Goal: Task Accomplishment & Management: Manage account settings

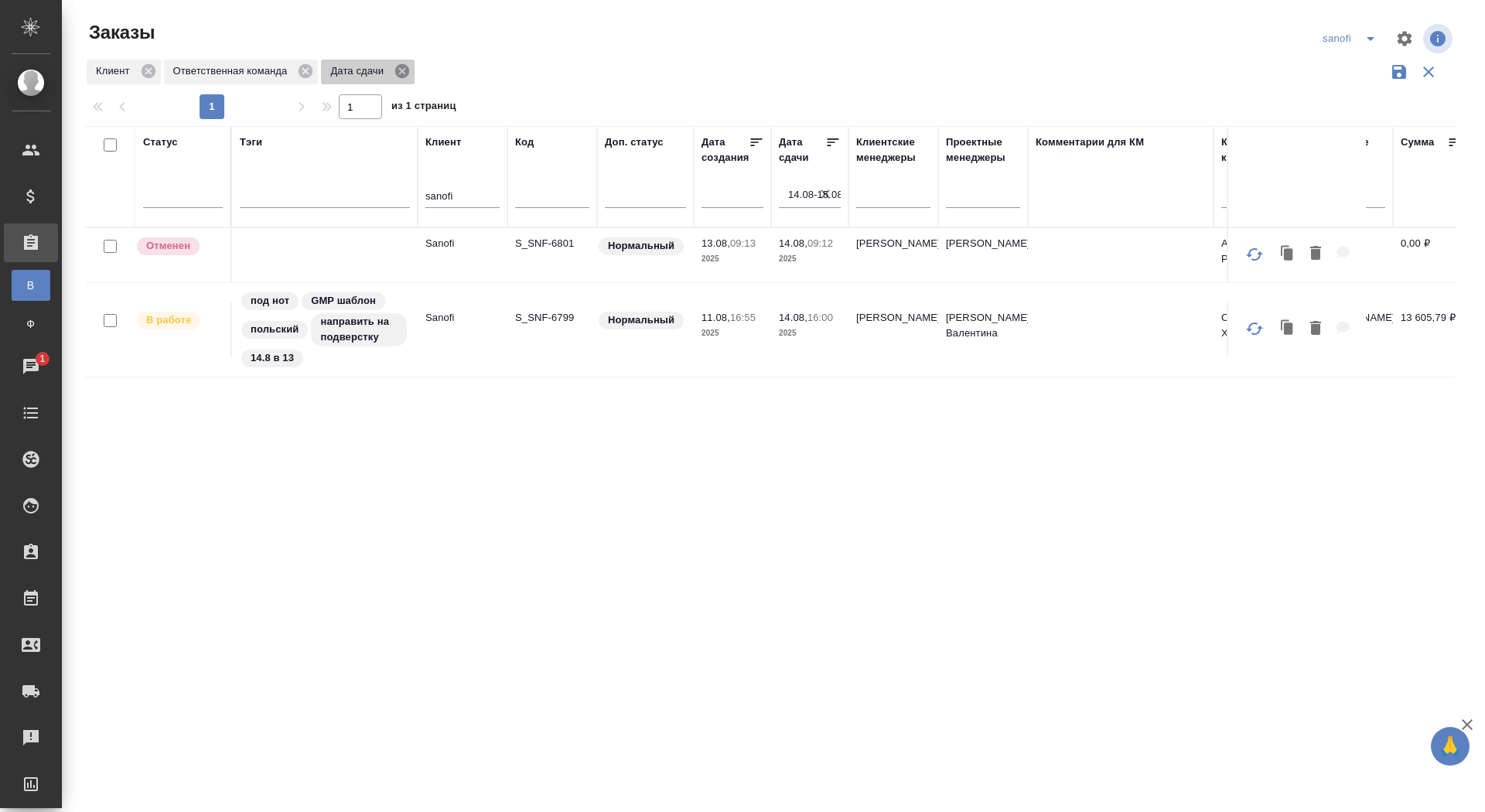
click at [409, 73] on icon at bounding box center [402, 71] width 14 height 14
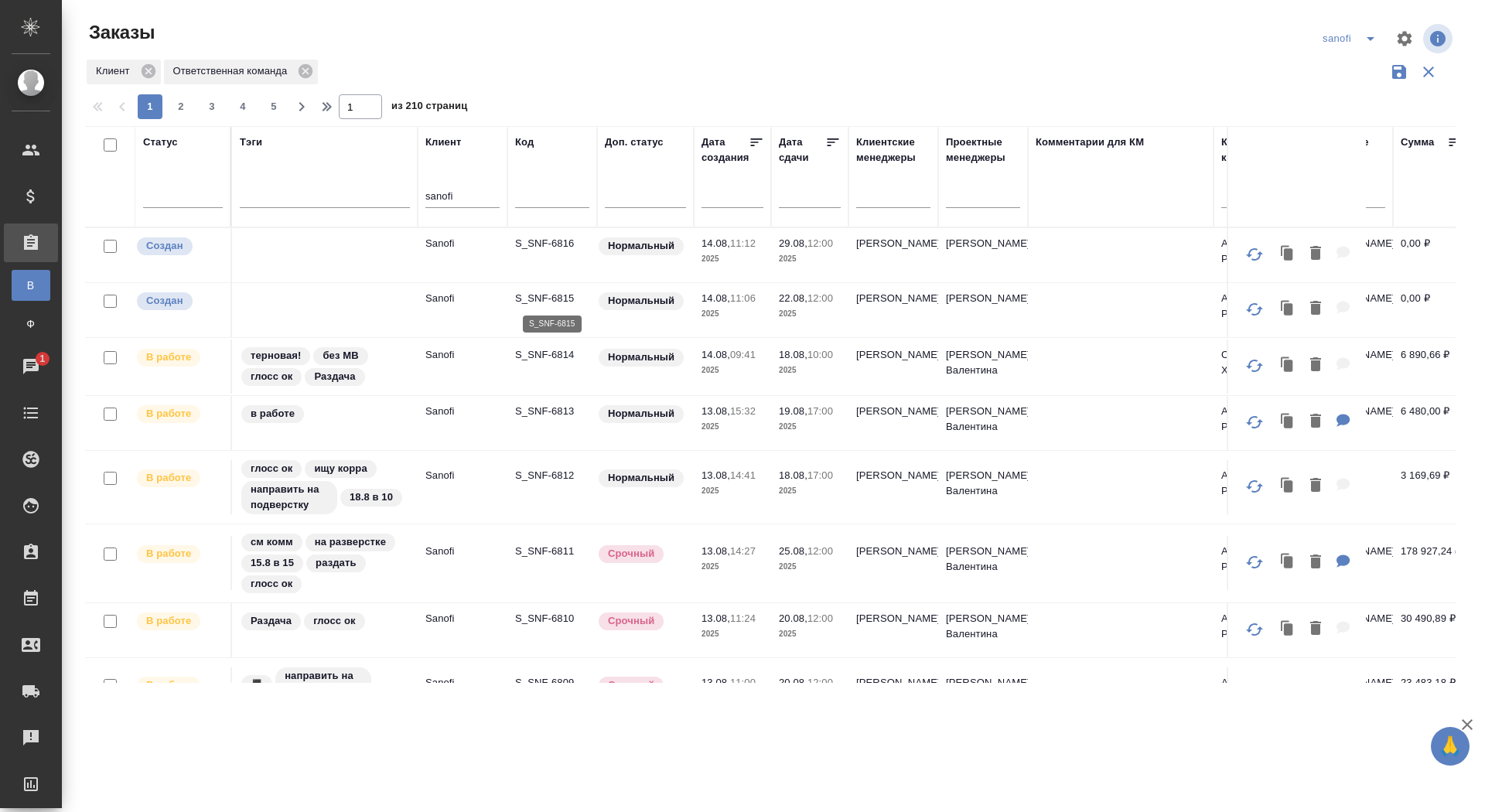
click at [554, 298] on p "S_SNF-6815" at bounding box center [552, 299] width 74 height 16
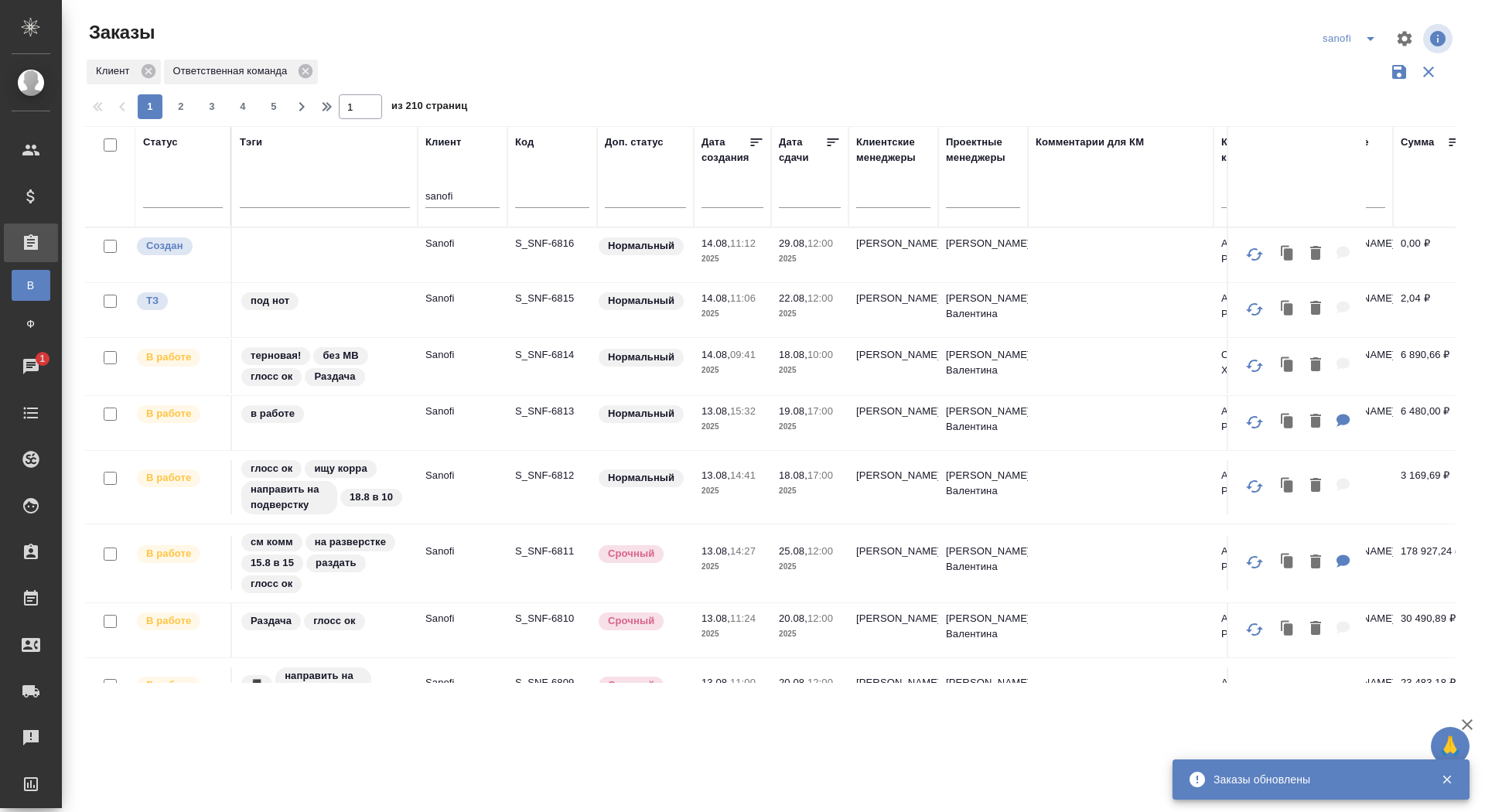
click at [538, 244] on p "S_SNF-6816" at bounding box center [552, 244] width 74 height 16
click at [556, 295] on p "S_SNF-6815" at bounding box center [552, 299] width 74 height 16
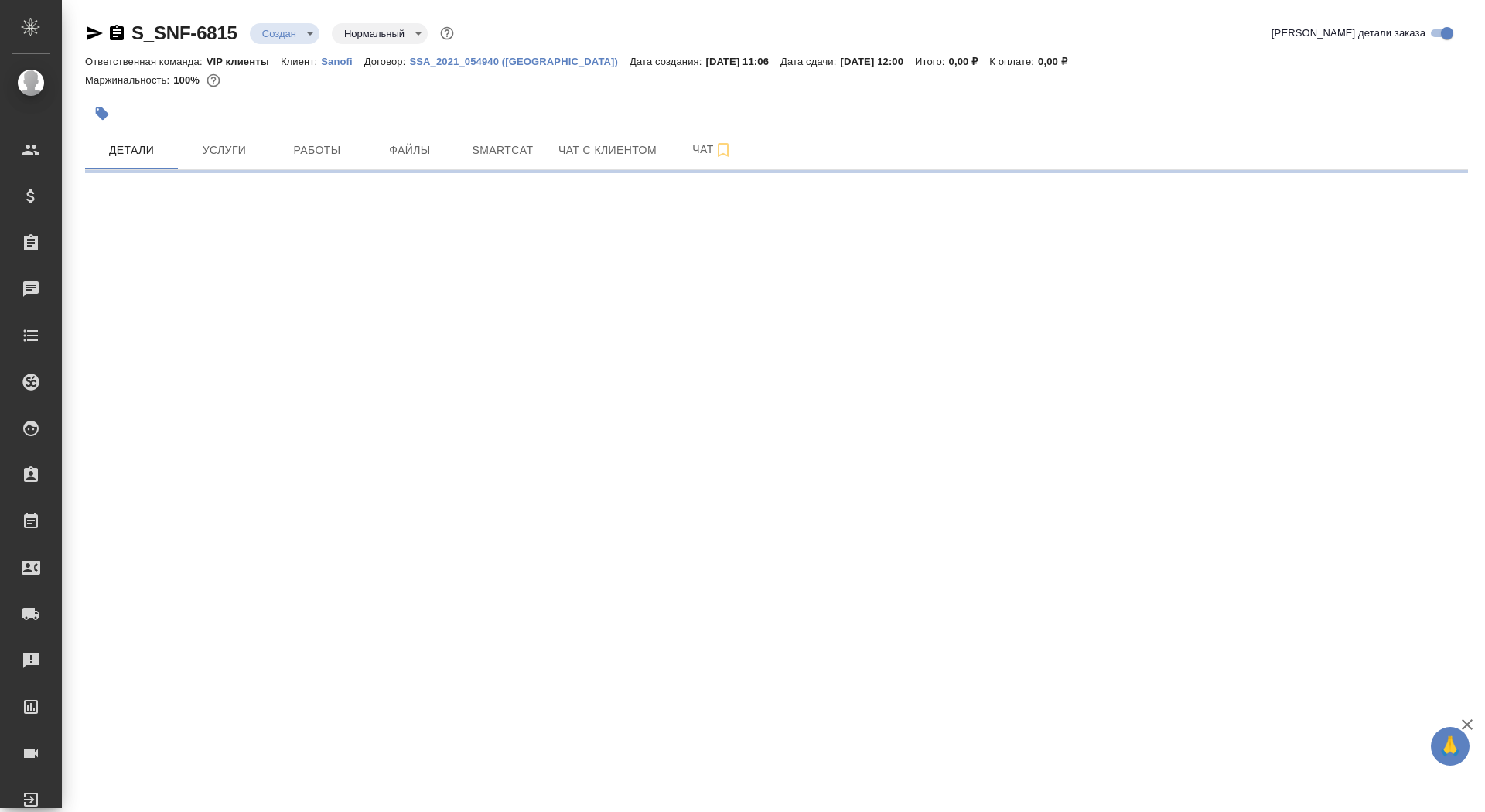
select select "RU"
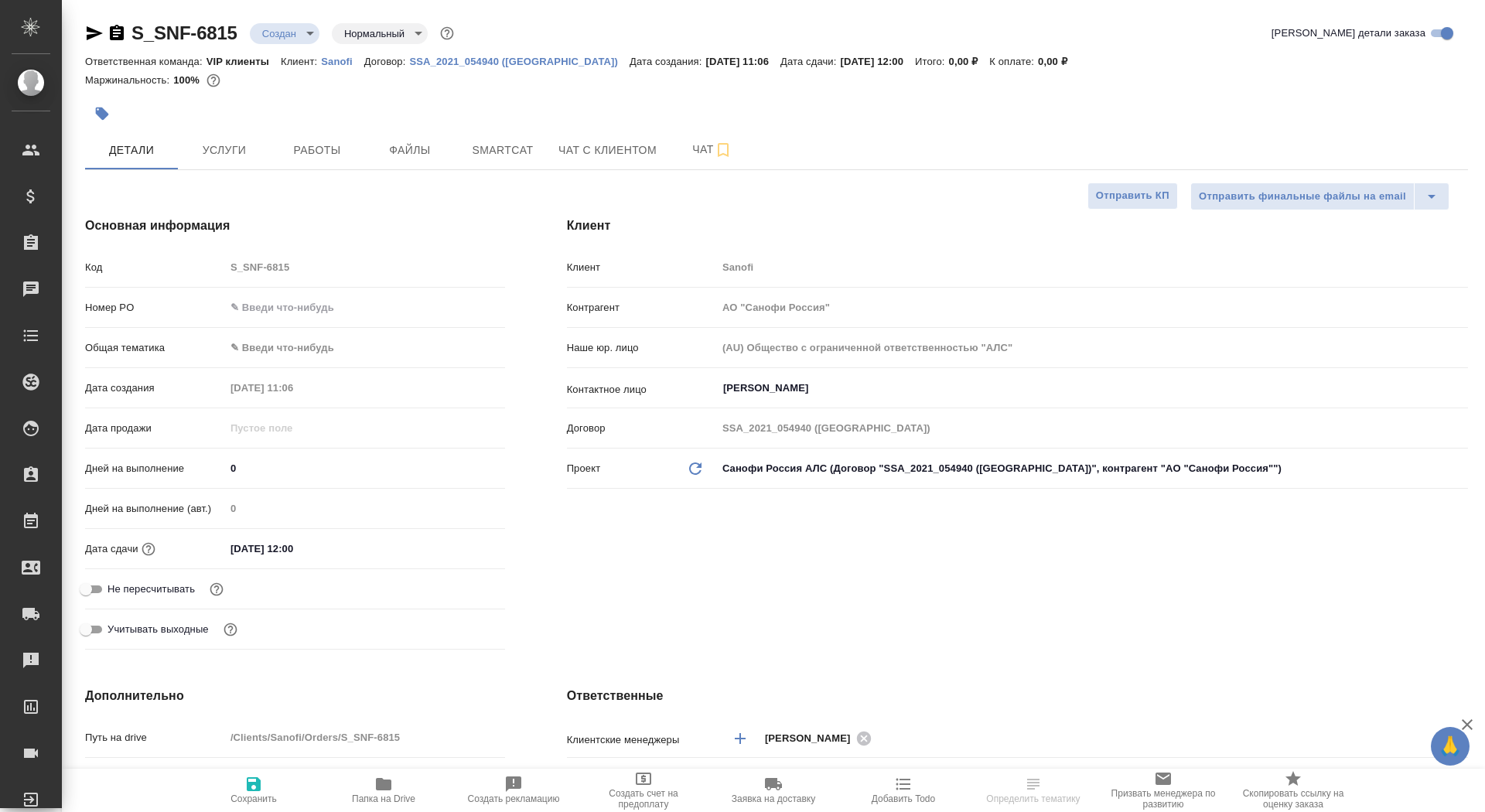
type textarea "x"
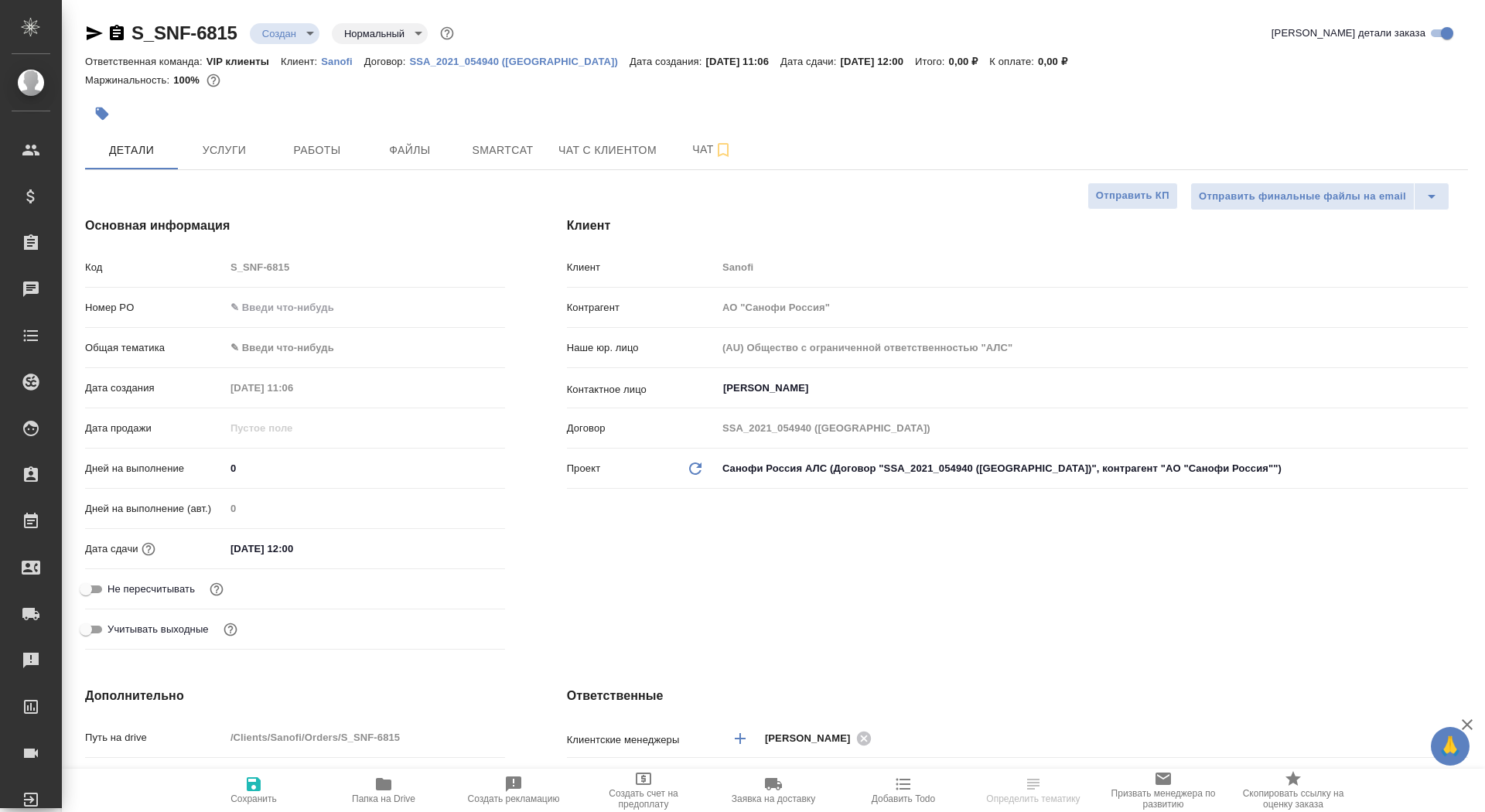
type textarea "x"
drag, startPoint x: 239, startPoint y: 462, endPoint x: 223, endPoint y: 461, distance: 16.0
click at [223, 461] on div "Дней на выполнение 0" at bounding box center [295, 467] width 420 height 27
type input "8"
type textarea "x"
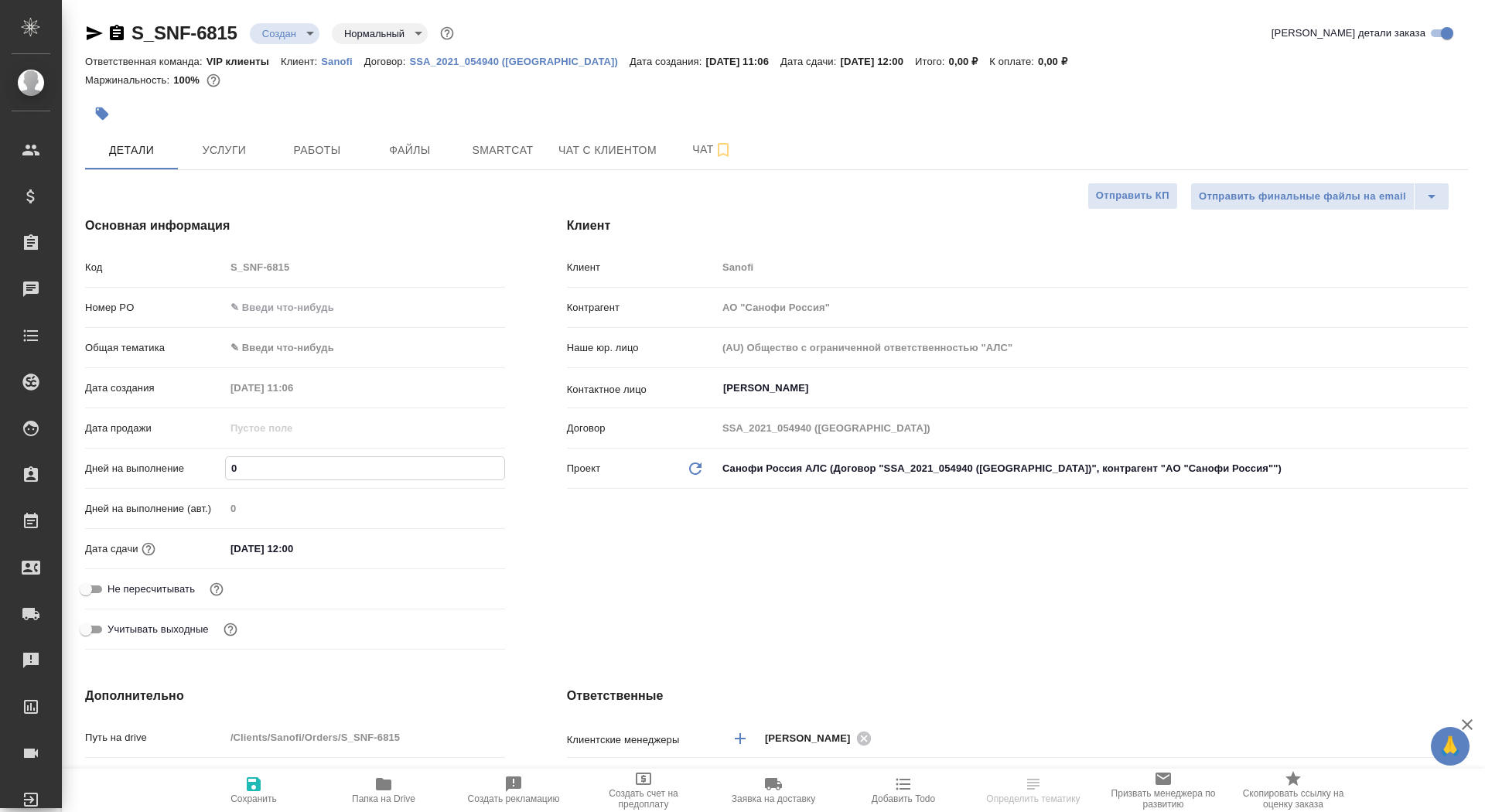
type textarea "x"
type input "8"
click at [268, 804] on button "Сохранить" at bounding box center [254, 790] width 130 height 44
type textarea "x"
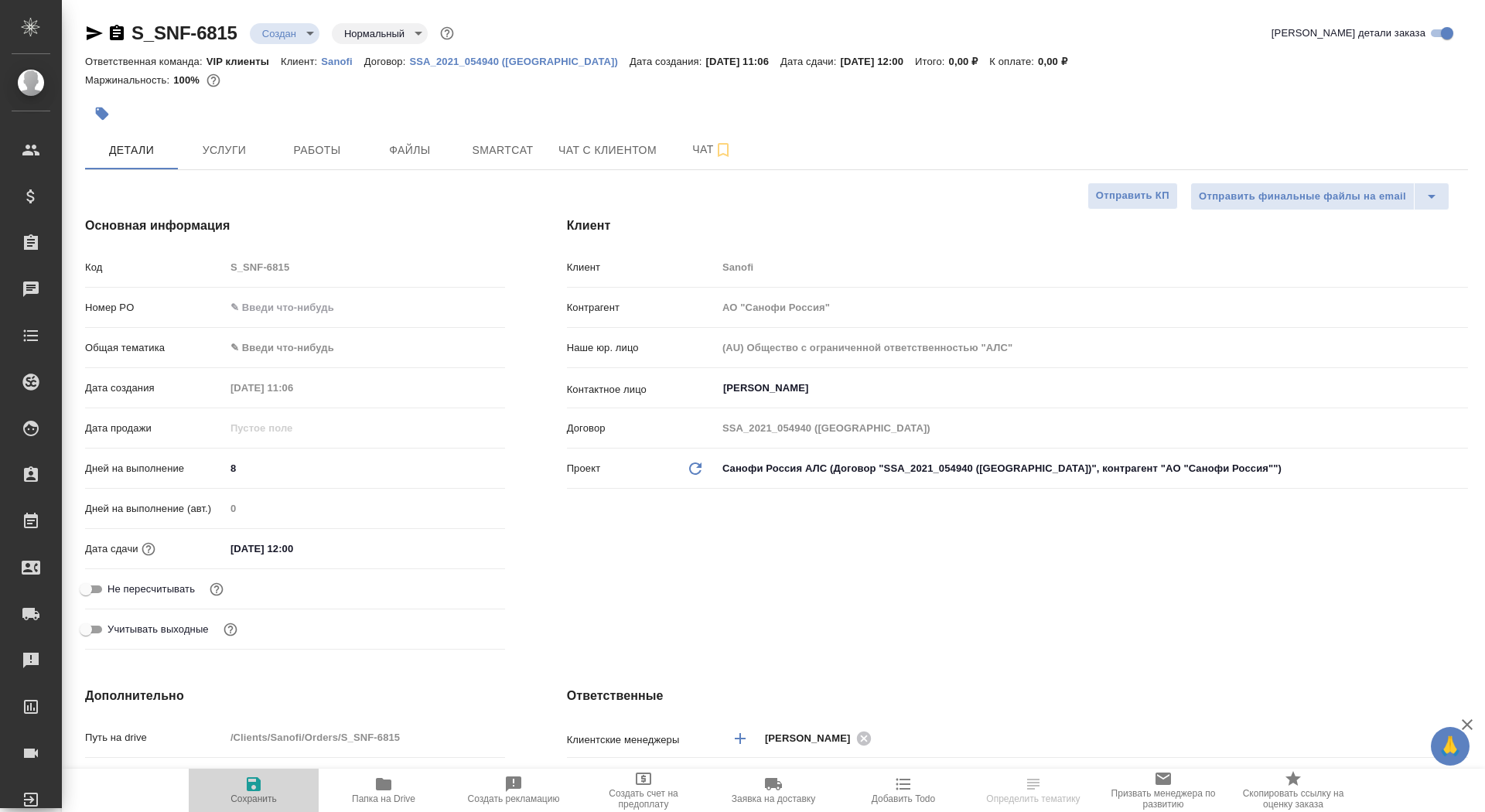
type textarea "x"
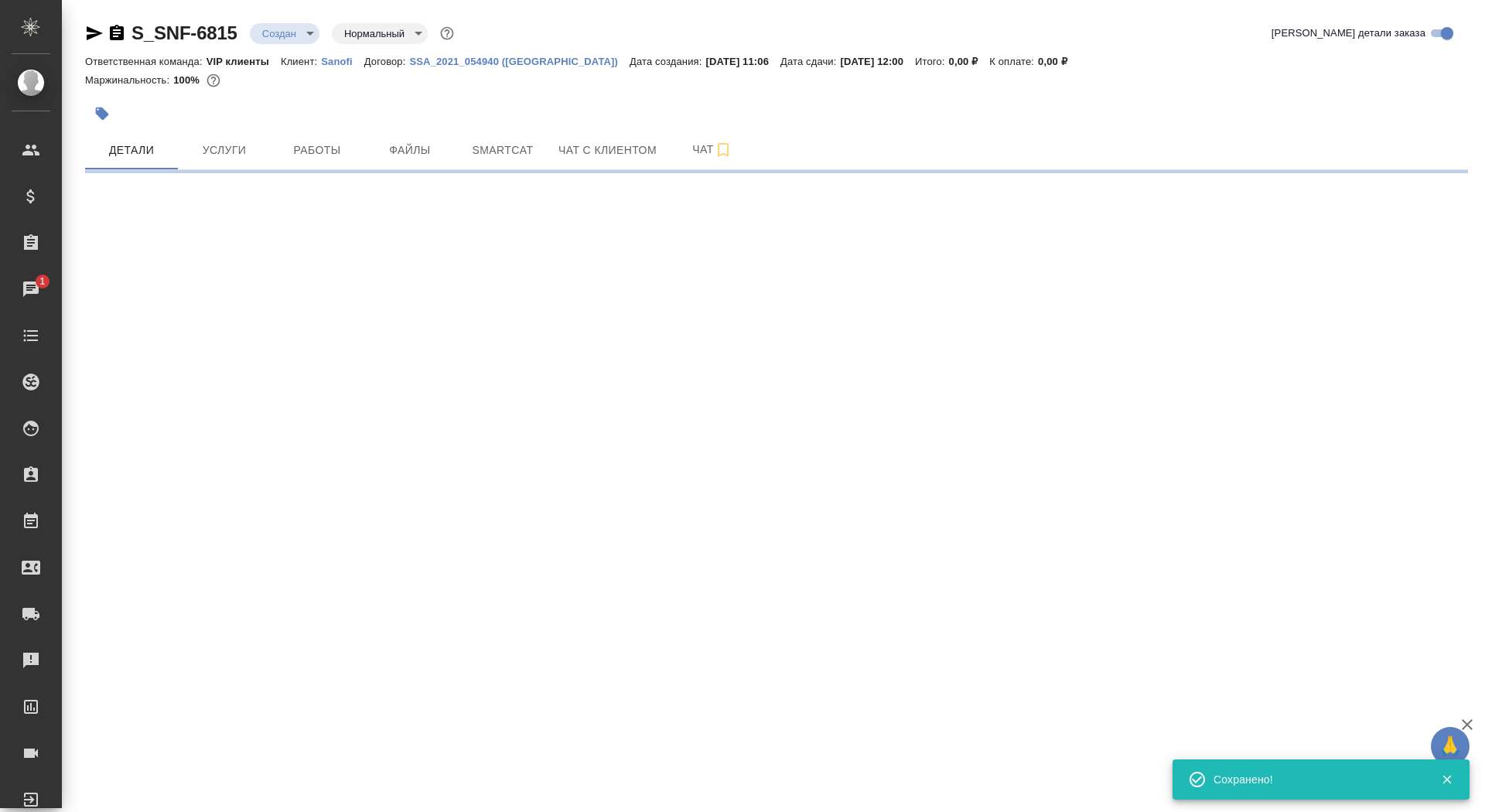
select select "RU"
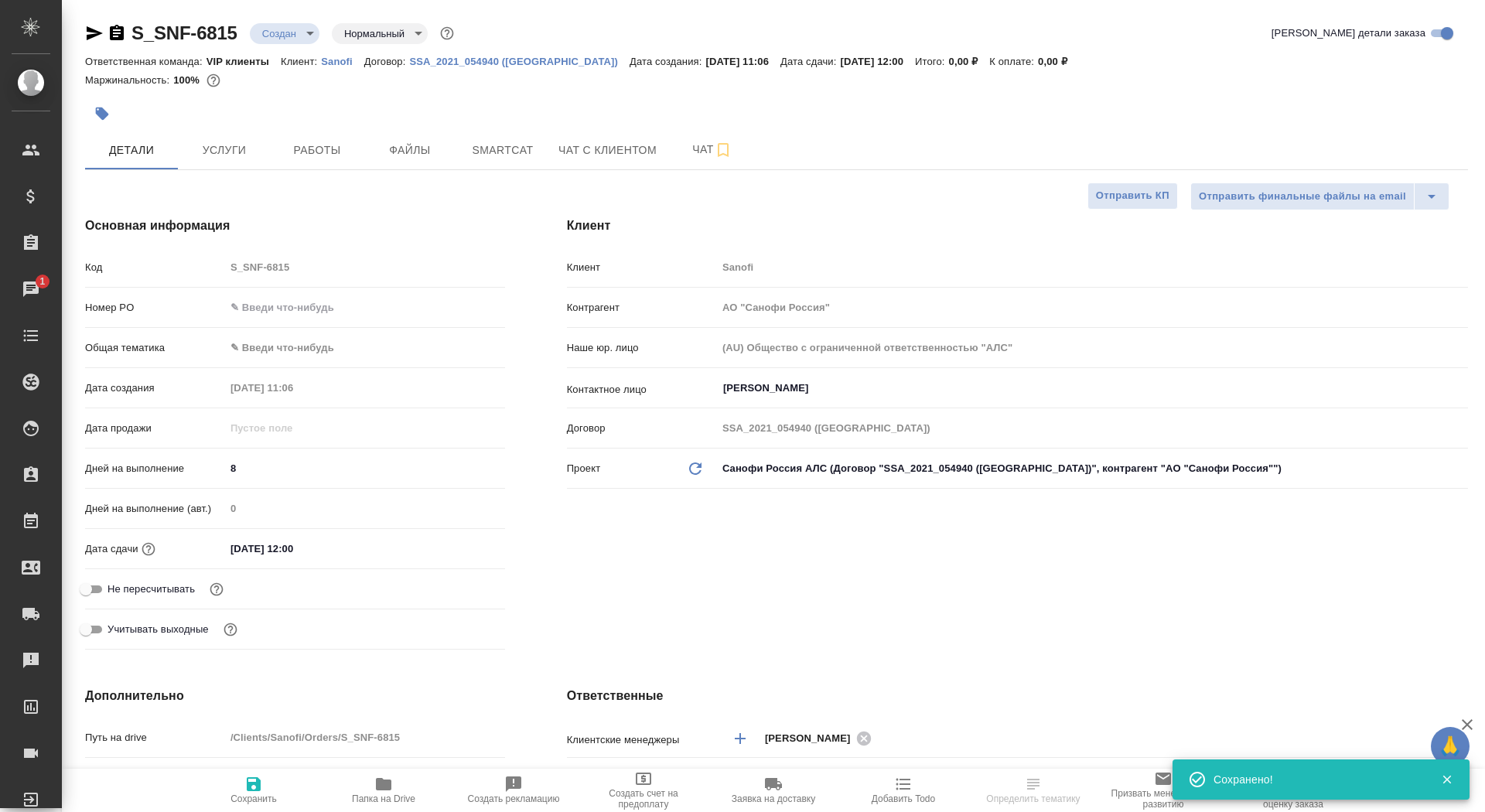
type textarea "x"
click at [85, 587] on input "Не пересчитывать" at bounding box center [86, 589] width 55 height 19
checkbox input "true"
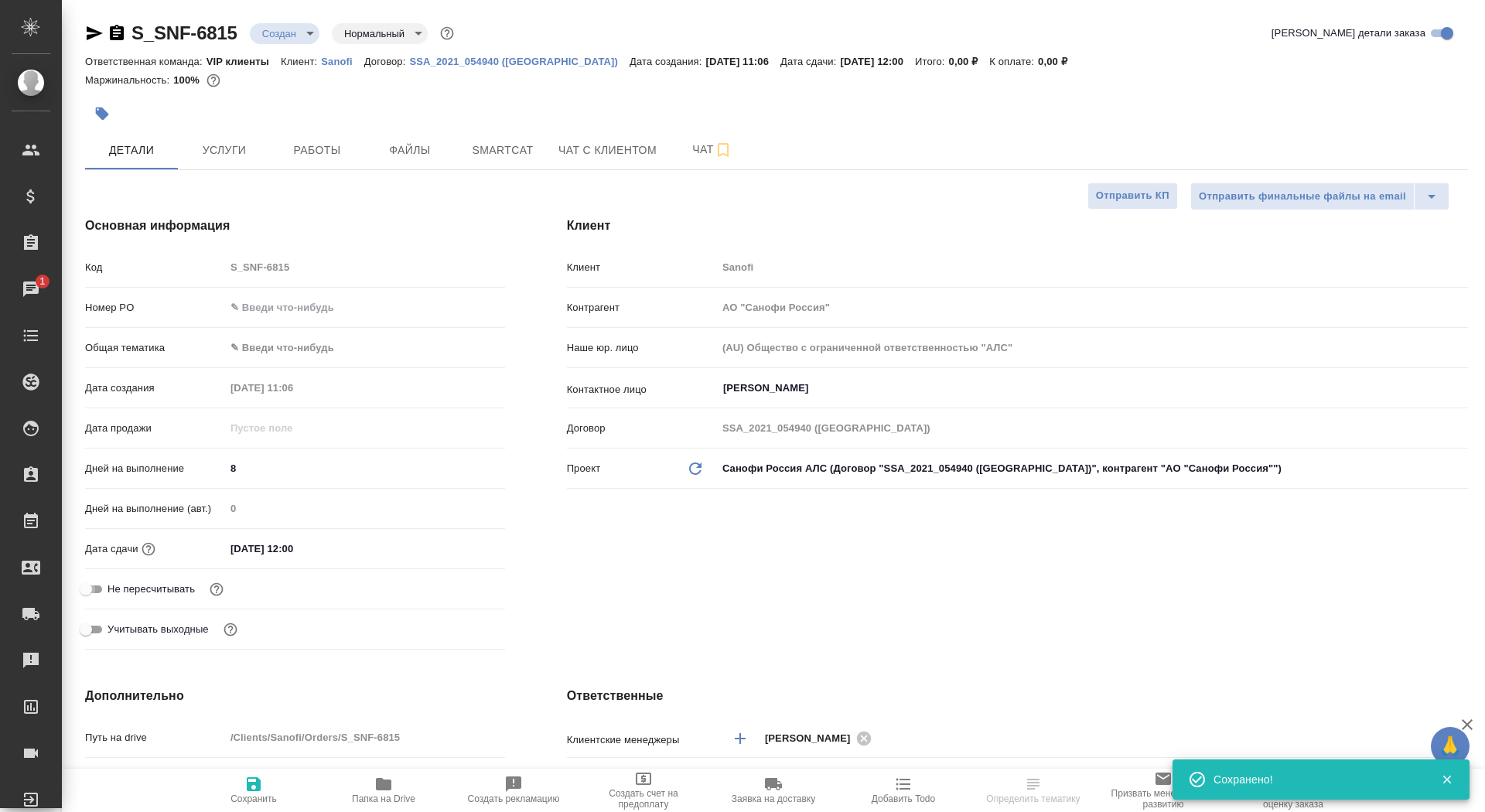
type textarea "x"
click at [262, 799] on span "Сохранить" at bounding box center [254, 798] width 47 height 11
type textarea "x"
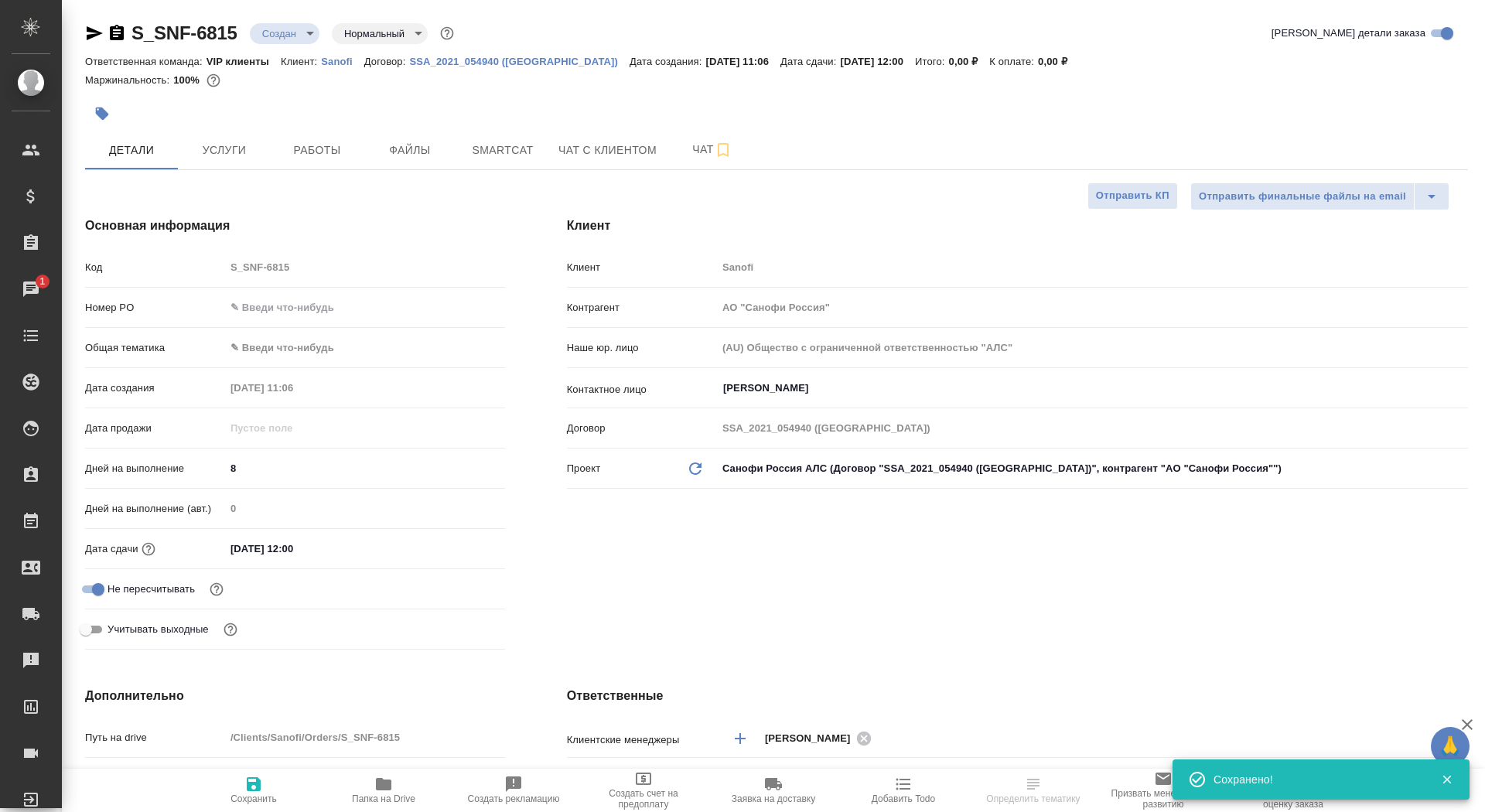
type textarea "x"
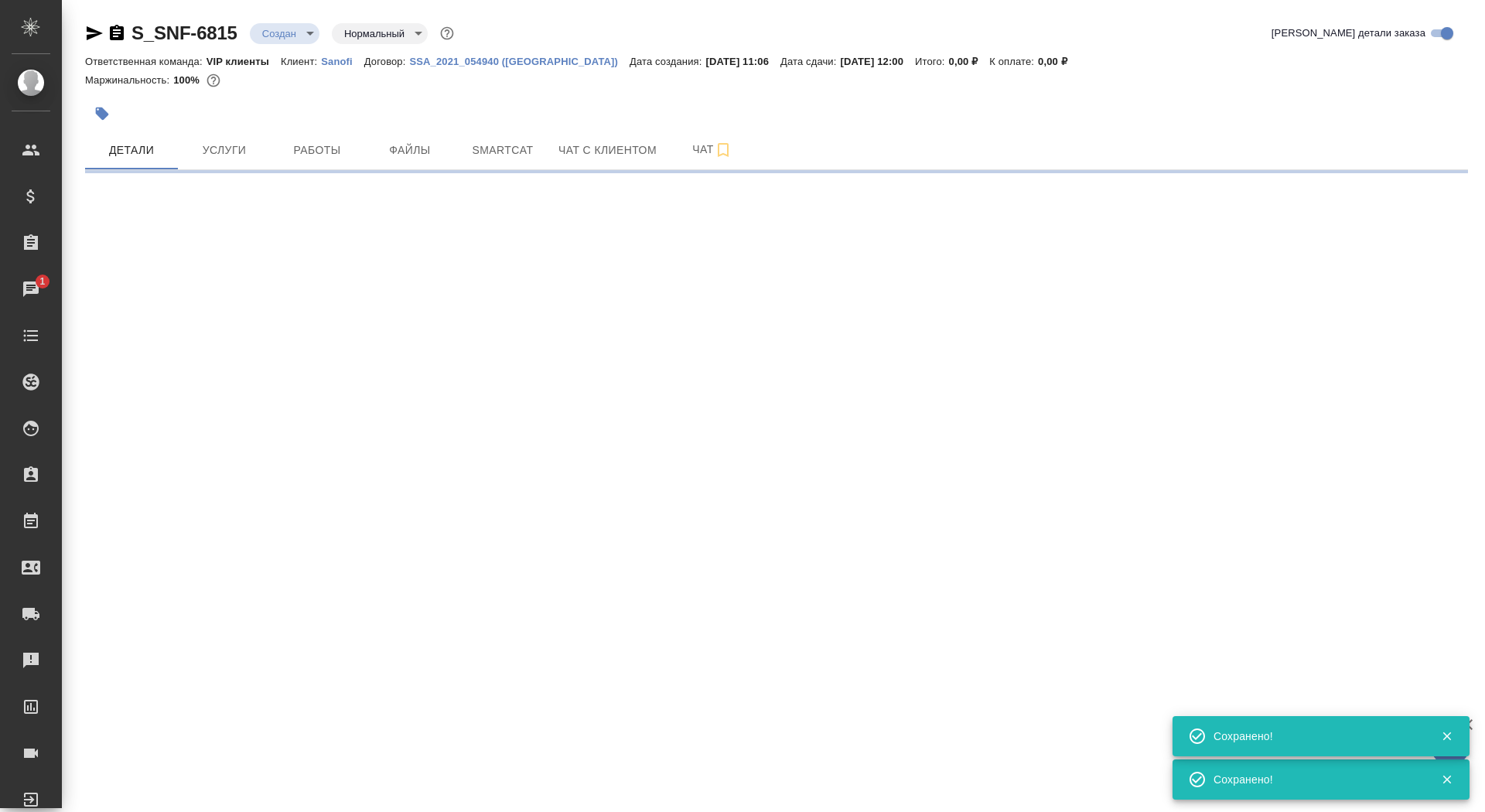
select select "RU"
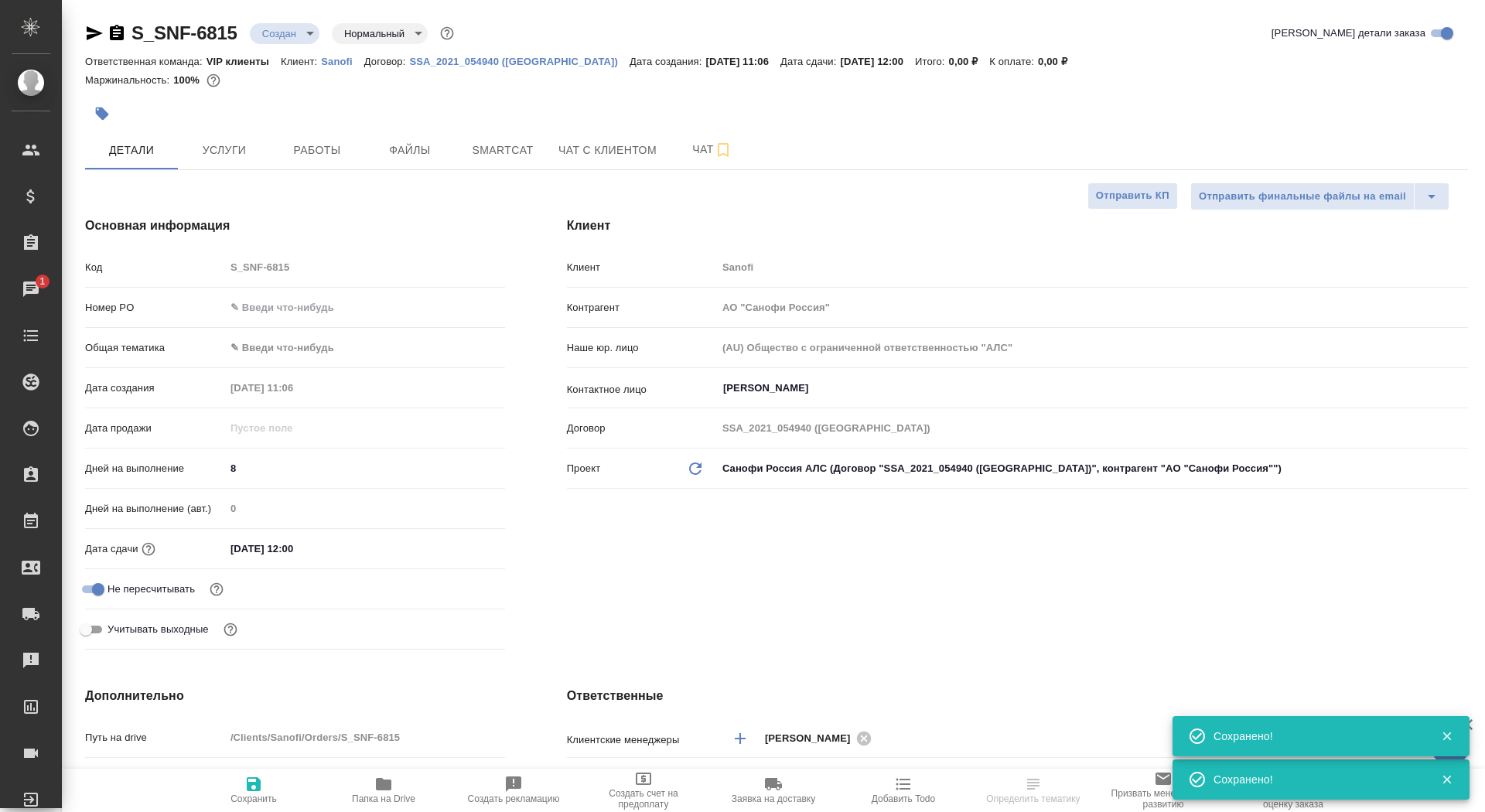
type textarea "x"
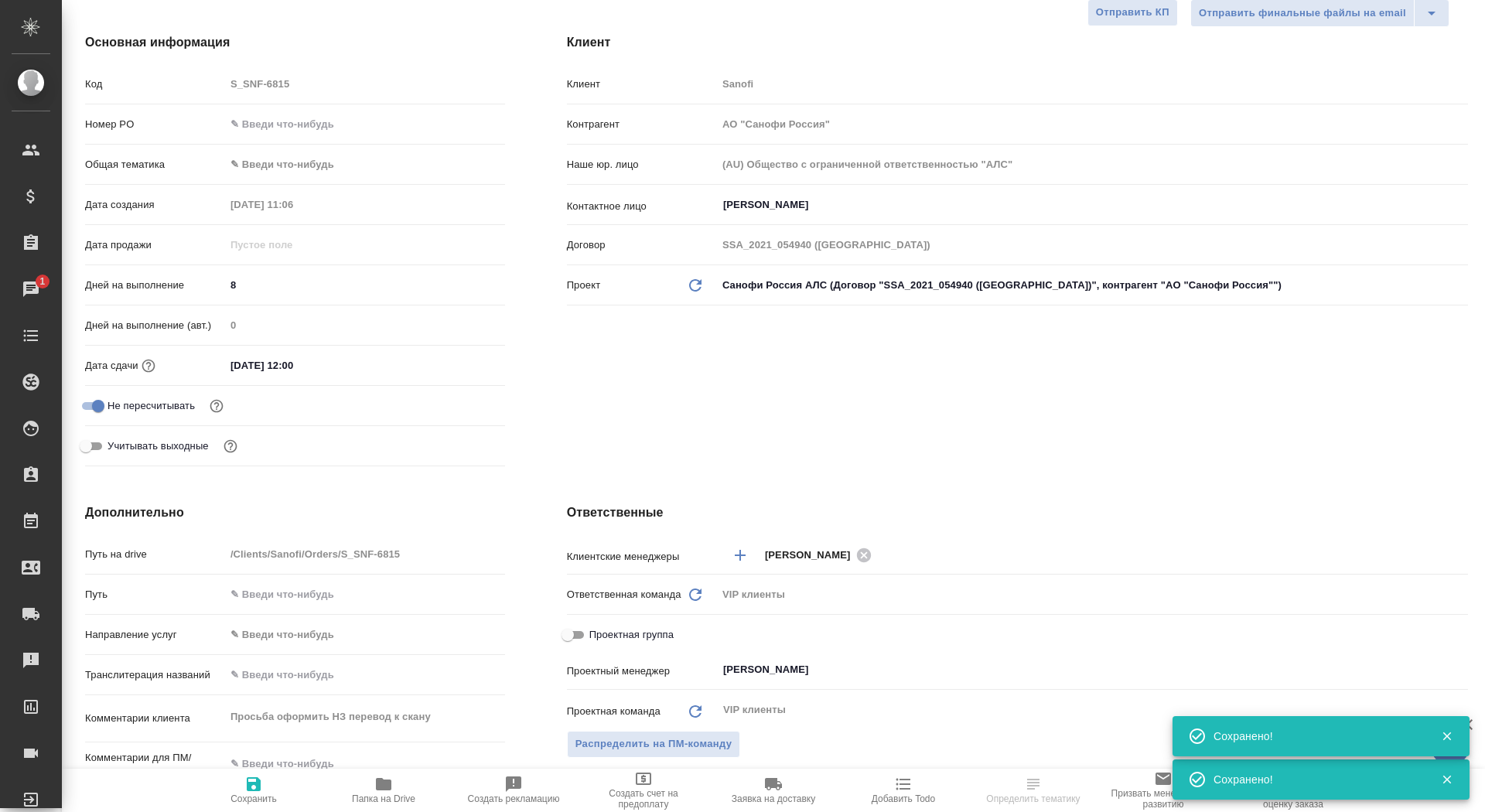
scroll to position [252, 0]
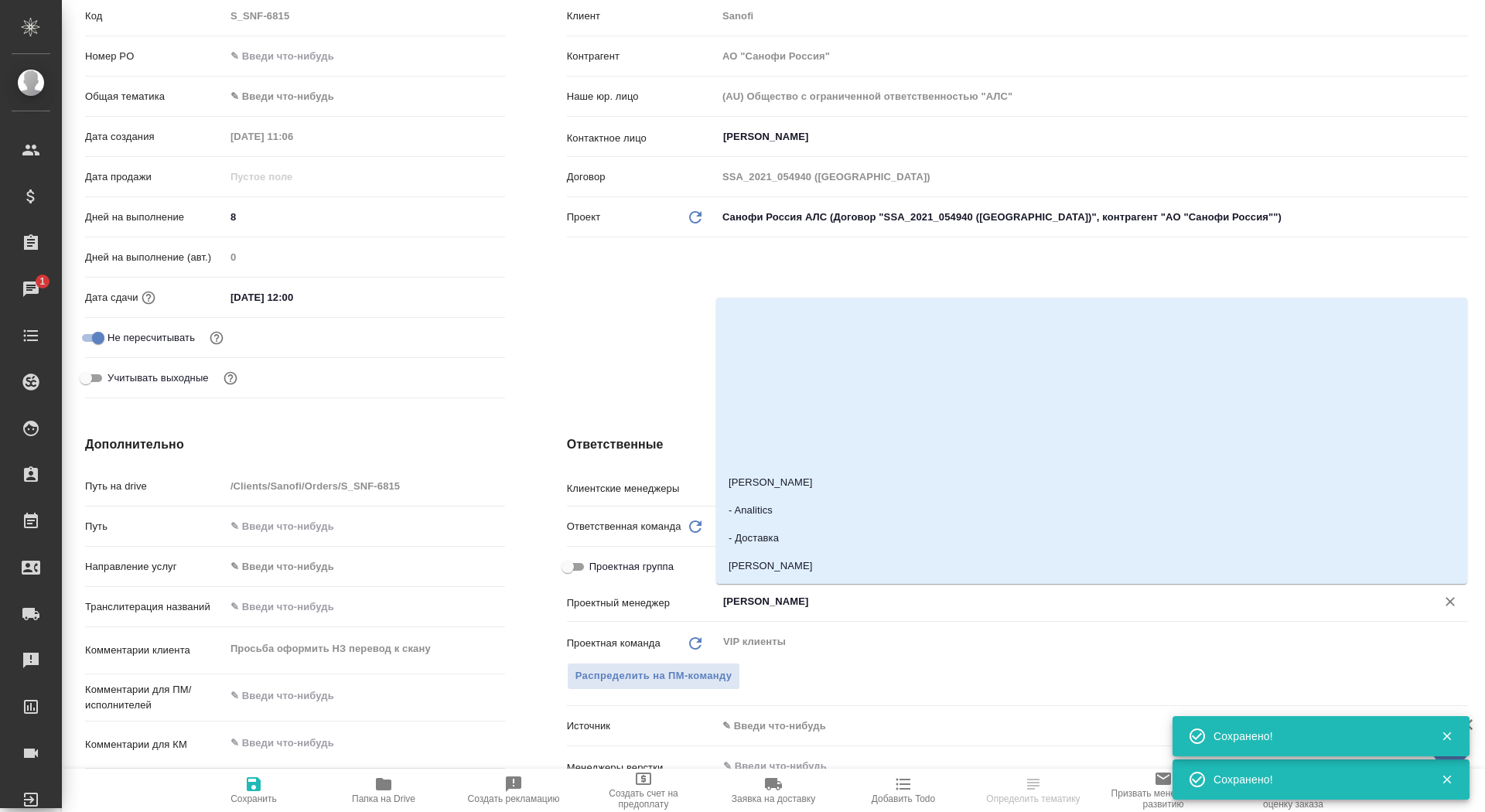
click at [800, 608] on input "[PERSON_NAME]" at bounding box center [1067, 601] width 690 height 19
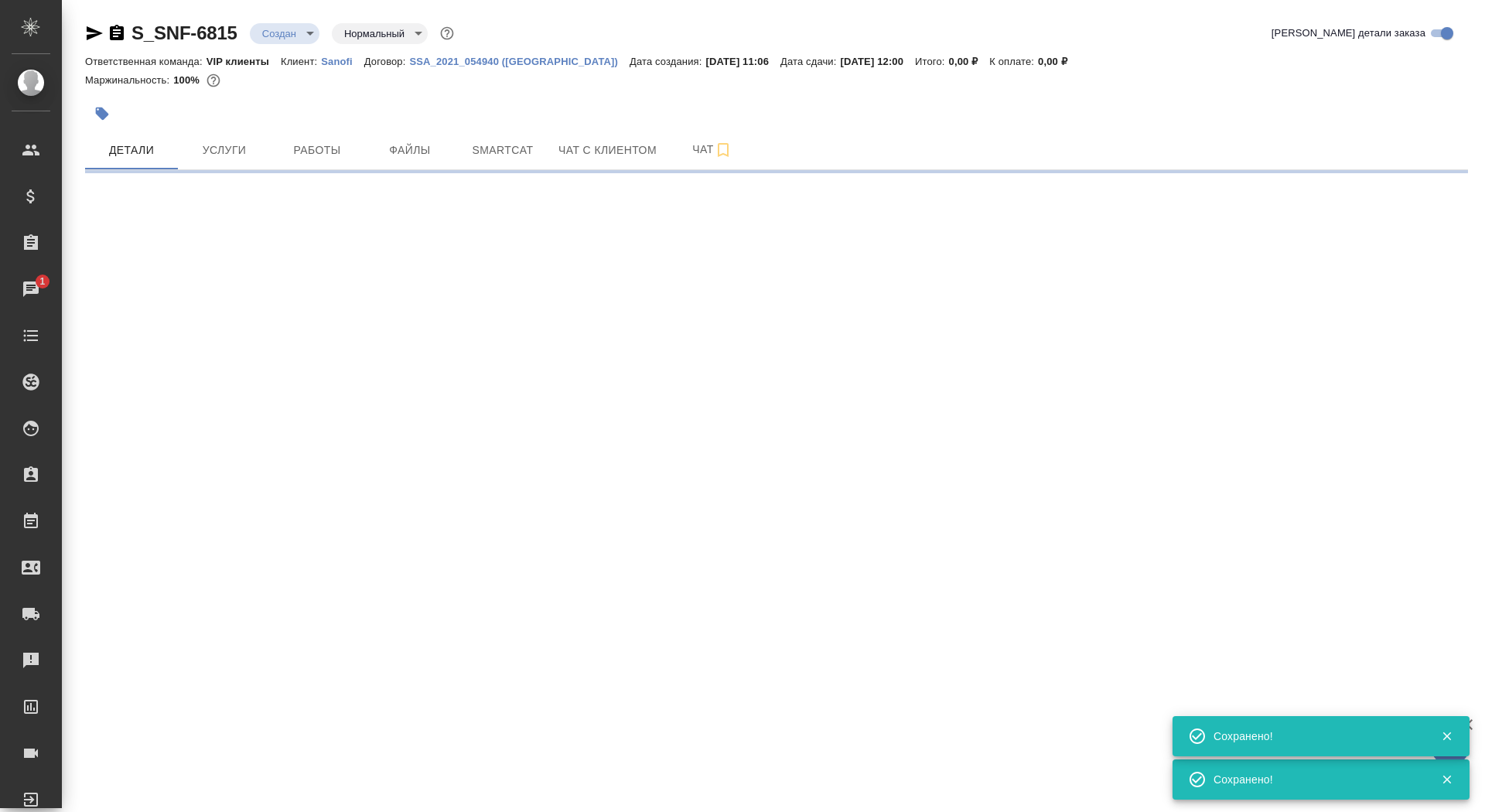
scroll to position [0, 0]
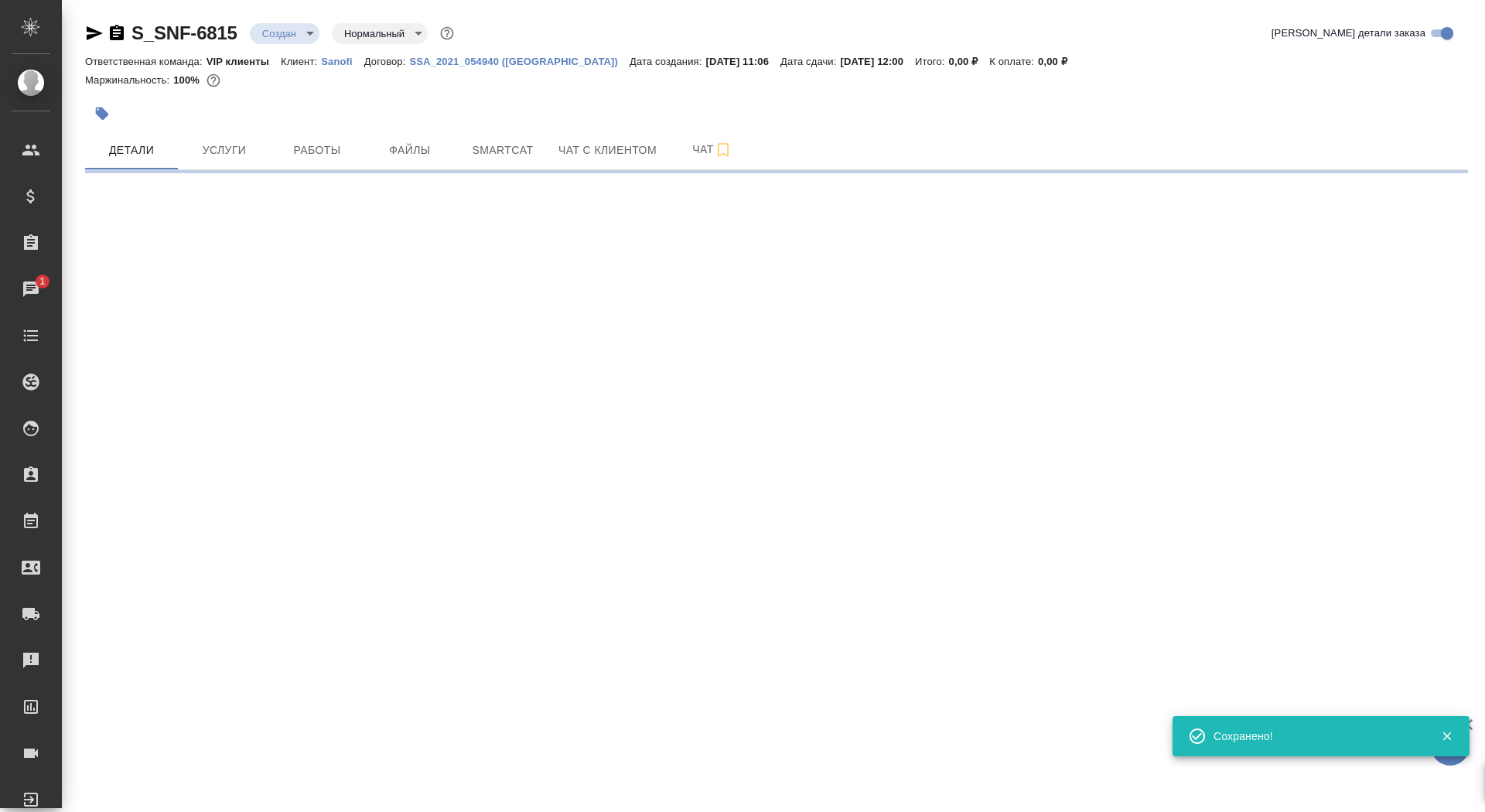
select select "RU"
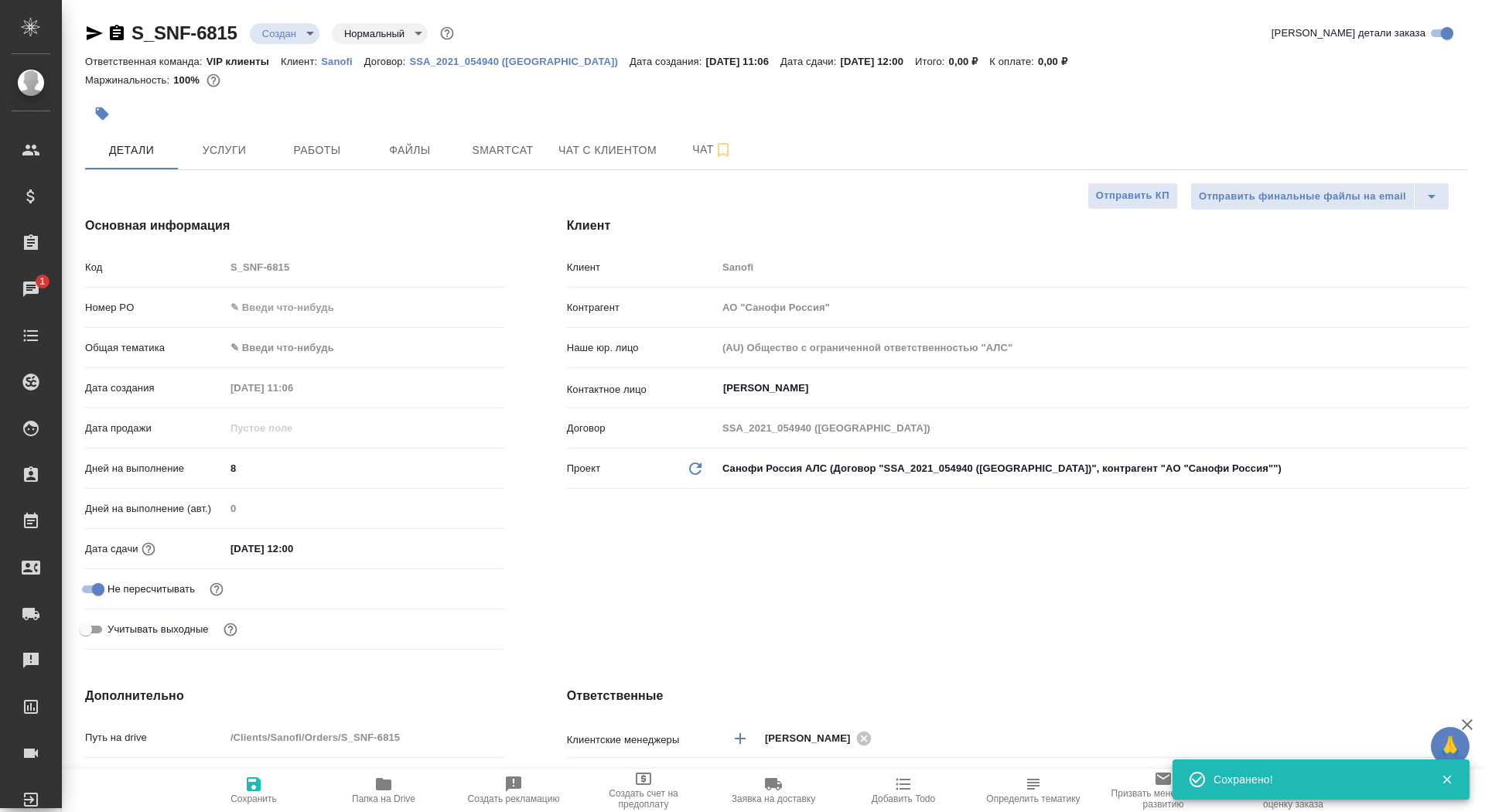
type textarea "x"
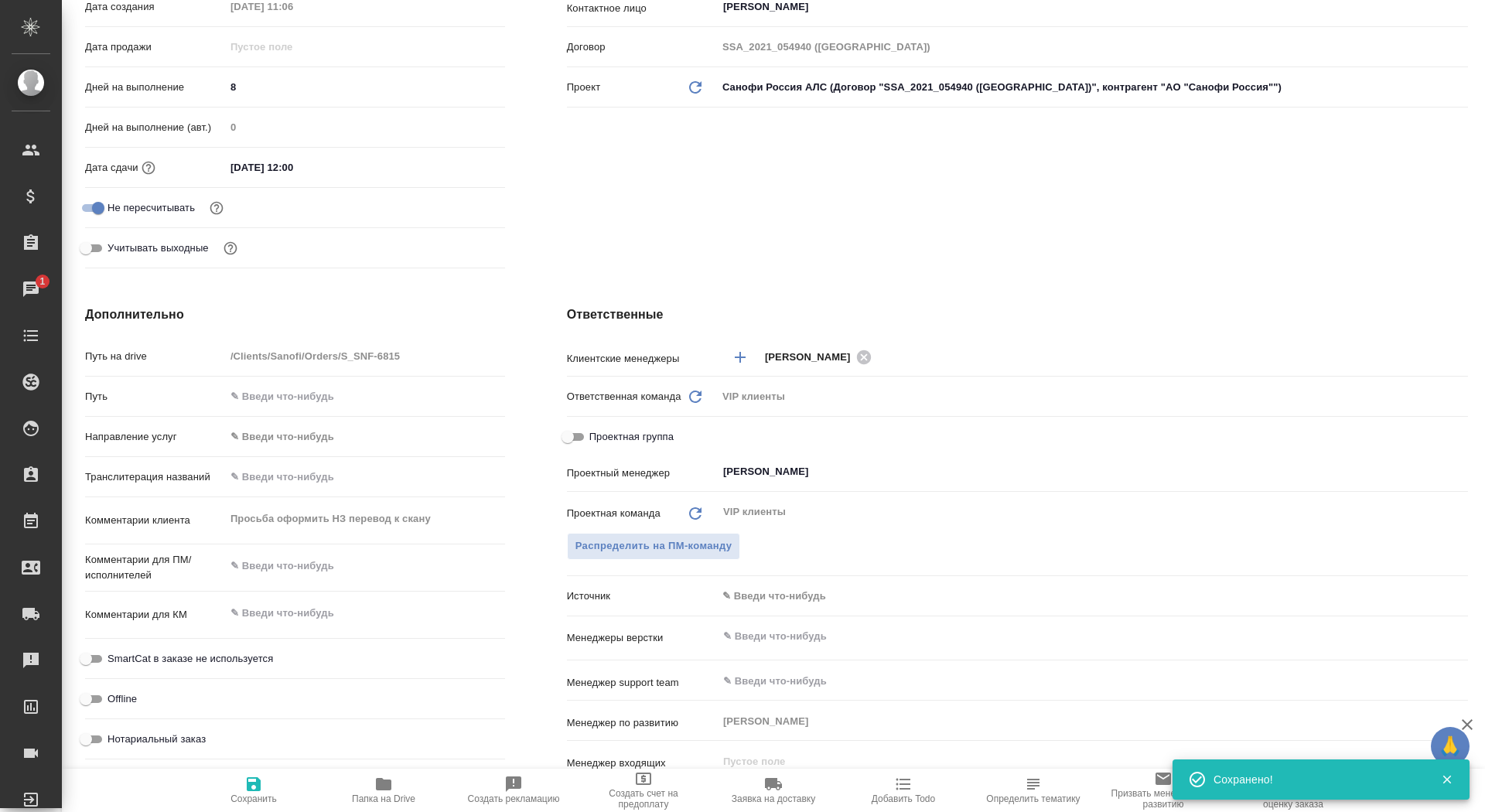
scroll to position [459, 0]
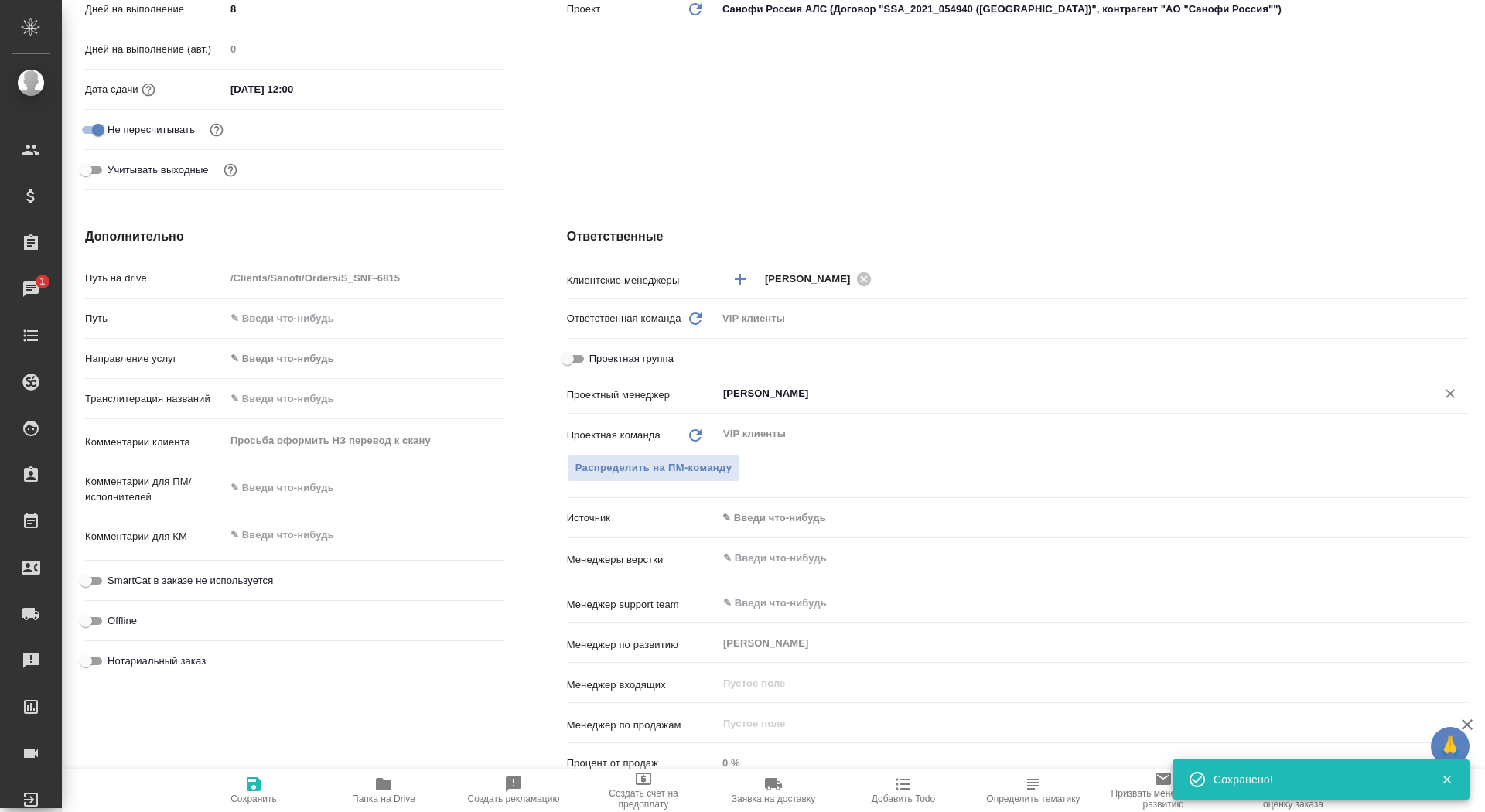
click at [783, 396] on input "[PERSON_NAME]" at bounding box center [1067, 393] width 690 height 19
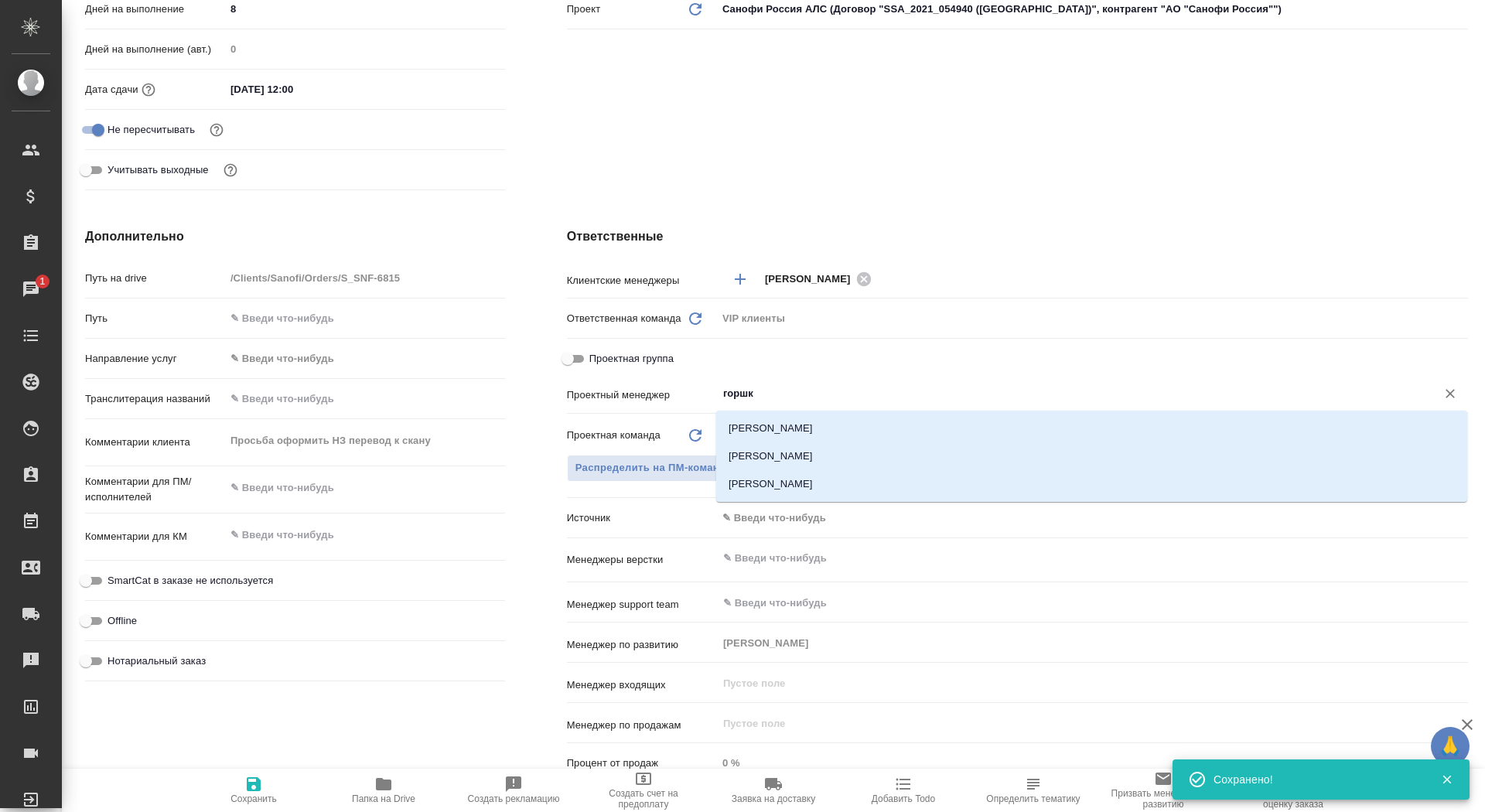
type input "горшко"
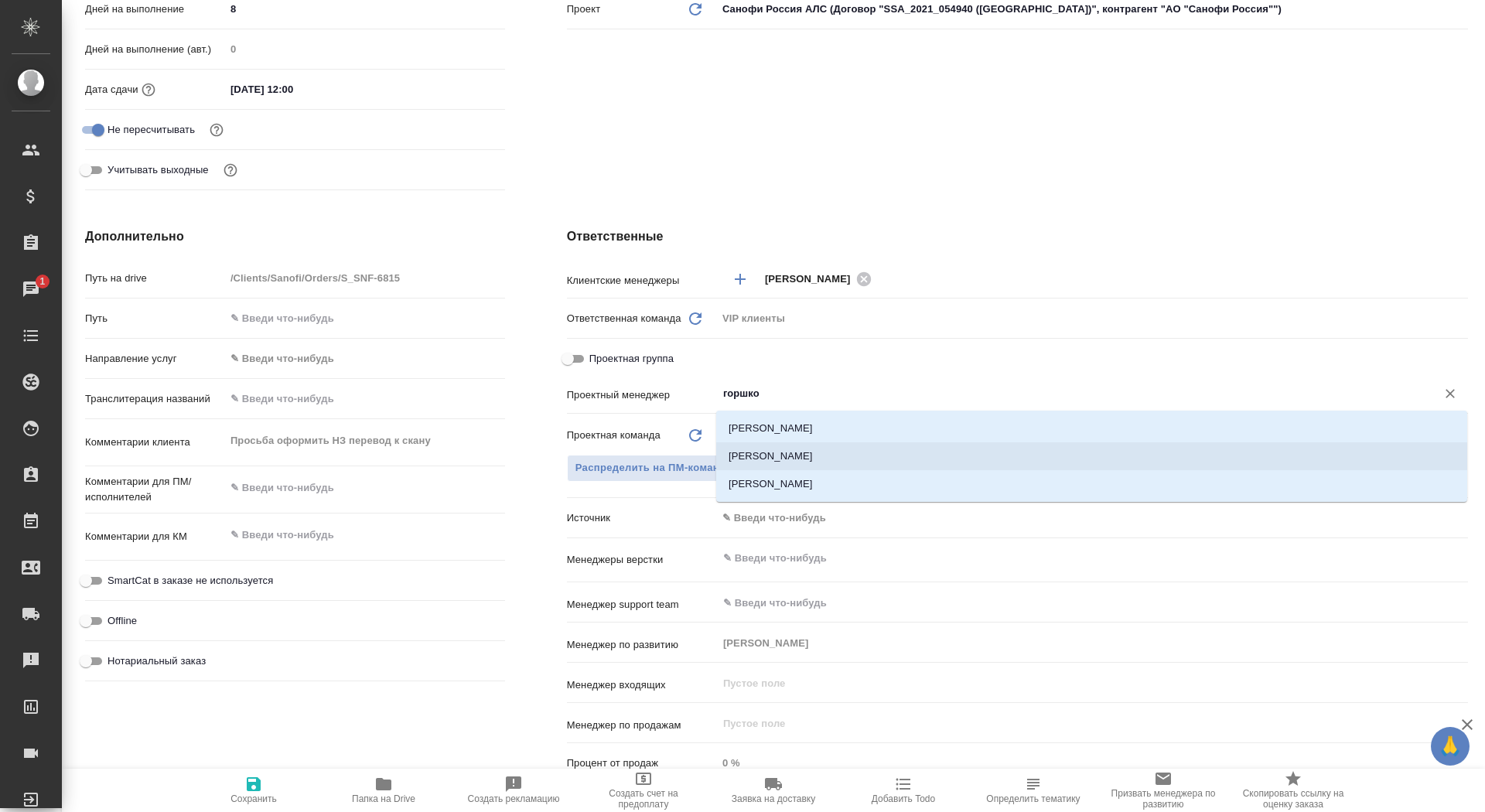
click at [751, 457] on li "[PERSON_NAME] Валентина" at bounding box center [1092, 457] width 751 height 28
type textarea "x"
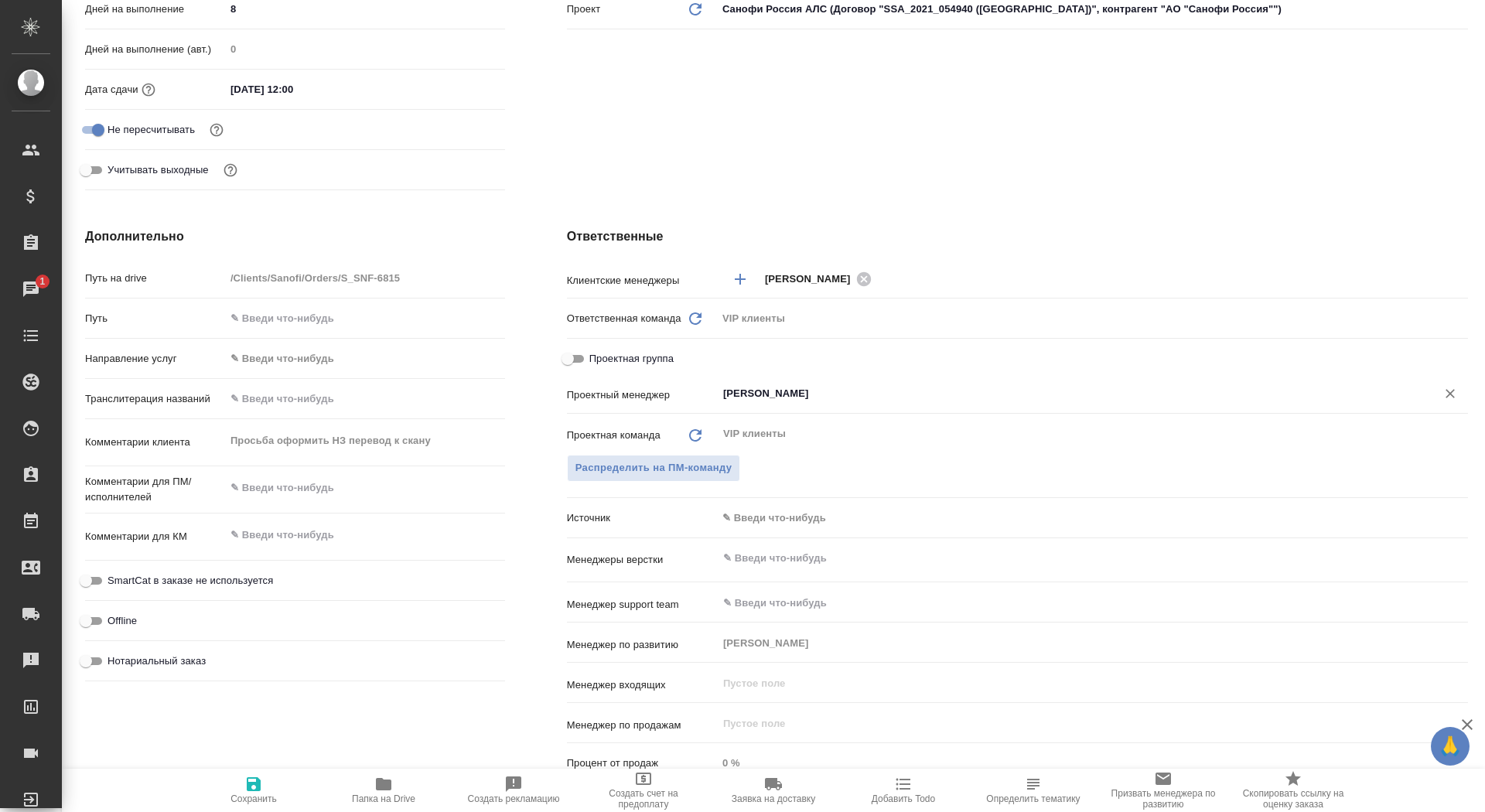
type input "[PERSON_NAME] Валентина"
click at [254, 799] on span "Сохранить" at bounding box center [254, 798] width 47 height 11
type textarea "x"
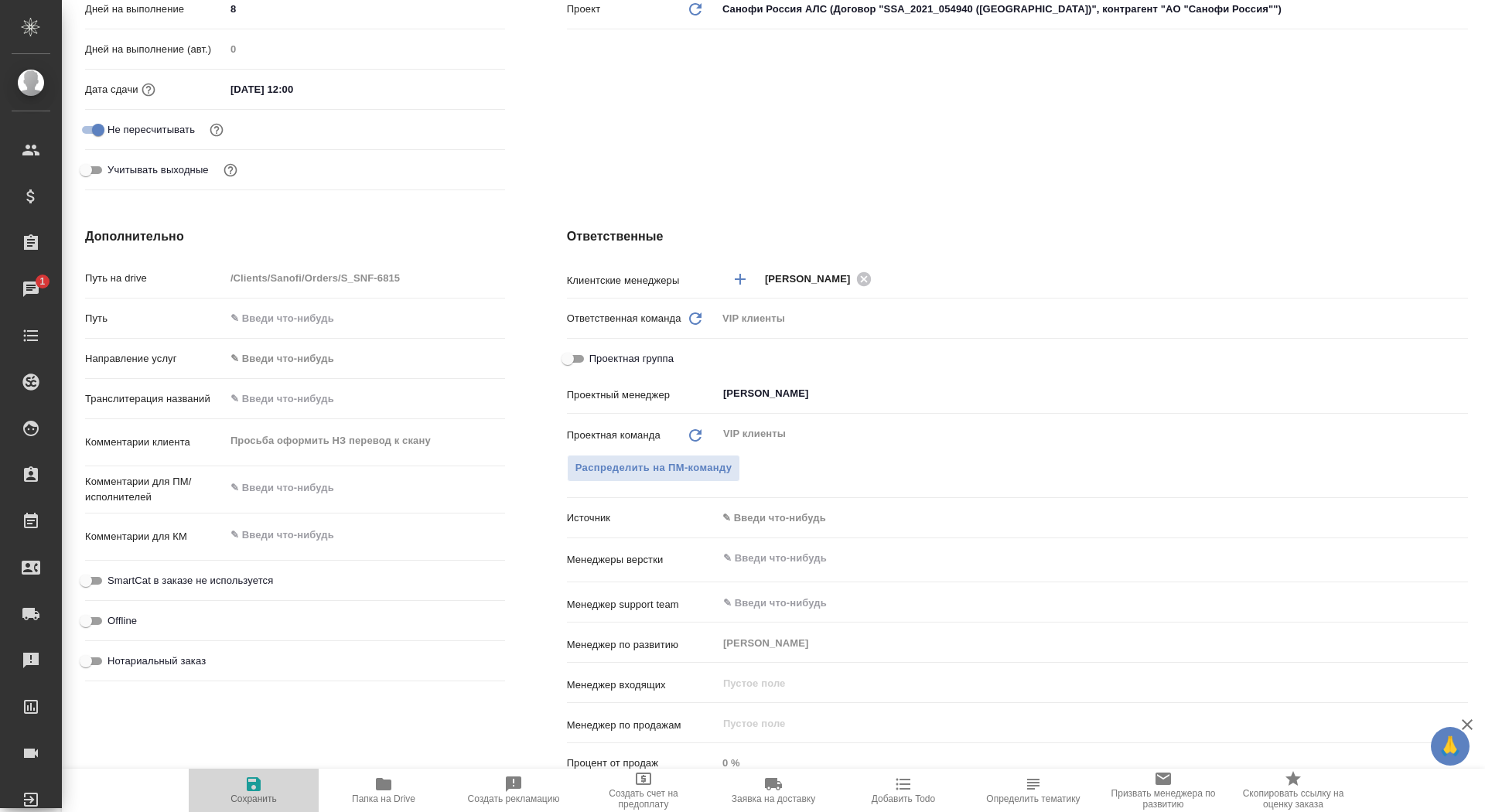
type textarea "x"
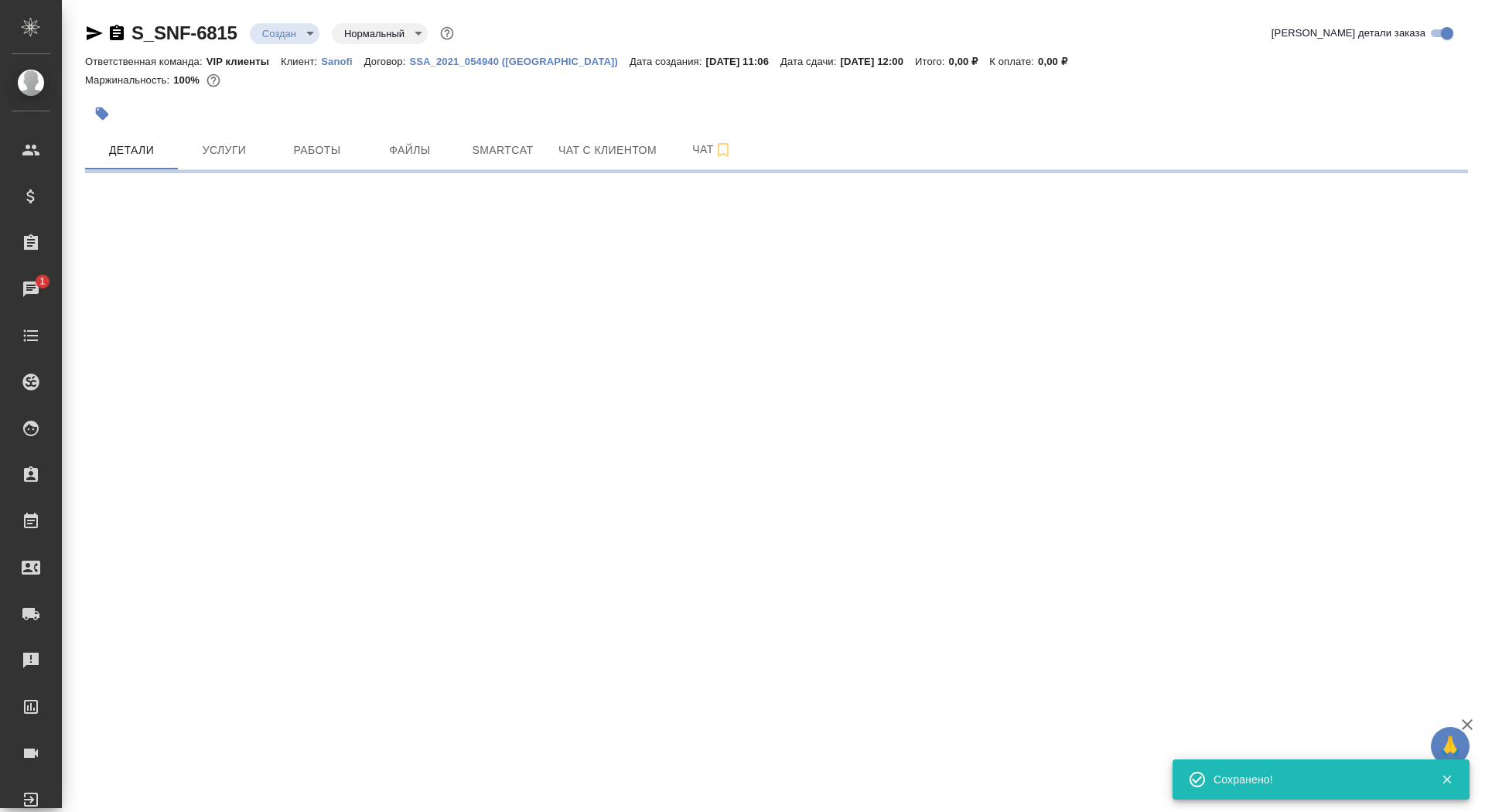
scroll to position [0, 0]
select select "RU"
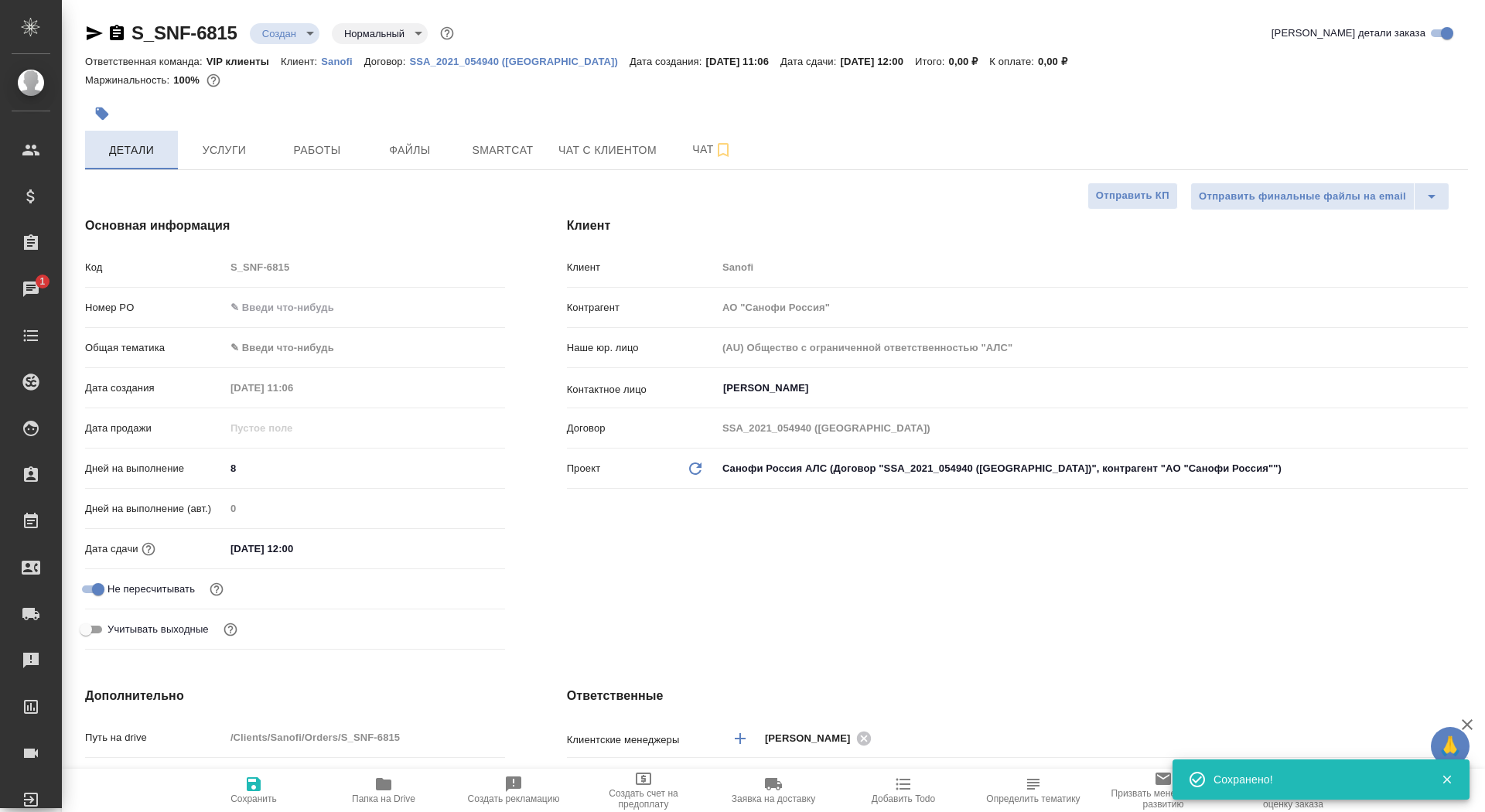
type textarea "x"
click at [108, 113] on icon "button" at bounding box center [102, 114] width 16 height 16
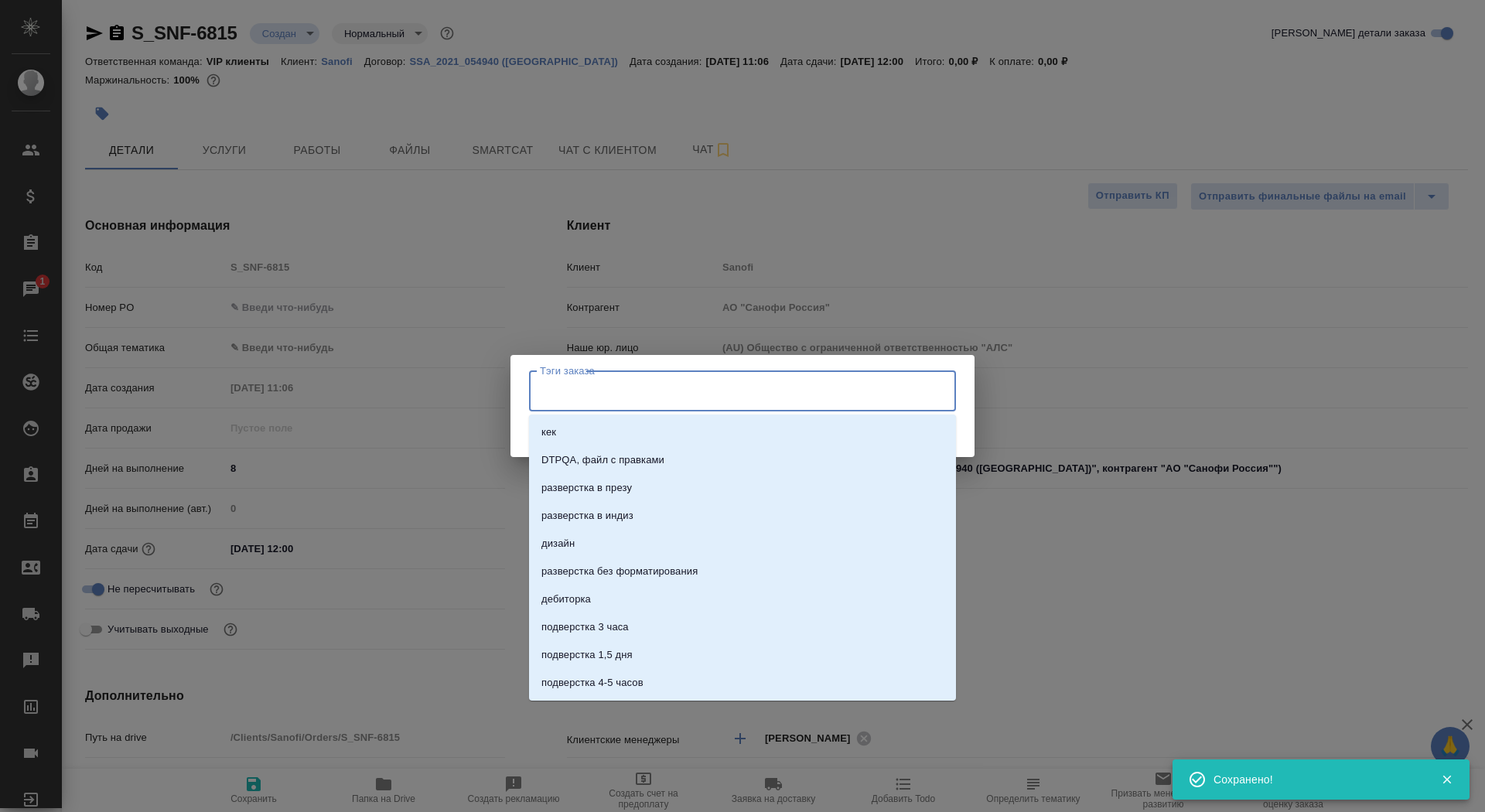
click at [597, 379] on input "Тэги заказа" at bounding box center [727, 390] width 383 height 27
type input "под нот"
click at [637, 659] on li "под нот" at bounding box center [742, 655] width 427 height 28
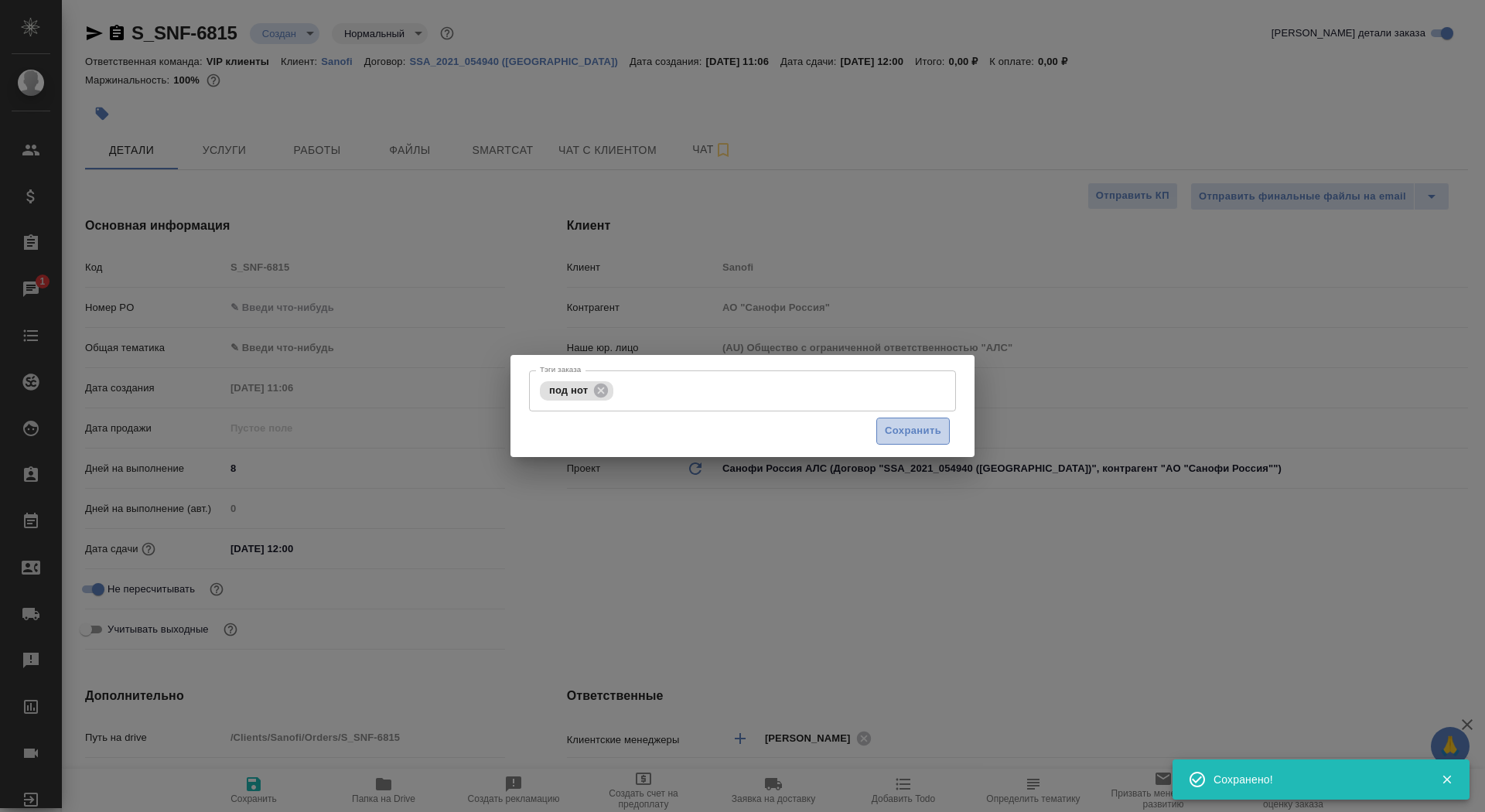
click at [931, 432] on span "Сохранить" at bounding box center [912, 431] width 56 height 18
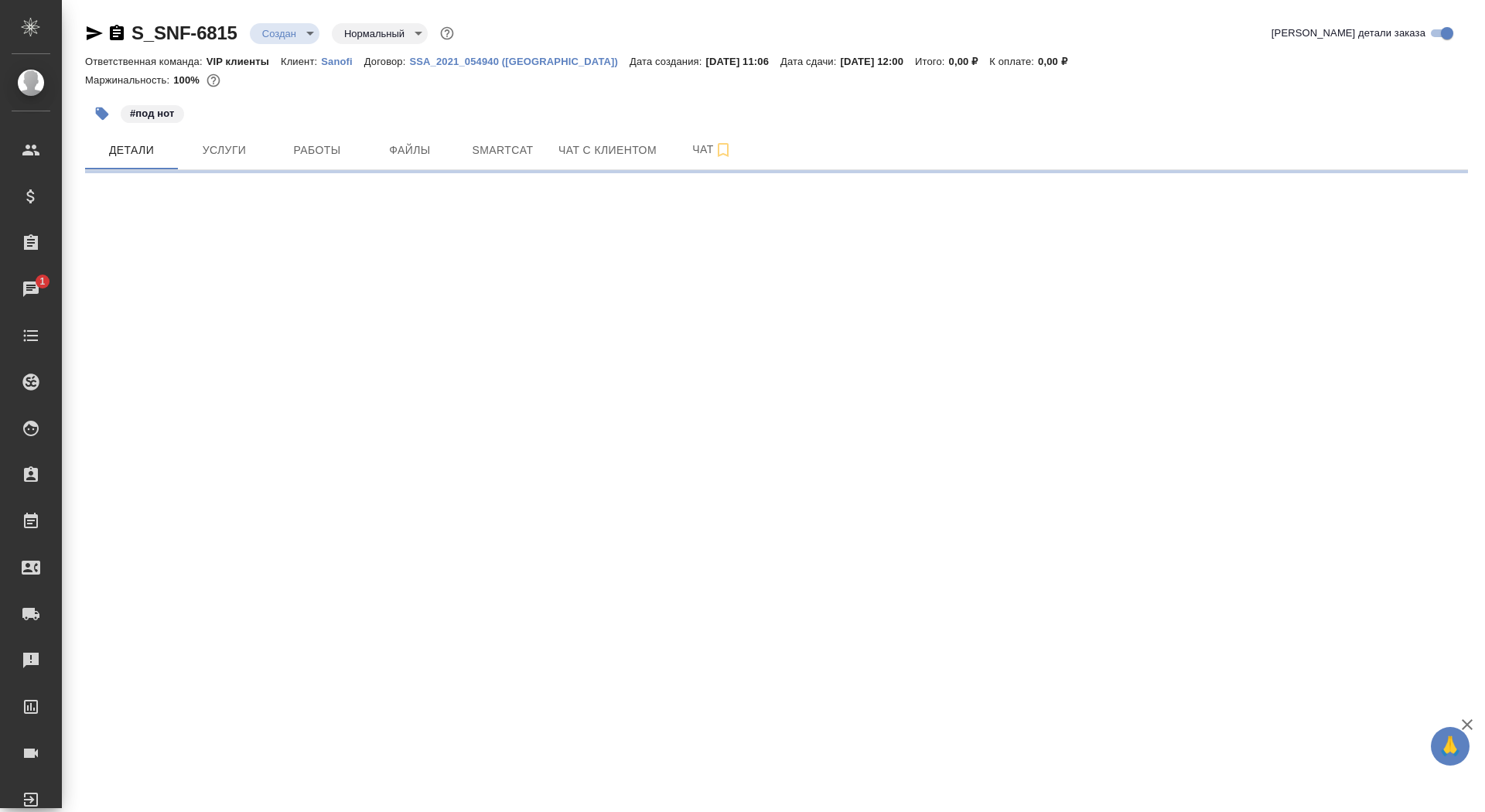
select select "RU"
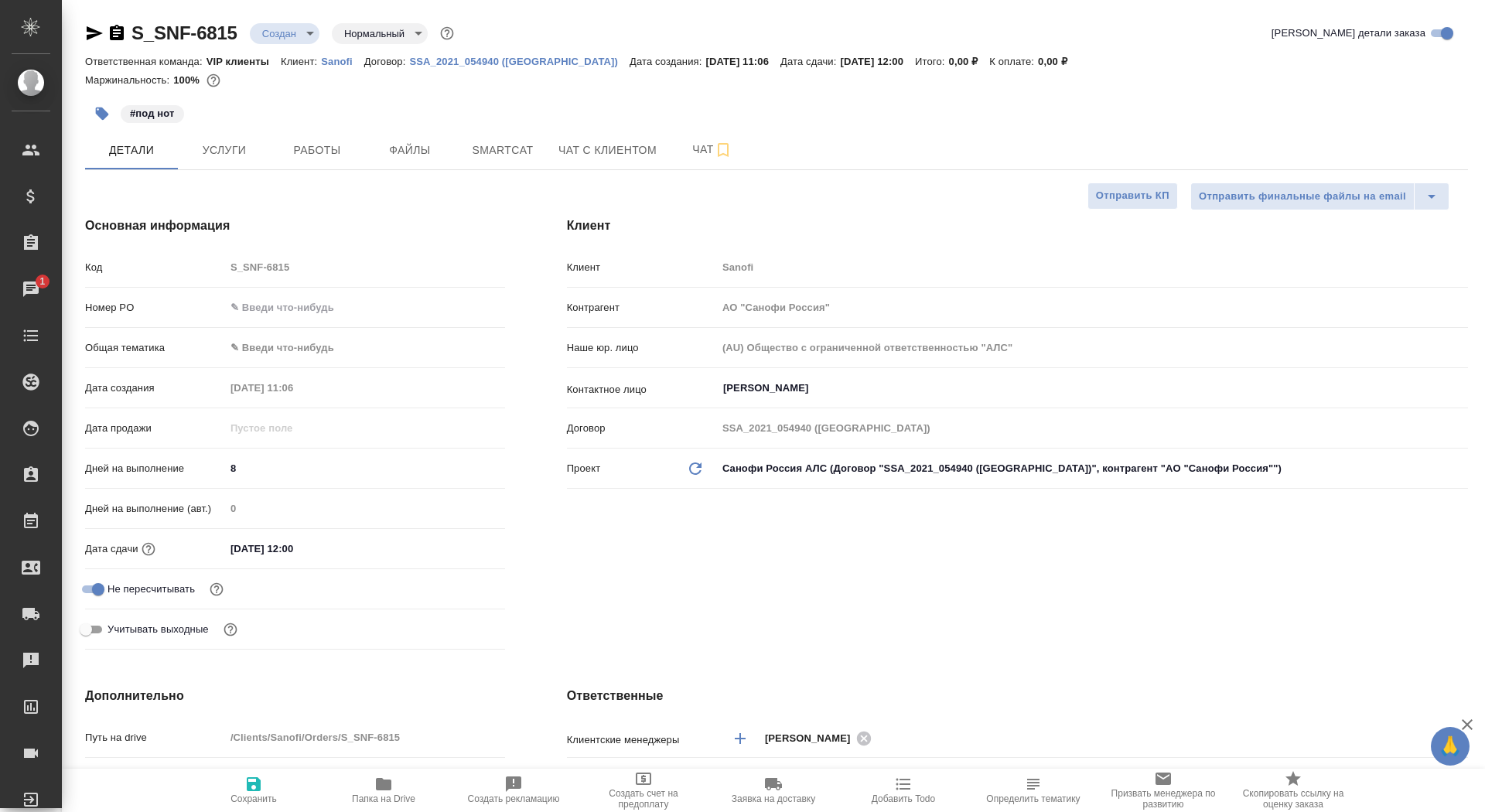
type textarea "x"
click at [334, 795] on span "Папка на Drive" at bounding box center [383, 789] width 111 height 30
type textarea "x"
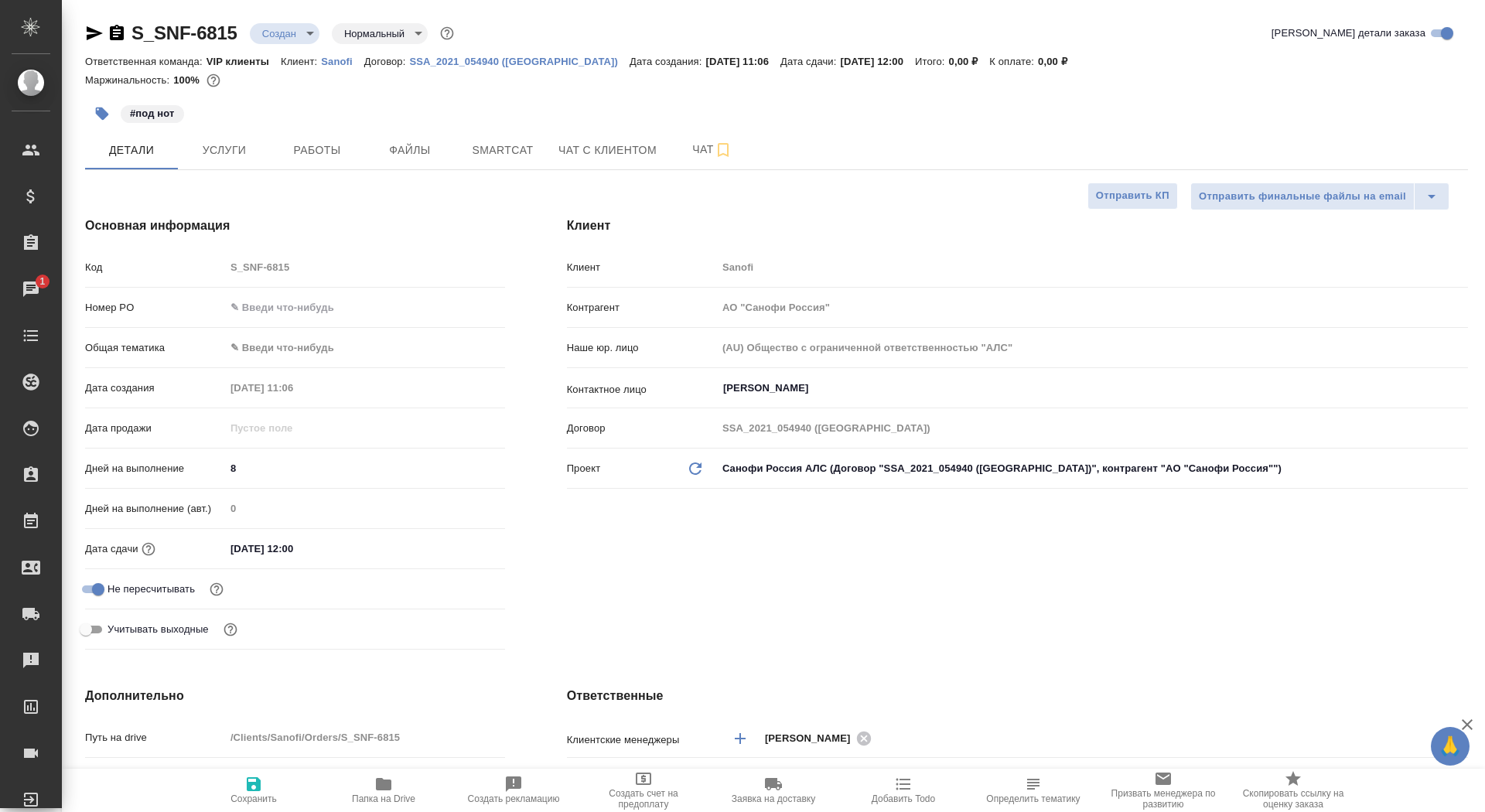
type textarea "x"
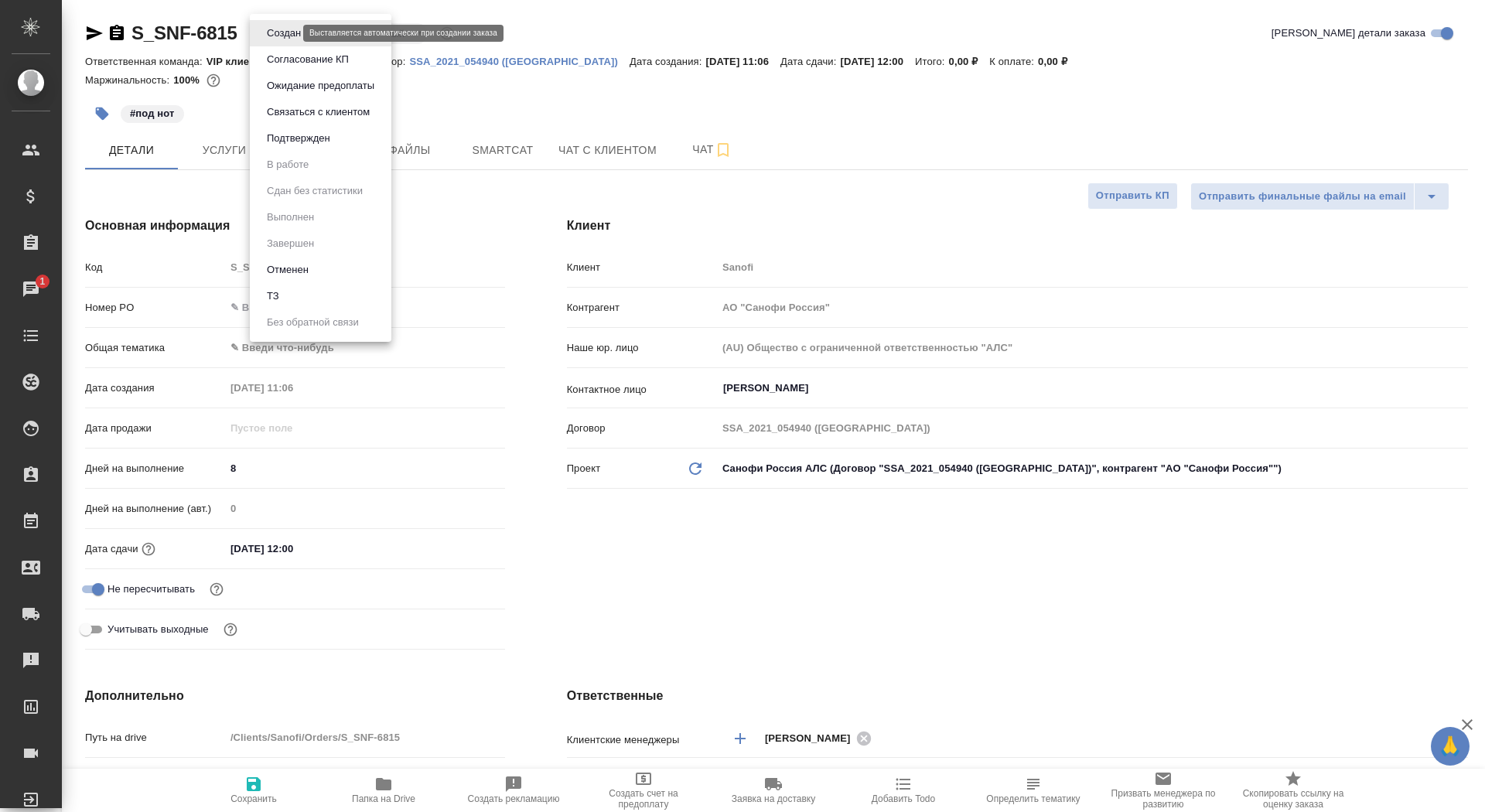
click at [288, 28] on body "🙏 .cls-1 fill:#fff; AWATERA Saydasheva Dilyara Клиенты Спецификации Заказы 1 Ча…" at bounding box center [742, 406] width 1485 height 812
click at [321, 294] on li "ТЗ" at bounding box center [320, 296] width 142 height 27
type textarea "x"
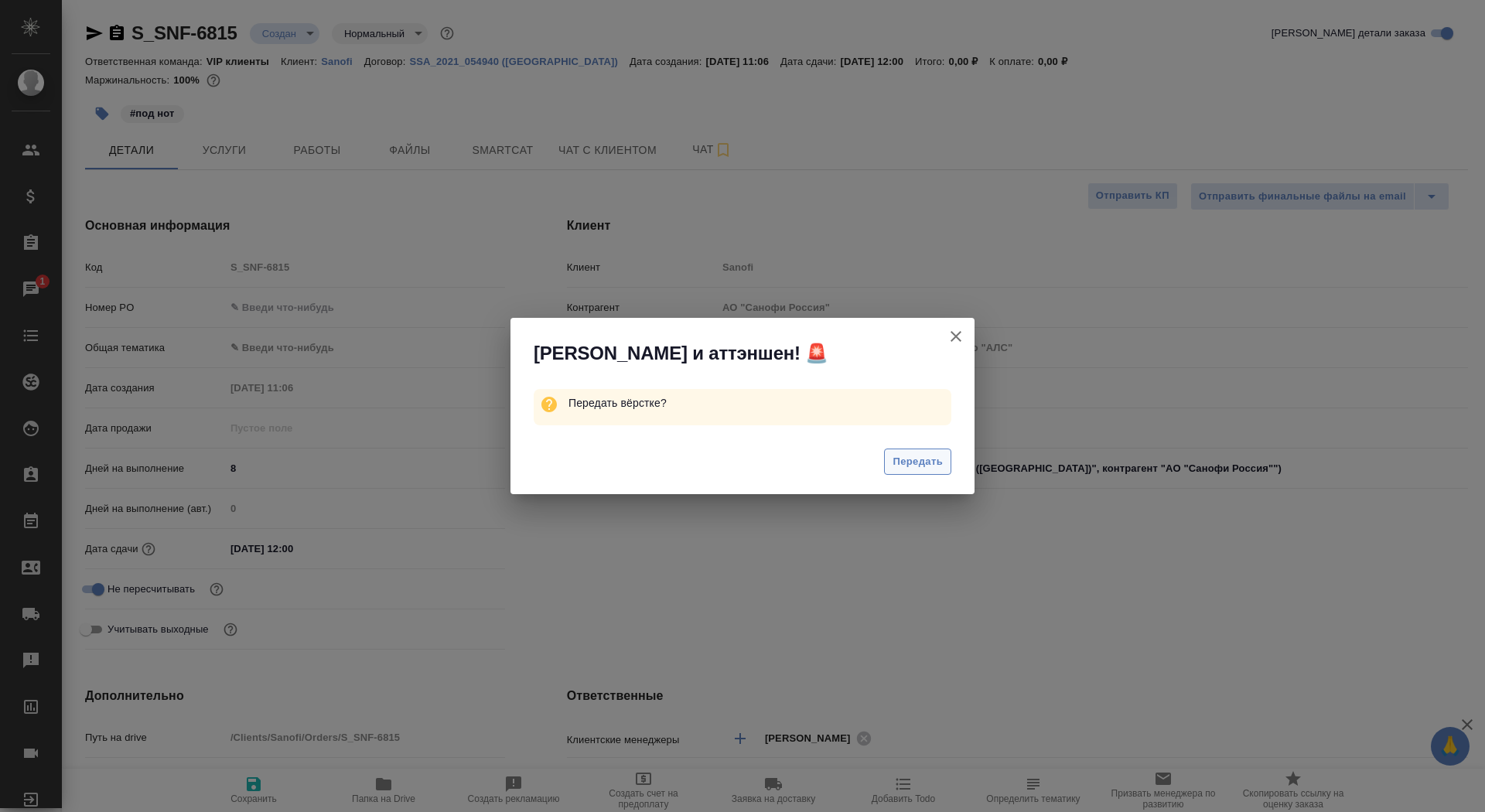
click at [930, 466] on span "Передать" at bounding box center [917, 462] width 51 height 18
type textarea "x"
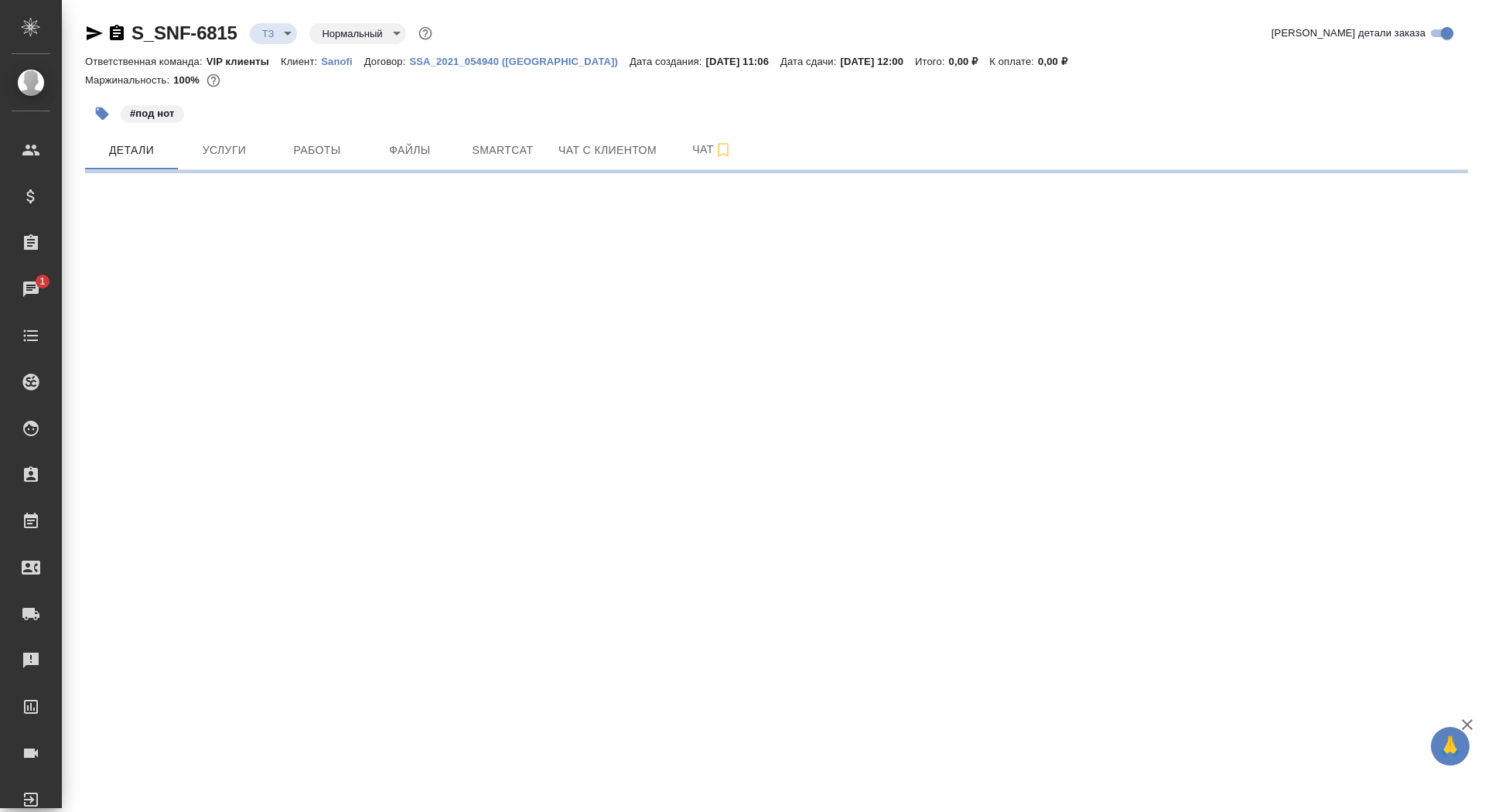
select select "RU"
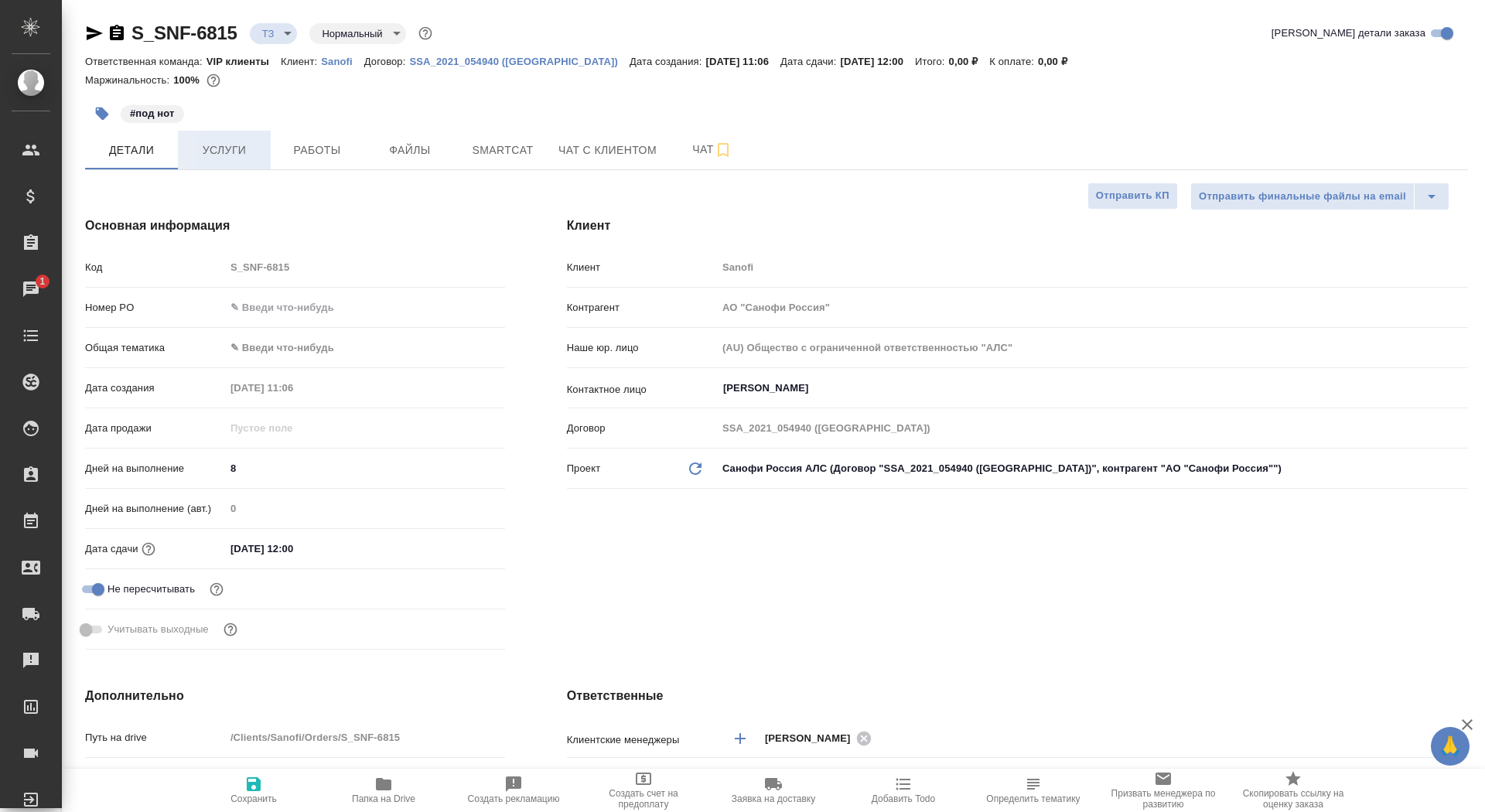
type textarea "x"
click at [239, 147] on span "Услуги" at bounding box center [224, 151] width 74 height 20
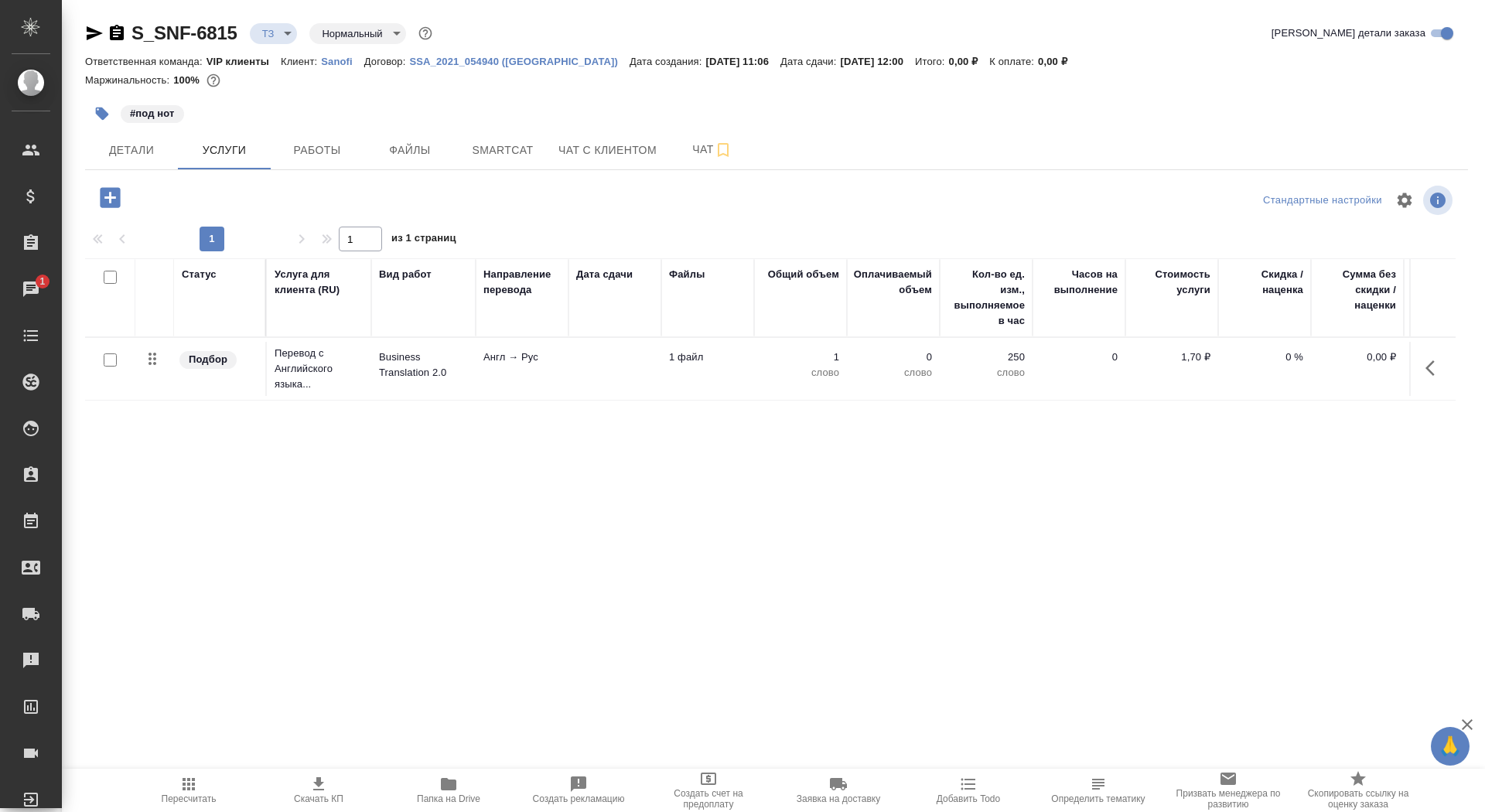
click at [644, 368] on td at bounding box center [615, 368] width 93 height 54
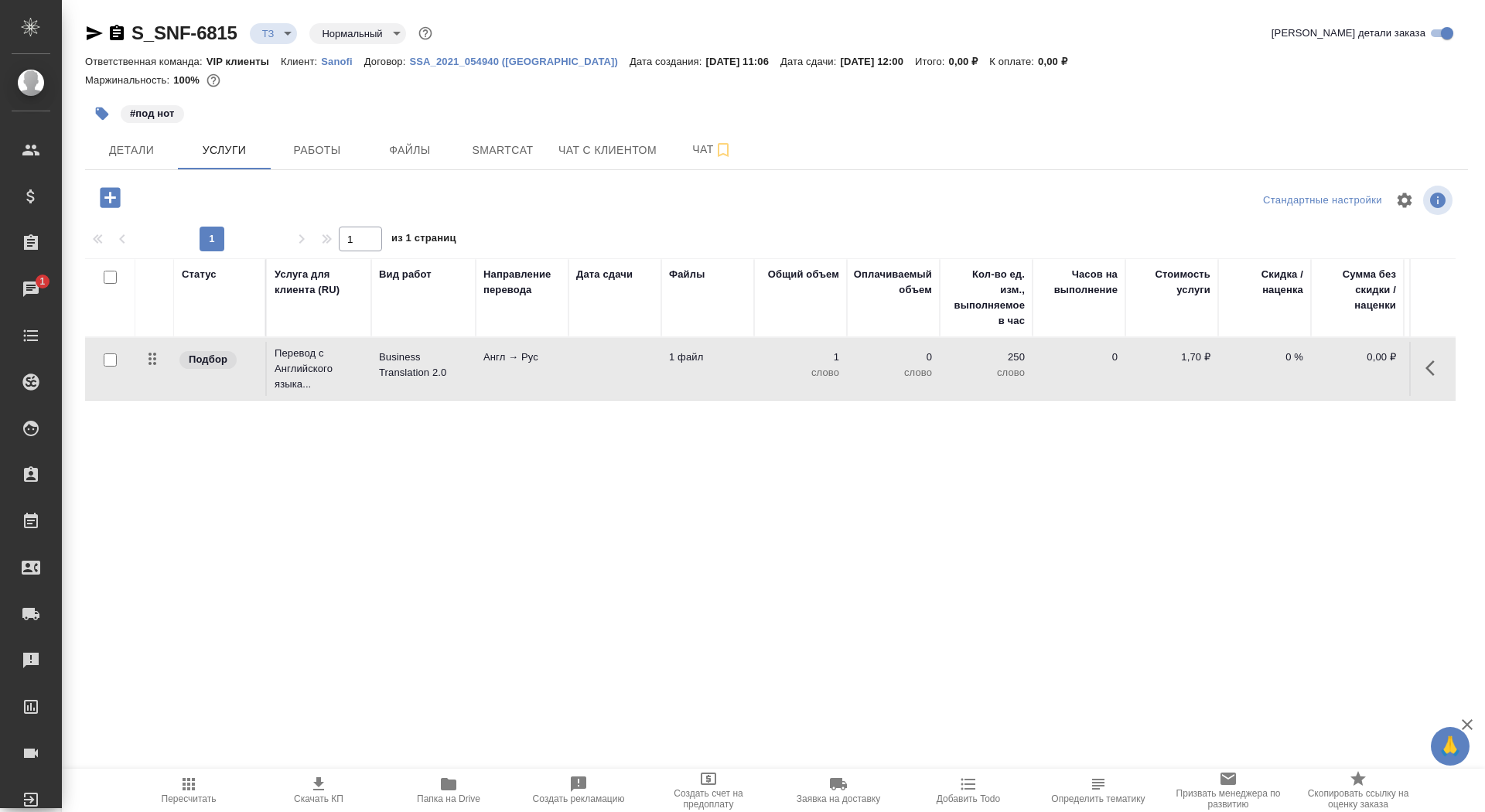
click at [644, 368] on td at bounding box center [615, 368] width 93 height 54
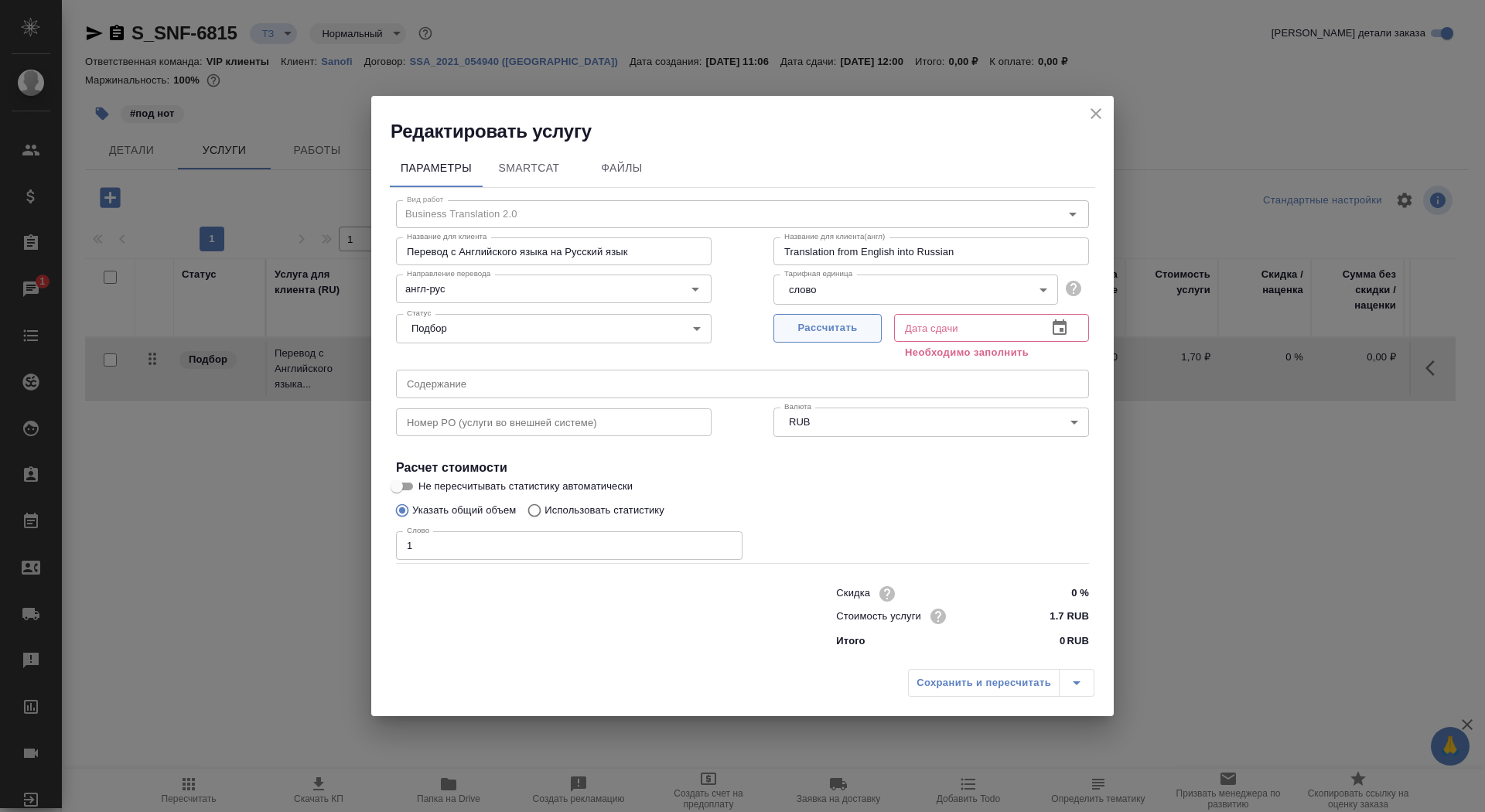
click at [810, 330] on span "Рассчитать" at bounding box center [827, 328] width 91 height 18
type input "22.08.2025 12:00"
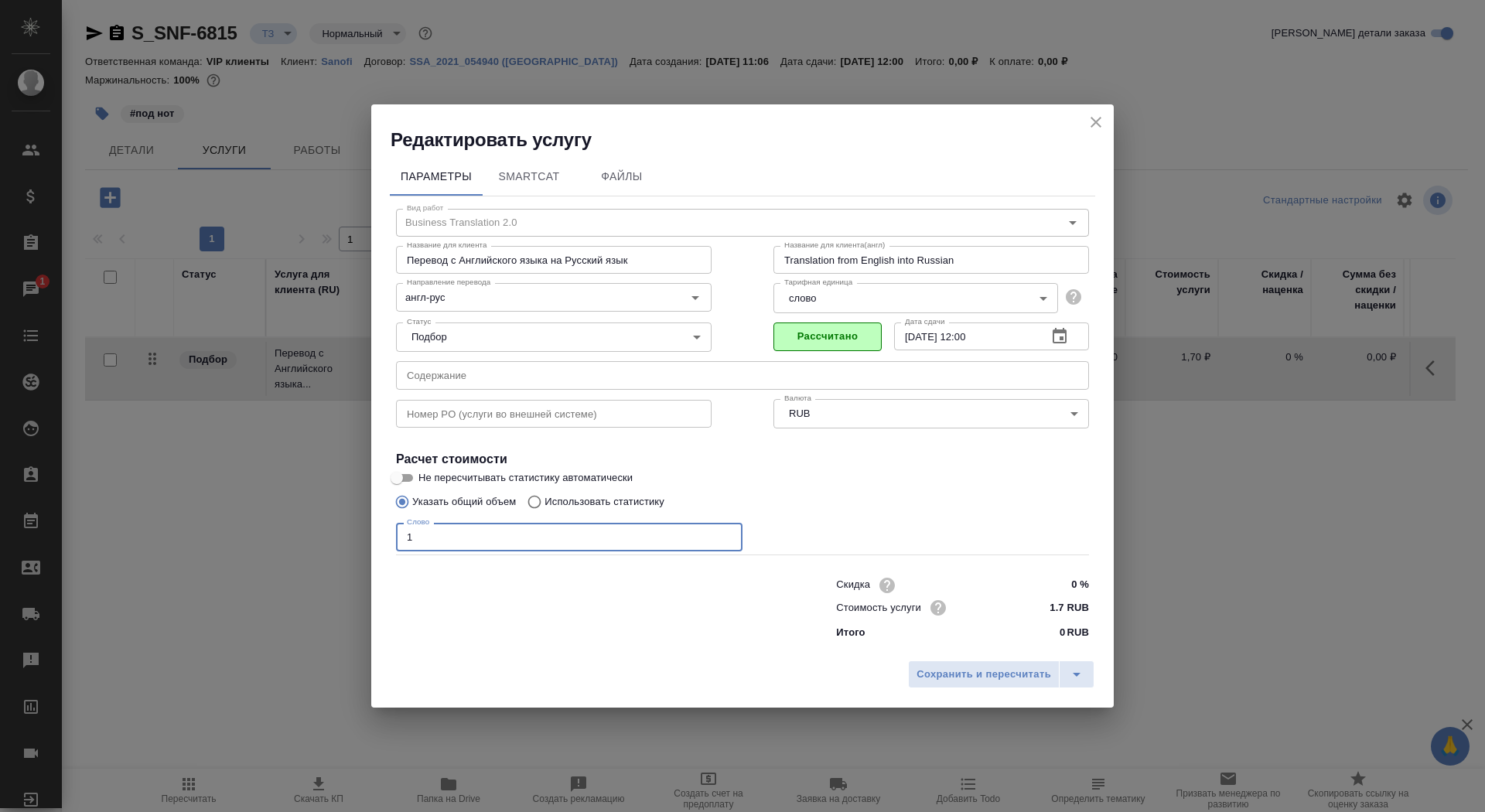
click at [446, 535] on input "1" at bounding box center [570, 537] width 347 height 28
click at [418, 476] on input "Не пересчитывать статистику автоматически" at bounding box center [396, 477] width 55 height 19
checkbox input "true"
click at [1004, 677] on span "Сохранить и пересчитать" at bounding box center [984, 674] width 135 height 18
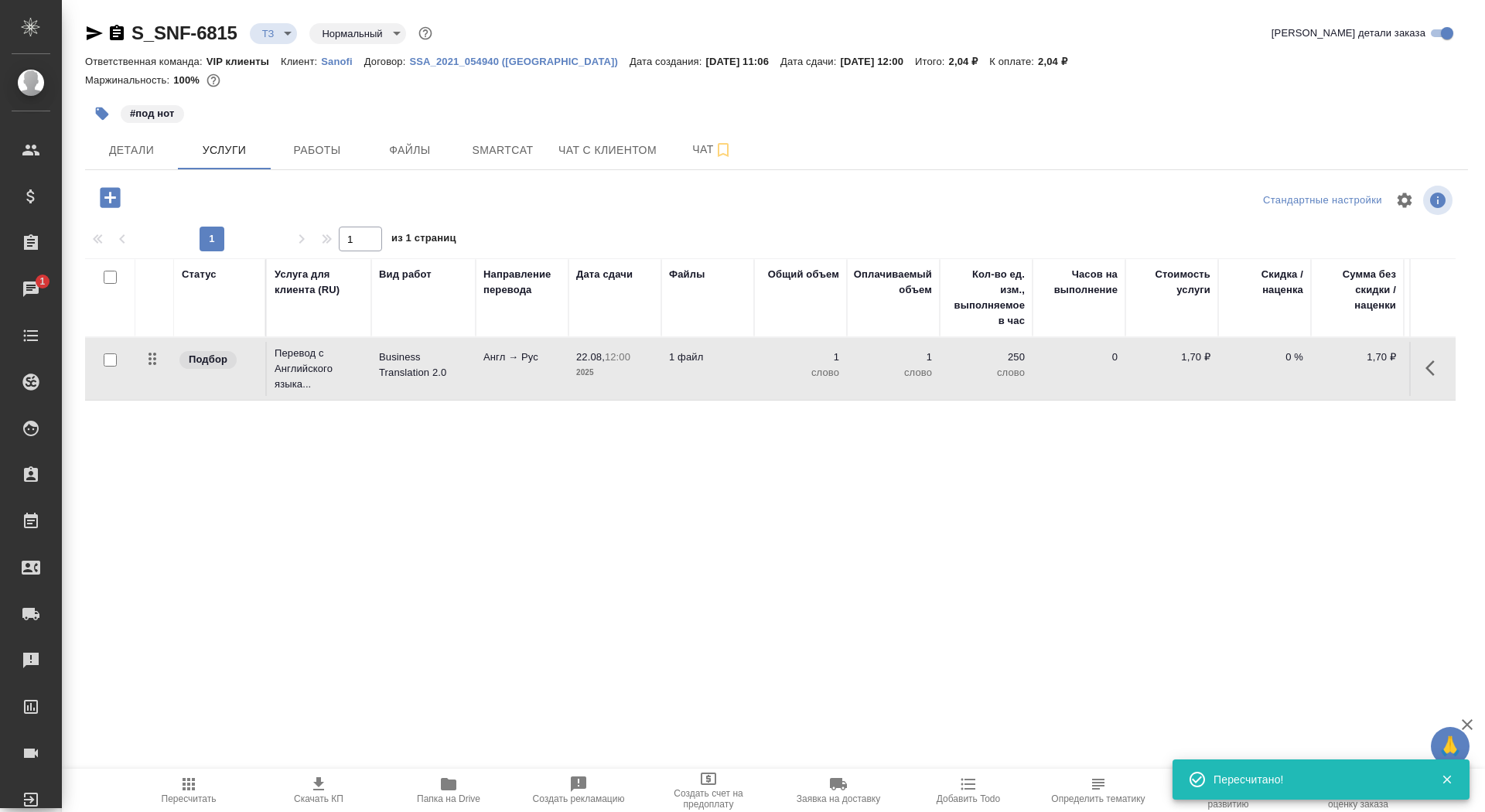
click at [105, 359] on input "checkbox" at bounding box center [110, 359] width 13 height 13
checkbox input "true"
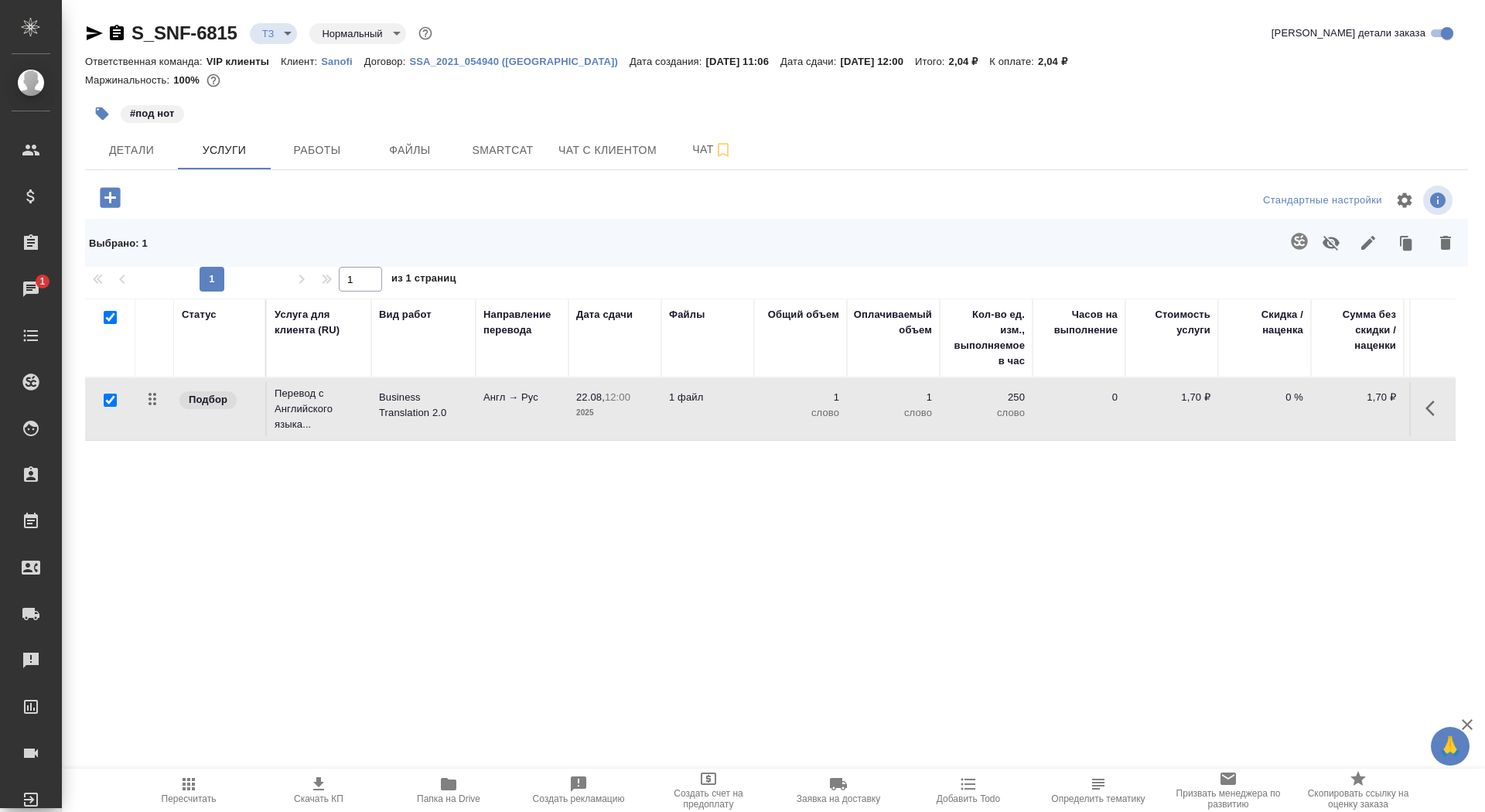
click at [1297, 239] on icon "button" at bounding box center [1299, 241] width 19 height 19
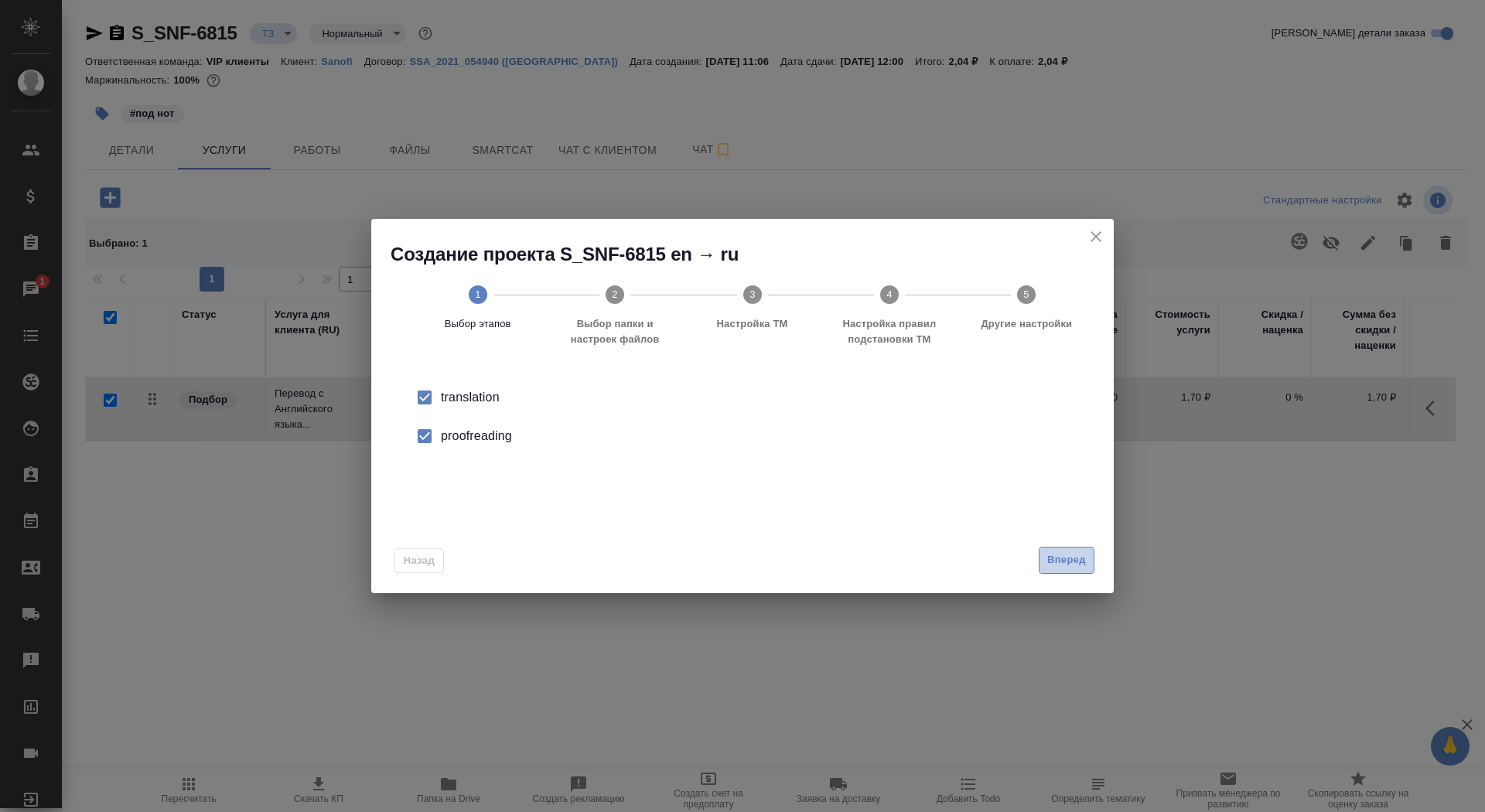
click at [1074, 556] on span "Вперед" at bounding box center [1066, 560] width 39 height 18
click at [985, 419] on div "Папка с файлами для перевода" at bounding box center [743, 398] width 693 height 41
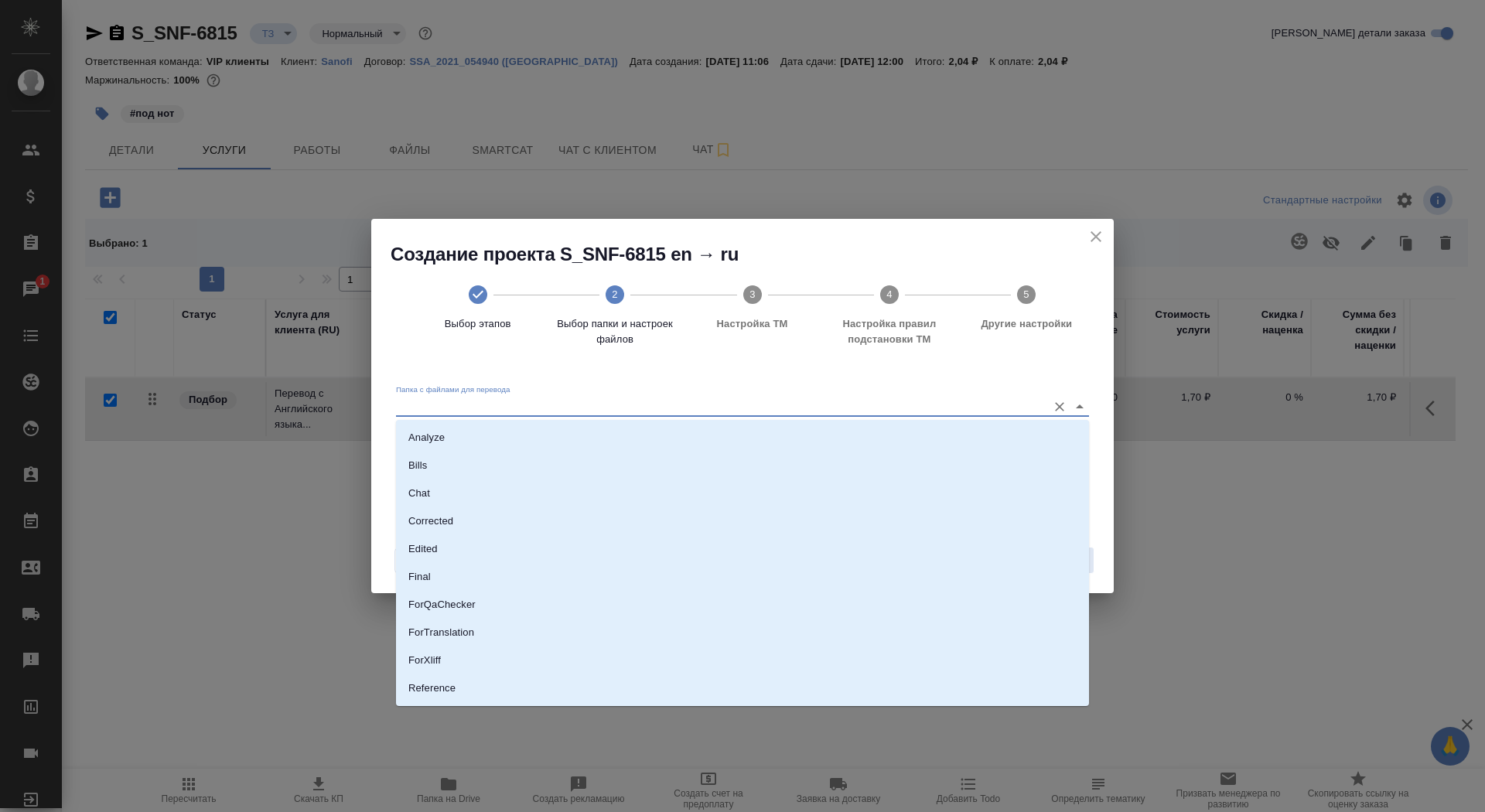
click at [985, 413] on input "Папка с файлами для перевода" at bounding box center [718, 406] width 644 height 19
click at [899, 658] on li "Reference" at bounding box center [743, 646] width 693 height 28
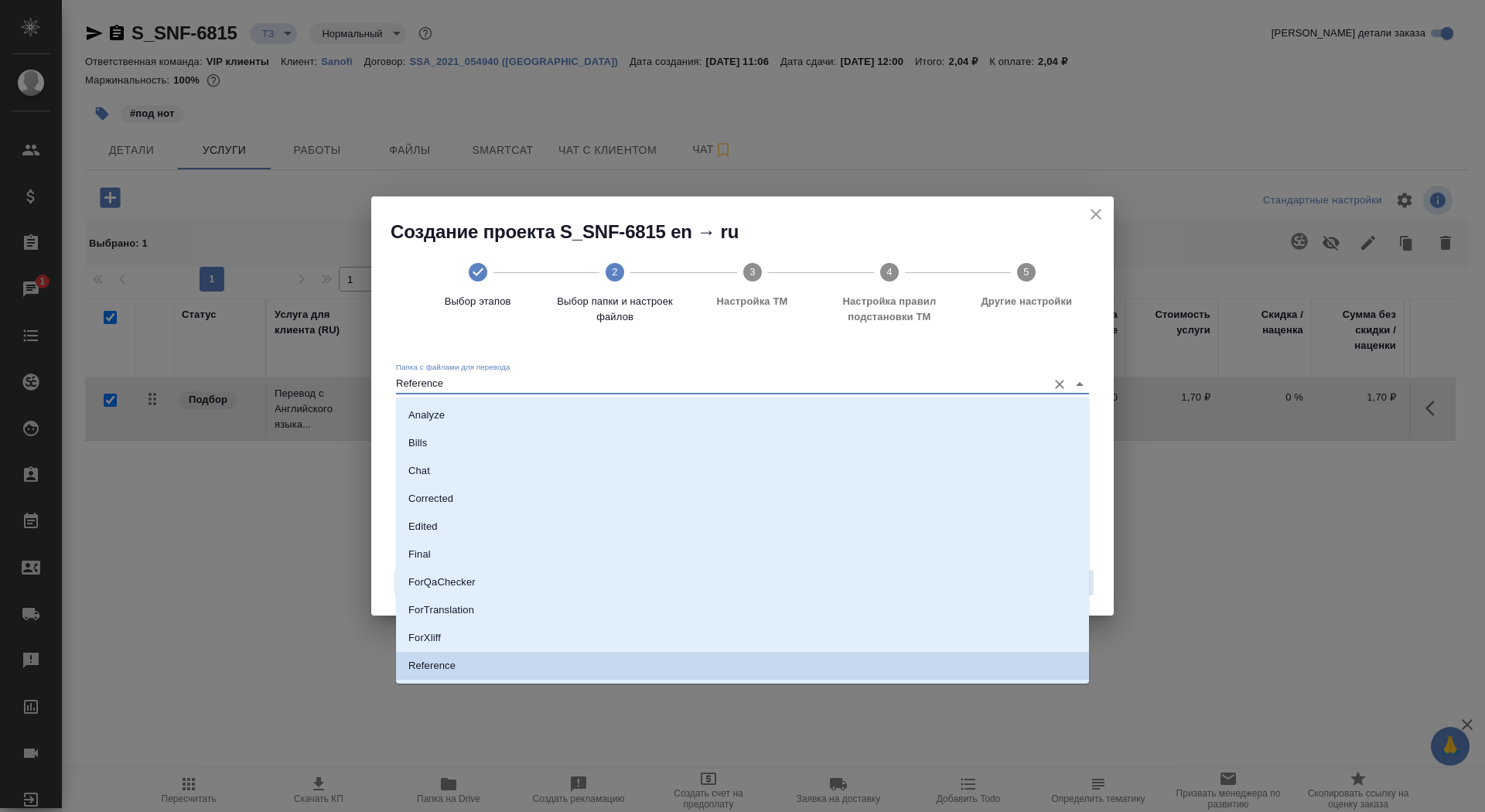
click at [961, 383] on input "Reference" at bounding box center [718, 383] width 644 height 19
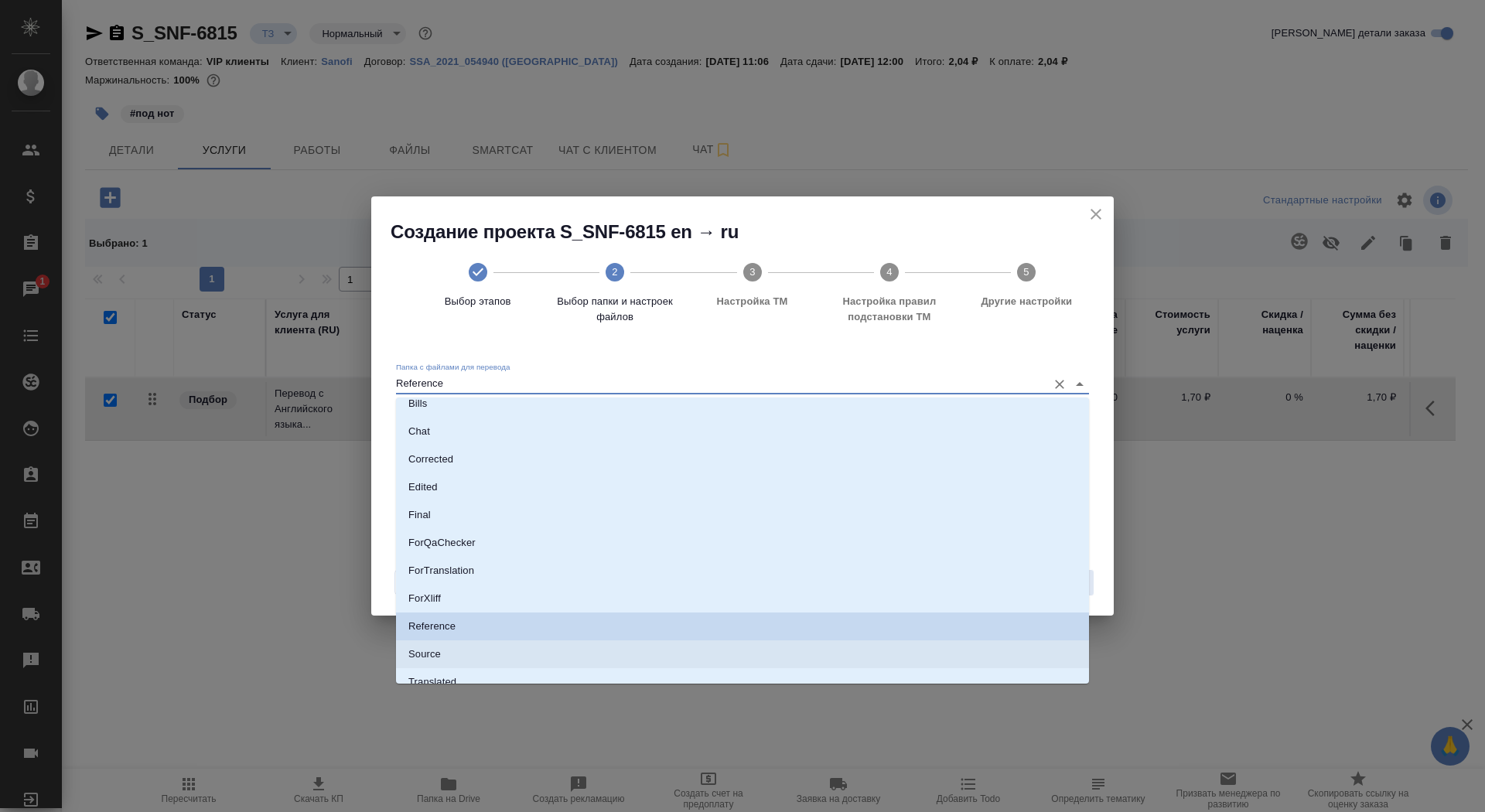
click at [867, 662] on li "Source" at bounding box center [743, 655] width 693 height 28
type input "Source"
checkbox input "true"
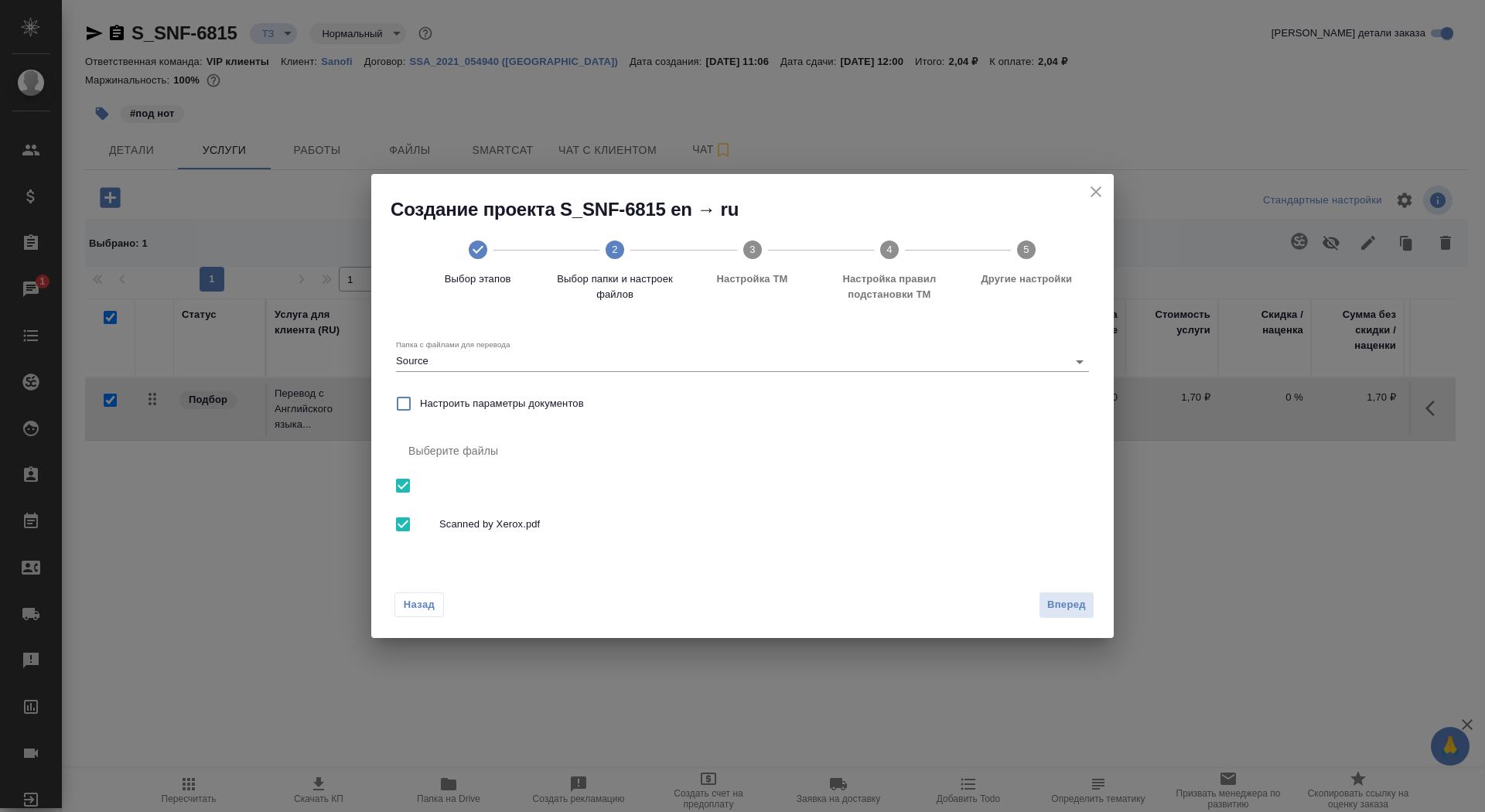
click at [1103, 605] on div "Назад Вперед" at bounding box center [743, 601] width 743 height 72
click at [1082, 605] on span "Вперед" at bounding box center [1066, 605] width 39 height 18
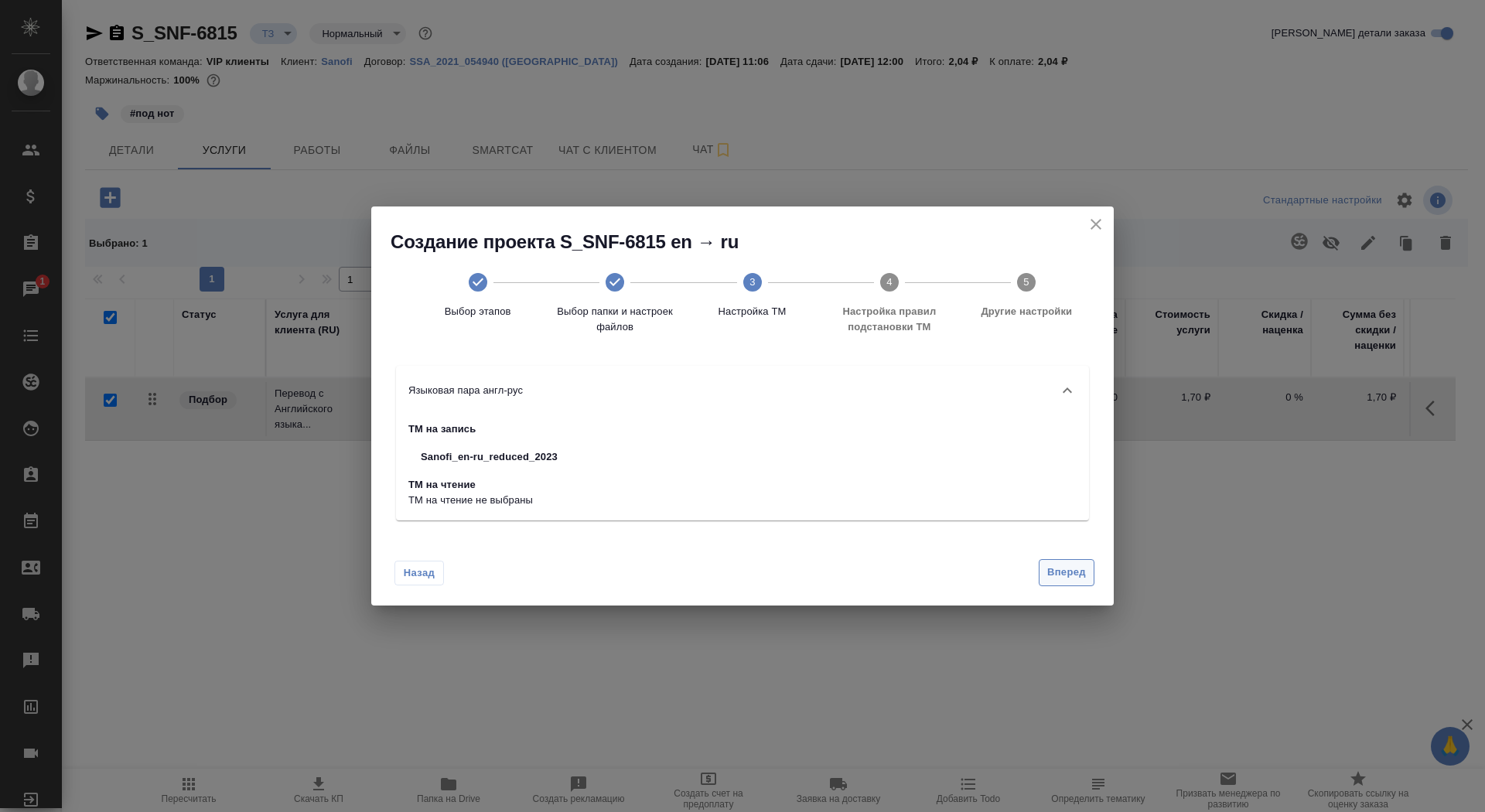
click at [1061, 576] on span "Вперед" at bounding box center [1066, 572] width 39 height 18
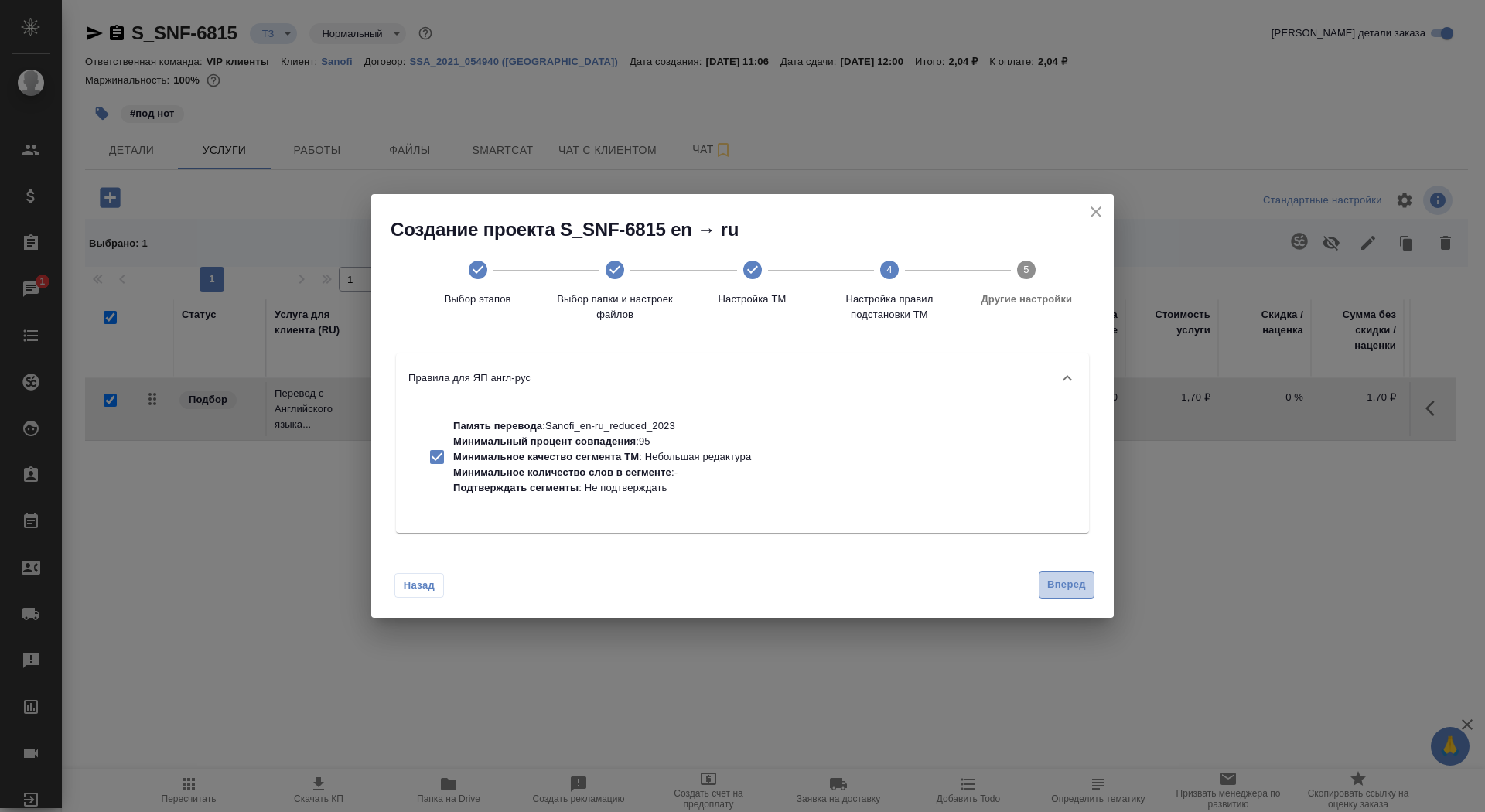
click at [1061, 576] on span "Вперед" at bounding box center [1066, 585] width 39 height 18
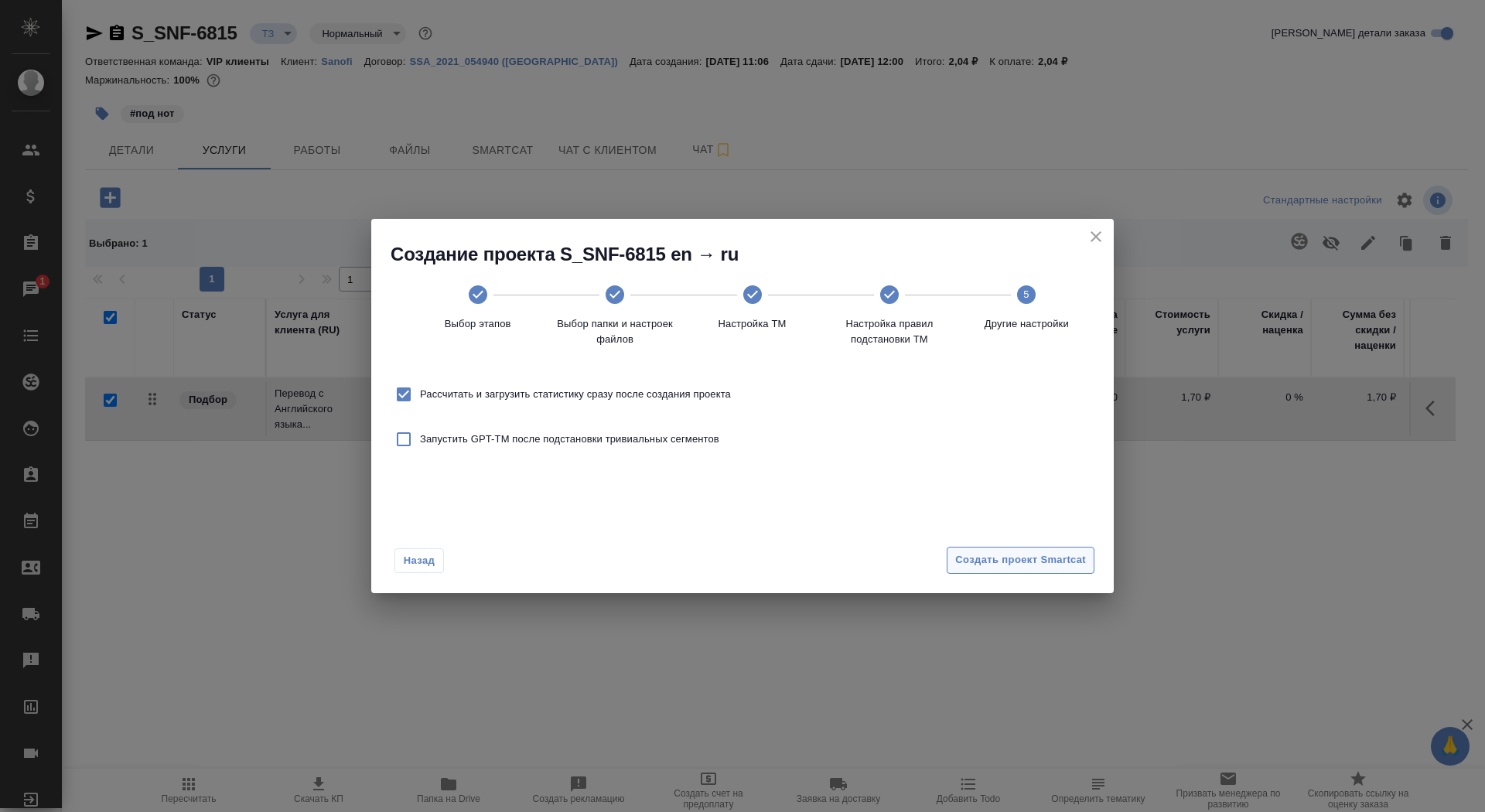
click at [1052, 558] on span "Создать проект Smartcat" at bounding box center [1020, 560] width 131 height 18
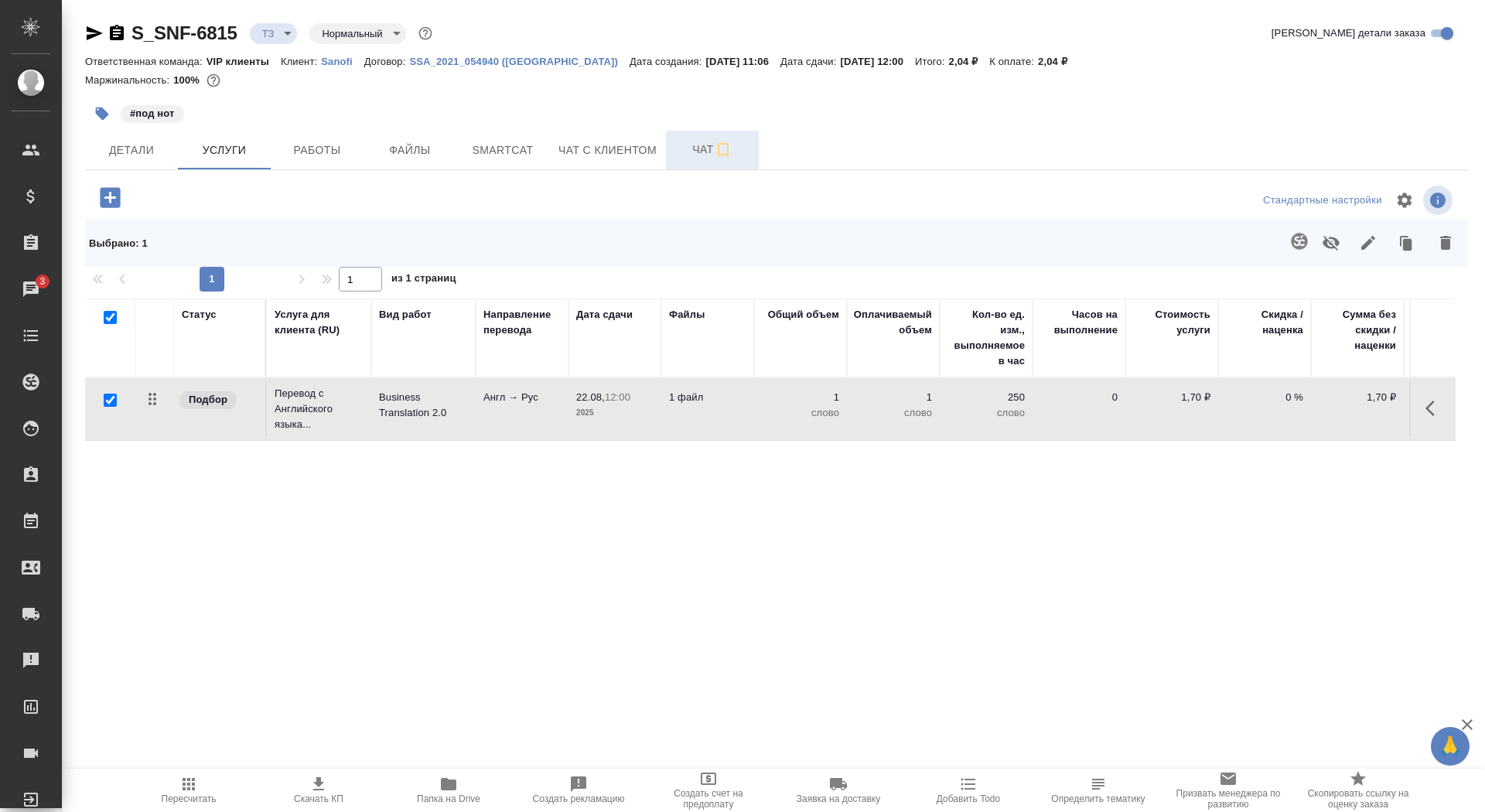
click at [673, 158] on button "Чат" at bounding box center [712, 150] width 93 height 39
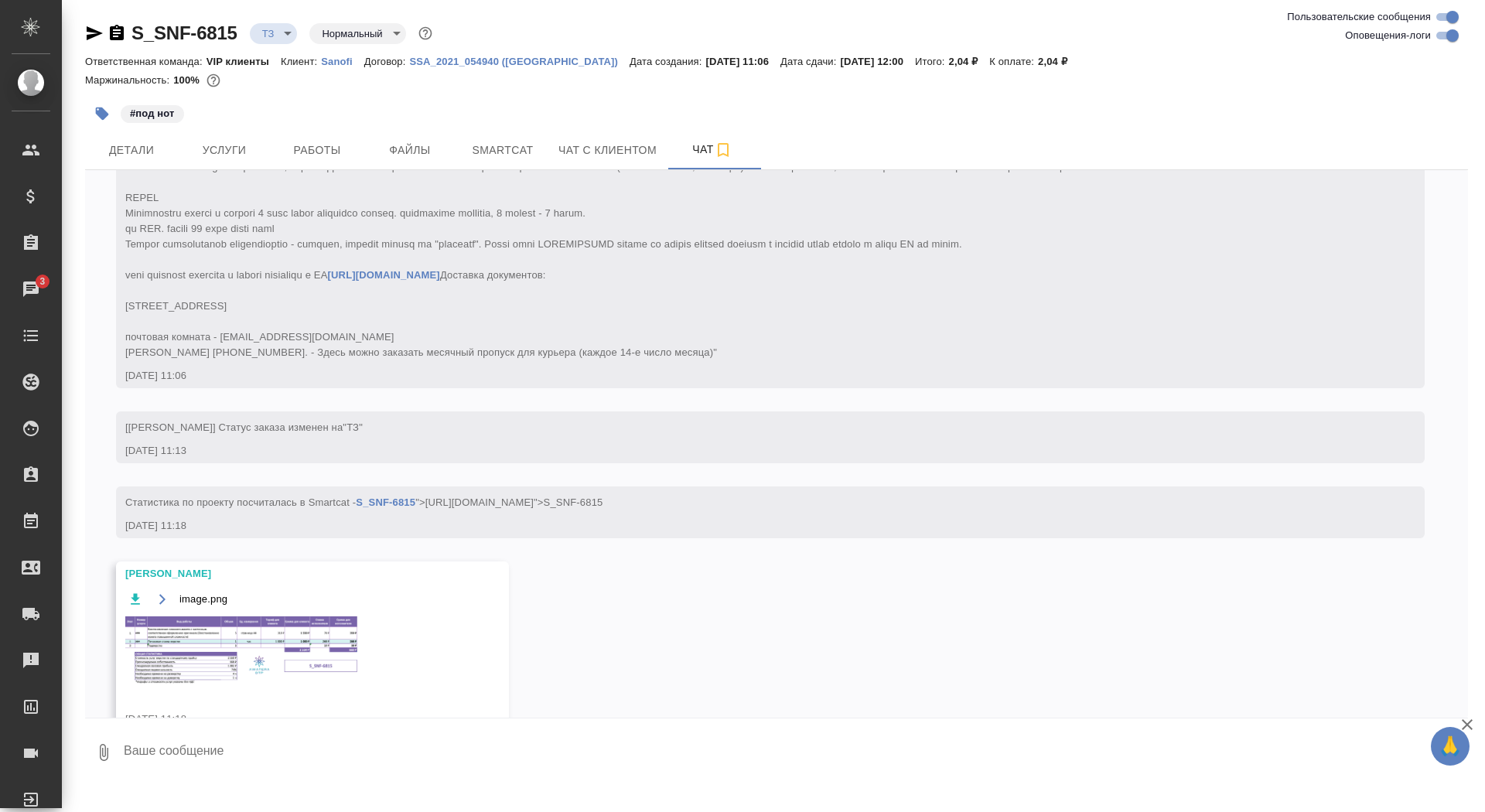
scroll to position [396, 0]
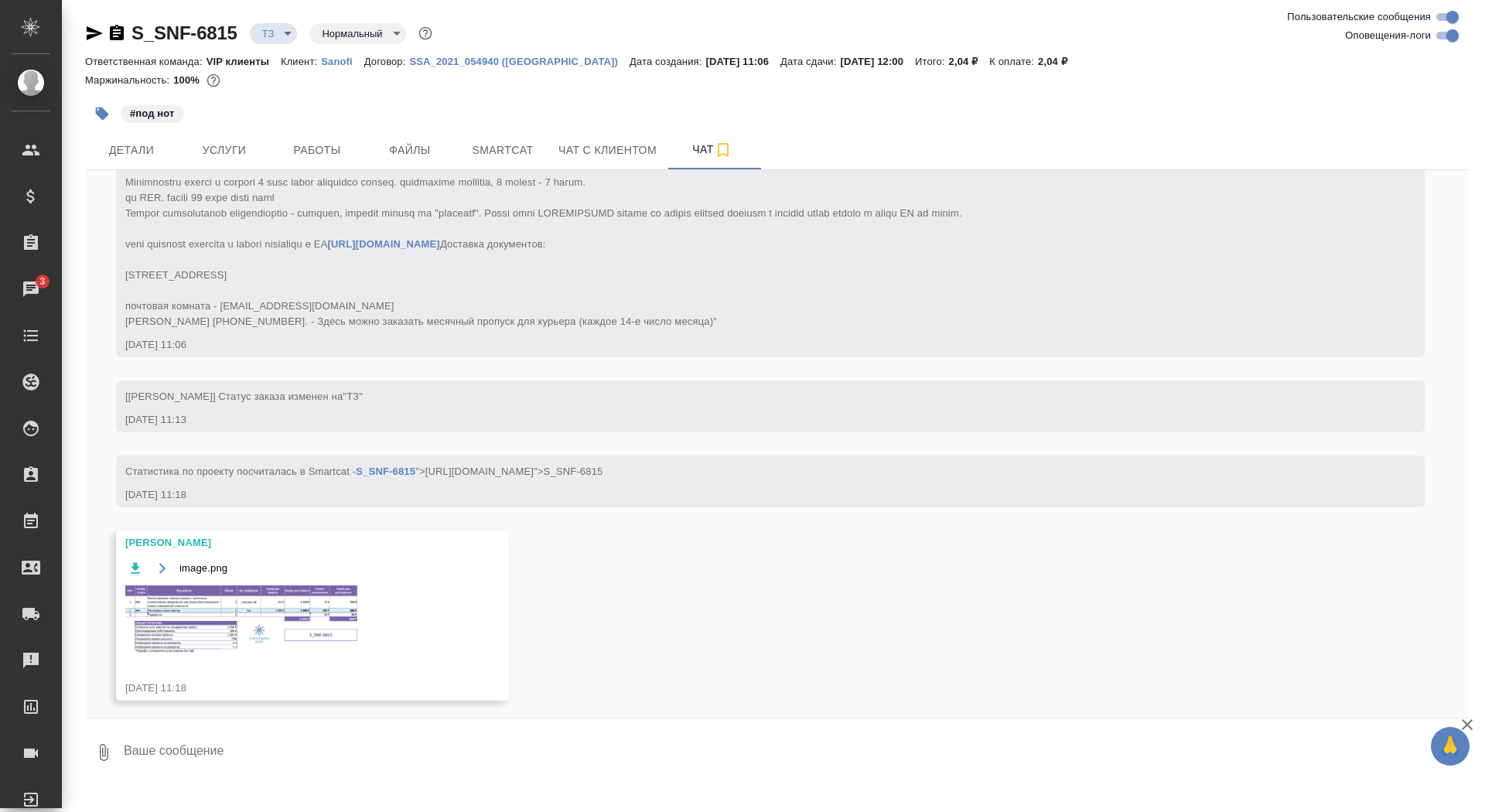
click at [340, 738] on textarea at bounding box center [795, 752] width 1346 height 52
type textarea "спасибо!"
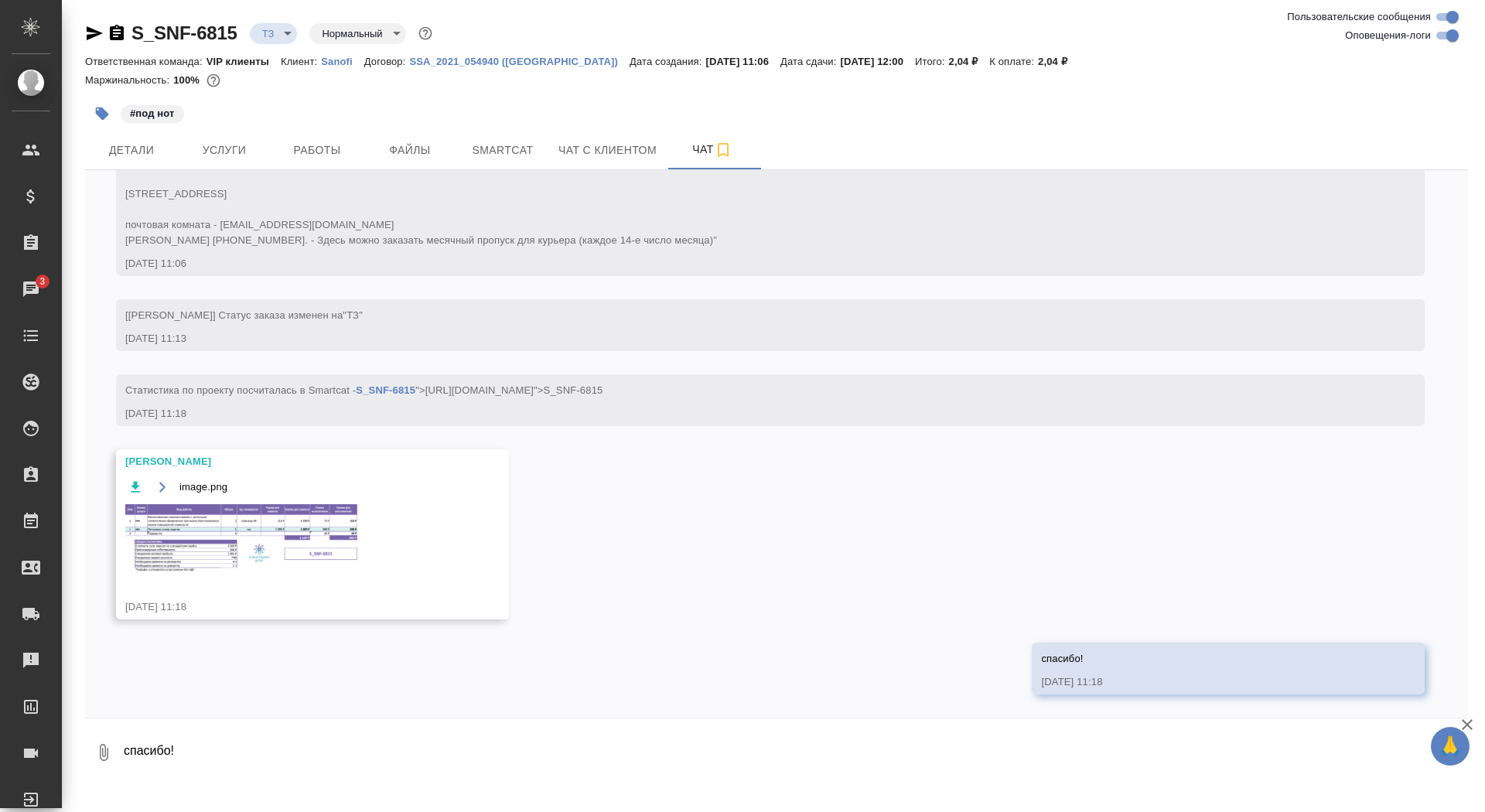
scroll to position [538, 0]
click at [265, 555] on img at bounding box center [241, 538] width 232 height 68
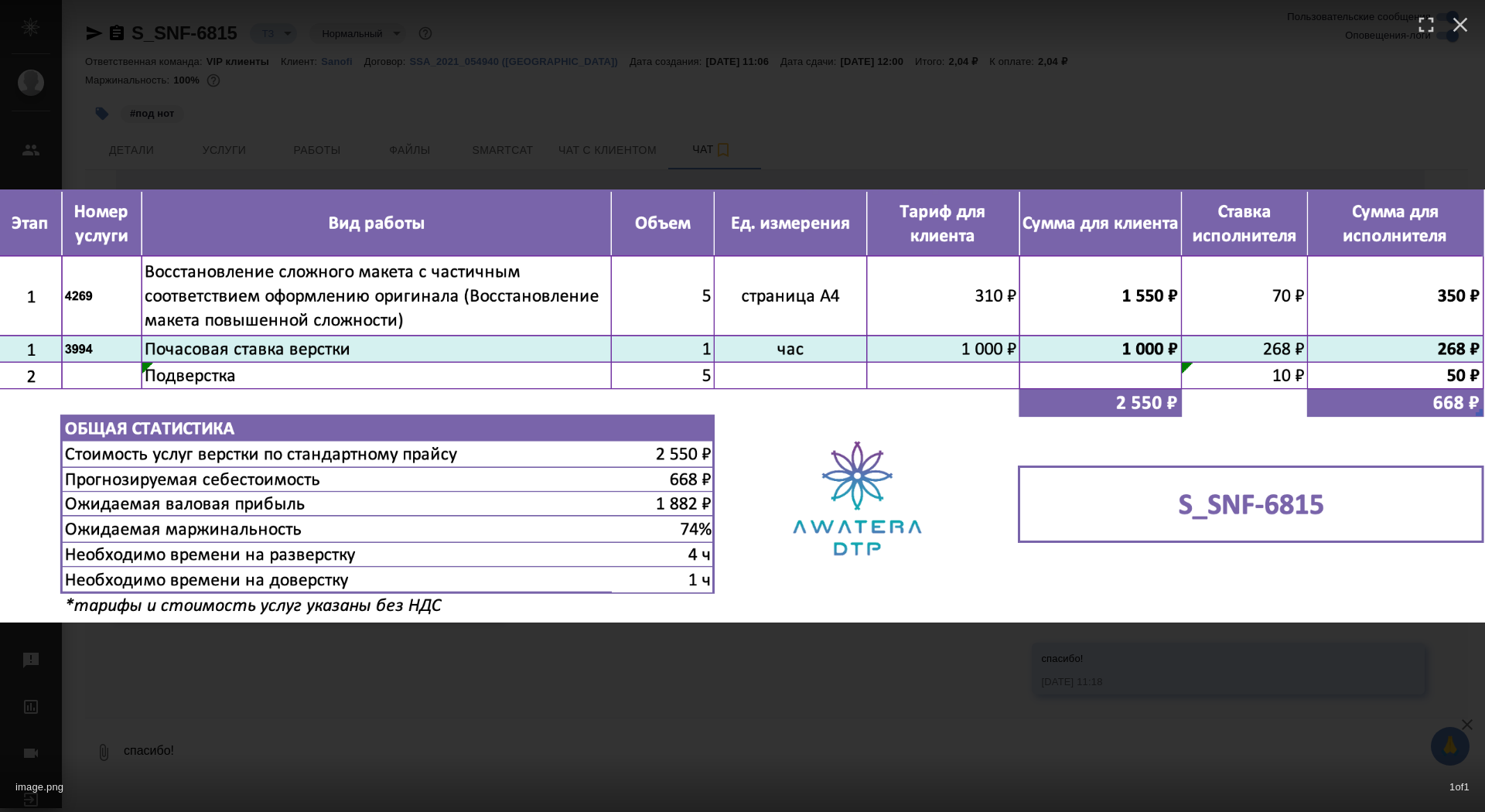
click at [272, 725] on div "image.png 1 of 1" at bounding box center [742, 406] width 1485 height 812
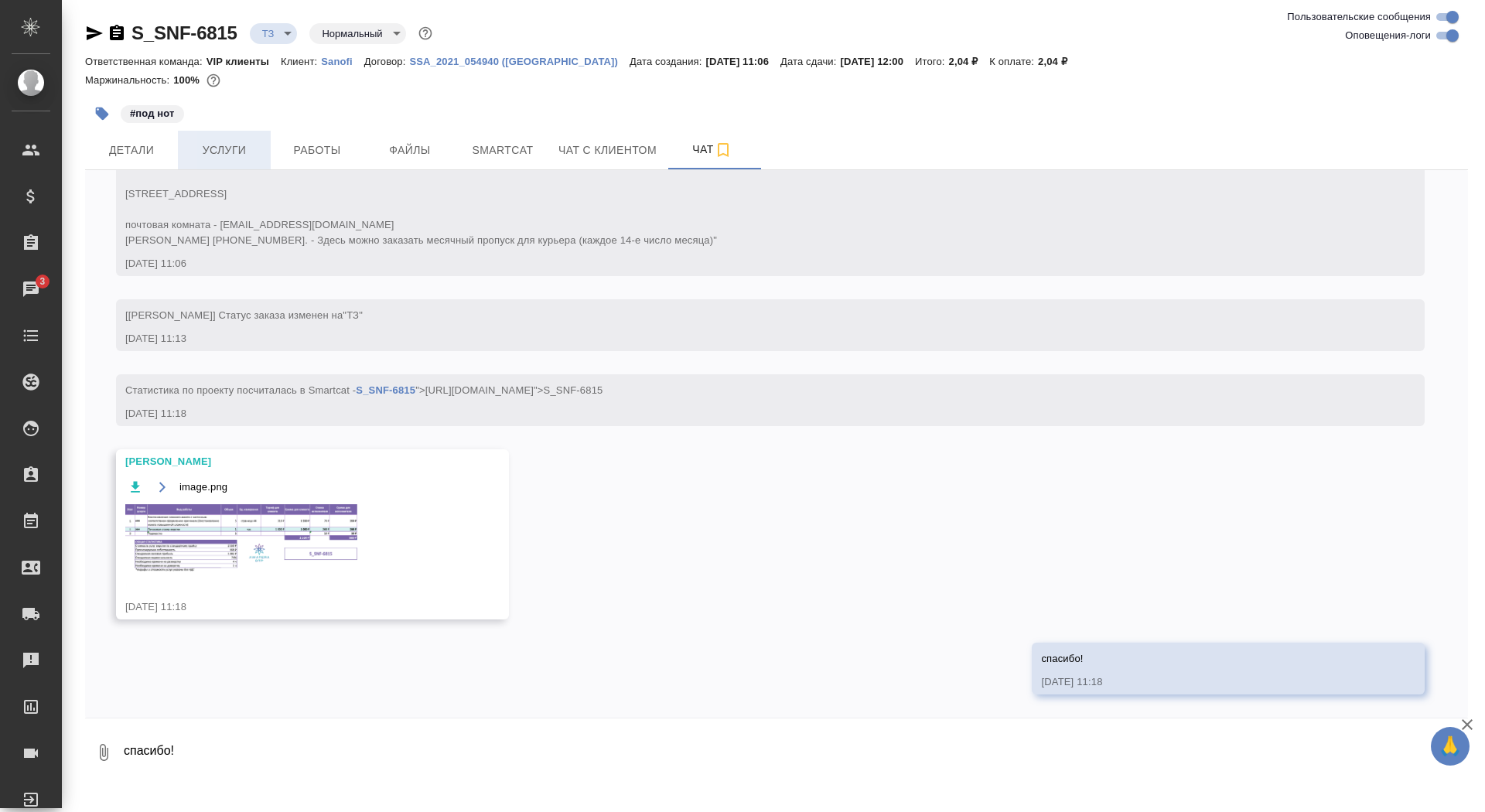
click at [189, 133] on button "Услуги" at bounding box center [225, 150] width 93 height 39
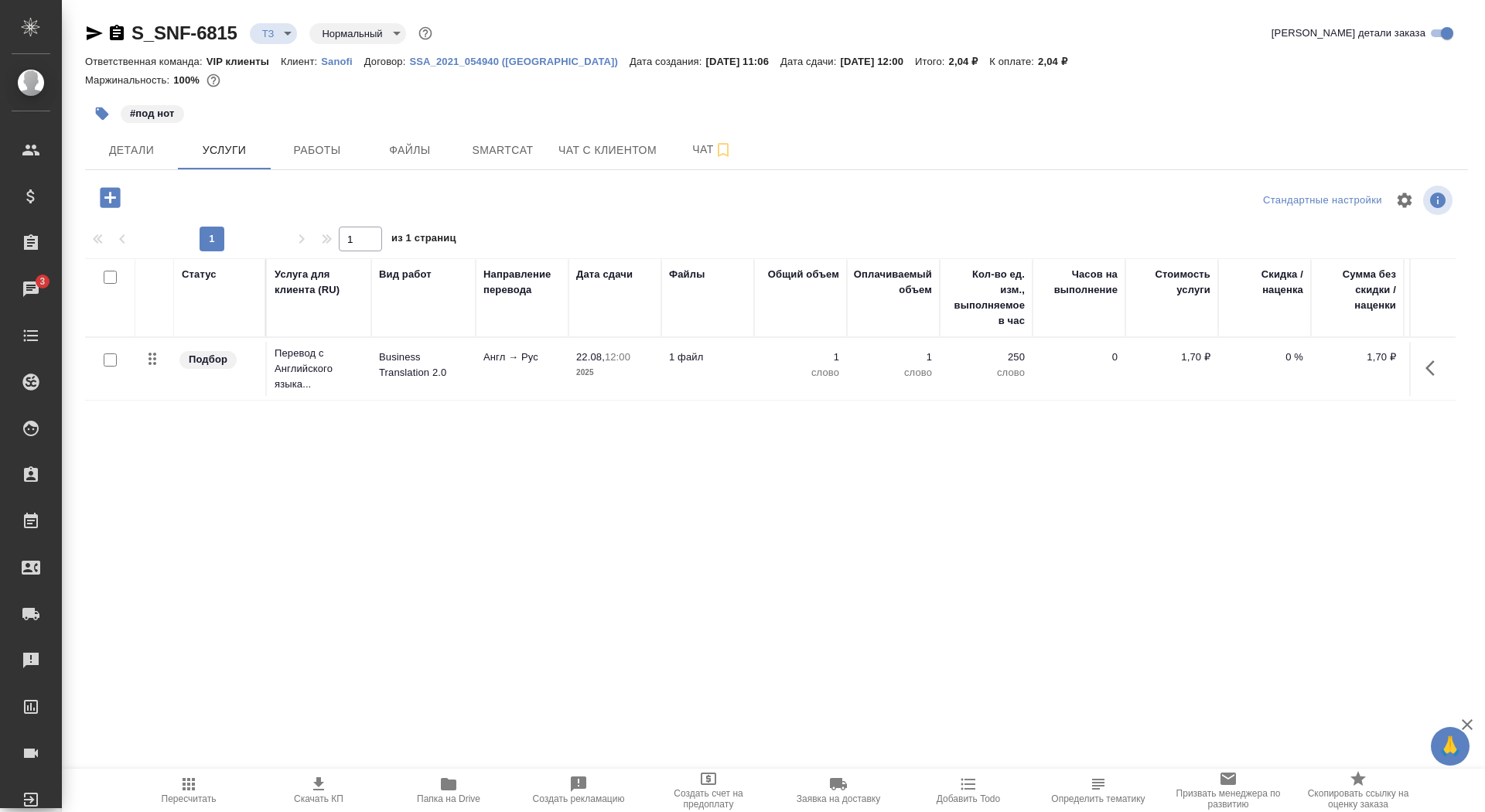
click at [402, 385] on td "Business Translation 2.0" at bounding box center [423, 368] width 104 height 54
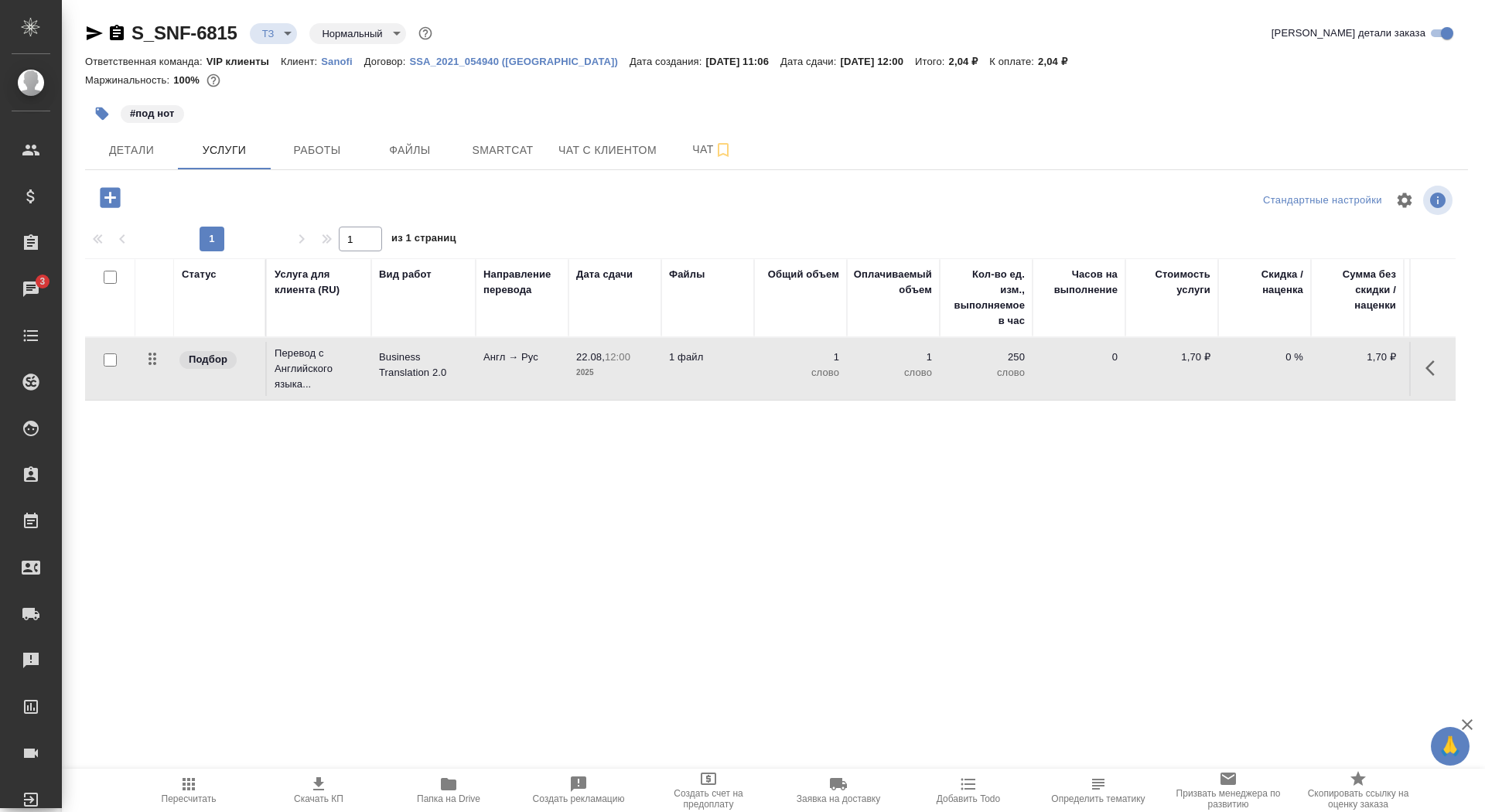
click at [402, 385] on td "Business Translation 2.0" at bounding box center [423, 368] width 104 height 54
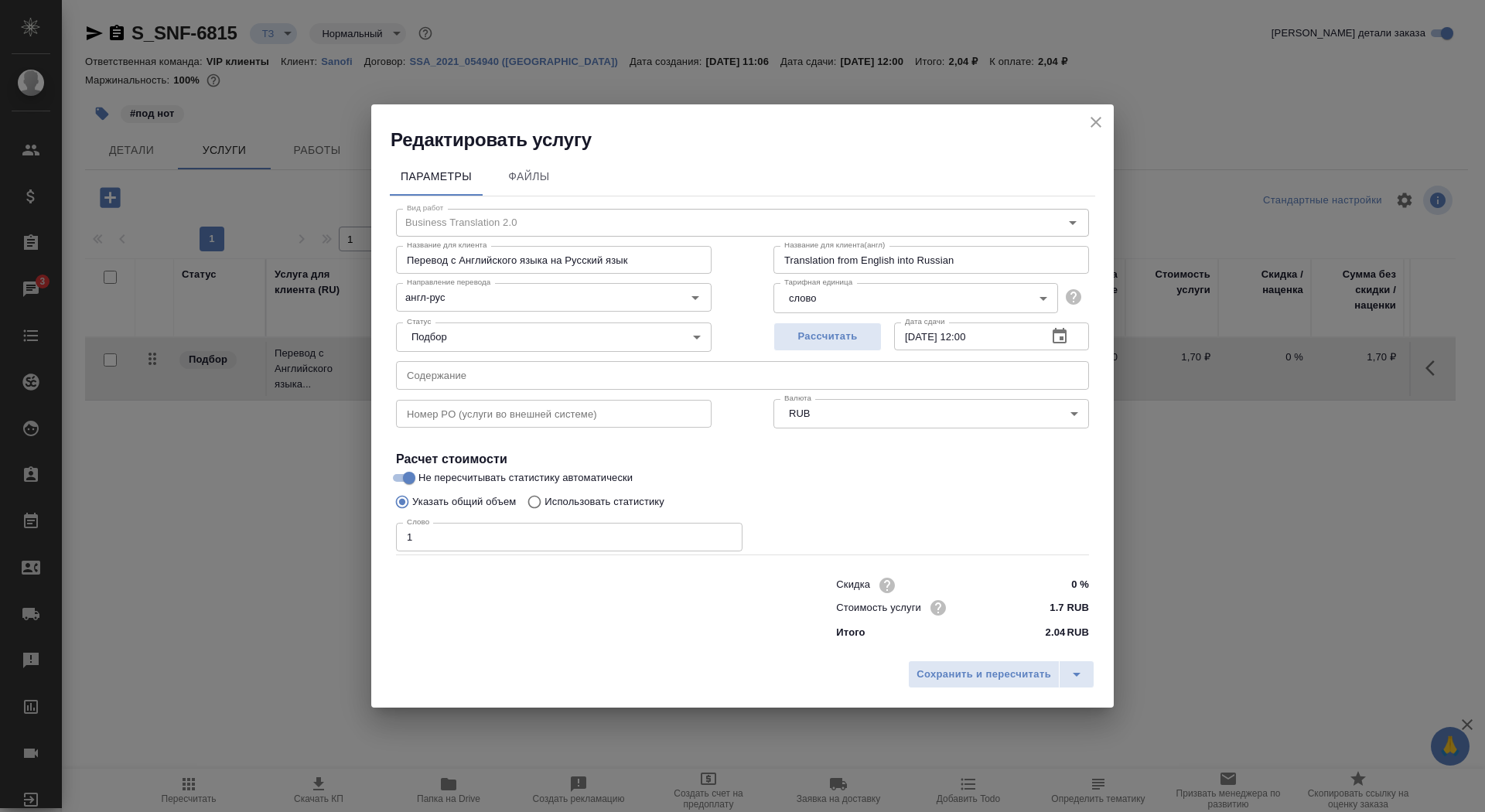
click at [646, 506] on p "Использовать статистику" at bounding box center [604, 502] width 120 height 16
click at [545, 506] on input "Использовать статистику" at bounding box center [532, 502] width 25 height 30
radio input "true"
radio input "false"
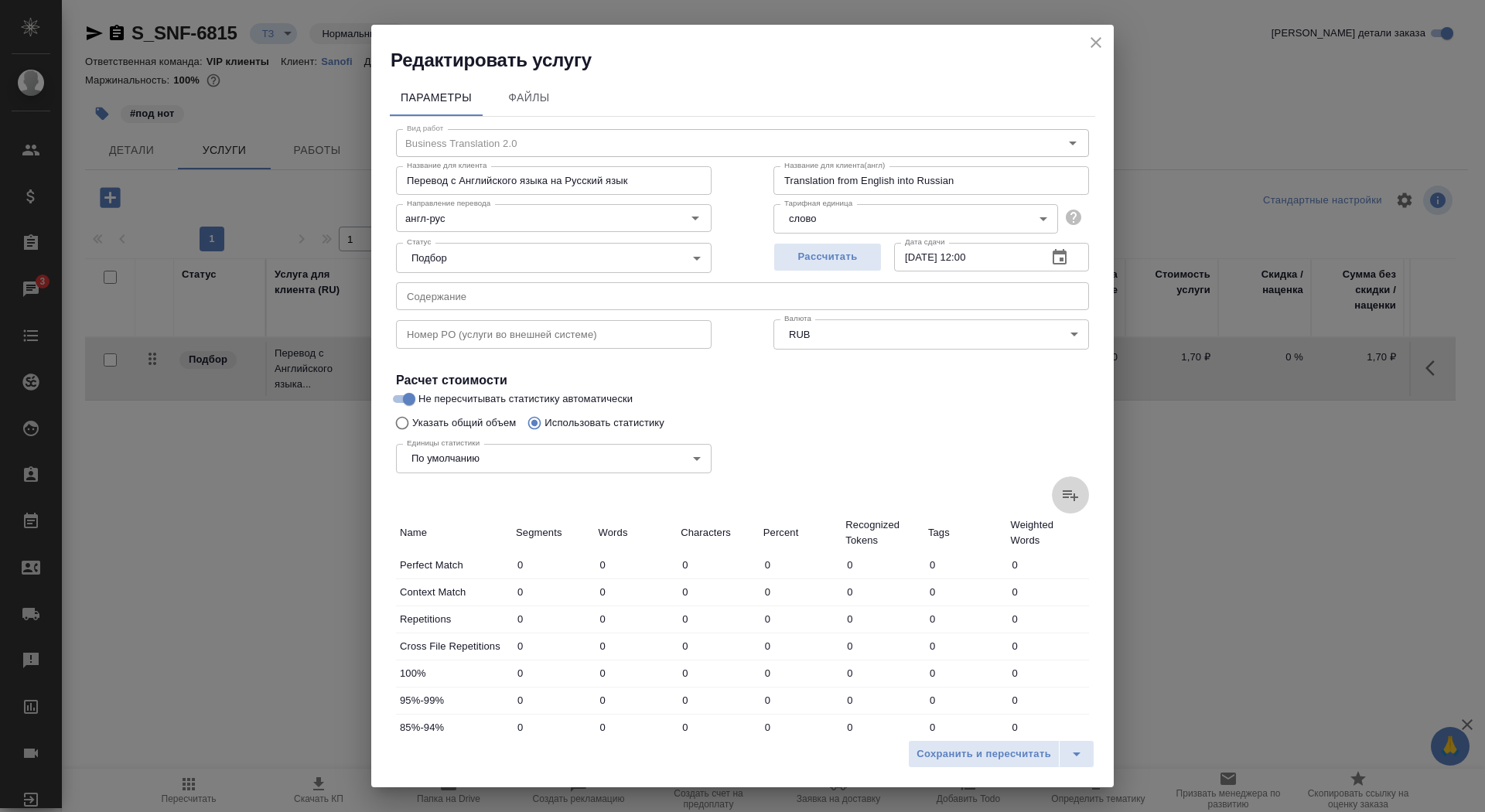
click at [1060, 503] on label at bounding box center [1070, 494] width 37 height 37
click at [0, 0] on input "file" at bounding box center [0, 0] width 0 height 0
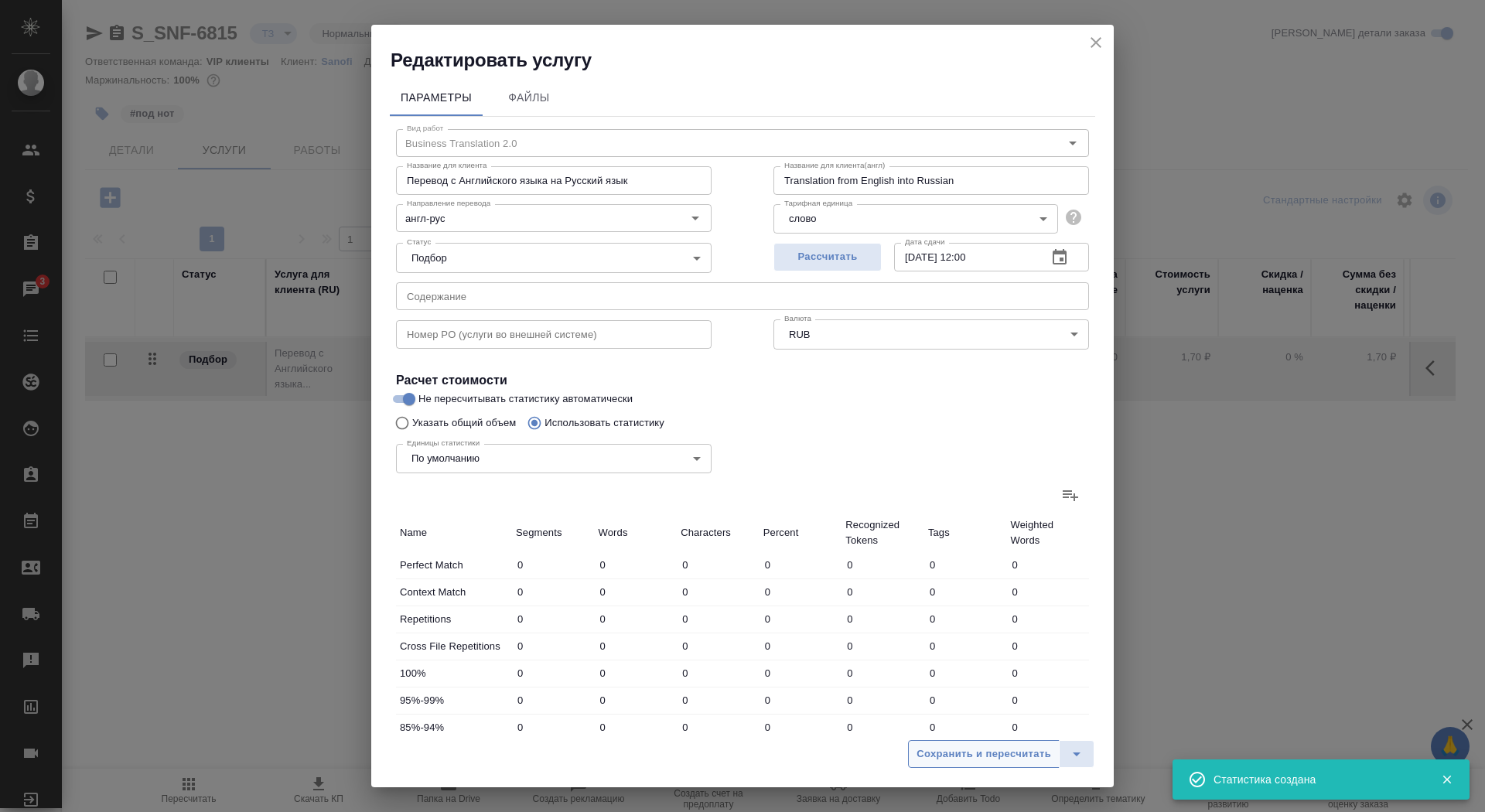
type input "3"
type input "10"
type input "55"
type input "10"
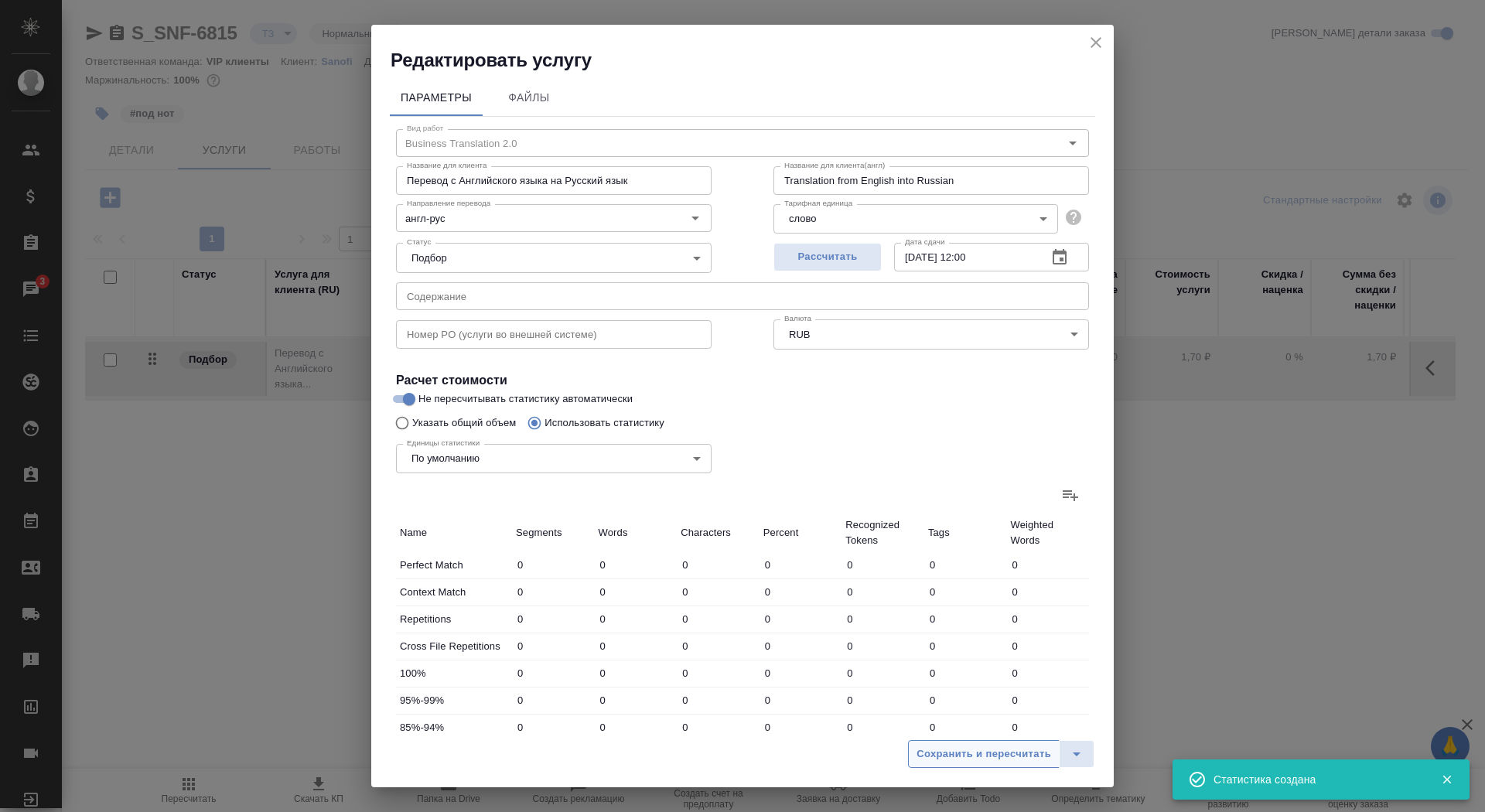
type input "43"
type input "28"
type input "36"
type input "156"
type input "13"
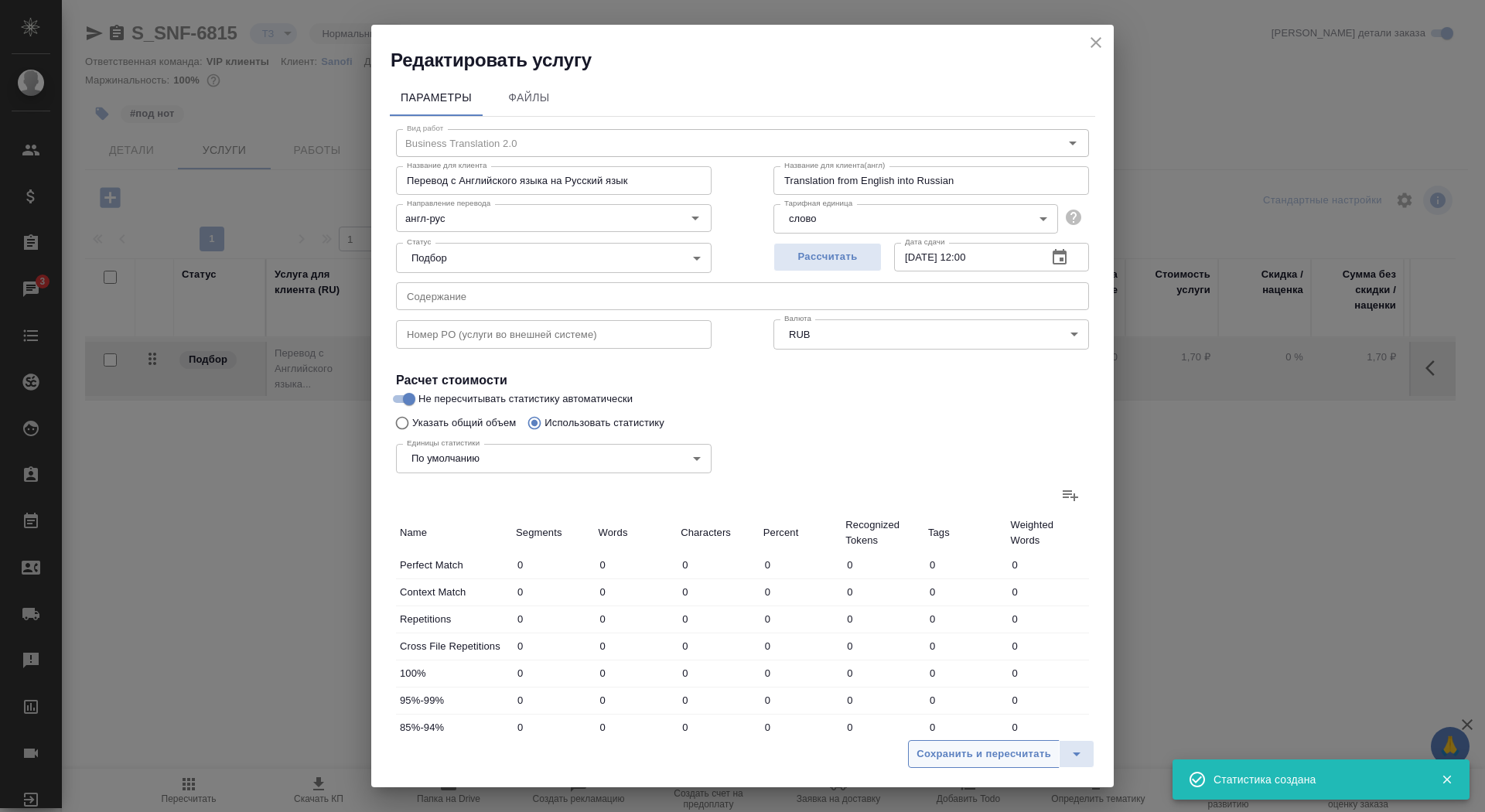
type input "31"
type input "205"
type input "4"
type input "14"
type input "66"
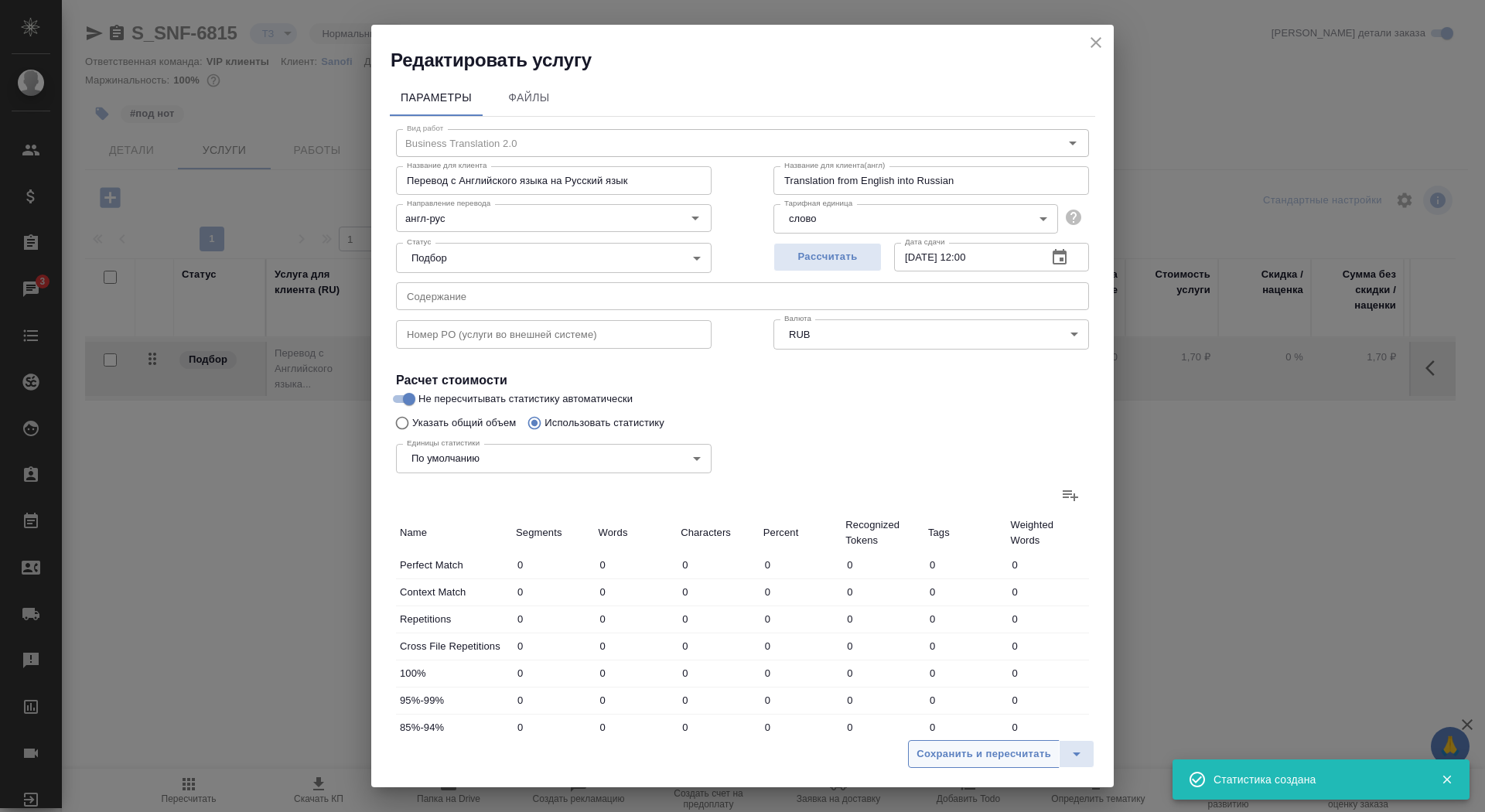
type input "6"
type input "25"
type input "110"
type input "150"
type input "553"
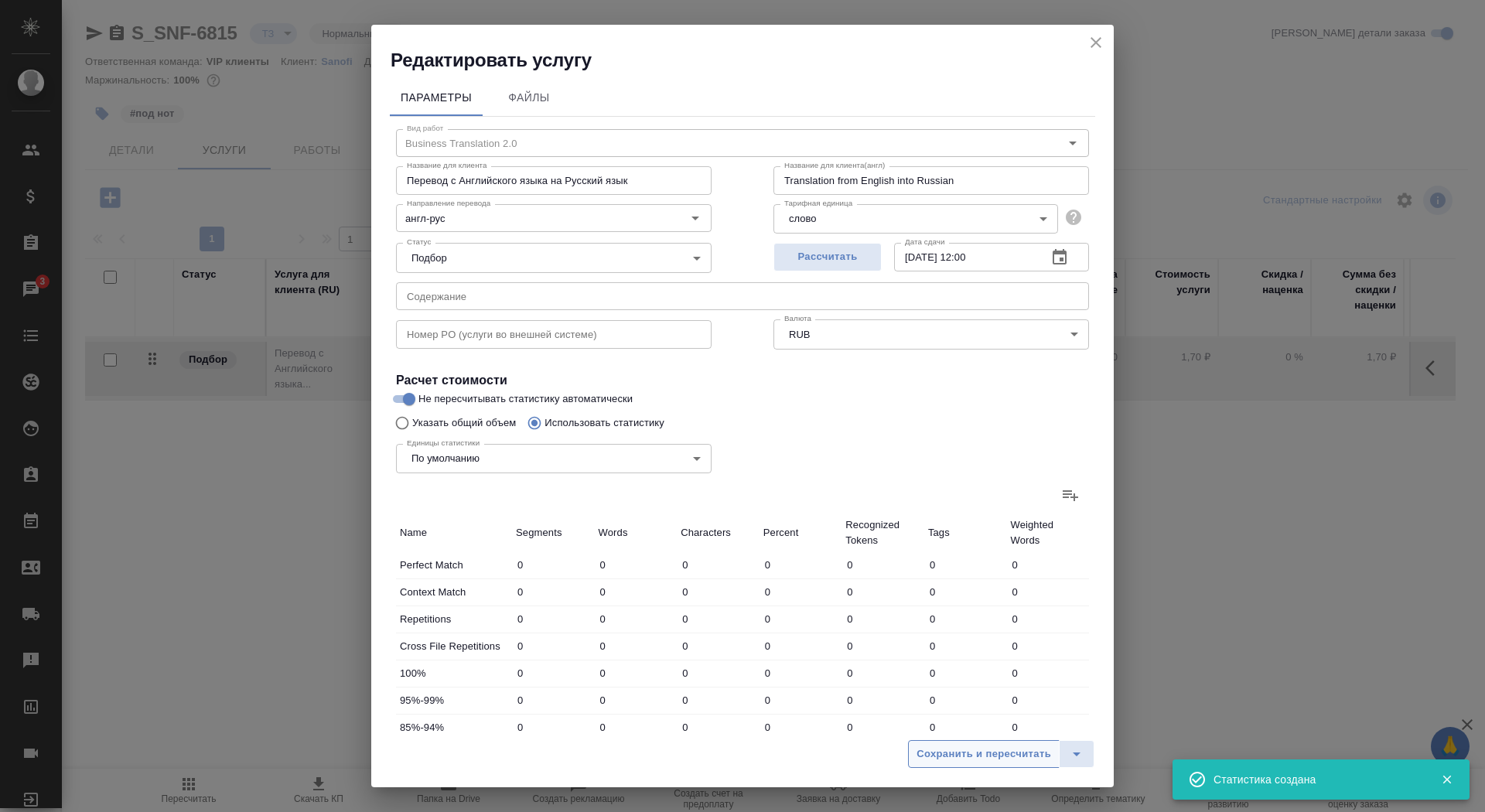
type input "3901"
type input "201"
type input "666"
type input "4492"
type input "211"
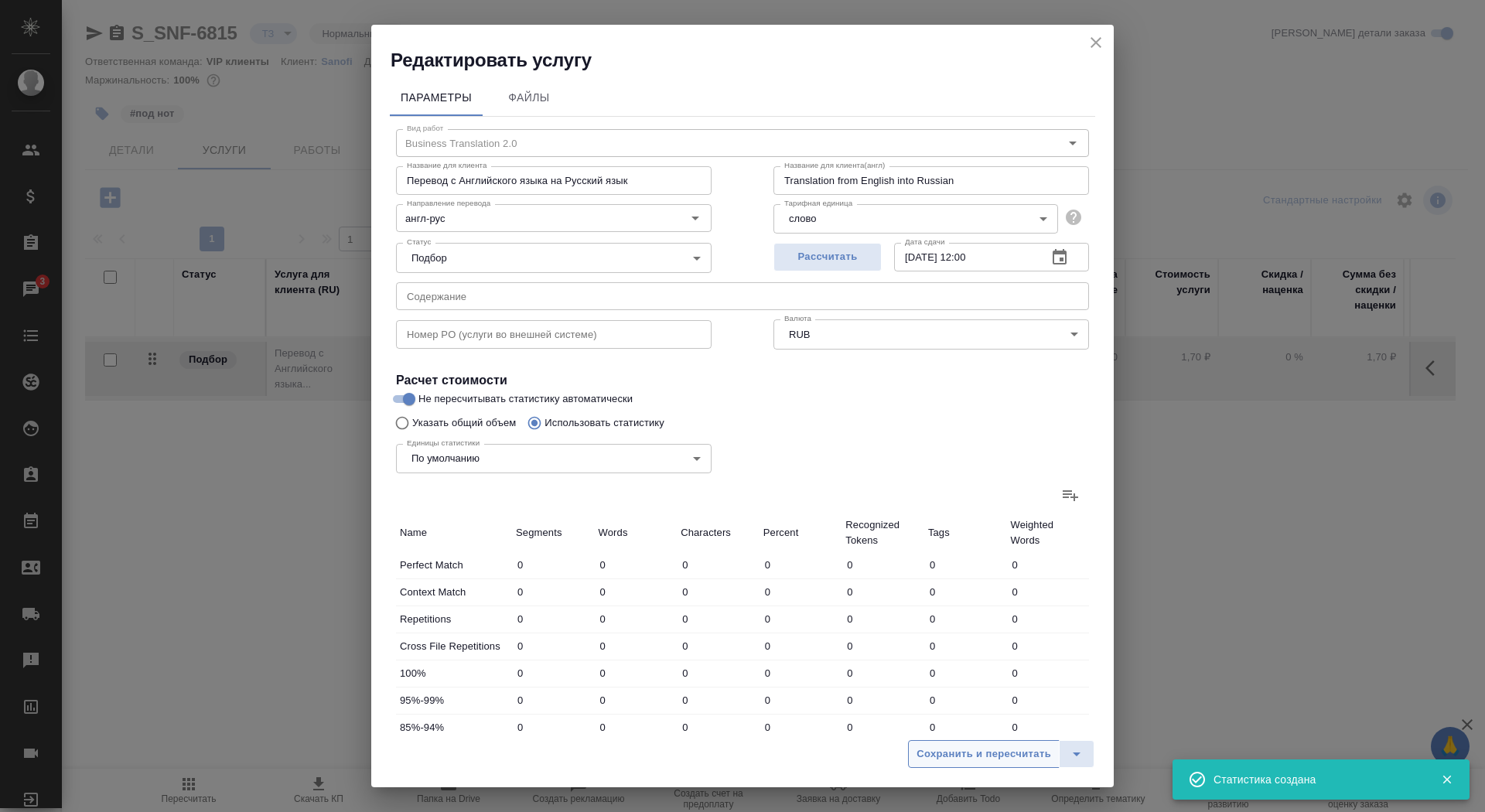
type input "676"
type input "4535"
click at [958, 750] on span "Сохранить и пересчитать" at bounding box center [984, 755] width 135 height 18
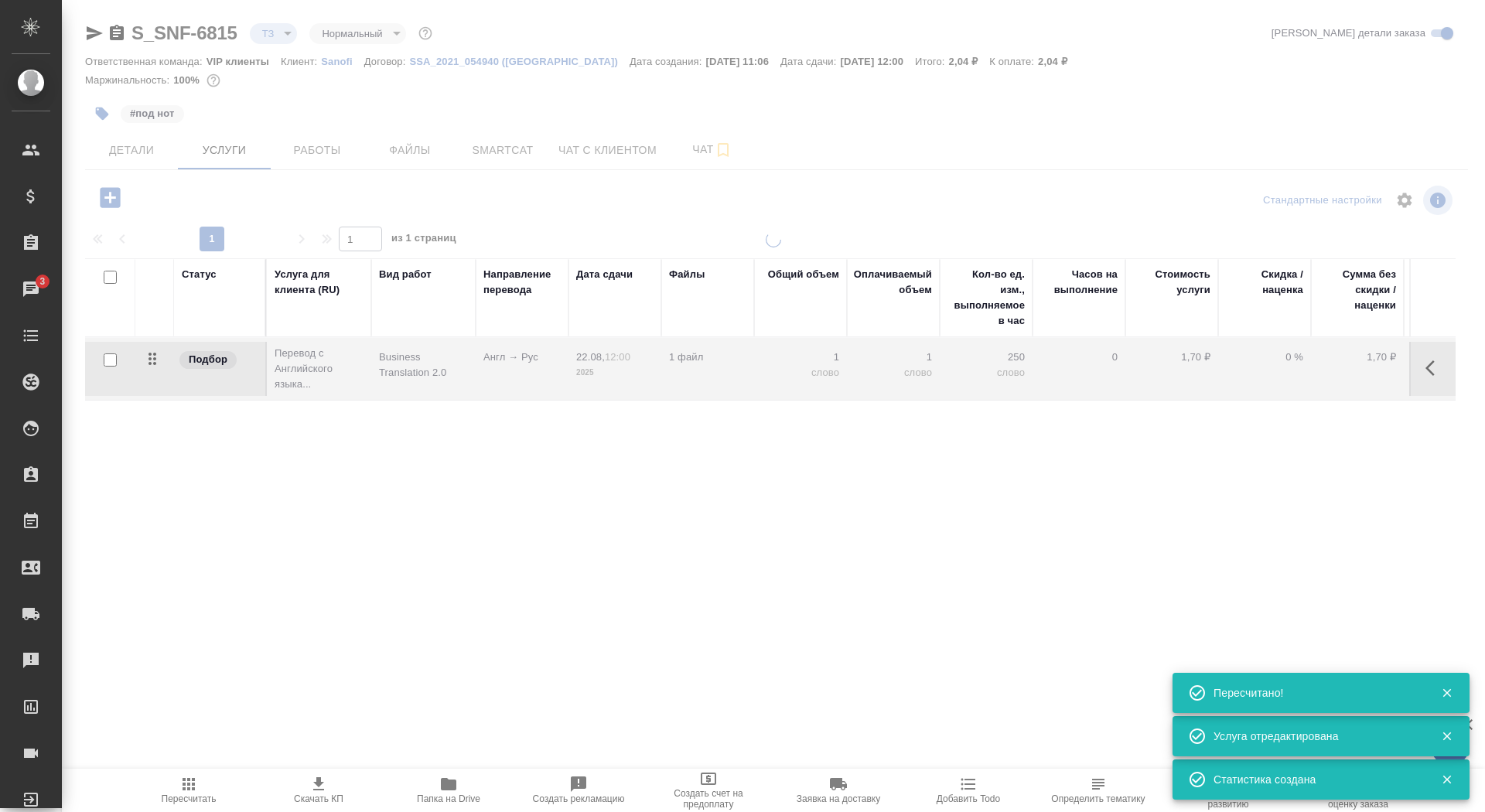
type input "new"
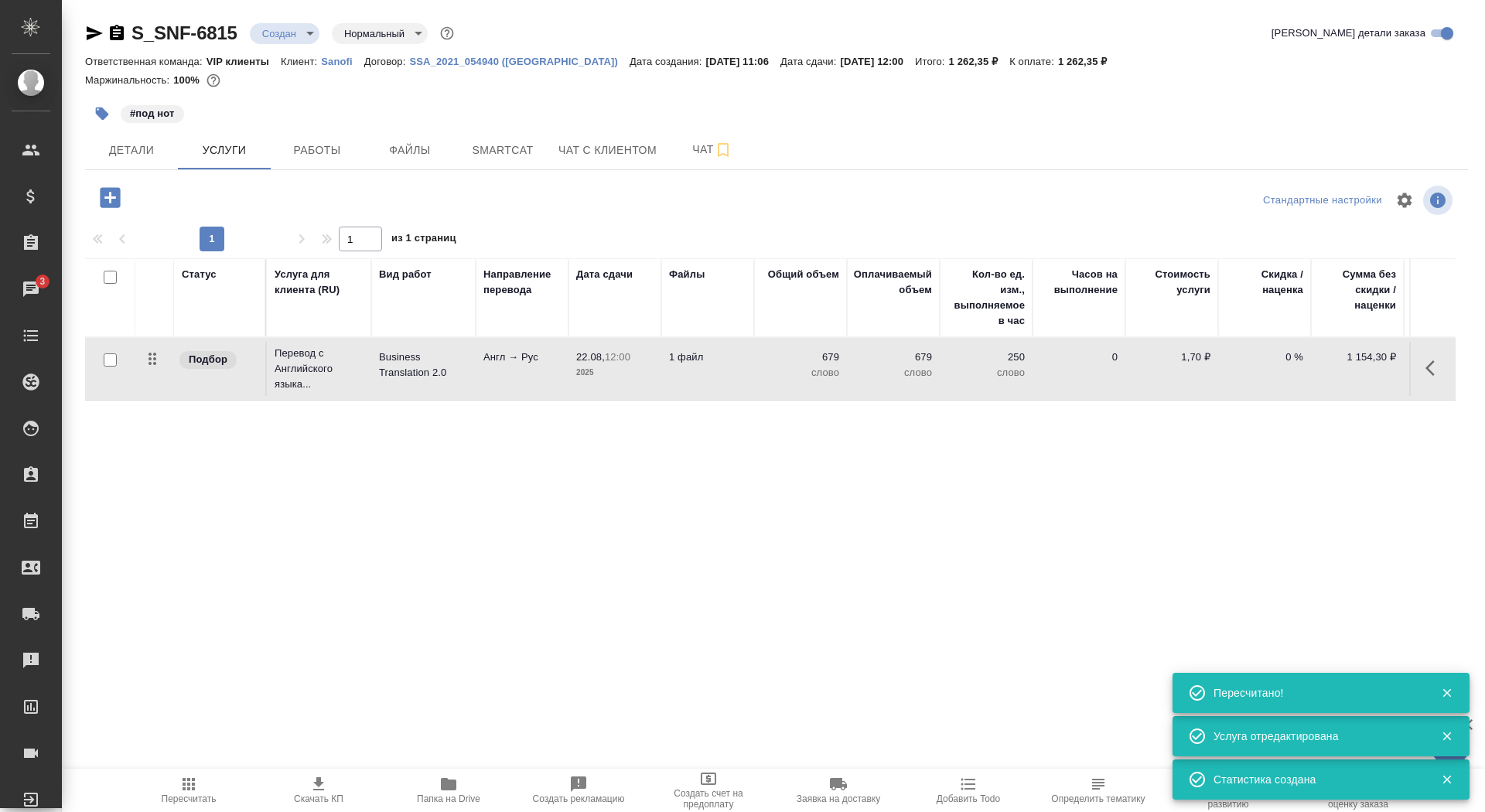
click at [683, 375] on td "1 файл" at bounding box center [708, 368] width 93 height 54
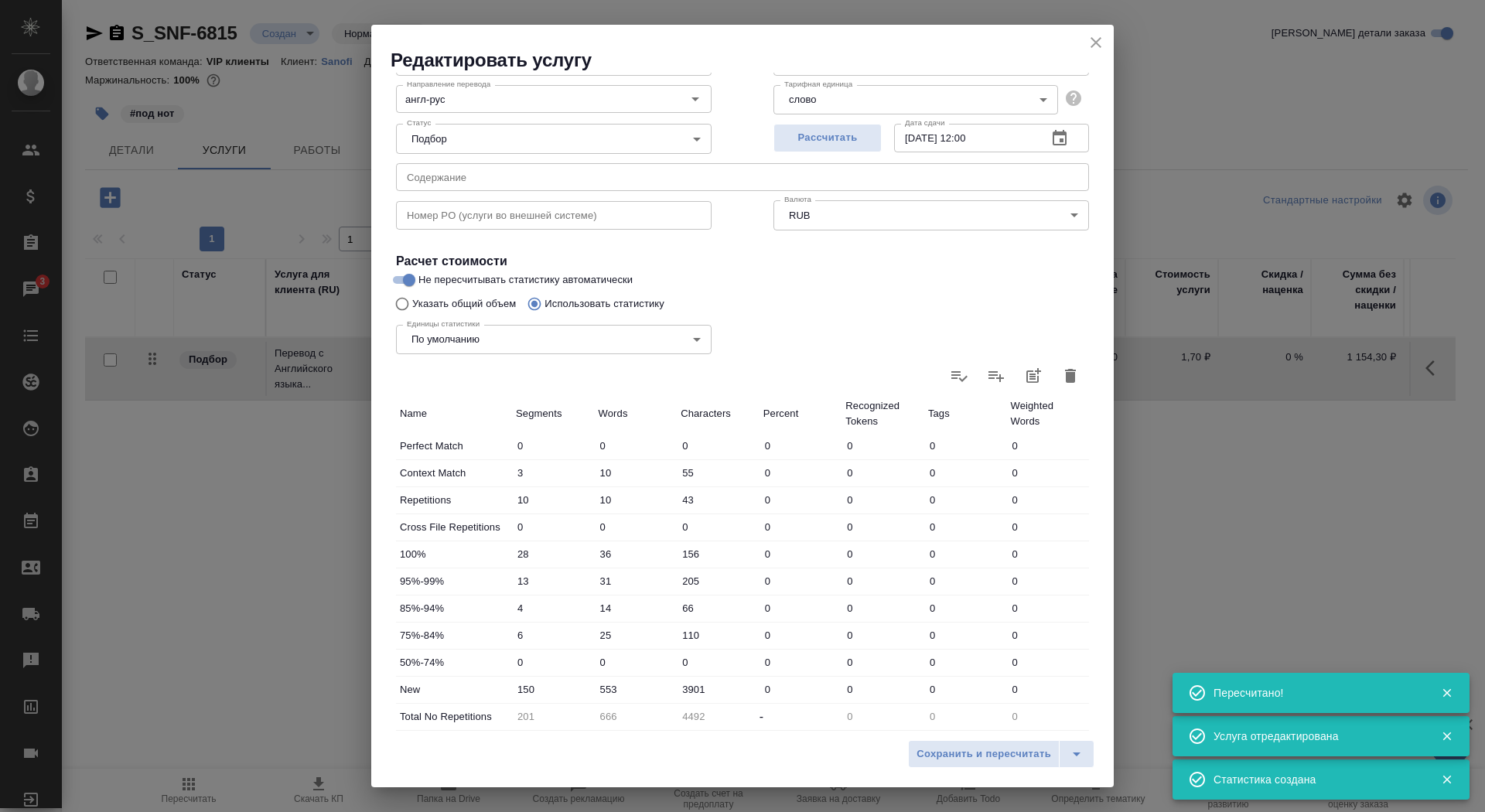
scroll to position [240, 0]
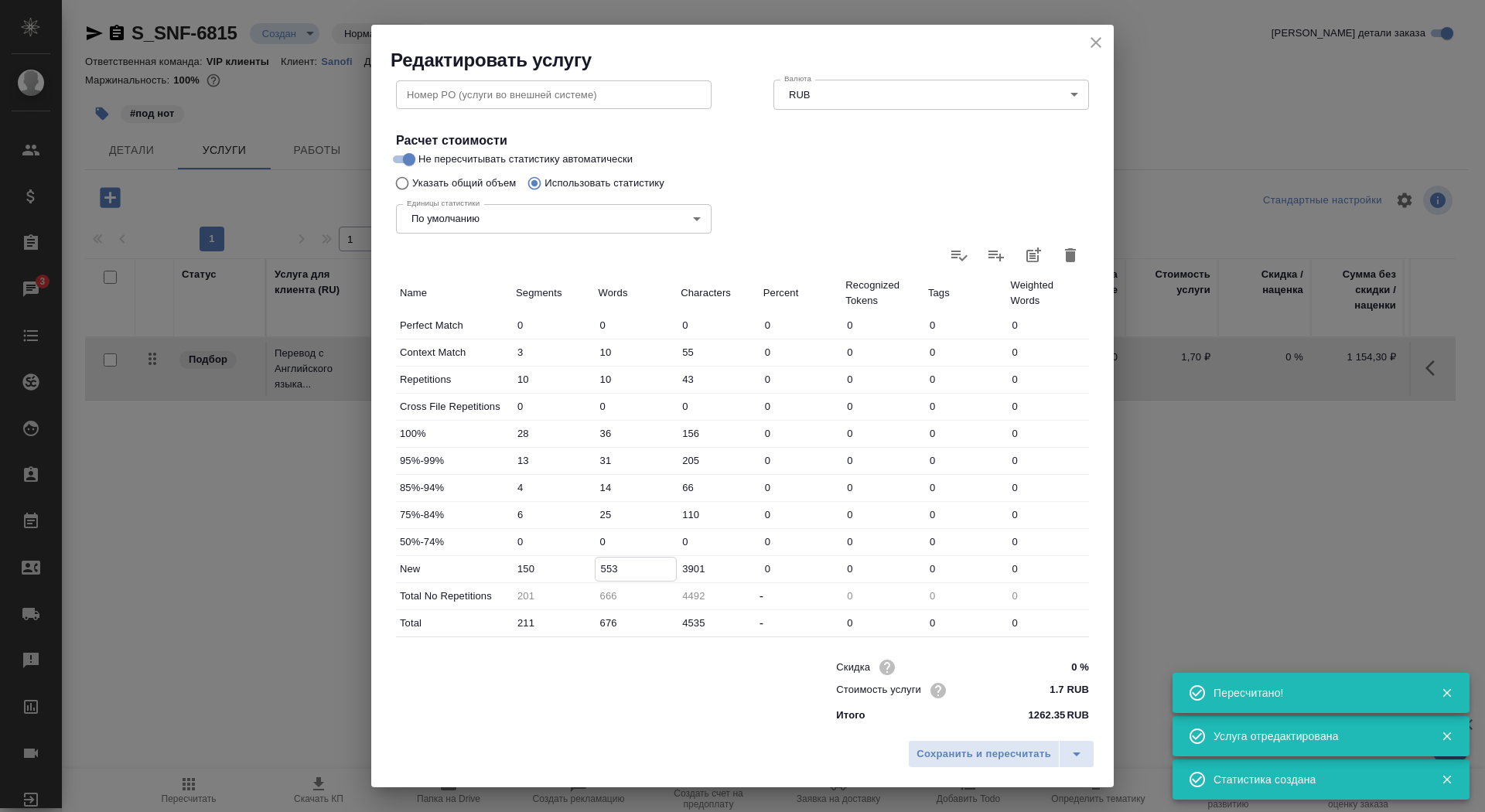
click at [598, 569] on input "553" at bounding box center [636, 568] width 81 height 23
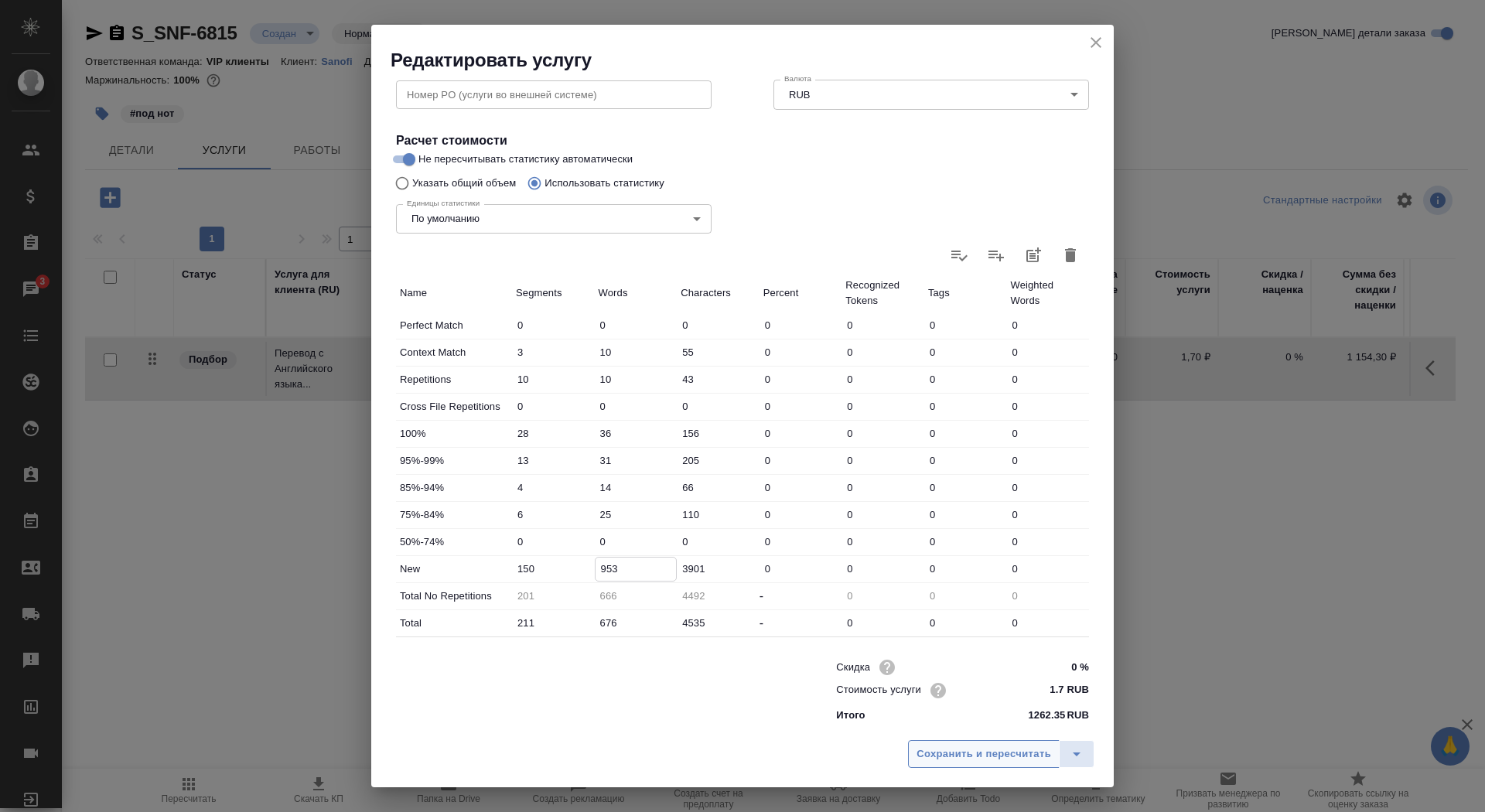
type input "953"
click at [942, 759] on span "Сохранить и пересчитать" at bounding box center [984, 755] width 135 height 18
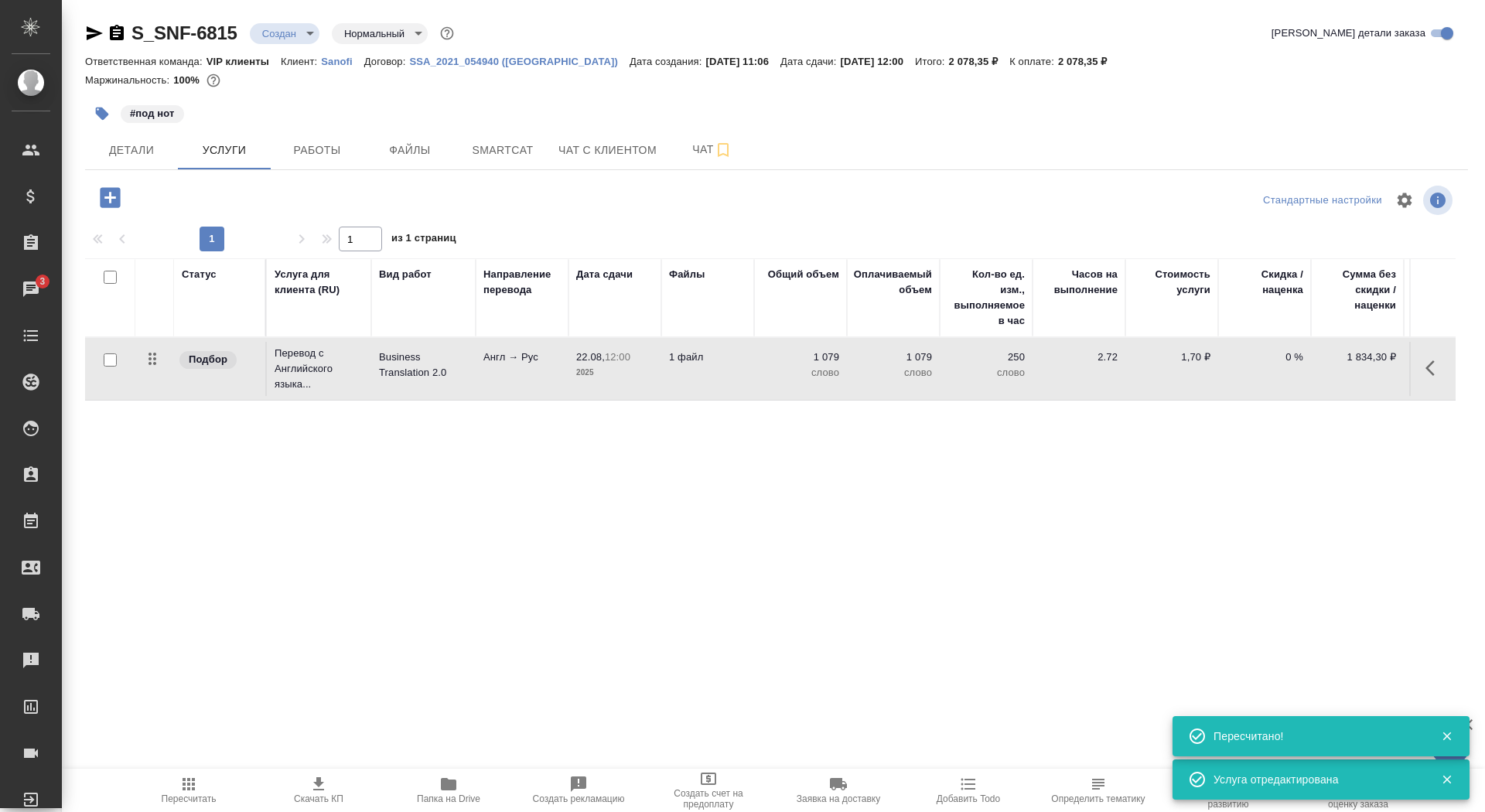
click at [111, 198] on icon "button" at bounding box center [110, 197] width 27 height 27
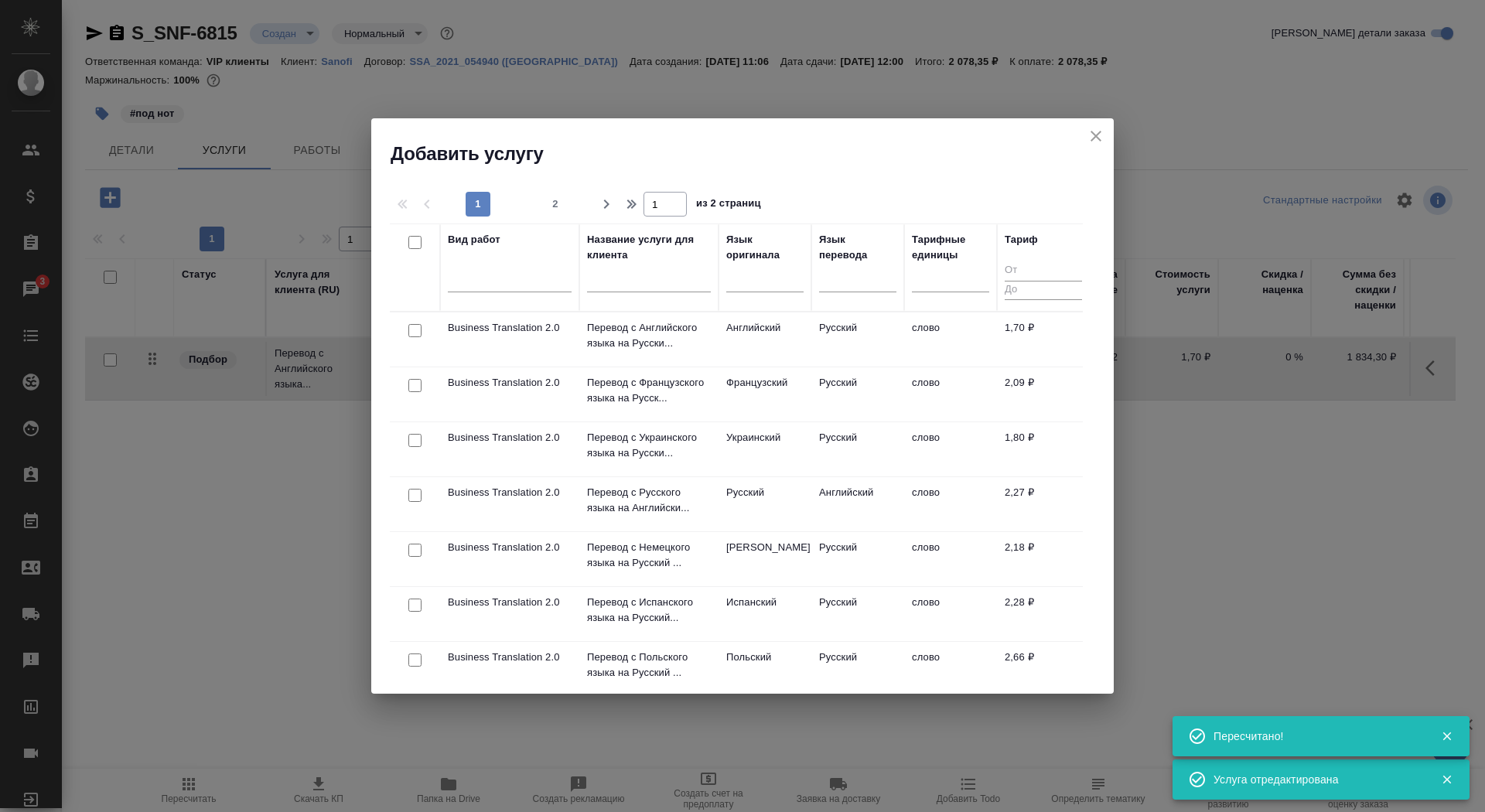
click at [626, 294] on div at bounding box center [649, 284] width 124 height 38
click at [625, 280] on input "text" at bounding box center [649, 283] width 124 height 20
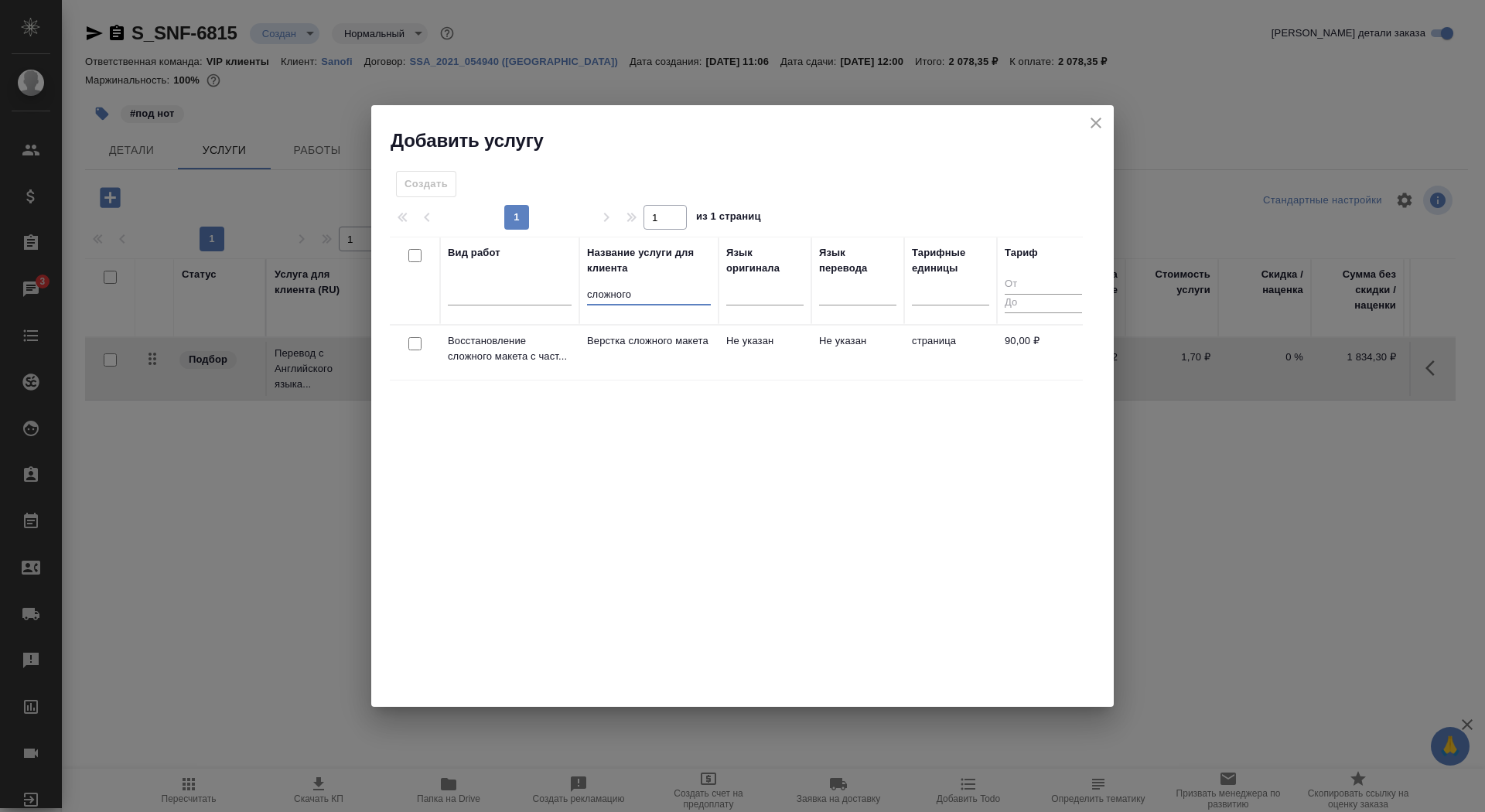
type input "сложного"
click at [624, 349] on p "Верстка сложного макета" at bounding box center [649, 342] width 124 height 16
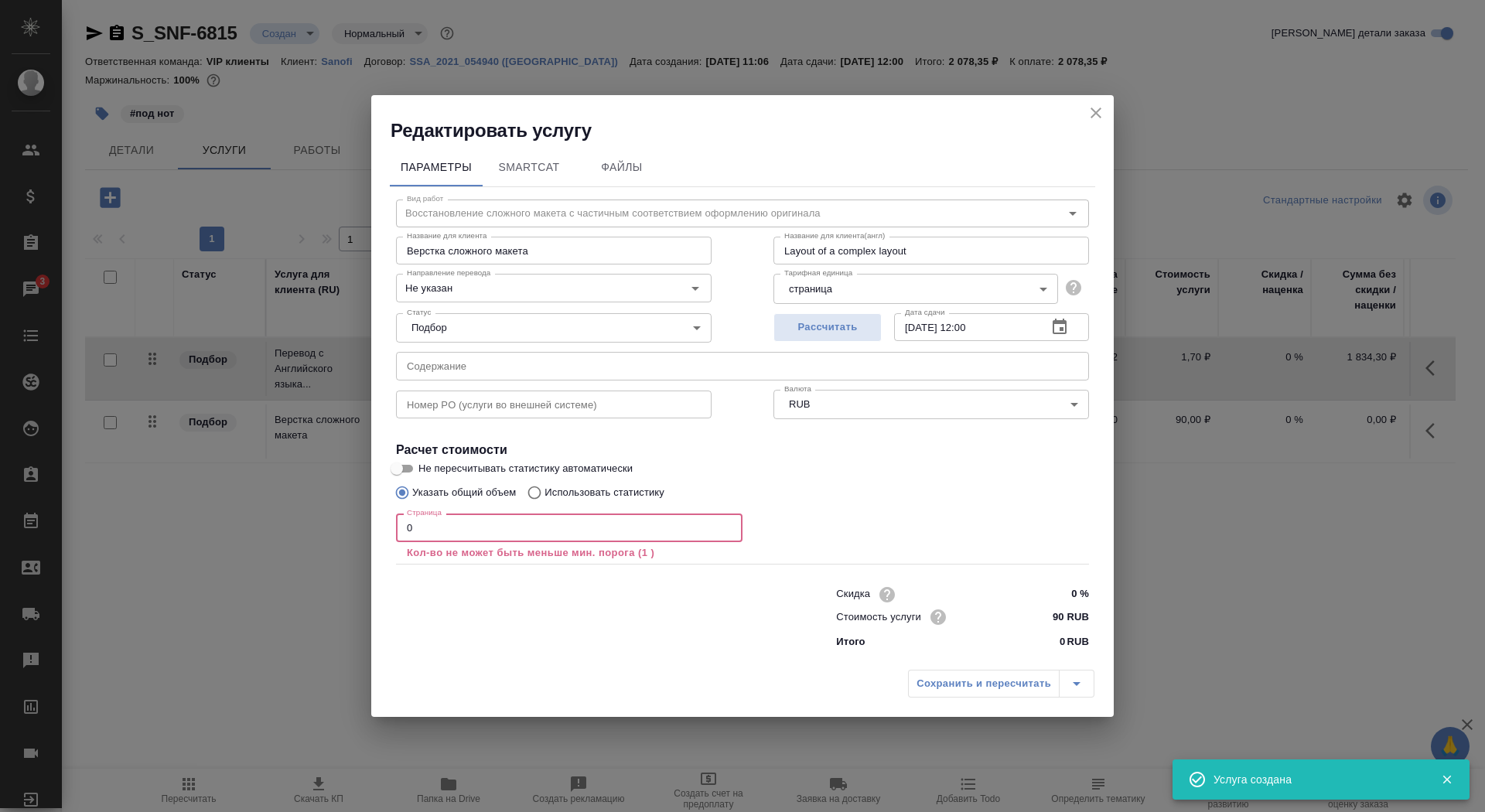
drag, startPoint x: 428, startPoint y: 524, endPoint x: 414, endPoint y: 524, distance: 14.0
click at [413, 524] on input "0" at bounding box center [570, 527] width 347 height 28
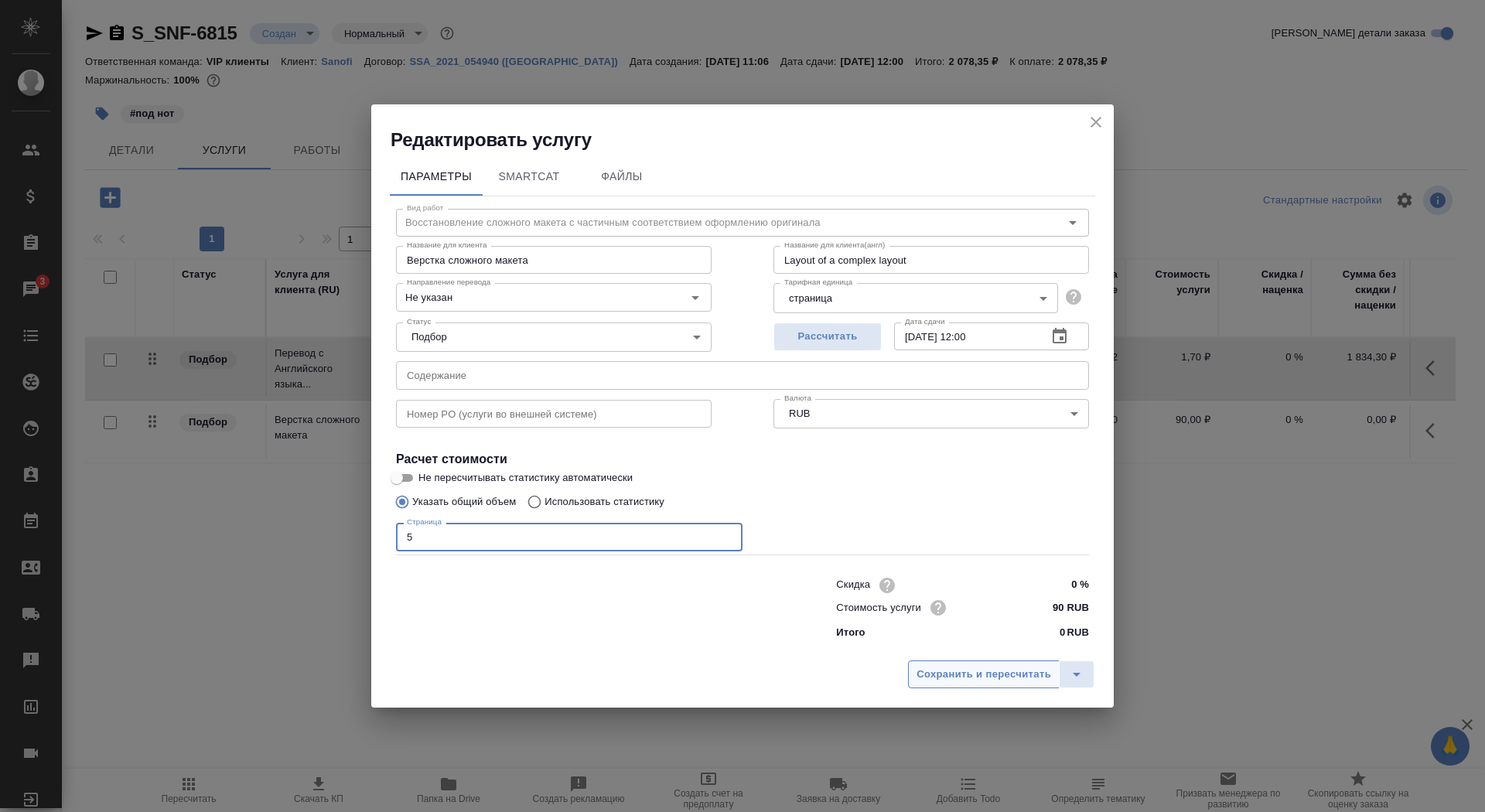
type input "5"
click at [924, 665] on span "Сохранить и пересчитать" at bounding box center [984, 674] width 135 height 18
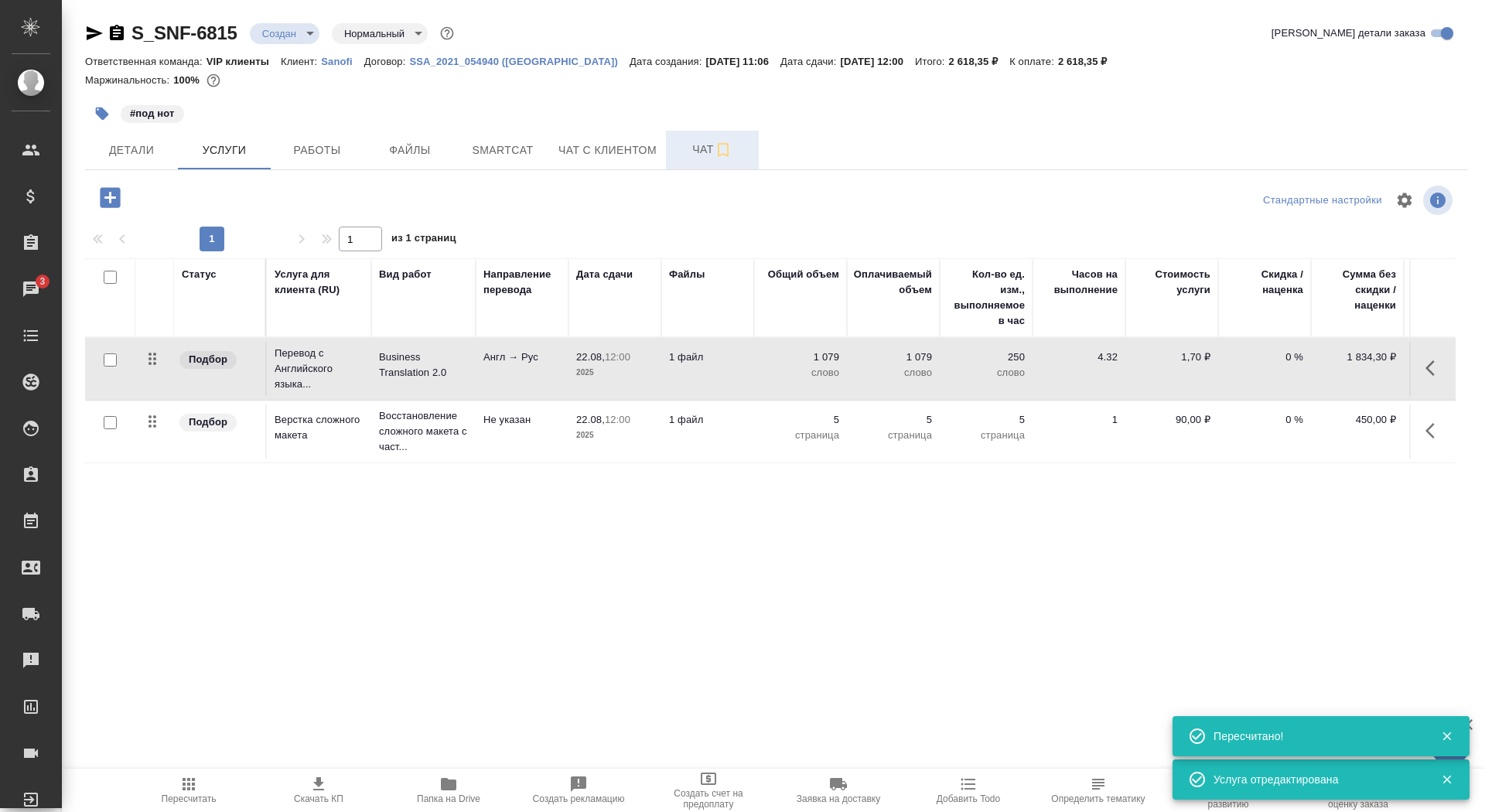
click at [690, 150] on span "Чат" at bounding box center [712, 150] width 74 height 20
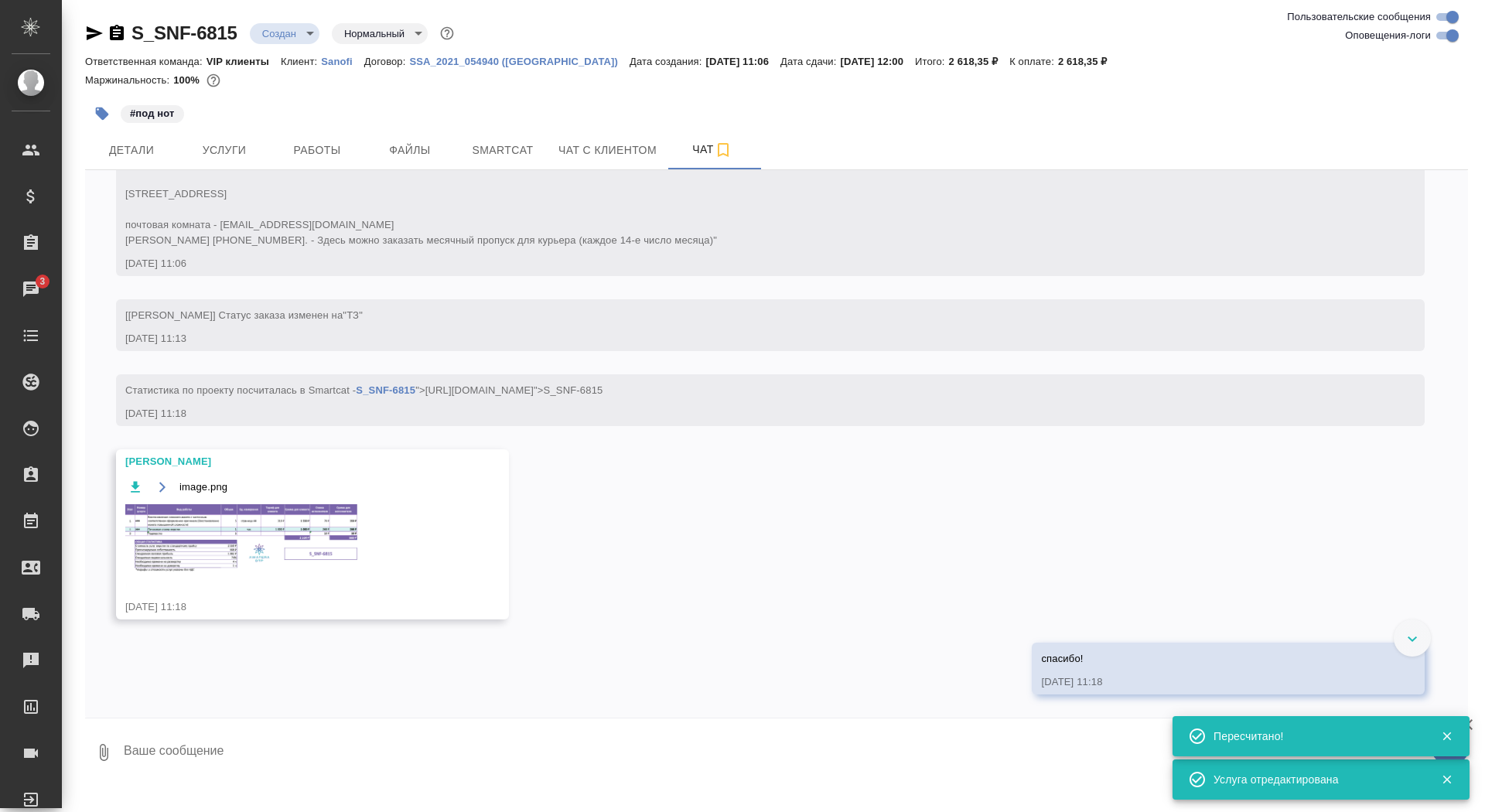
scroll to position [538, 0]
click at [305, 543] on img at bounding box center [241, 538] width 232 height 68
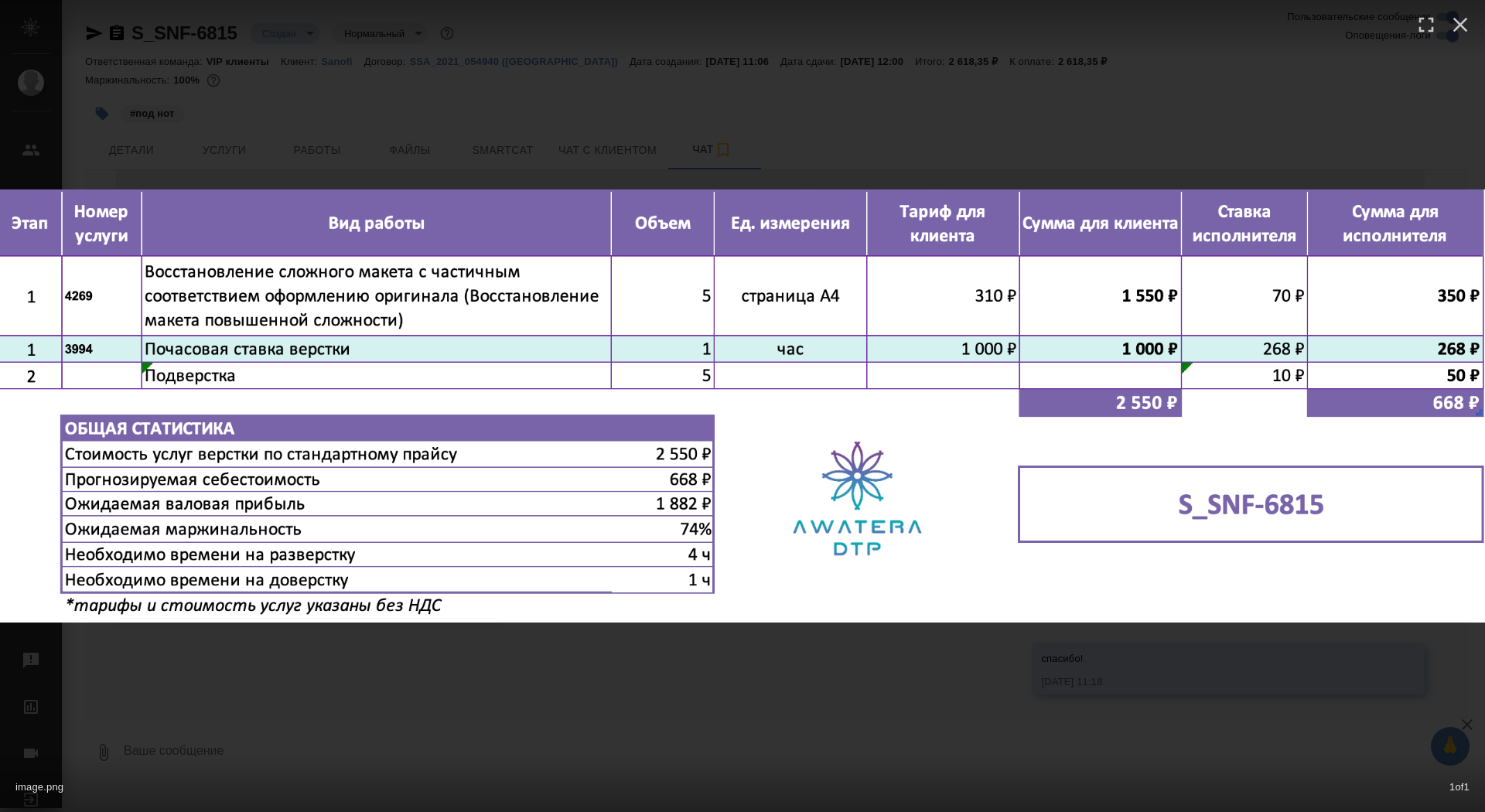
click at [511, 129] on div "image.png 1 of 1" at bounding box center [742, 406] width 1485 height 812
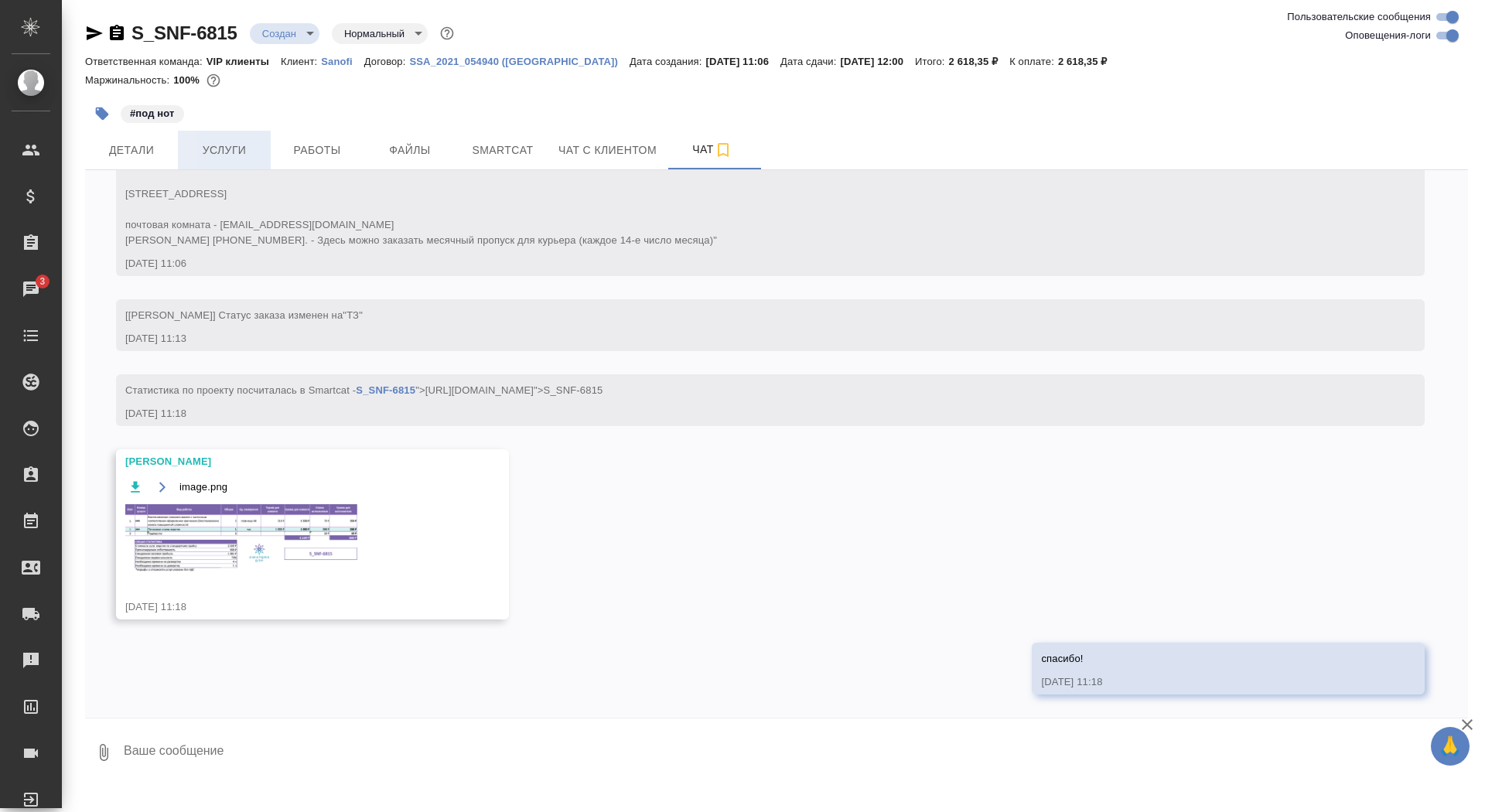
click at [231, 147] on span "Услуги" at bounding box center [224, 151] width 74 height 20
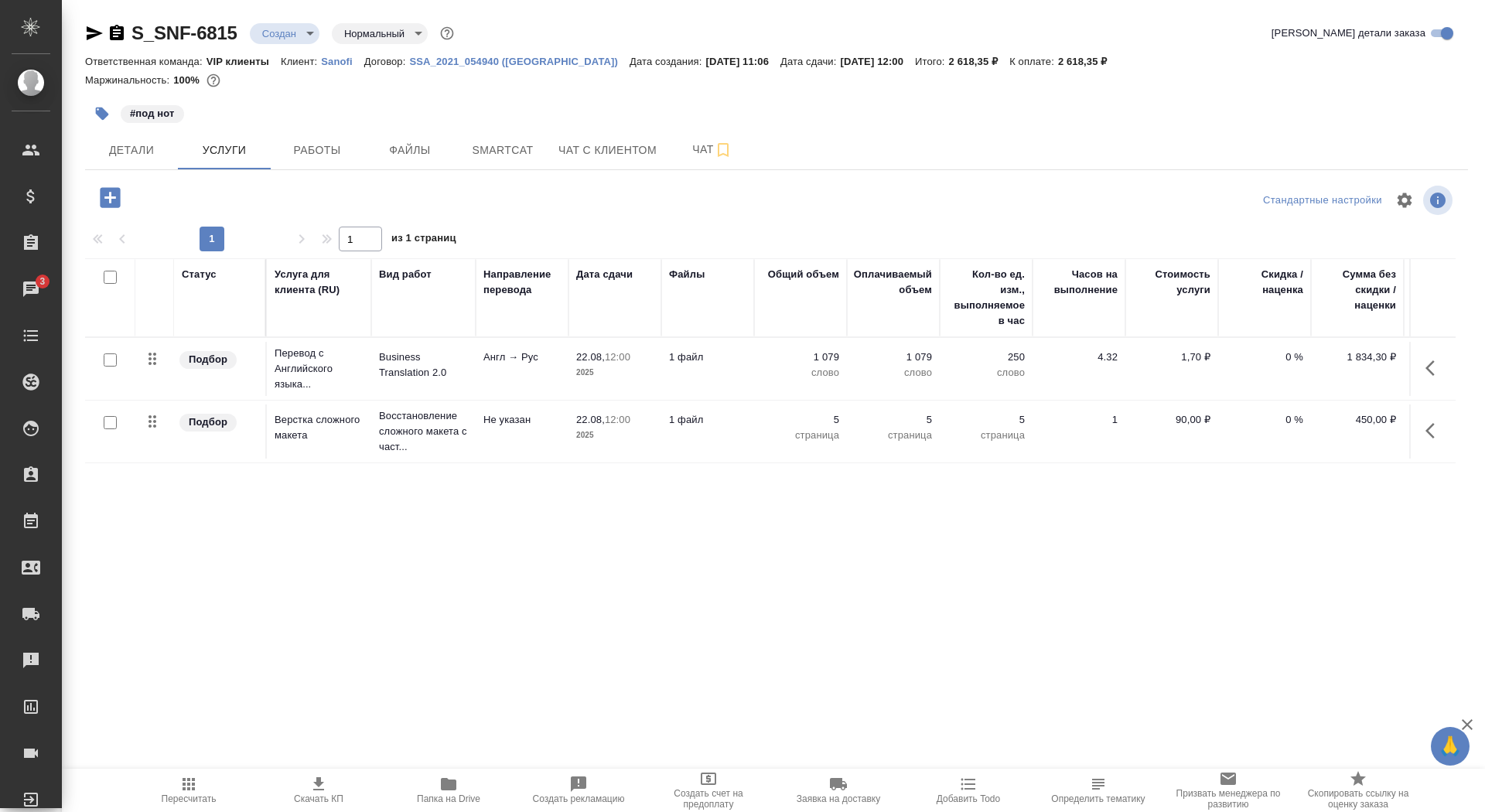
click at [564, 396] on td "Не указан" at bounding box center [522, 368] width 93 height 54
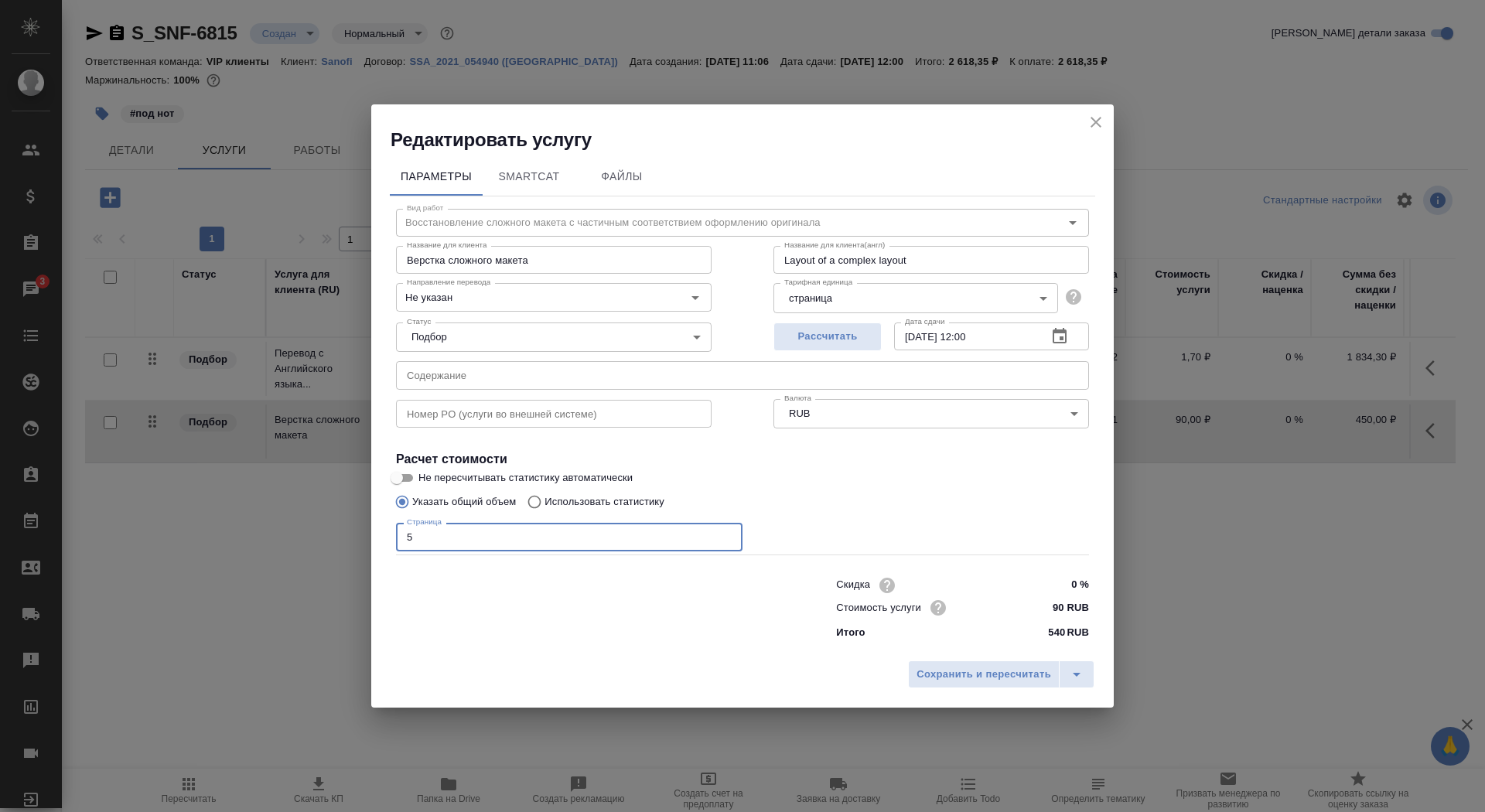
drag, startPoint x: 429, startPoint y: 533, endPoint x: 397, endPoint y: 532, distance: 32.0
click at [397, 533] on input "5" at bounding box center [570, 537] width 347 height 28
type input "10"
click at [531, 316] on div "Статус Подбор none Статус" at bounding box center [554, 336] width 377 height 101
click at [531, 302] on input "Не указан" at bounding box center [527, 296] width 255 height 19
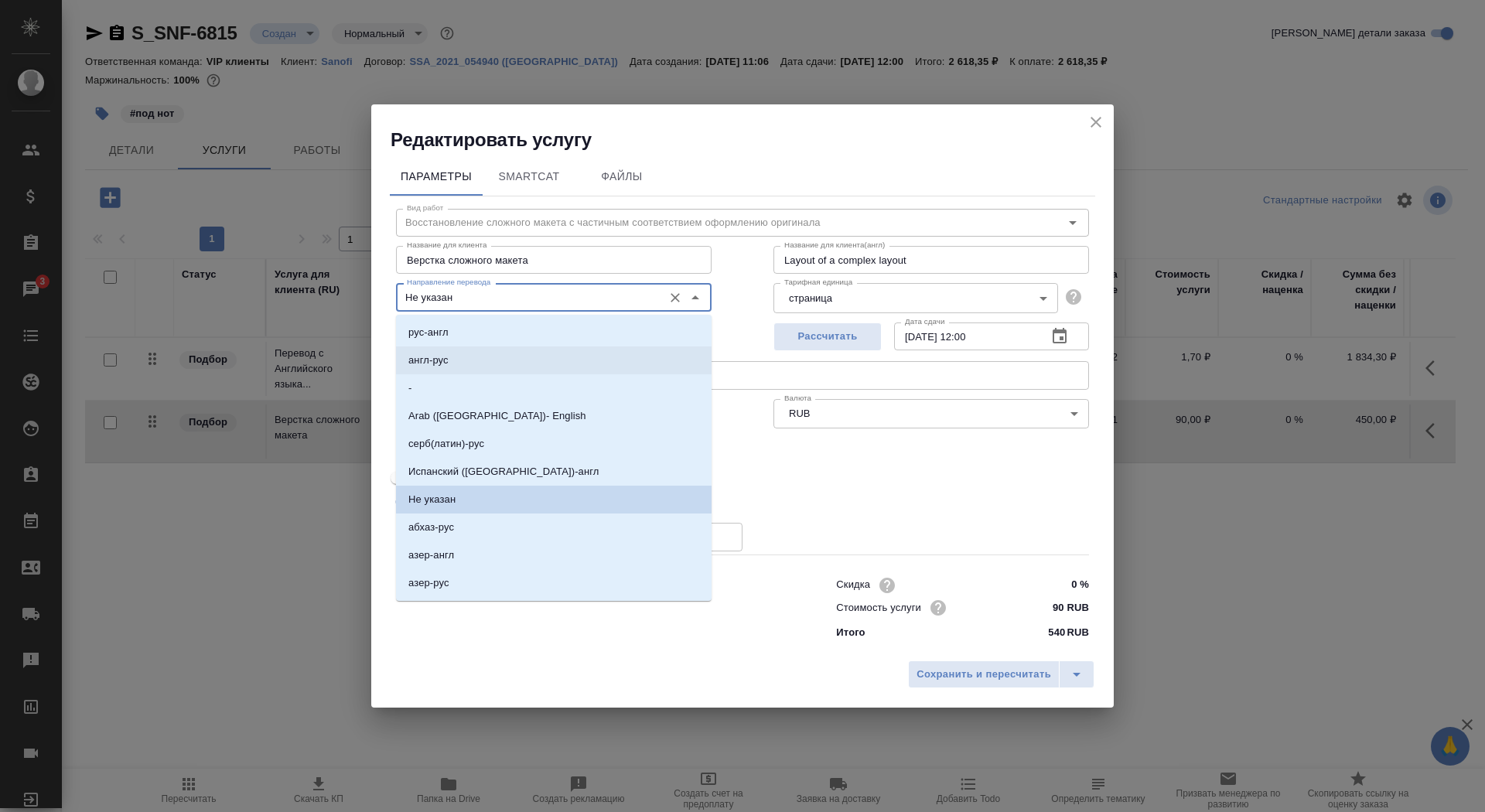
click at [531, 358] on li "англ-рус" at bounding box center [554, 360] width 316 height 28
type input "англ-рус"
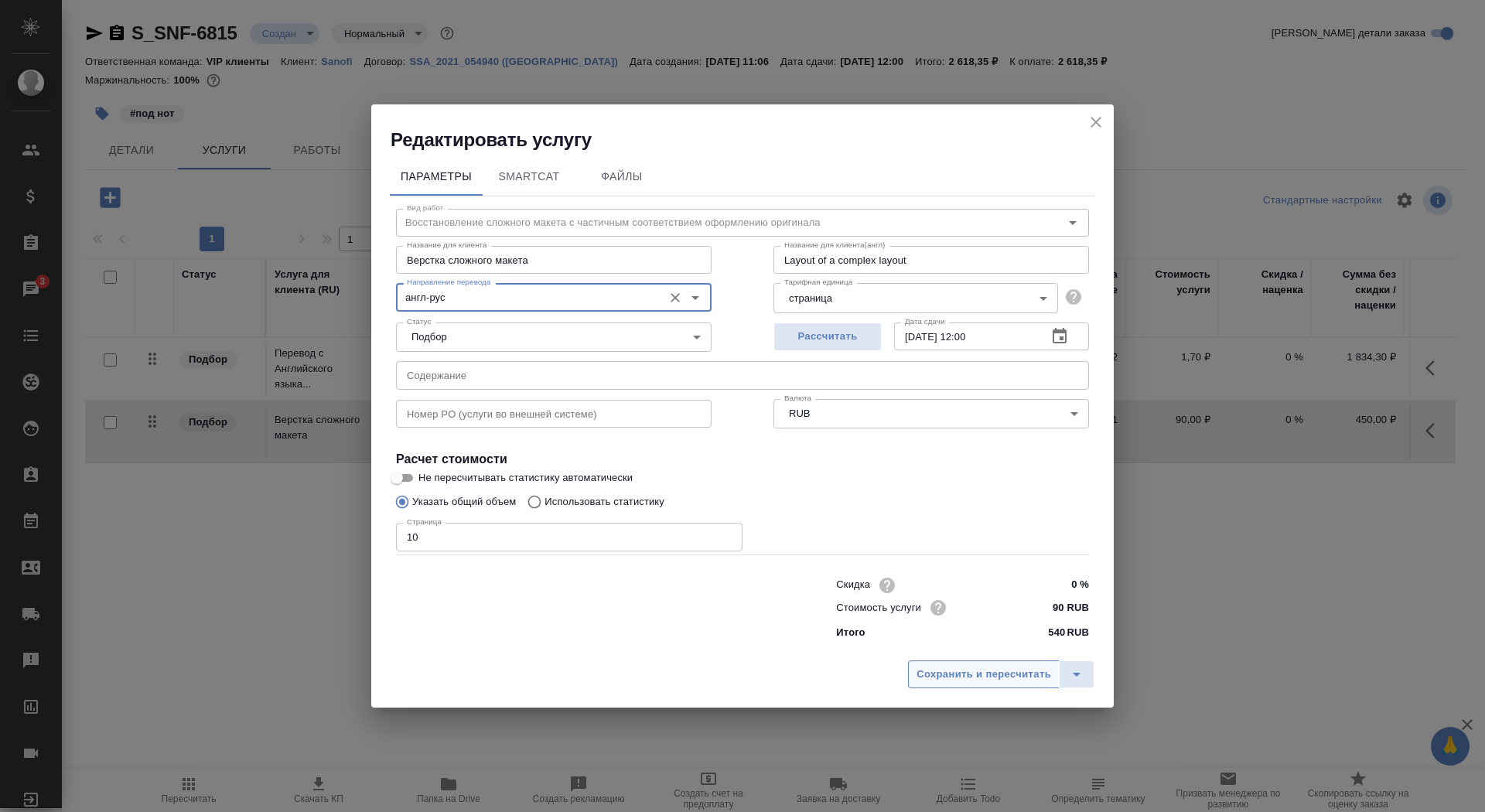
click at [956, 682] on span "Сохранить и пересчитать" at bounding box center [984, 674] width 135 height 18
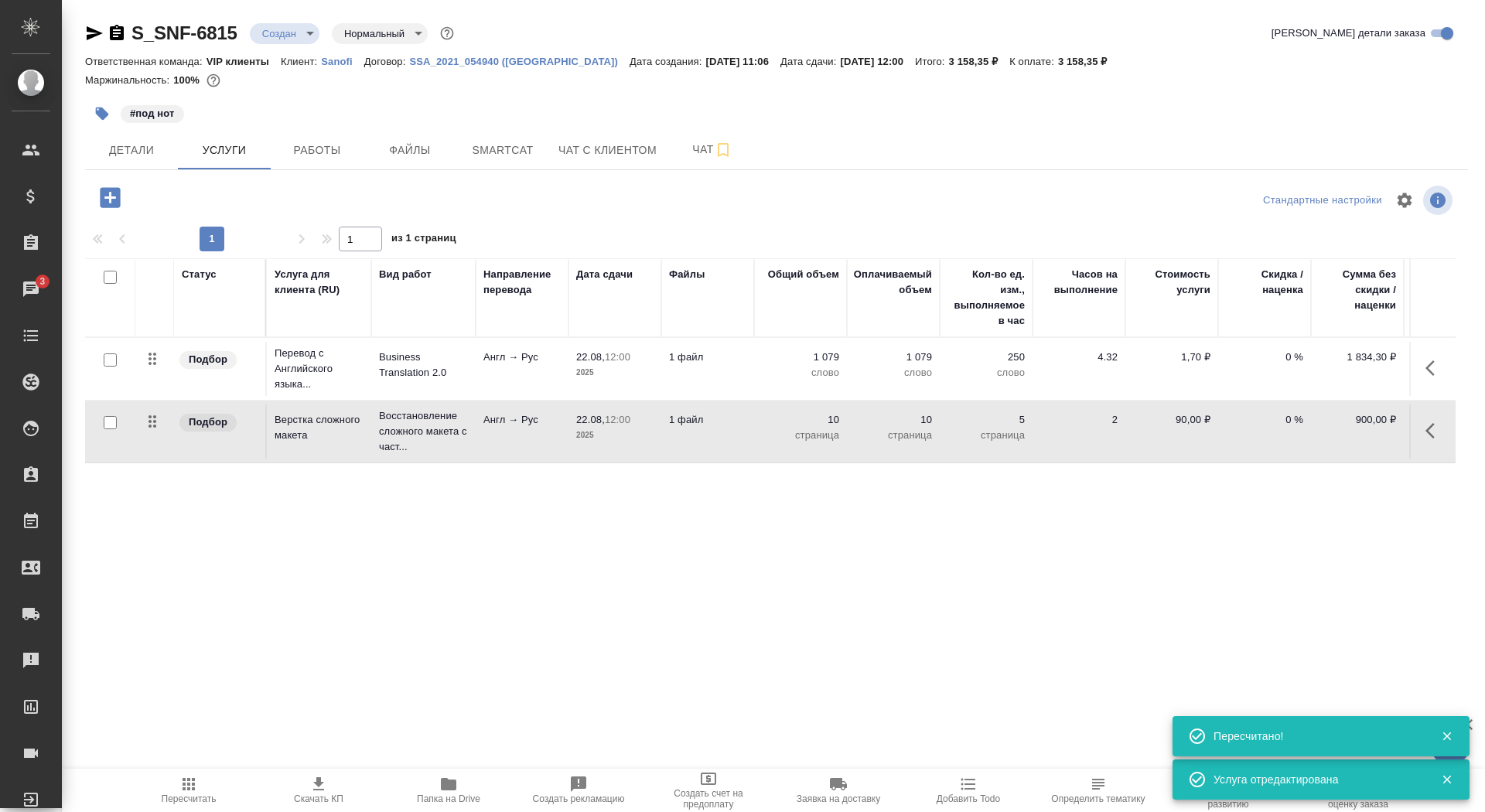
click at [107, 202] on icon "button" at bounding box center [110, 197] width 20 height 20
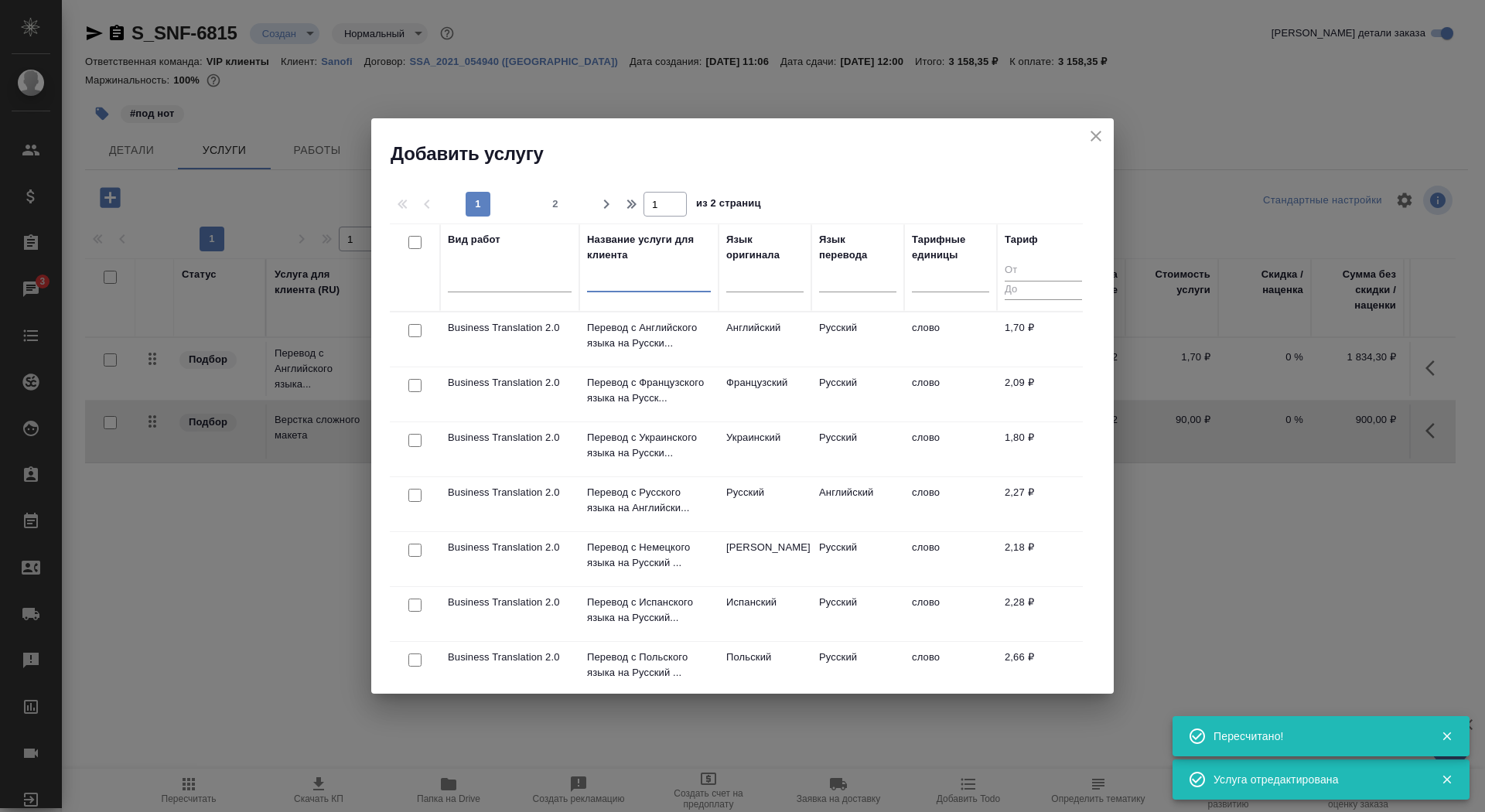
click at [644, 280] on input "text" at bounding box center [649, 283] width 124 height 20
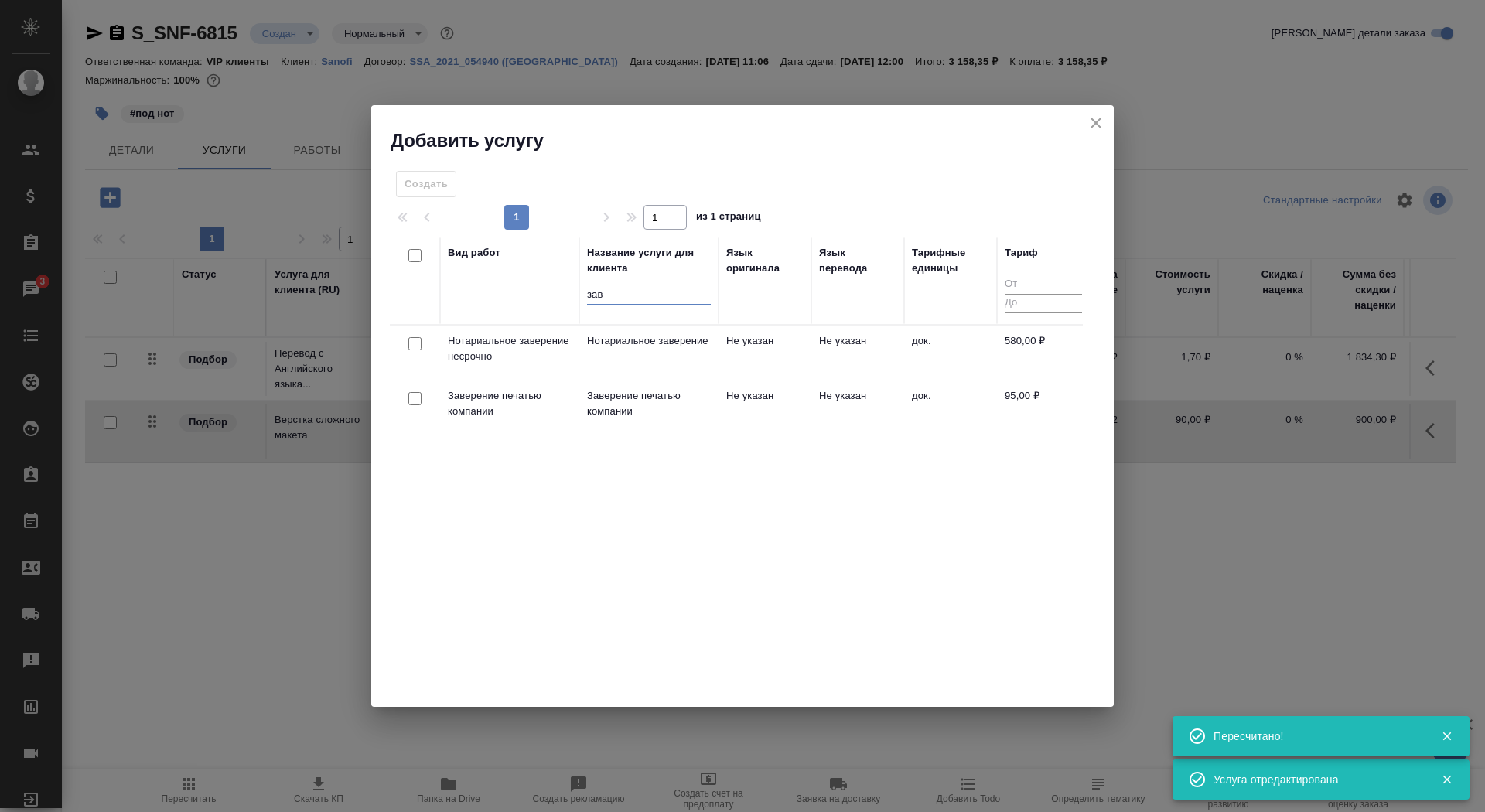
type input "зав"
click at [629, 350] on td "Нотариальное заверение" at bounding box center [649, 353] width 140 height 54
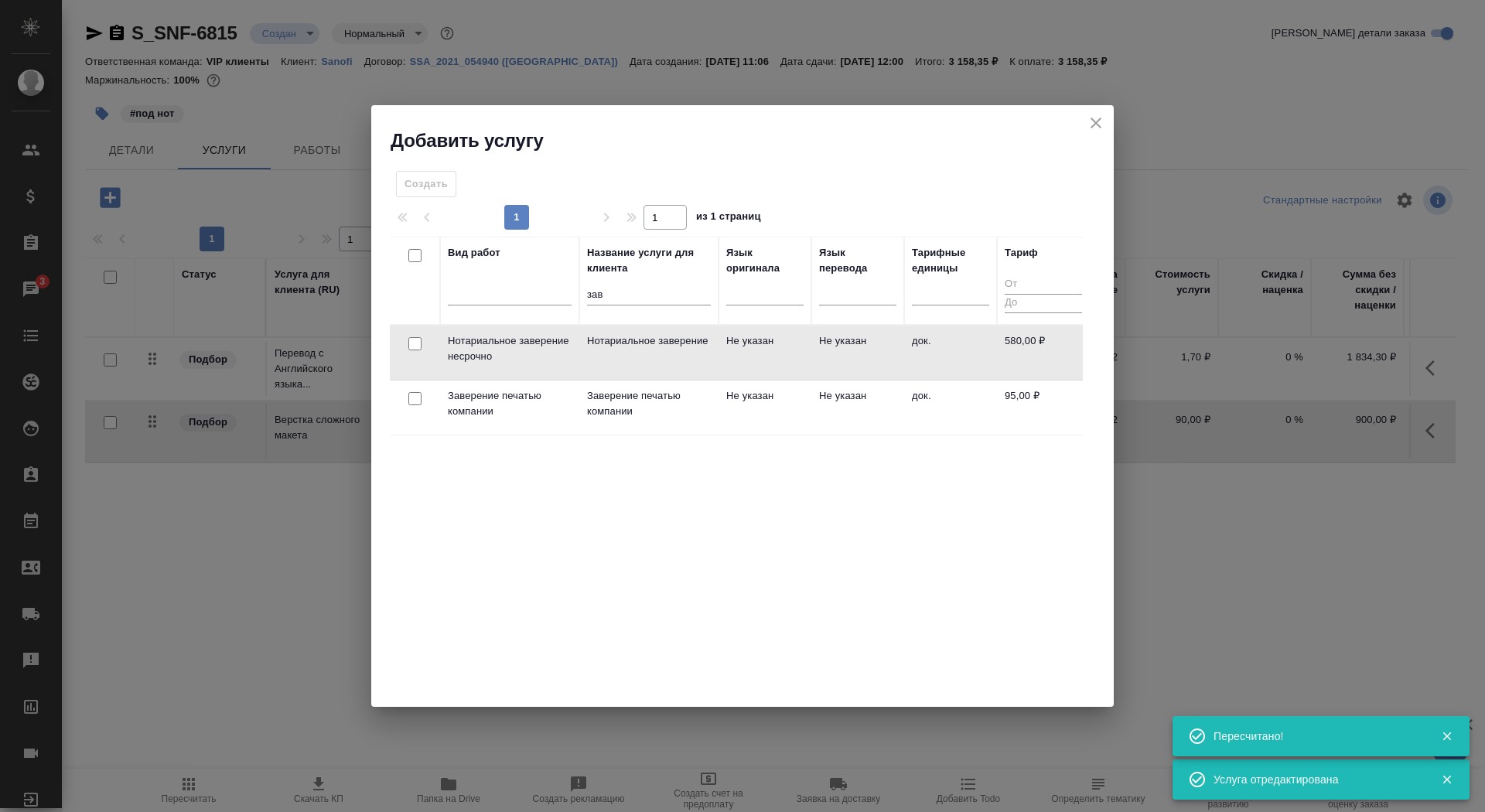
click at [629, 350] on td "Нотариальное заверение" at bounding box center [649, 353] width 140 height 54
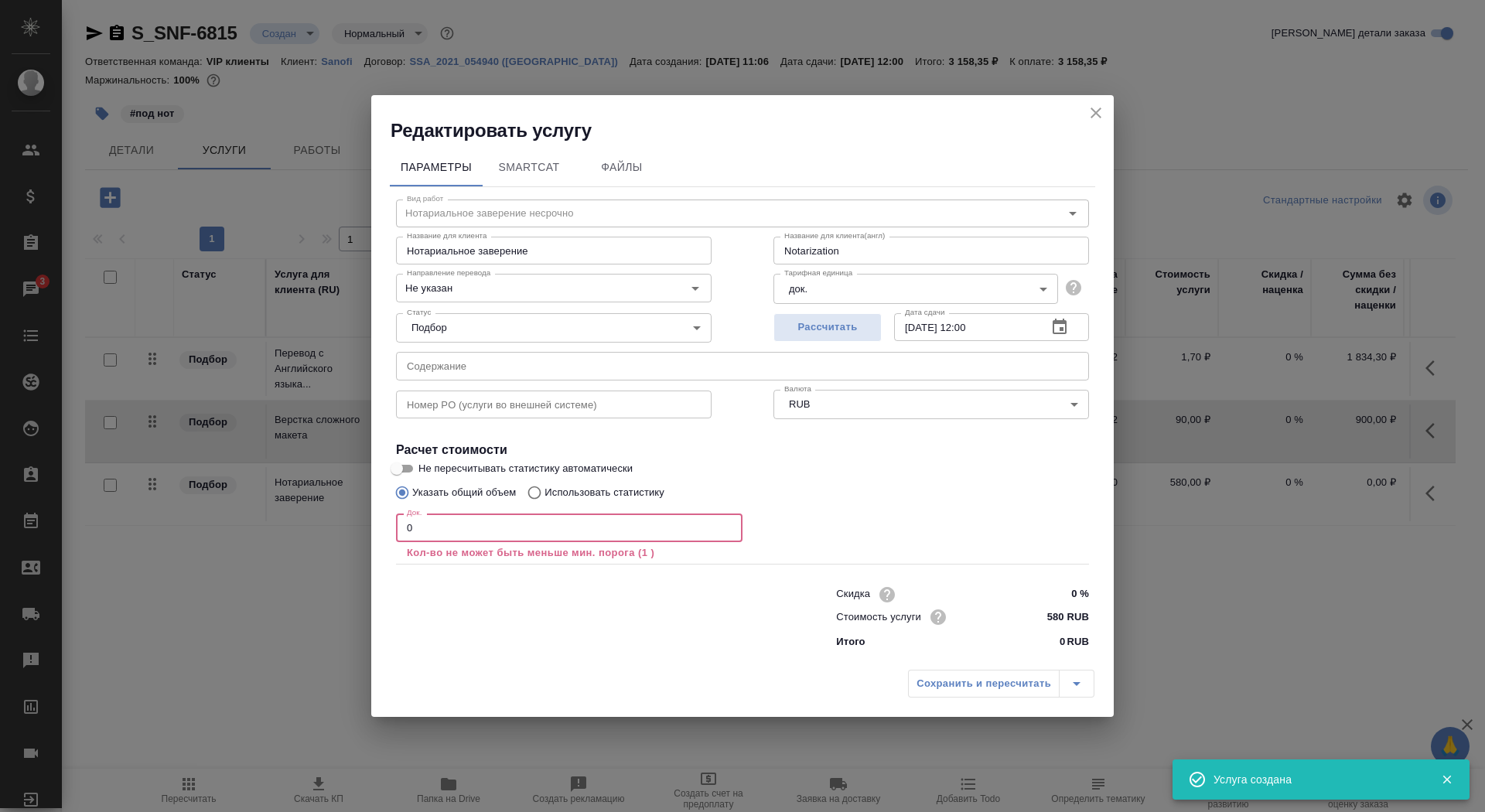
drag, startPoint x: 489, startPoint y: 531, endPoint x: 386, endPoint y: 522, distance: 103.4
click at [386, 522] on div "Параметры SmartCat Файлы Вид работ Нотариальное заверение несрочно Вид работ На…" at bounding box center [743, 402] width 743 height 520
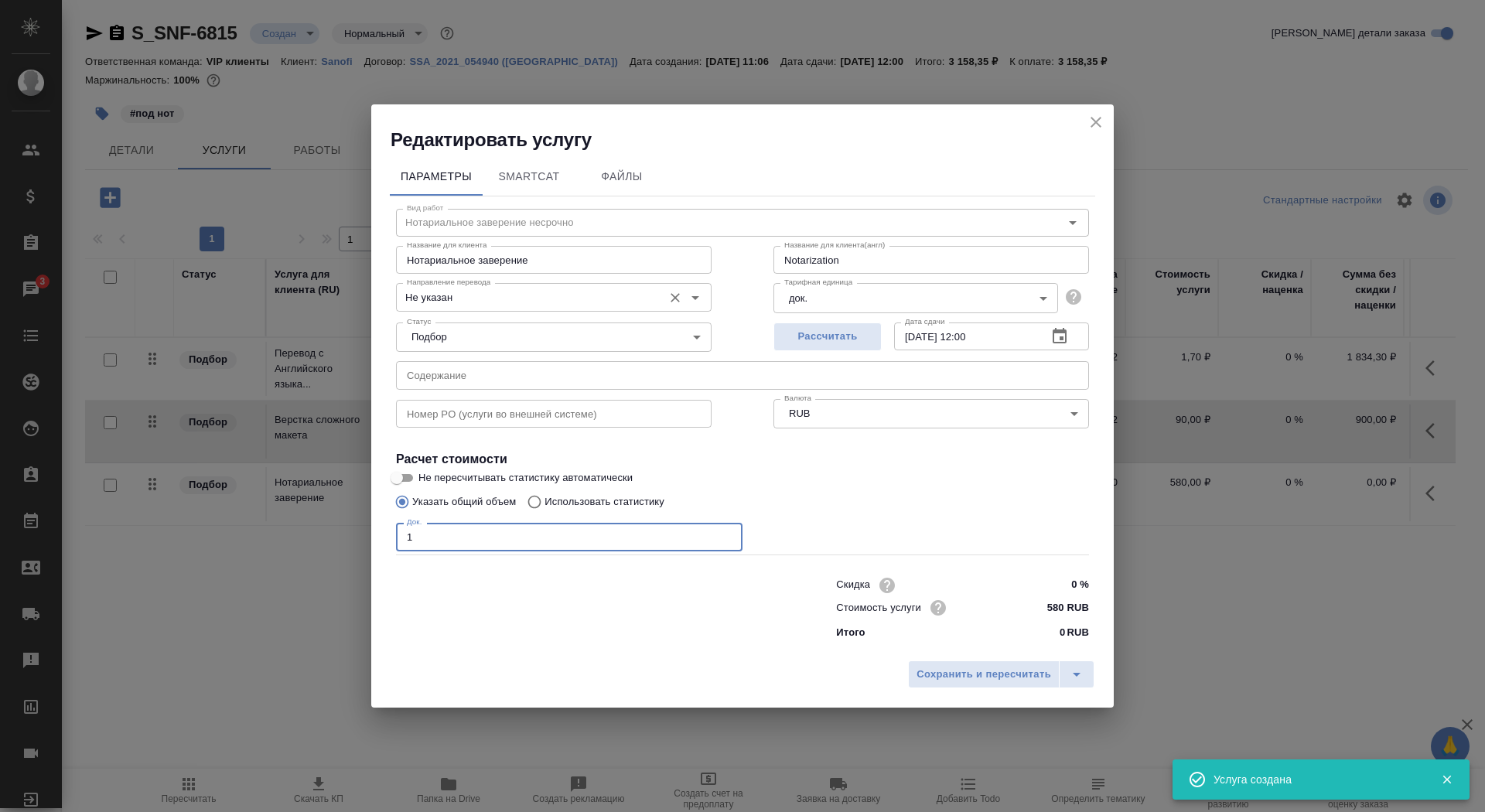
type input "1"
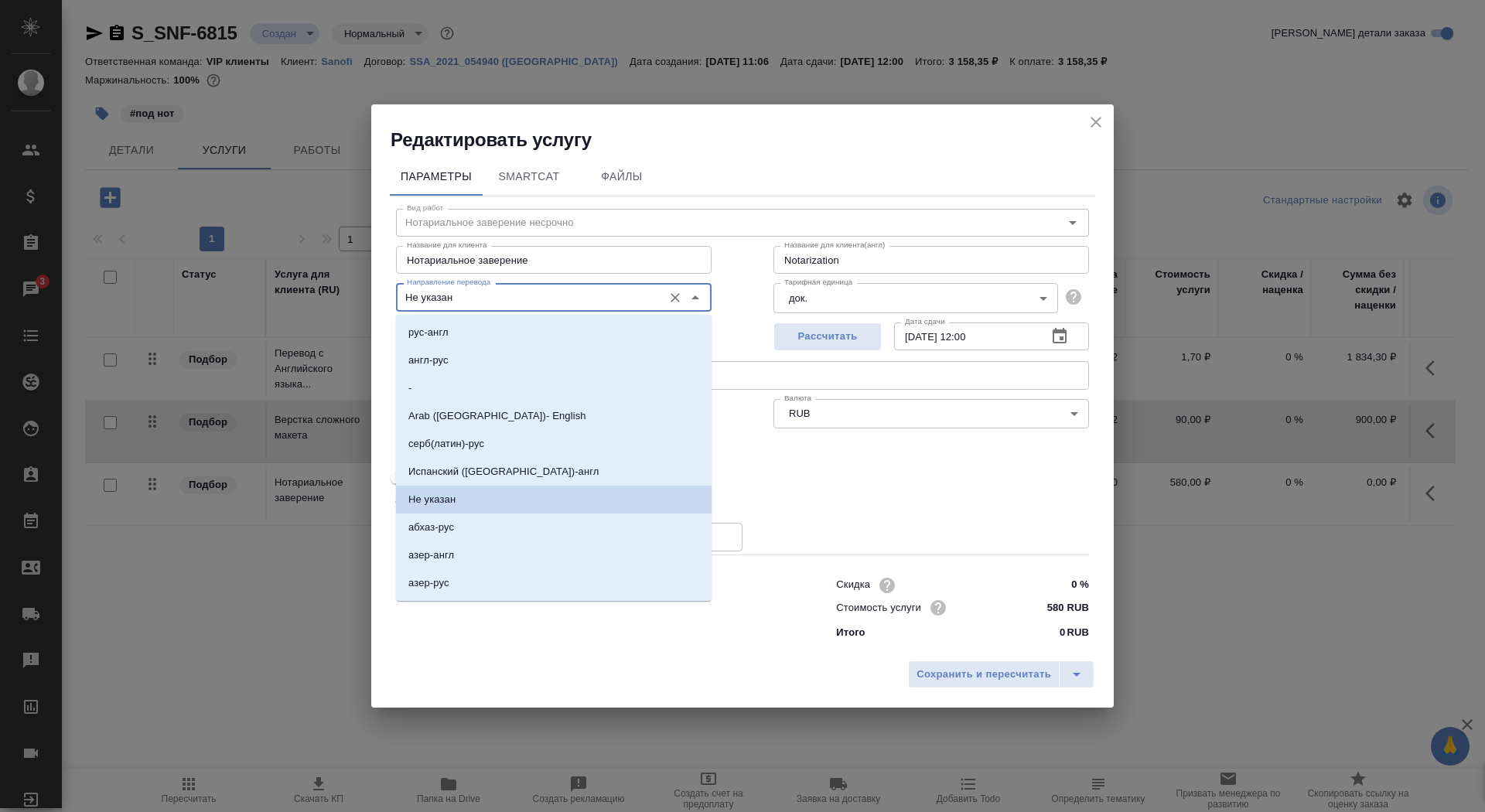
click at [524, 296] on input "Не указан" at bounding box center [527, 296] width 255 height 19
click at [535, 356] on li "англ-рус" at bounding box center [554, 360] width 316 height 28
type input "англ-рус"
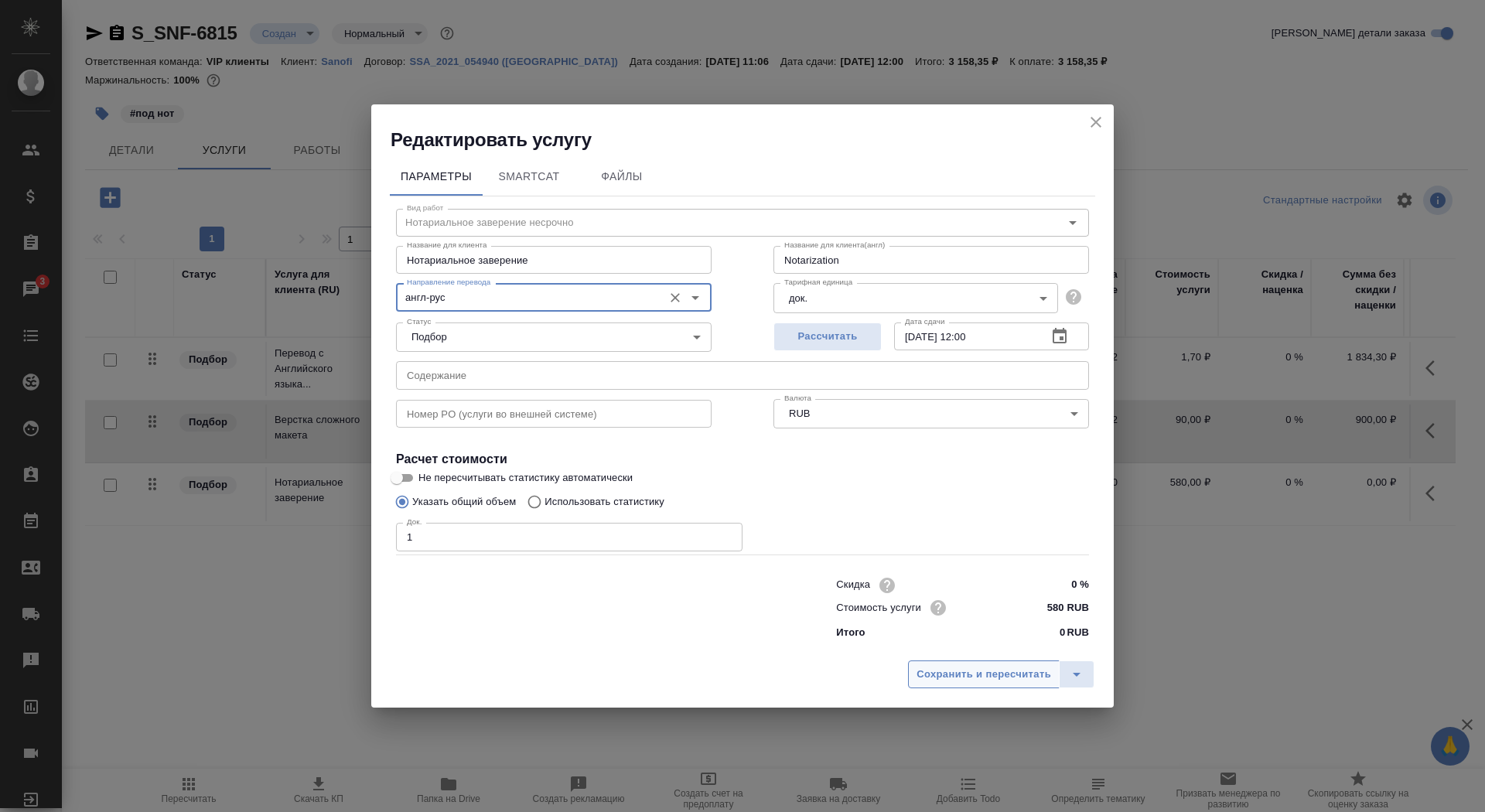
click at [983, 671] on span "Сохранить и пересчитать" at bounding box center [984, 674] width 135 height 18
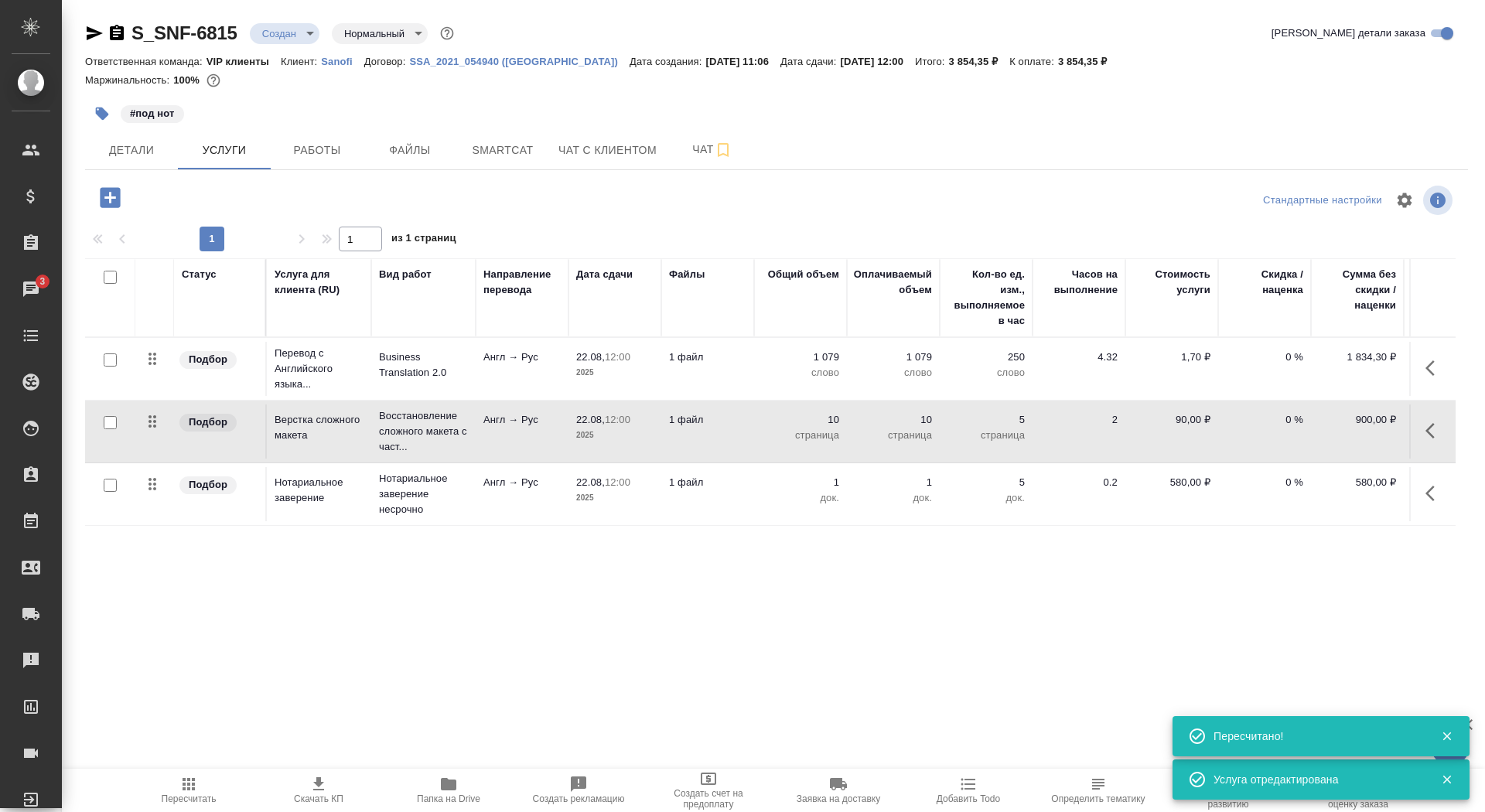
click at [310, 795] on span "Скачать КП" at bounding box center [319, 798] width 50 height 11
click at [158, 165] on button "Детали" at bounding box center [132, 150] width 93 height 39
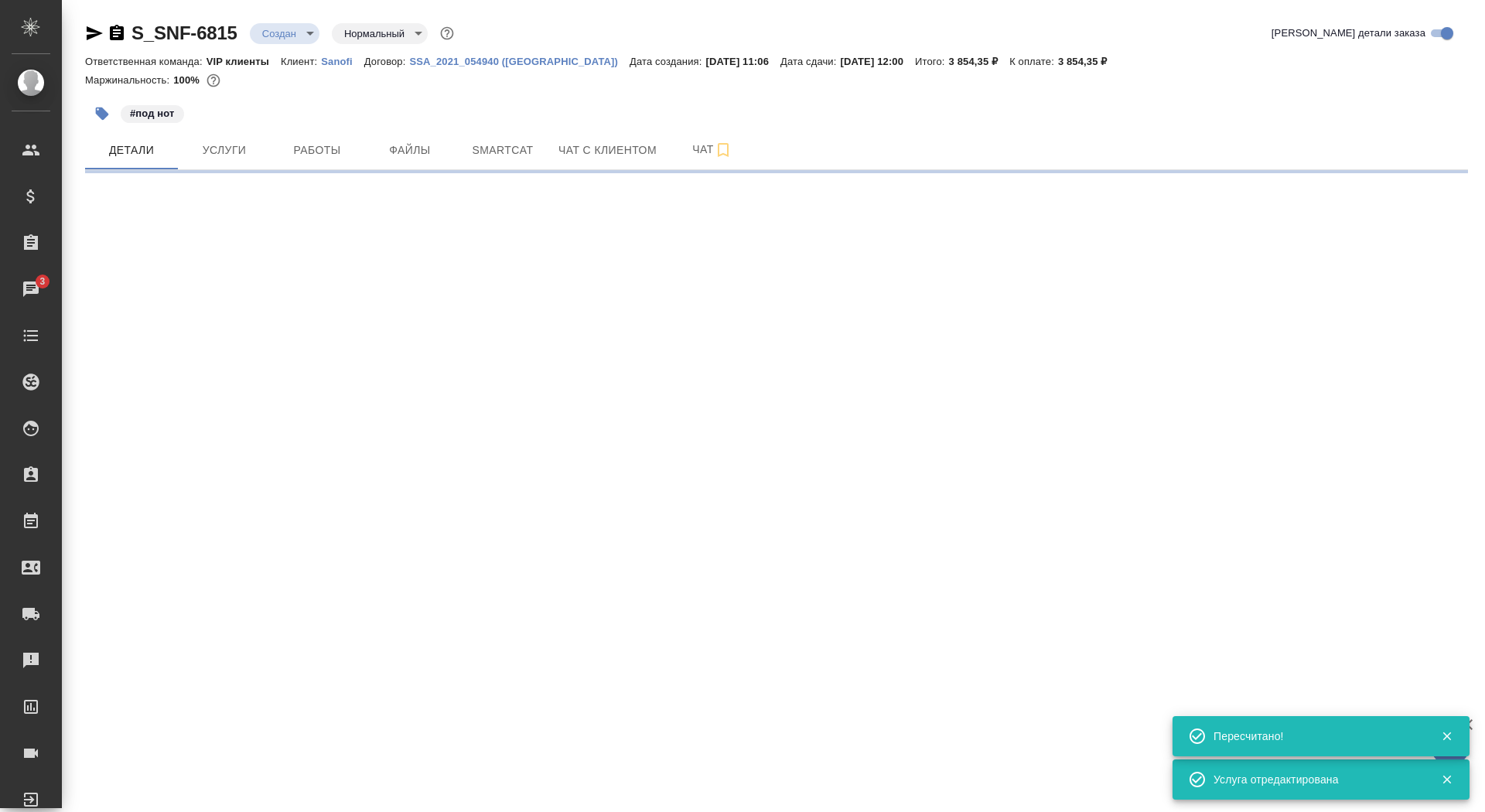
select select "RU"
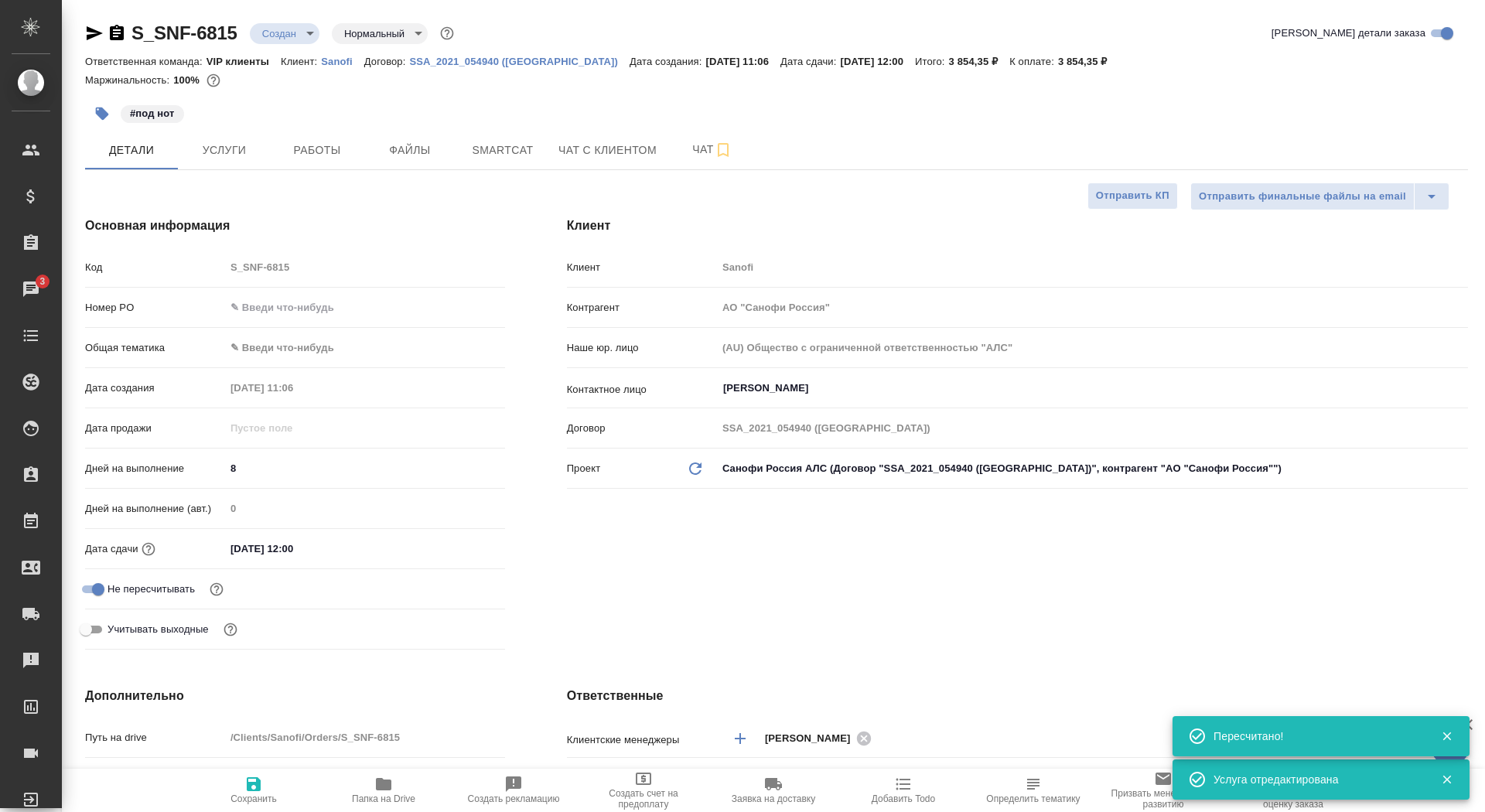
type textarea "x"
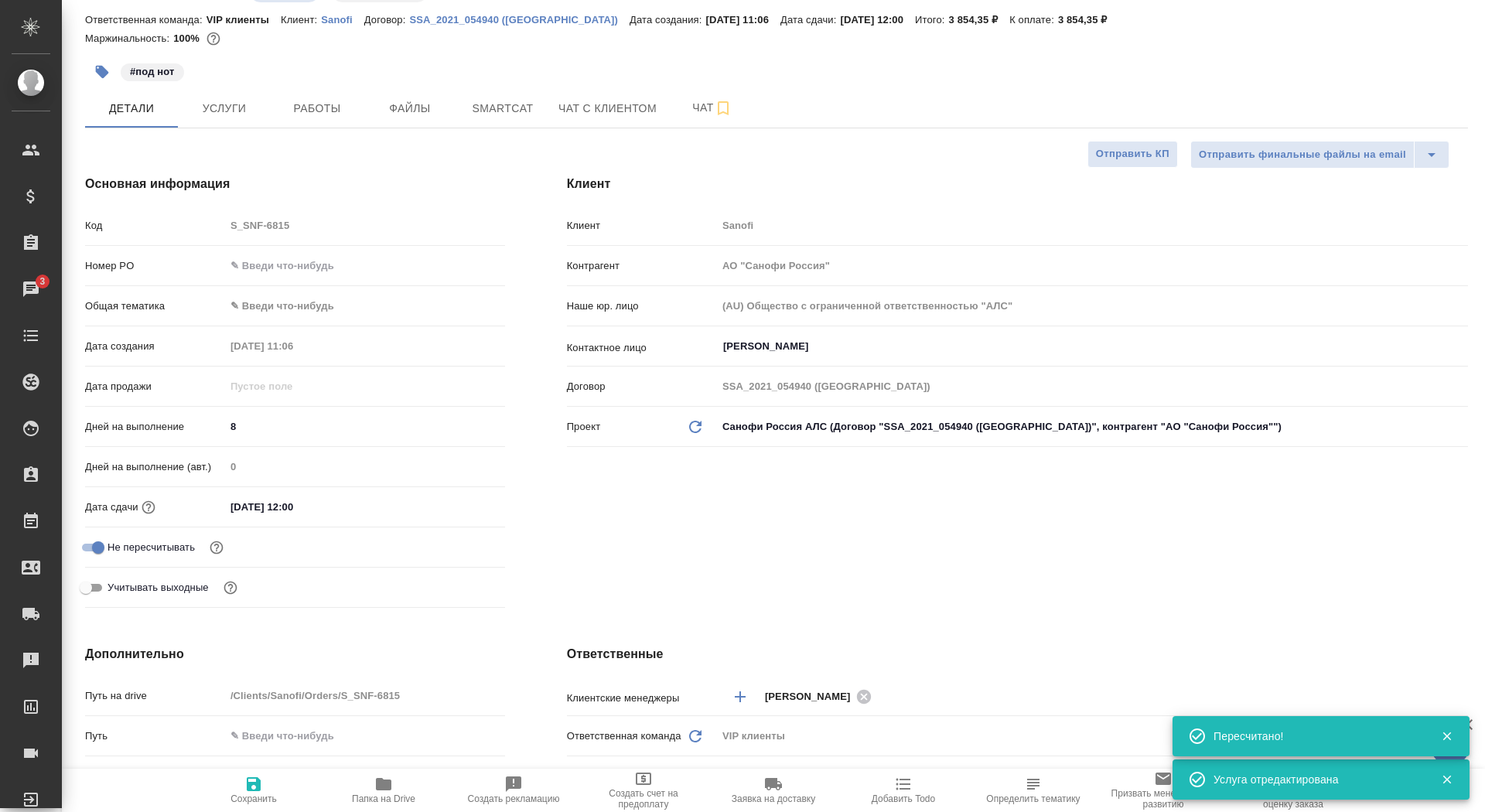
scroll to position [45, 0]
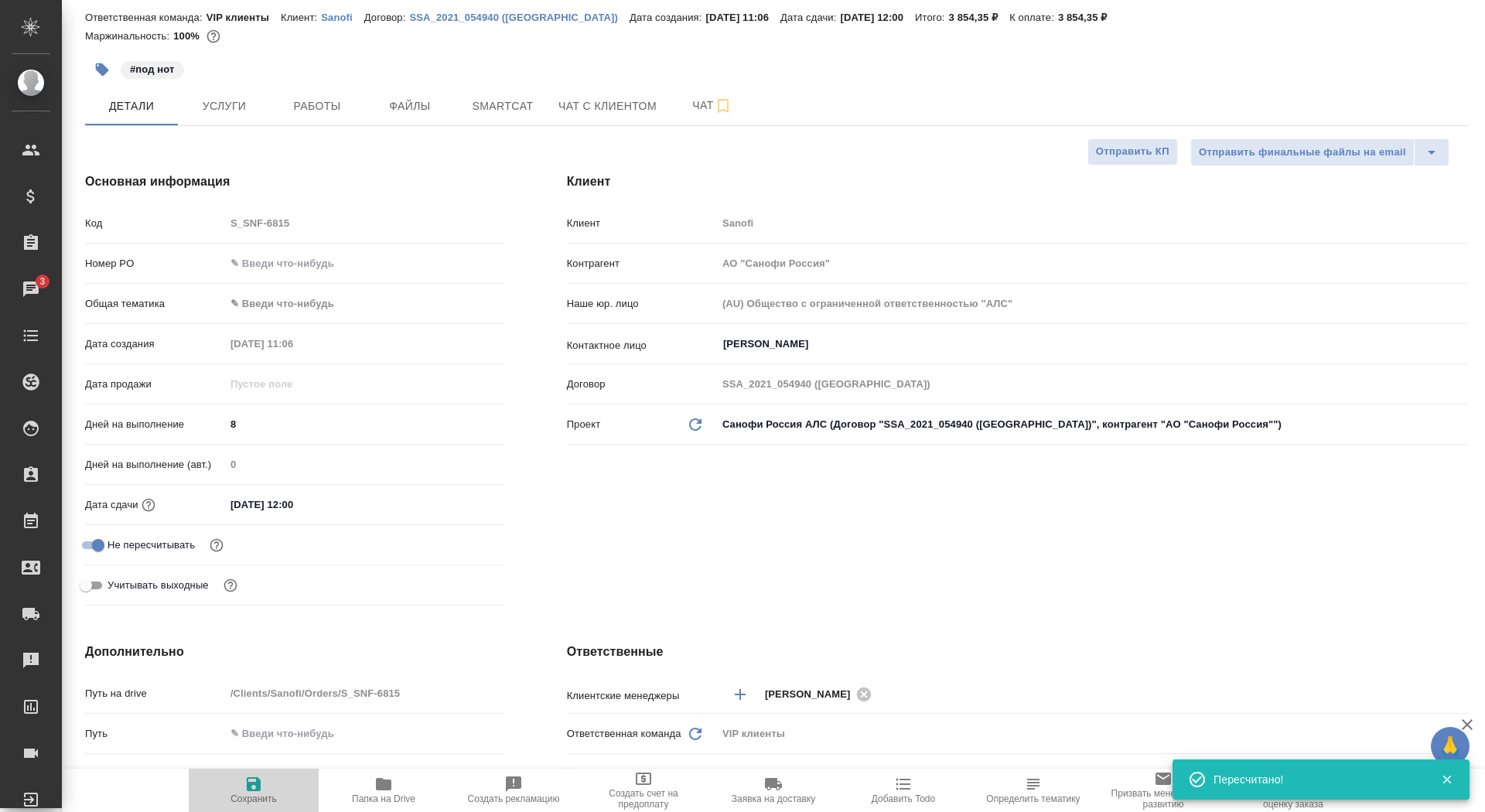
click at [250, 792] on icon "button" at bounding box center [254, 783] width 19 height 19
type textarea "x"
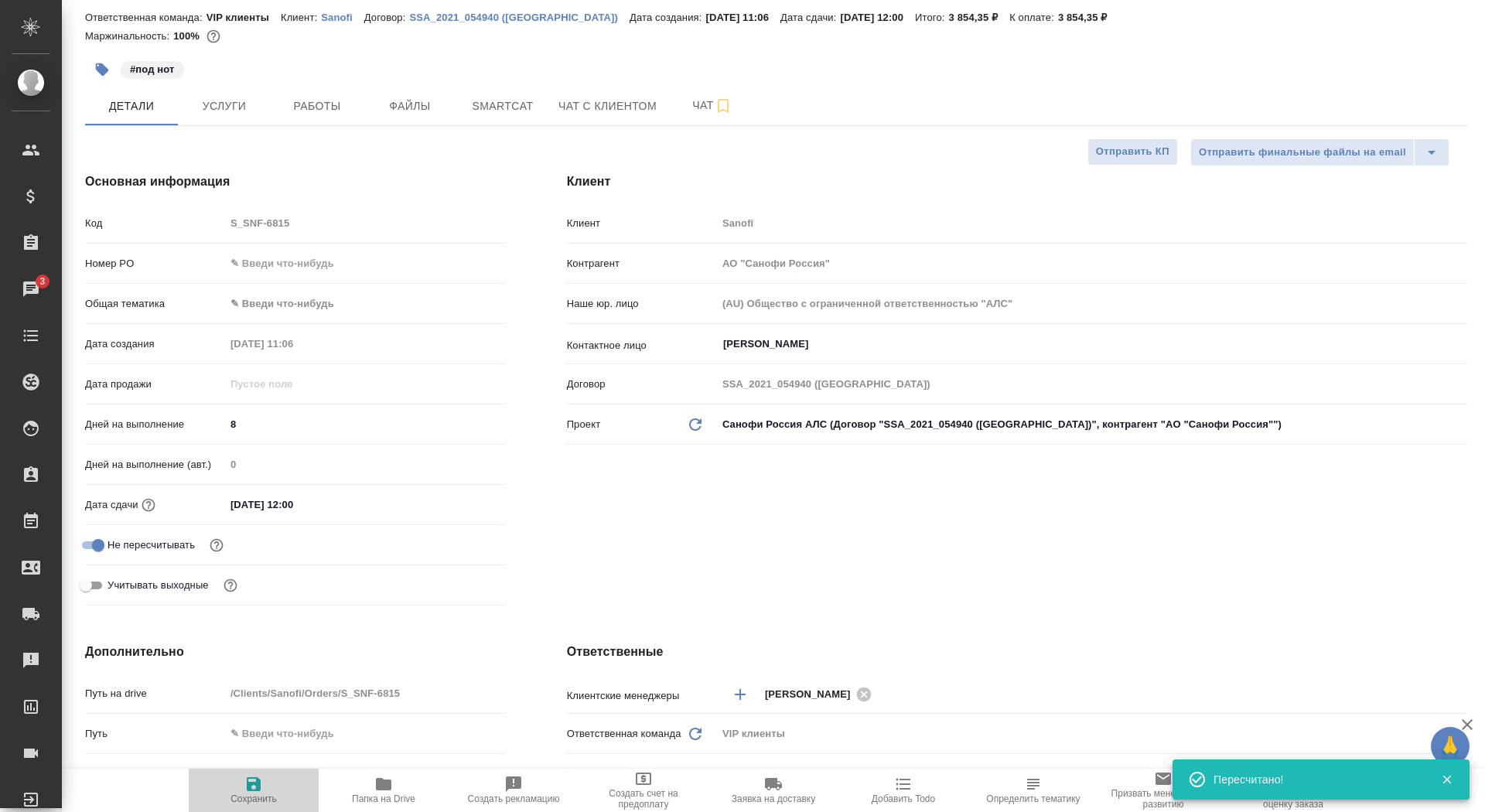
type textarea "x"
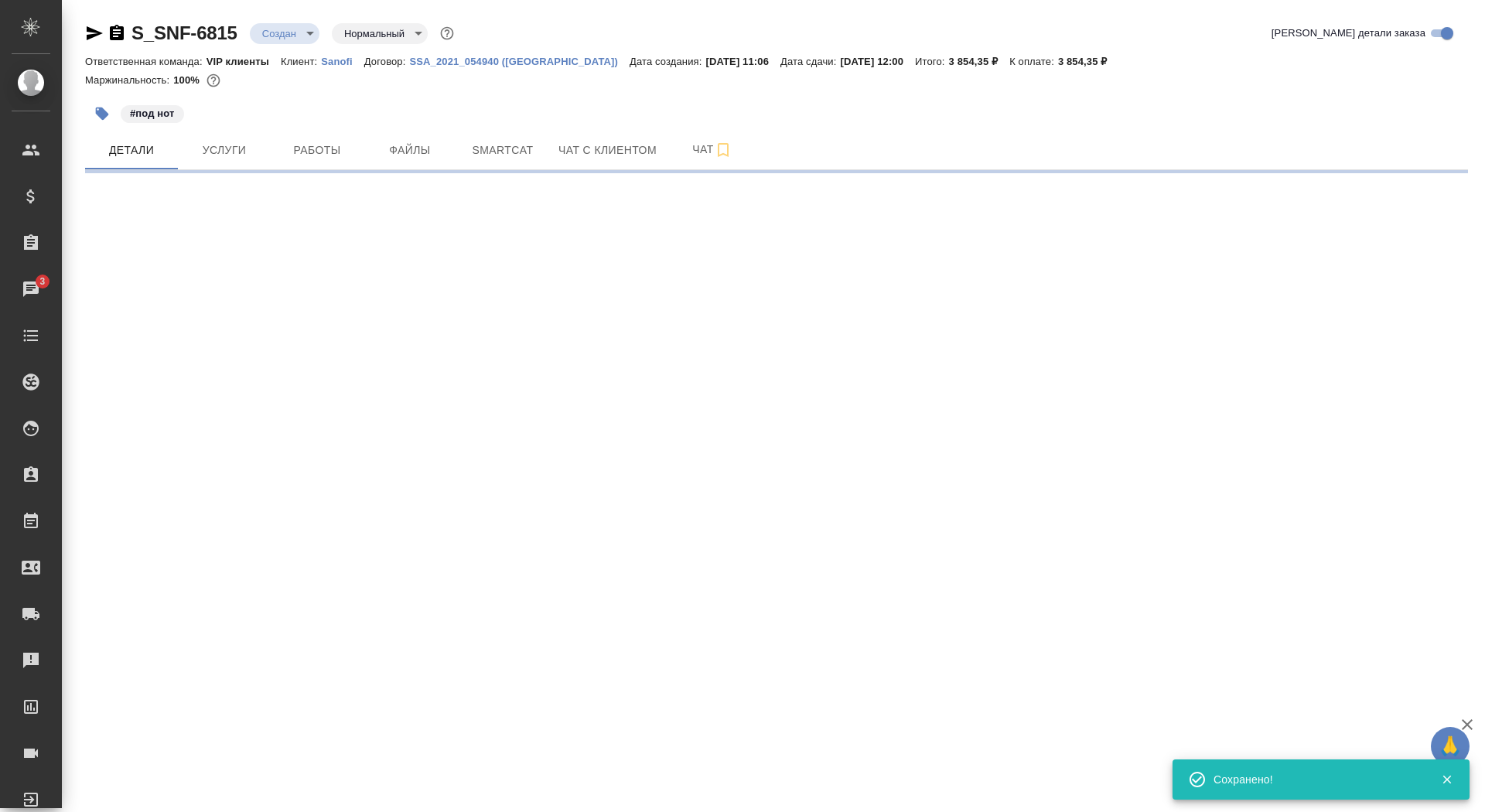
scroll to position [0, 0]
select select "RU"
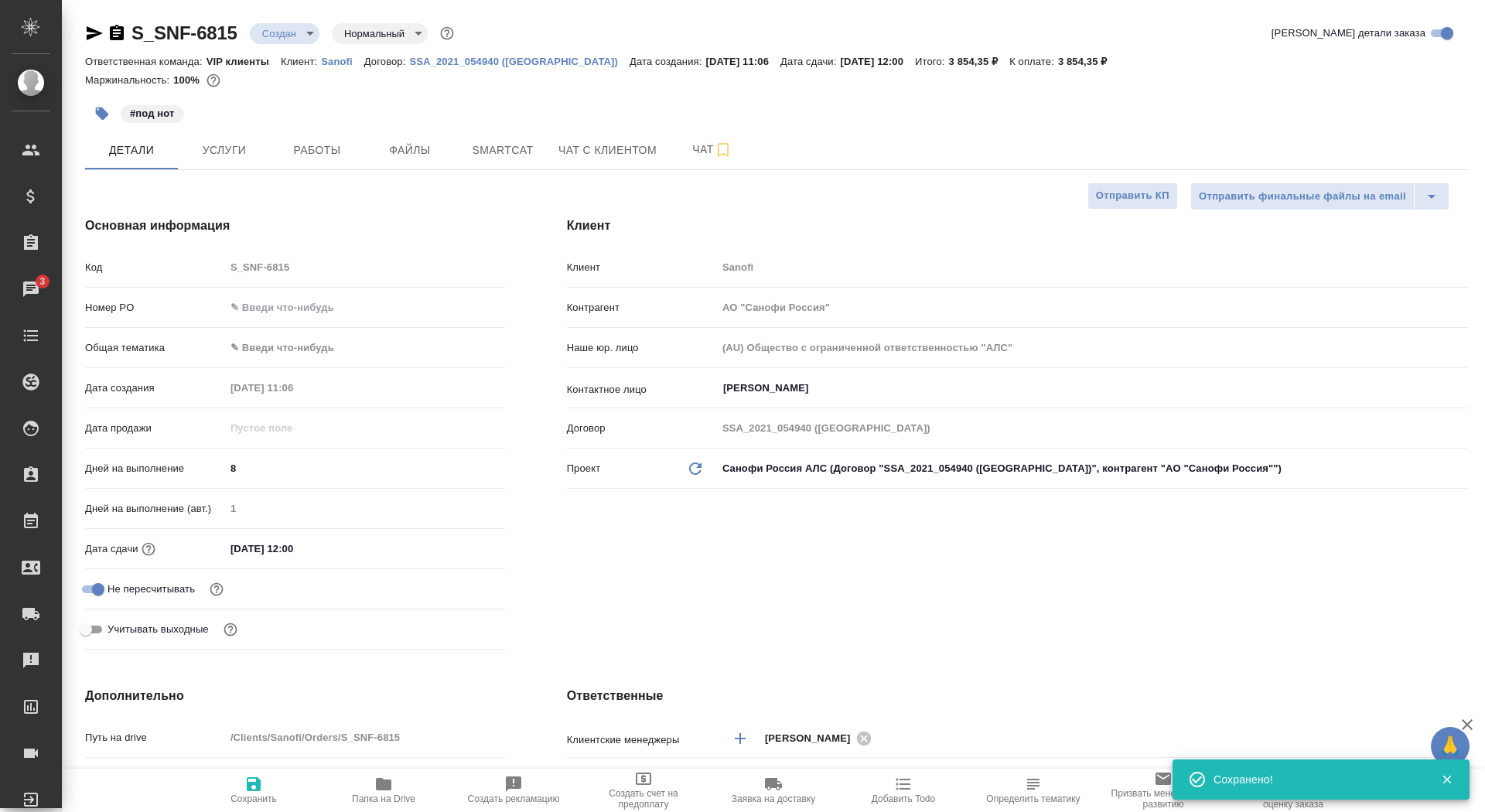
type textarea "x"
click at [251, 788] on icon "button" at bounding box center [254, 784] width 14 height 14
type textarea "x"
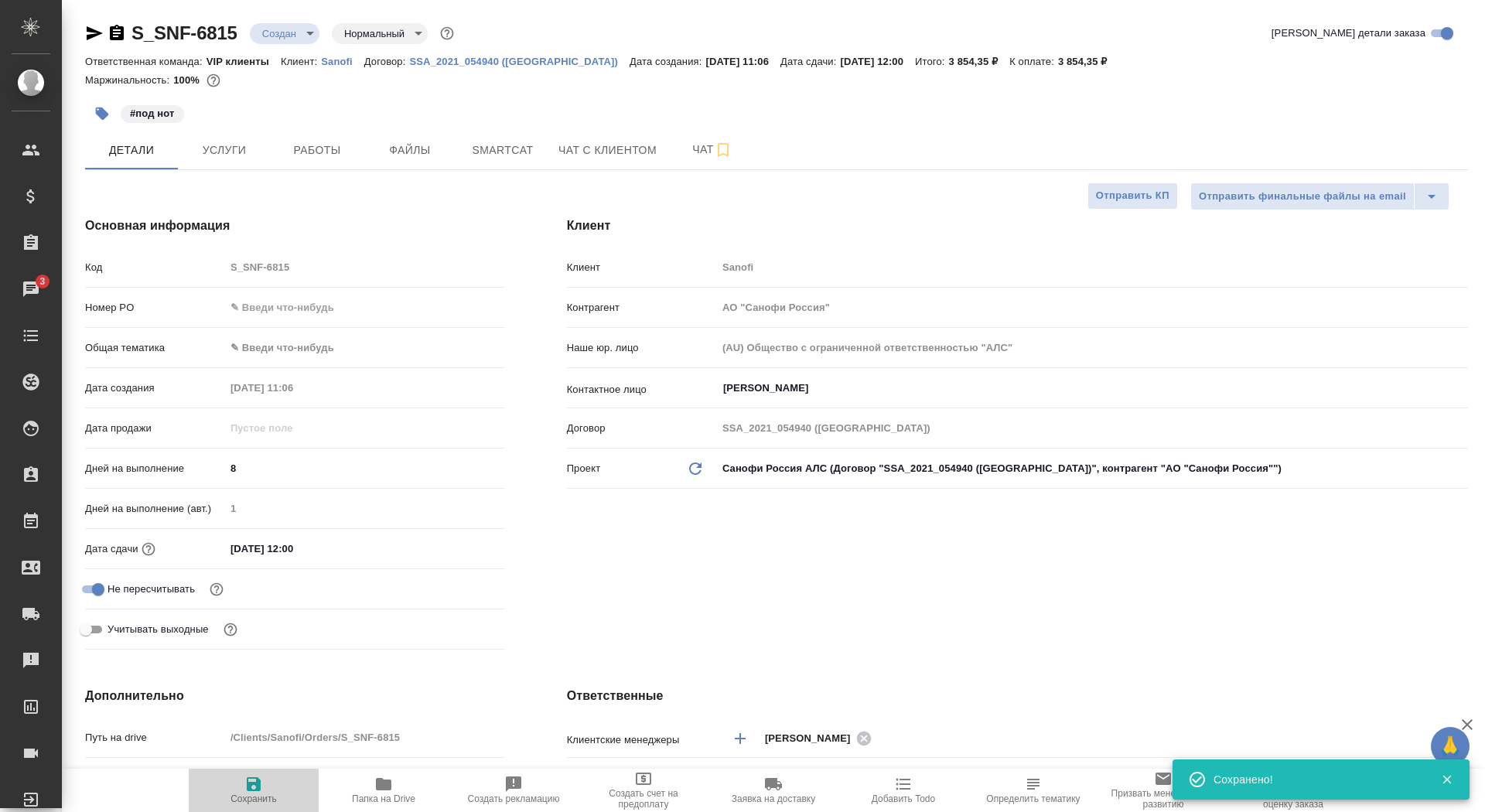
type textarea "x"
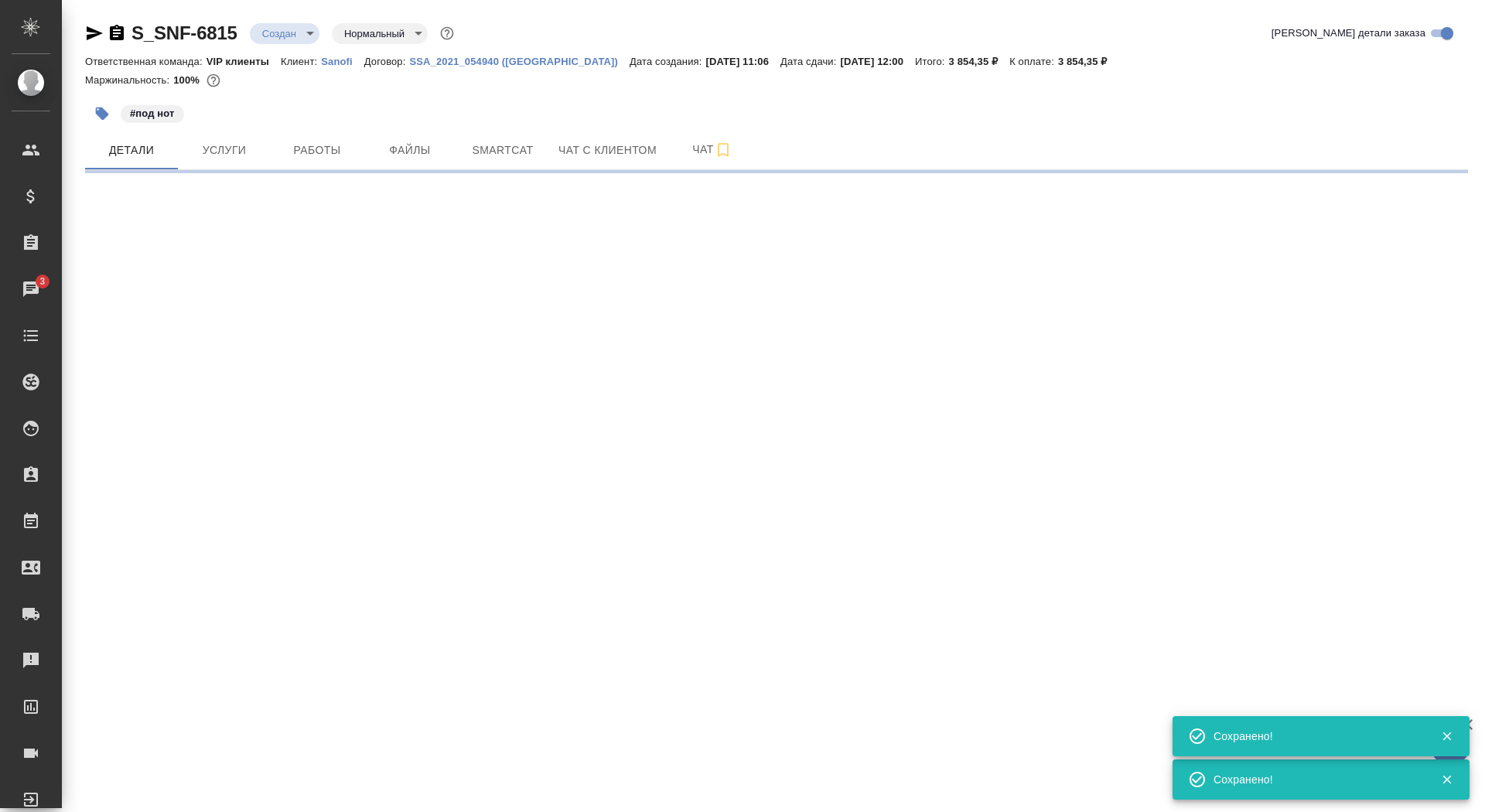
select select "RU"
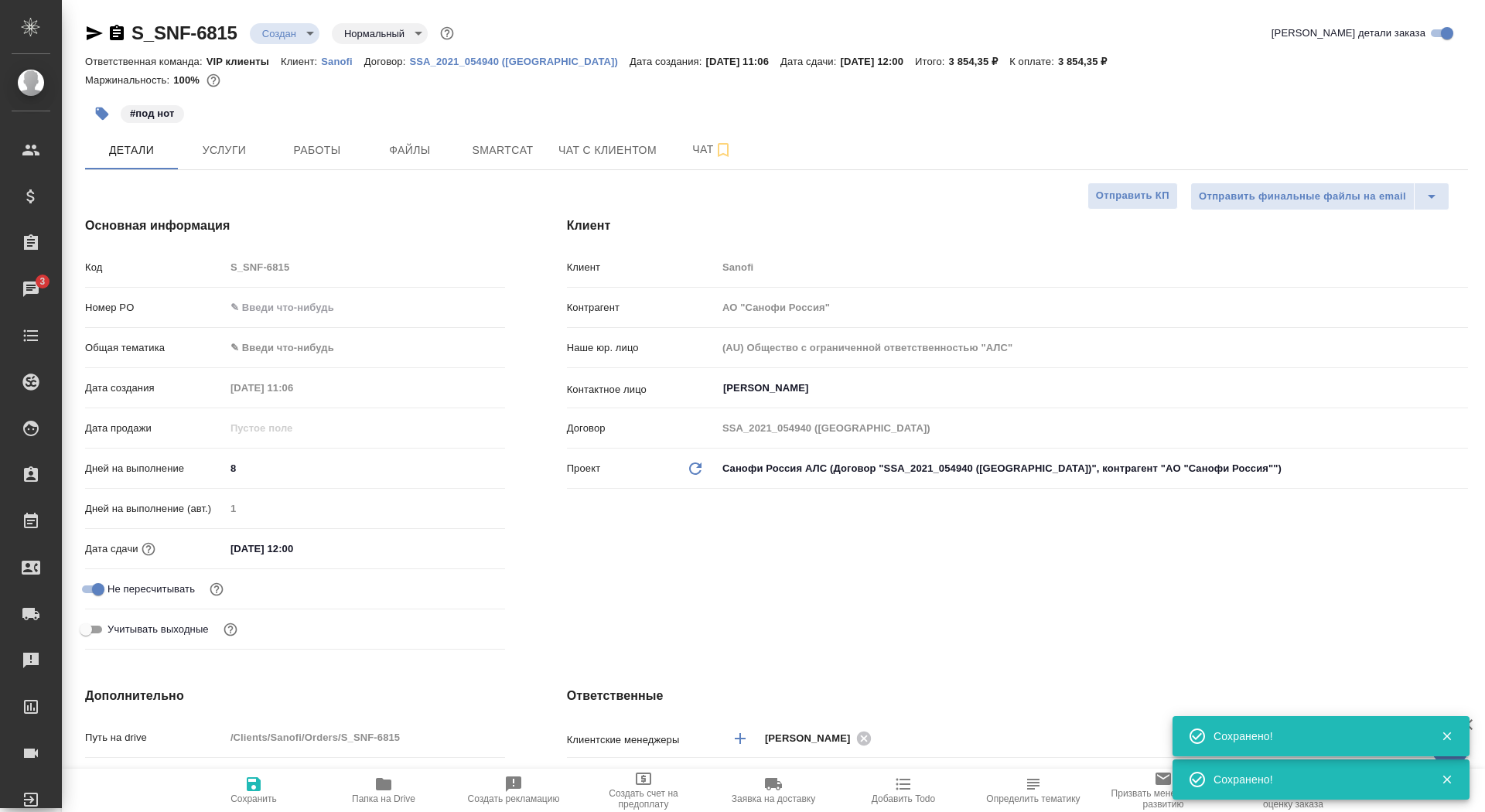
type textarea "x"
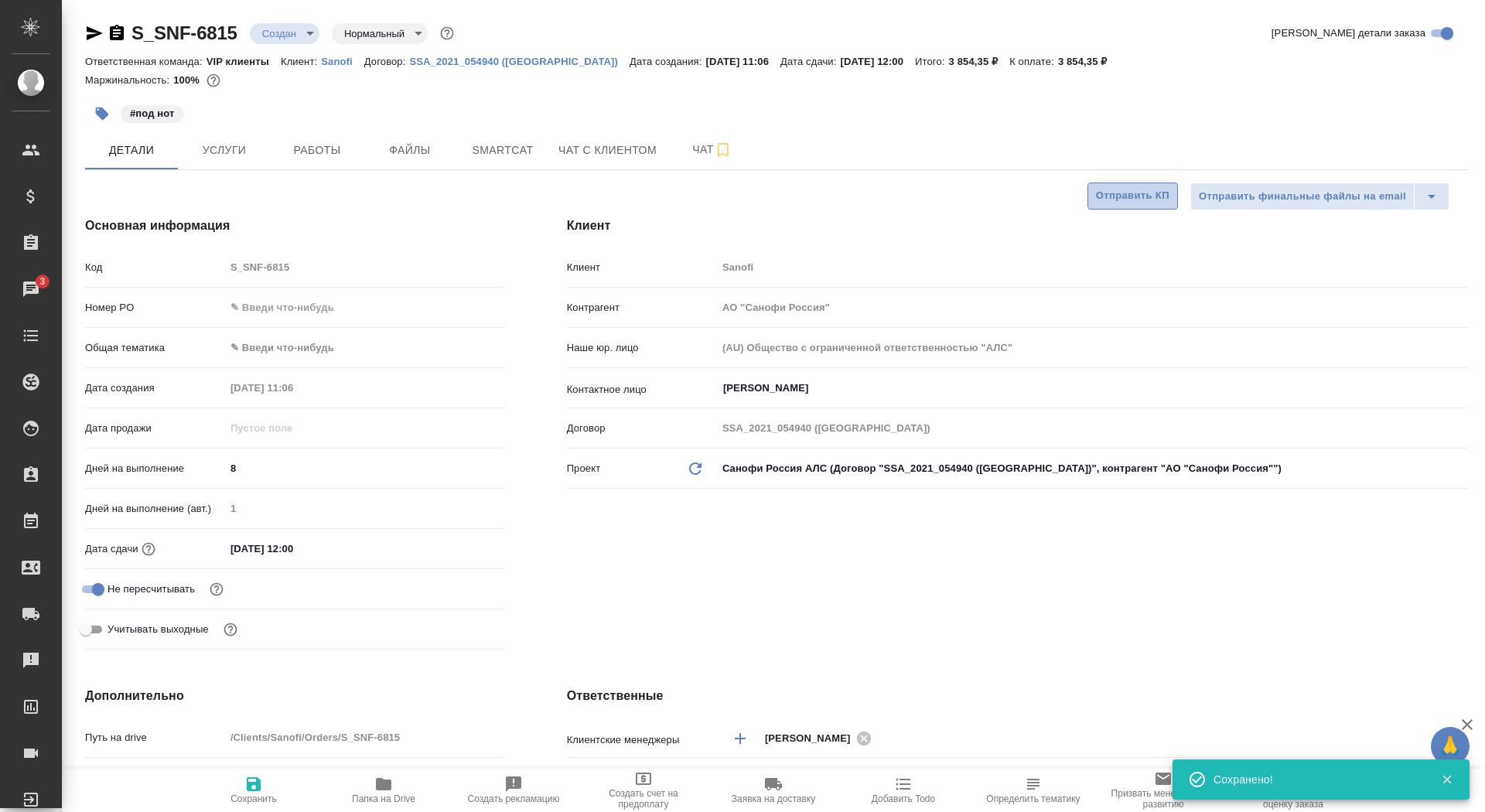
click at [1128, 188] on span "Отправить КП" at bounding box center [1132, 196] width 73 height 18
type textarea "x"
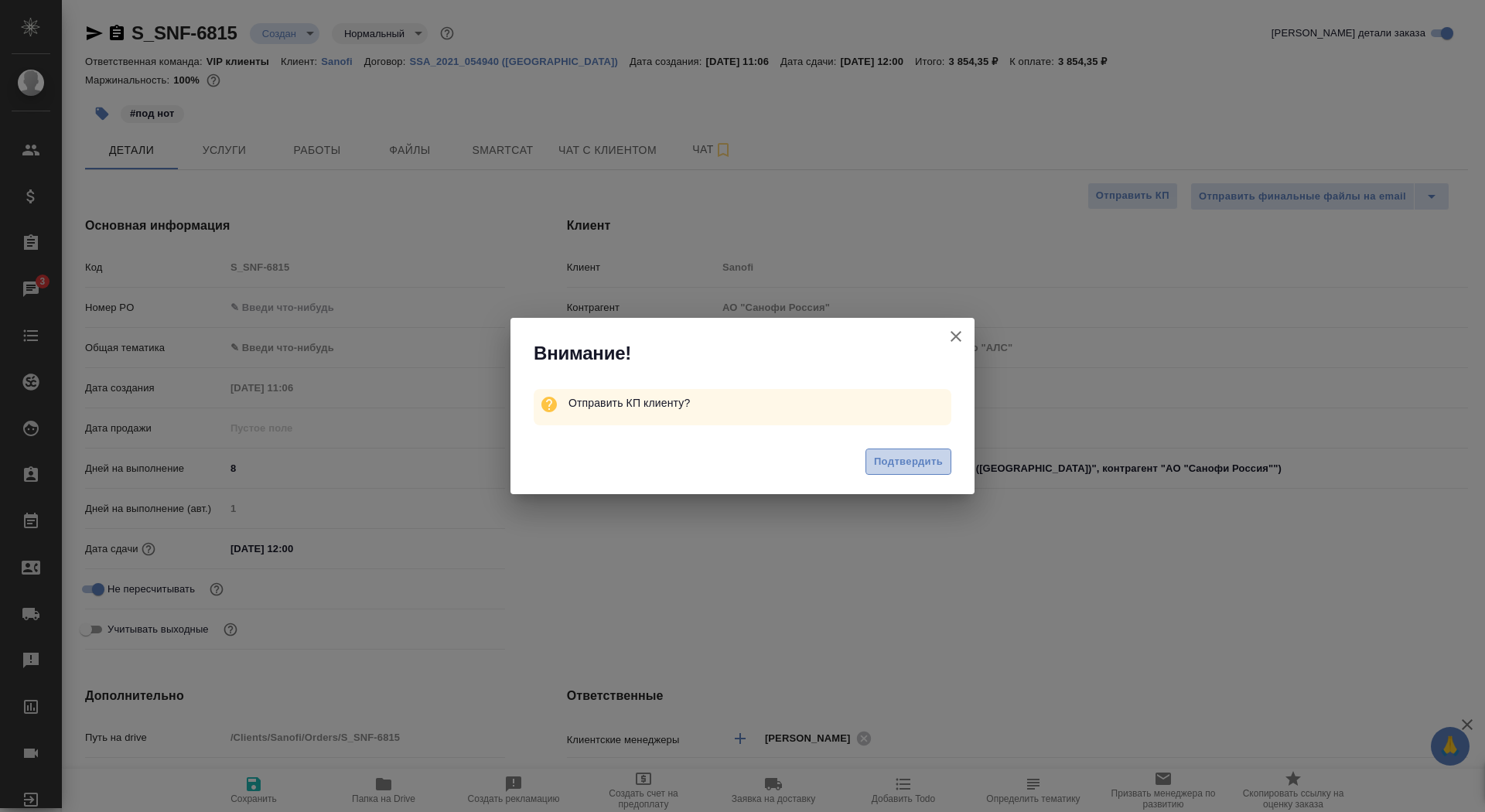
click at [899, 463] on span "Подтвердить" at bounding box center [907, 462] width 68 height 18
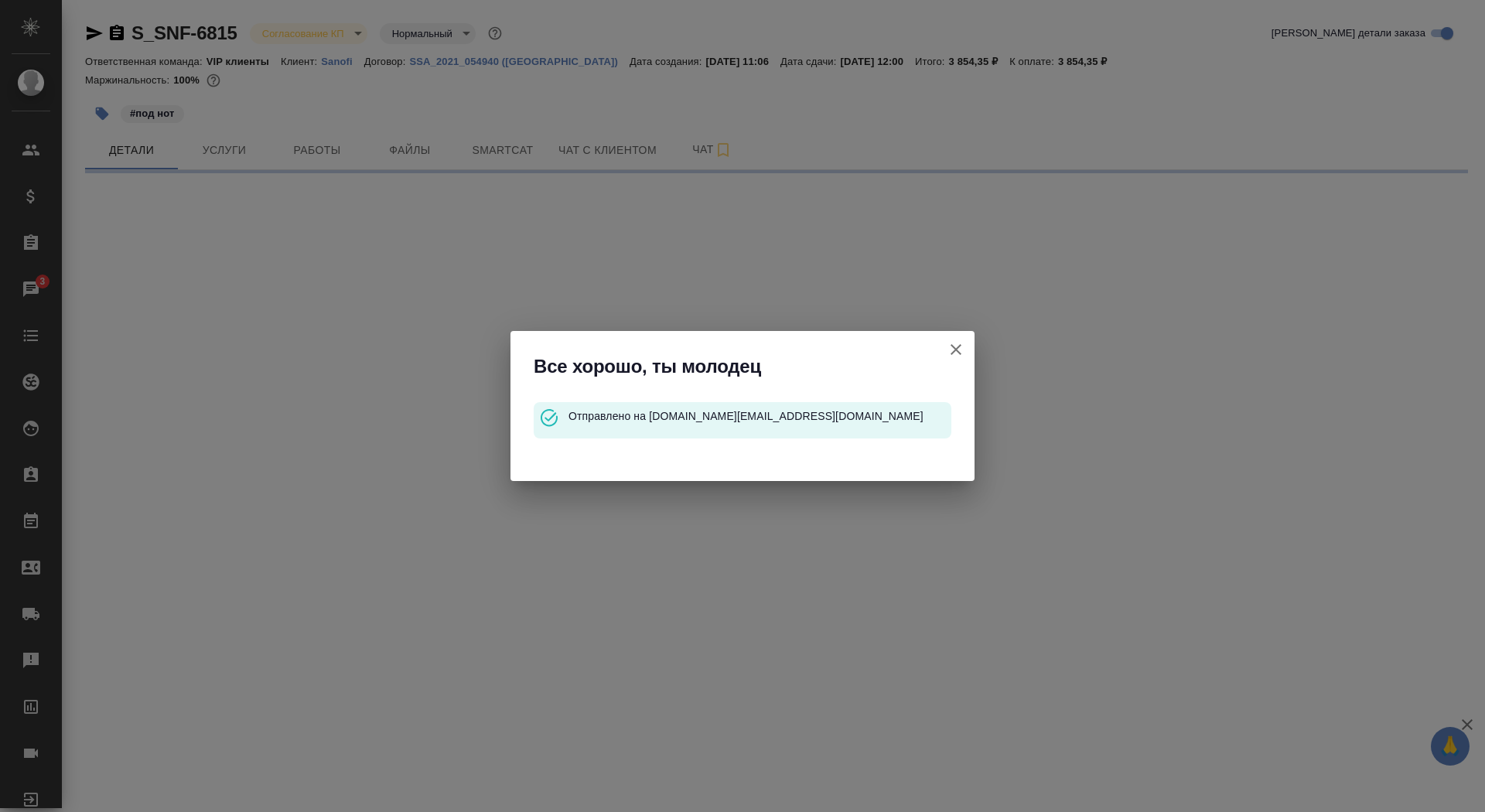
select select "RU"
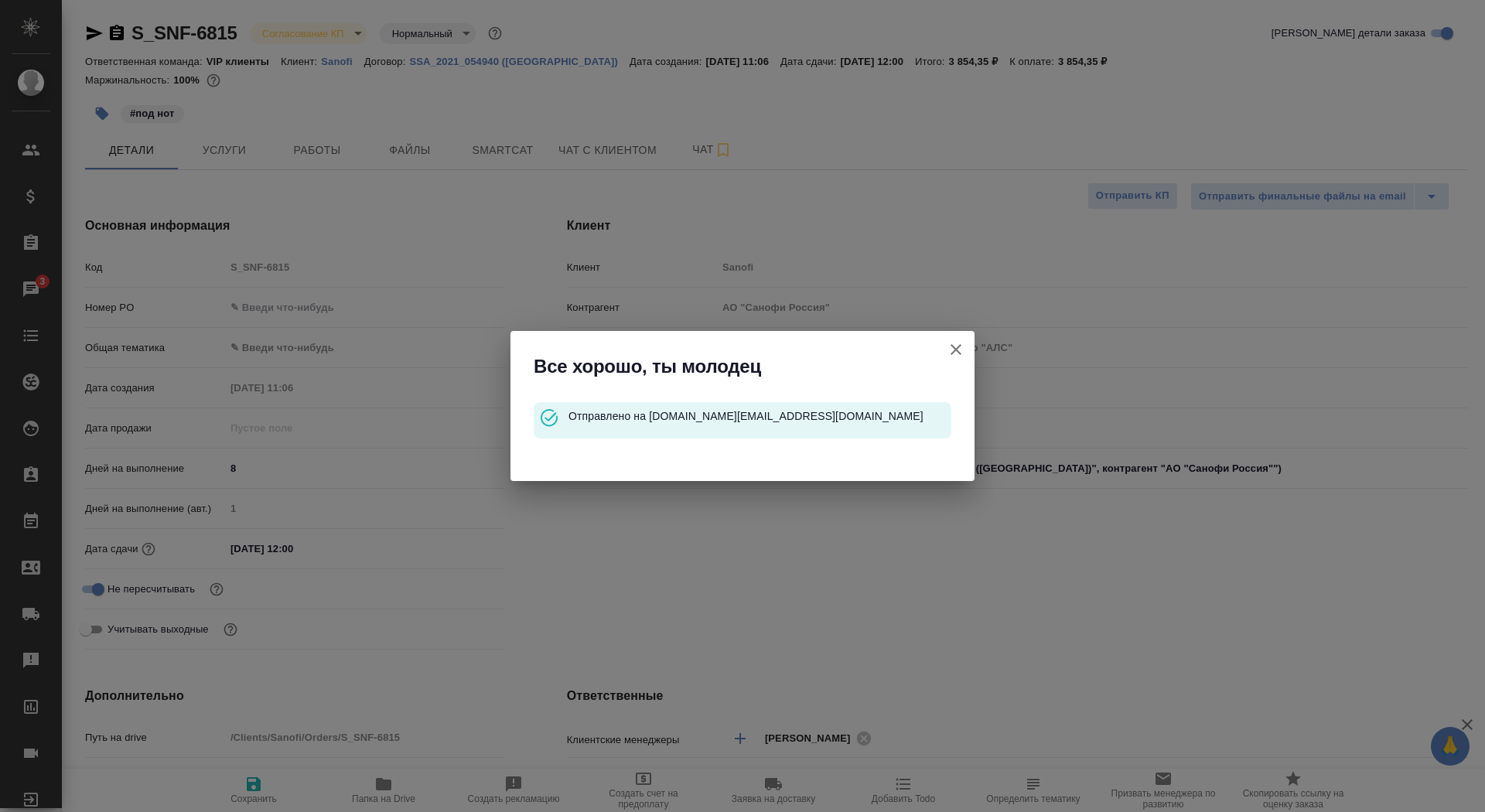
type textarea "x"
click at [938, 349] on button "Клиент не указал номер" at bounding box center [955, 349] width 37 height 37
type textarea "x"
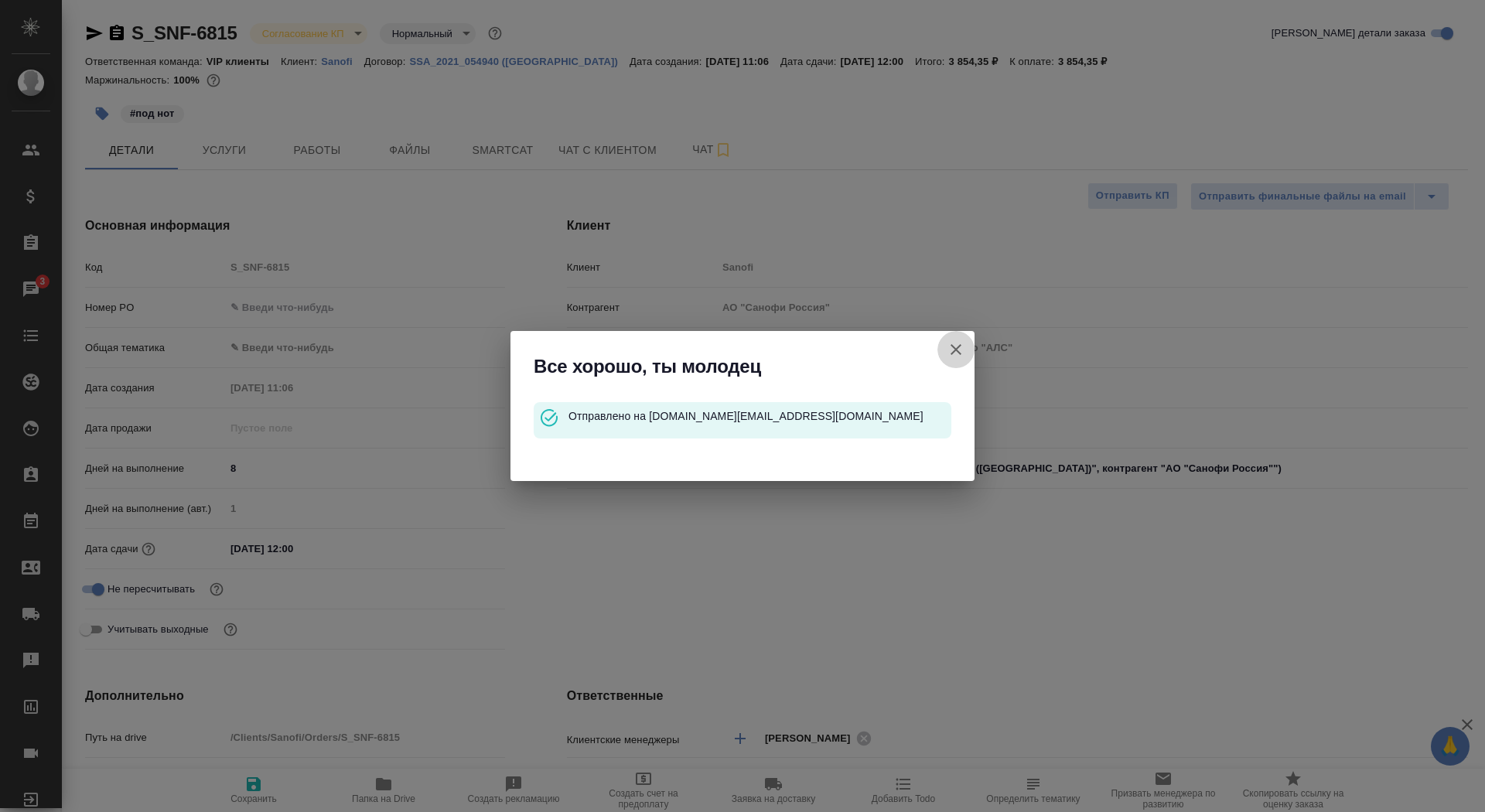
type textarea "x"
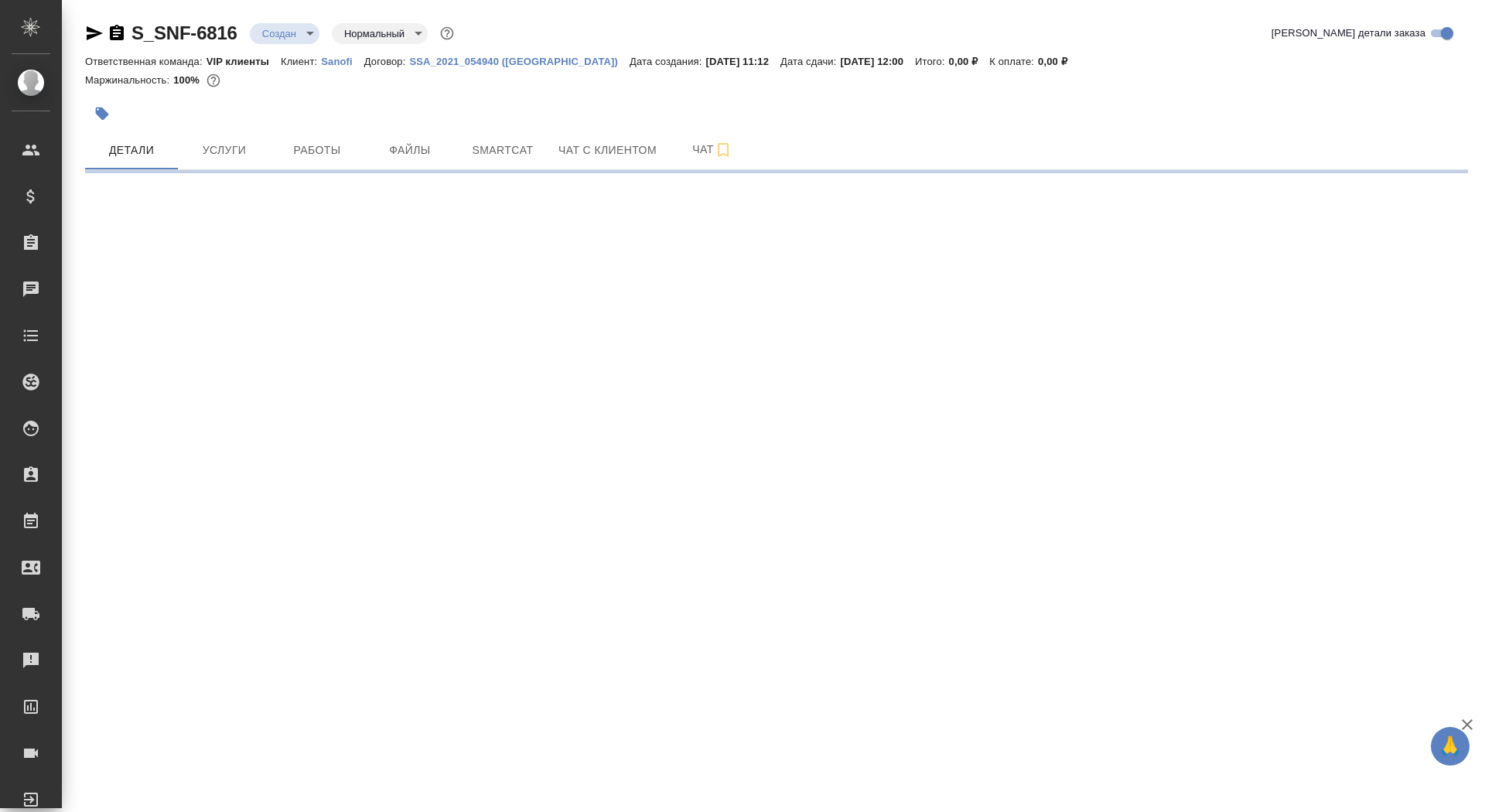
select select "RU"
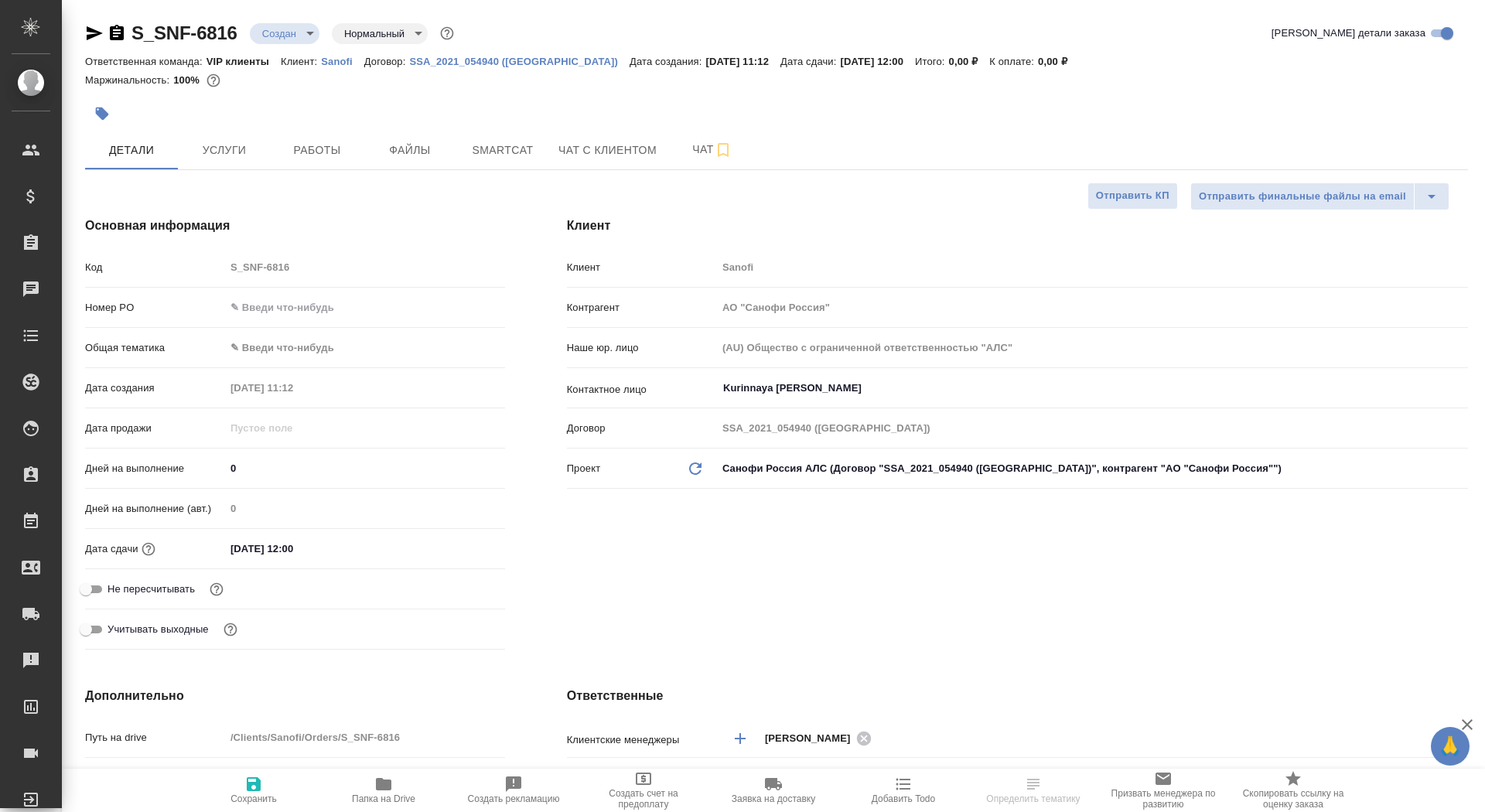
type textarea "x"
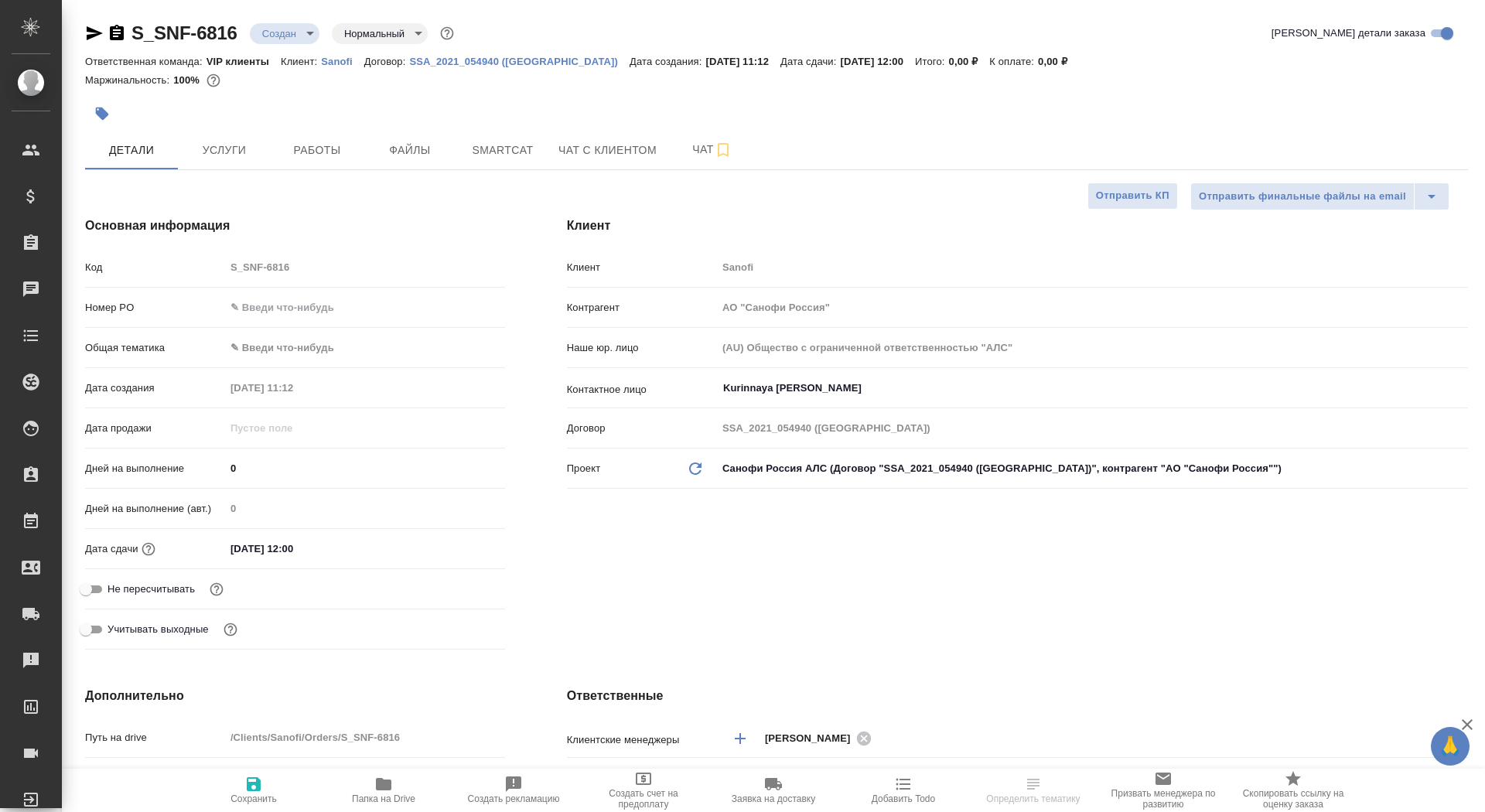
type textarea "x"
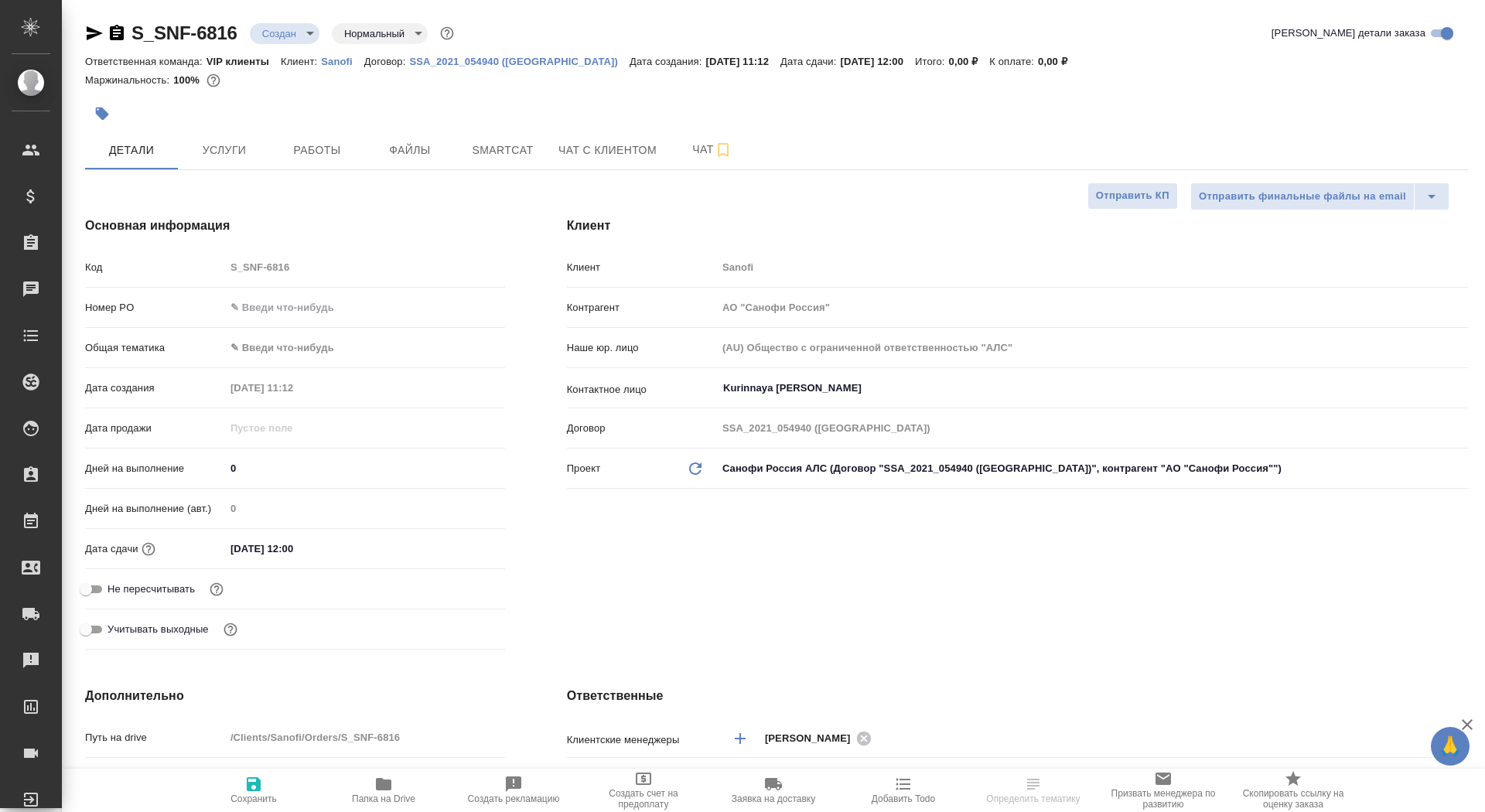
type textarea "x"
drag, startPoint x: 241, startPoint y: 473, endPoint x: 220, endPoint y: 472, distance: 21.0
click at [220, 472] on div "Дней на выполнение 0" at bounding box center [295, 467] width 420 height 27
type input "1"
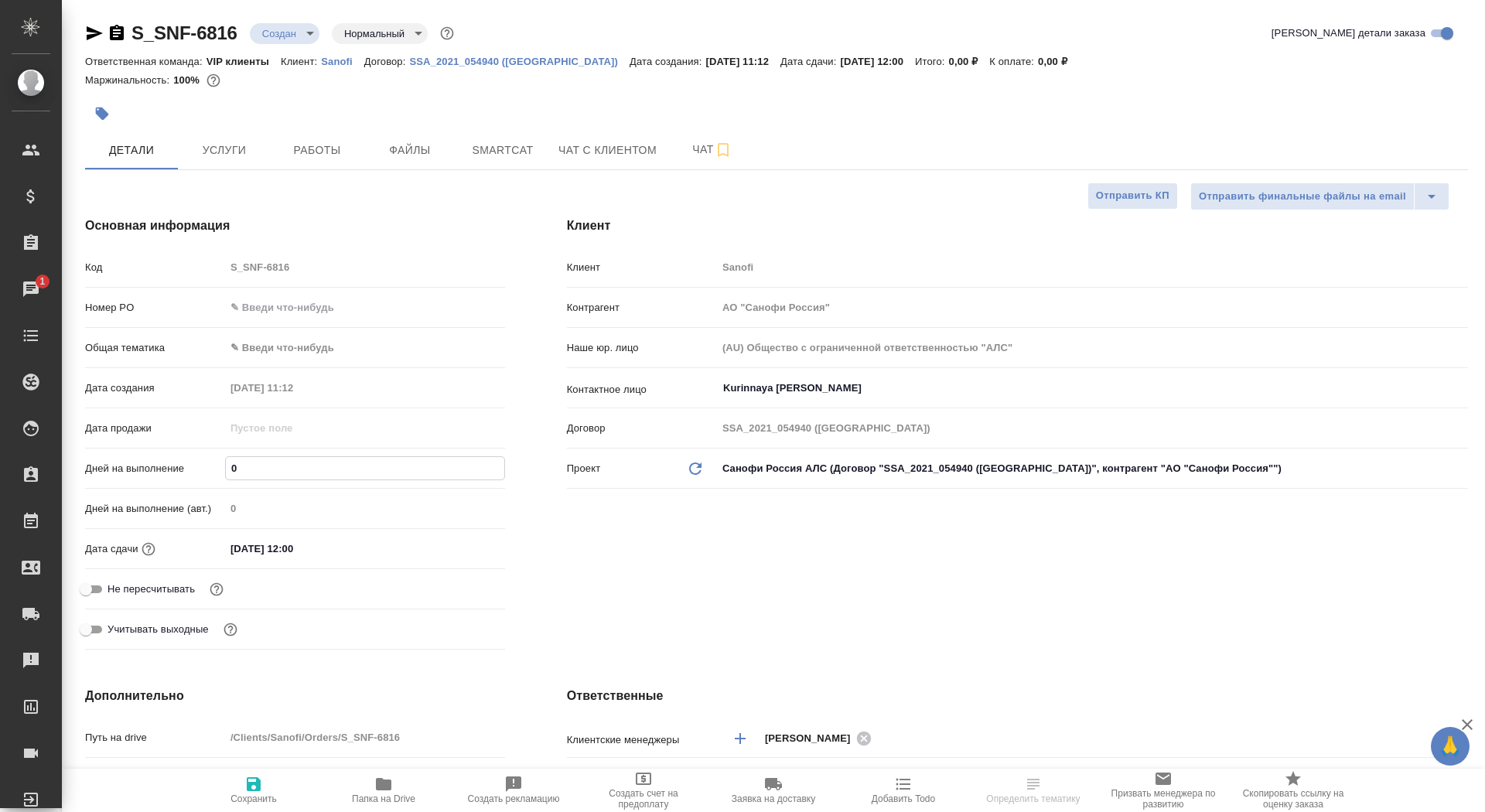
type textarea "x"
type input "15"
type textarea "x"
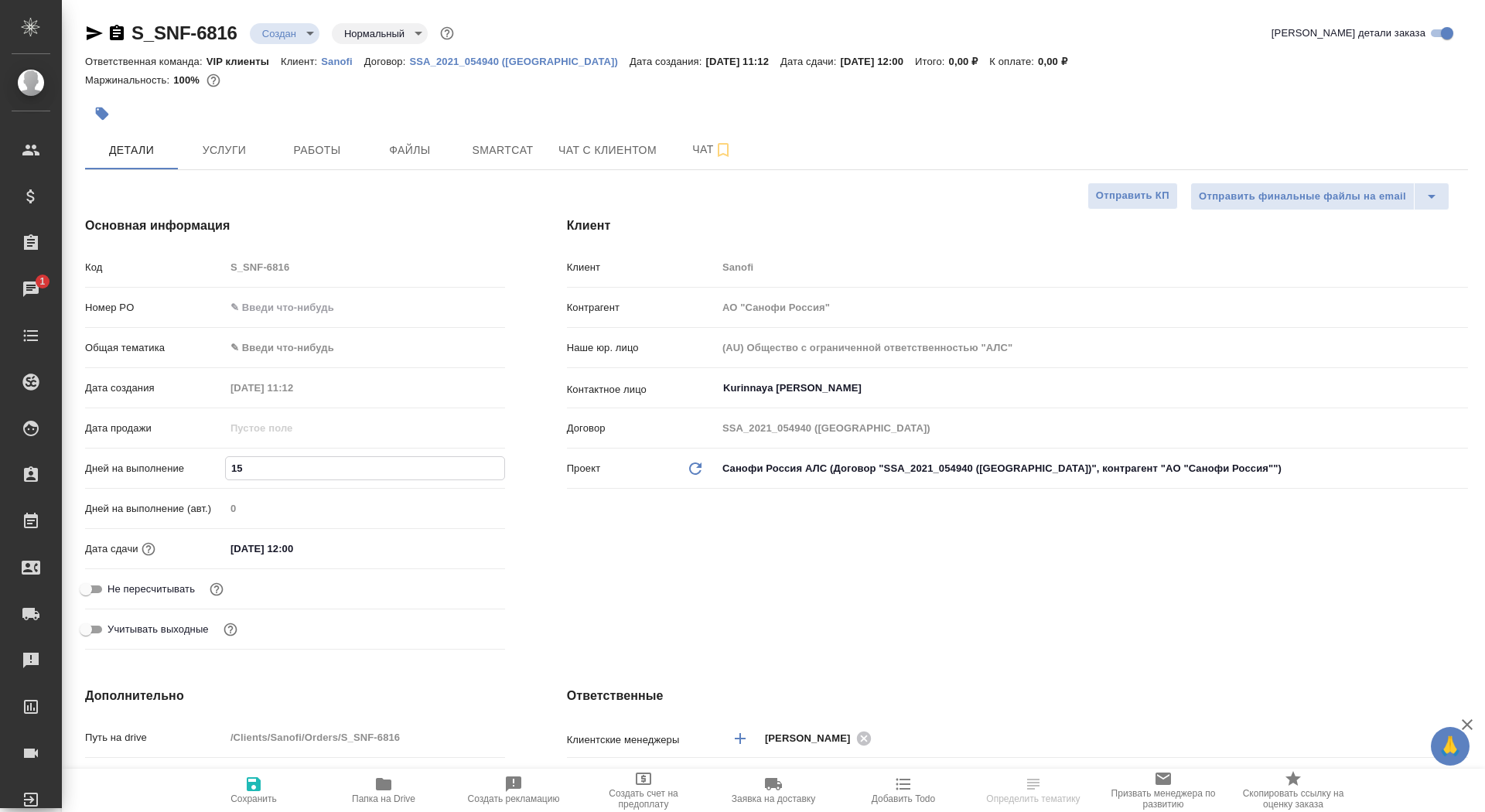
type textarea "x"
type input "15"
click at [265, 789] on span "Сохранить" at bounding box center [254, 789] width 111 height 30
type textarea "x"
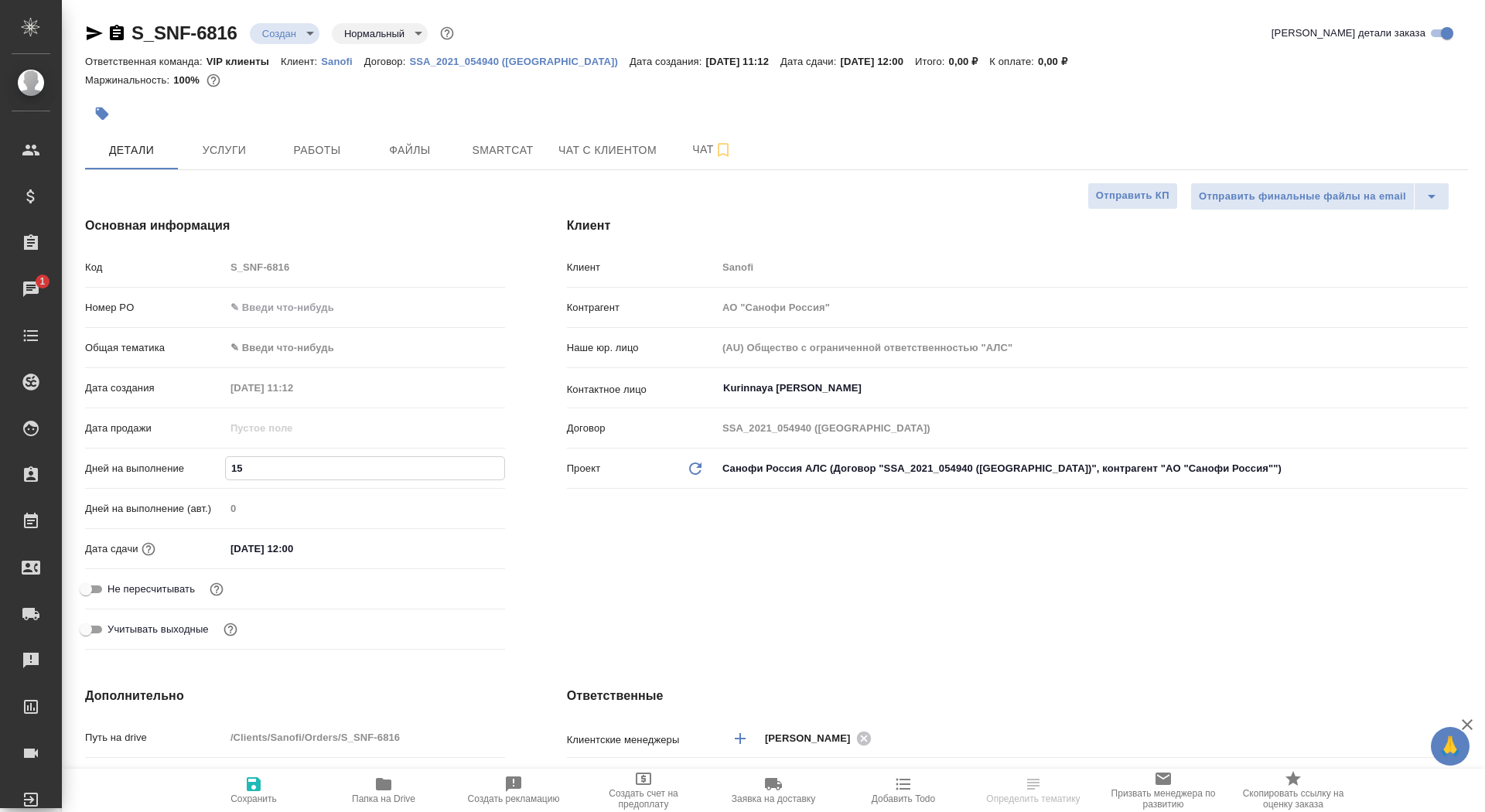
type textarea "x"
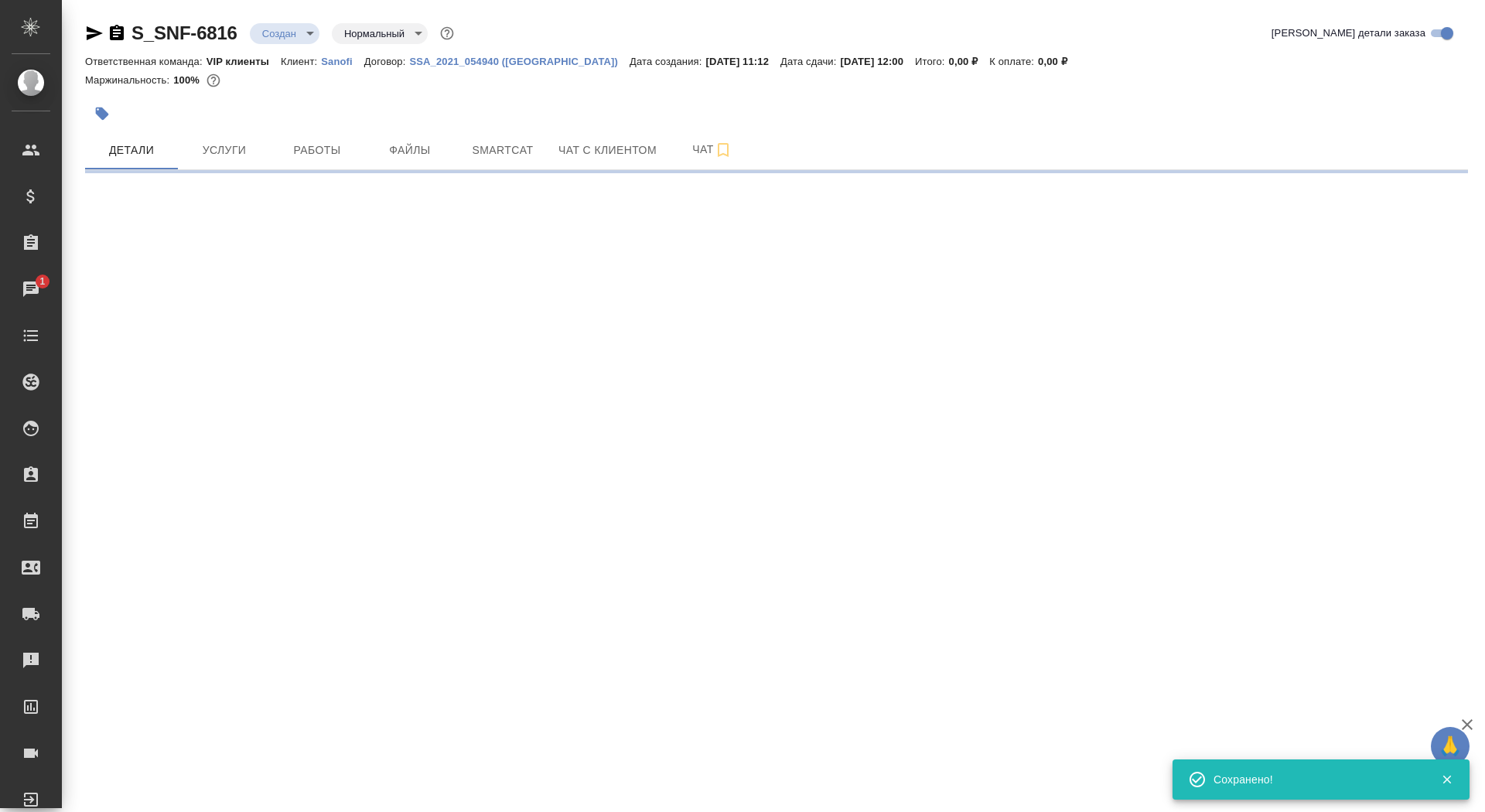
select select "RU"
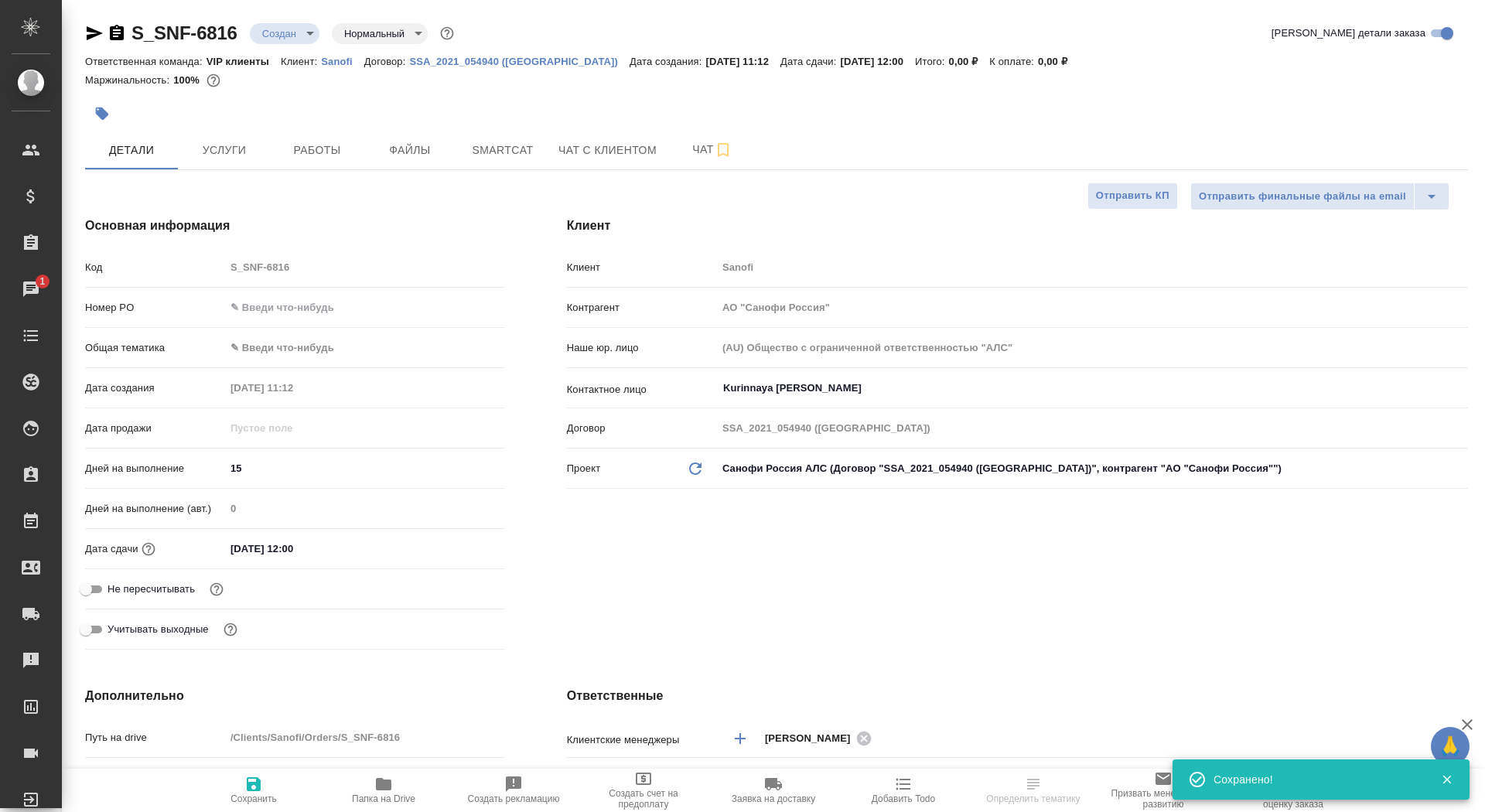
type textarea "x"
click at [95, 591] on input "Не пересчитывать" at bounding box center [86, 589] width 55 height 19
checkbox input "true"
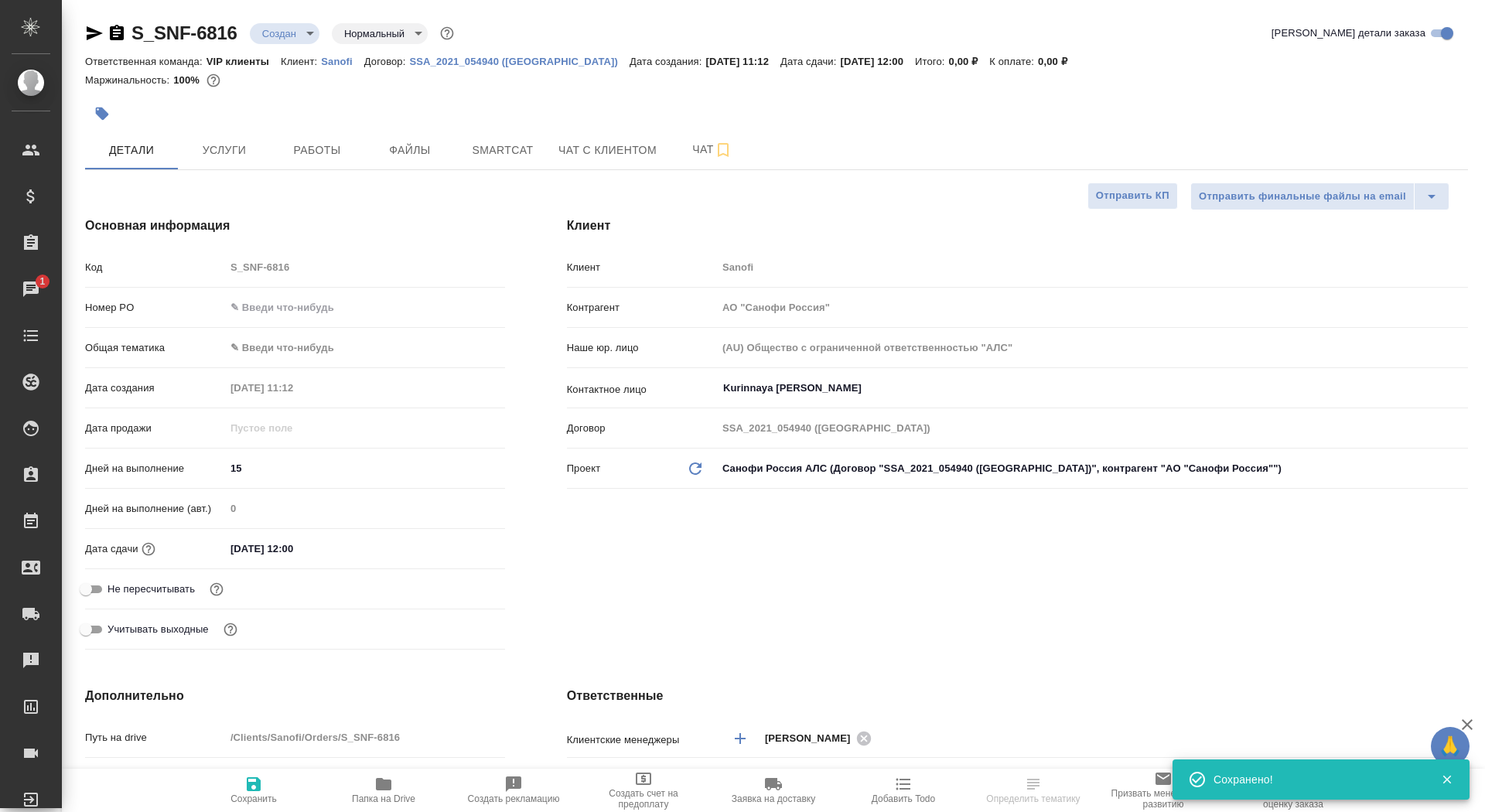
type textarea "x"
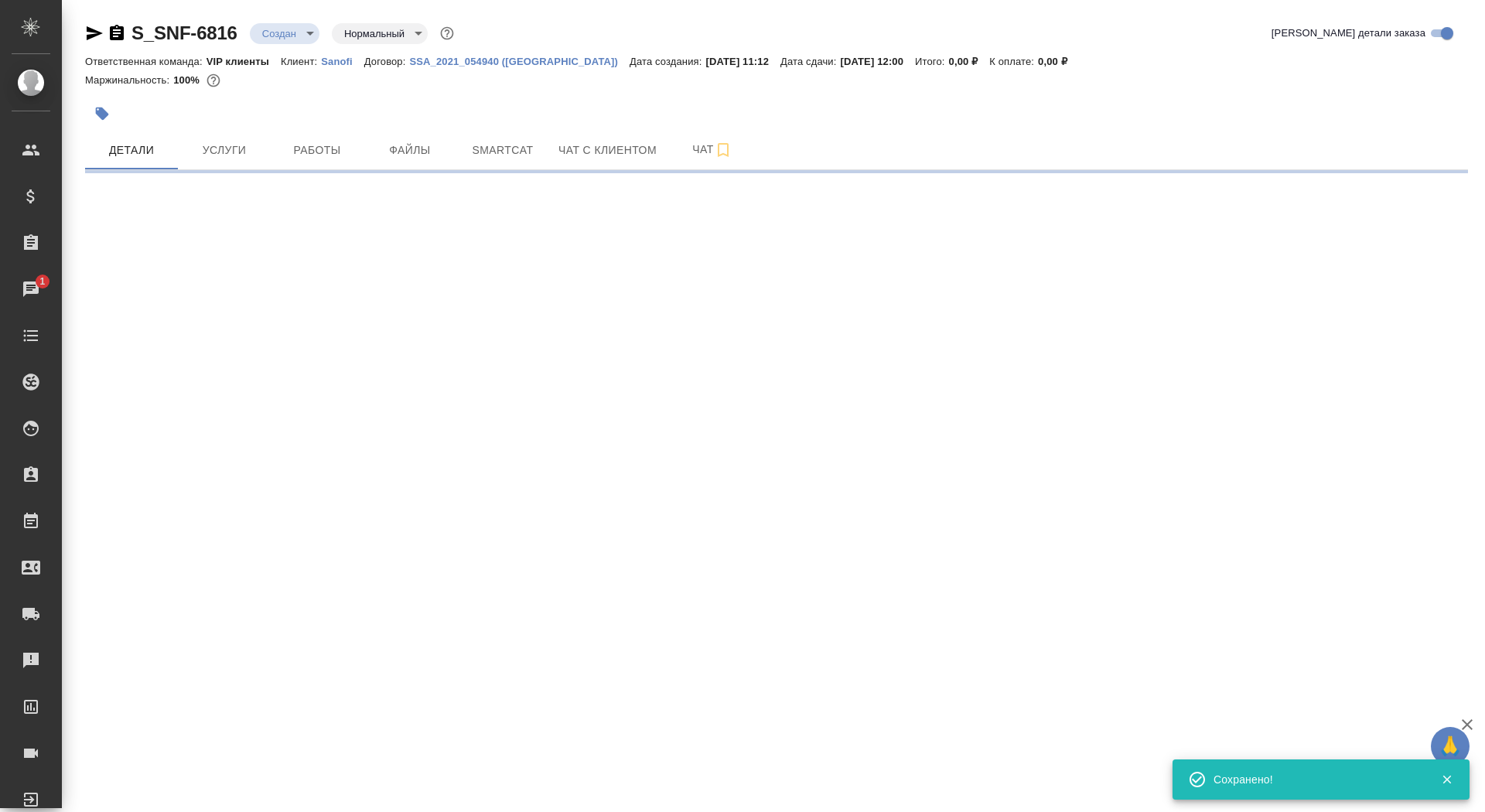
click at [257, 810] on div ".cls-1 fill:#fff; AWATERA Saydasheva Dilyara Клиенты Спецификации Заказы 1 Чаты…" at bounding box center [742, 406] width 1485 height 812
select select "RU"
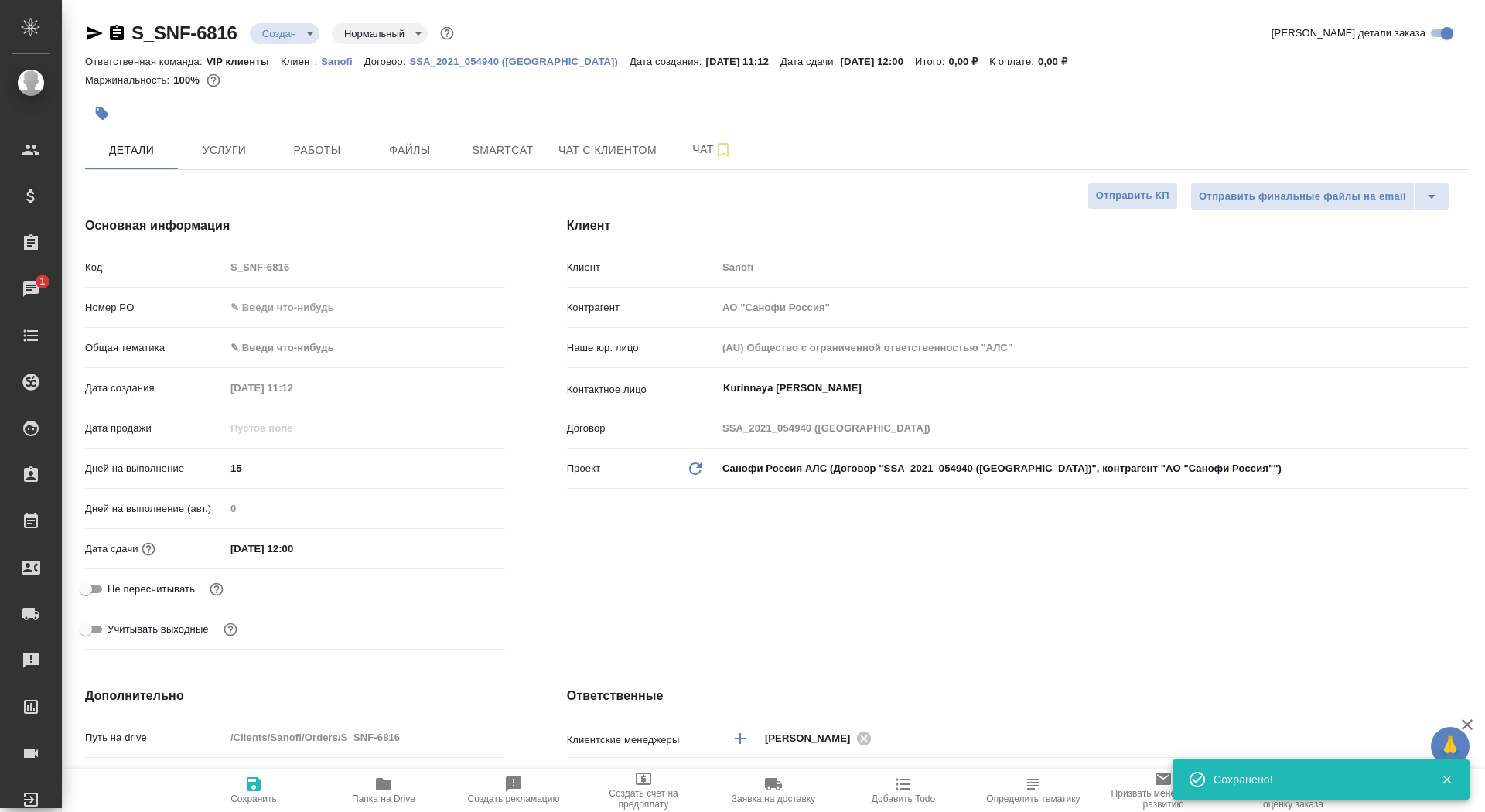
type textarea "x"
click at [93, 592] on input "Не пересчитывать" at bounding box center [86, 589] width 55 height 19
checkbox input "true"
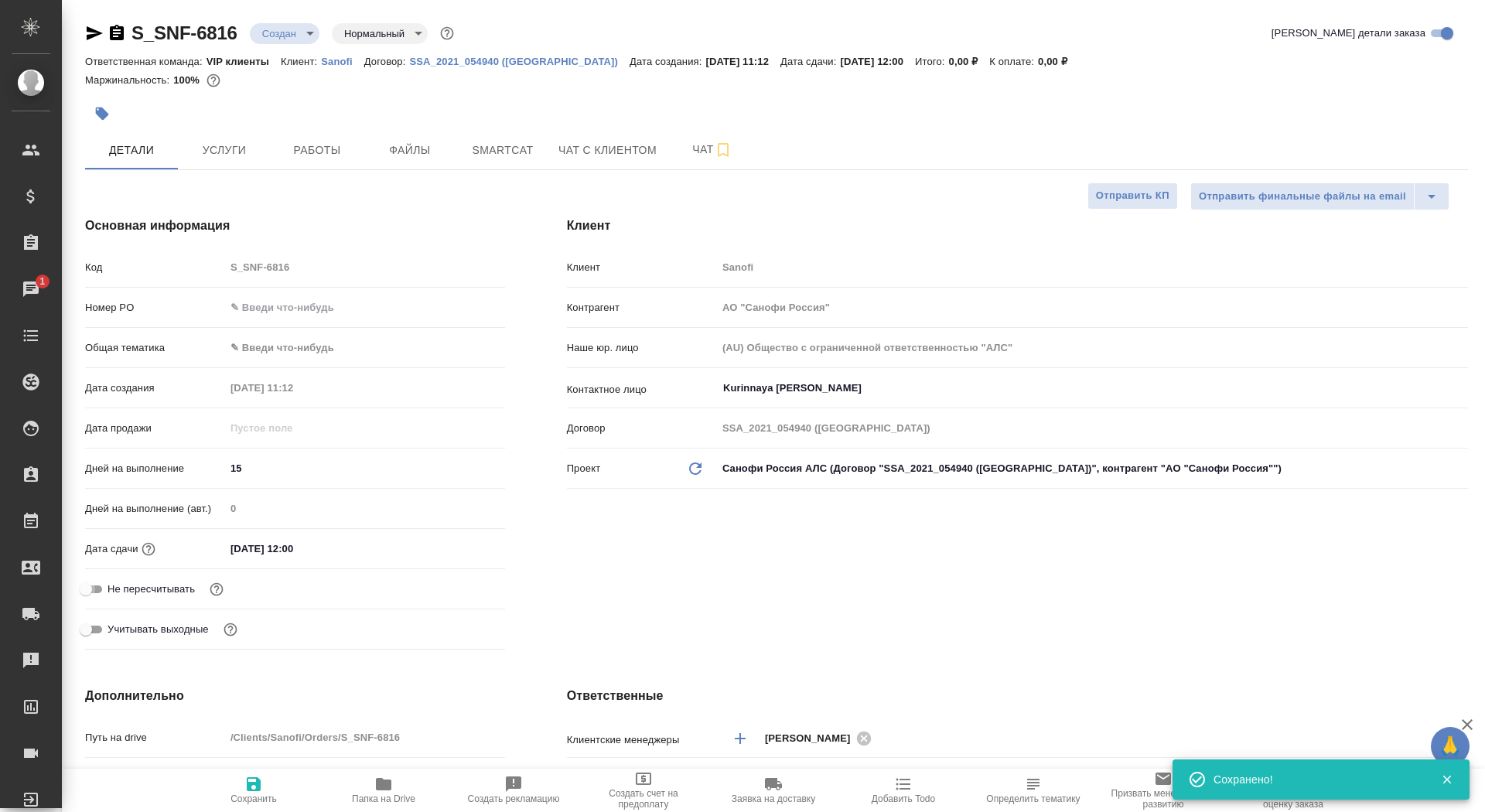
type textarea "x"
click at [277, 799] on span "Сохранить" at bounding box center [254, 789] width 111 height 30
type textarea "x"
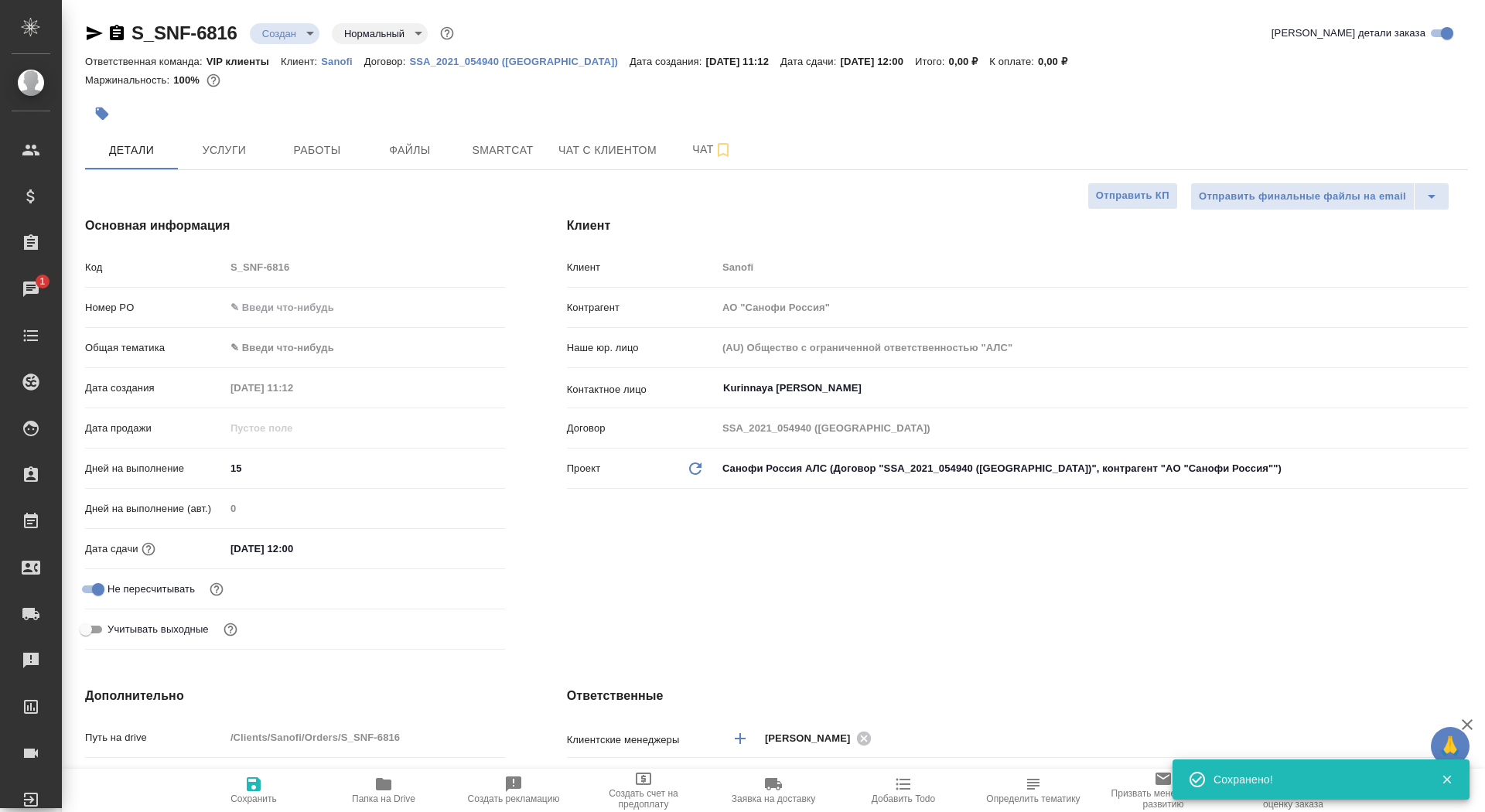
type textarea "x"
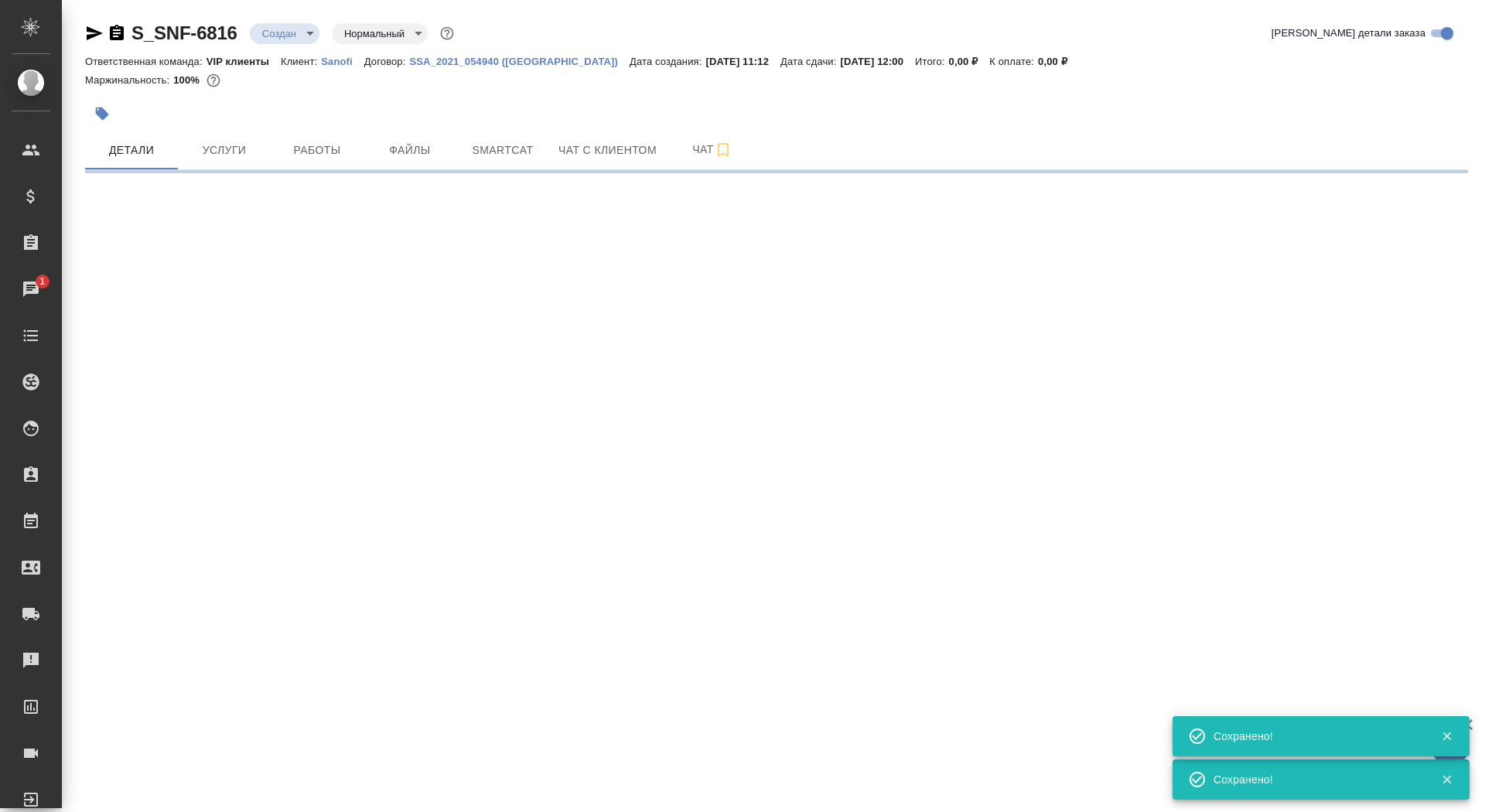
select select "RU"
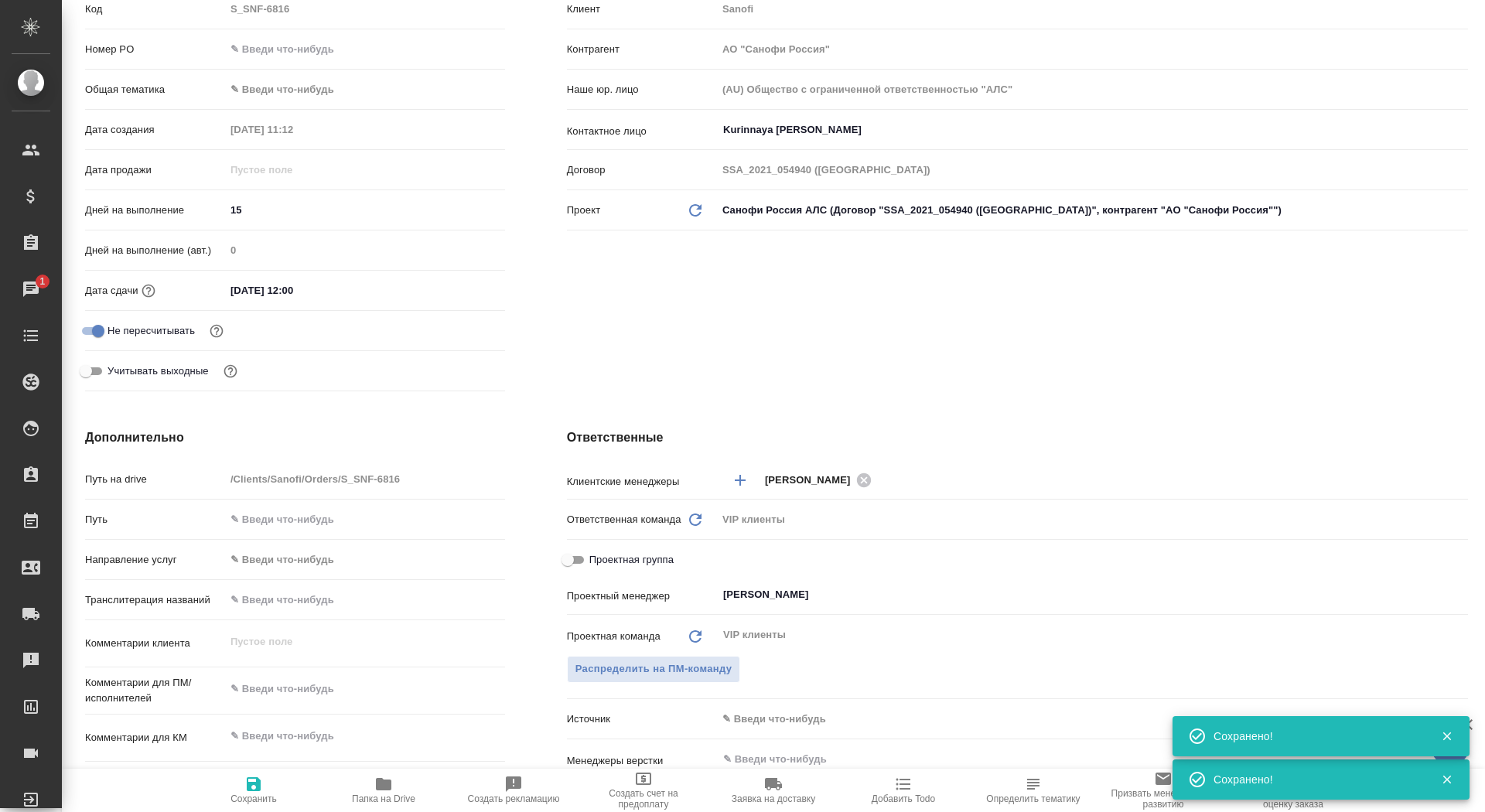
scroll to position [323, 0]
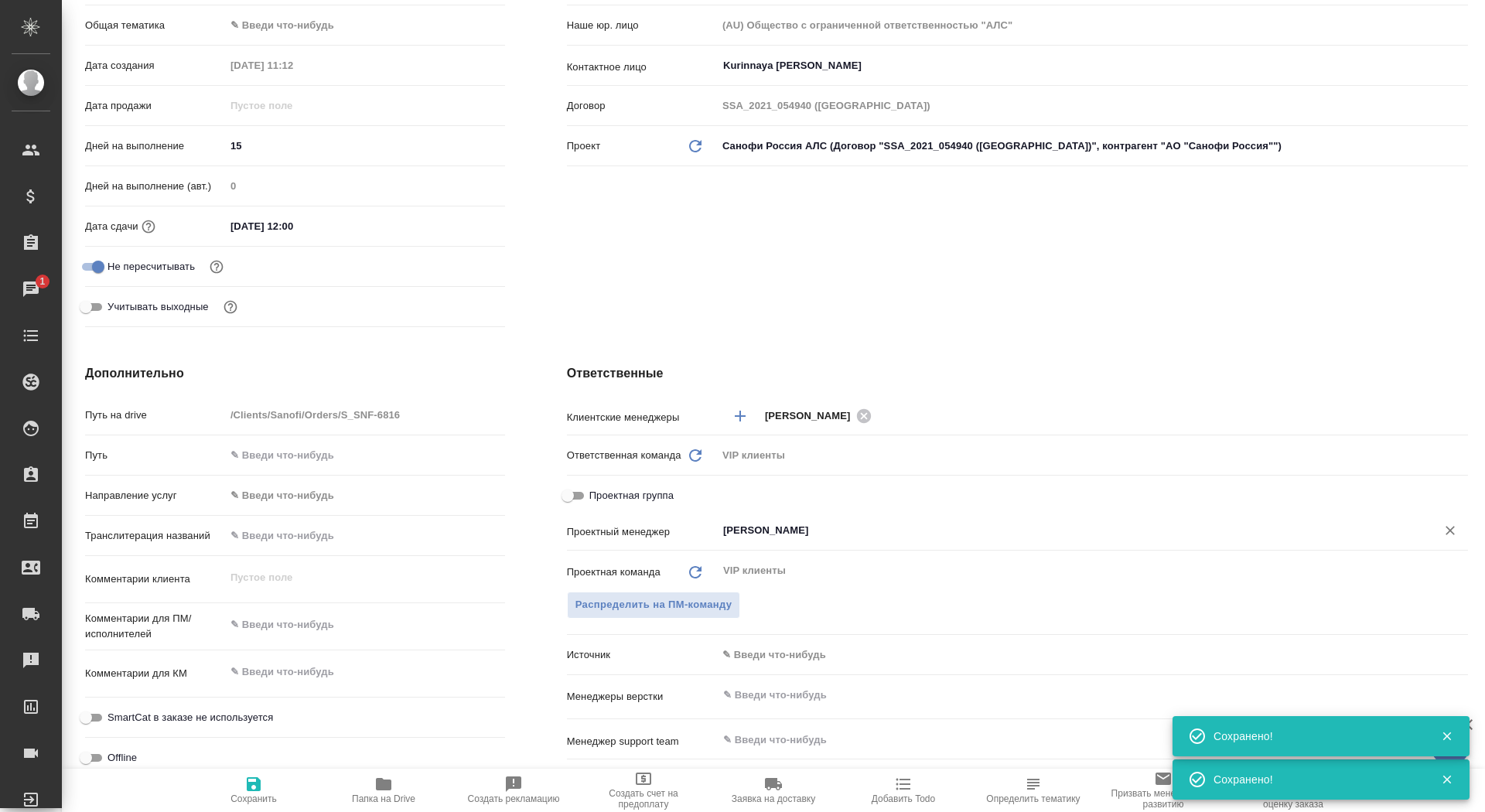
click at [796, 537] on input "[PERSON_NAME]" at bounding box center [1067, 530] width 690 height 19
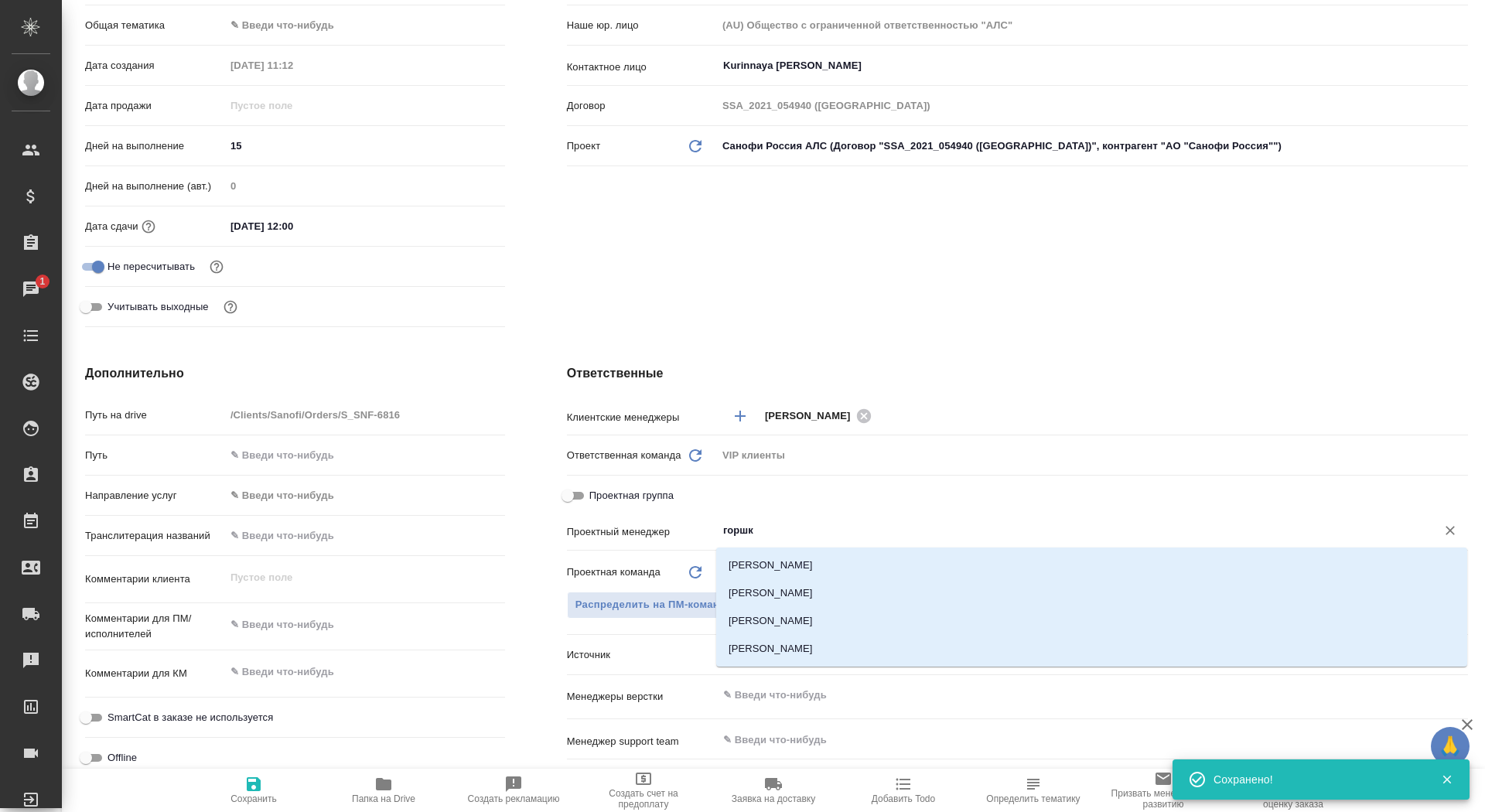
type input "горшко"
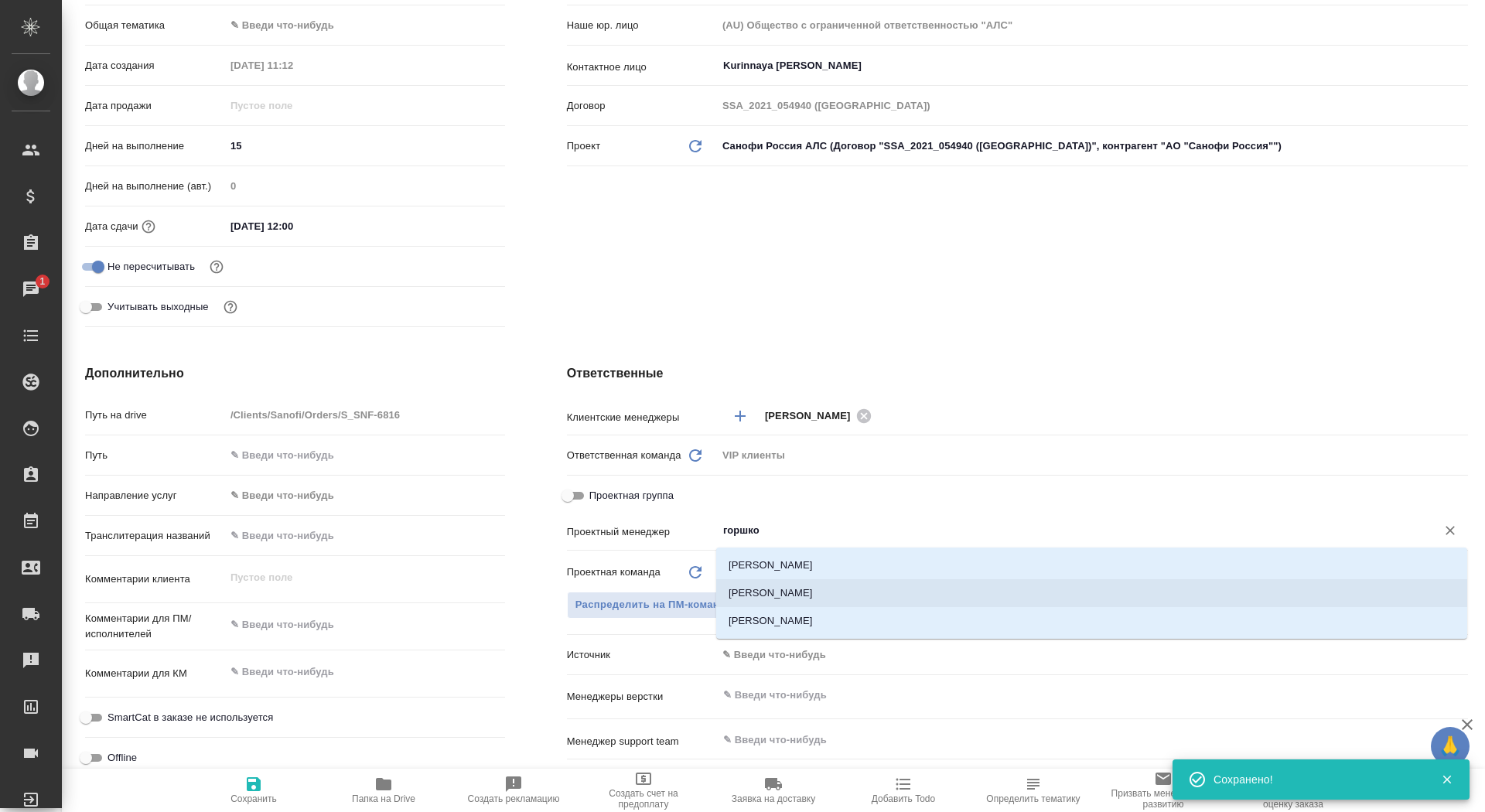
click at [839, 591] on li "[PERSON_NAME]" at bounding box center [1092, 593] width 751 height 28
type textarea "x"
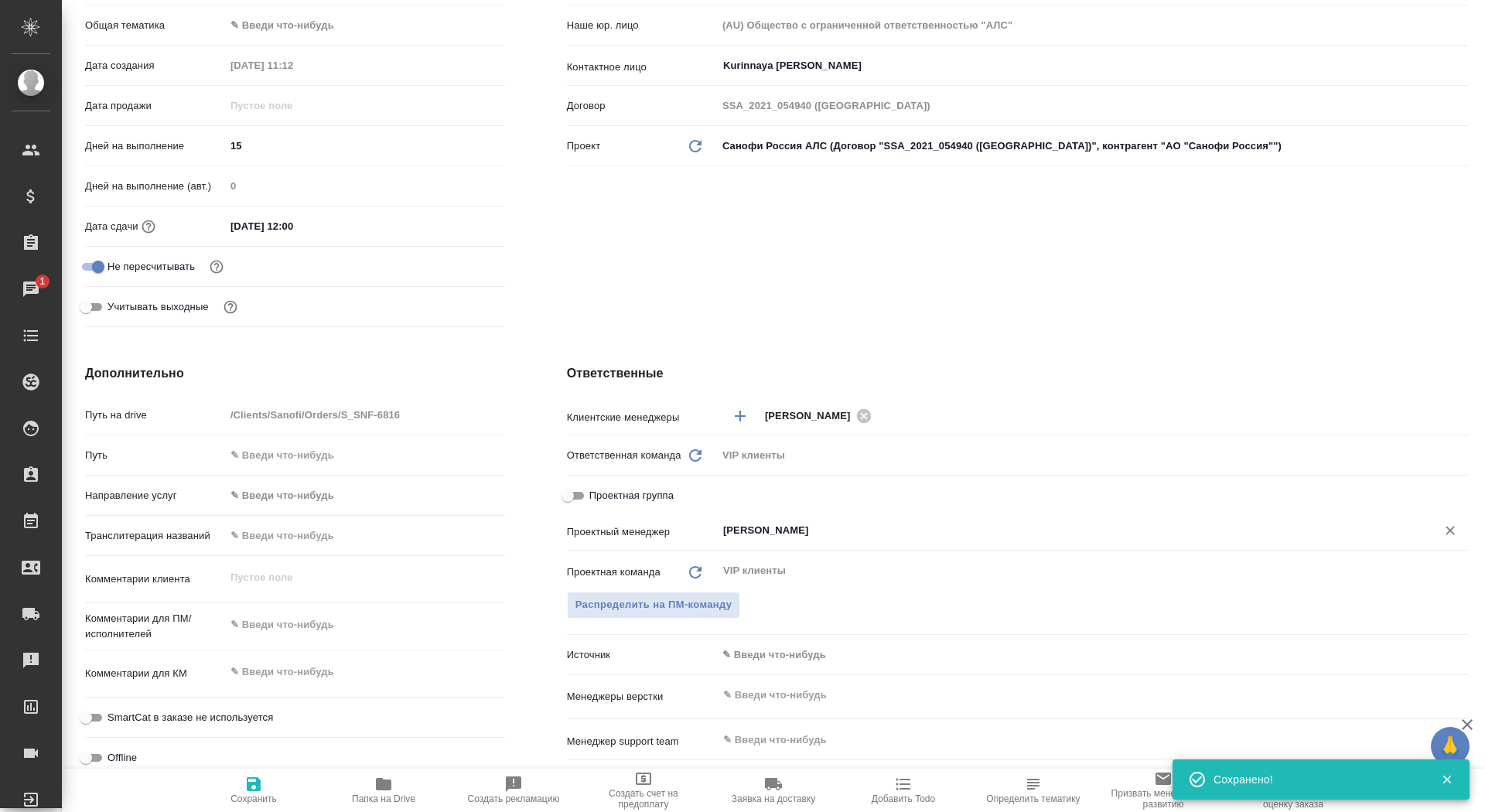
type input "[PERSON_NAME]"
click at [254, 785] on icon "button" at bounding box center [254, 783] width 19 height 19
type textarea "x"
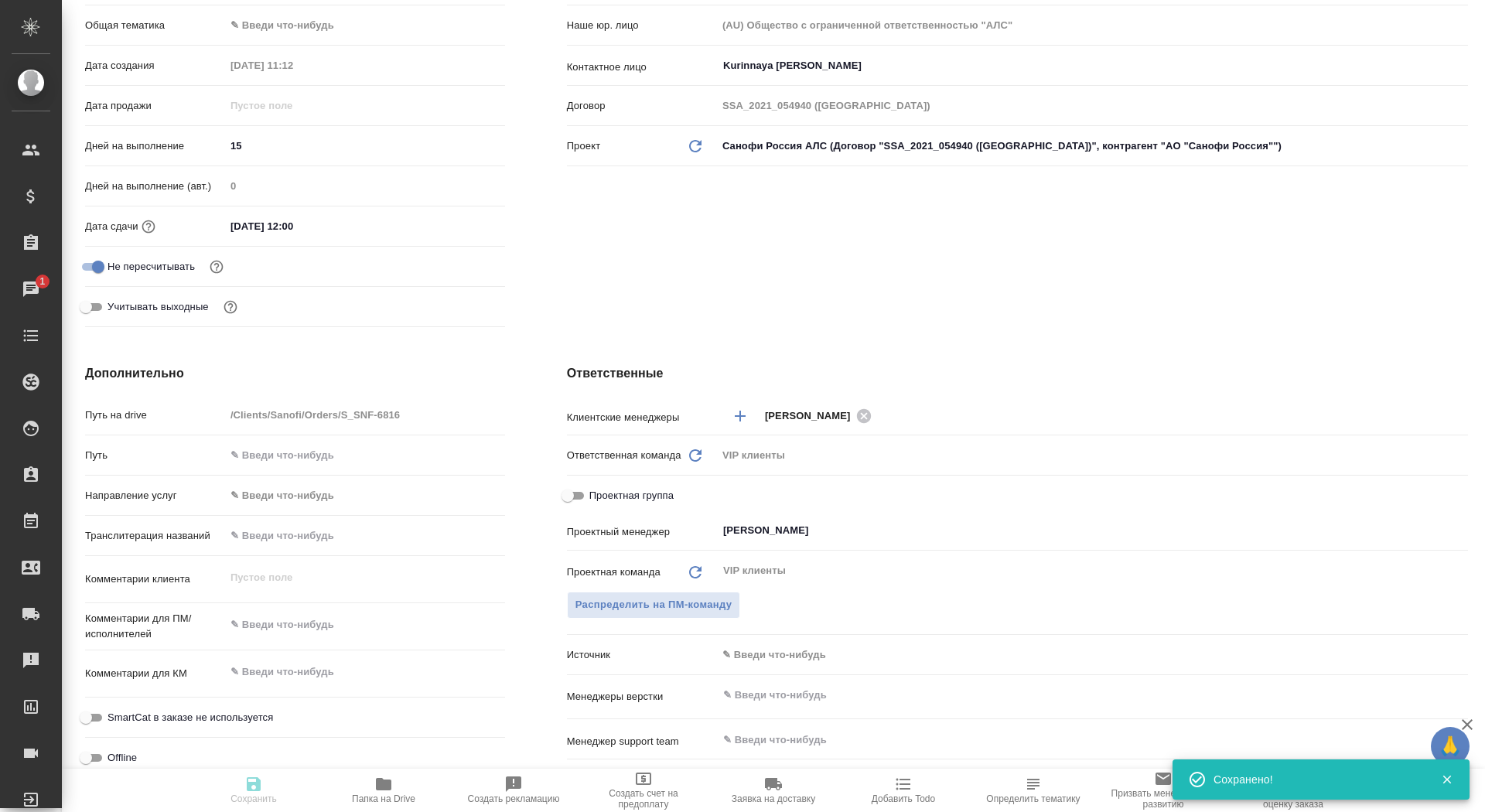
type textarea "x"
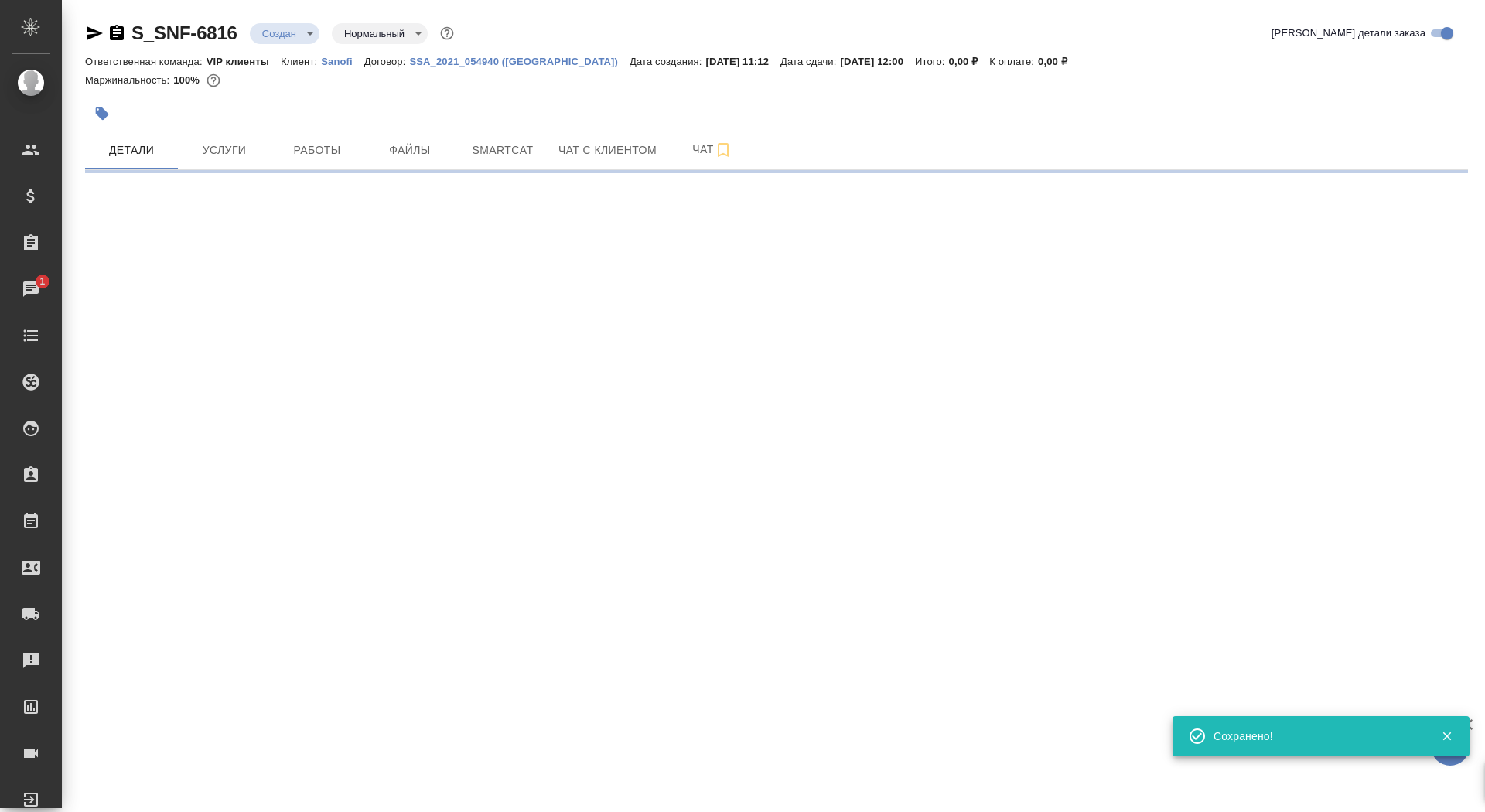
select select "RU"
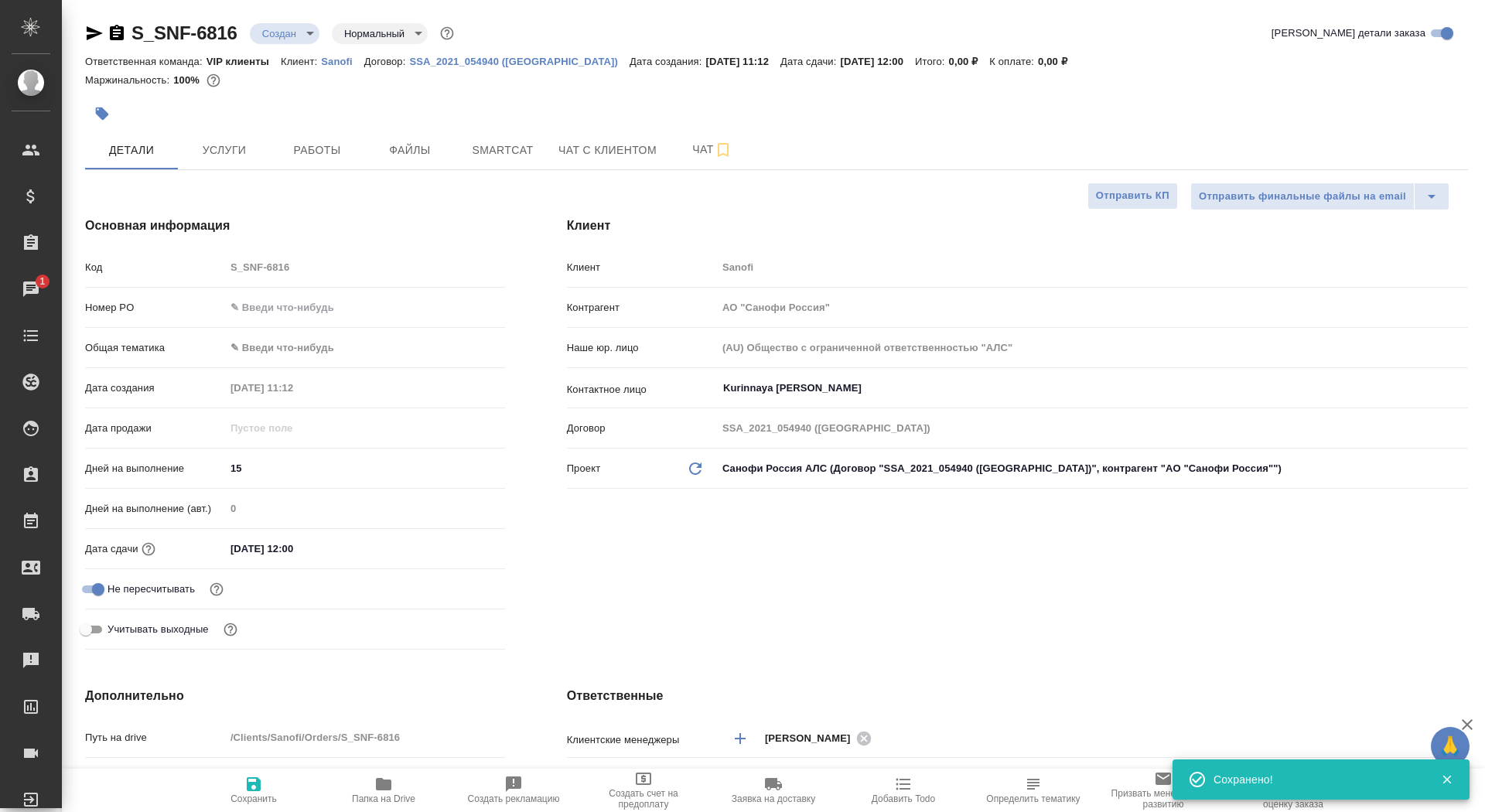
type textarea "x"
click at [364, 798] on span "Папка на Drive" at bounding box center [383, 798] width 63 height 11
type textarea "x"
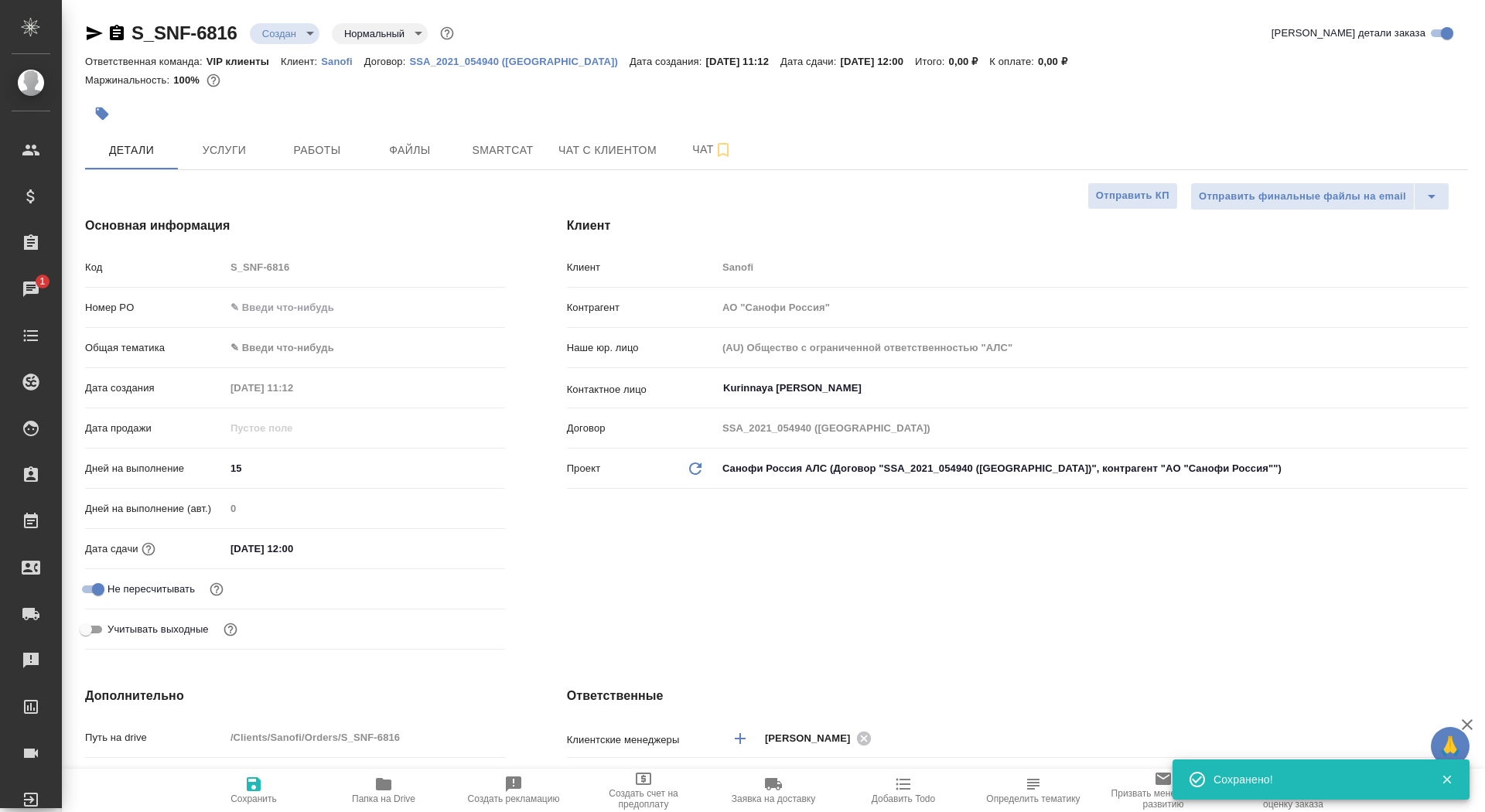
type textarea "x"
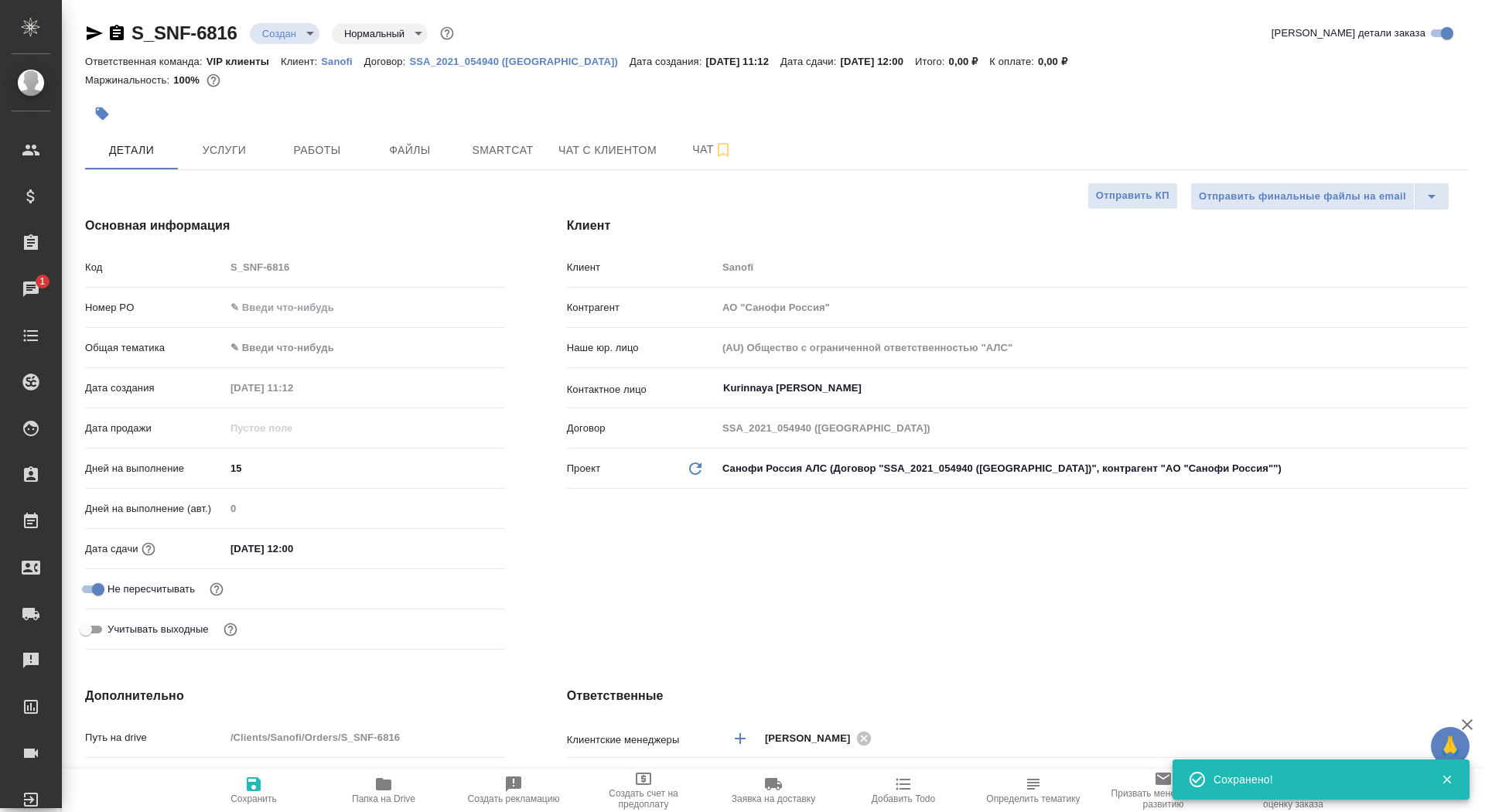
click at [281, 40] on body "🙏 .cls-1 fill:#fff; AWATERA Saydasheva Dilyara Клиенты Спецификации Заказы 1 Ча…" at bounding box center [742, 406] width 1485 height 812
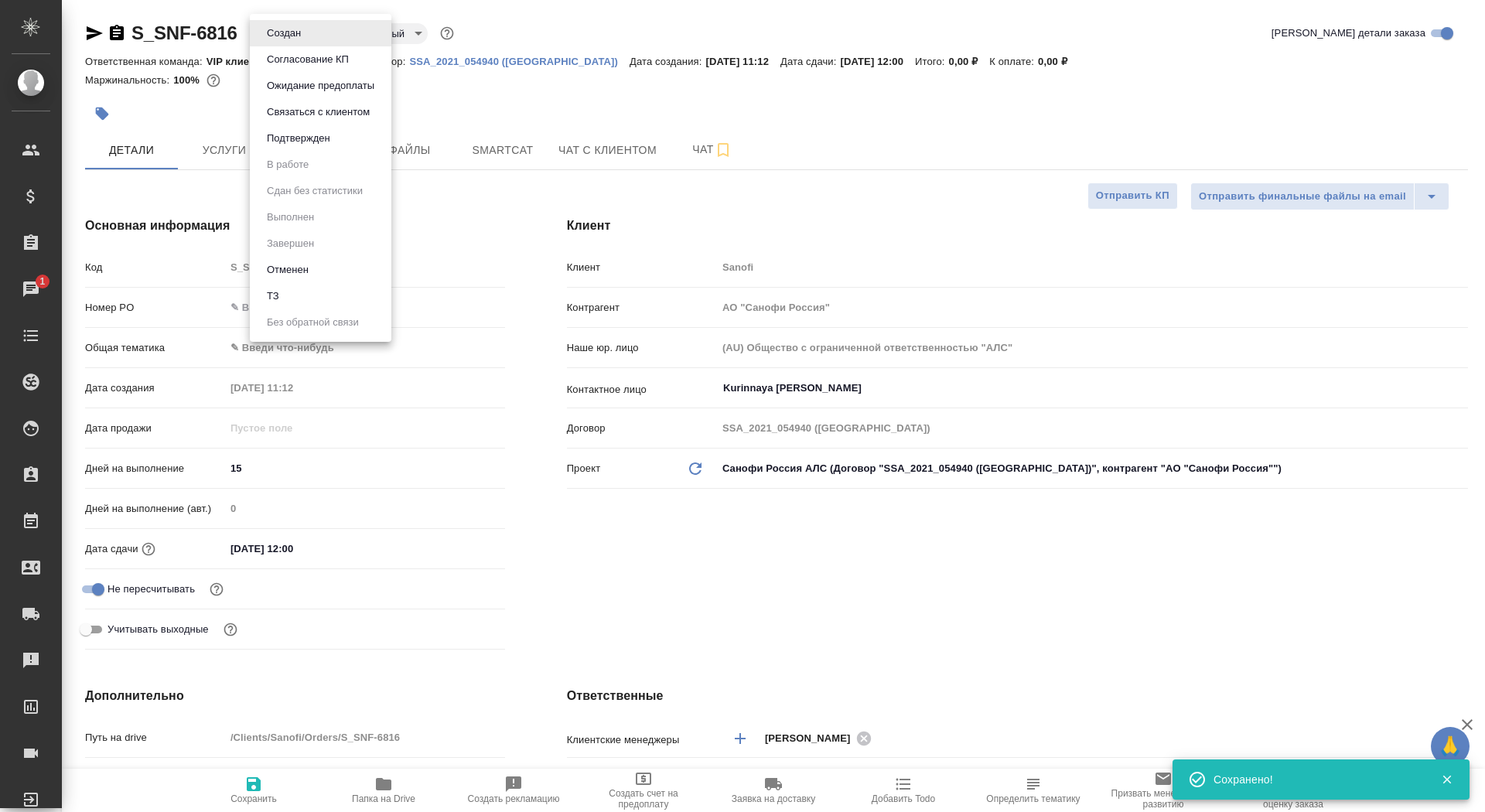
click at [285, 295] on li "ТЗ" at bounding box center [320, 296] width 142 height 27
type textarea "x"
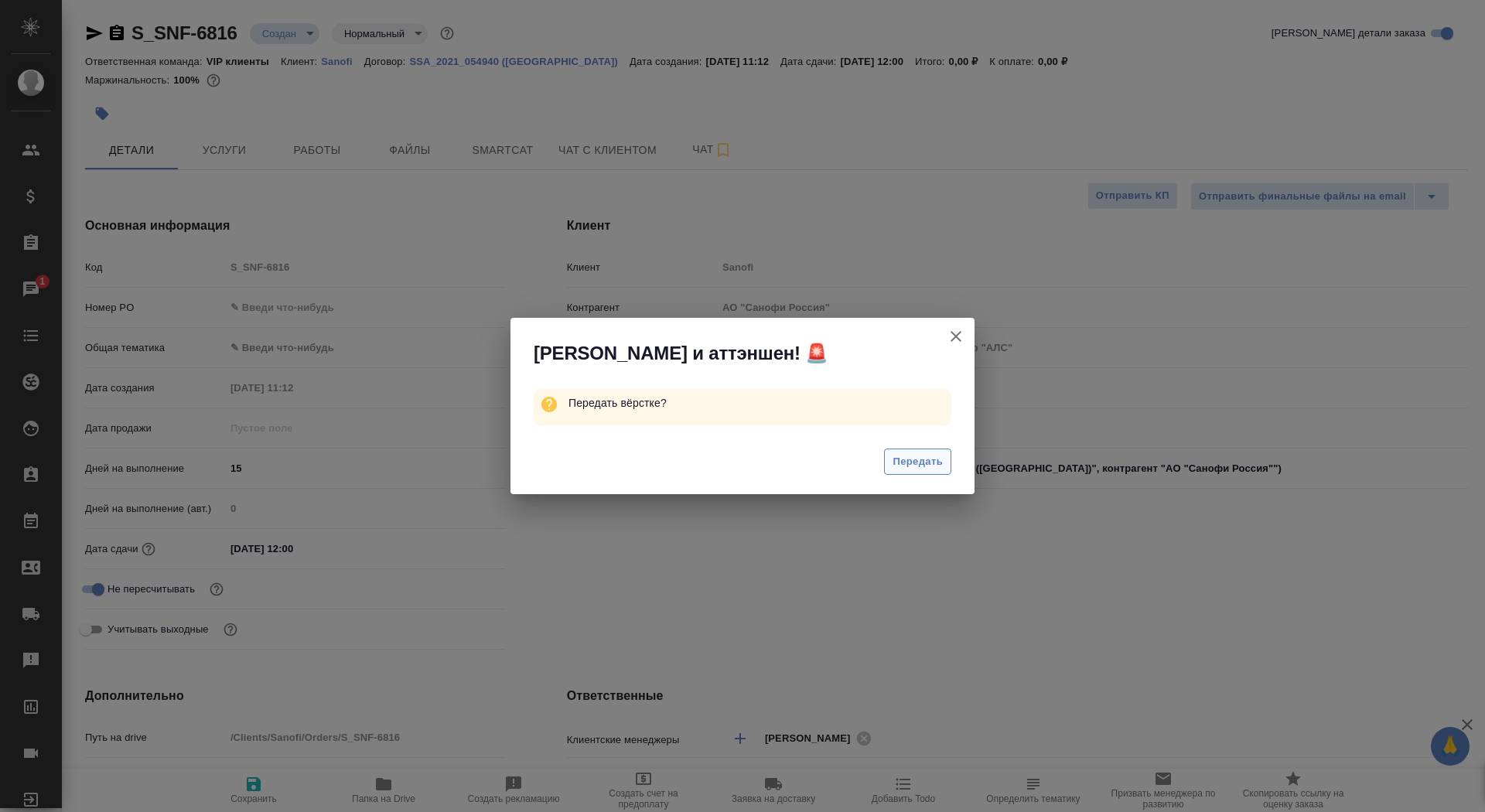
click at [909, 457] on span "Передать" at bounding box center [917, 462] width 51 height 18
type textarea "x"
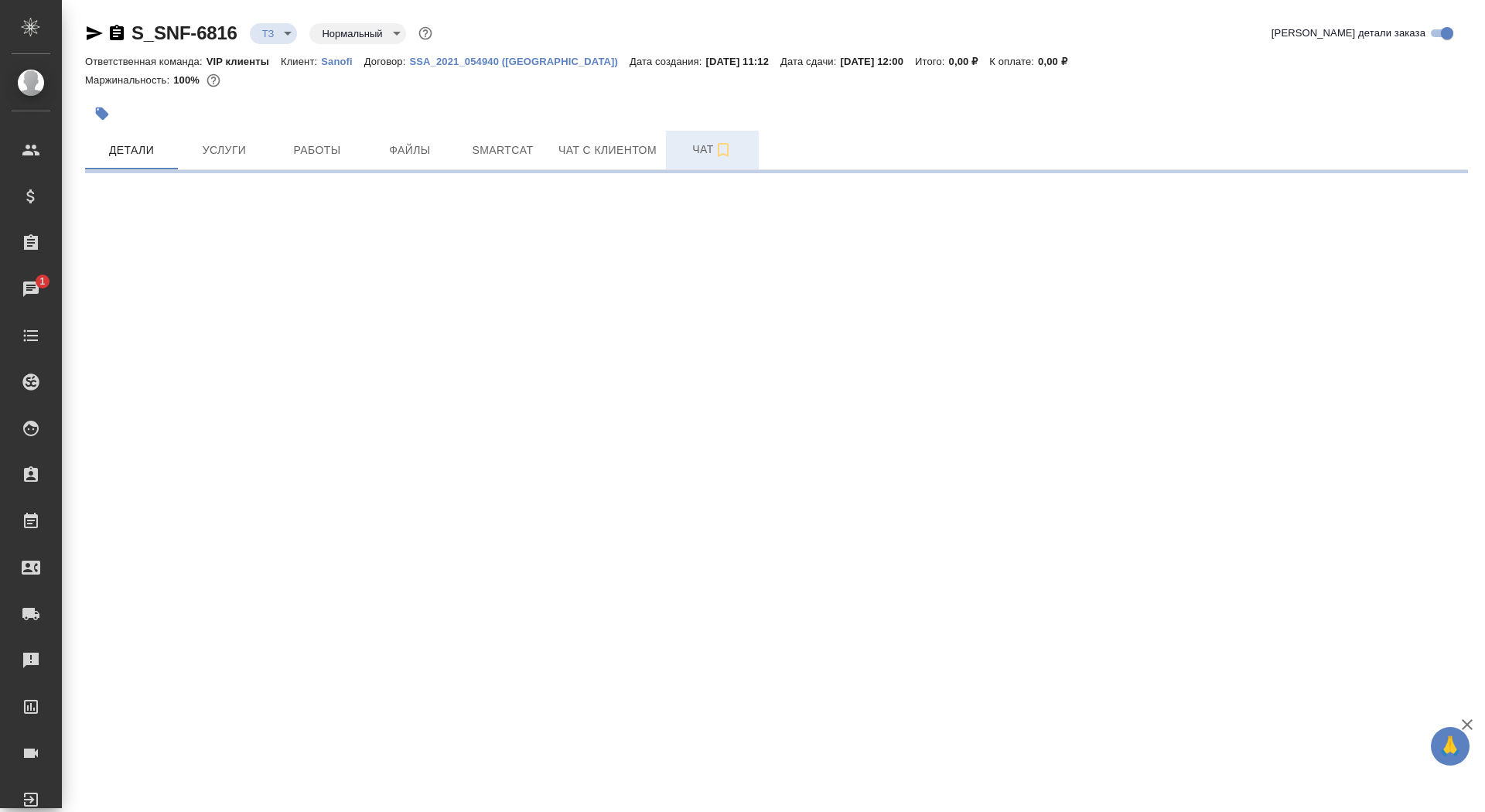
select select "RU"
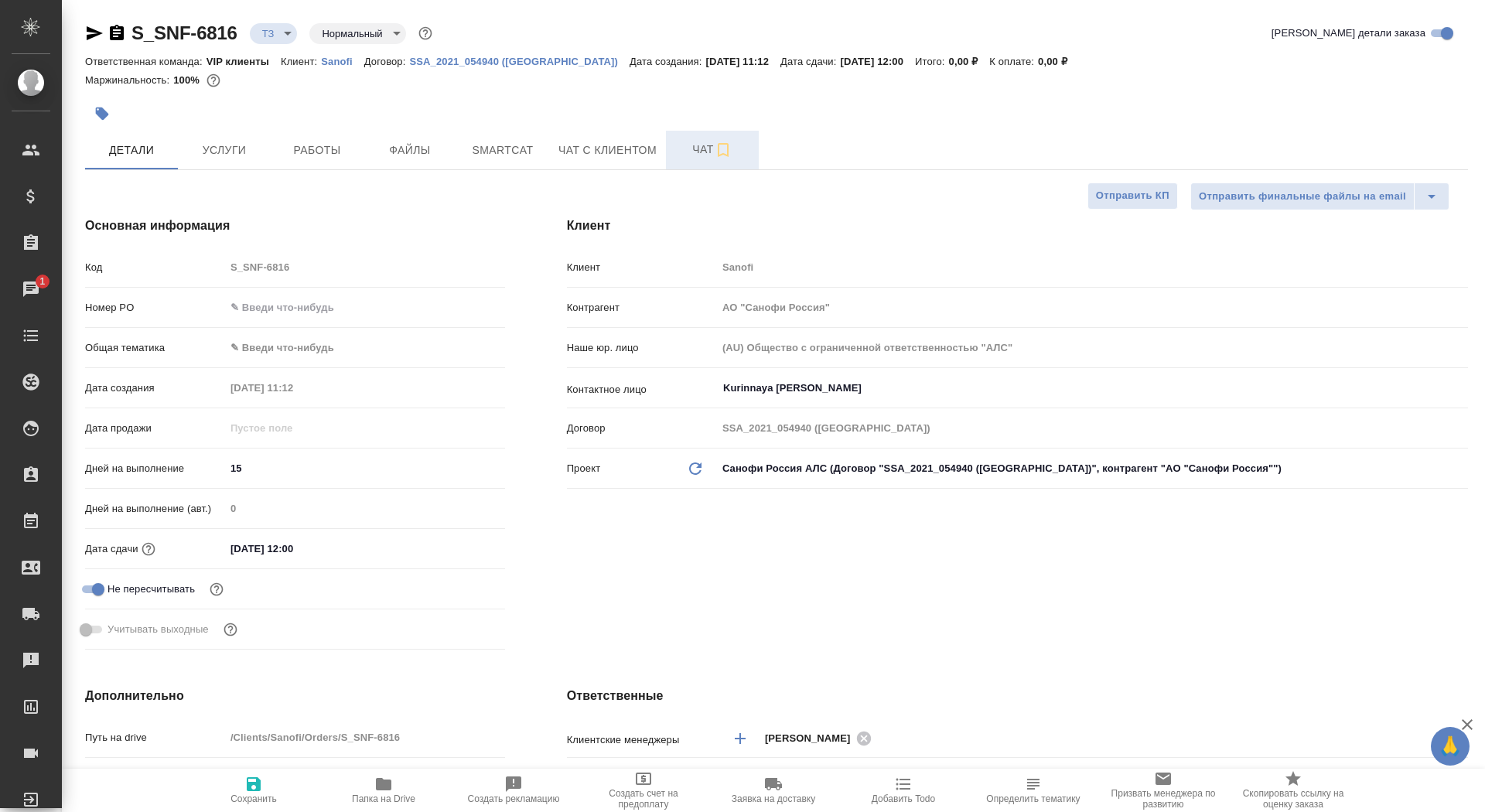
click at [684, 147] on span "Чат" at bounding box center [712, 150] width 74 height 20
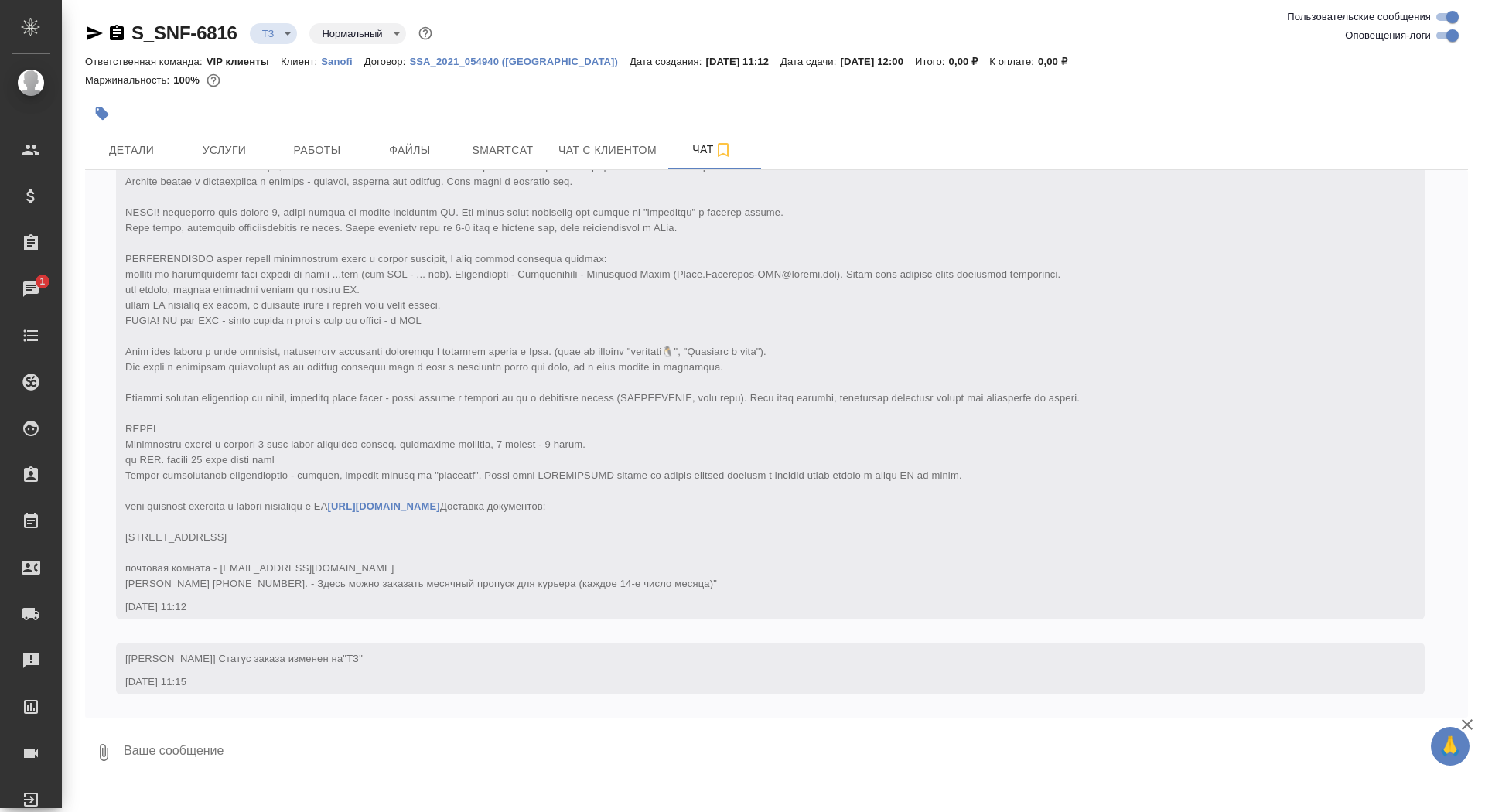
scroll to position [196, 0]
click at [377, 753] on textarea at bounding box center [795, 752] width 1346 height 52
type textarea "всем привет, переводим всё"
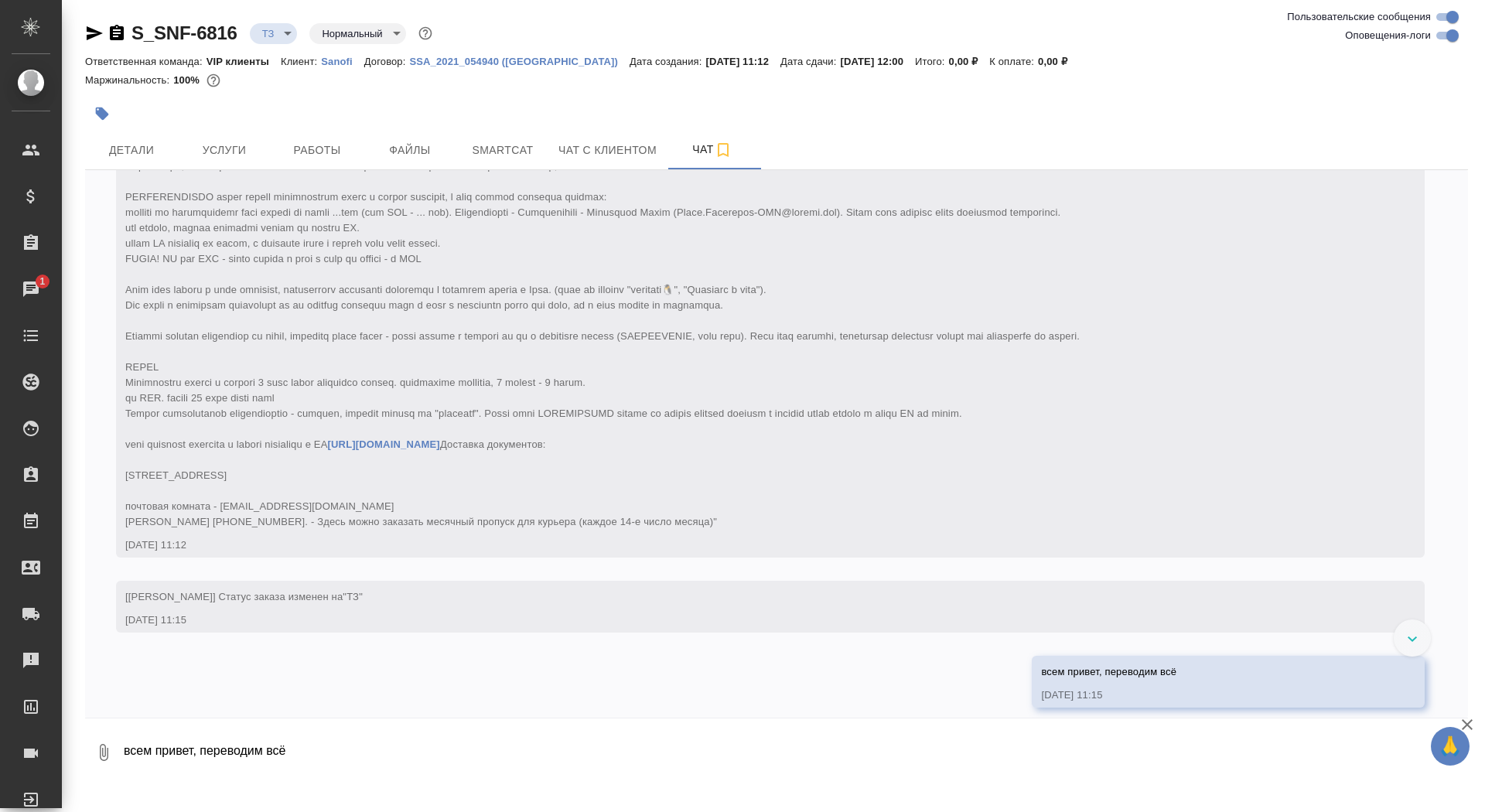
scroll to position [270, 0]
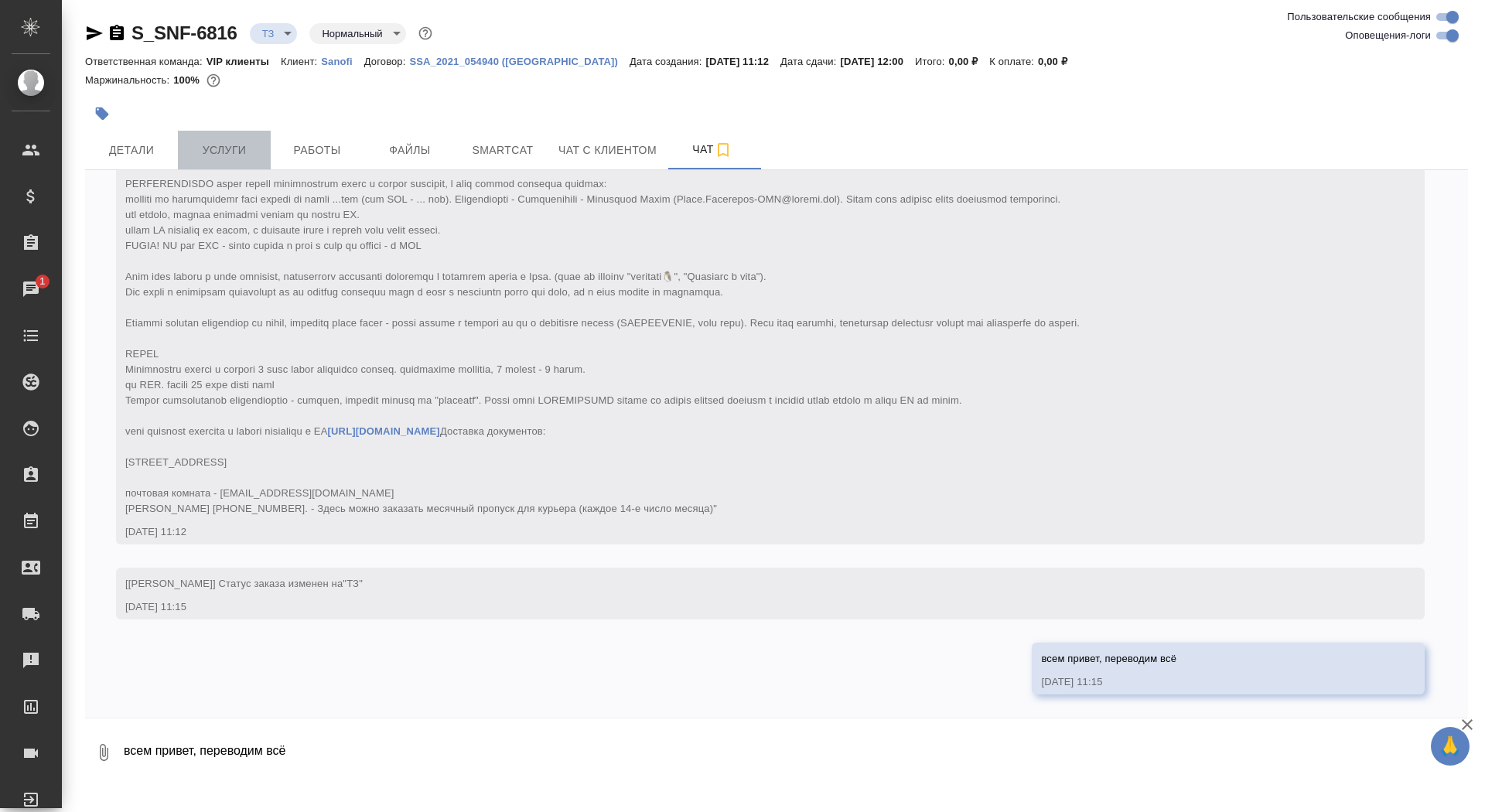
click at [209, 151] on span "Услуги" at bounding box center [224, 151] width 74 height 20
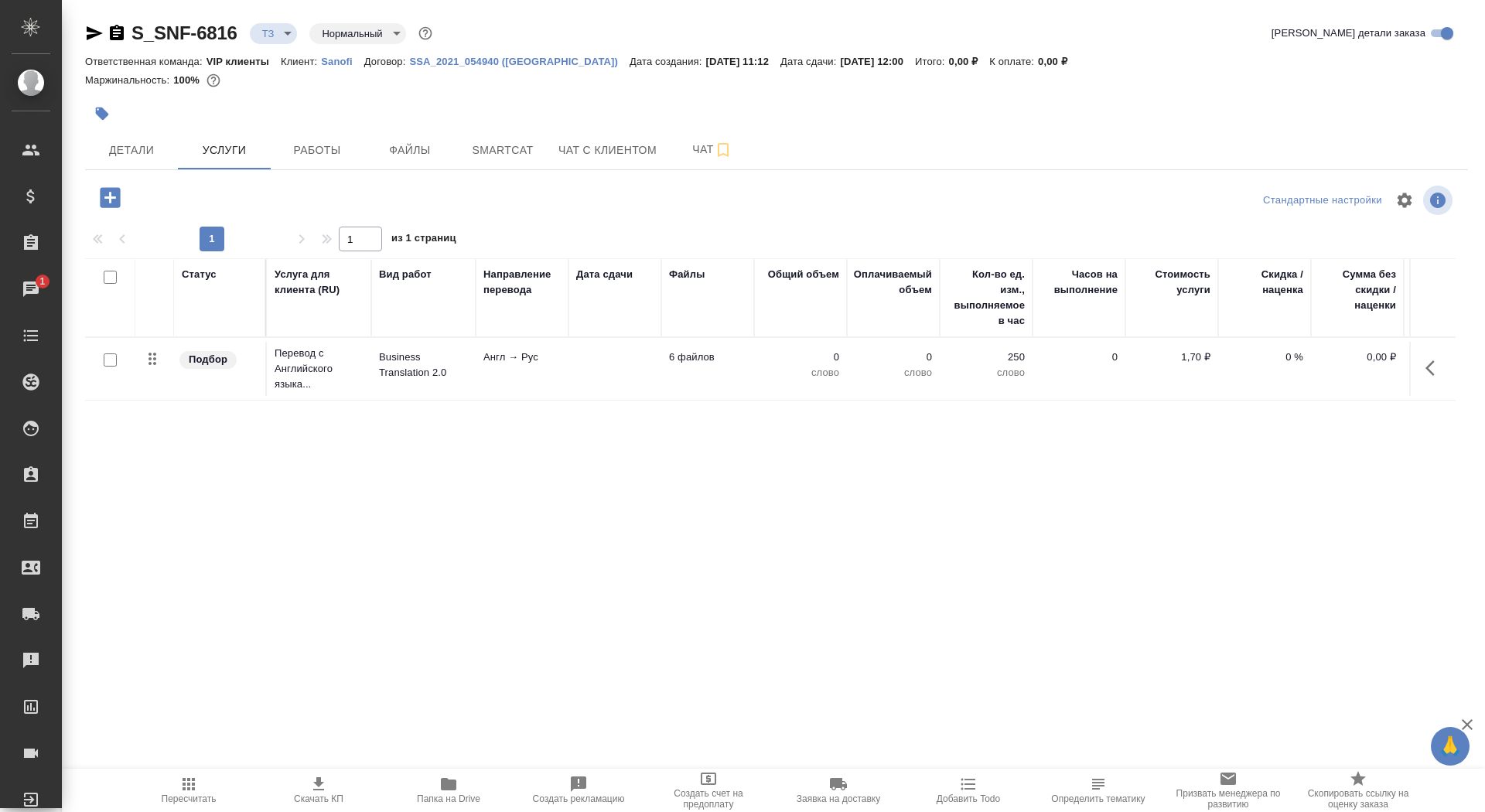
click at [633, 365] on td at bounding box center [615, 368] width 93 height 54
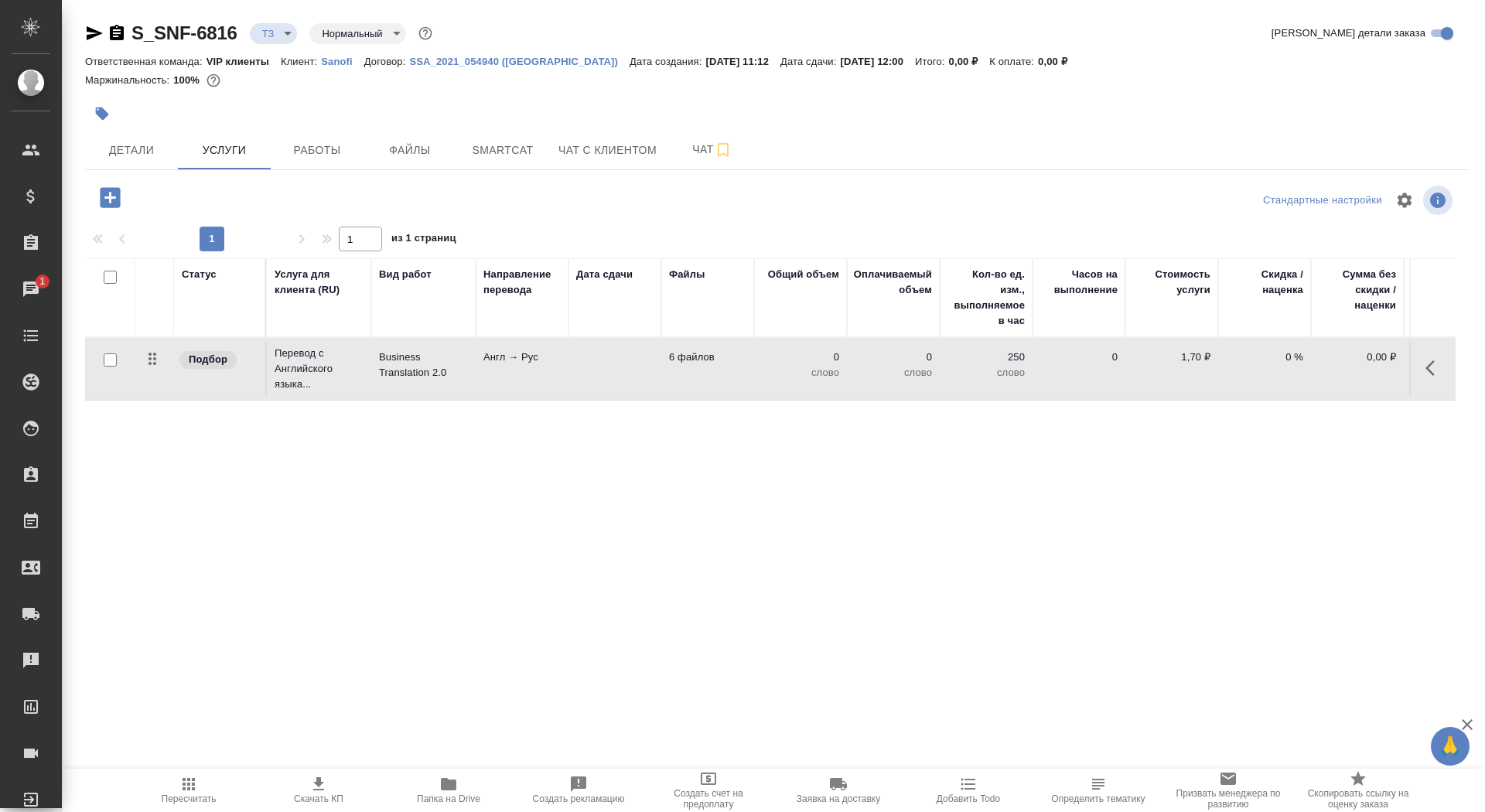
click at [633, 365] on td at bounding box center [615, 368] width 93 height 54
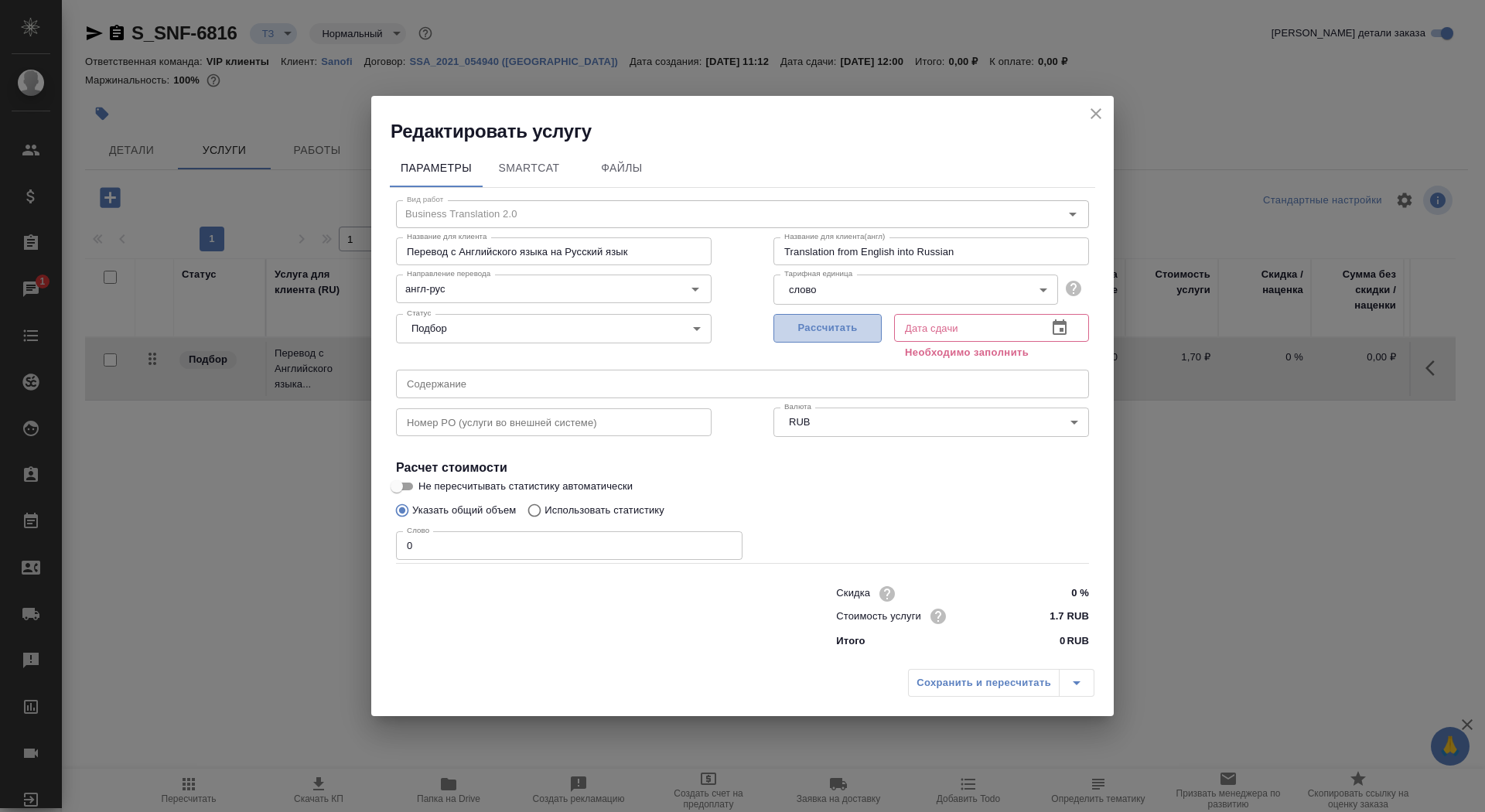
click at [827, 326] on span "Рассчитать" at bounding box center [827, 328] width 91 height 18
type input "29.08.2025 12:00"
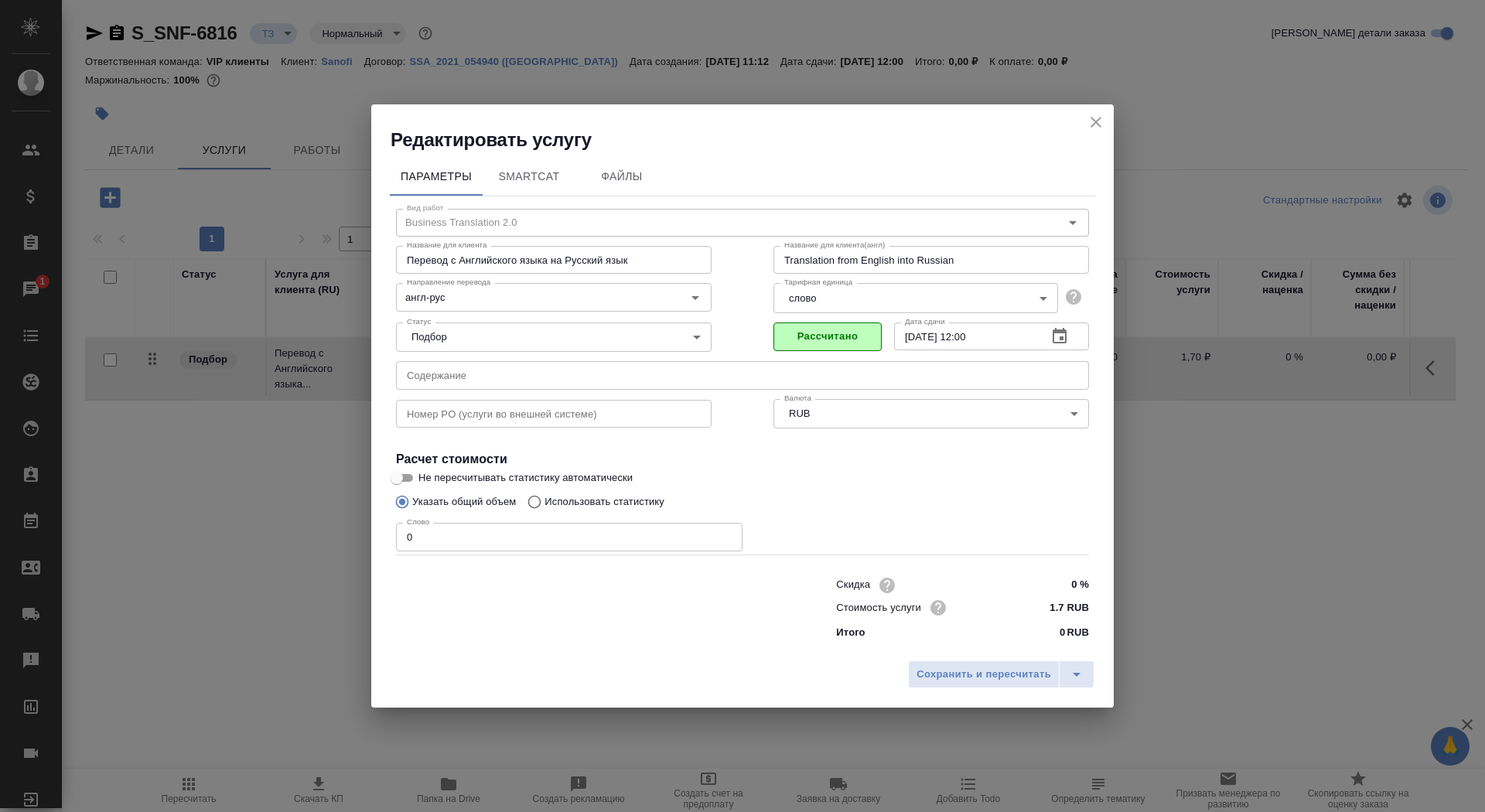
click at [431, 538] on input "0" at bounding box center [570, 537] width 347 height 28
type input "01"
click at [400, 484] on input "Не пересчитывать статистику автоматически" at bounding box center [396, 477] width 55 height 19
checkbox input "true"
click at [926, 676] on span "Сохранить и пересчитать" at bounding box center [984, 674] width 135 height 18
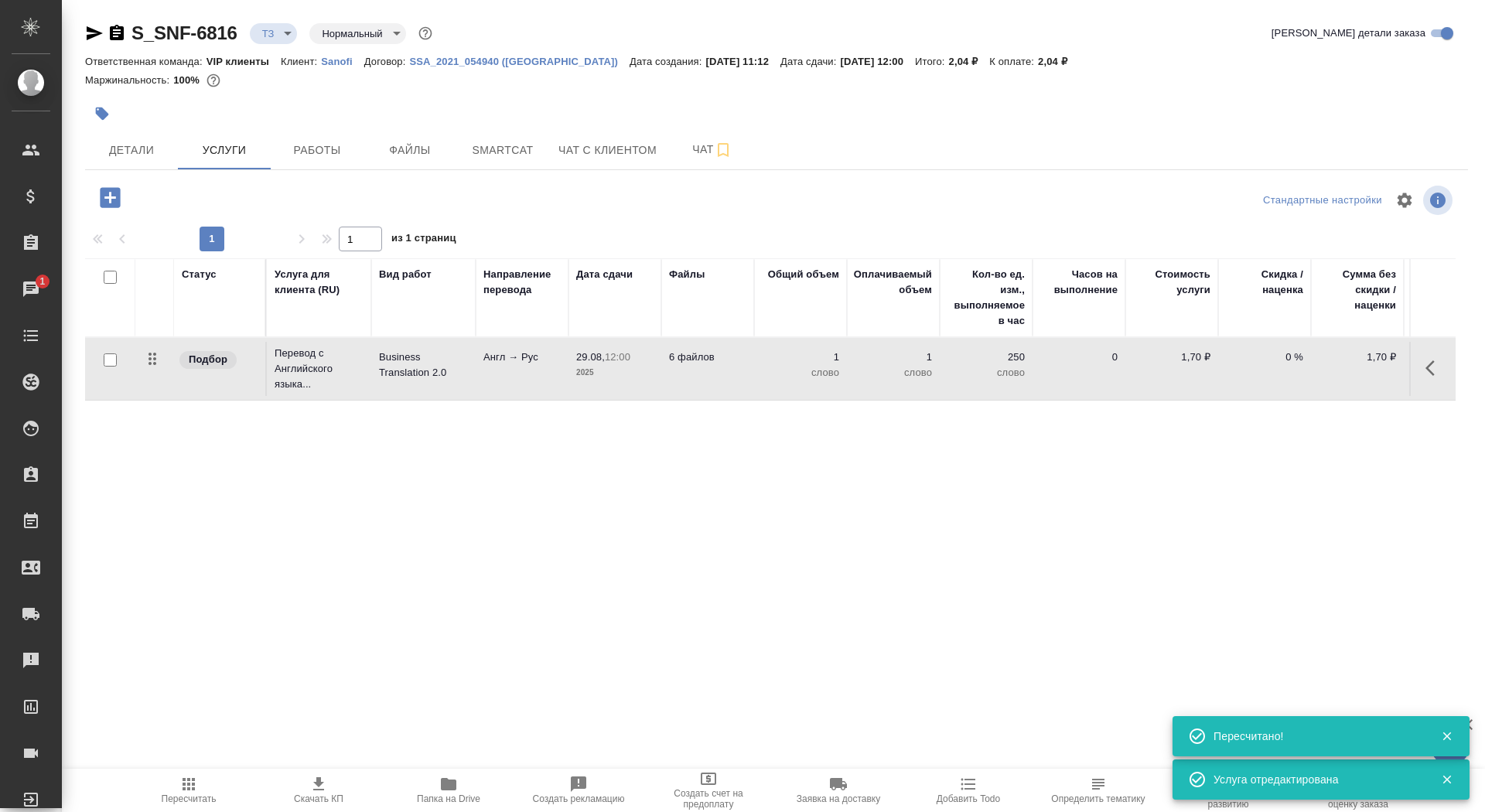
click at [109, 361] on input "checkbox" at bounding box center [110, 359] width 13 height 13
checkbox input "true"
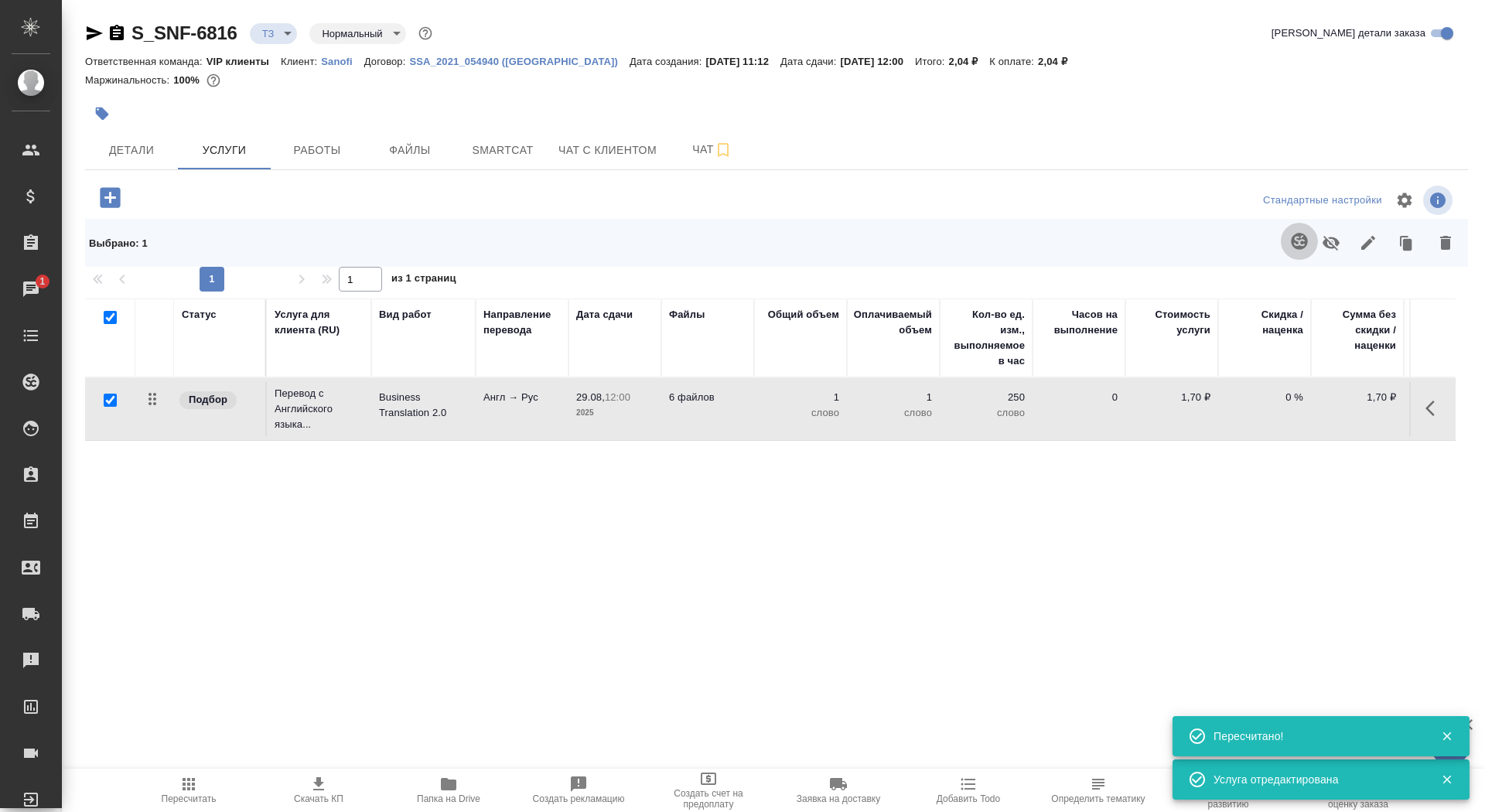
click at [1297, 238] on icon "button" at bounding box center [1299, 241] width 19 height 19
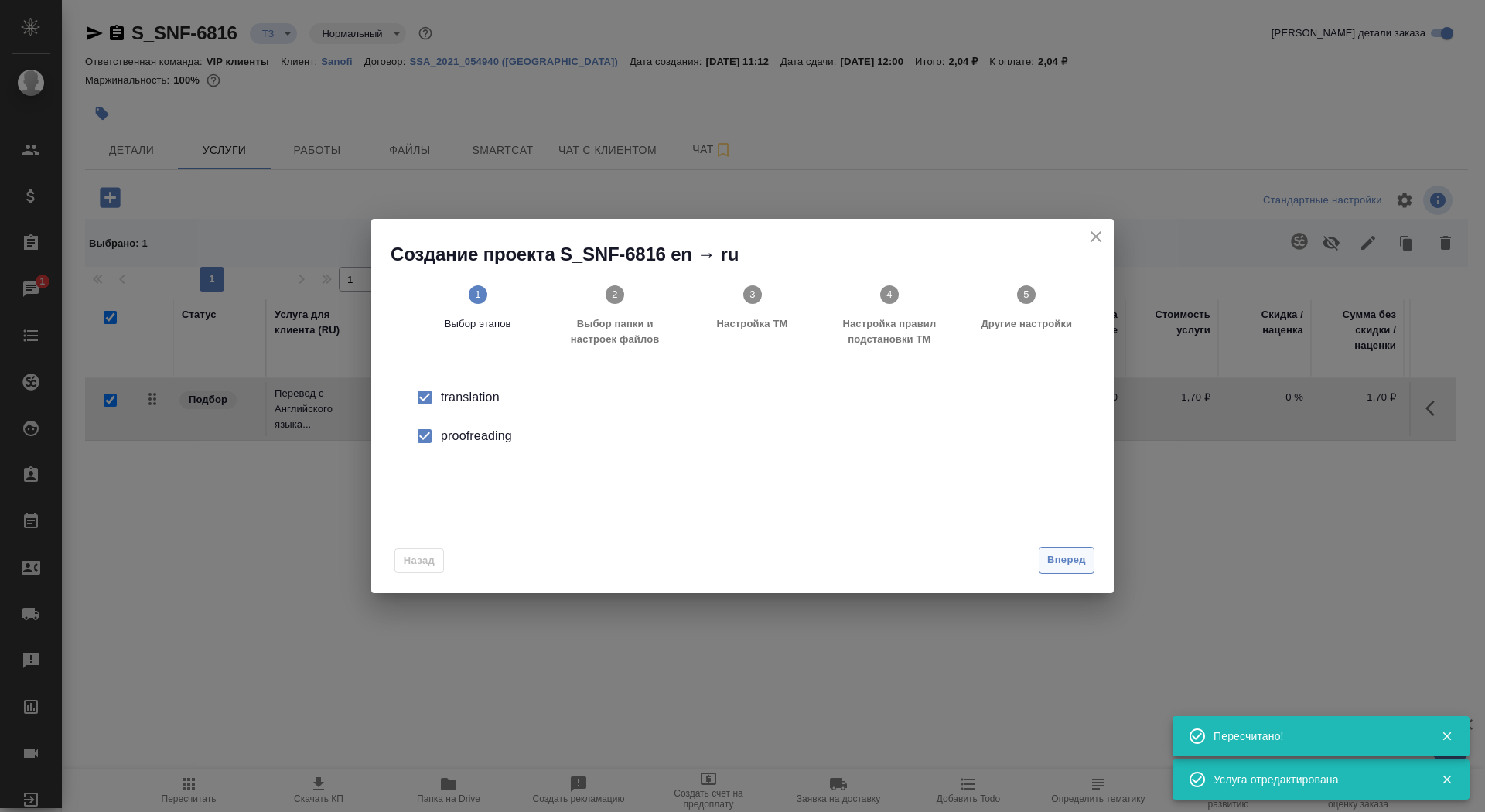
click at [1070, 551] on button "Вперед" at bounding box center [1067, 559] width 55 height 27
click at [944, 411] on input "Папка с файлами для перевода" at bounding box center [718, 406] width 644 height 19
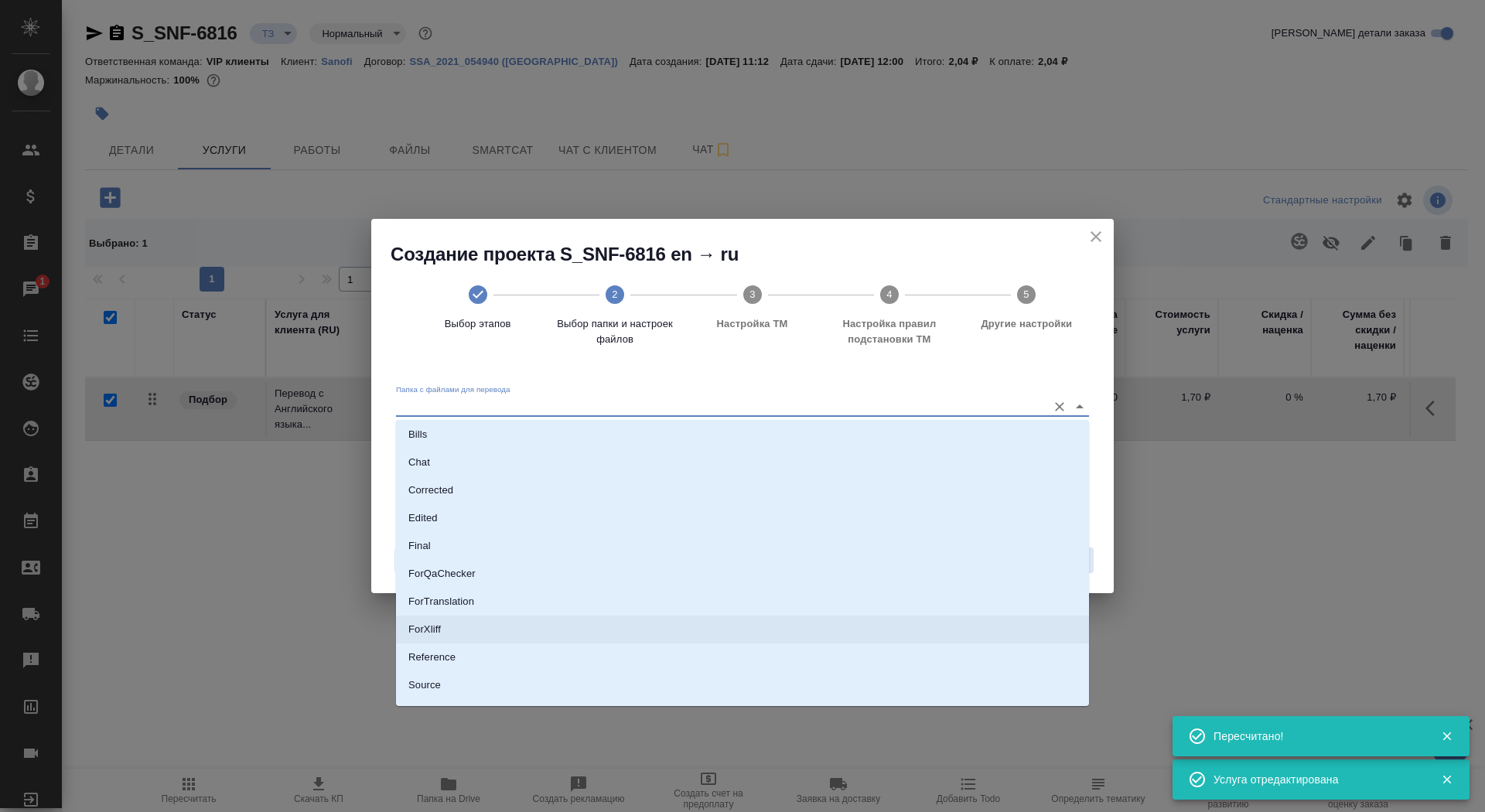
scroll to position [47, 0]
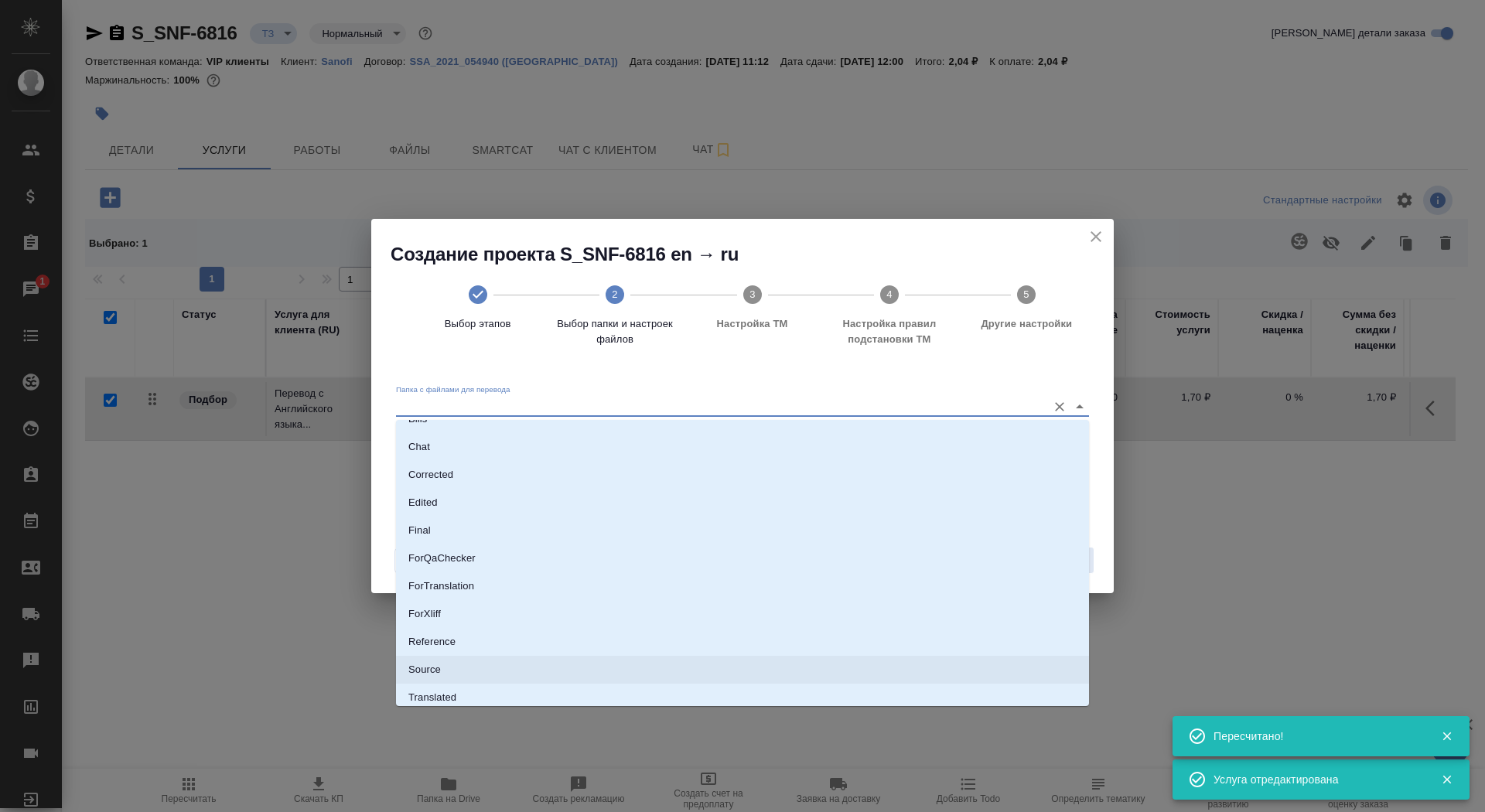
click at [834, 668] on li "Source" at bounding box center [743, 669] width 693 height 28
type input "Source"
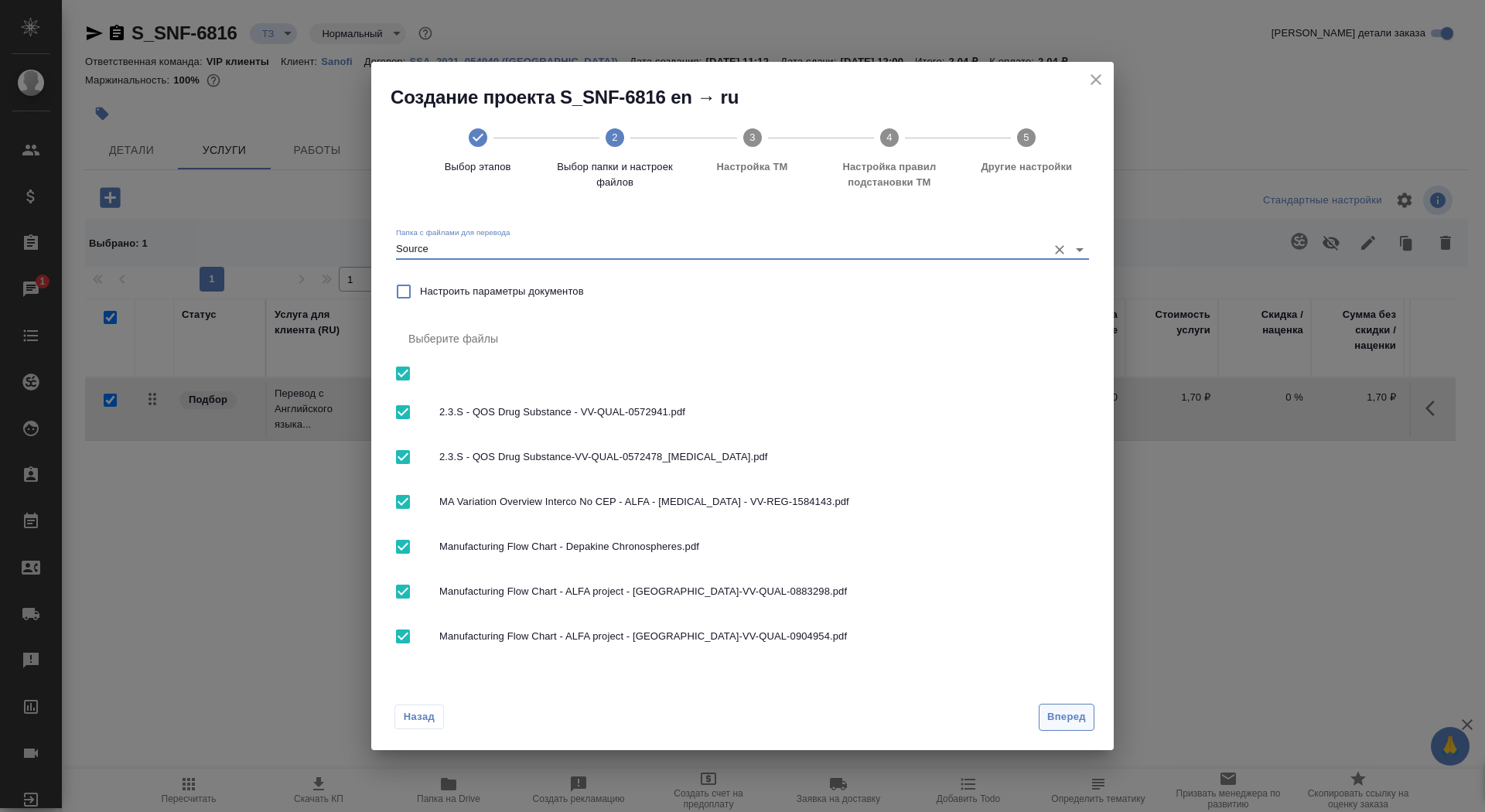
click at [1065, 716] on span "Вперед" at bounding box center [1066, 717] width 39 height 18
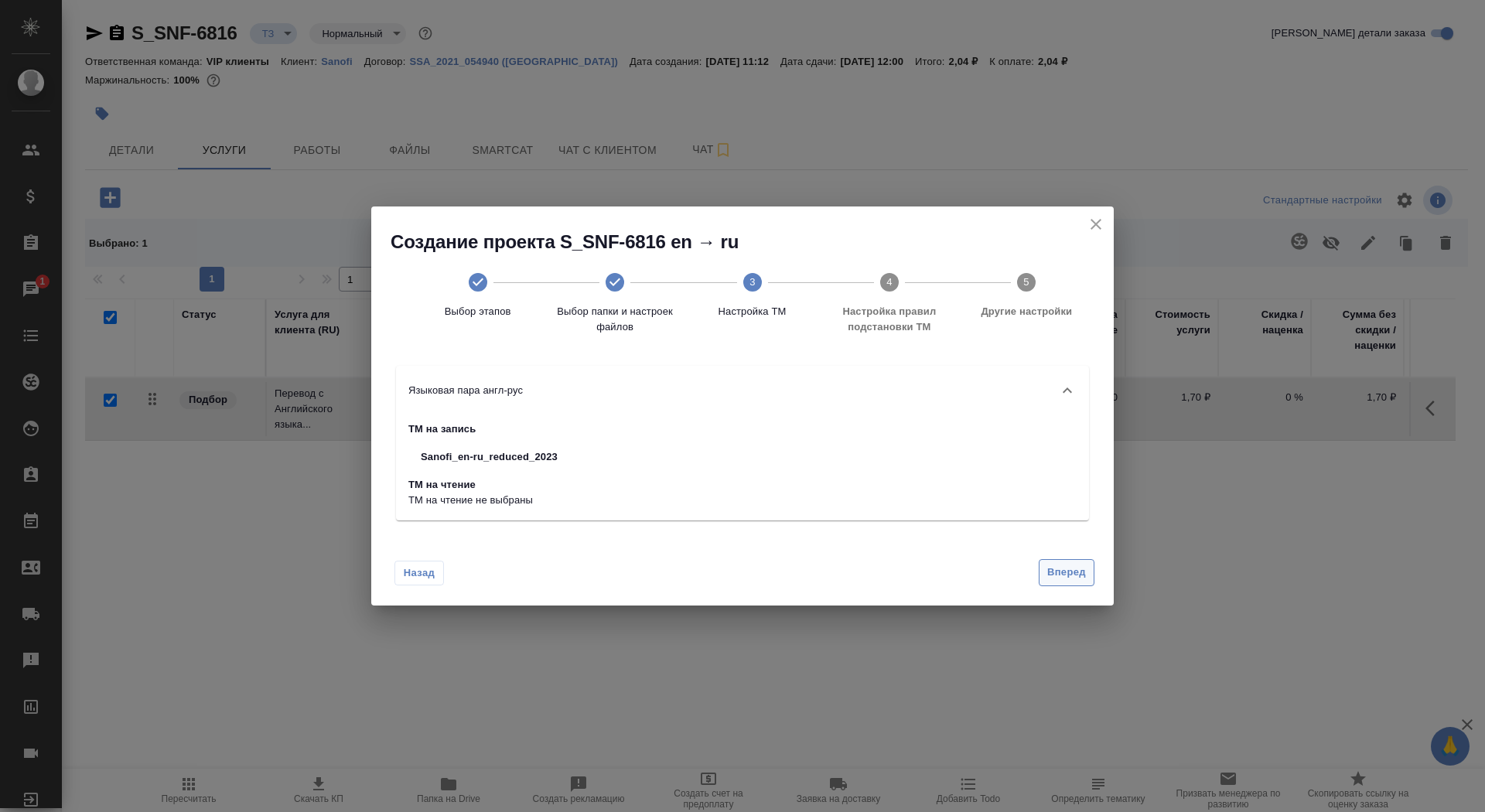
click at [1054, 580] on span "Вперед" at bounding box center [1066, 572] width 39 height 18
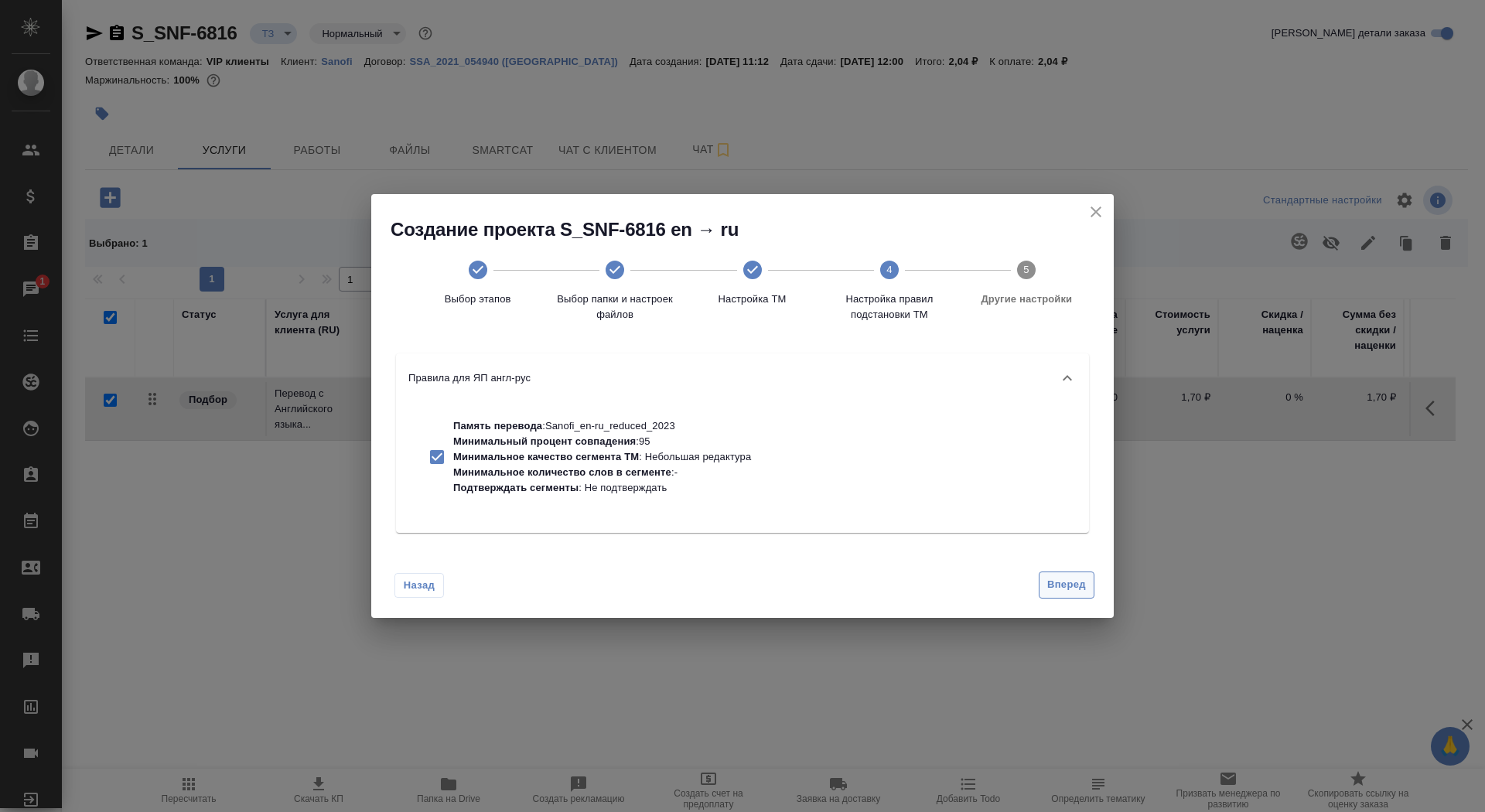
click at [1059, 594] on button "Вперед" at bounding box center [1067, 584] width 55 height 27
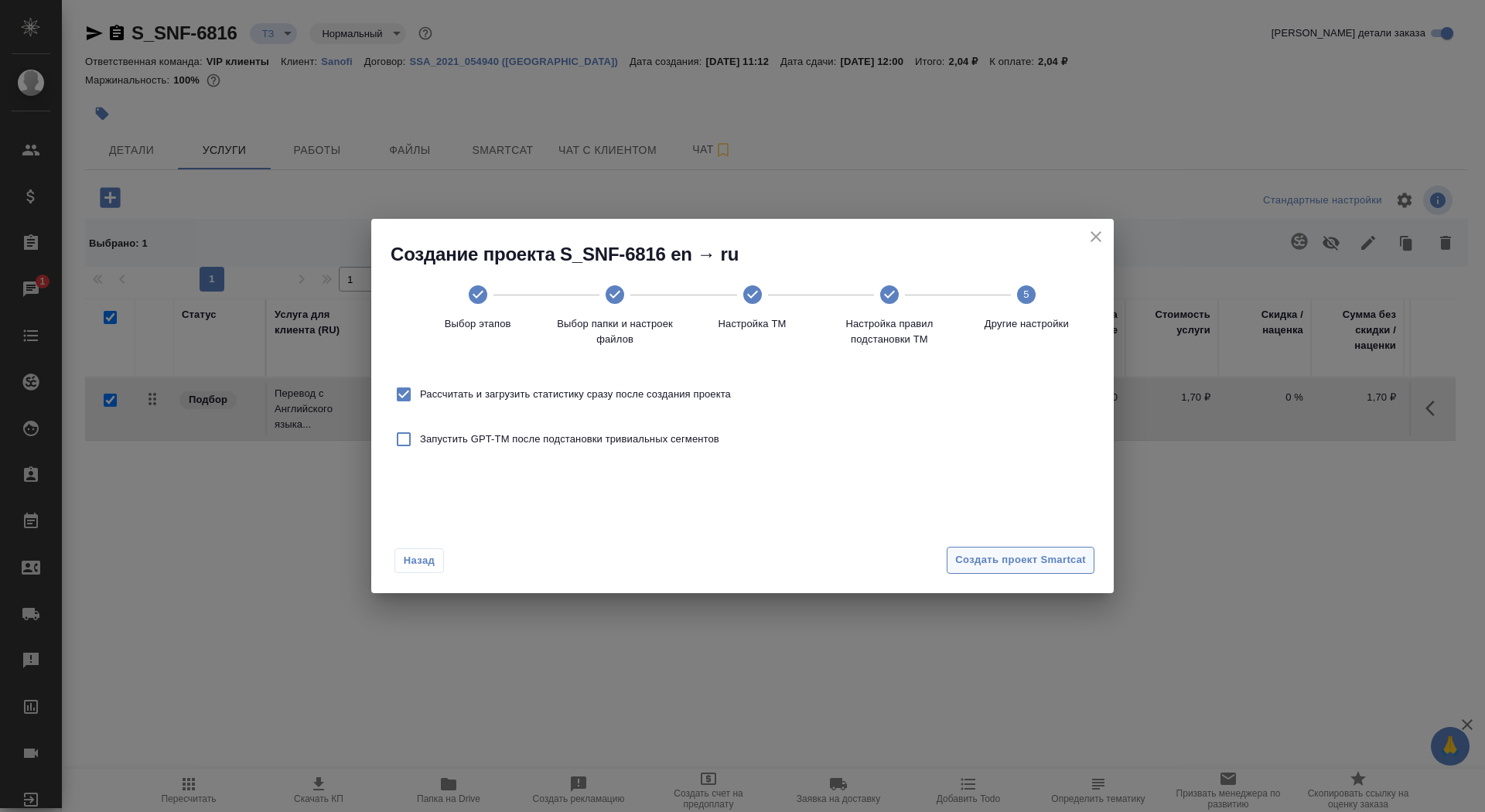
click at [1001, 567] on span "Создать проект Smartcat" at bounding box center [1020, 560] width 131 height 18
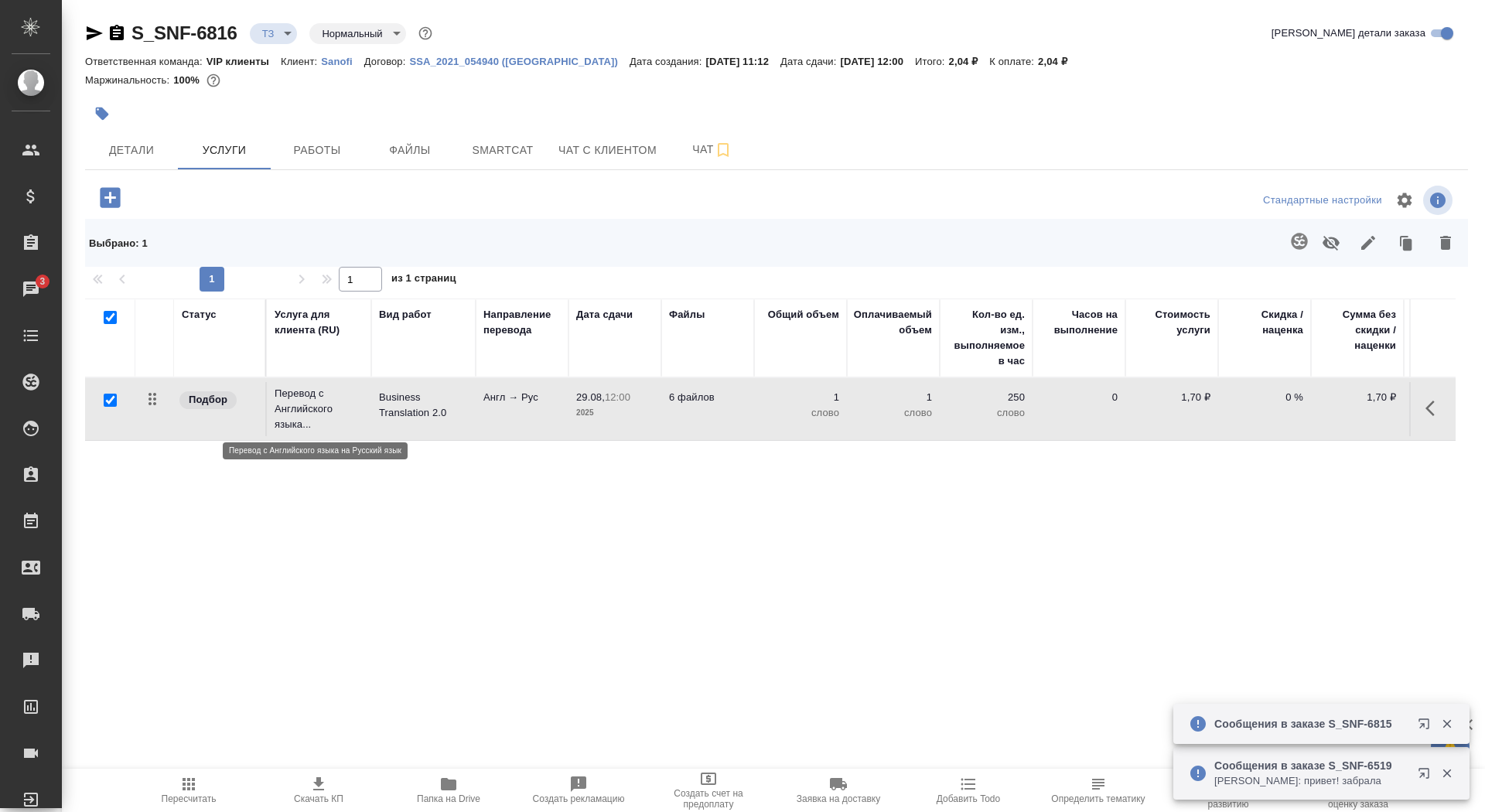
click at [361, 400] on p "Перевод с Английского языка..." at bounding box center [319, 409] width 89 height 47
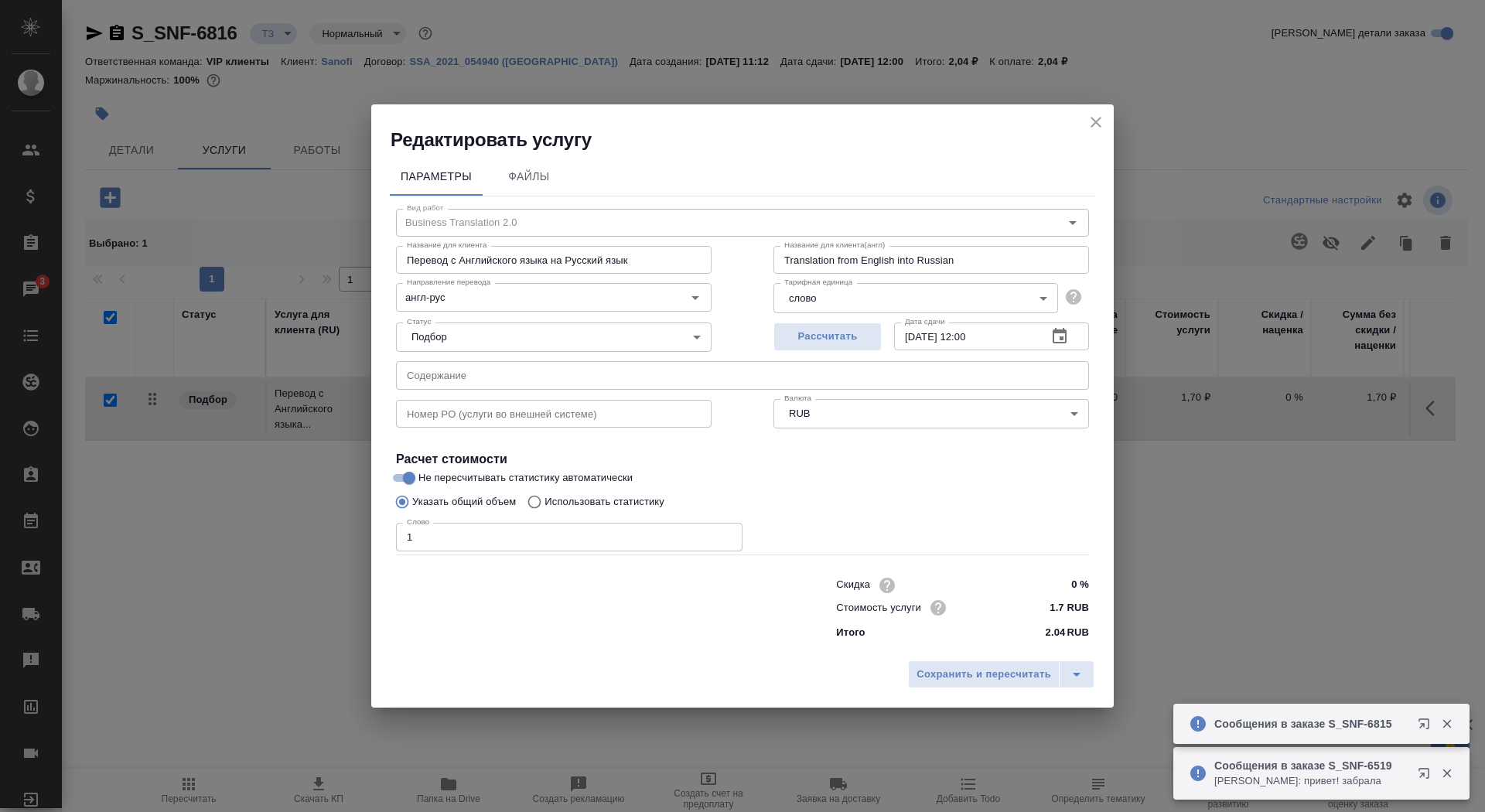
click at [659, 503] on p "Использовать статистику" at bounding box center [604, 502] width 120 height 16
click at [545, 503] on input "Использовать статистику" at bounding box center [532, 502] width 25 height 30
radio input "true"
radio input "false"
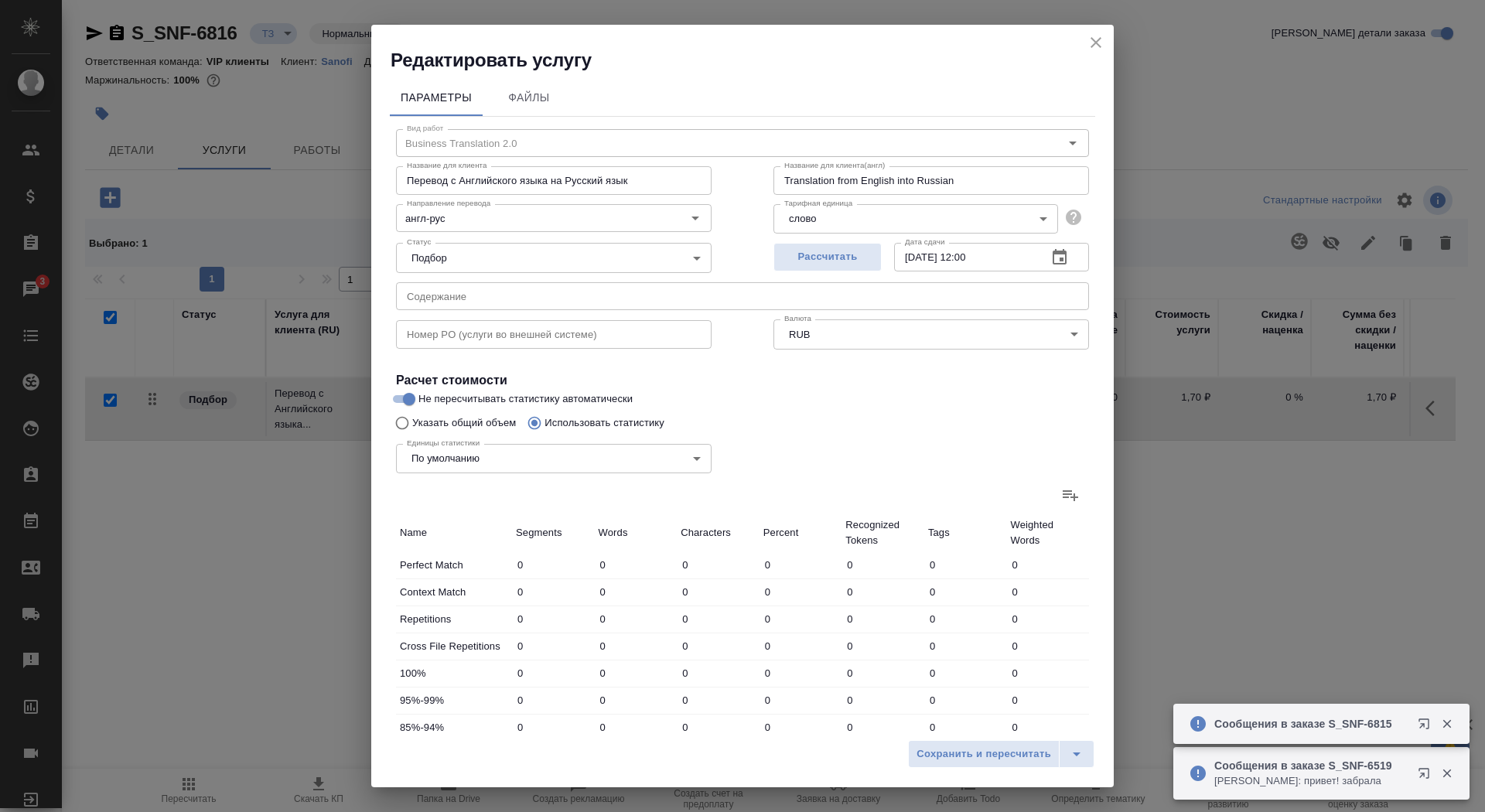
click at [1069, 501] on icon at bounding box center [1070, 494] width 19 height 19
click at [0, 0] on input "file" at bounding box center [0, 0] width 0 height 0
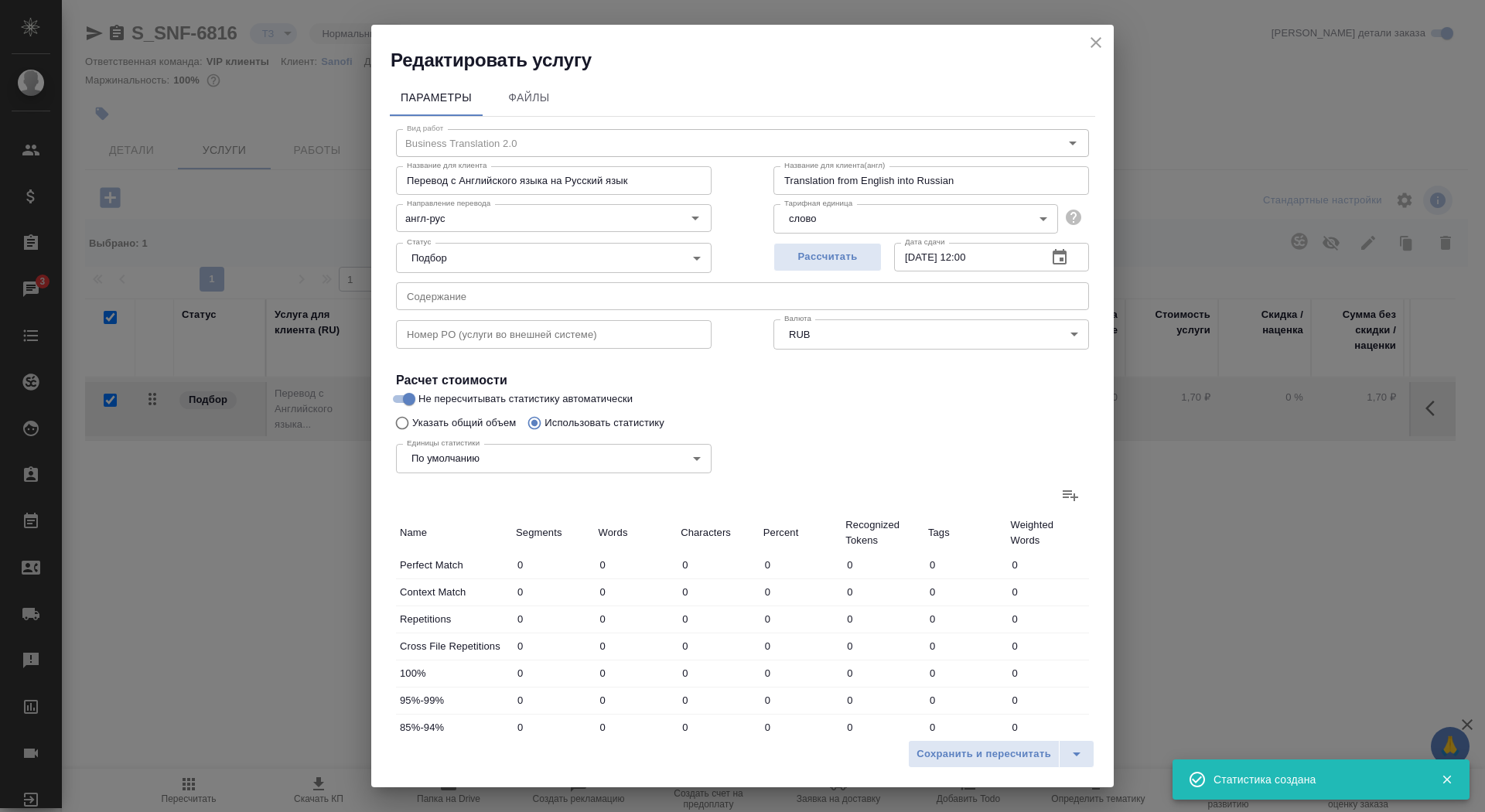
type input "207"
type input "751"
type input "4473"
type input "42"
type input "167"
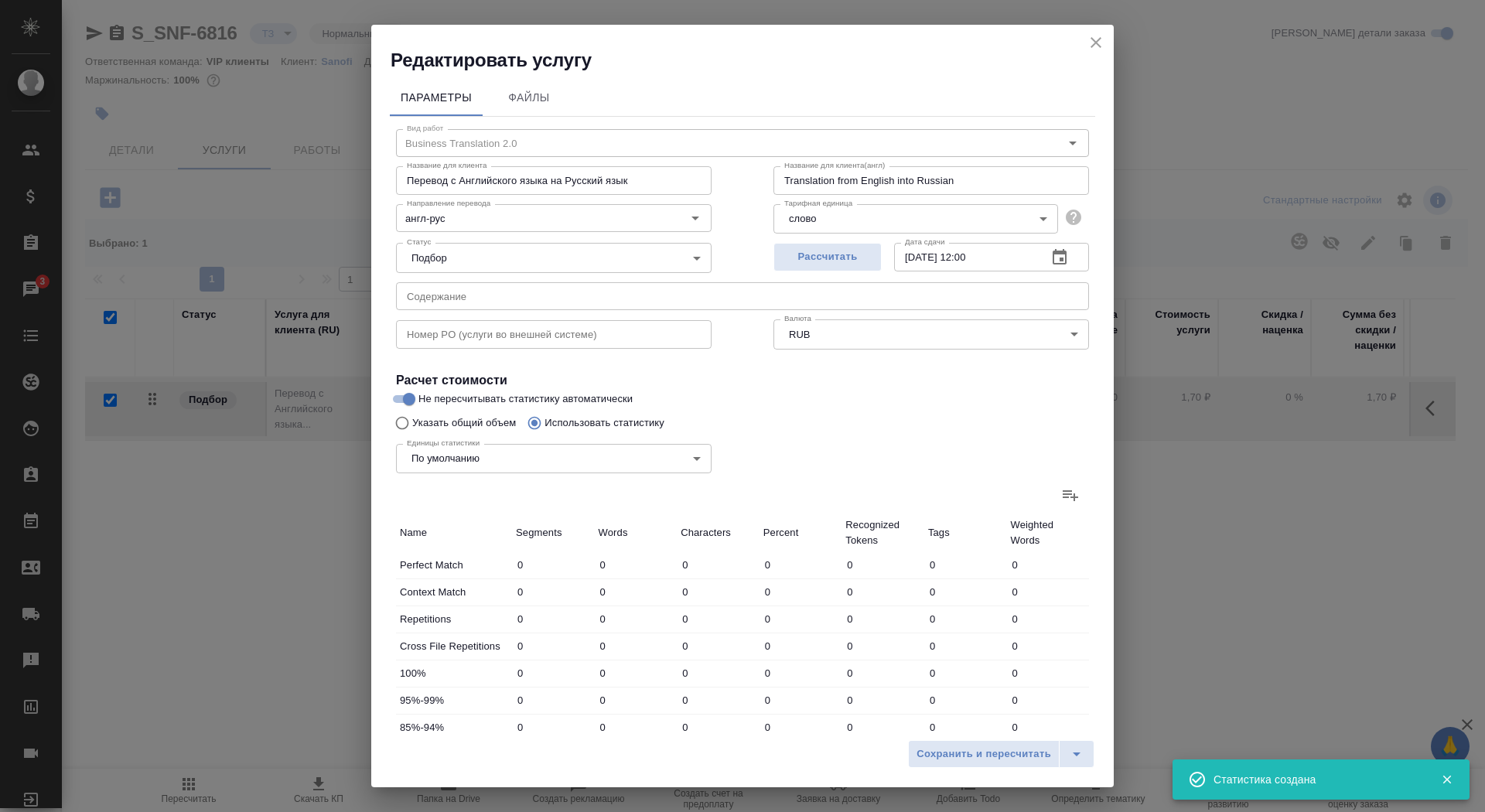
type input "1199"
type input "49"
type input "310"
type input "2214"
type input "248"
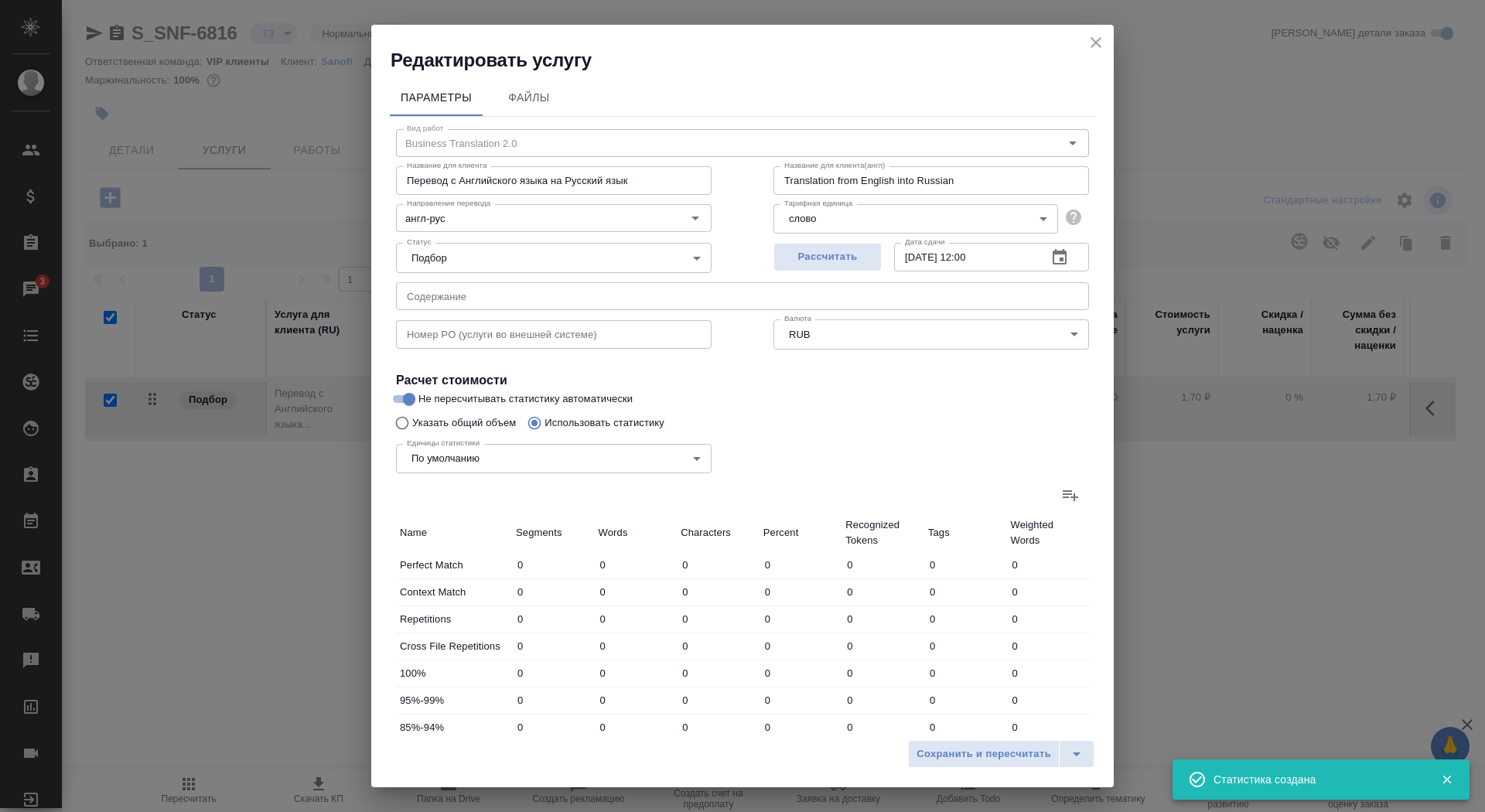
type input "921"
type input "6138"
type input "51"
type input "372"
type input "2427"
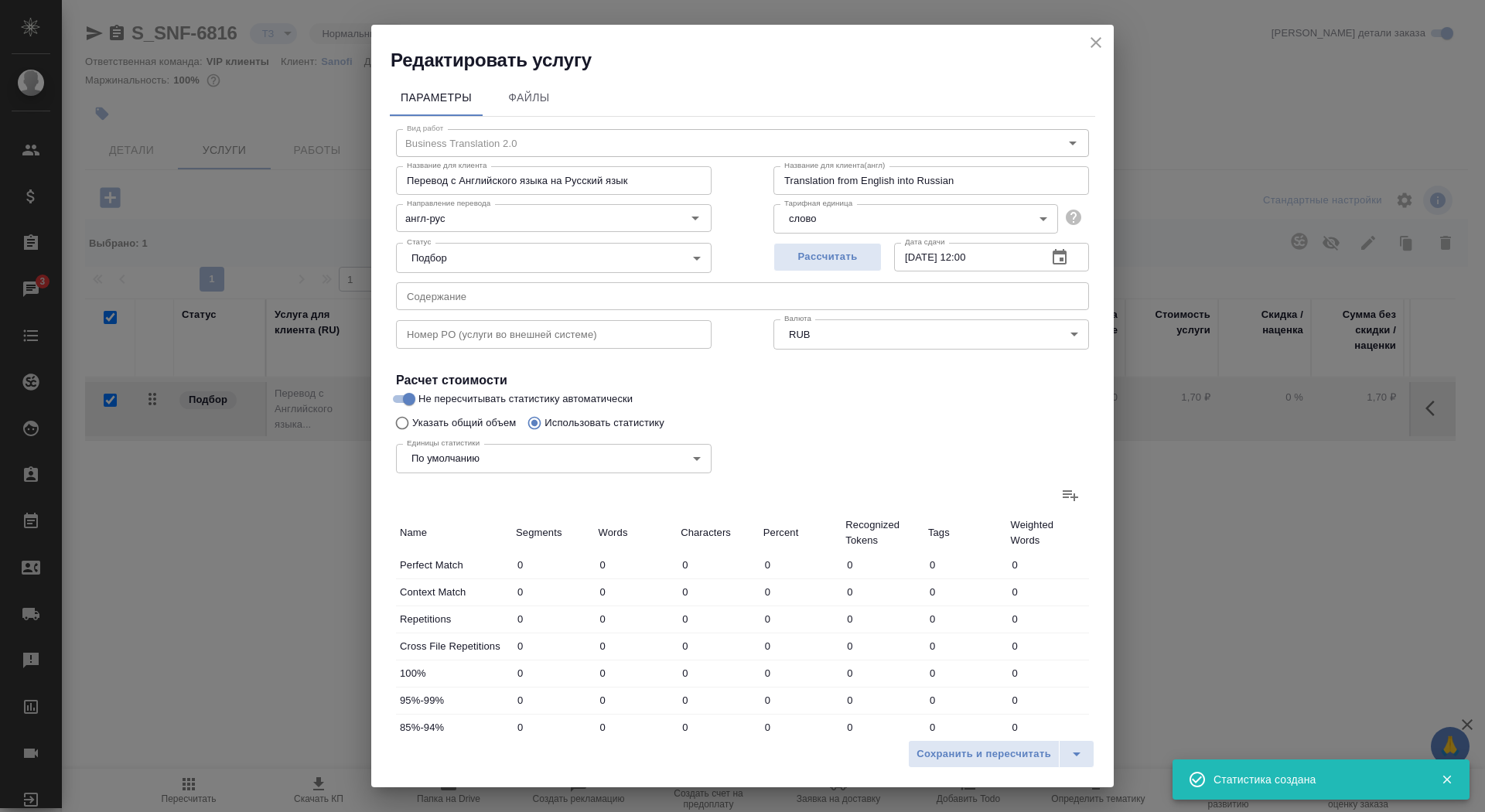
type input "30"
type input "393"
type input "2682"
type input "39"
type input "233"
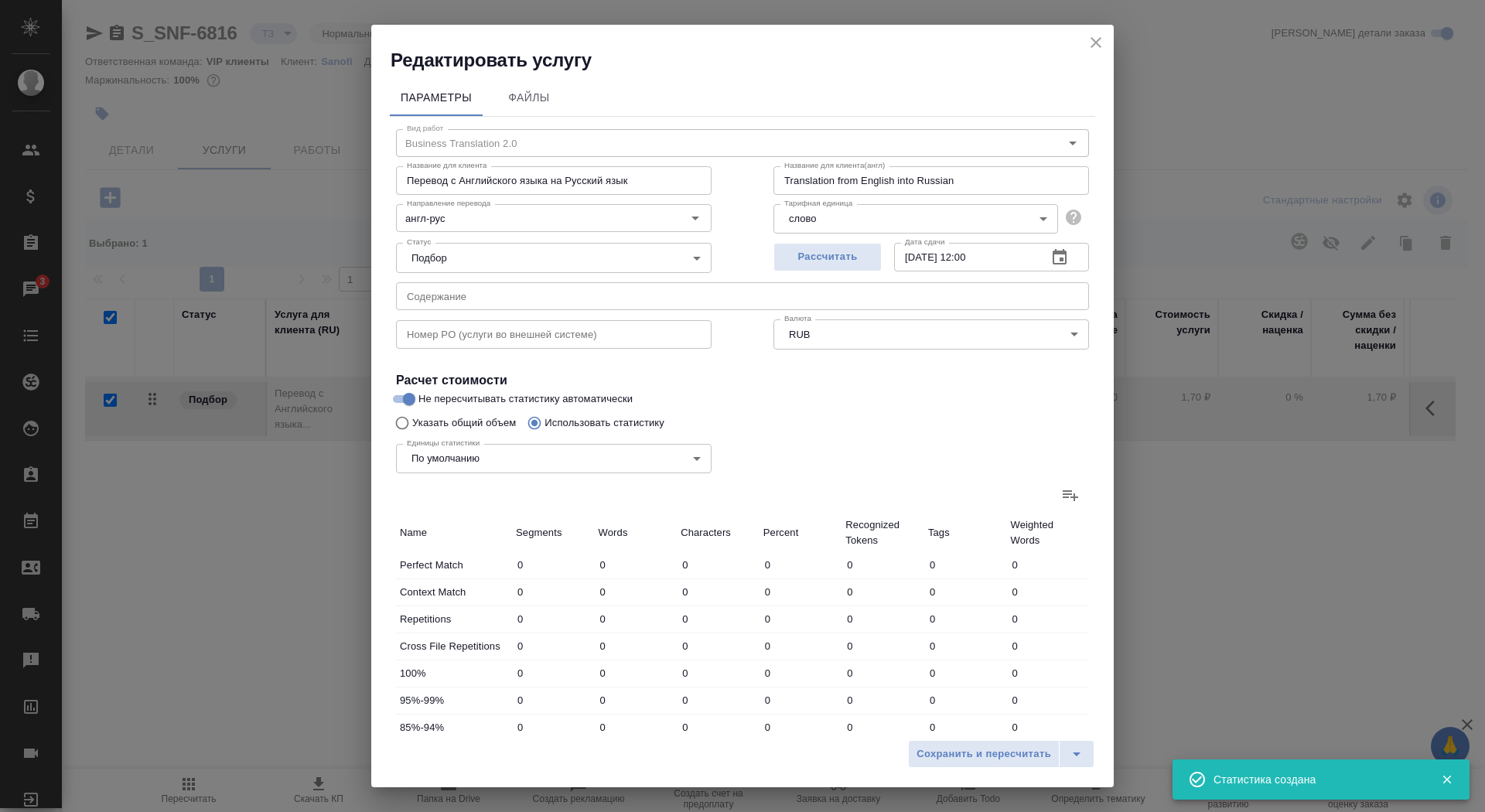
type input "1495"
type input "57"
type input "479"
type input "3226"
type input "629"
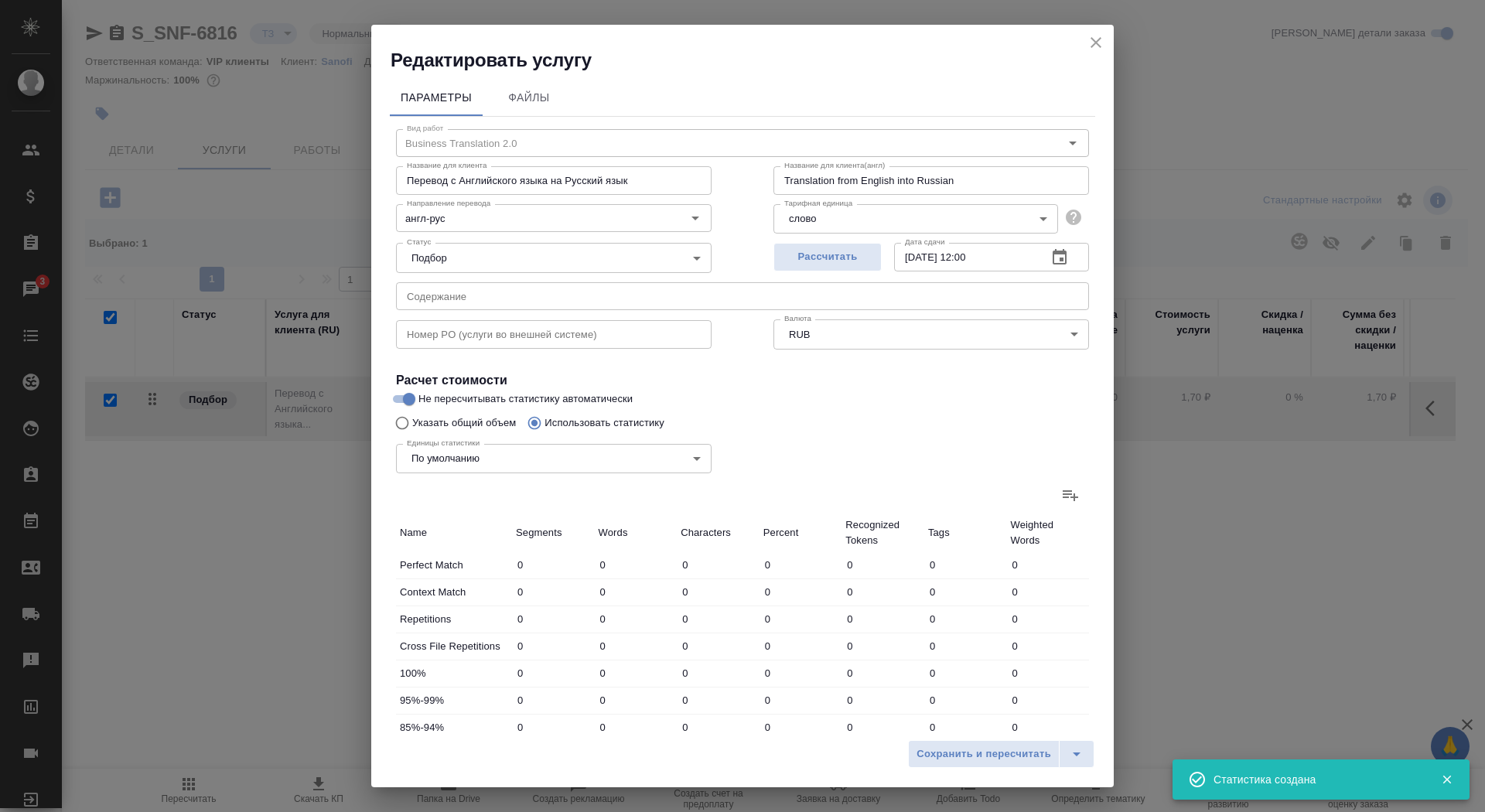
type input "3145"
type input "20439"
type input "720"
type input "3622"
type input "23852"
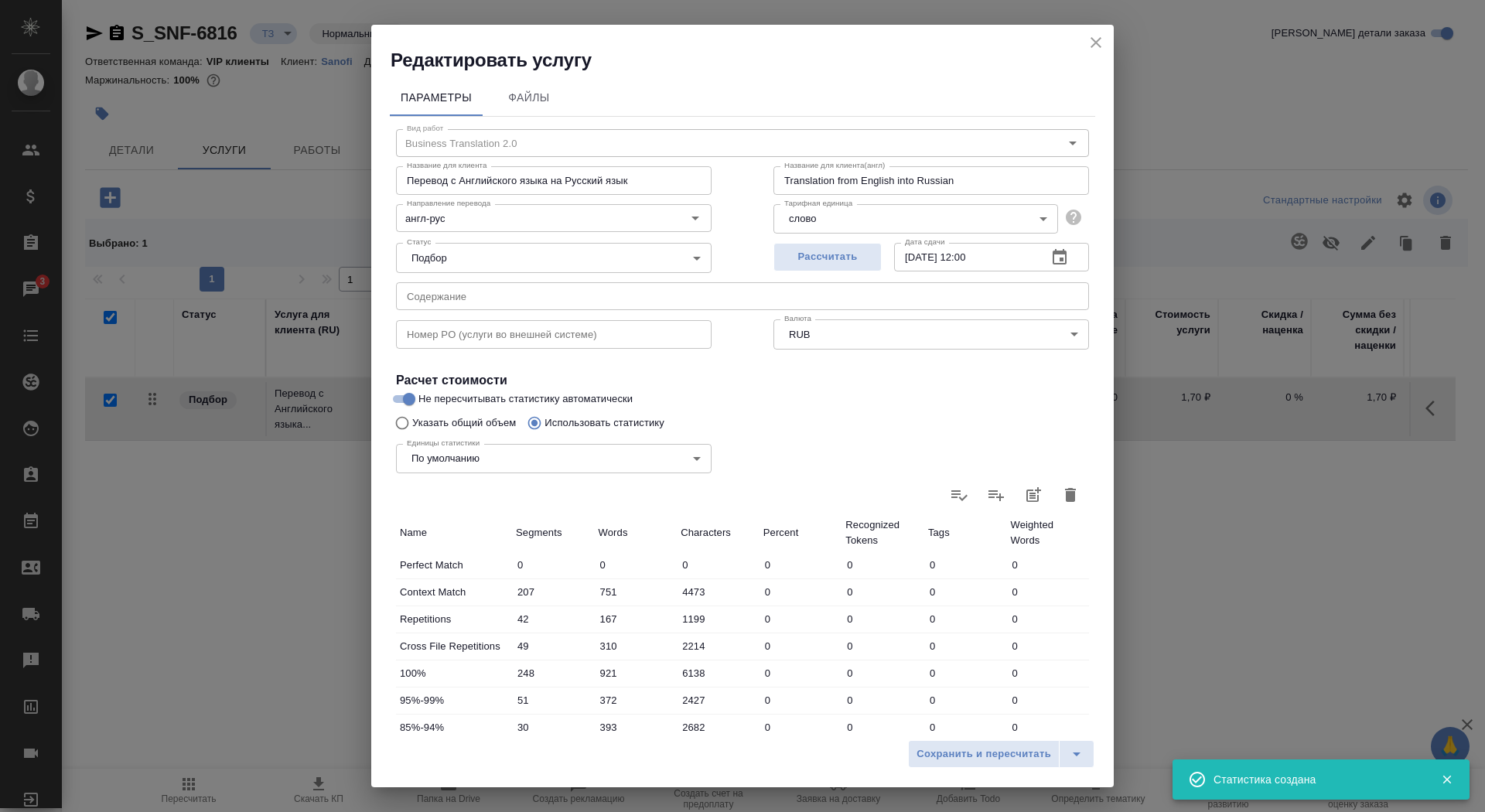
scroll to position [240, 0]
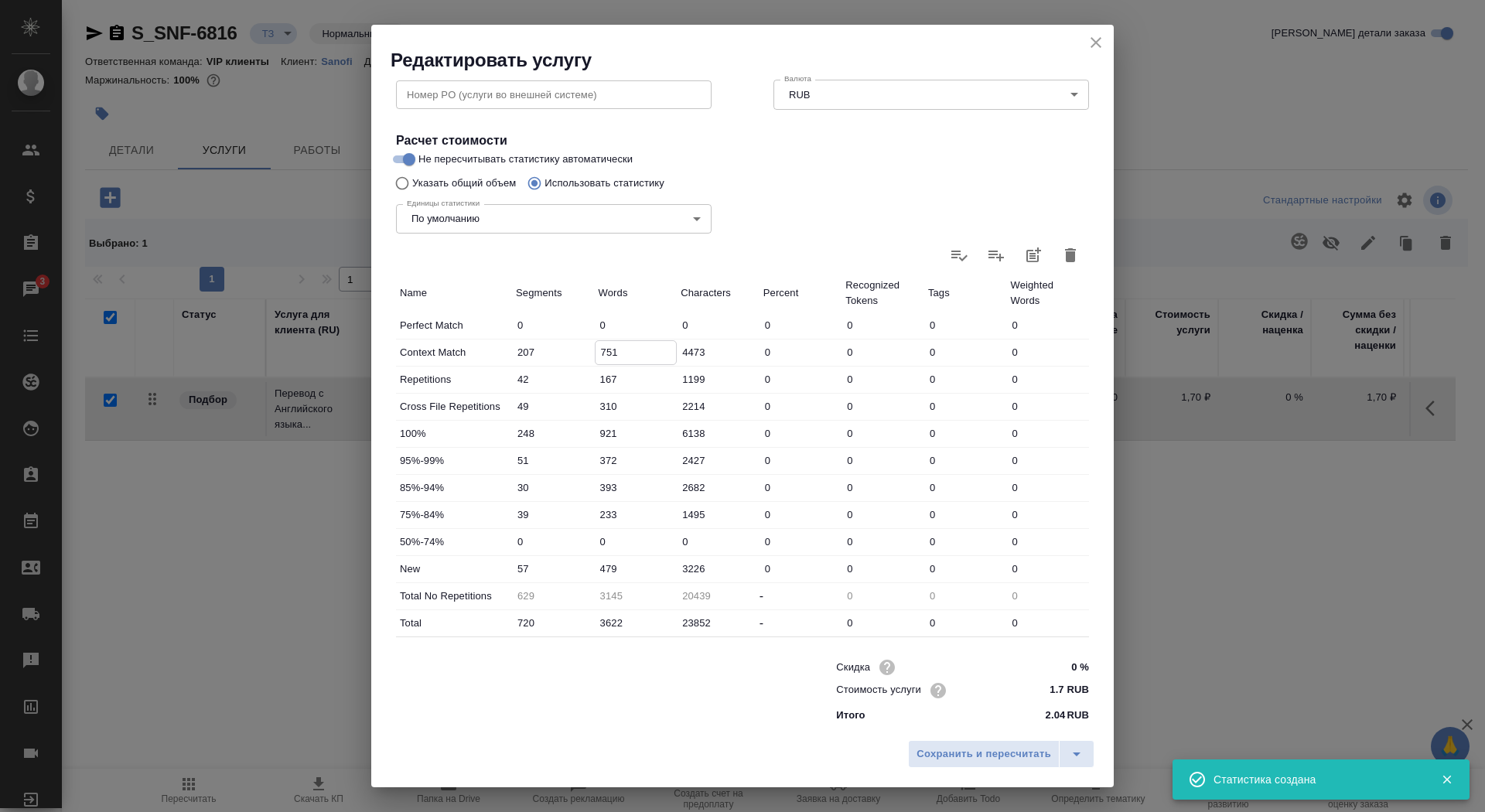
click at [600, 346] on input "751" at bounding box center [636, 352] width 81 height 23
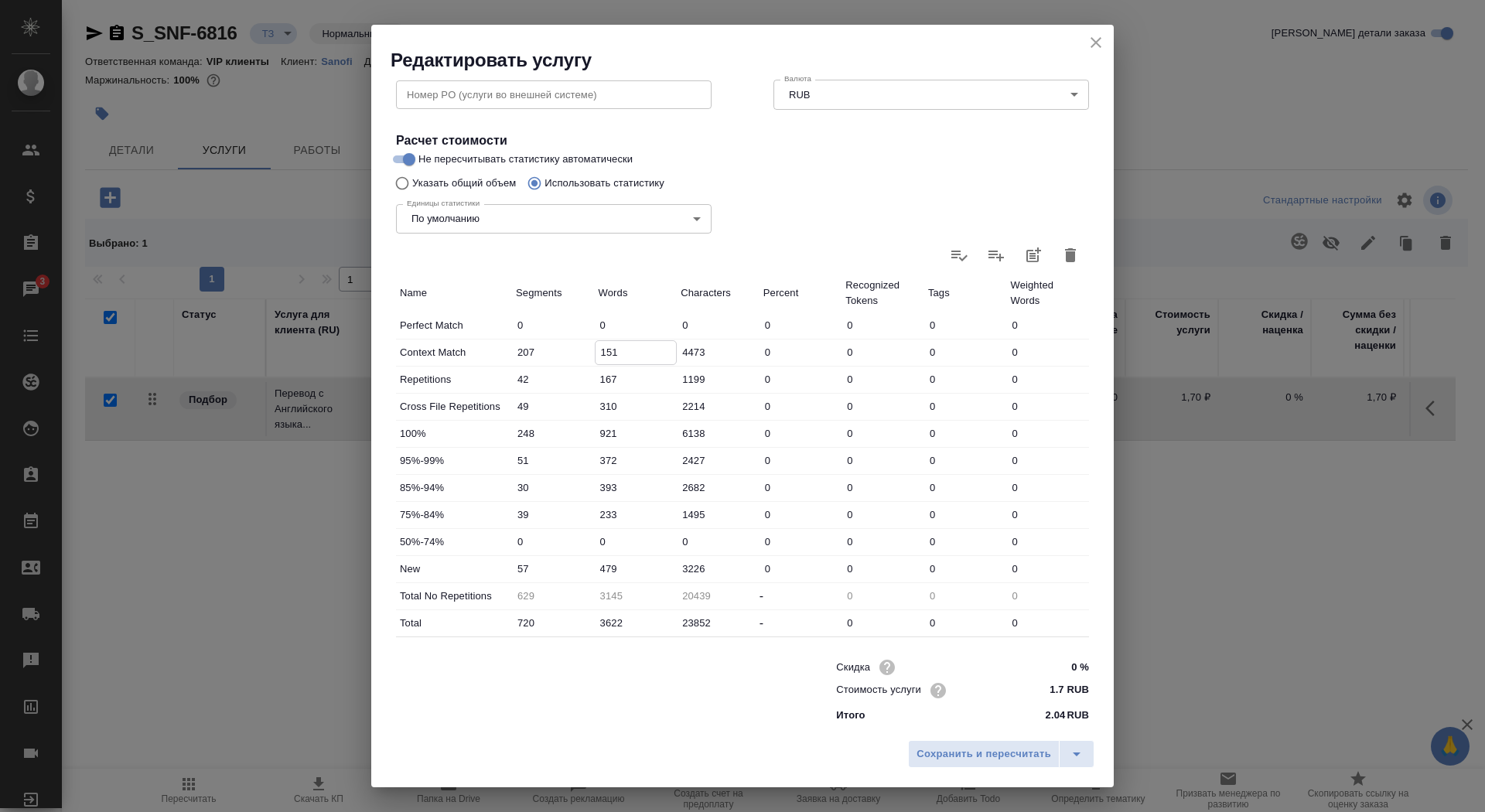
type input "151"
drag, startPoint x: 605, startPoint y: 569, endPoint x: 598, endPoint y: 565, distance: 8.1
click at [598, 566] on input "479" at bounding box center [636, 568] width 81 height 23
type input "1079"
click at [948, 759] on span "Сохранить и пересчитать" at bounding box center [984, 755] width 135 height 18
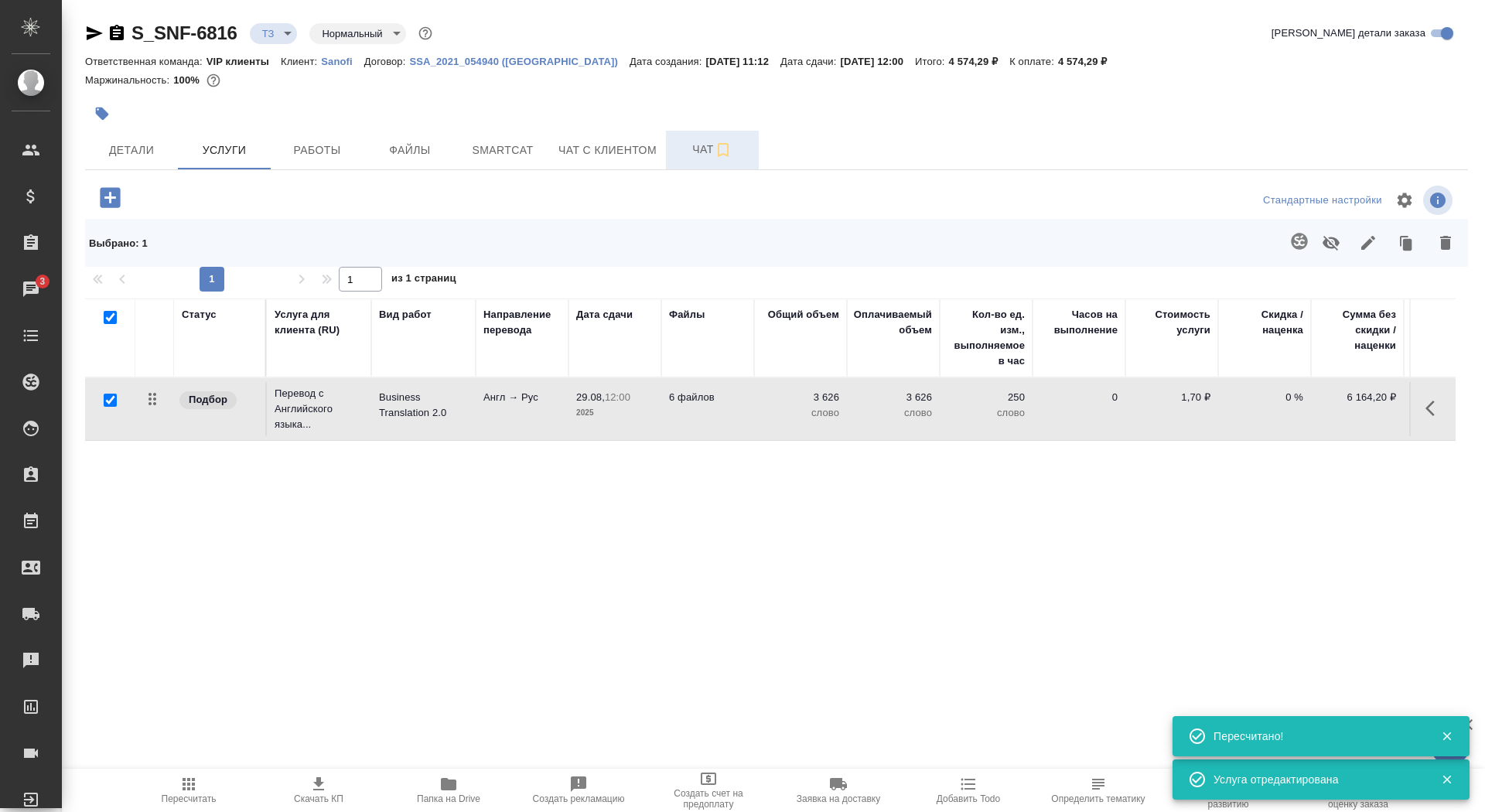
click at [695, 146] on span "Чат" at bounding box center [712, 150] width 74 height 20
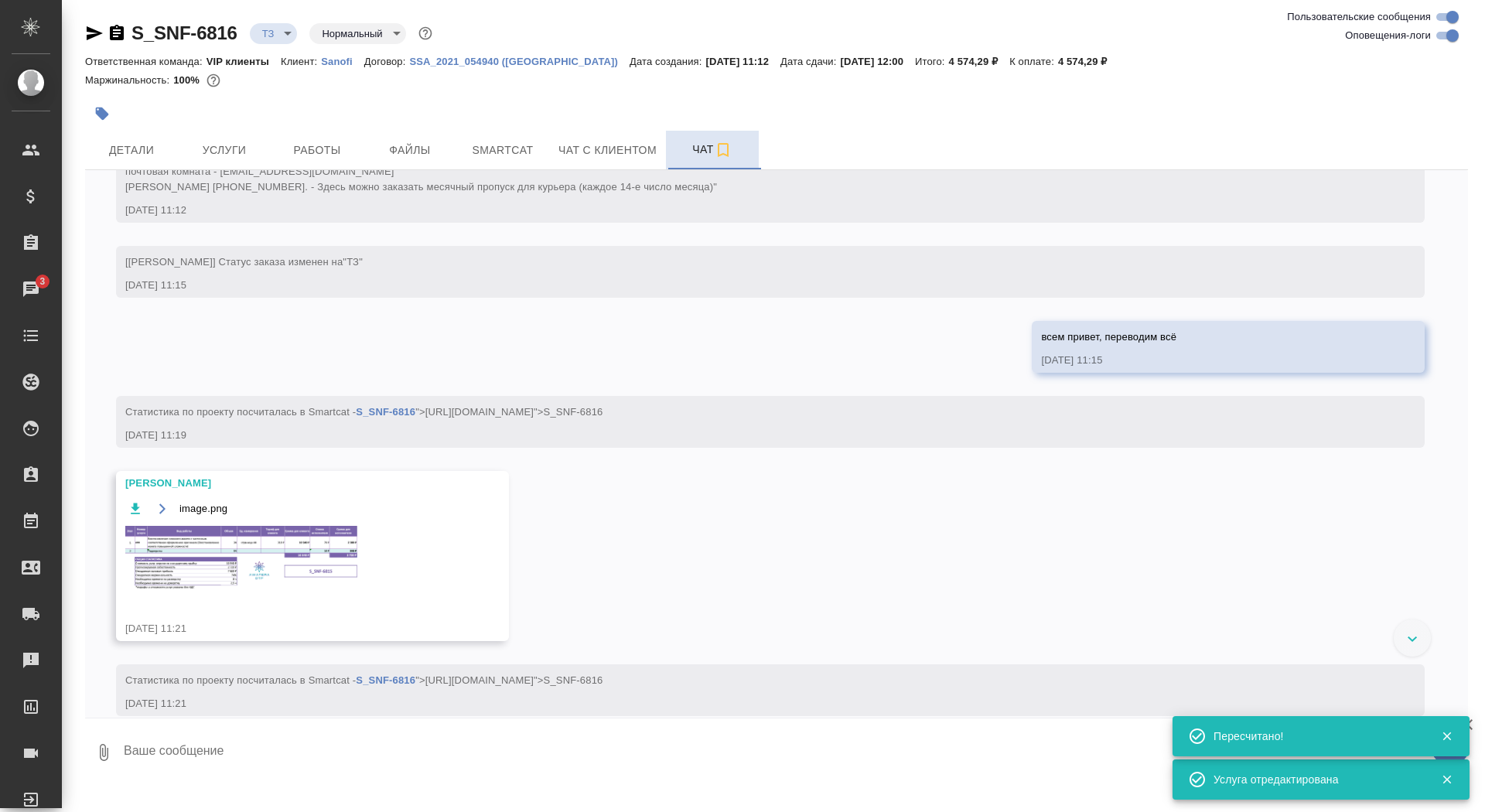
scroll to position [546, 0]
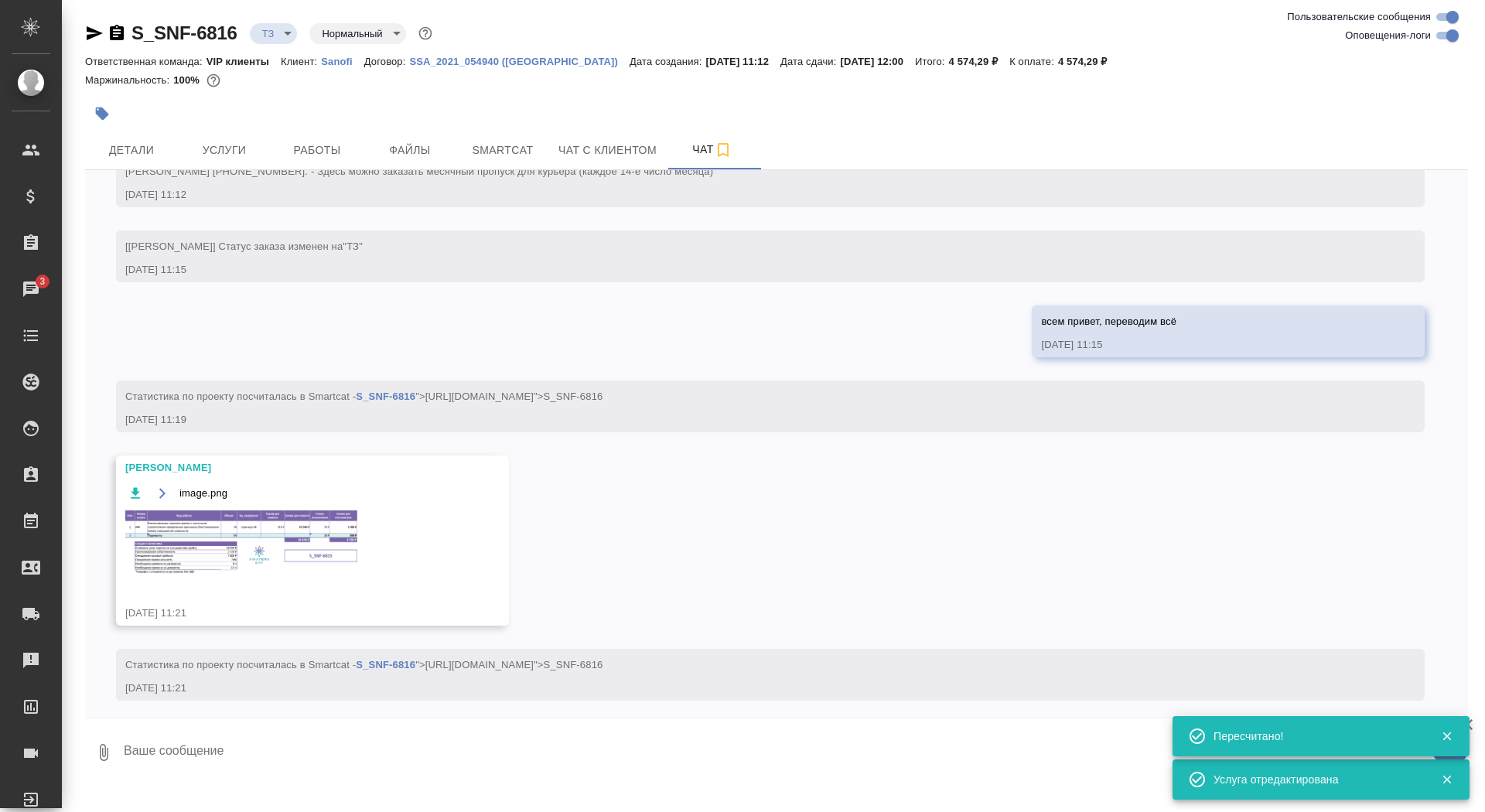
click at [336, 781] on div "S_SNF-6816 ТЗ tz Нормальный normal Ответственная команда: VIP клиенты Клиент: S…" at bounding box center [776, 394] width 1400 height 788
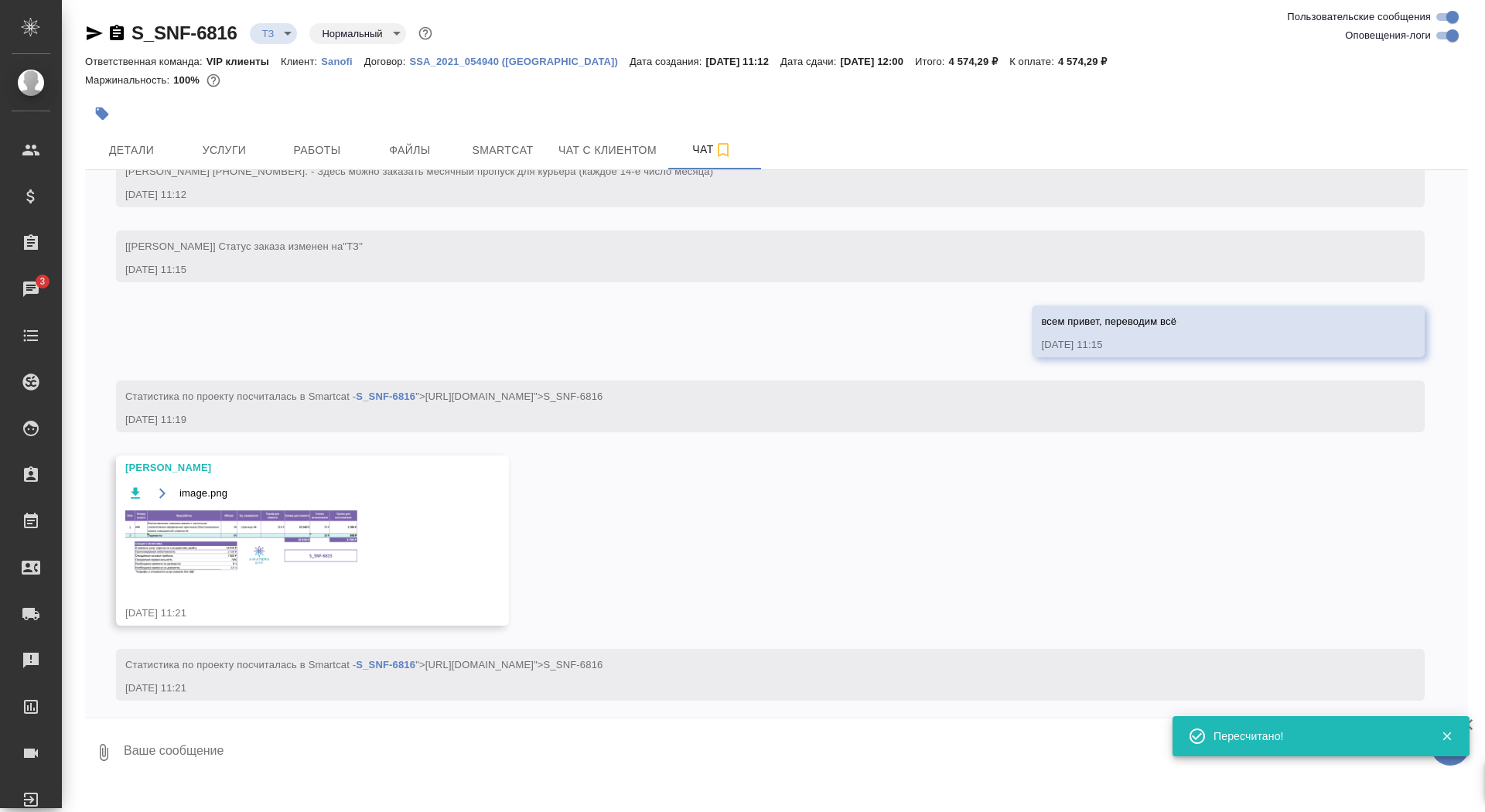
click at [336, 749] on textarea at bounding box center [795, 752] width 1346 height 52
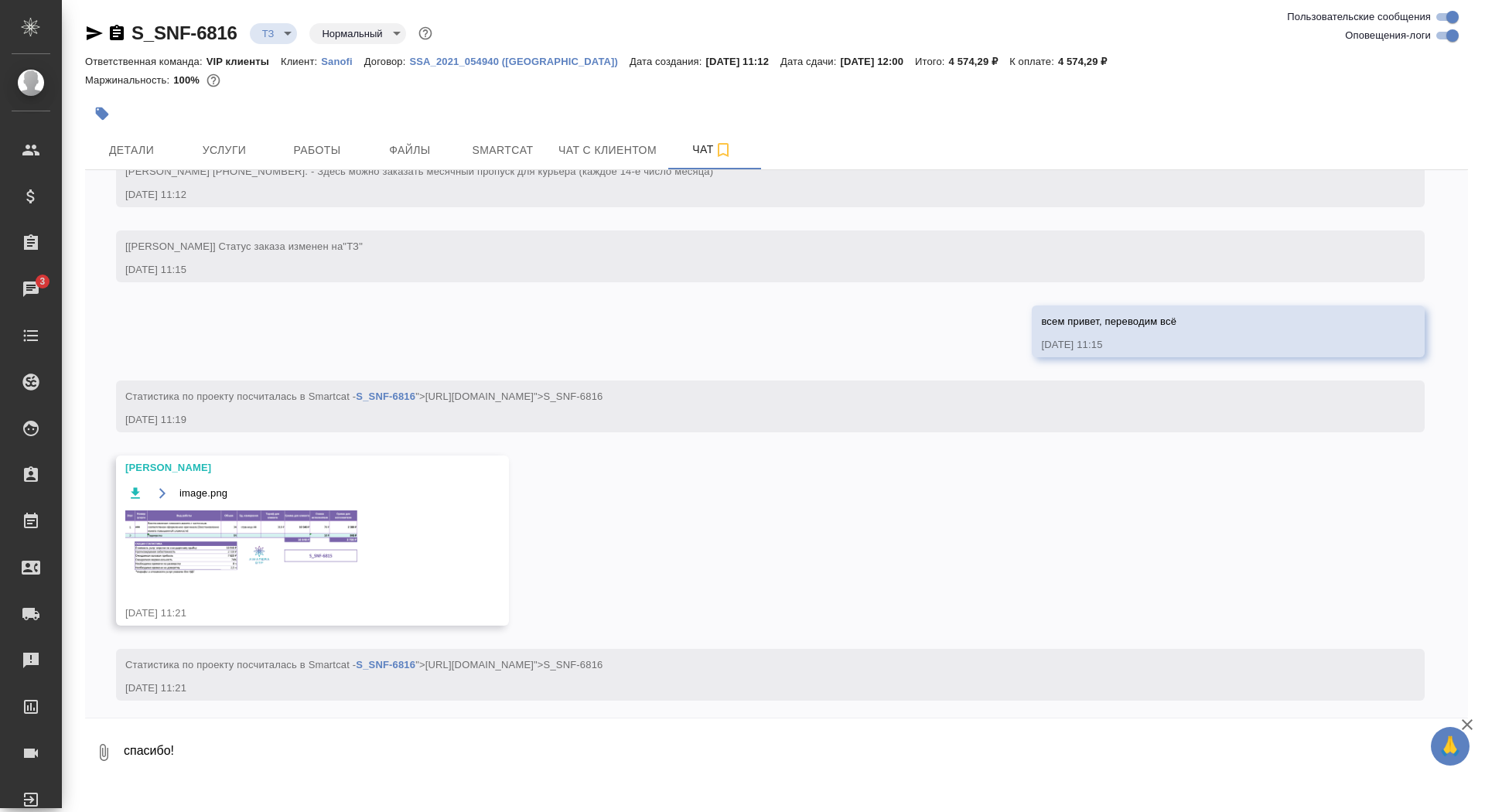
type textarea "спасибо!"
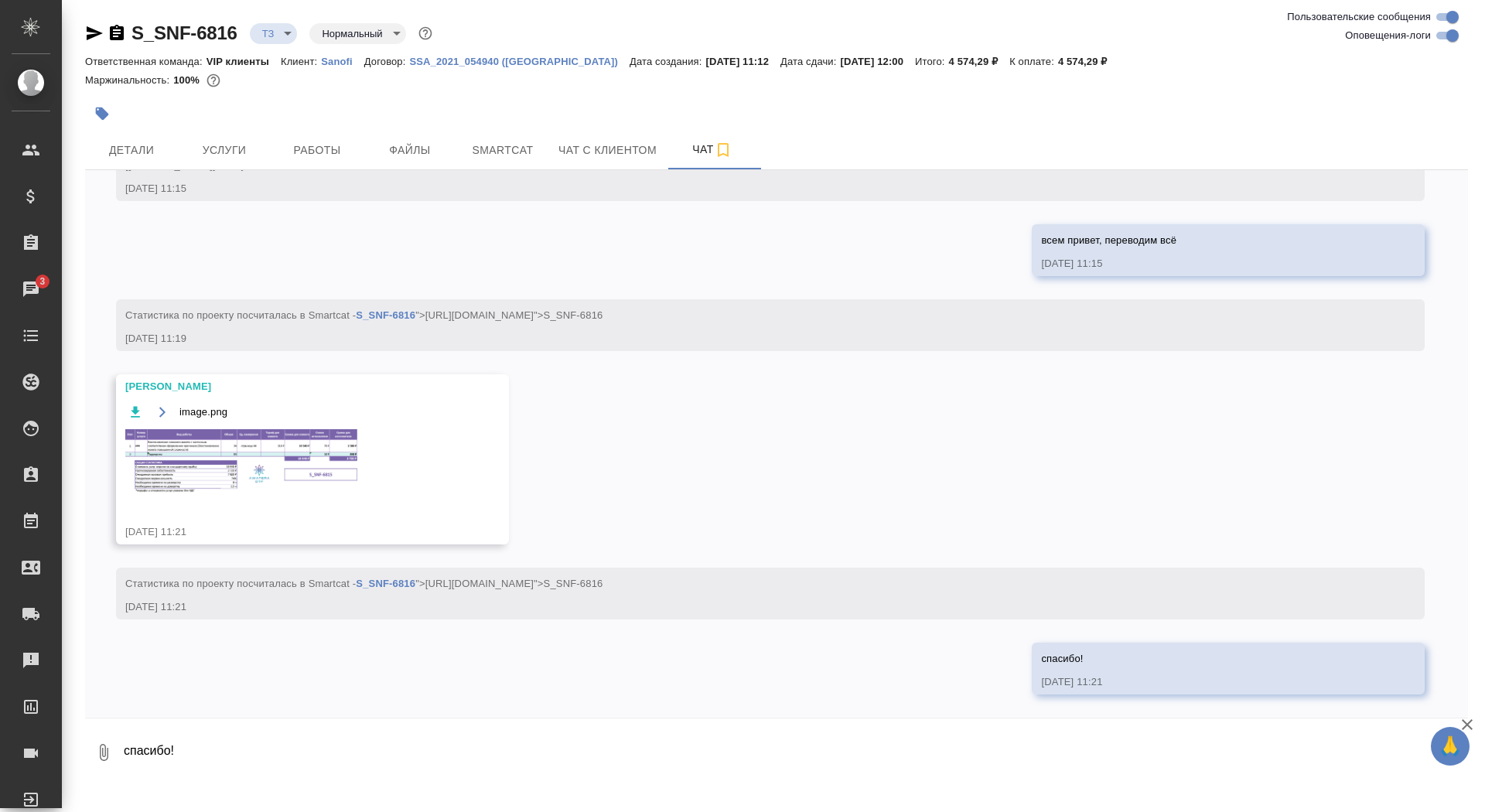
scroll to position [689, 0]
click at [250, 446] on img at bounding box center [241, 462] width 232 height 68
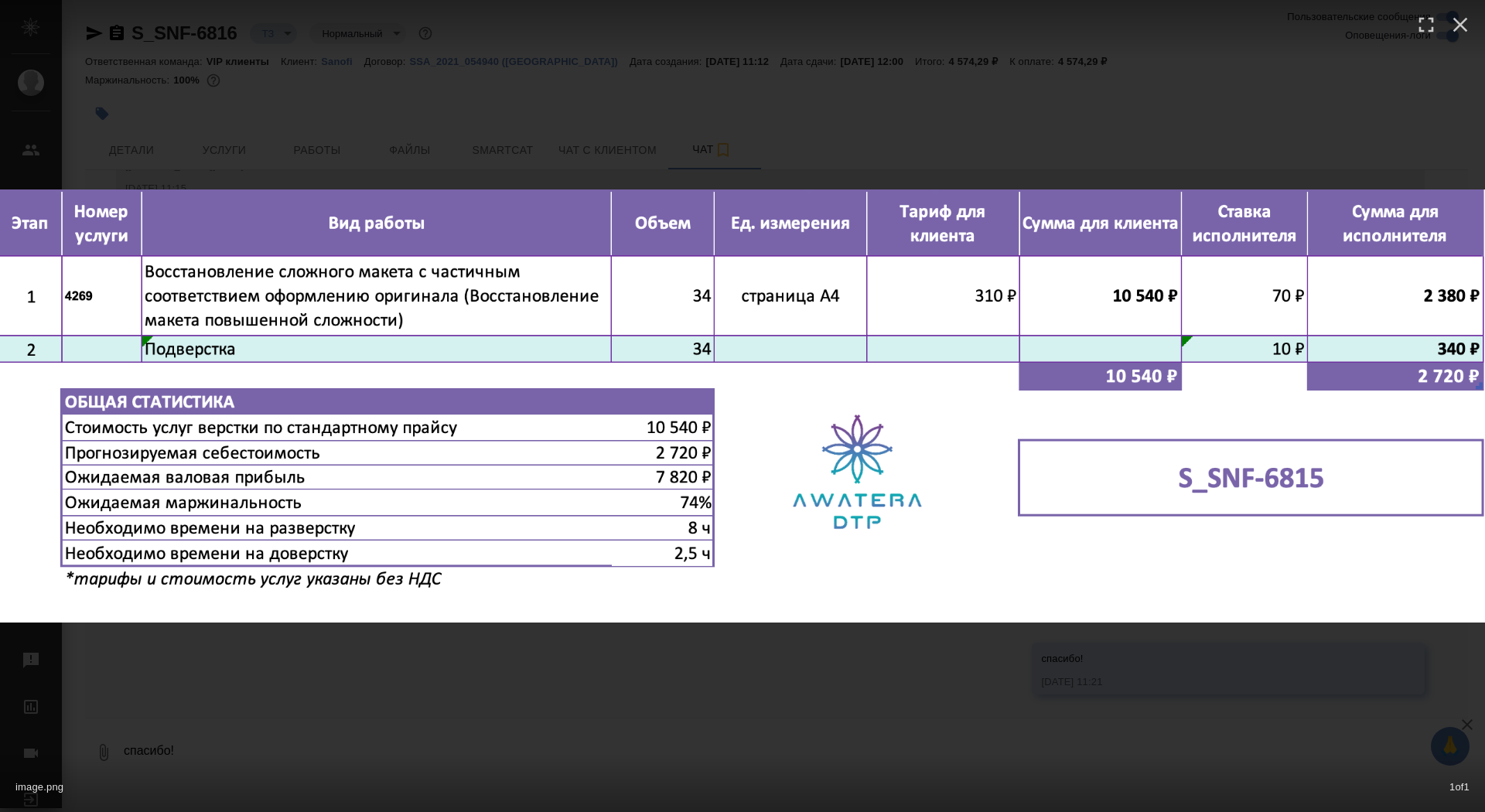
click at [327, 702] on div "image.png 1 of 1" at bounding box center [742, 406] width 1485 height 812
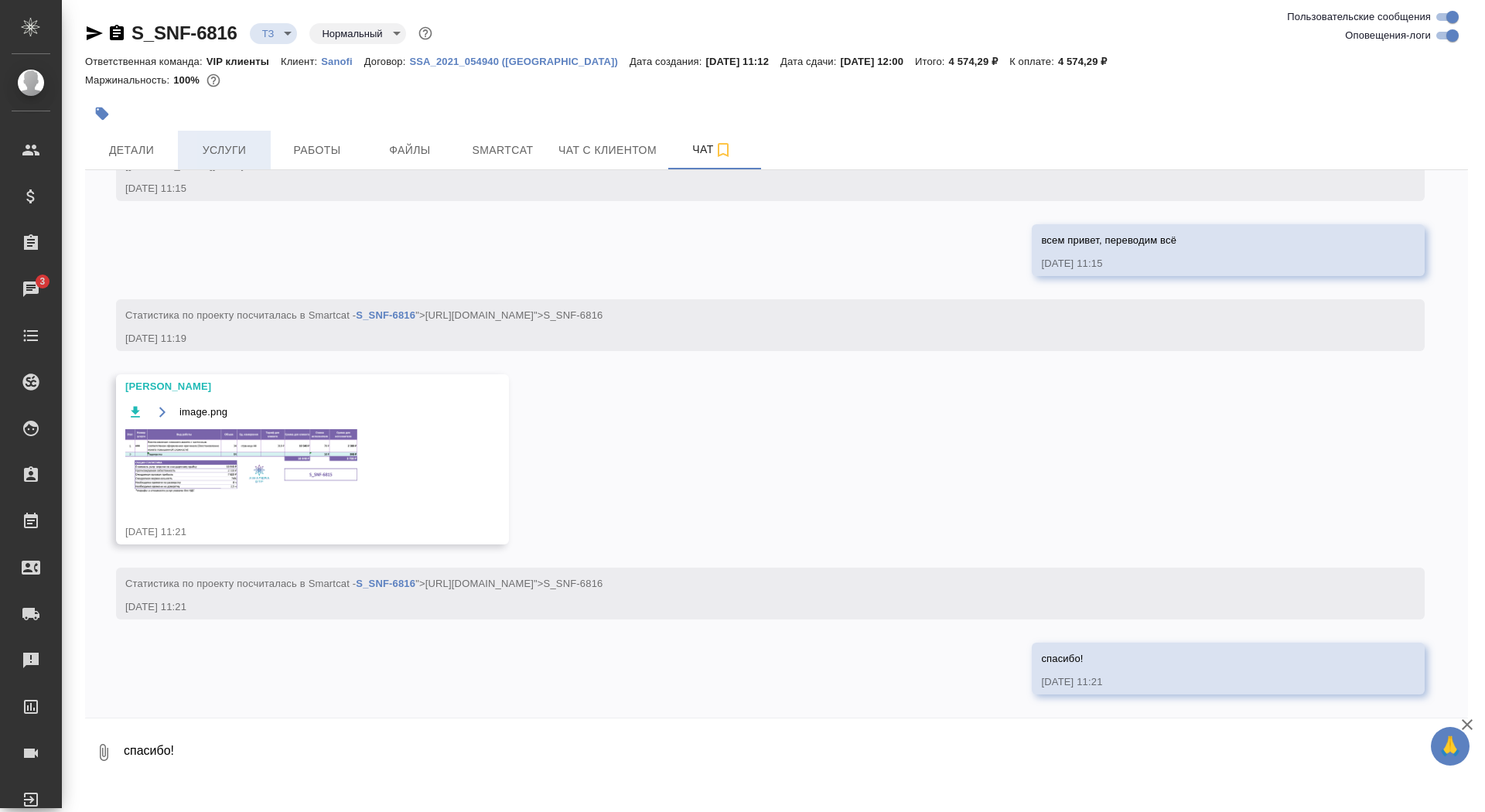
click at [228, 164] on button "Услуги" at bounding box center [225, 150] width 93 height 39
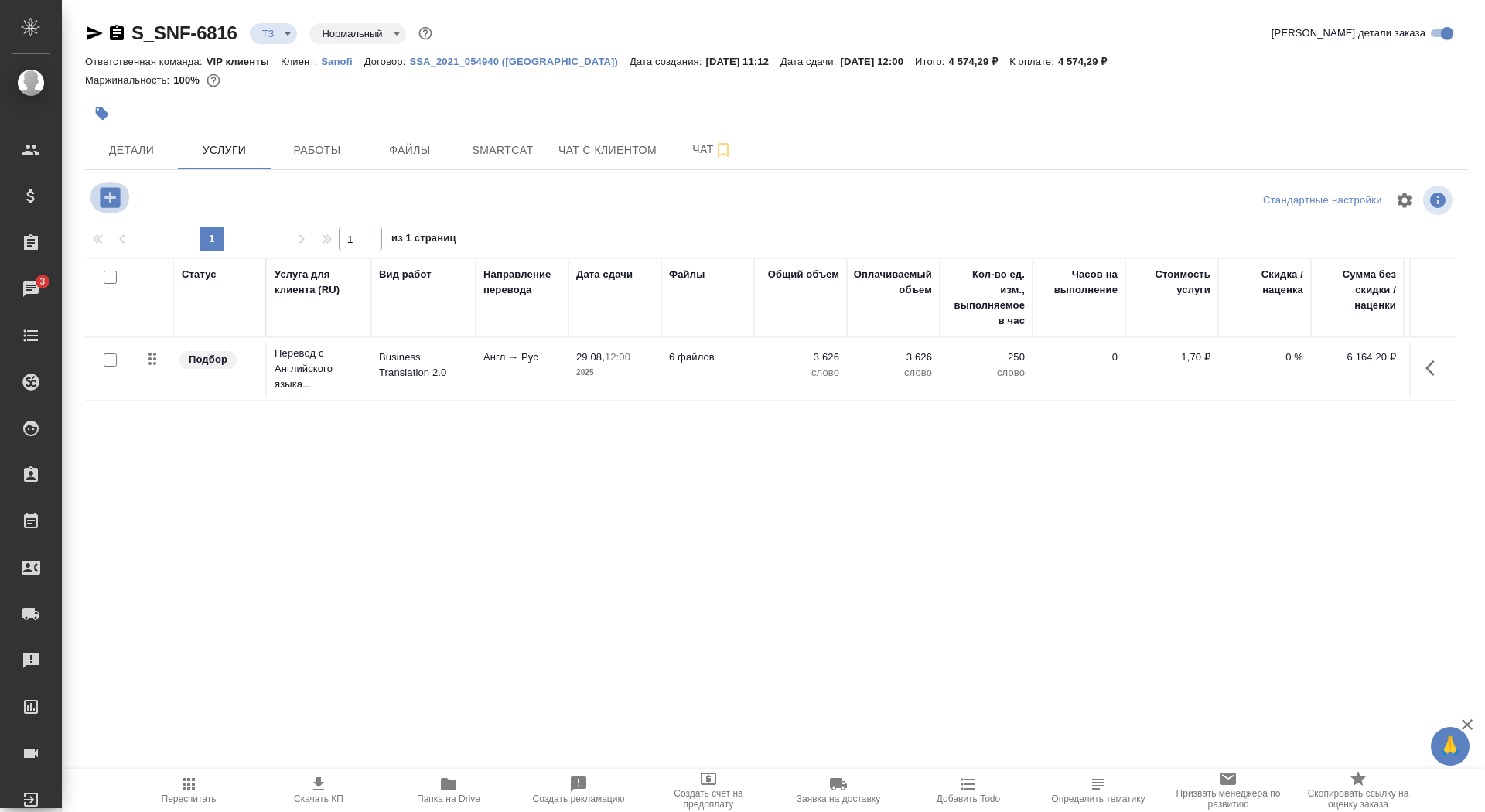
click at [103, 199] on icon "button" at bounding box center [110, 197] width 20 height 20
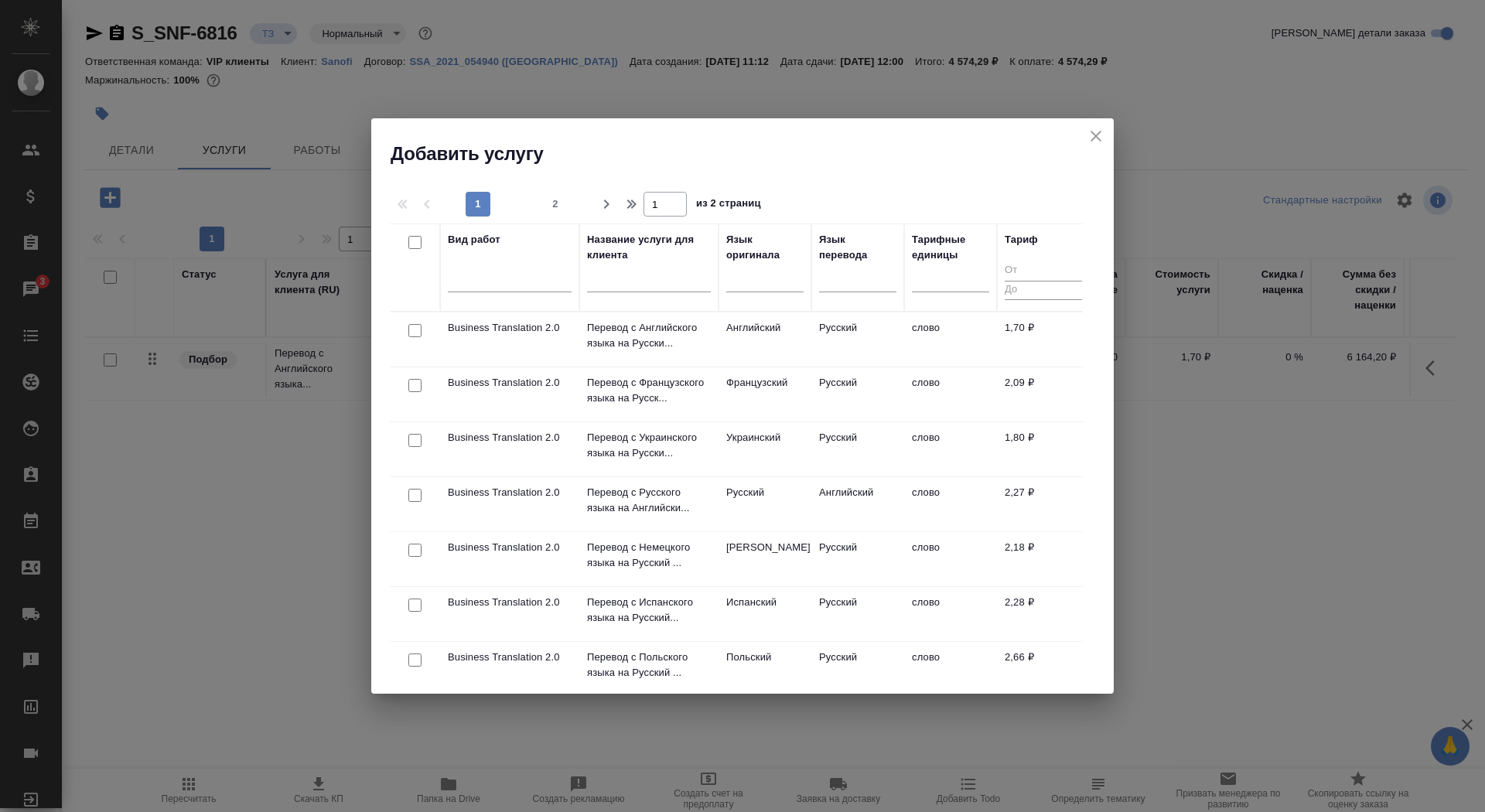
click at [620, 275] on input "text" at bounding box center [649, 283] width 124 height 20
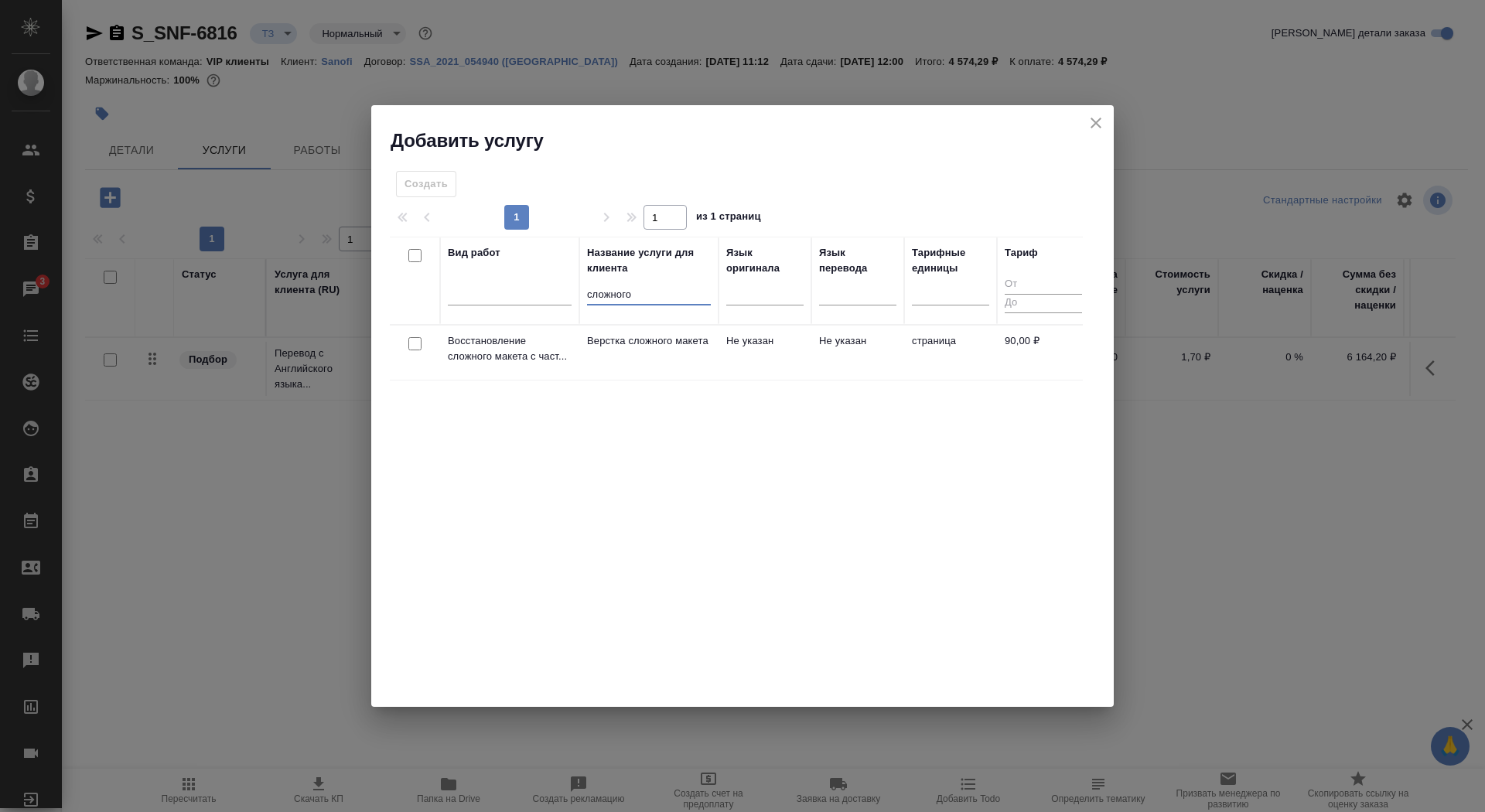
type input "сложного"
click at [584, 369] on td "Верстка сложного макета" at bounding box center [649, 353] width 140 height 54
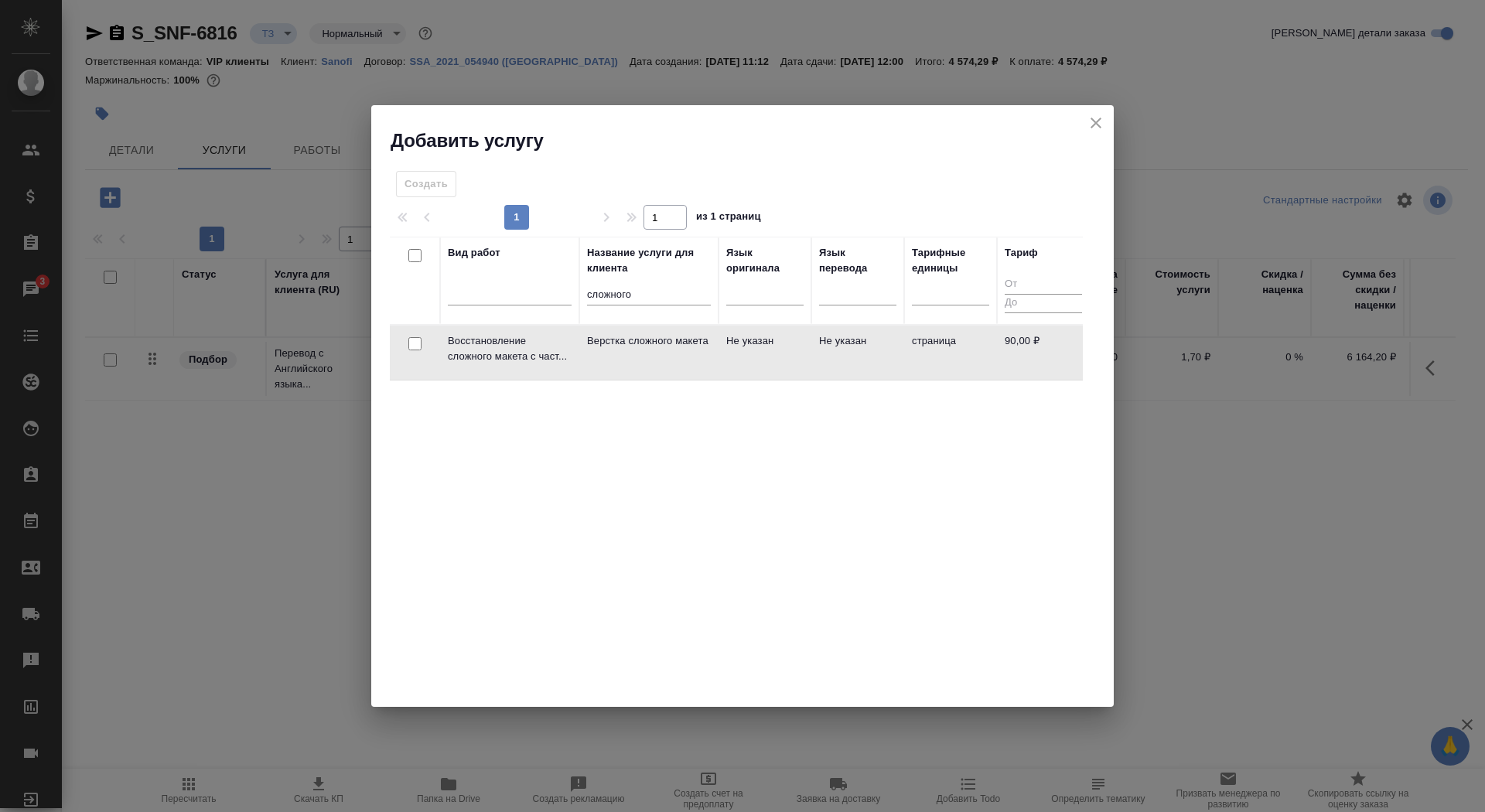
click at [584, 369] on td "Верстка сложного макета" at bounding box center [649, 353] width 140 height 54
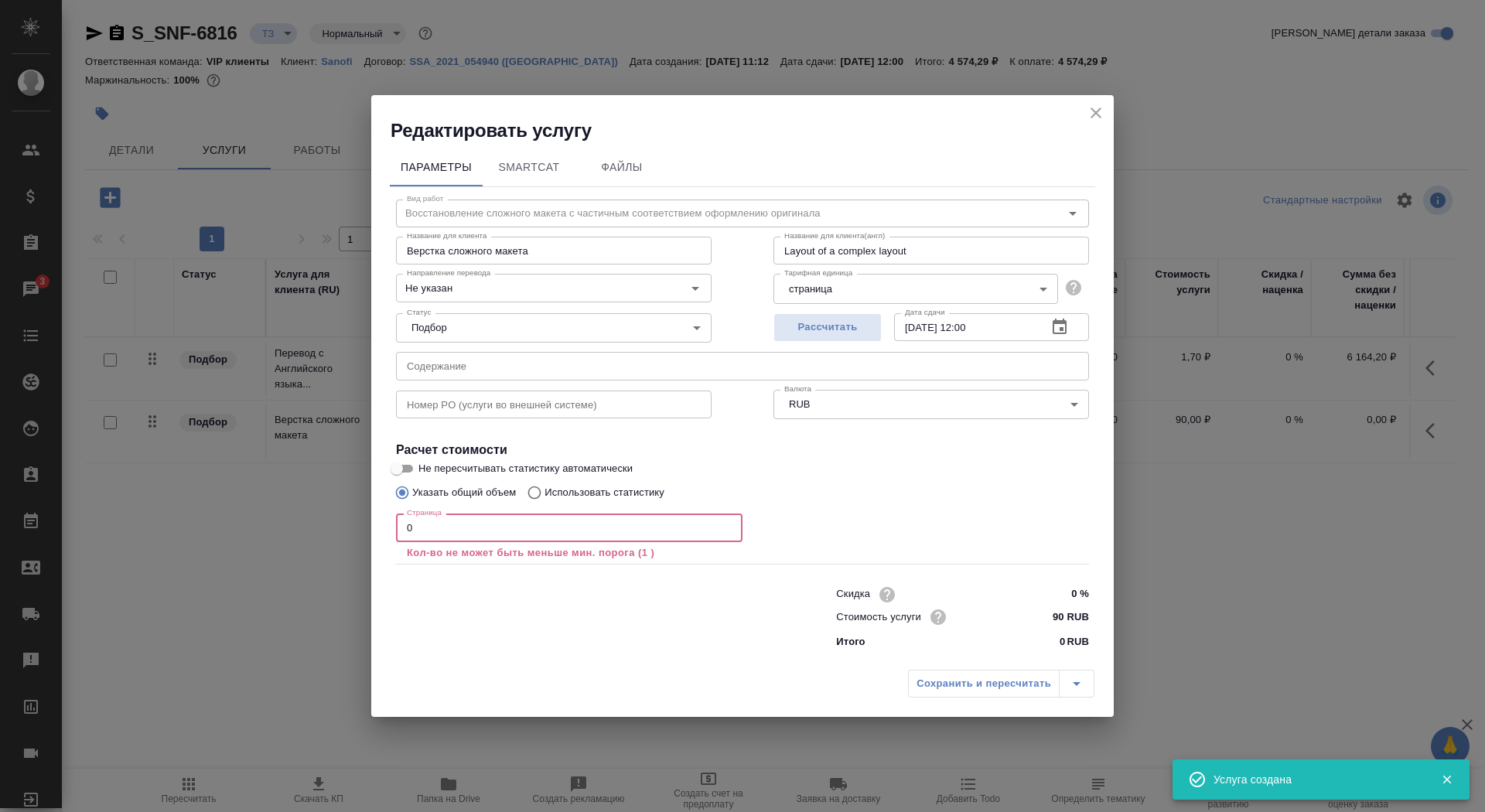
drag, startPoint x: 472, startPoint y: 524, endPoint x: 379, endPoint y: 515, distance: 93.4
click at [379, 516] on div "Параметры SmartCat Файлы Вид работ Восстановление сложного макета с частичным с…" at bounding box center [743, 402] width 743 height 520
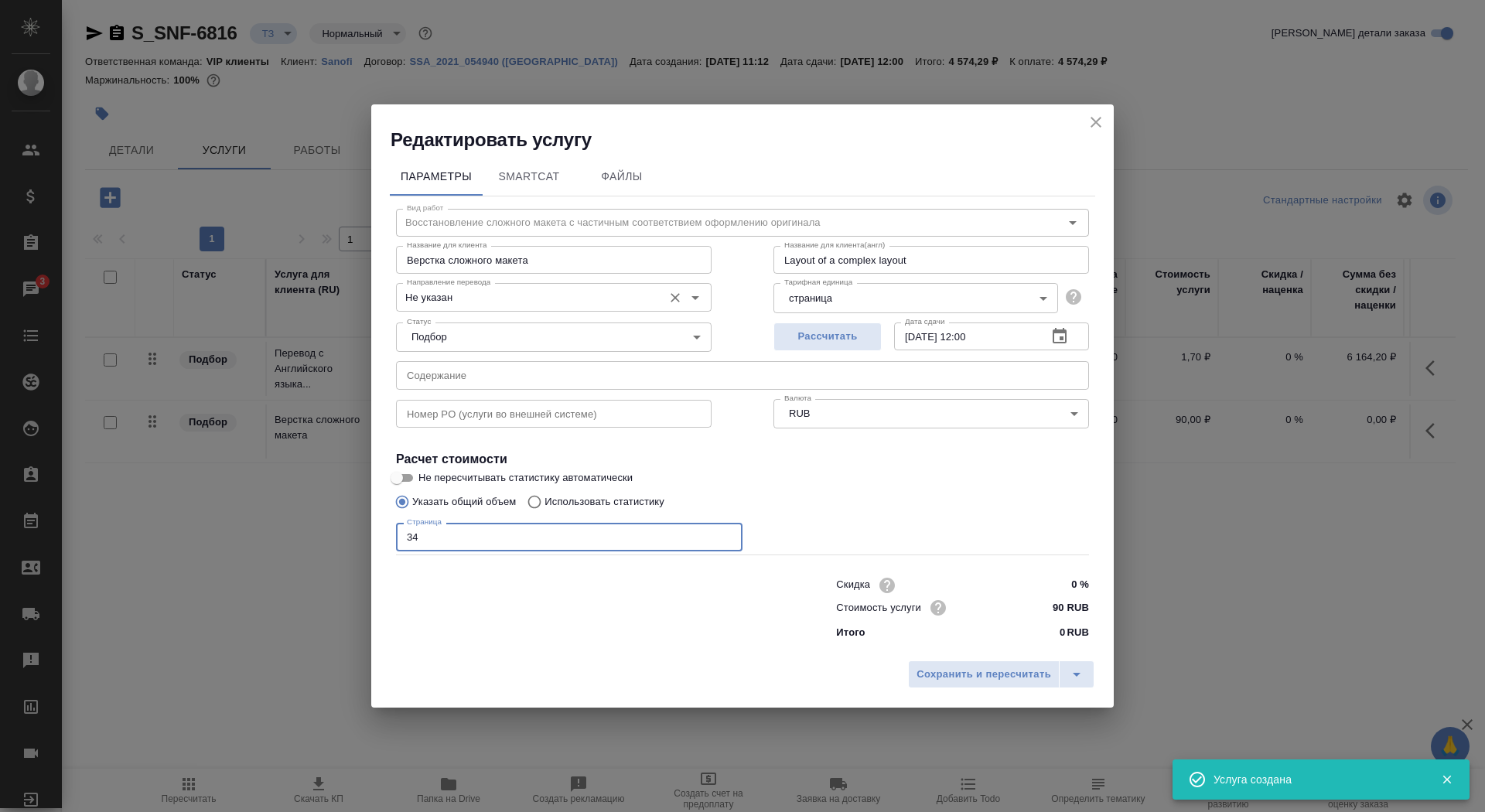
click at [512, 285] on div "Не указан Направление перевода" at bounding box center [554, 297] width 316 height 28
type input "34"
click at [512, 294] on input "Не указан" at bounding box center [527, 296] width 255 height 19
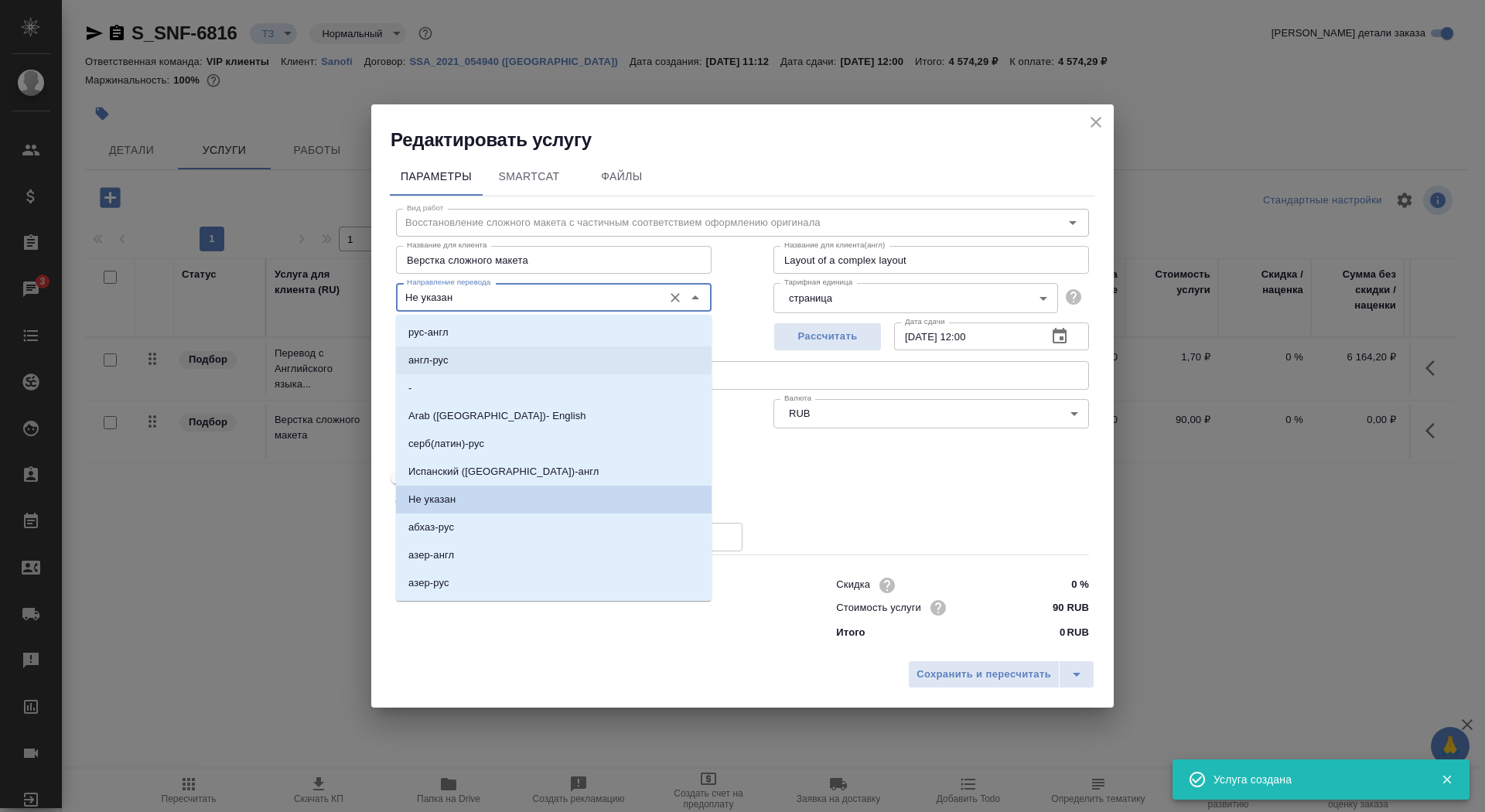
click at [520, 366] on li "англ-рус" at bounding box center [554, 360] width 316 height 28
type input "англ-рус"
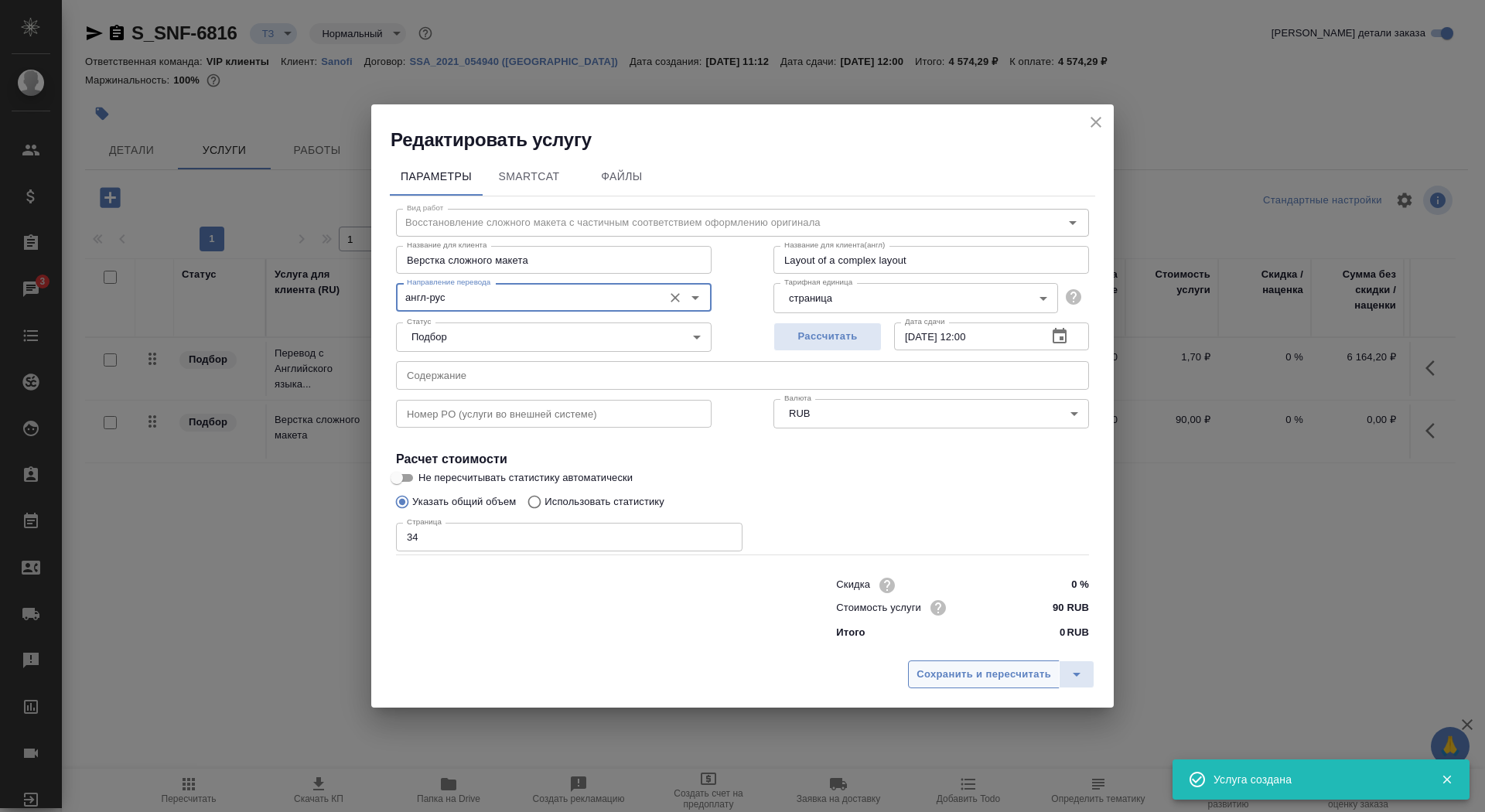
click at [966, 682] on span "Сохранить и пересчитать" at bounding box center [984, 674] width 135 height 18
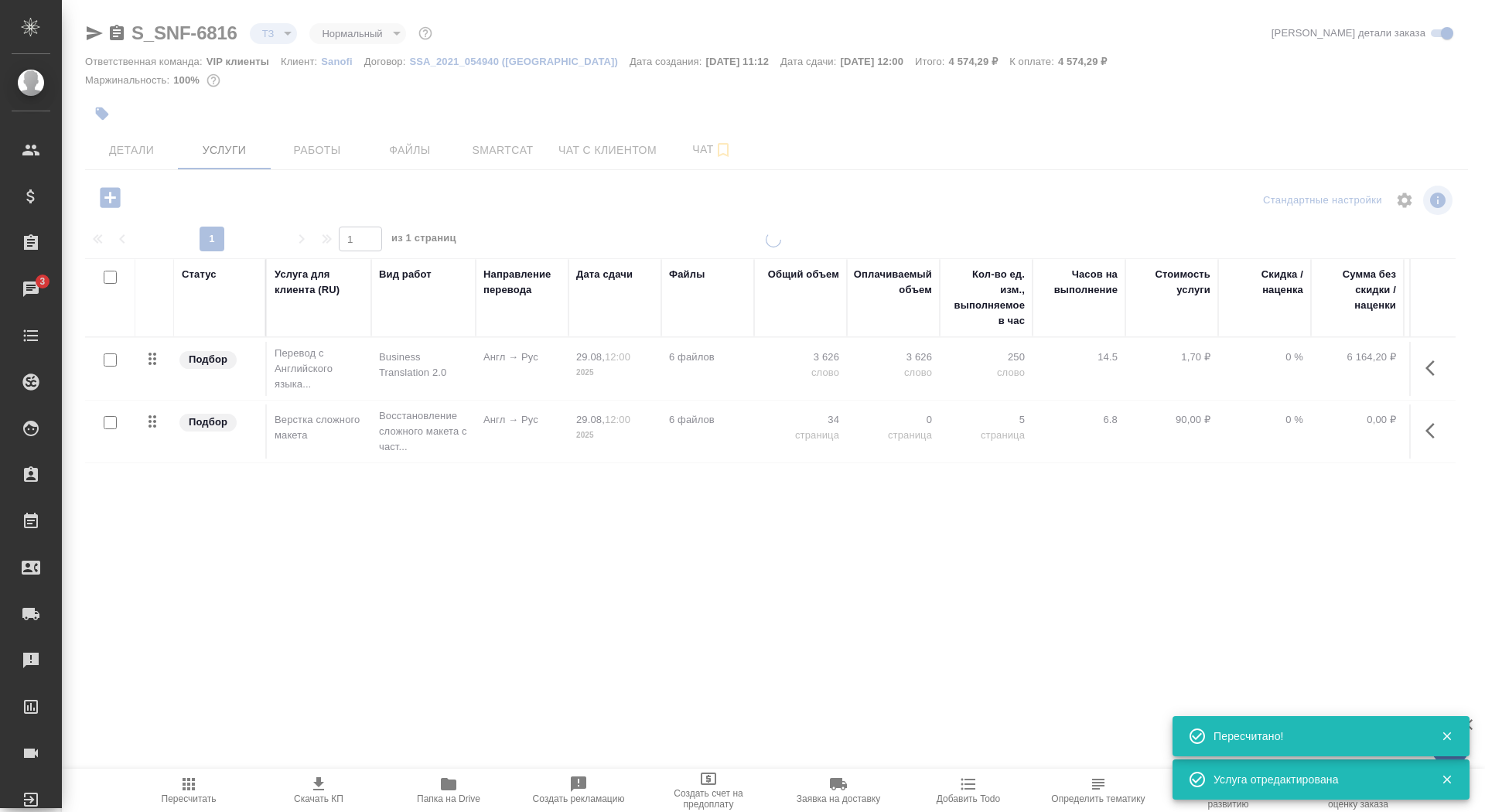
type input "new"
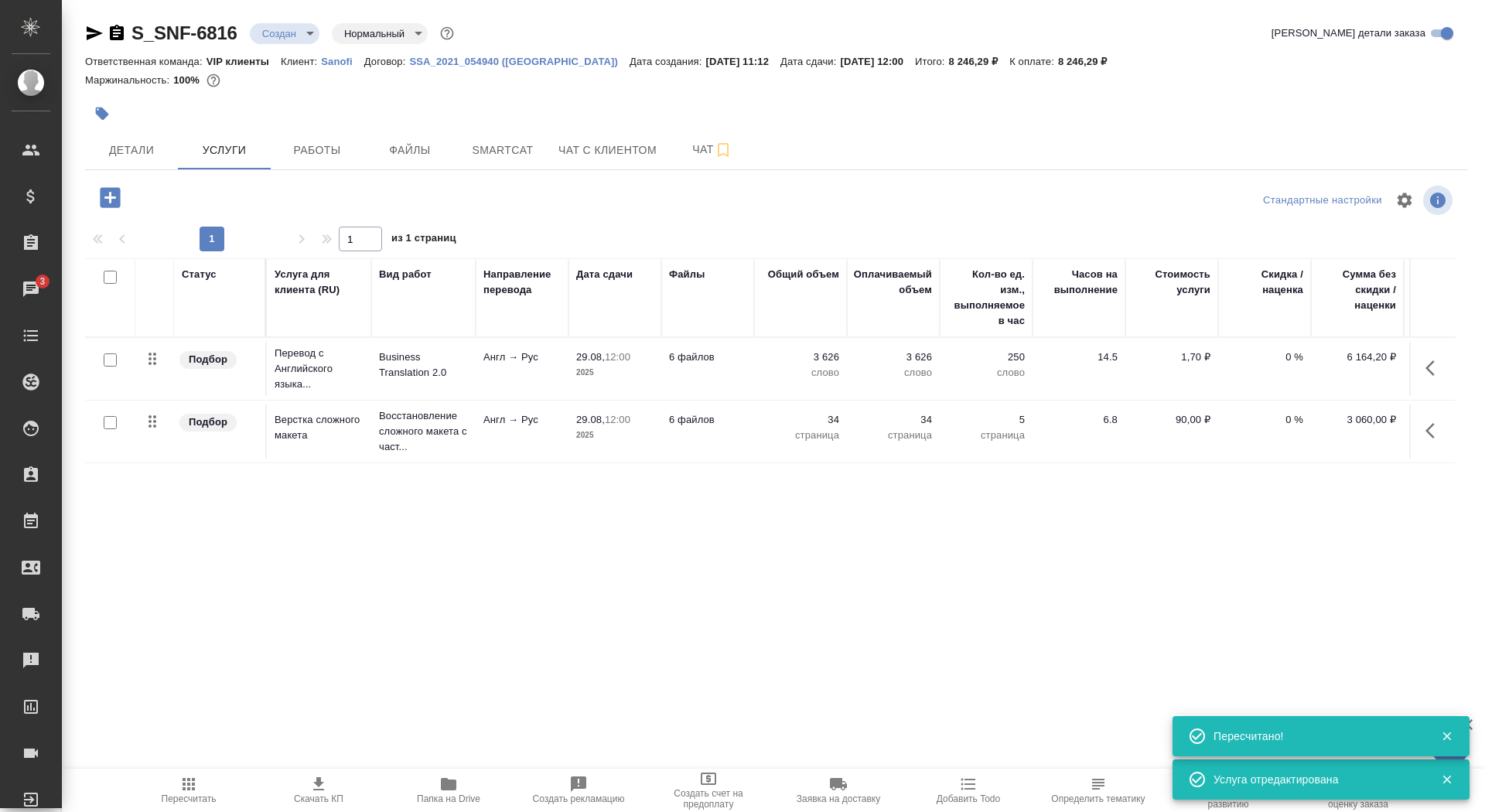
click at [663, 366] on td "6 файлов" at bounding box center [708, 368] width 93 height 54
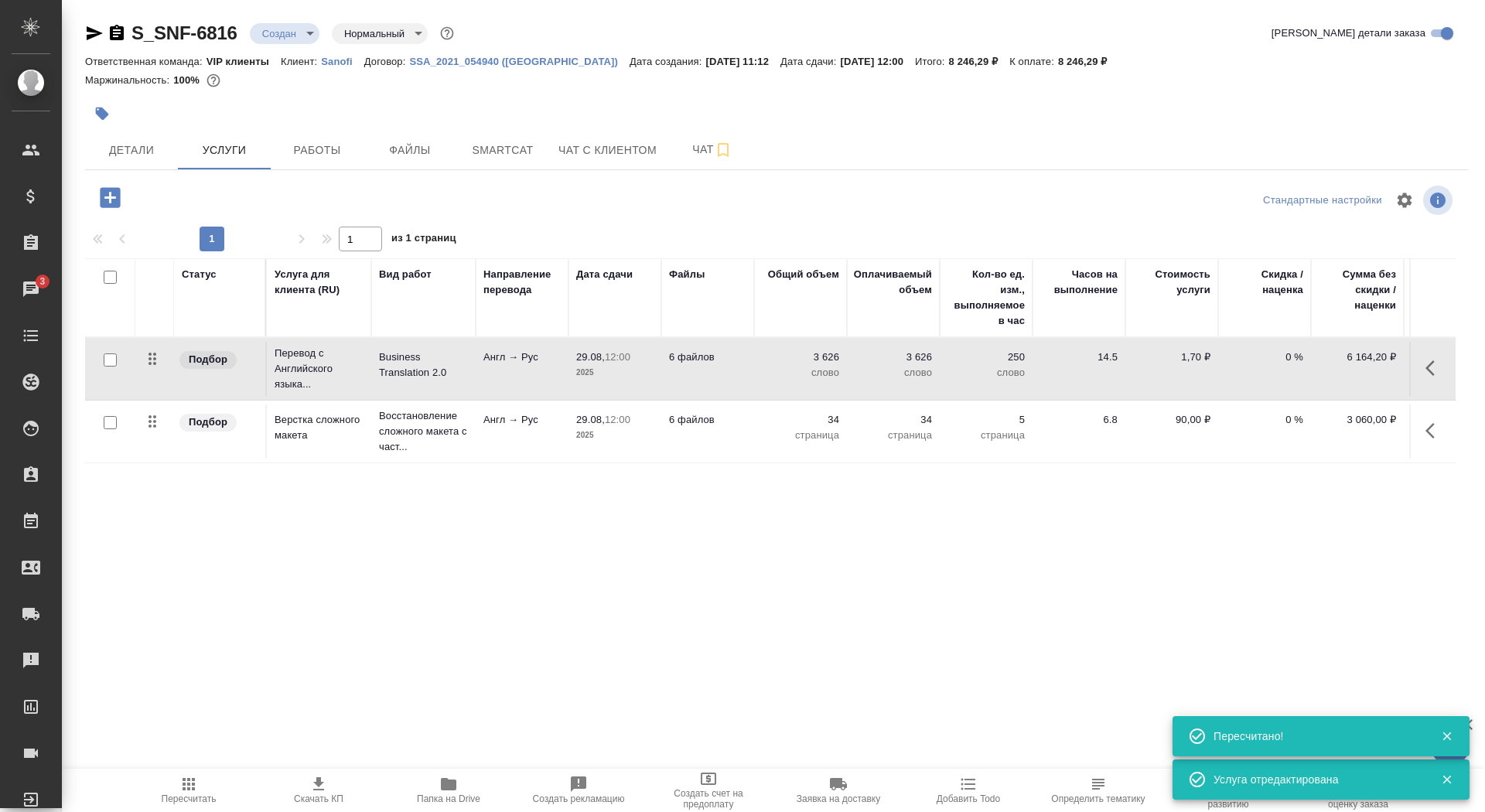
click at [663, 366] on td "6 файлов" at bounding box center [708, 368] width 93 height 54
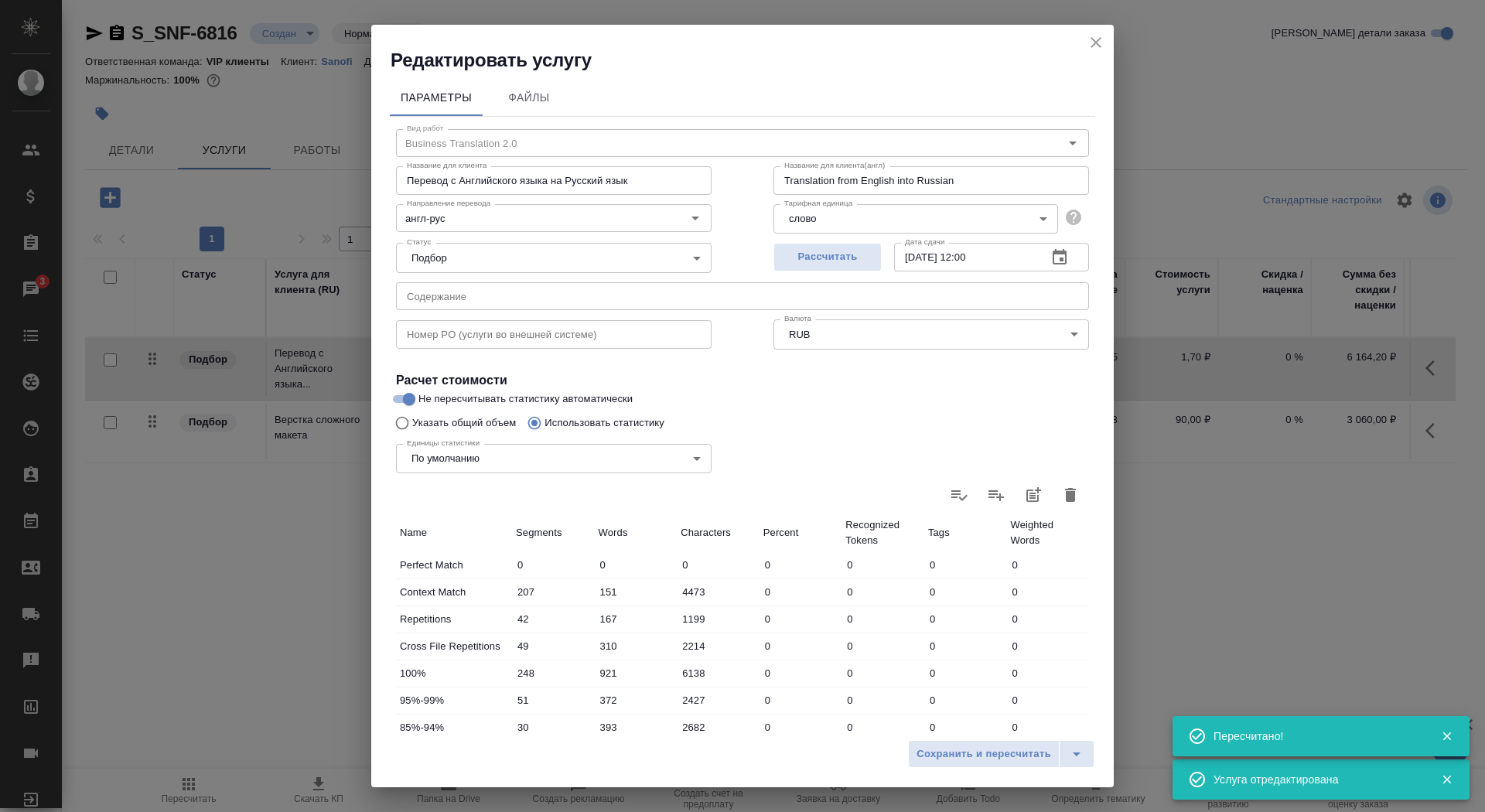
scroll to position [240, 0]
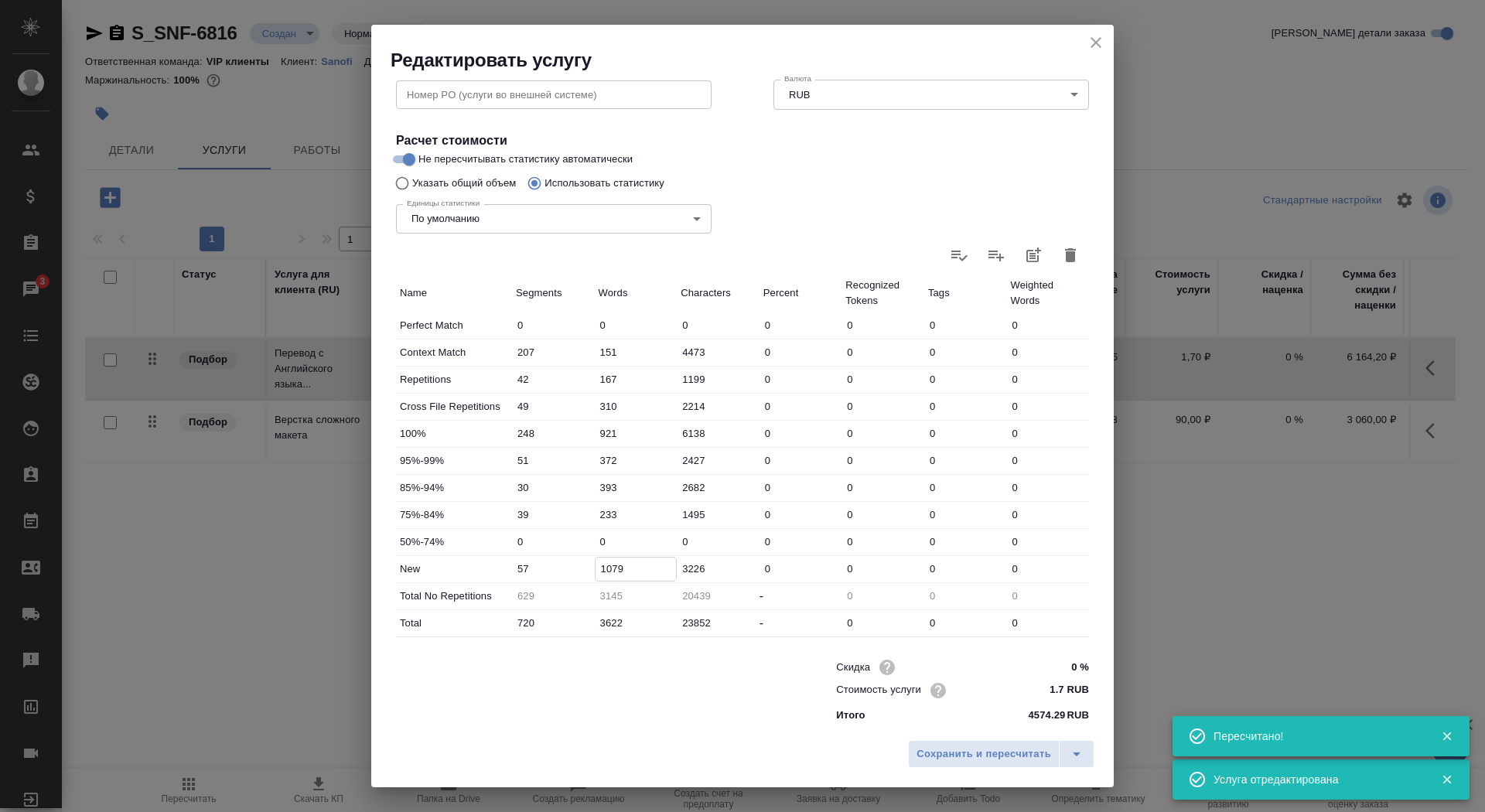
click at [602, 569] on input "1079" at bounding box center [636, 568] width 81 height 23
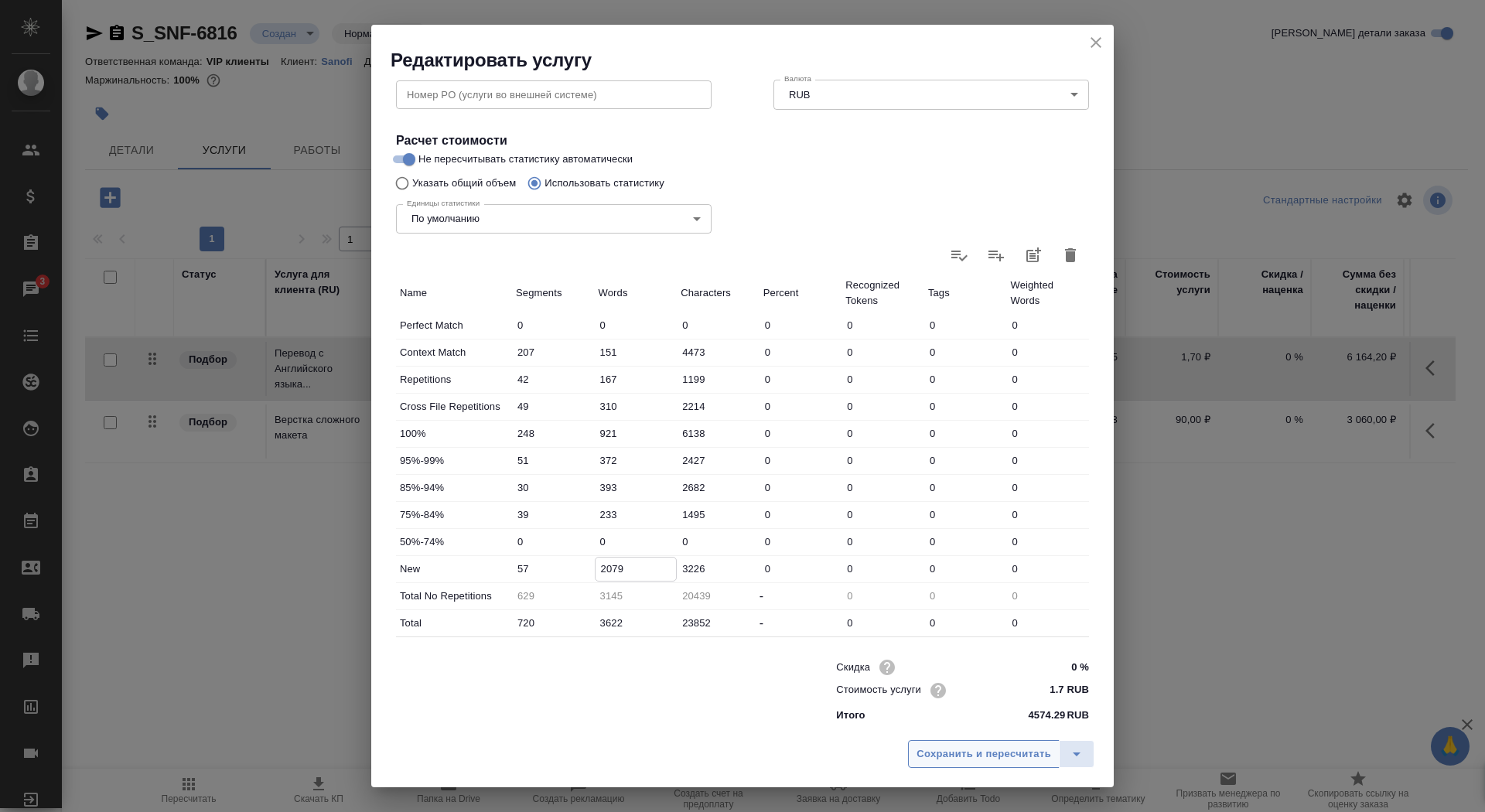
type input "2079"
click at [1002, 755] on span "Сохранить и пересчитать" at bounding box center [984, 755] width 135 height 18
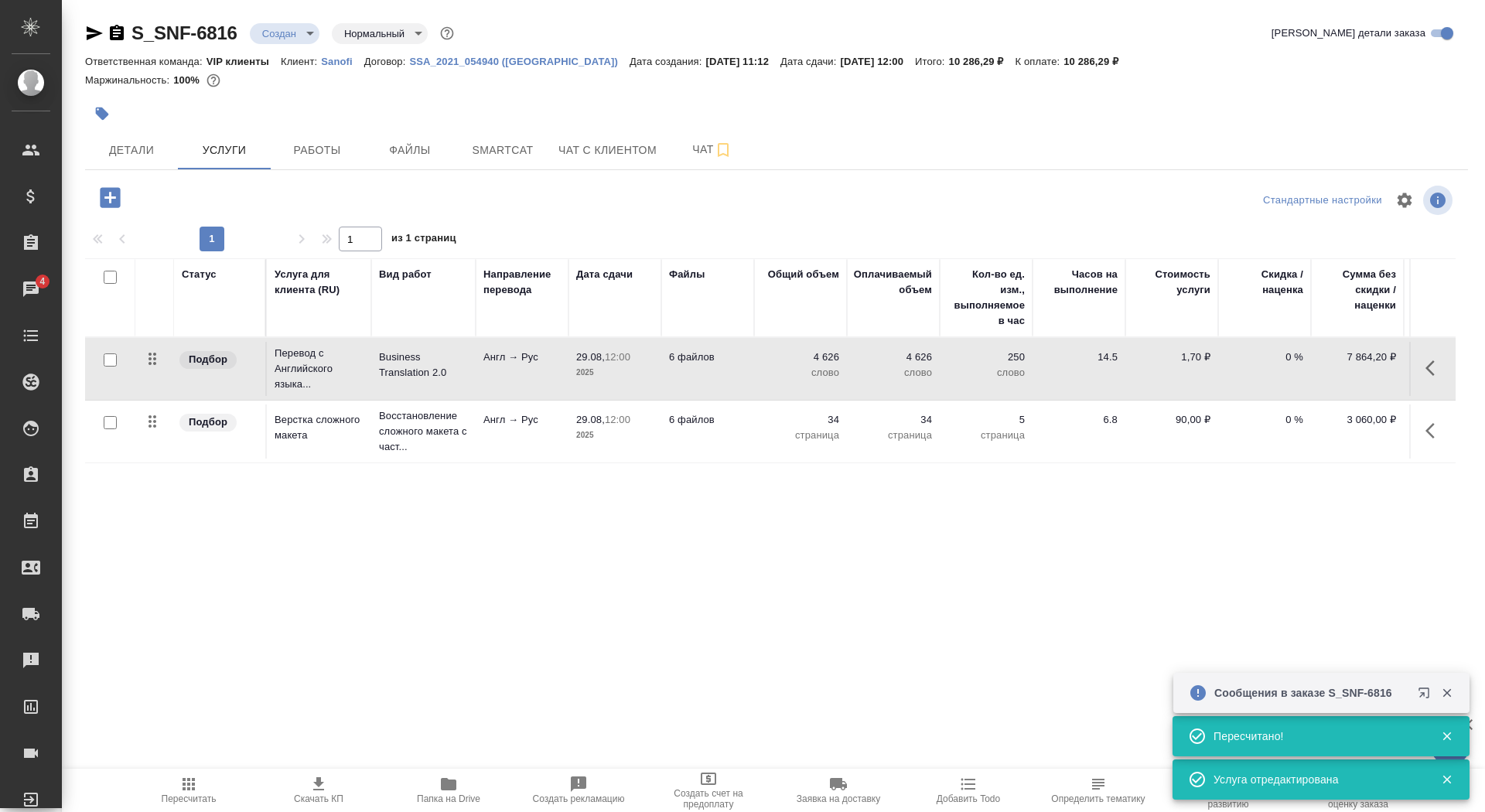
click at [309, 779] on icon "button" at bounding box center [318, 783] width 19 height 19
click at [154, 147] on span "Детали" at bounding box center [131, 151] width 74 height 20
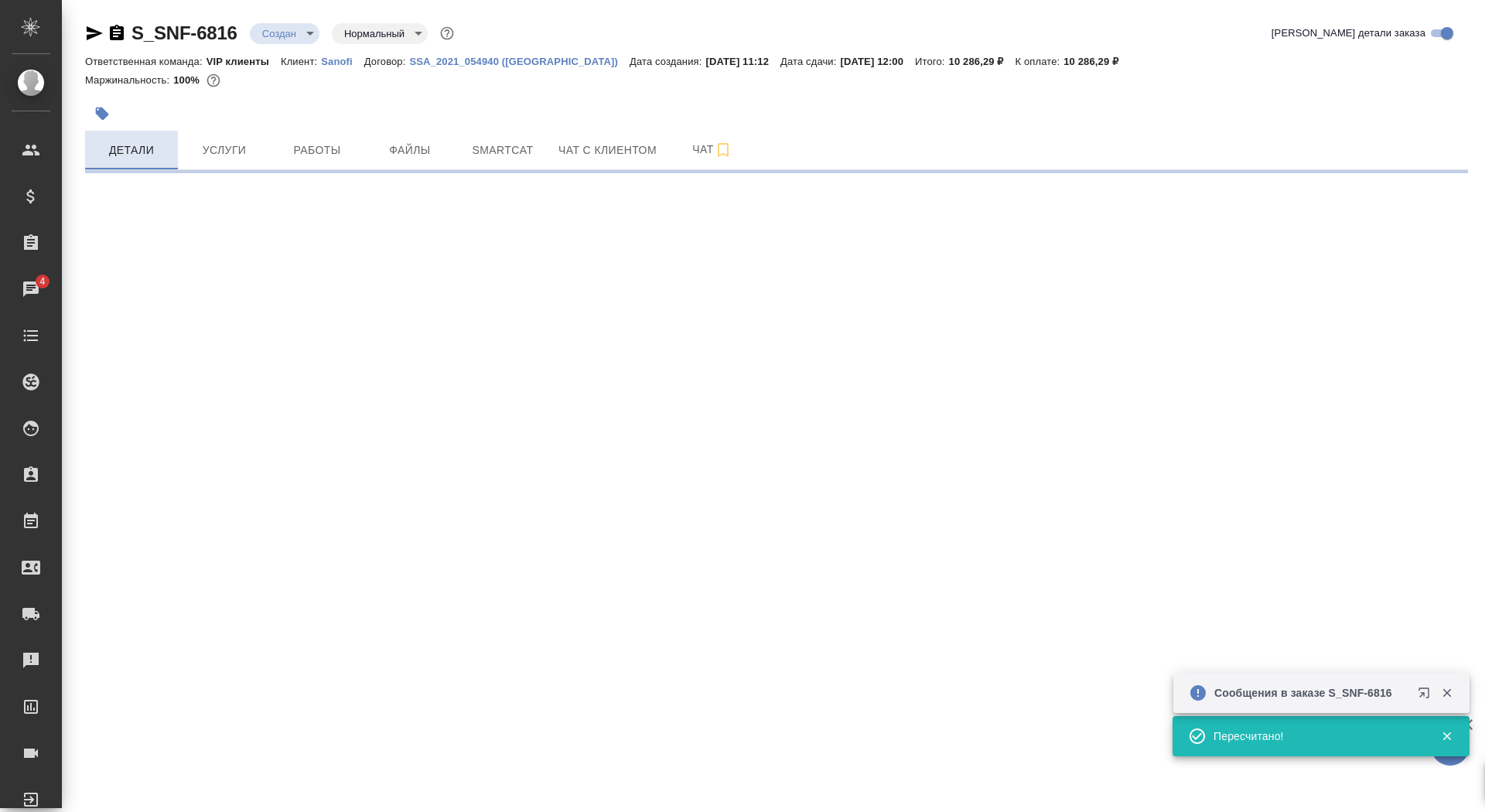
select select "RU"
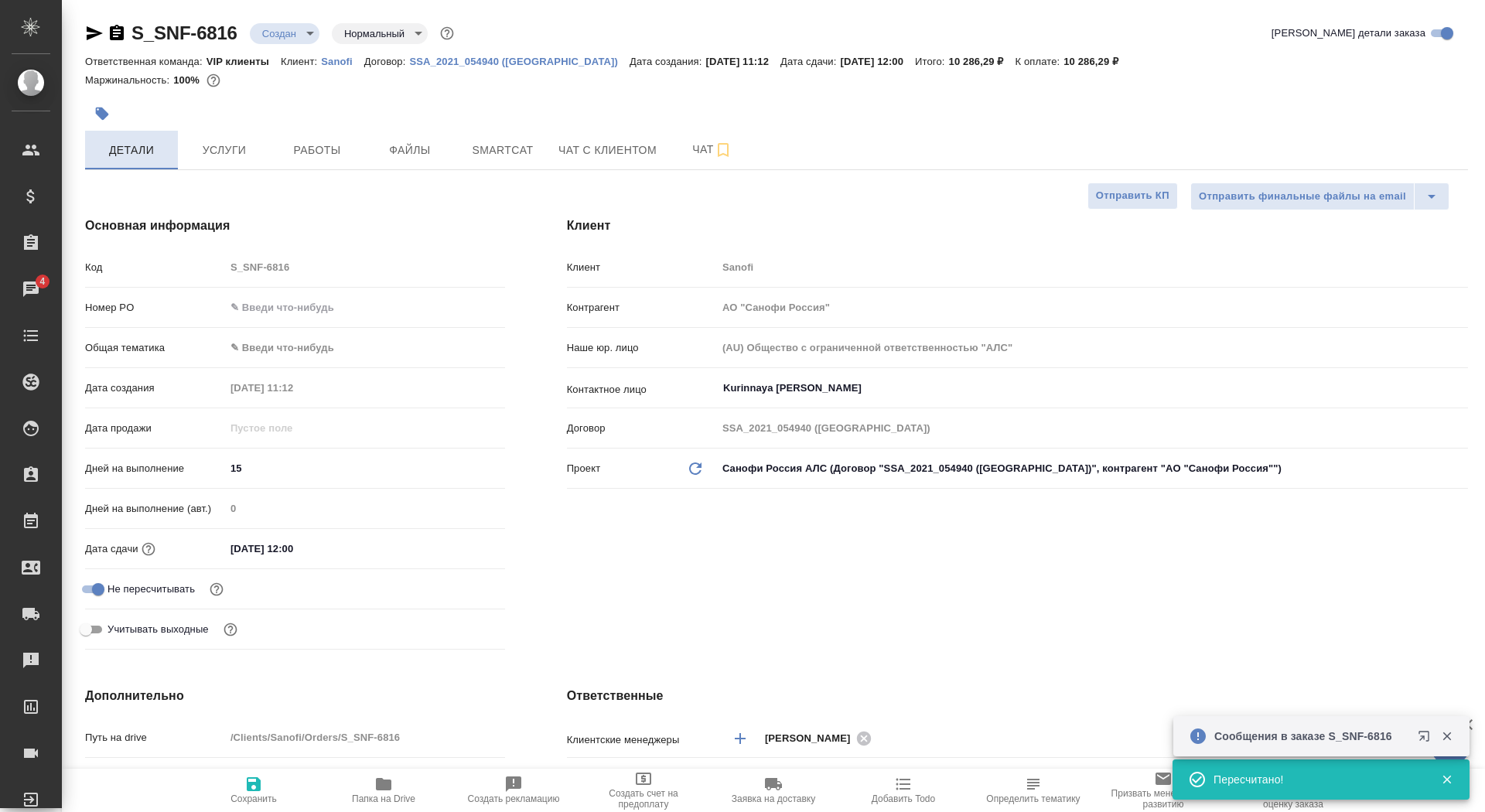
type textarea "x"
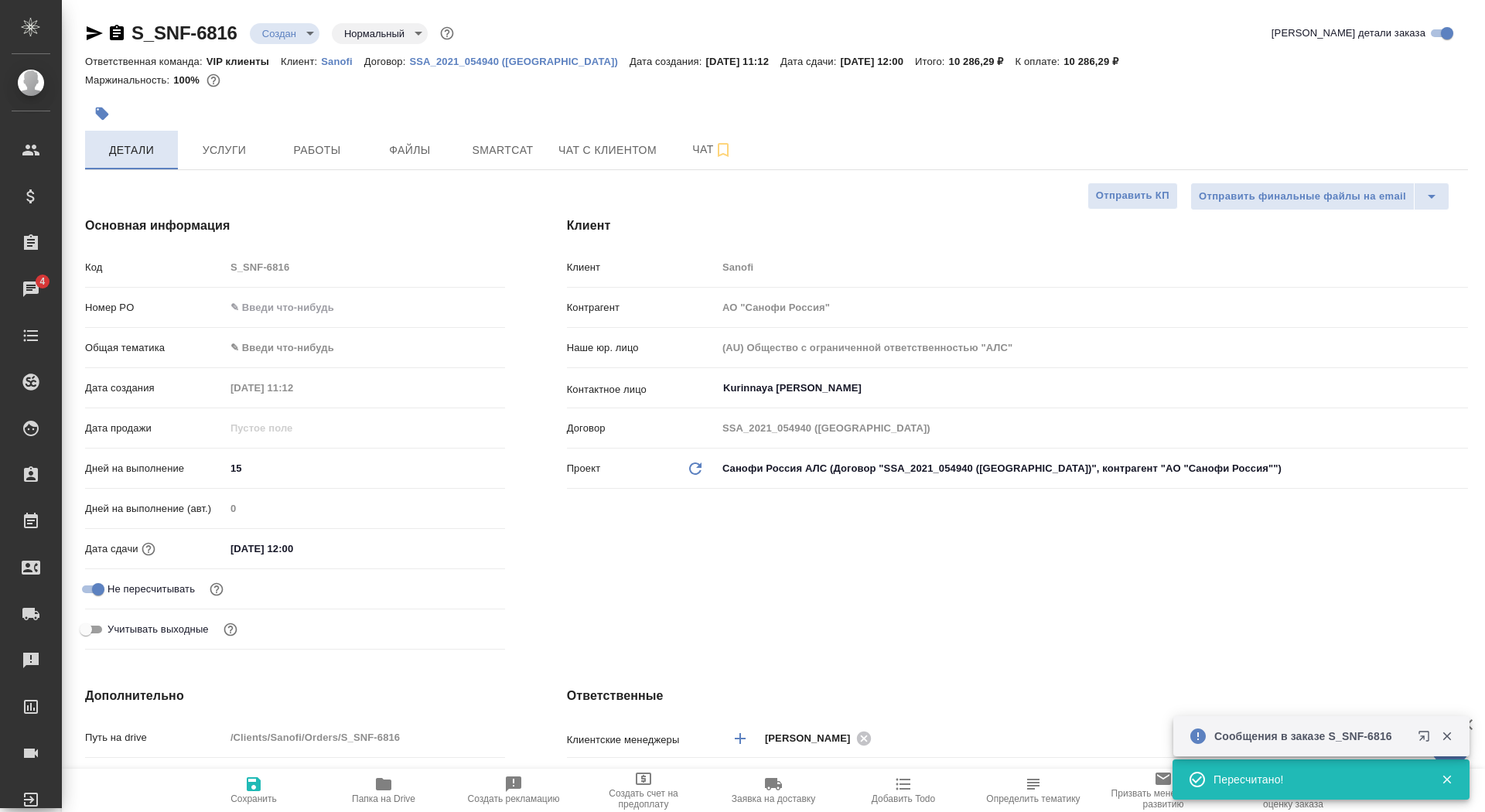
type textarea "x"
click at [270, 808] on button "Сохранить" at bounding box center [254, 790] width 130 height 44
type textarea "x"
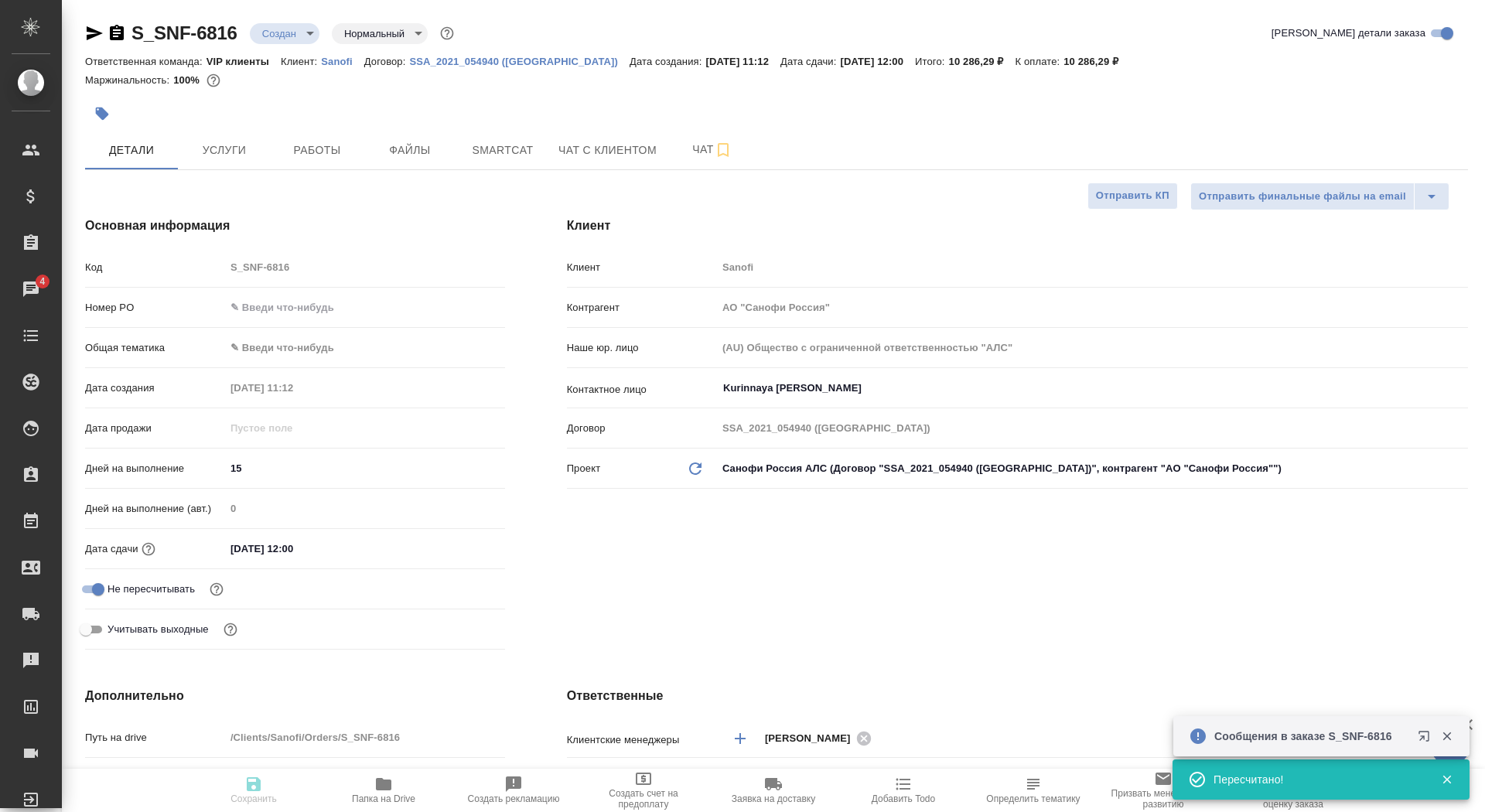
type textarea "x"
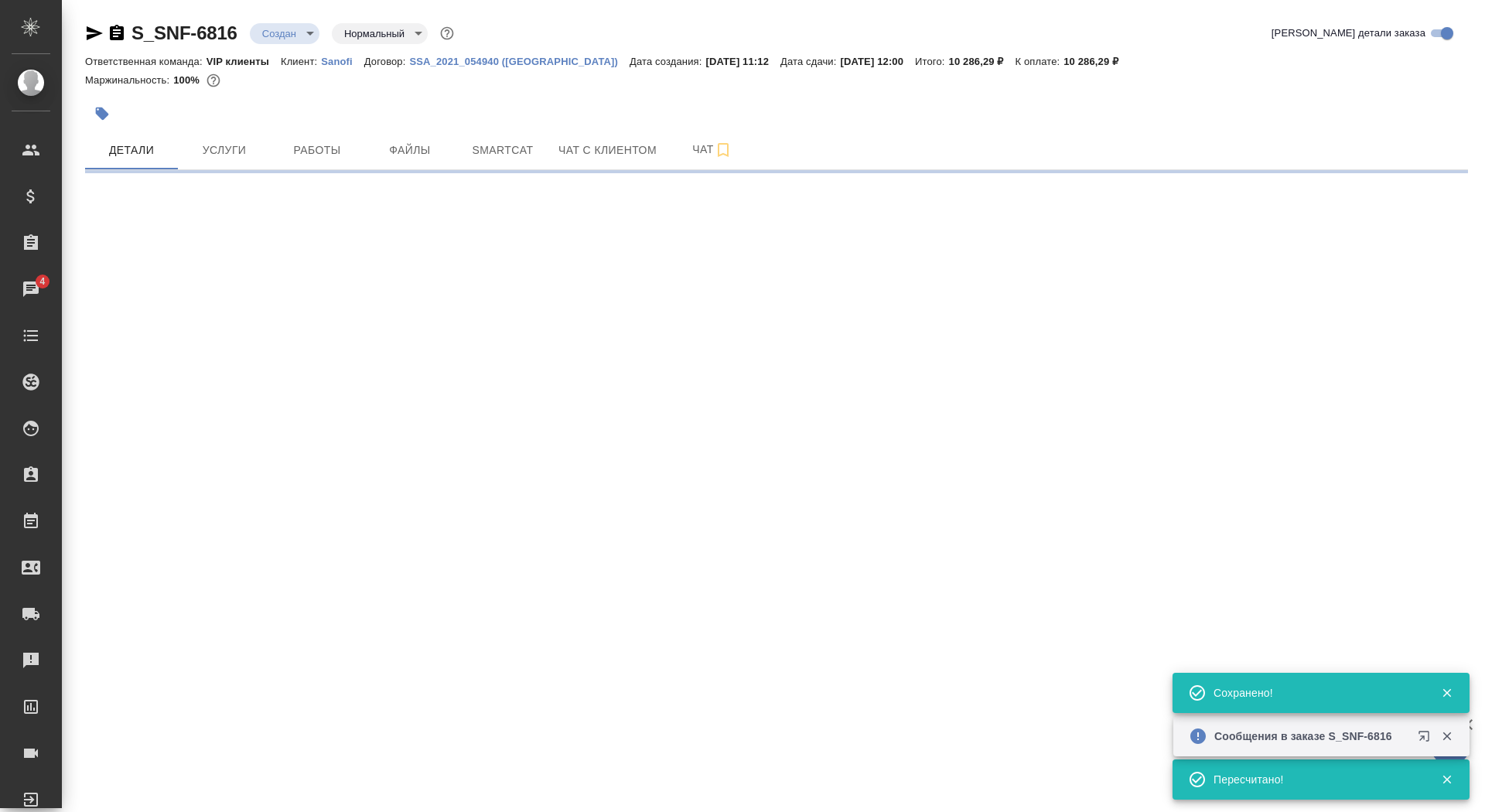
select select "RU"
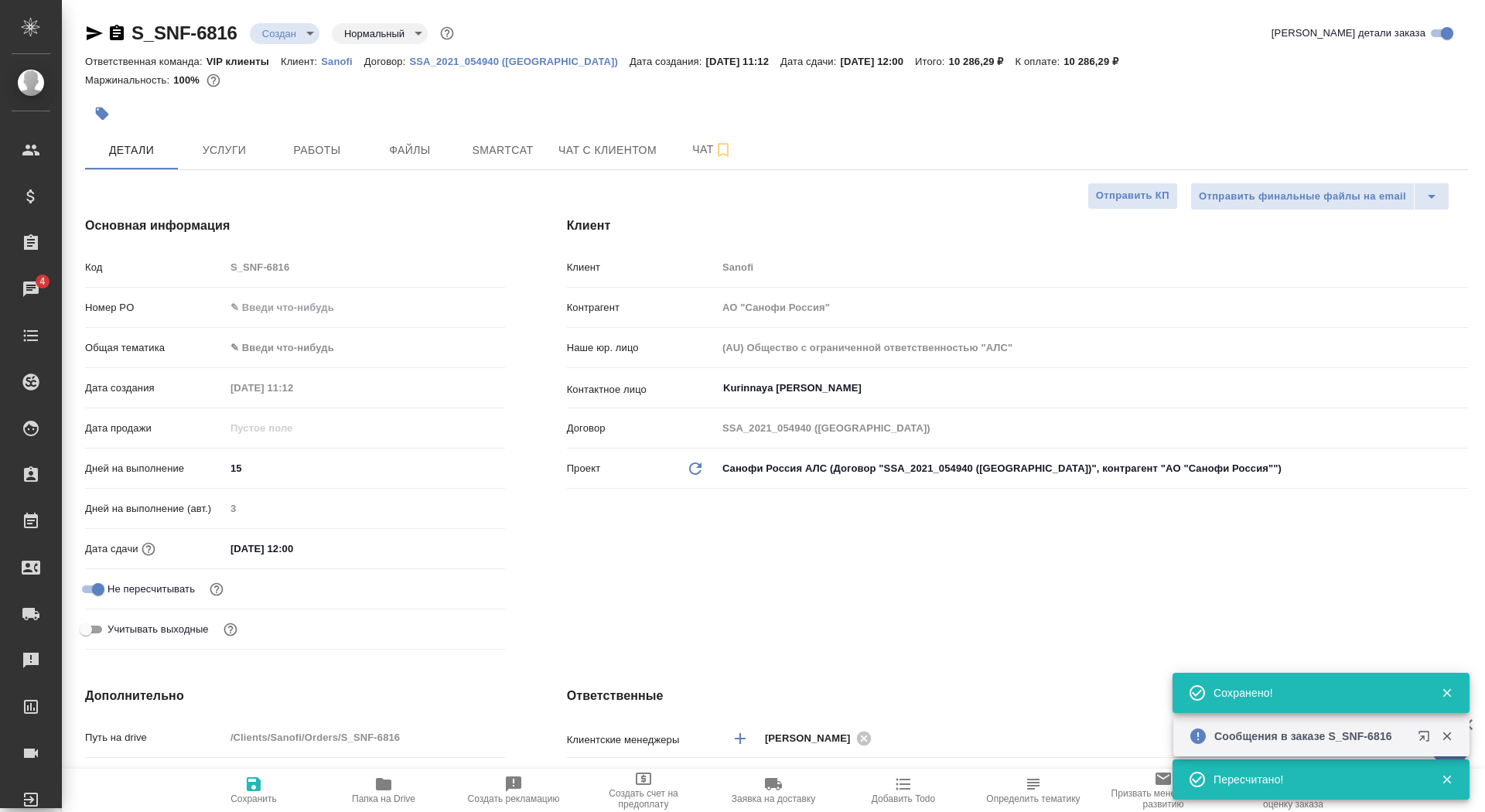
type textarea "x"
click at [268, 806] on button "Сохранить" at bounding box center [254, 790] width 130 height 44
type textarea "x"
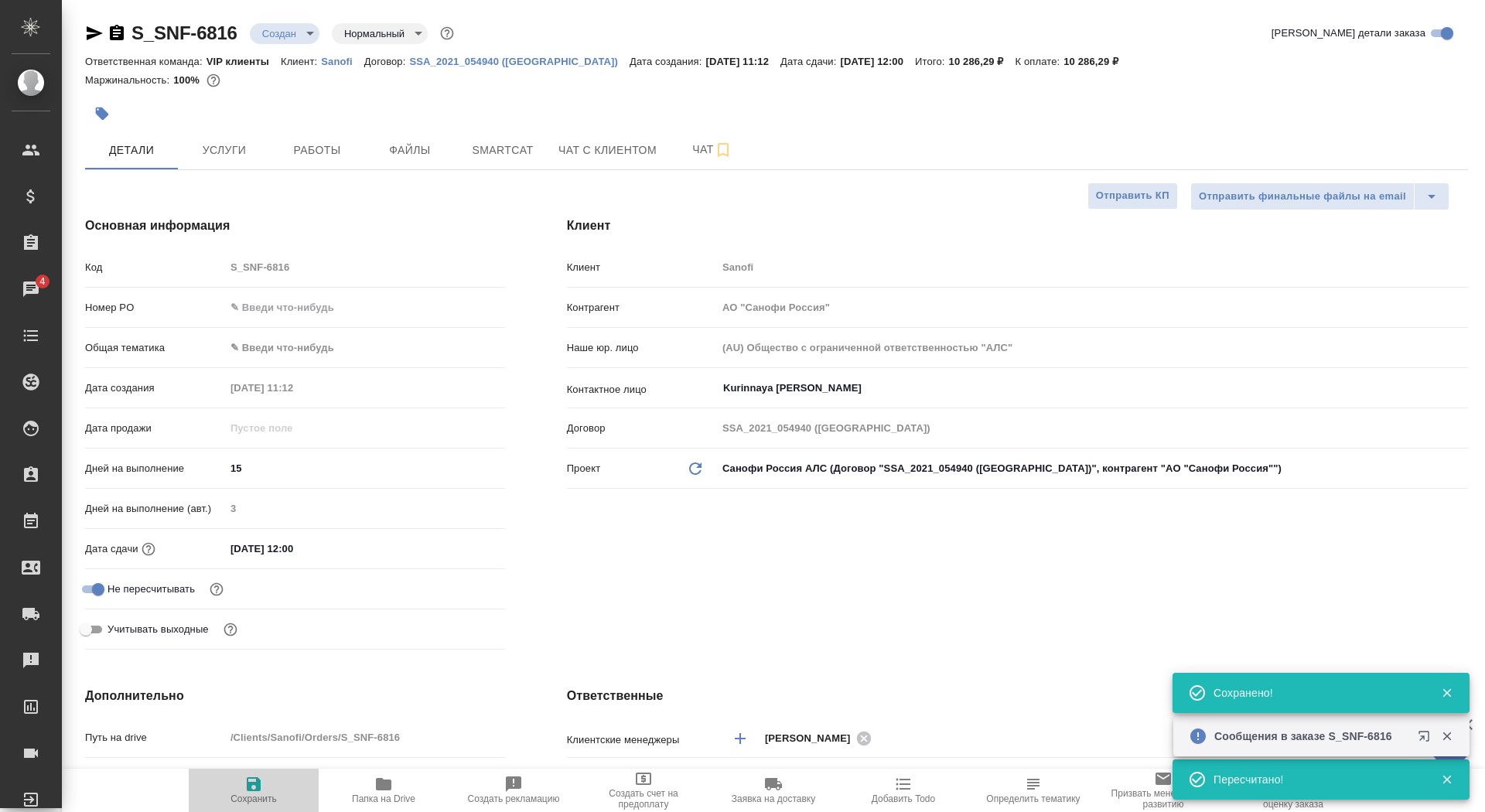
type textarea "x"
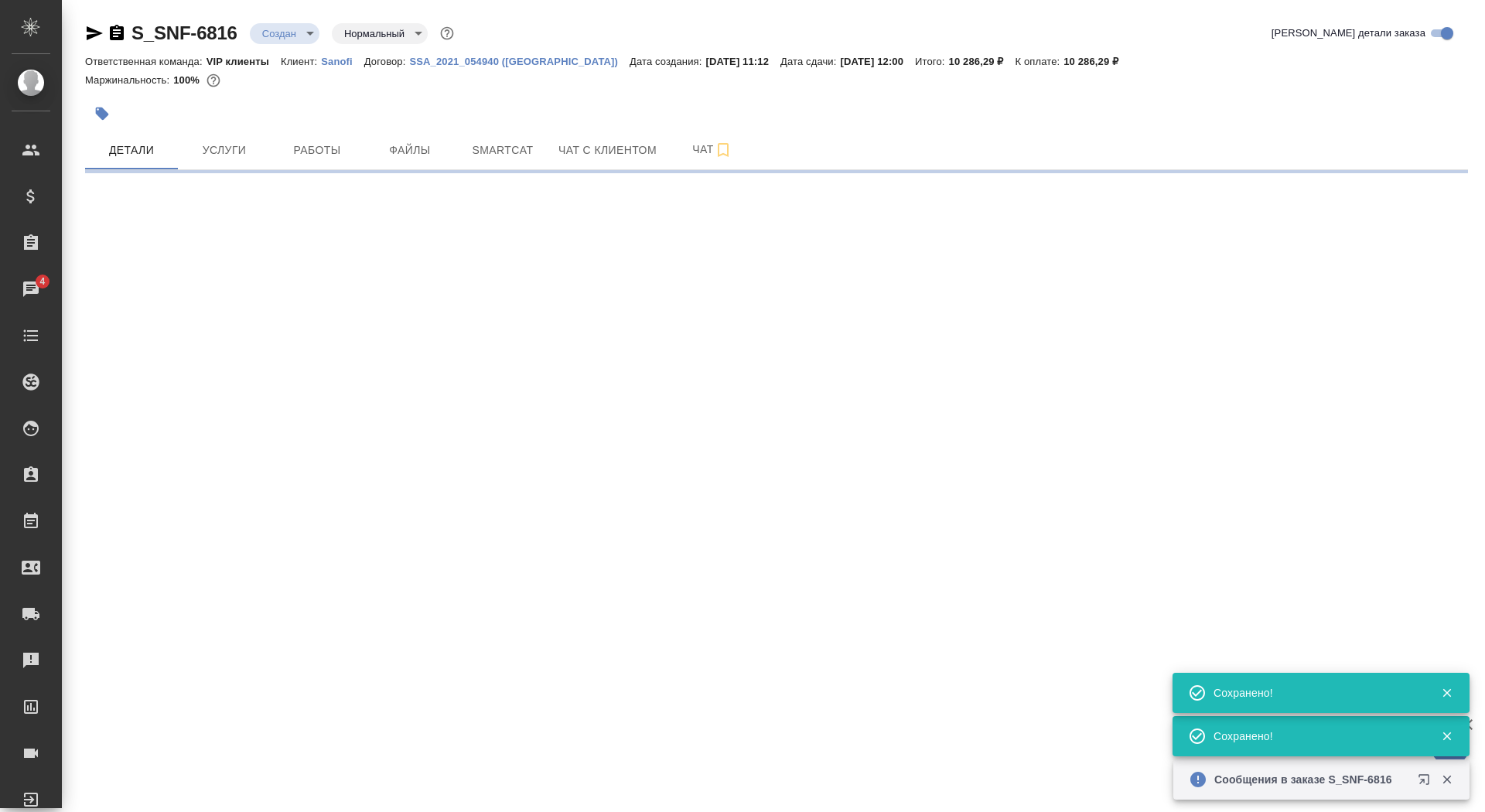
select select "RU"
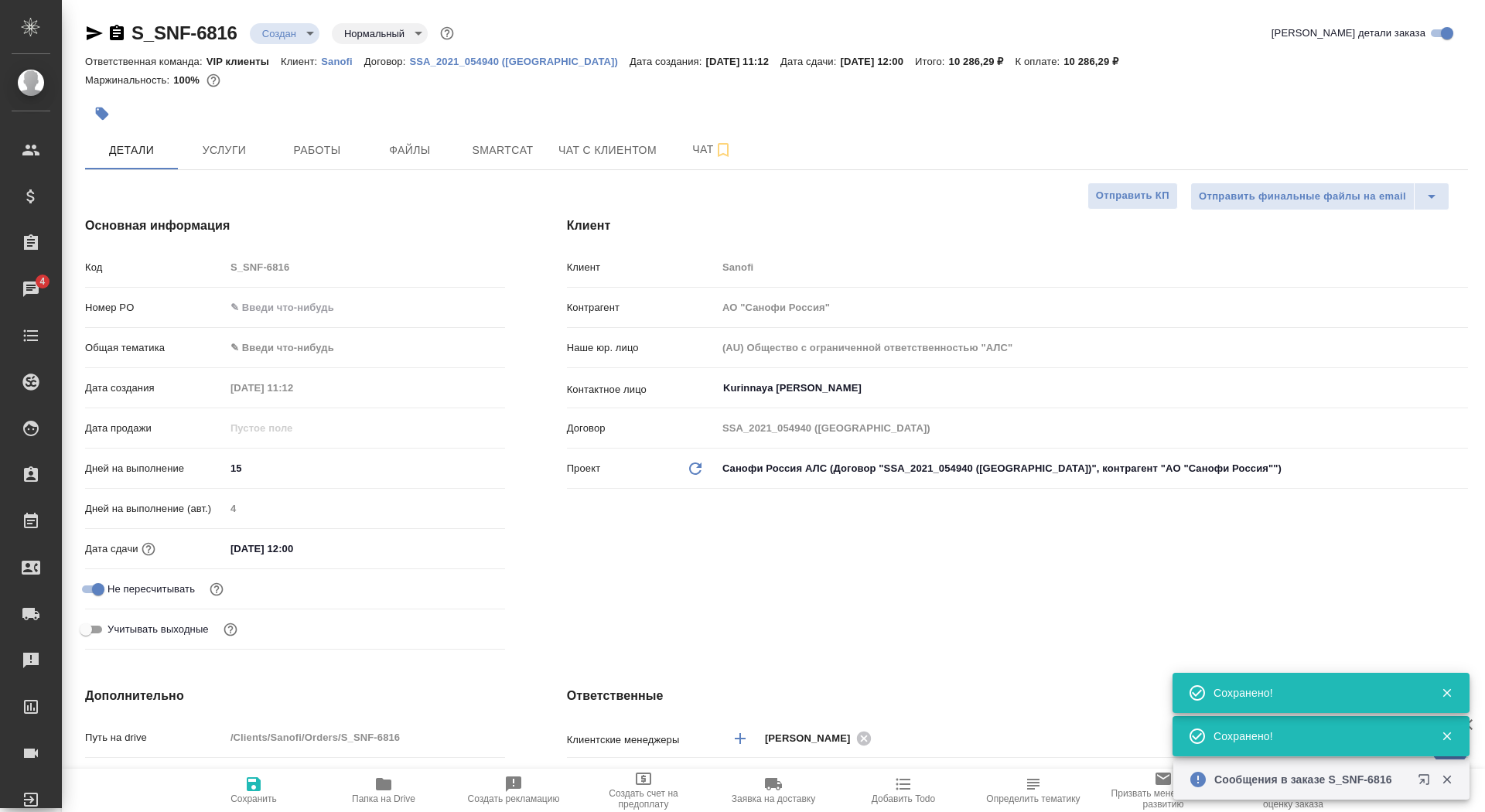
type textarea "x"
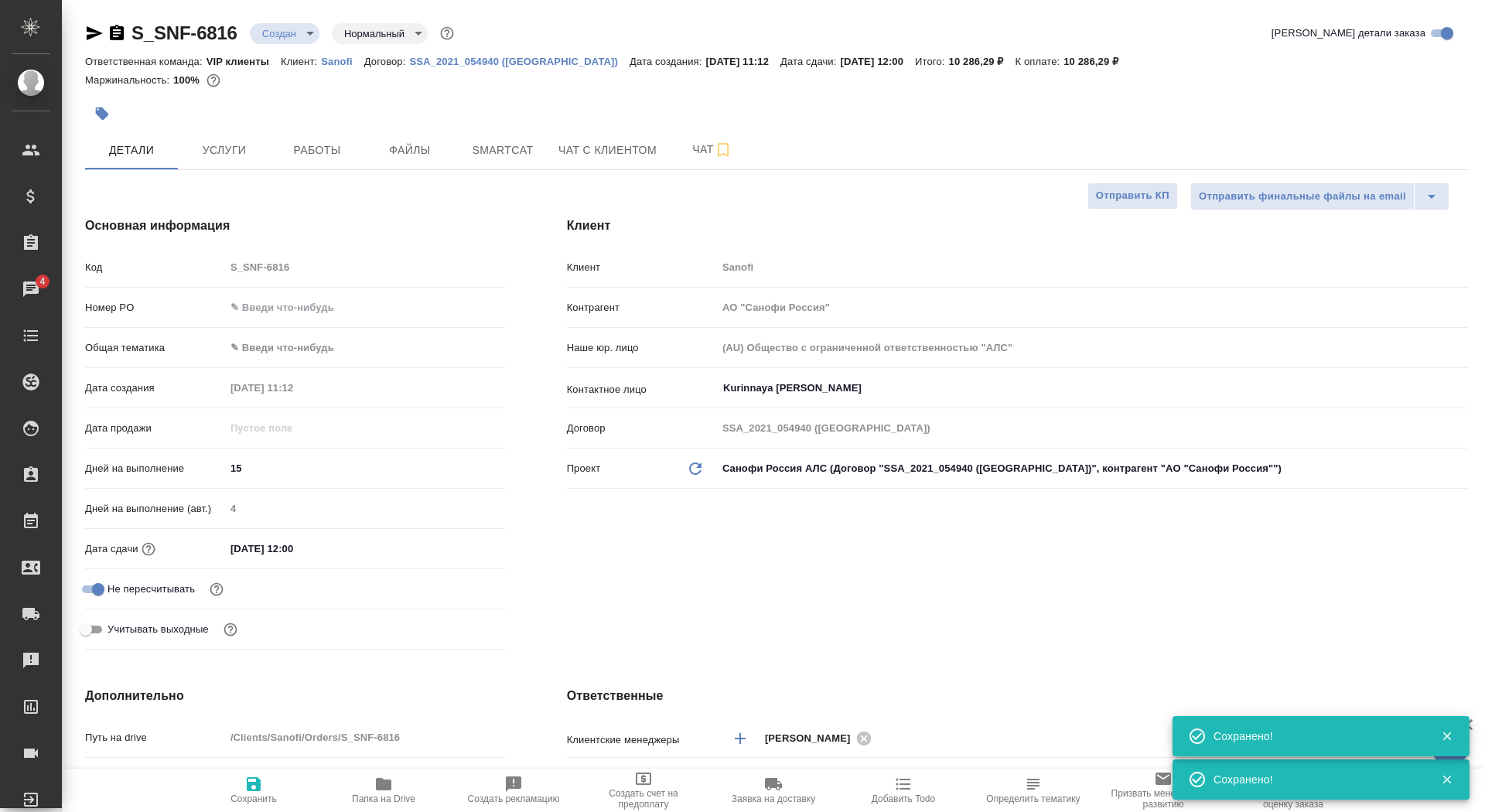
click at [1107, 178] on div "S_SNF-6816 Создан new Нормальный normal Кратко детали заказа Ответственная кома…" at bounding box center [776, 799] width 1400 height 1598
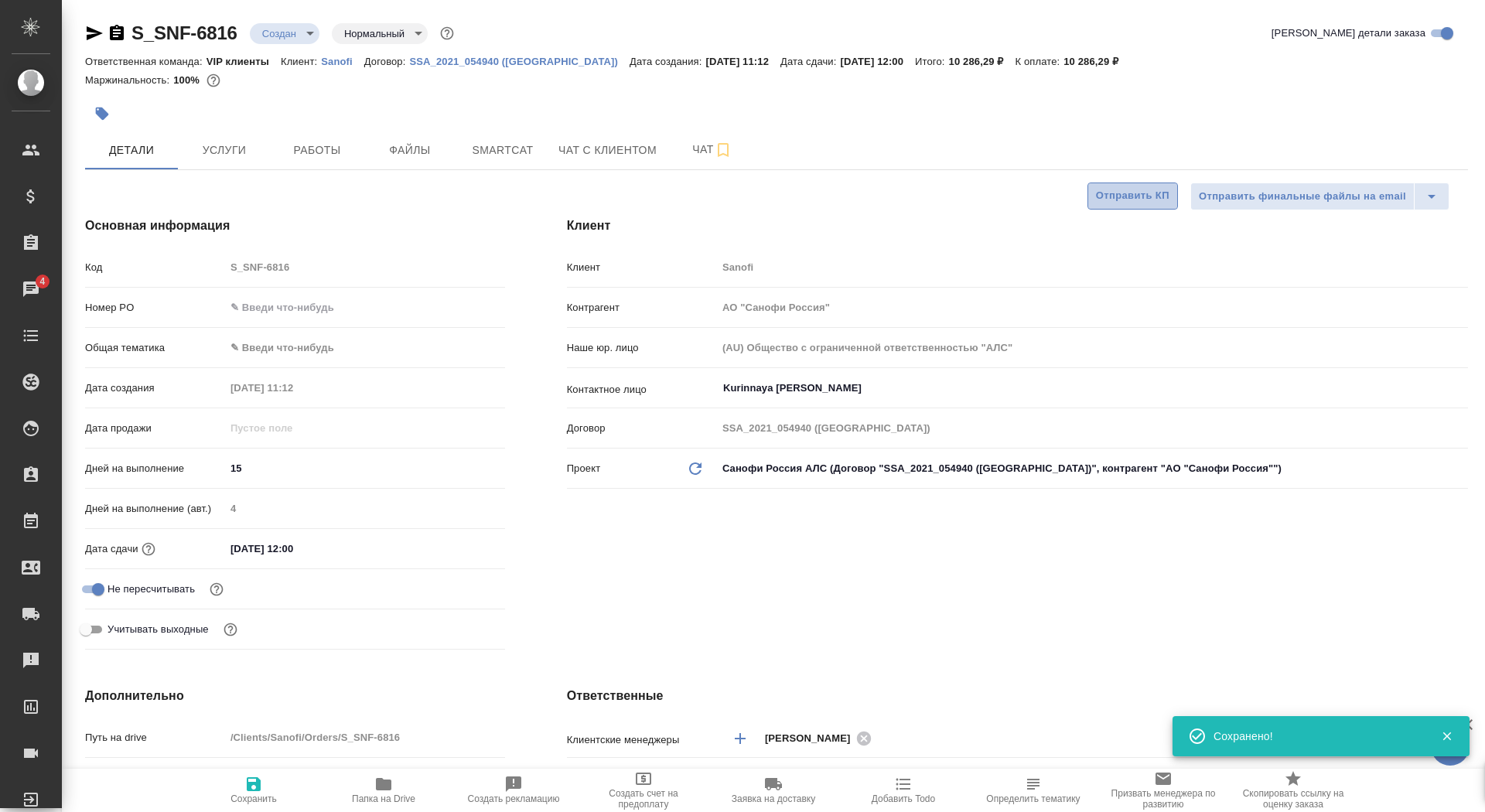
click at [1107, 194] on span "Отправить КП" at bounding box center [1132, 196] width 73 height 18
type textarea "x"
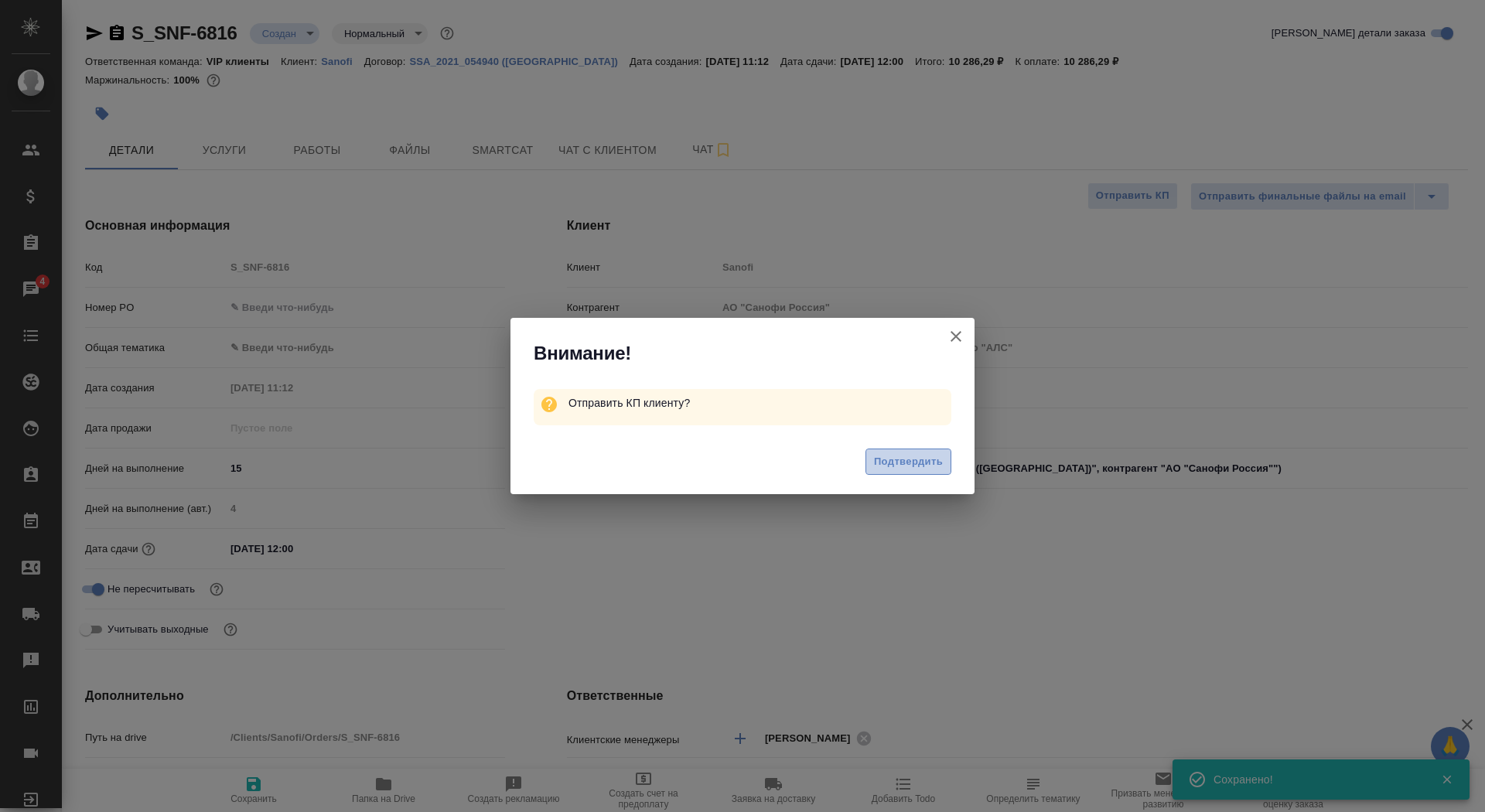
click at [885, 452] on button "Подтвердить" at bounding box center [908, 461] width 86 height 27
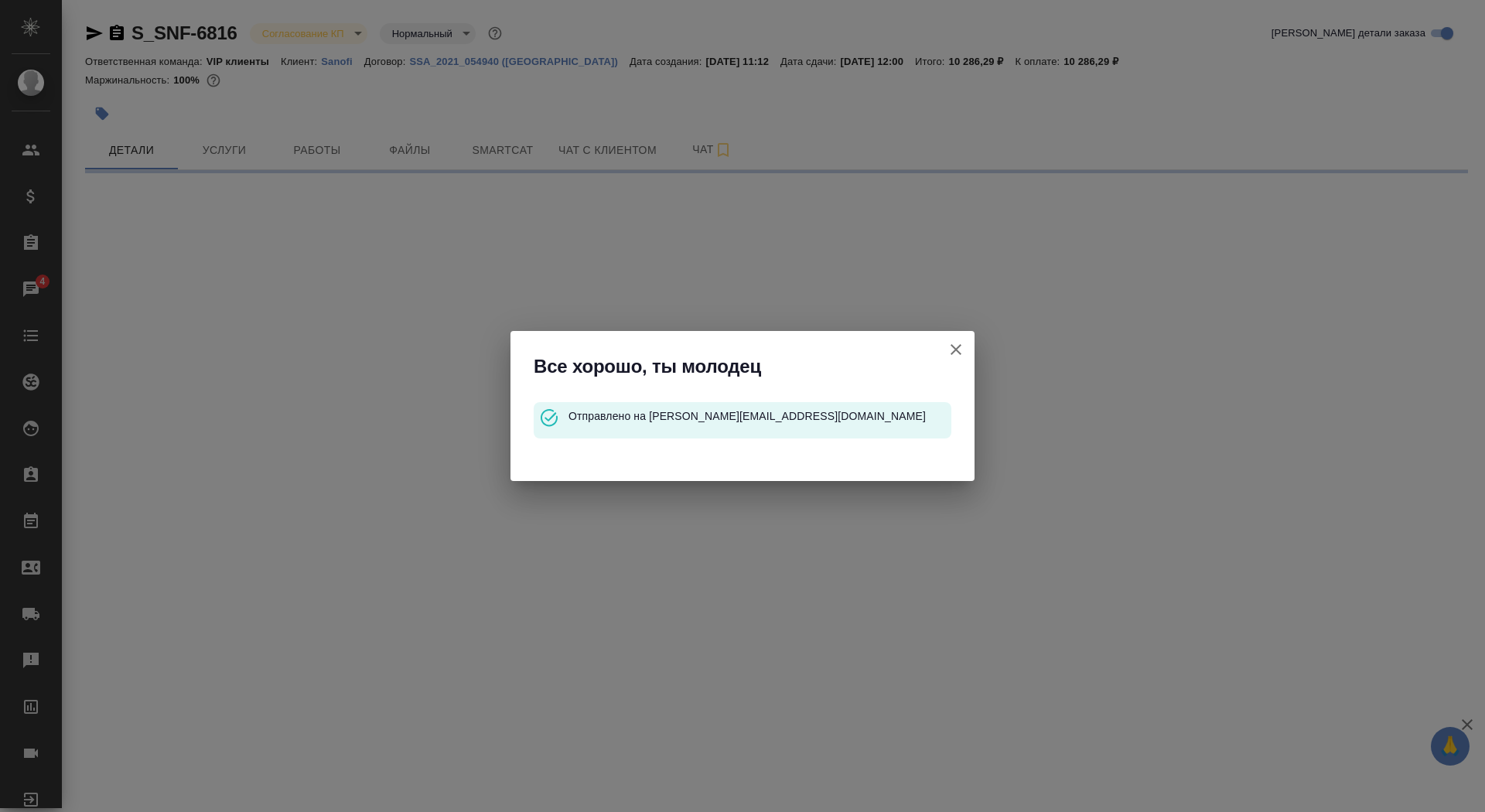
select select "RU"
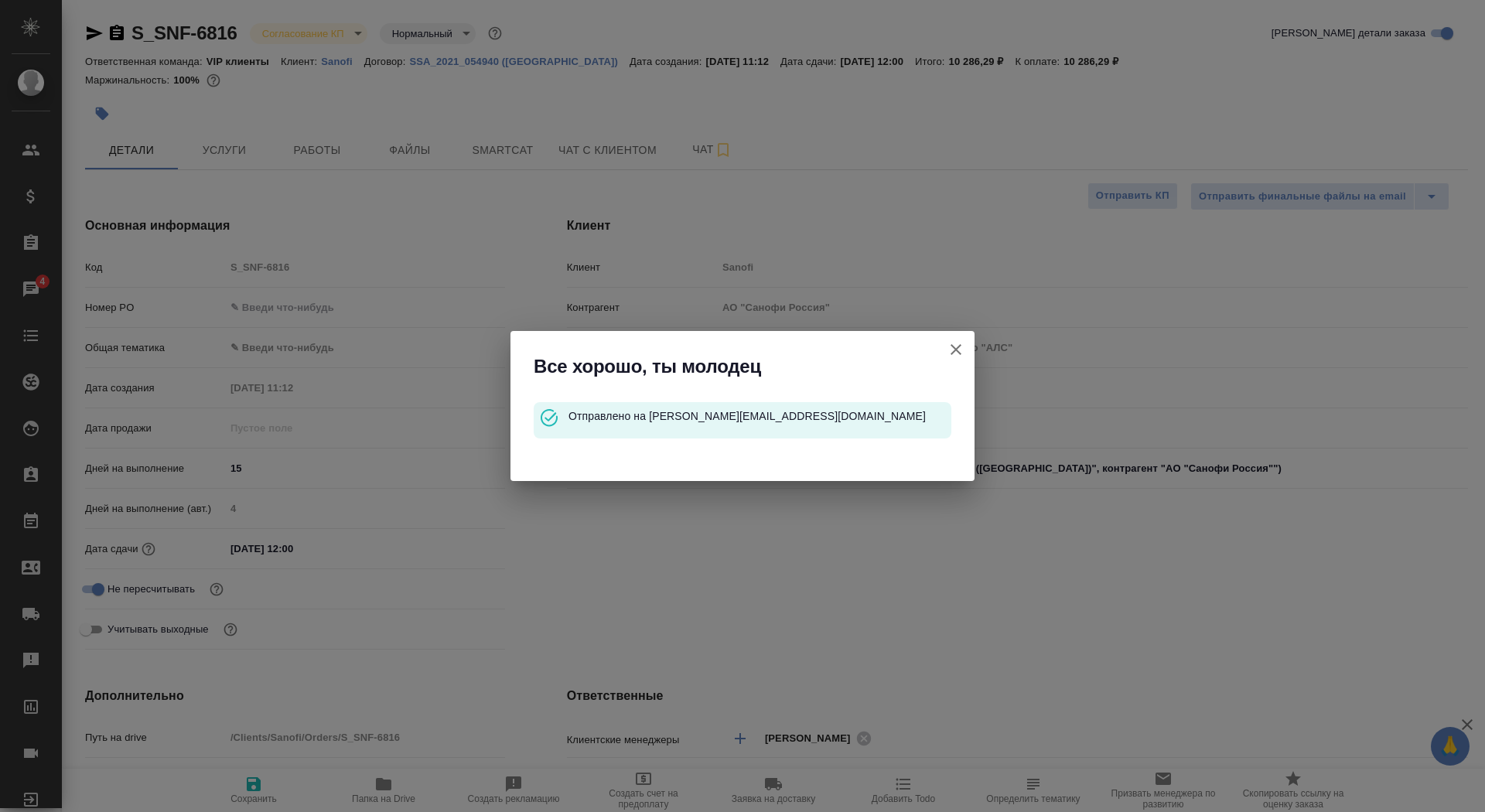
type textarea "x"
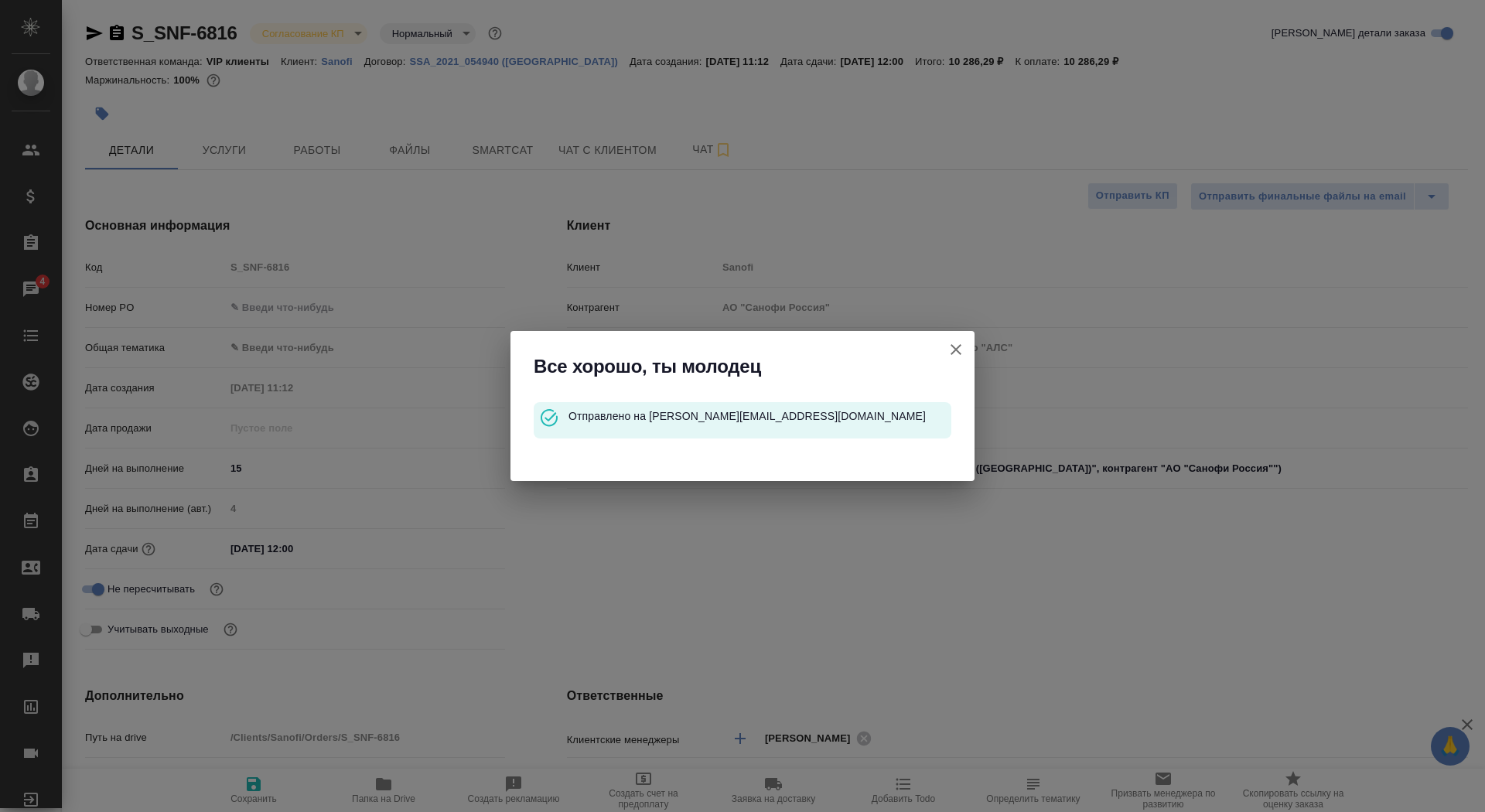
type textarea "x"
click at [956, 348] on icon "button" at bounding box center [956, 350] width 19 height 19
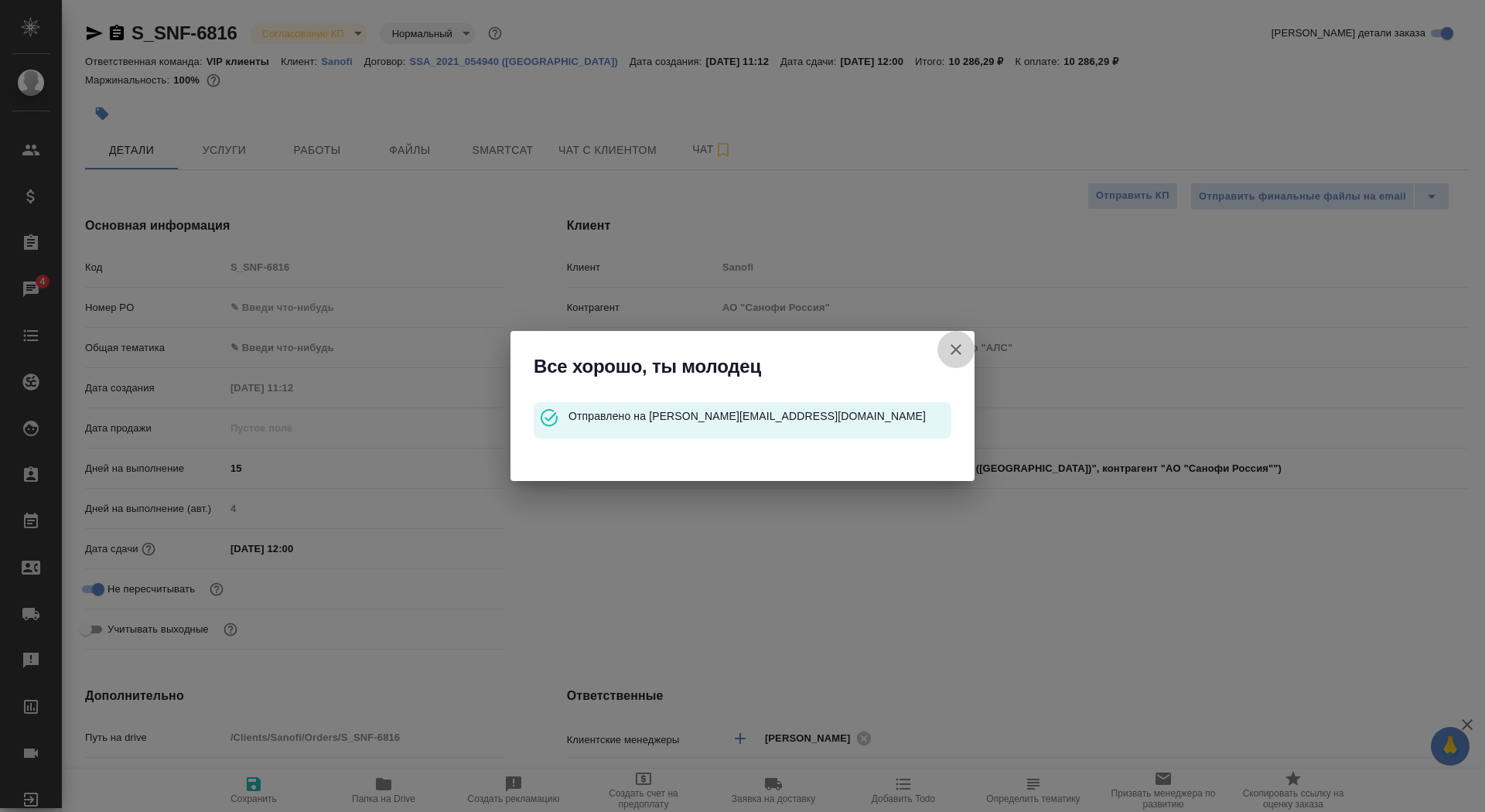
type textarea "x"
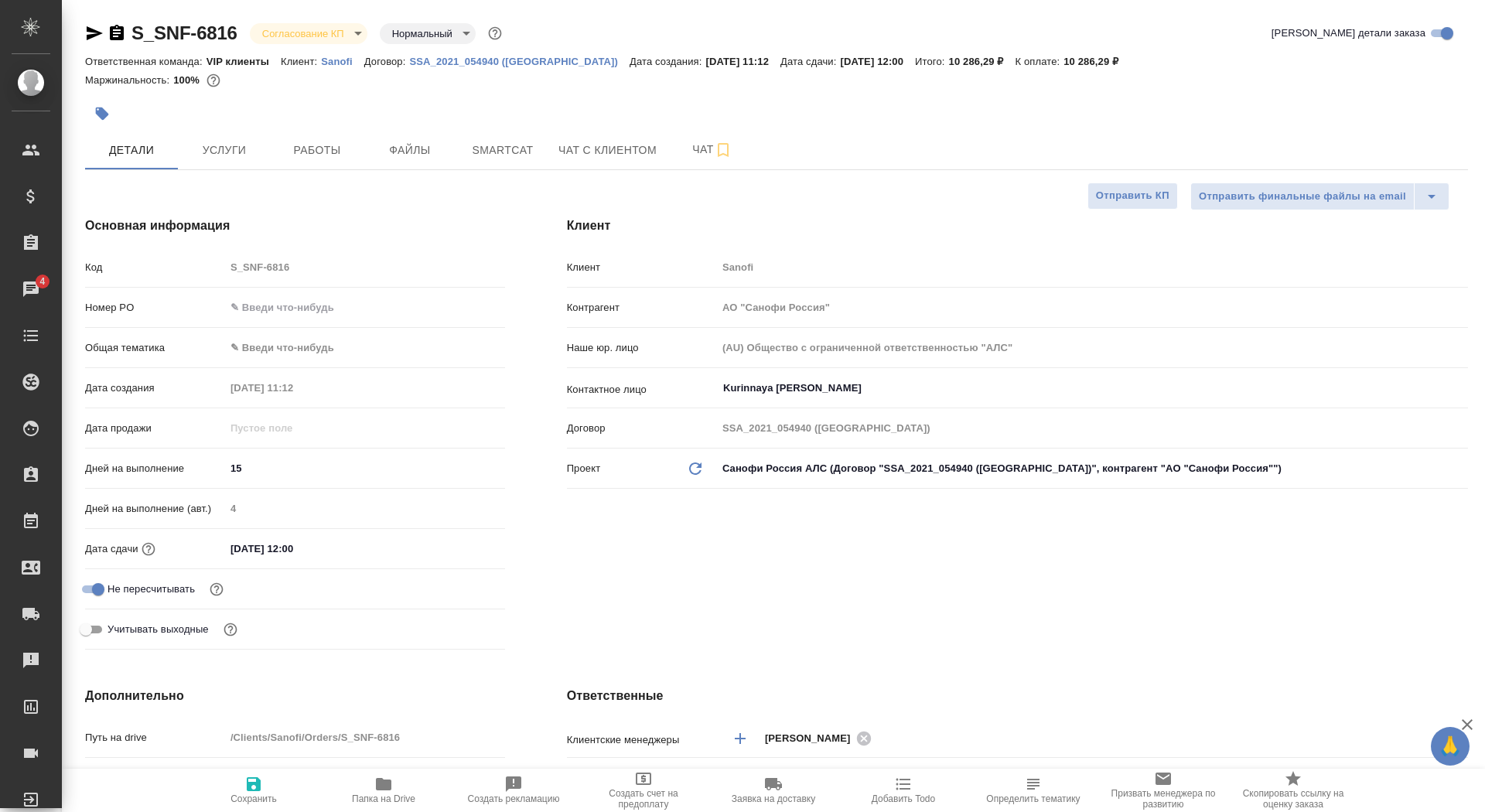
type textarea "x"
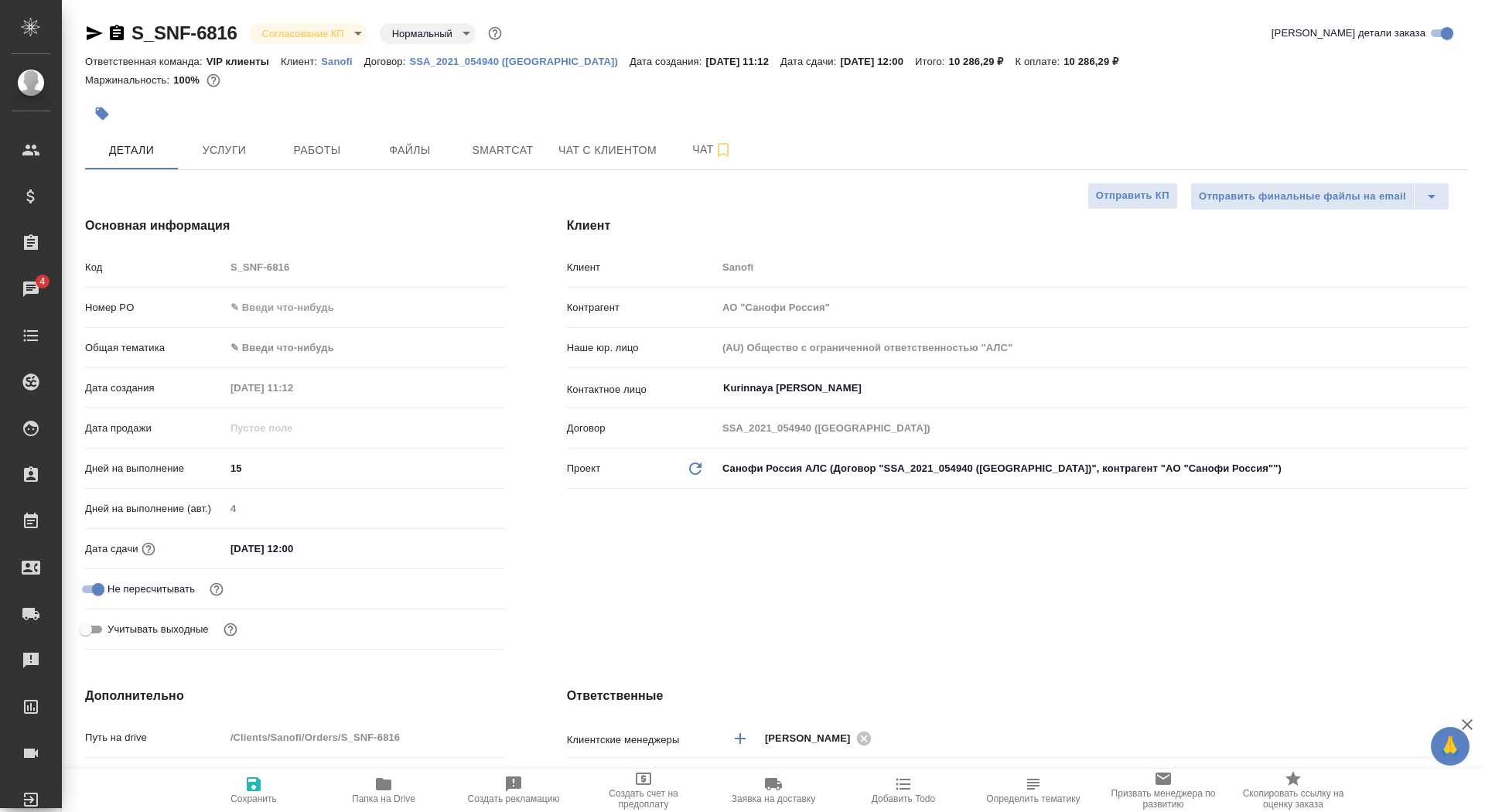
type textarea "x"
click at [110, 34] on icon "button" at bounding box center [117, 33] width 14 height 16
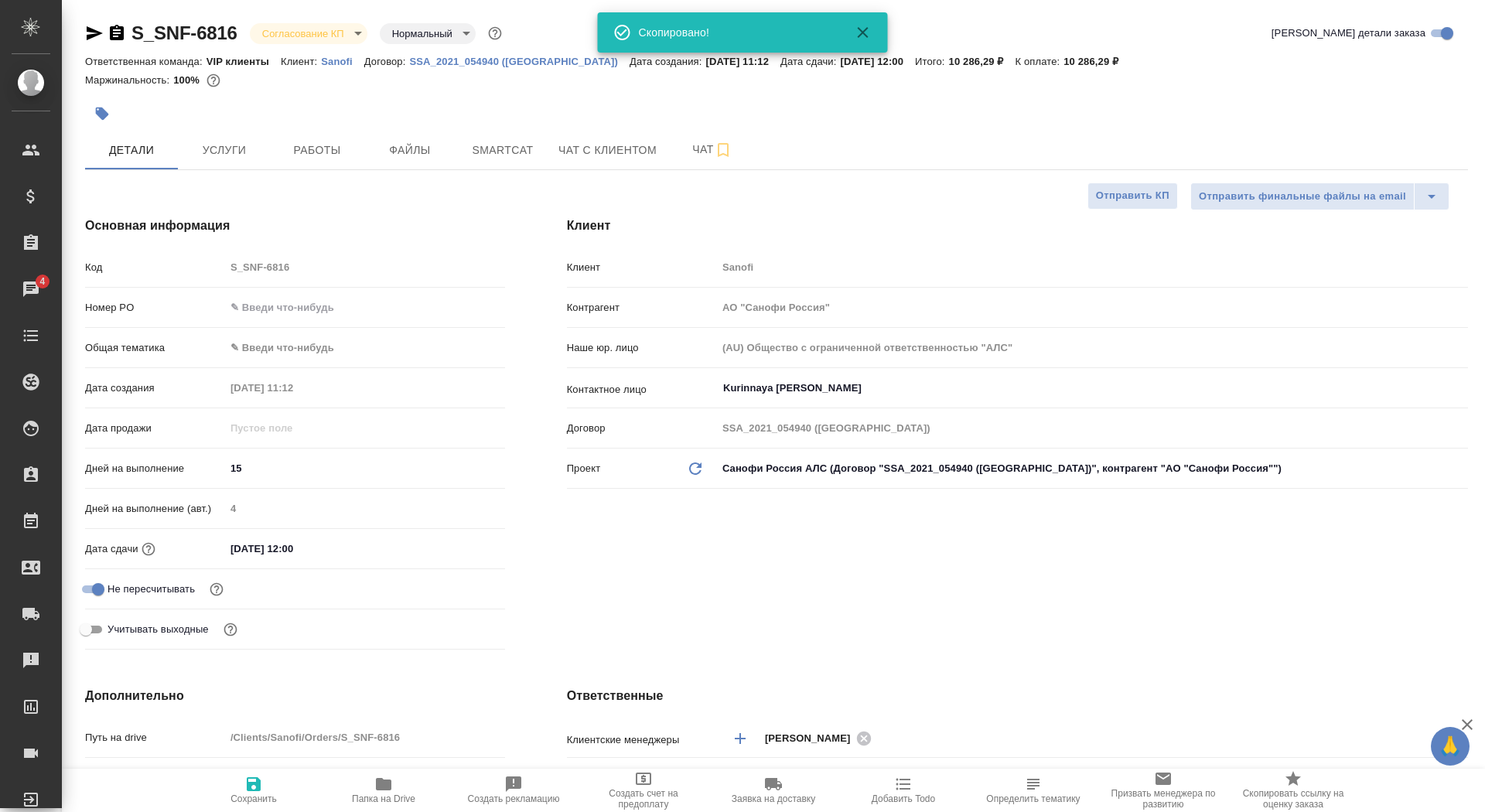
type textarea "x"
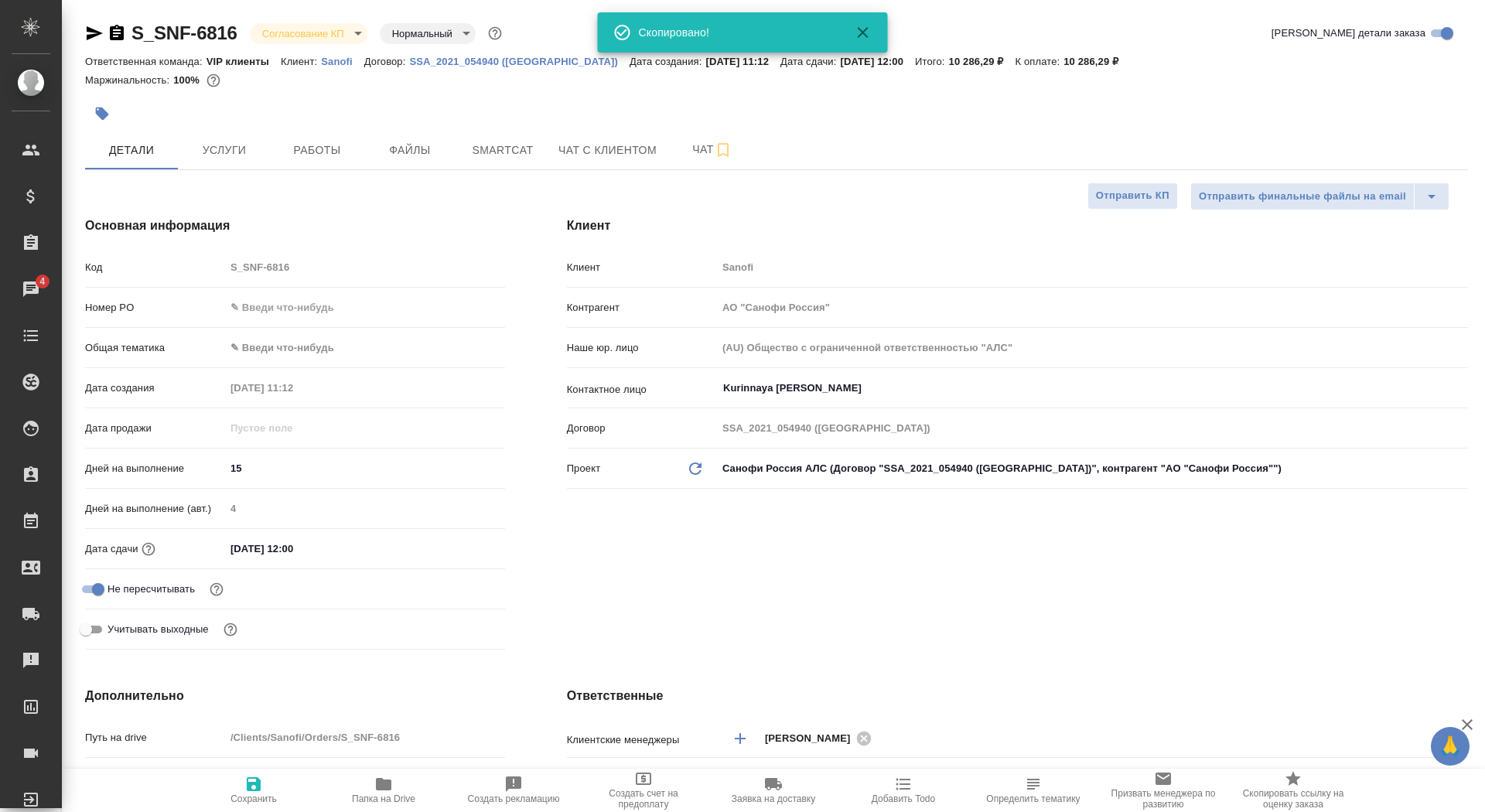
type textarea "x"
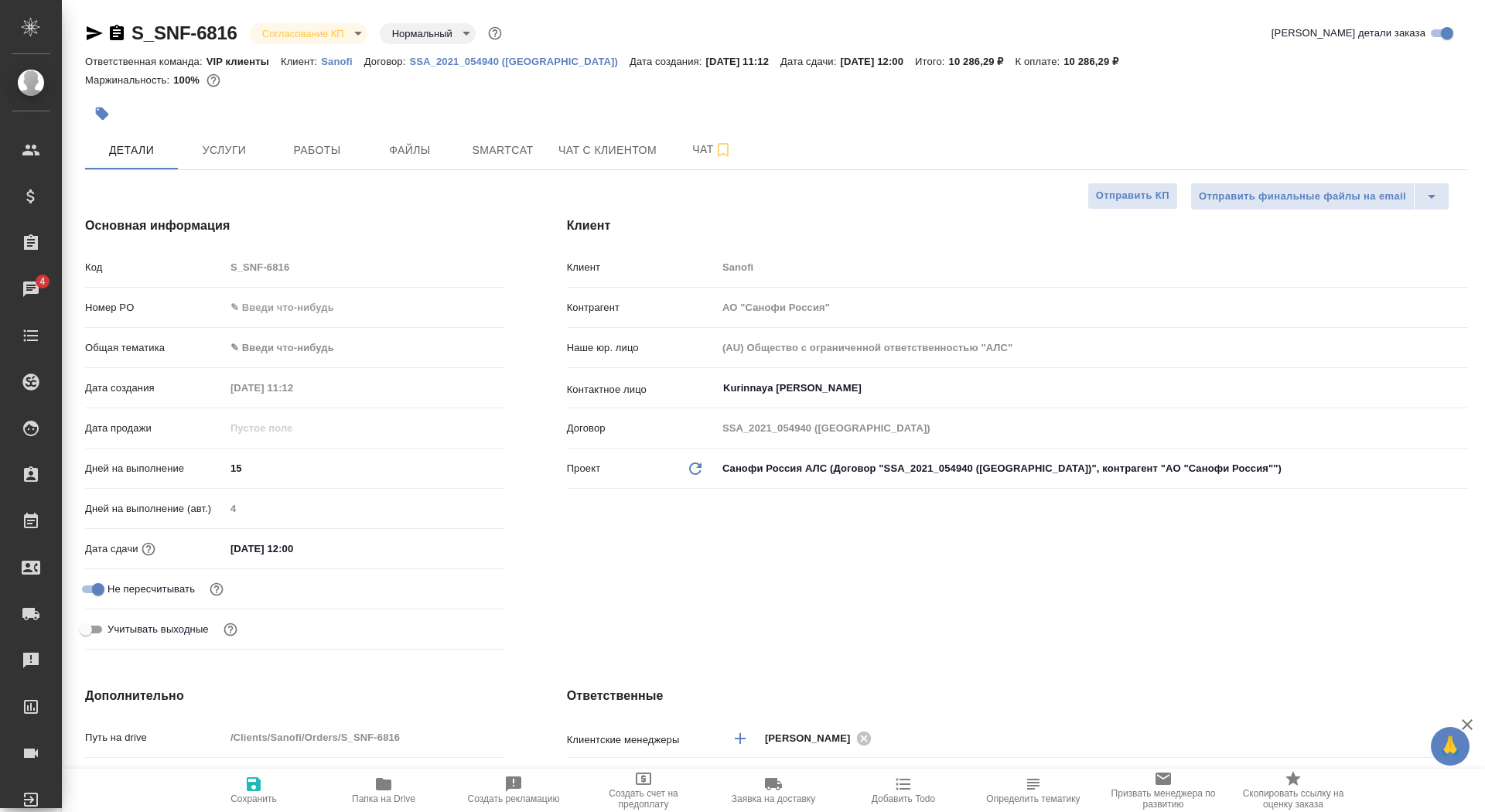
type textarea "x"
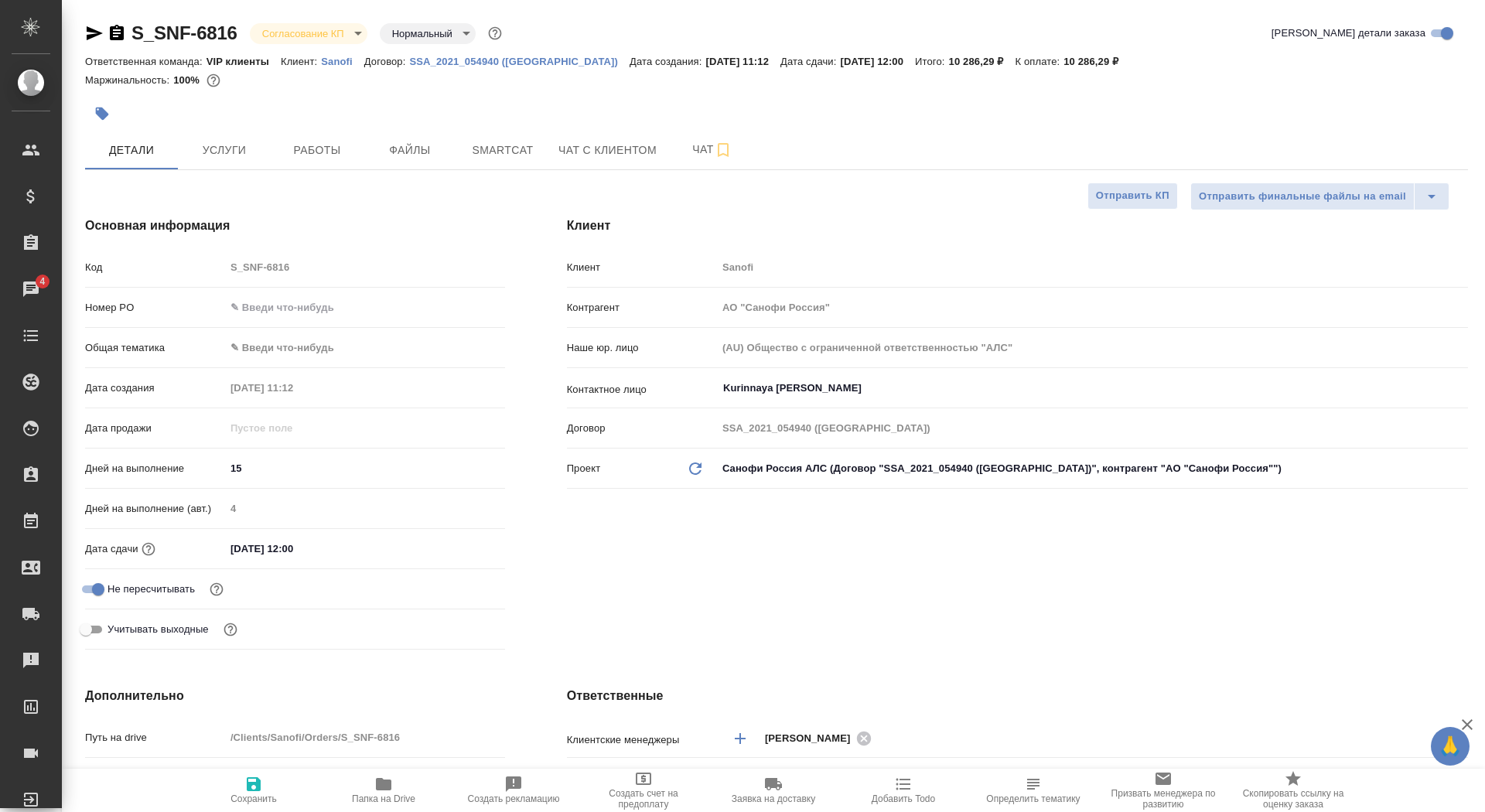
type textarea "x"
click at [122, 37] on icon "button" at bounding box center [117, 33] width 14 height 16
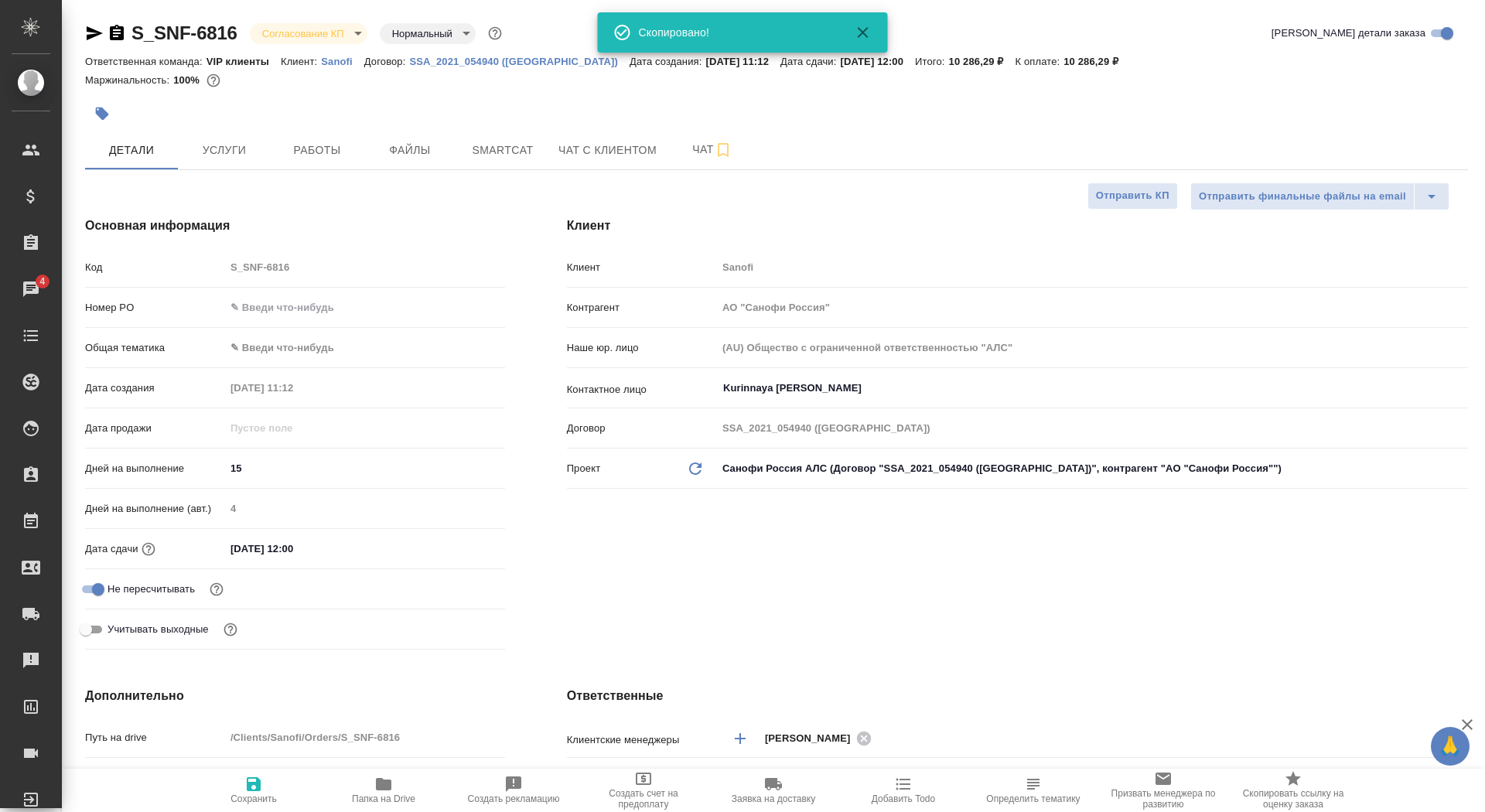
type textarea "x"
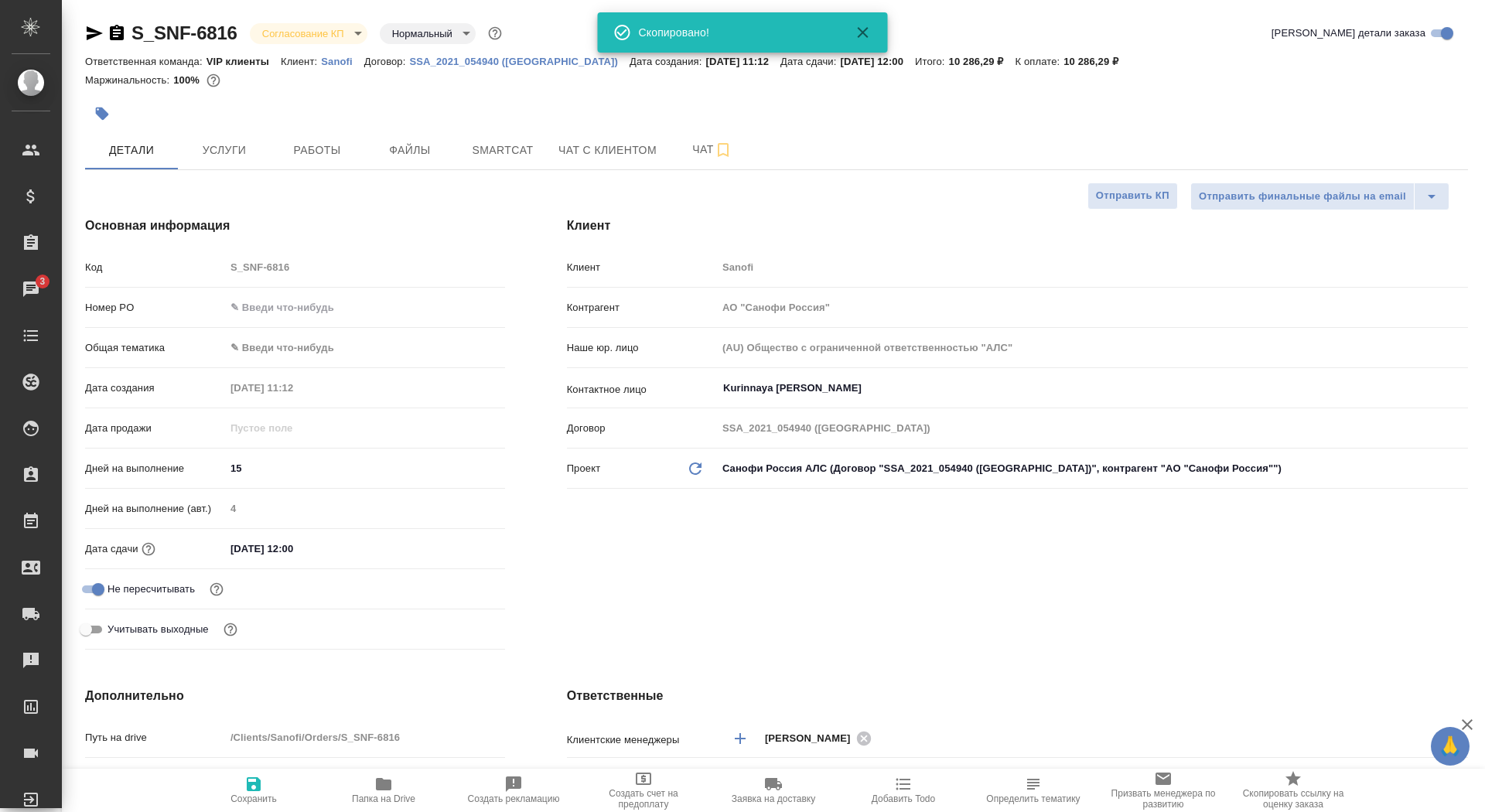
type textarea "x"
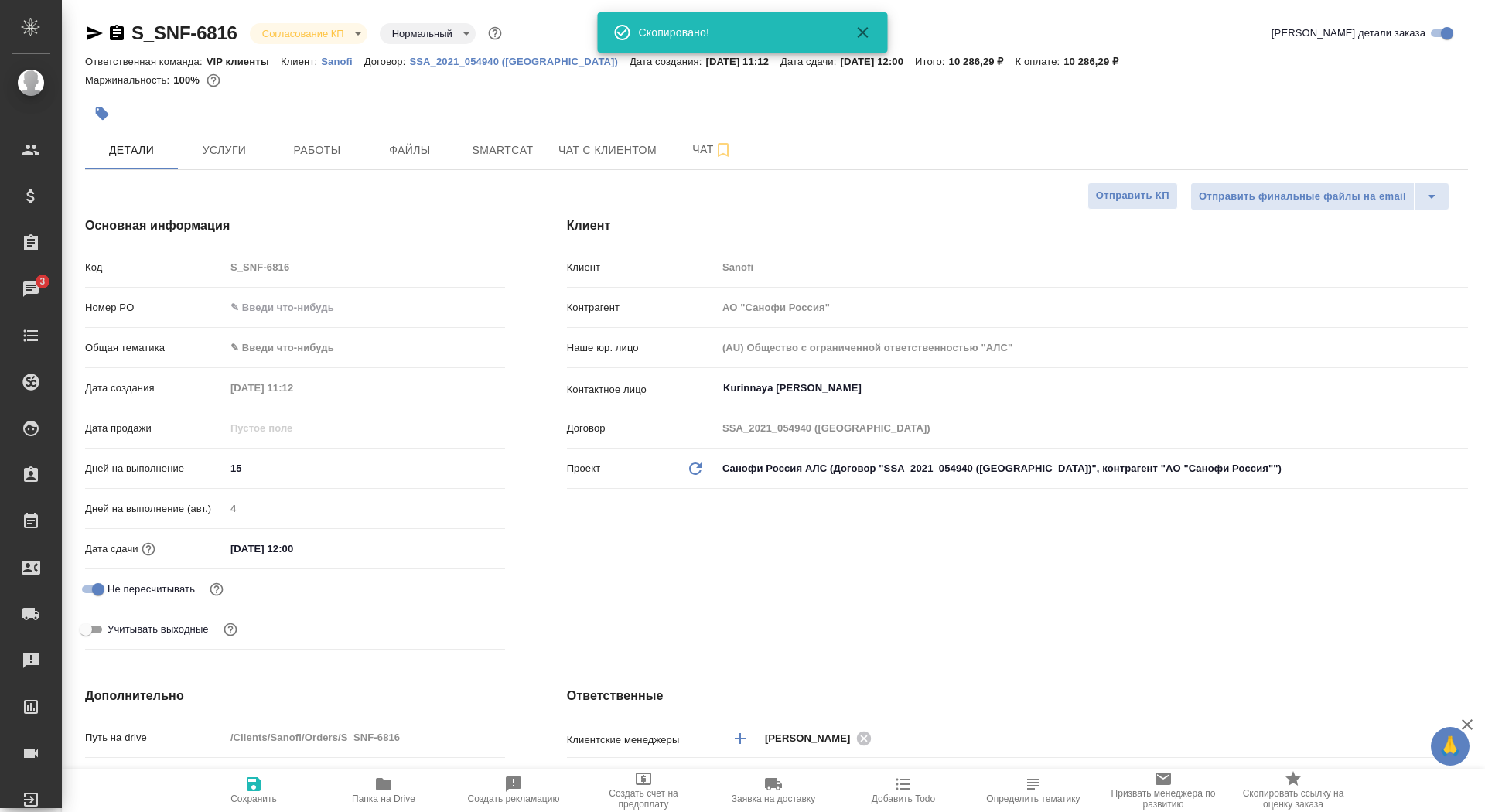
type textarea "x"
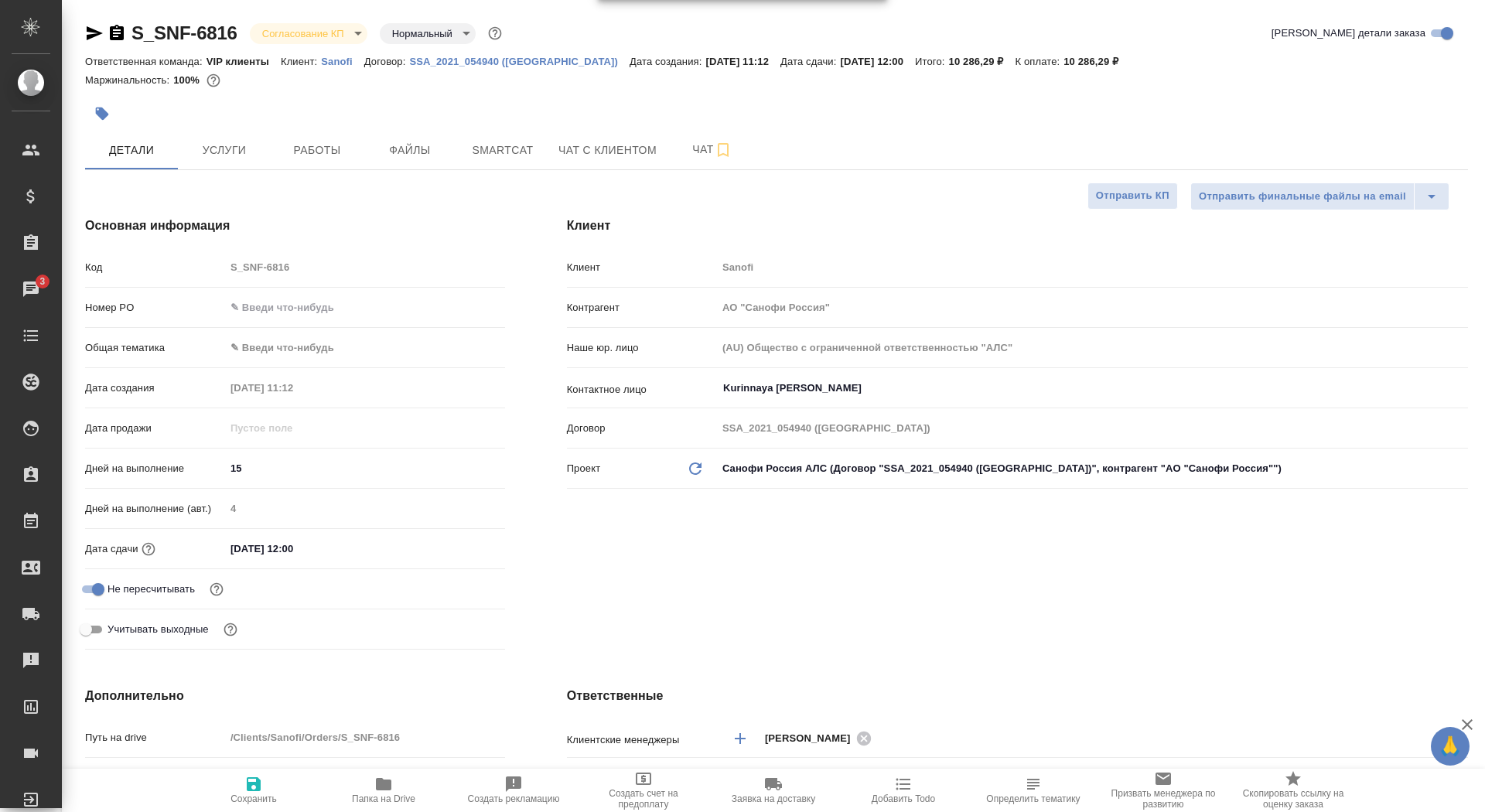
click at [330, 305] on input "text" at bounding box center [365, 307] width 280 height 23
paste input "E005816278"
type input "E005816278"
click at [256, 789] on icon "button" at bounding box center [254, 784] width 14 height 14
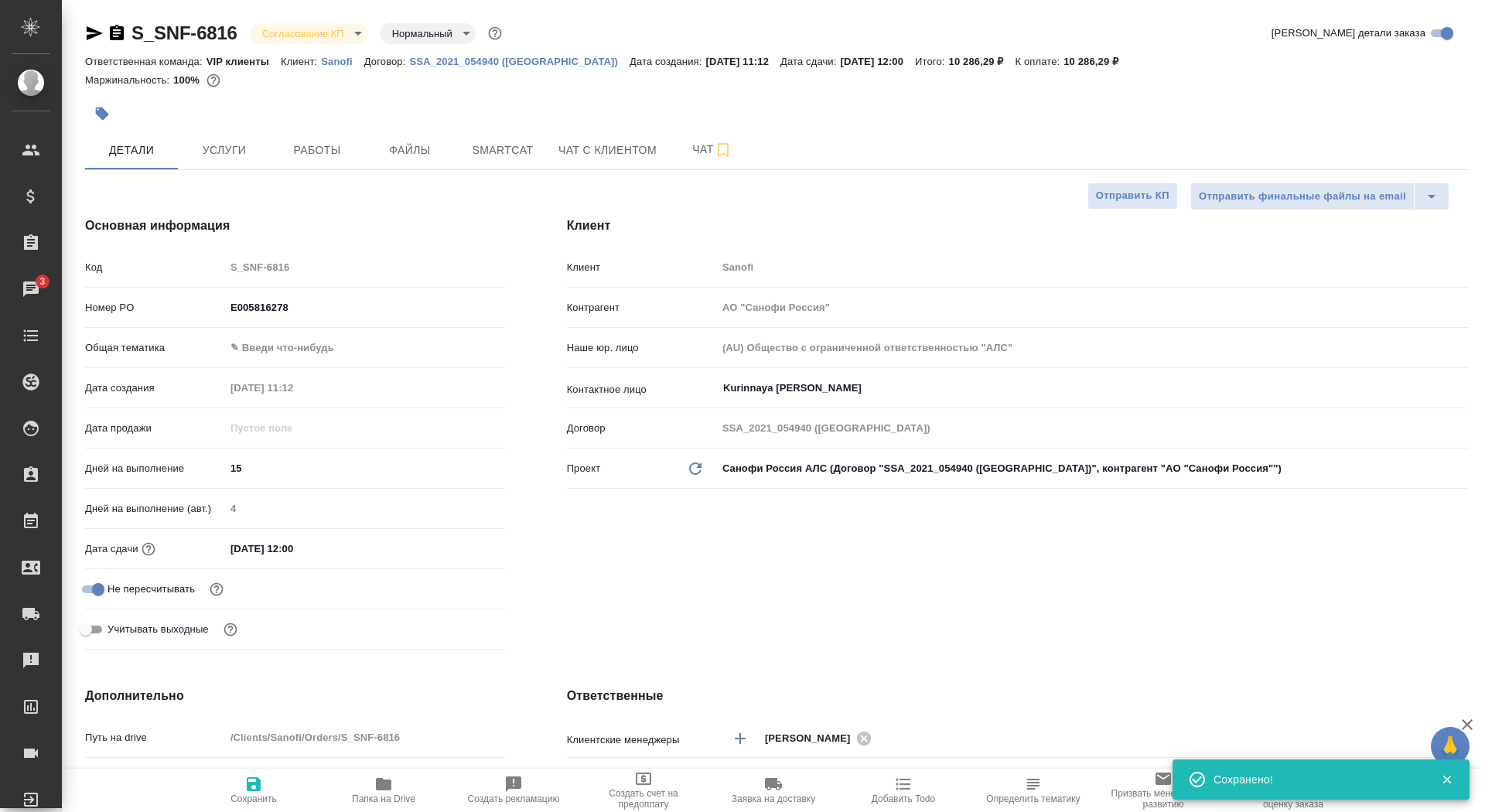
click at [300, 27] on body "🙏 .cls-1 fill:#fff; AWATERA Saydasheva Dilyara Клиенты Спецификации Заказы 3 Ча…" at bounding box center [742, 406] width 1485 height 812
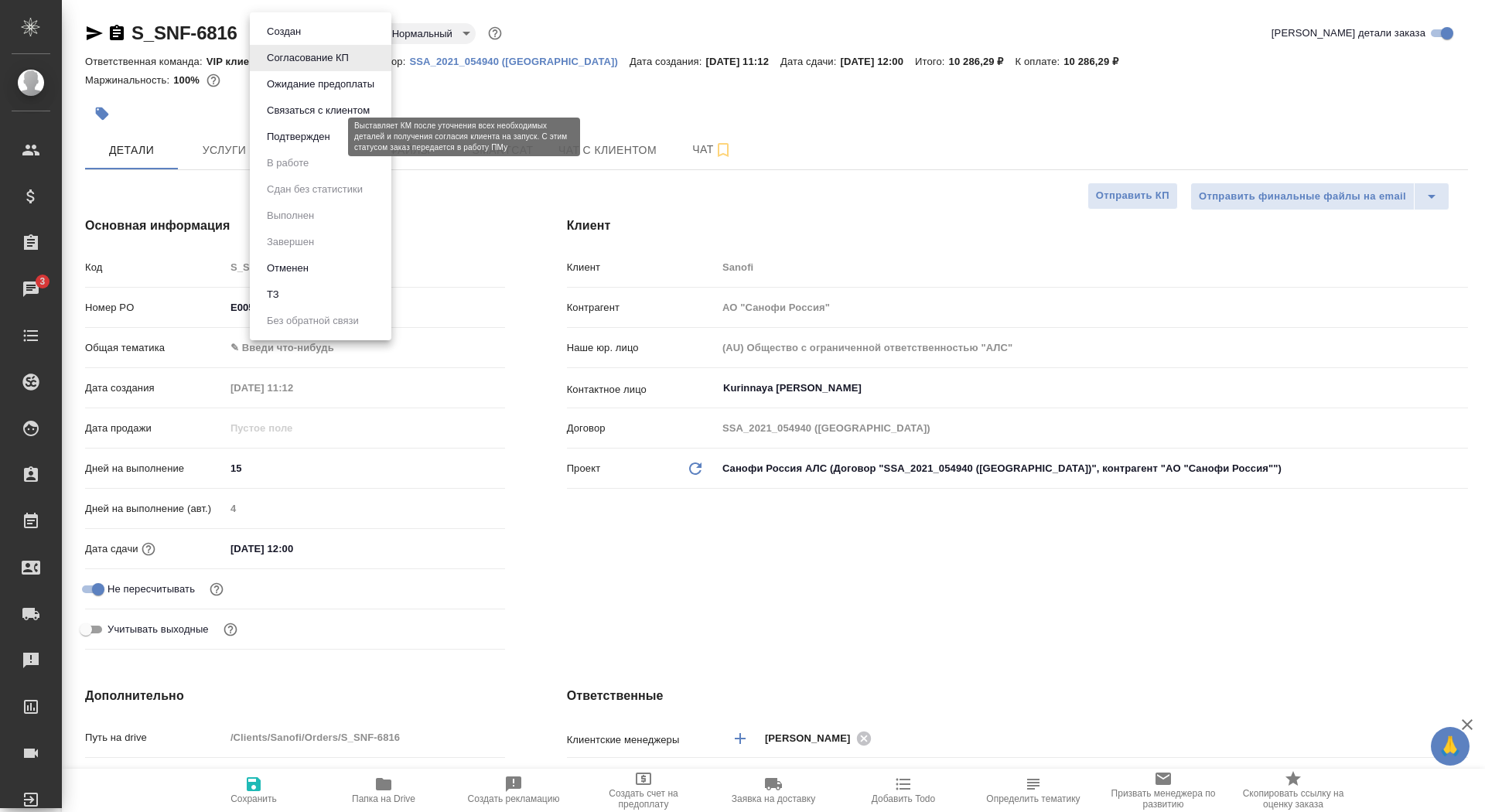
click at [319, 129] on button "Подтвержден" at bounding box center [298, 137] width 72 height 17
click at [312, 34] on body "🙏 .cls-1 fill:#fff; AWATERA Saydasheva Dilyara Клиенты Спецификации Заказы 3 Ча…" at bounding box center [742, 406] width 1485 height 812
click at [308, 135] on button "Подтвержден" at bounding box center [298, 137] width 72 height 17
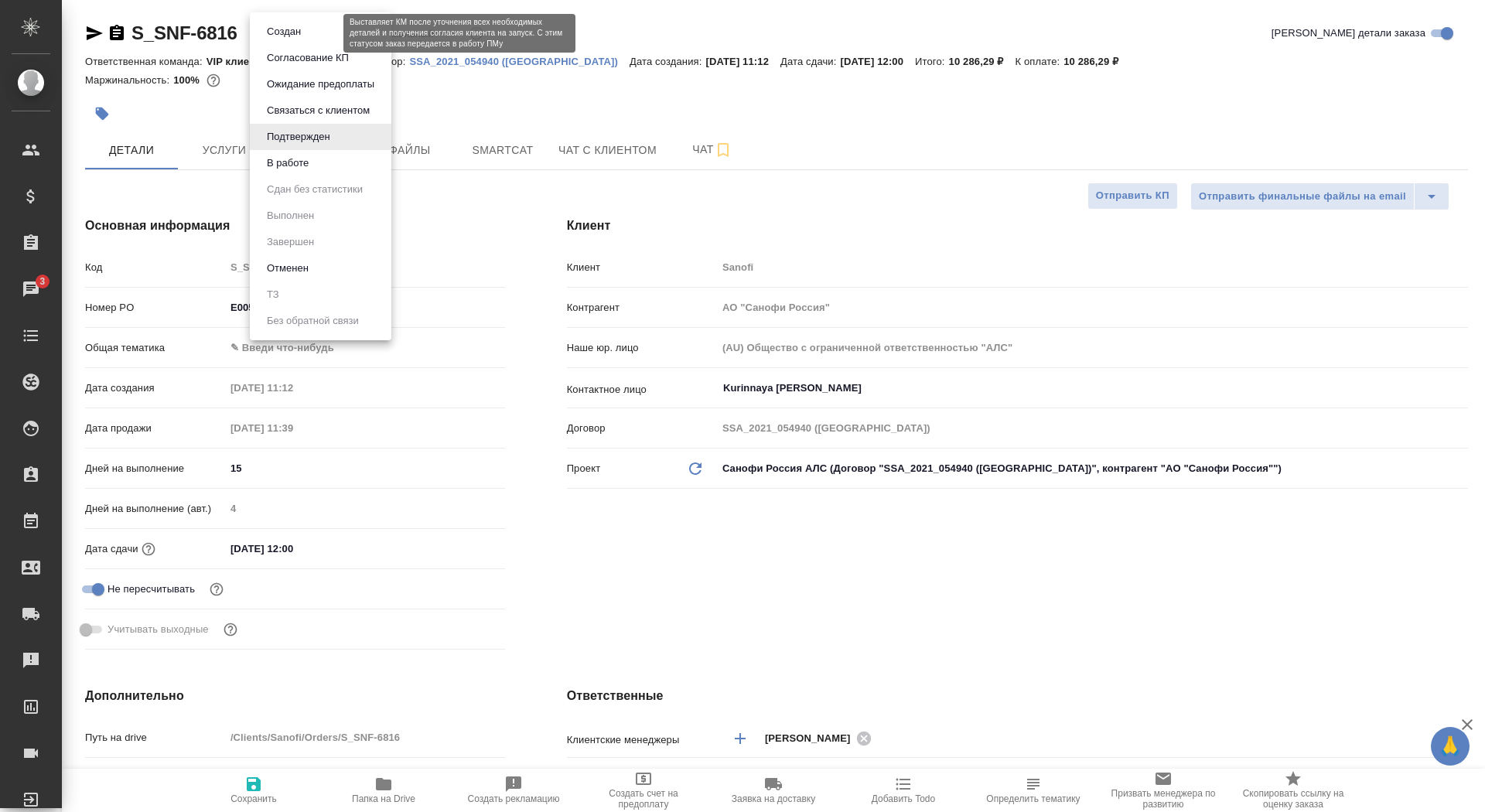
click at [319, 35] on body "🙏 .cls-1 fill:#fff; AWATERA Saydasheva Dilyara Клиенты Спецификации Заказы 3 Ча…" at bounding box center [742, 406] width 1485 height 812
click at [323, 164] on li "В работе" at bounding box center [320, 162] width 142 height 27
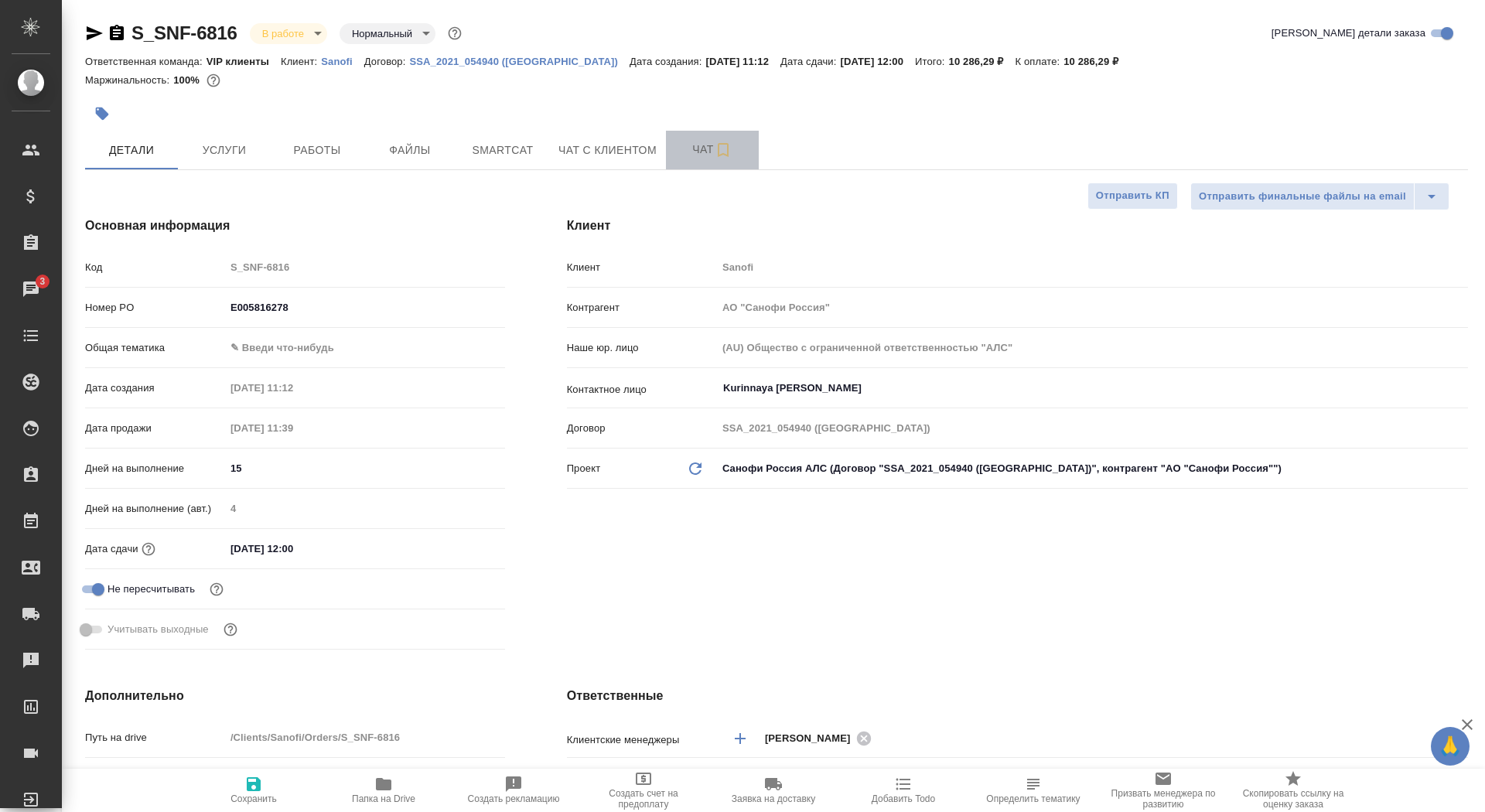
click at [673, 150] on button "Чат" at bounding box center [712, 150] width 93 height 39
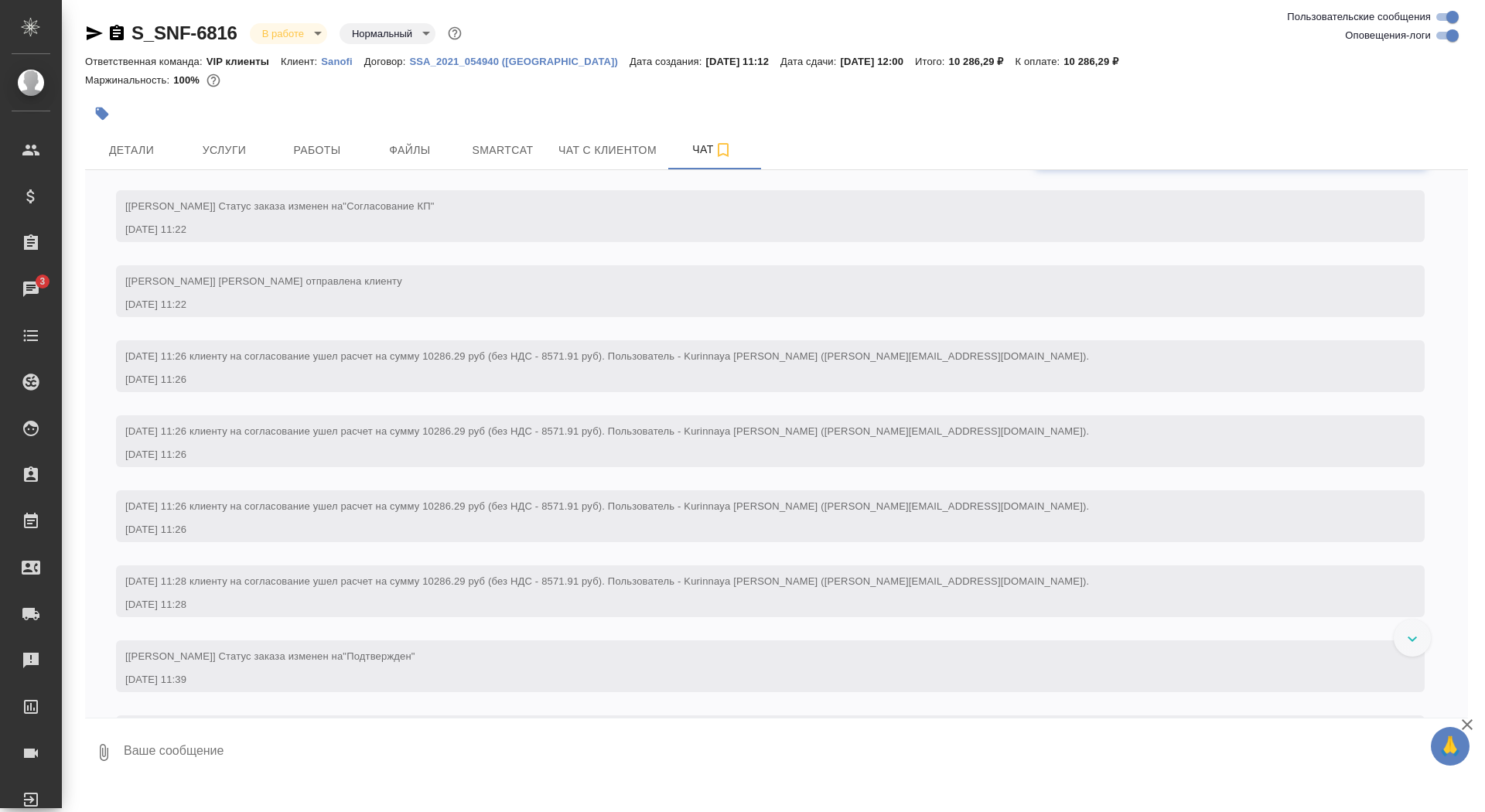
scroll to position [944, 0]
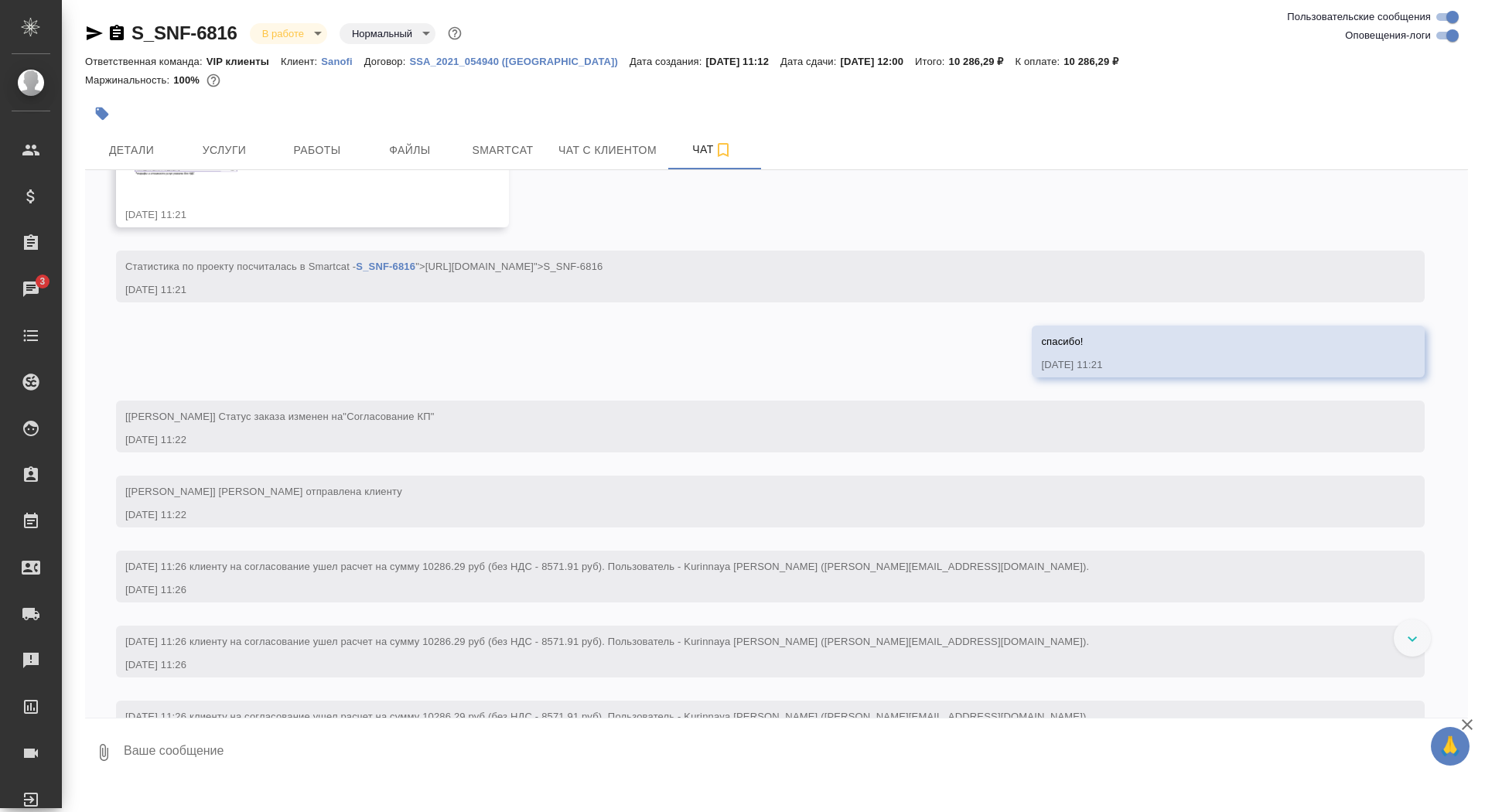
click at [279, 180] on img at bounding box center [241, 146] width 232 height 68
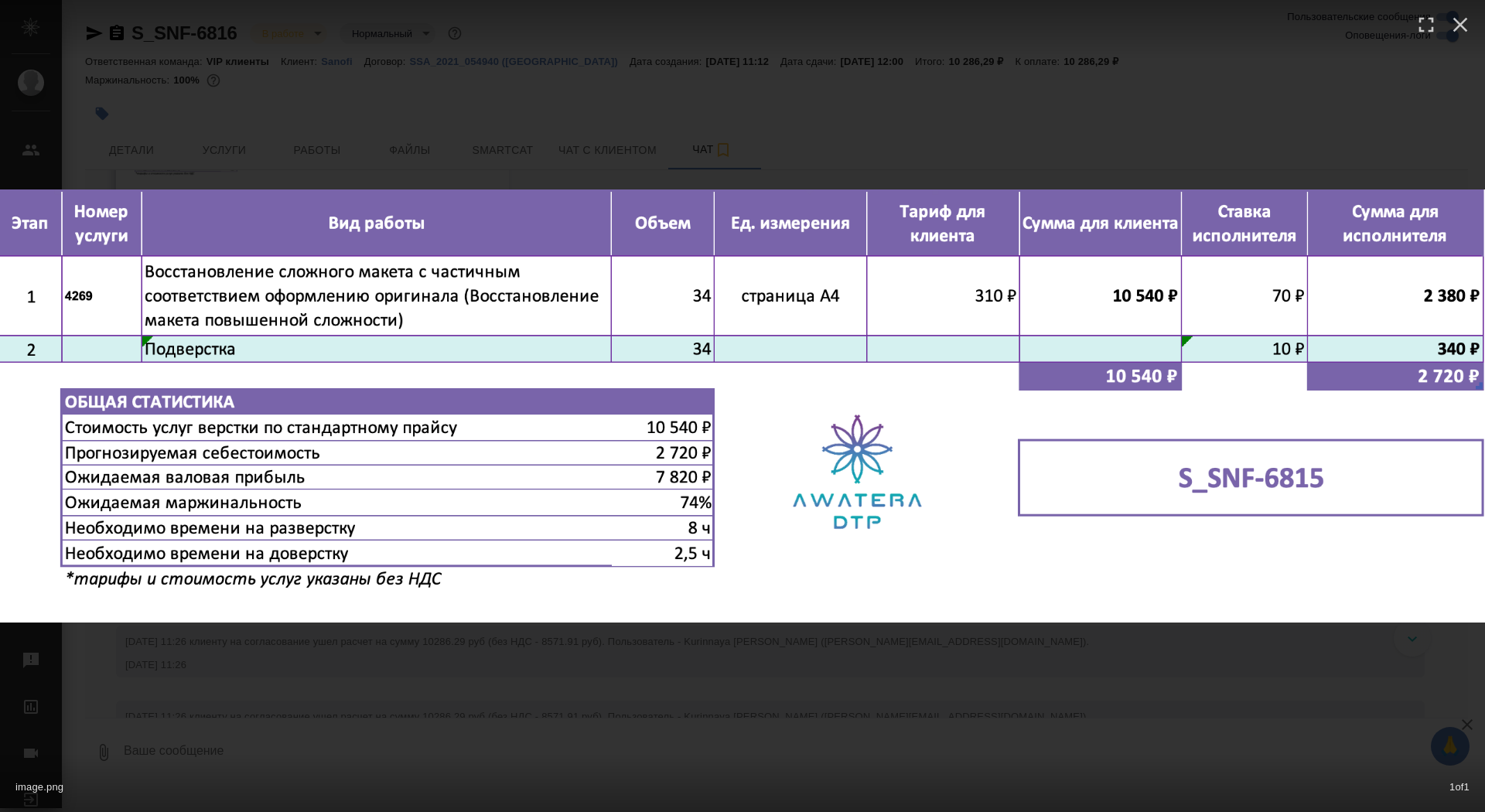
click at [280, 144] on div "image.png 1 of 1" at bounding box center [742, 406] width 1485 height 812
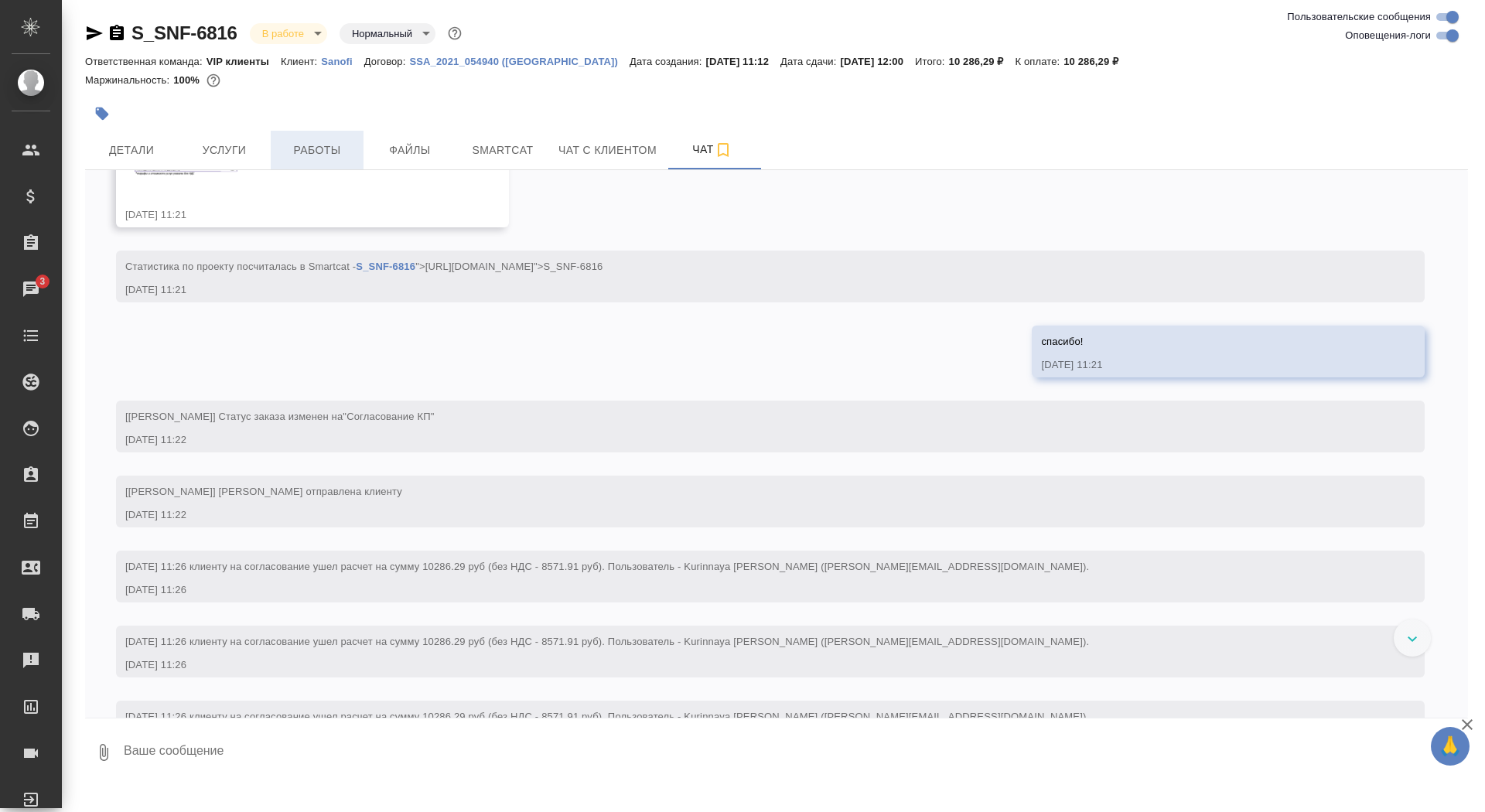
click at [284, 148] on span "Работы" at bounding box center [317, 151] width 74 height 20
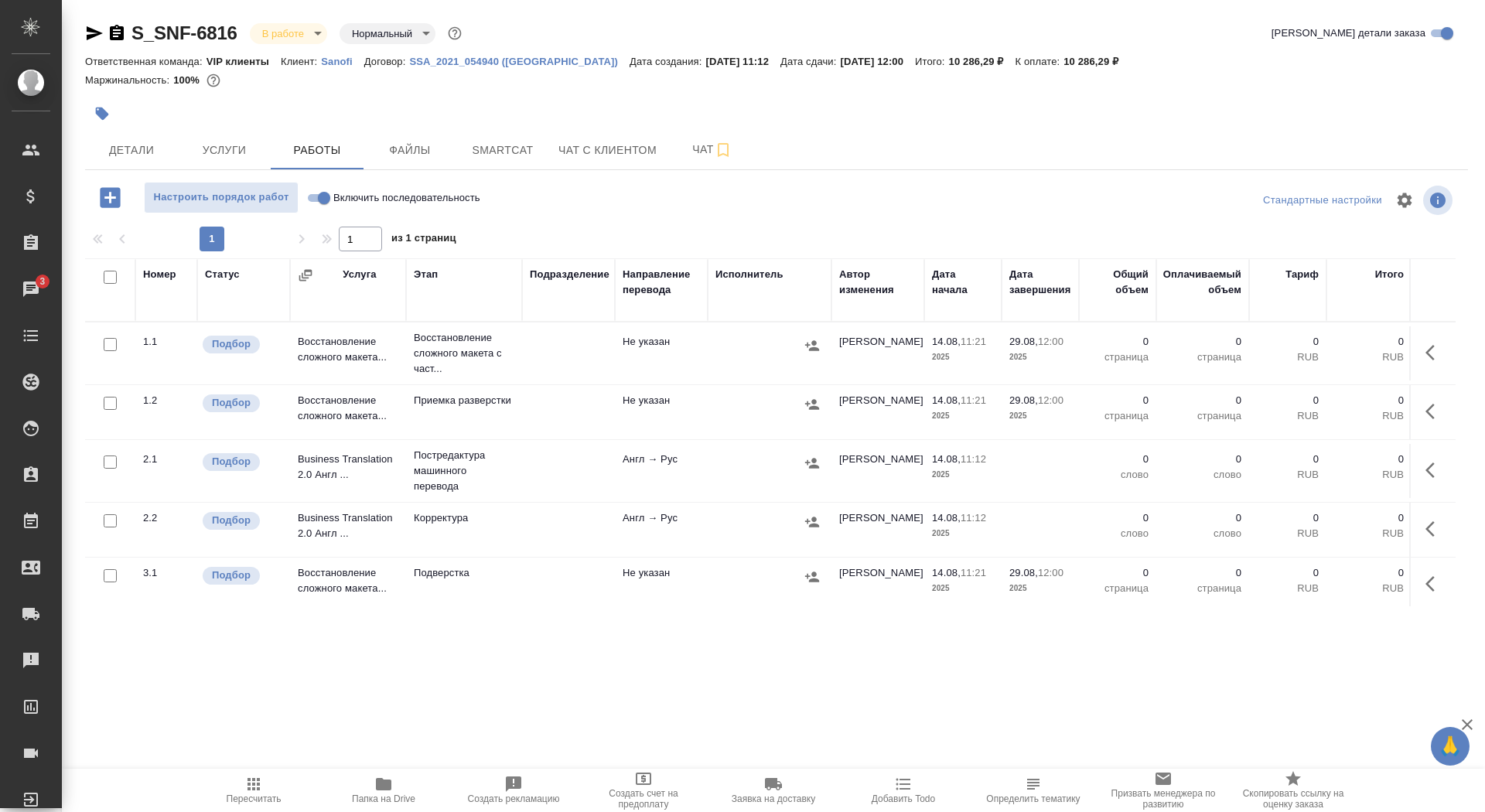
click at [1427, 355] on icon "button" at bounding box center [1434, 353] width 19 height 19
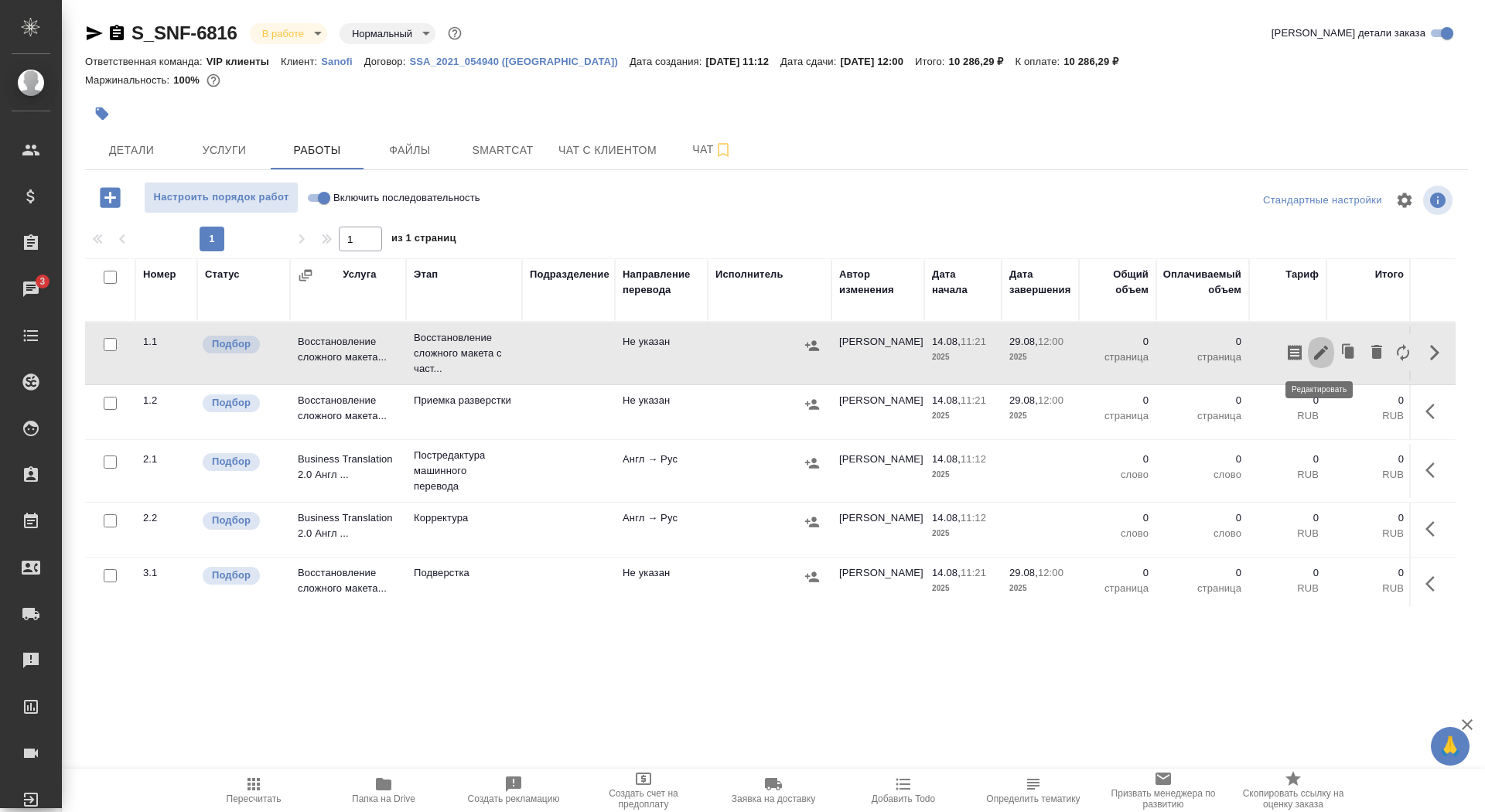
click at [1328, 361] on button "button" at bounding box center [1321, 352] width 27 height 37
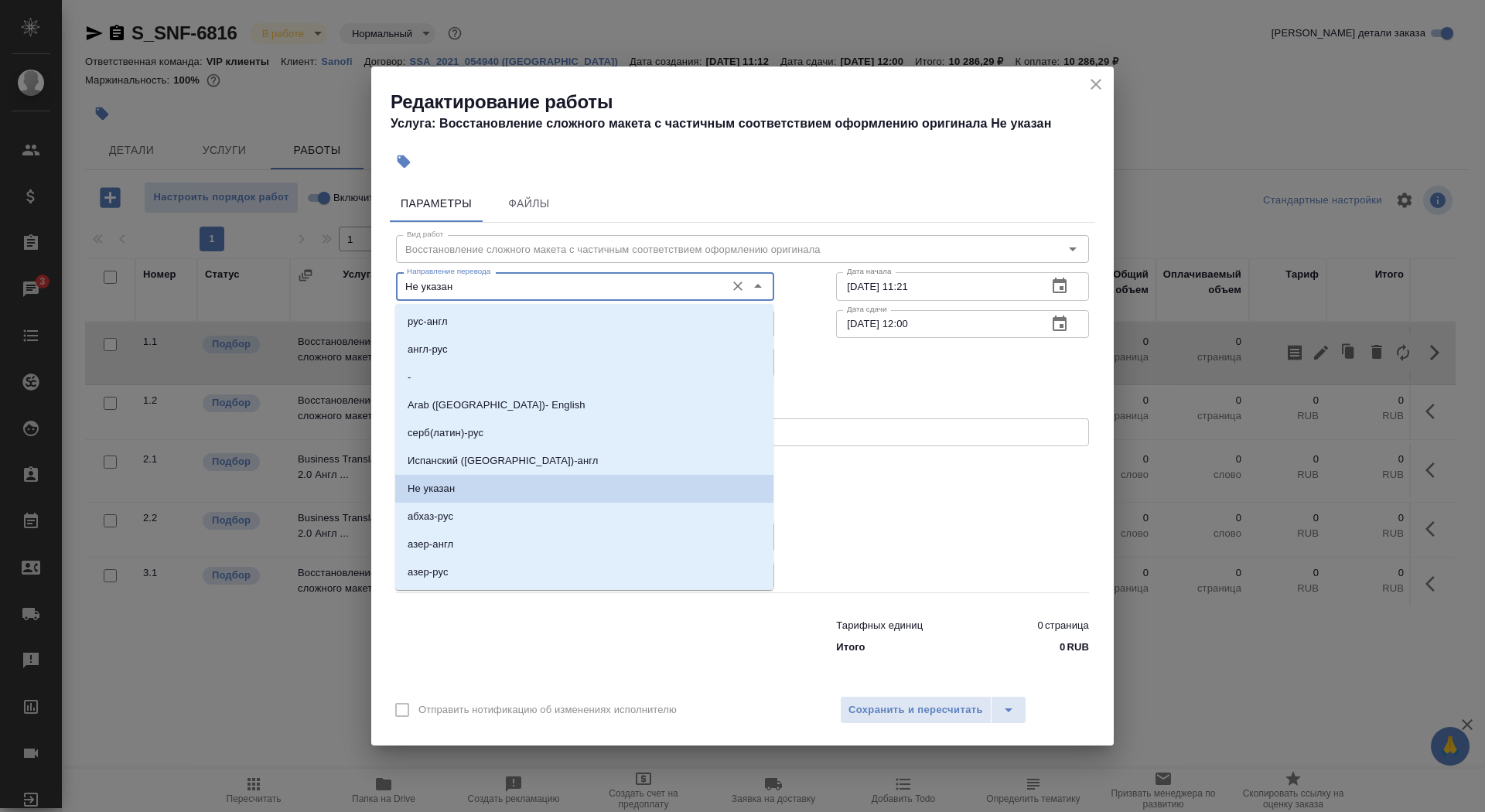
click at [563, 281] on input "Не указан" at bounding box center [559, 286] width 317 height 19
click at [553, 355] on li "англ-рус" at bounding box center [584, 350] width 378 height 28
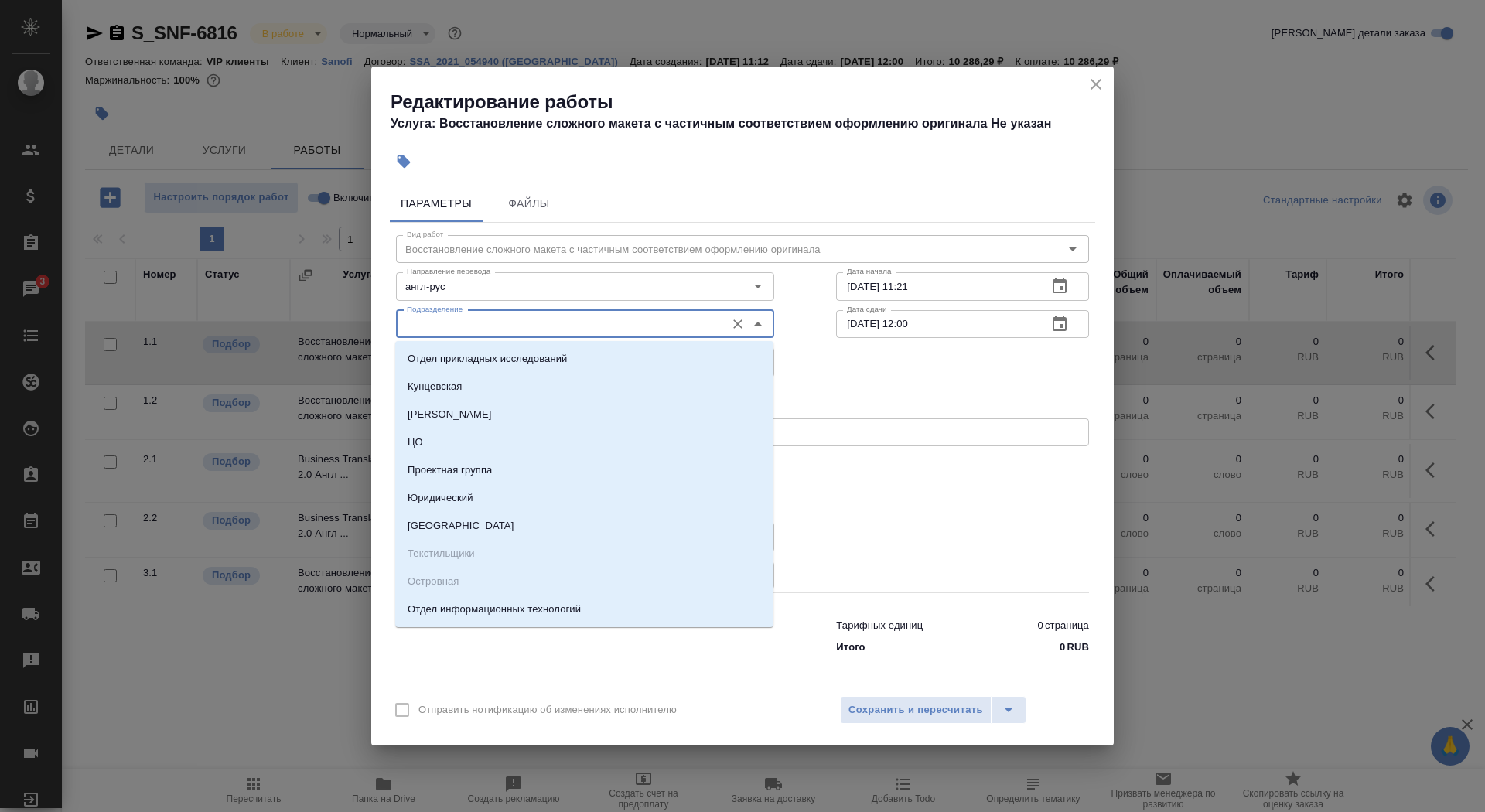
click at [528, 326] on input "Подразделение" at bounding box center [559, 324] width 317 height 19
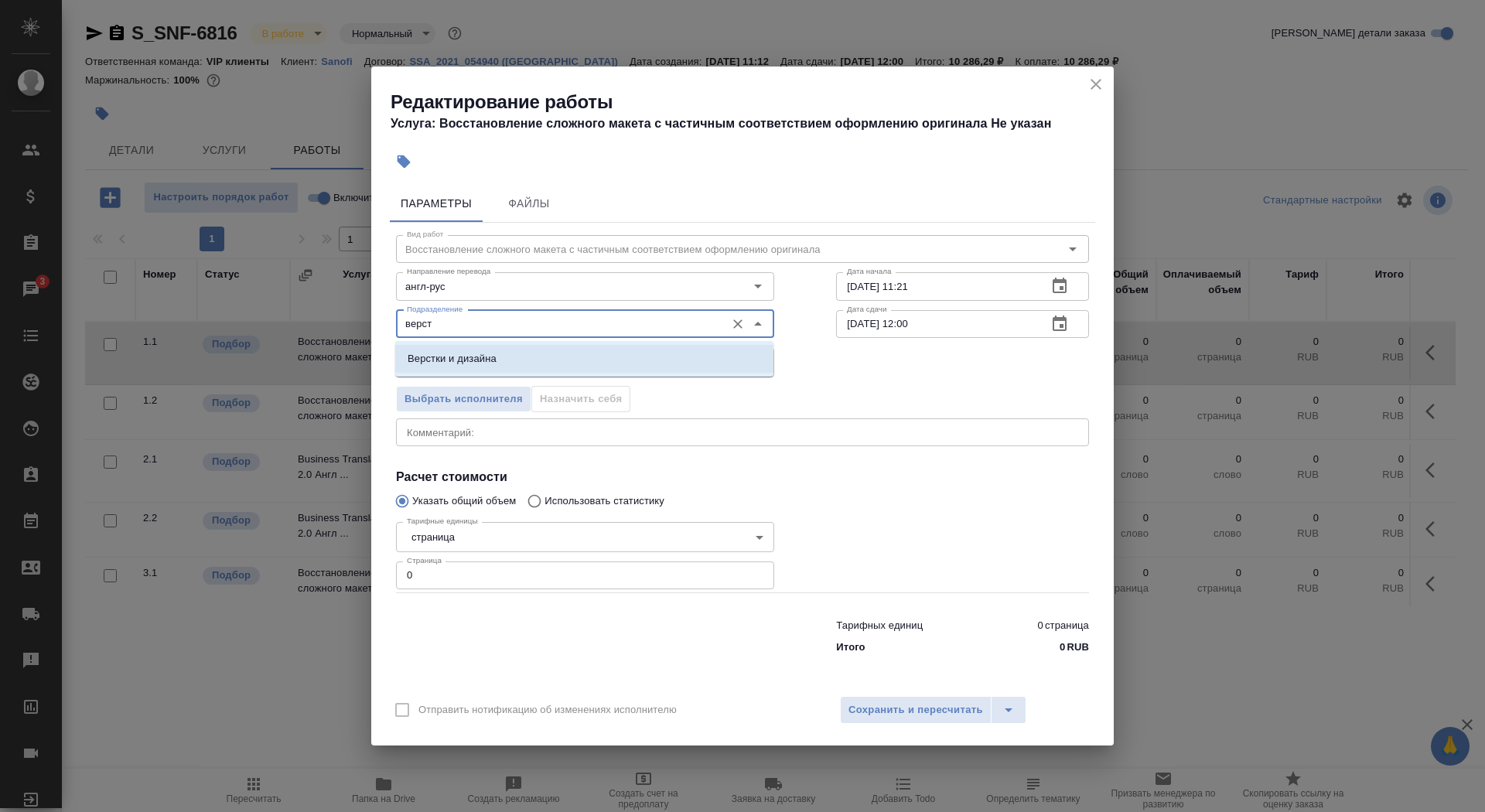
click at [523, 354] on li "Верстки и дизайна" at bounding box center [584, 358] width 378 height 28
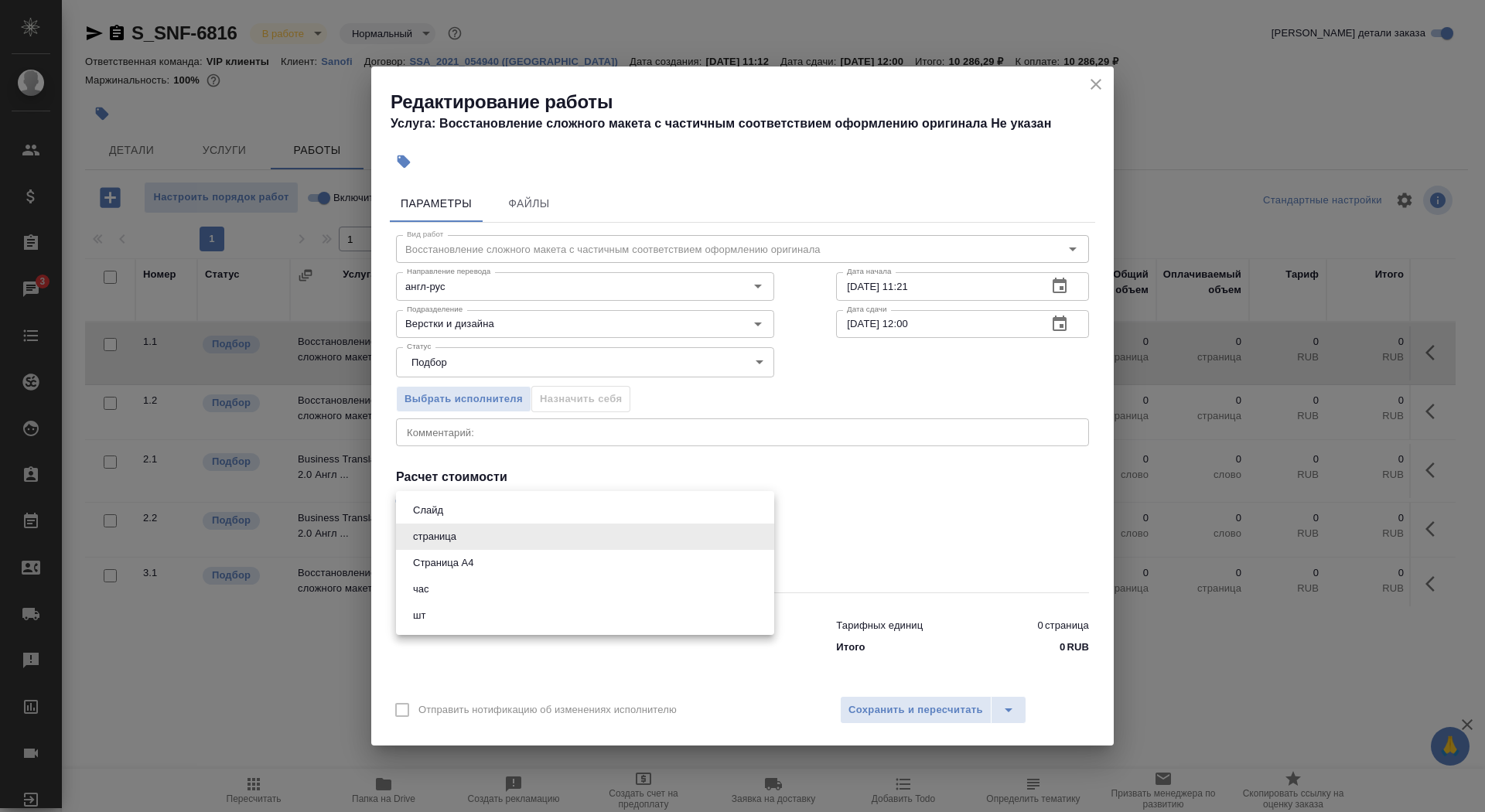
click at [509, 523] on body "🙏 .cls-1 fill:#fff; AWATERA Saydasheva Dilyara Клиенты Спецификации Заказы 3 Ча…" at bounding box center [742, 406] width 1485 height 812
click at [510, 560] on li "Страница А4" at bounding box center [585, 562] width 378 height 27
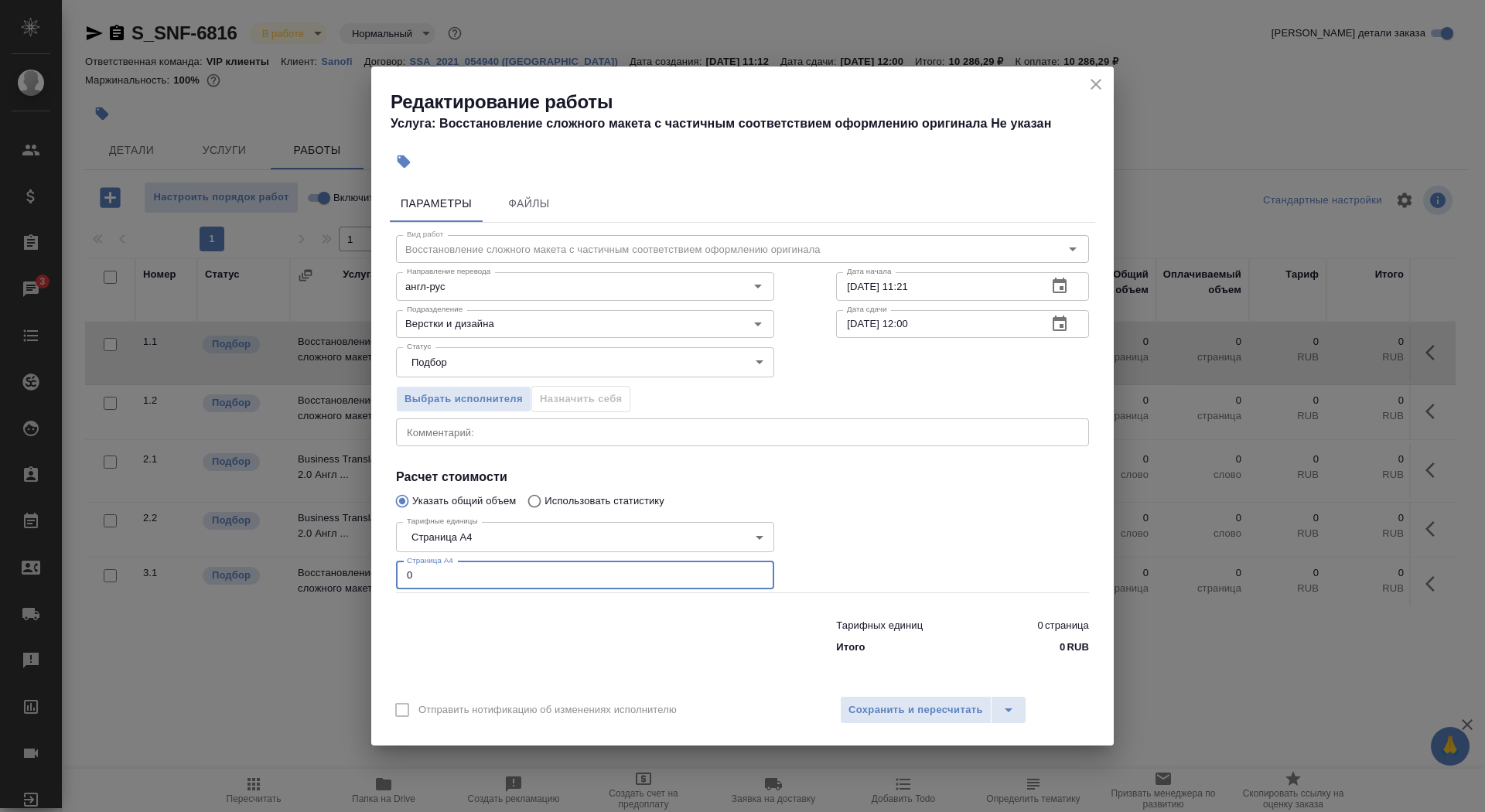
click at [510, 573] on input "0" at bounding box center [585, 575] width 378 height 28
click at [968, 280] on input "14.08.2025 11:21" at bounding box center [935, 286] width 199 height 28
click at [968, 295] on input "14.08.2025 11:21" at bounding box center [935, 286] width 199 height 28
click at [1069, 320] on button "button" at bounding box center [1059, 323] width 37 height 37
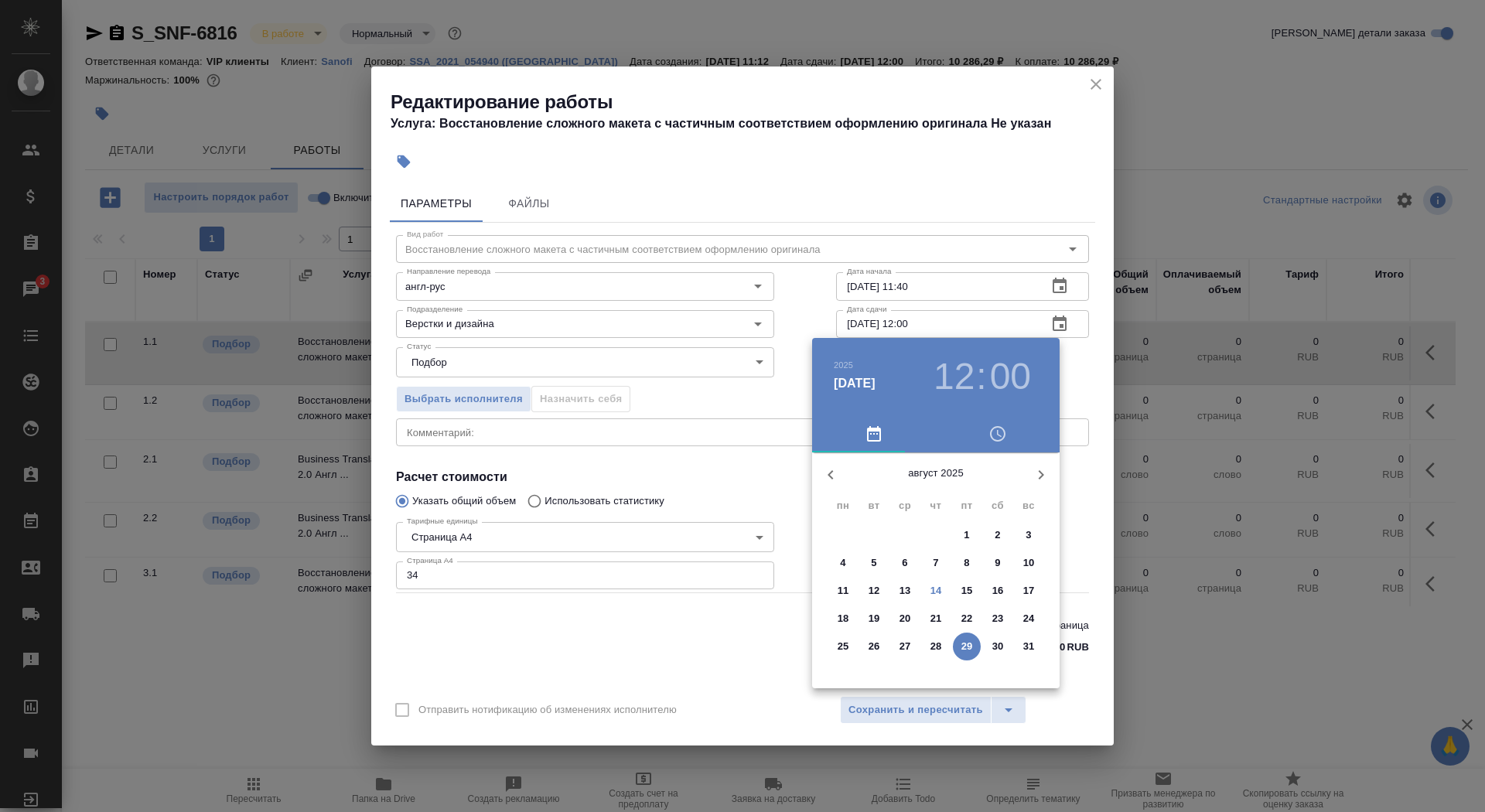
click at [937, 594] on p "14" at bounding box center [936, 591] width 12 height 16
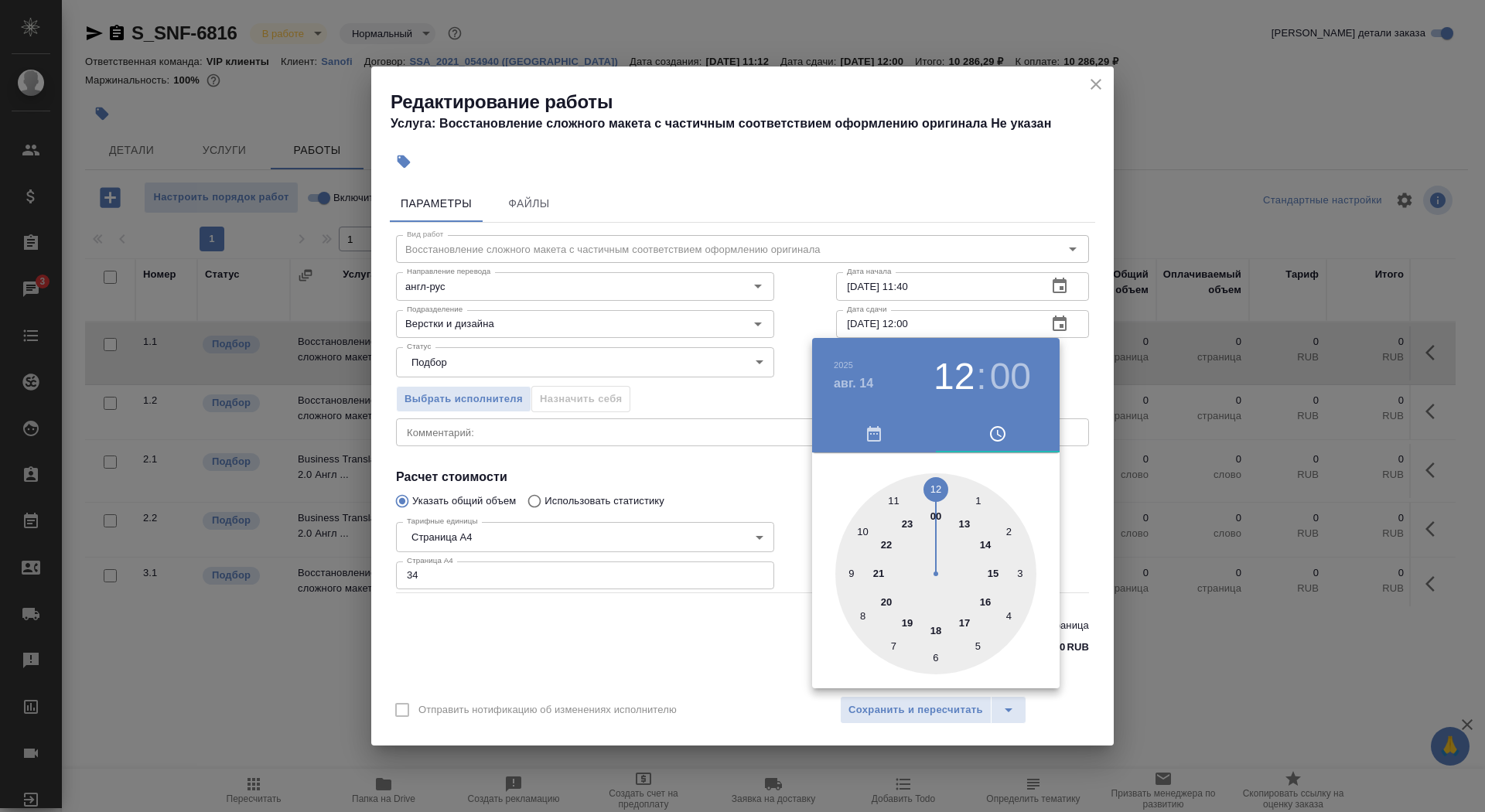
click at [911, 623] on div at bounding box center [935, 573] width 201 height 201
click at [862, 614] on div at bounding box center [935, 573] width 201 height 201
click at [737, 644] on div at bounding box center [742, 406] width 1485 height 812
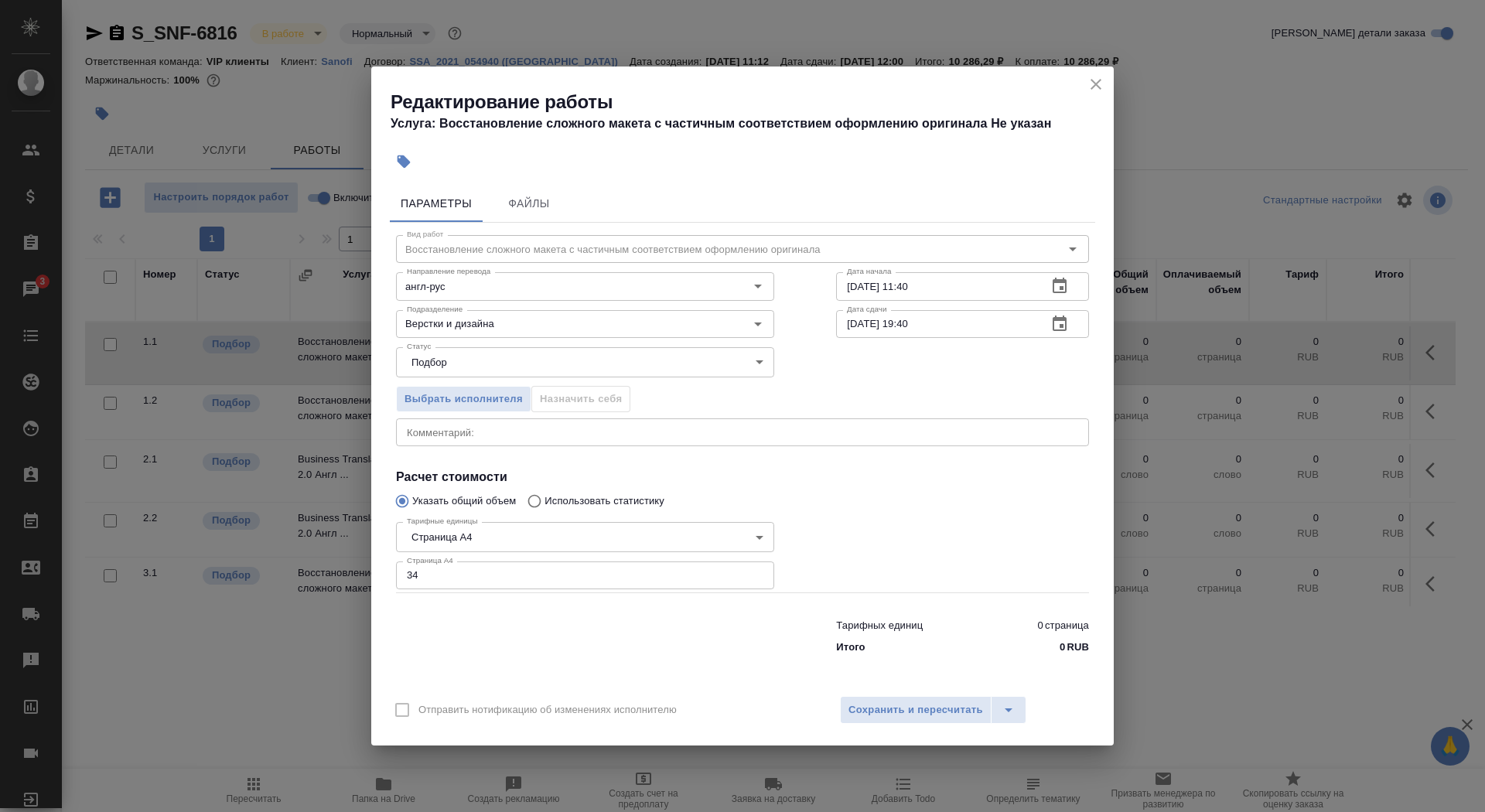
click at [895, 695] on div "Отправить нотификацию об изменениях исполнителю Сохранить и пересчитать" at bounding box center [743, 716] width 743 height 59
click at [895, 705] on span "Сохранить и пересчитать" at bounding box center [916, 710] width 135 height 18
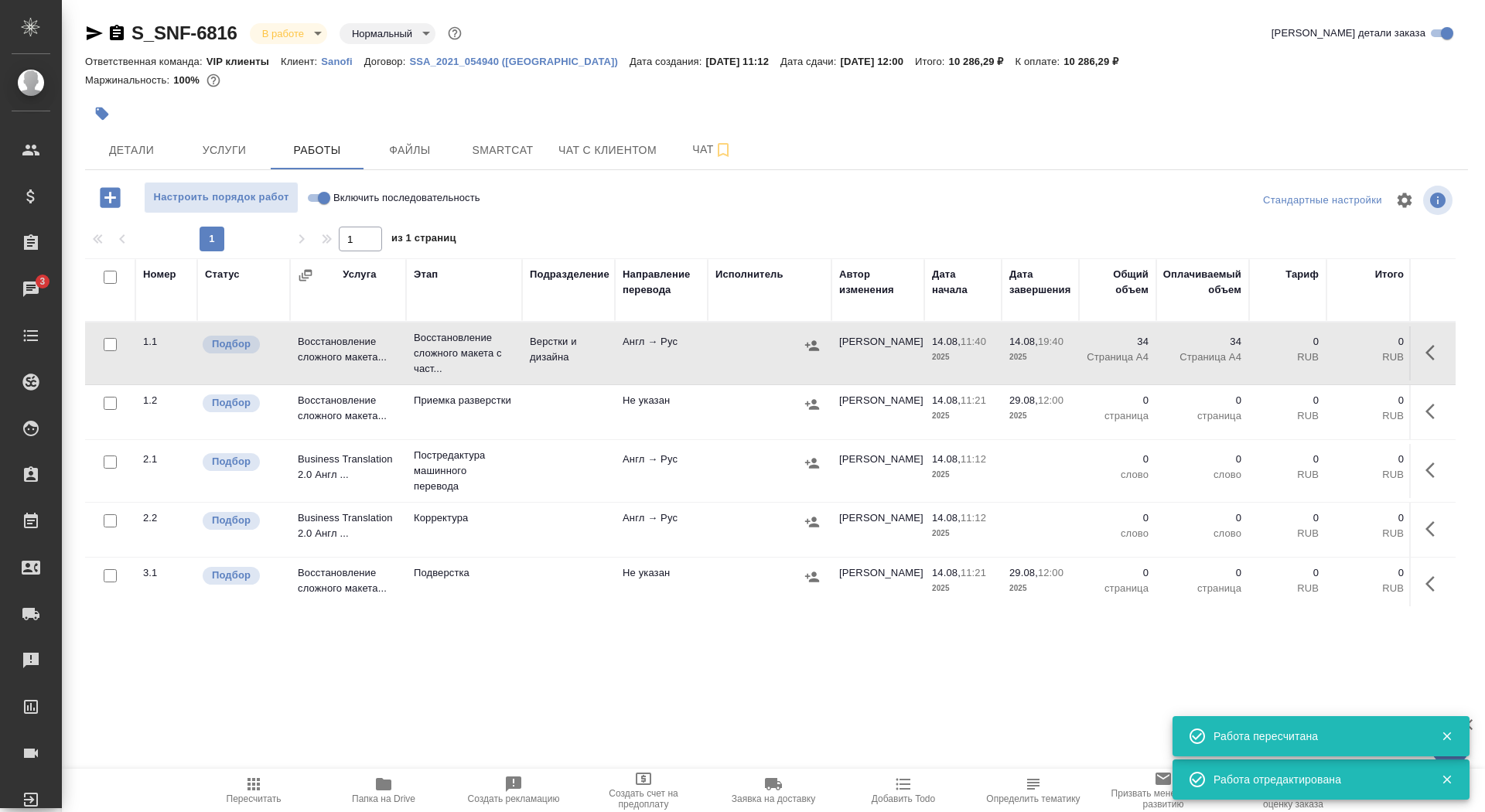
click at [97, 113] on icon "button" at bounding box center [102, 114] width 13 height 13
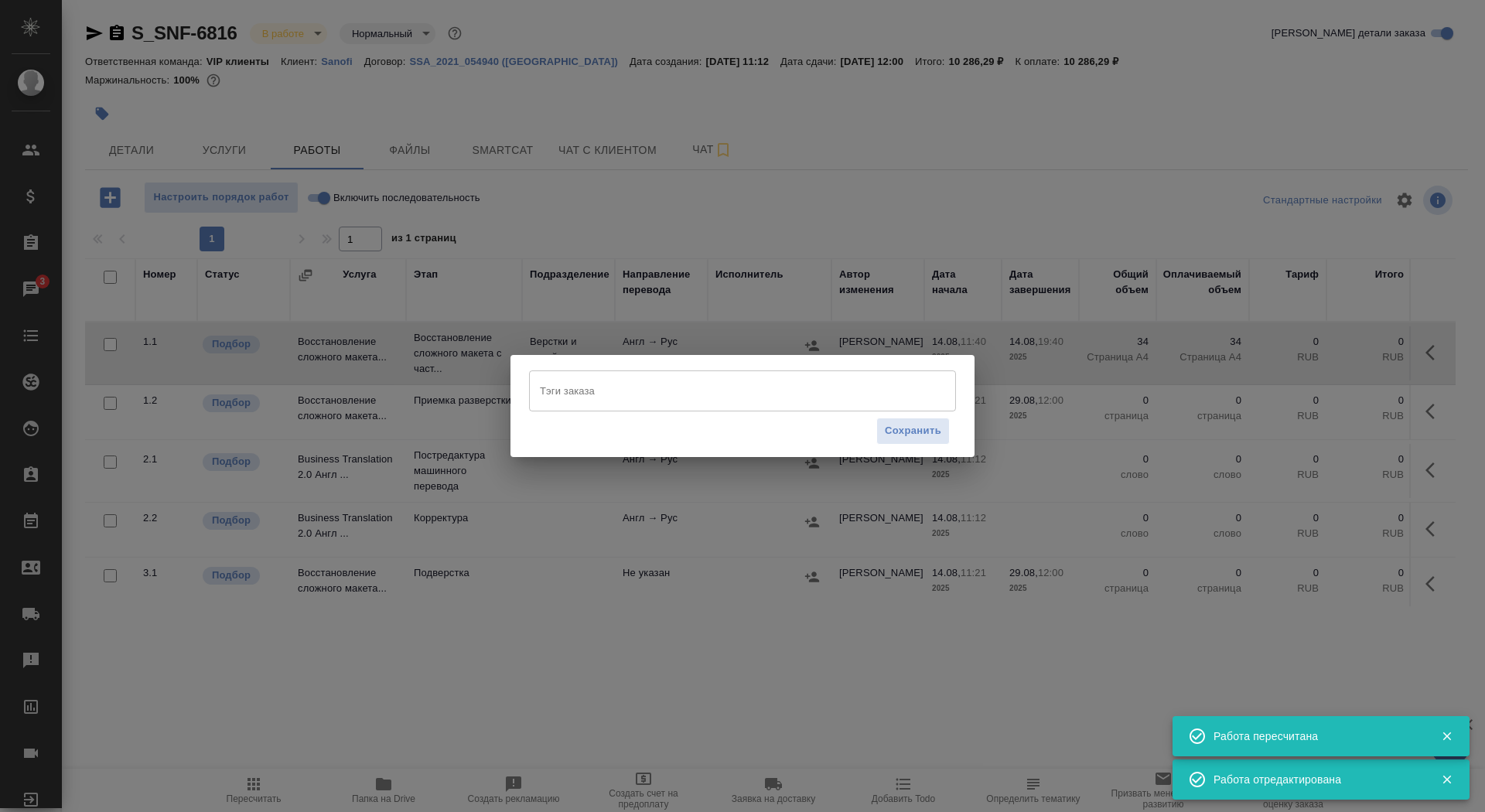
click at [675, 407] on div "Тэги заказа" at bounding box center [742, 390] width 427 height 41
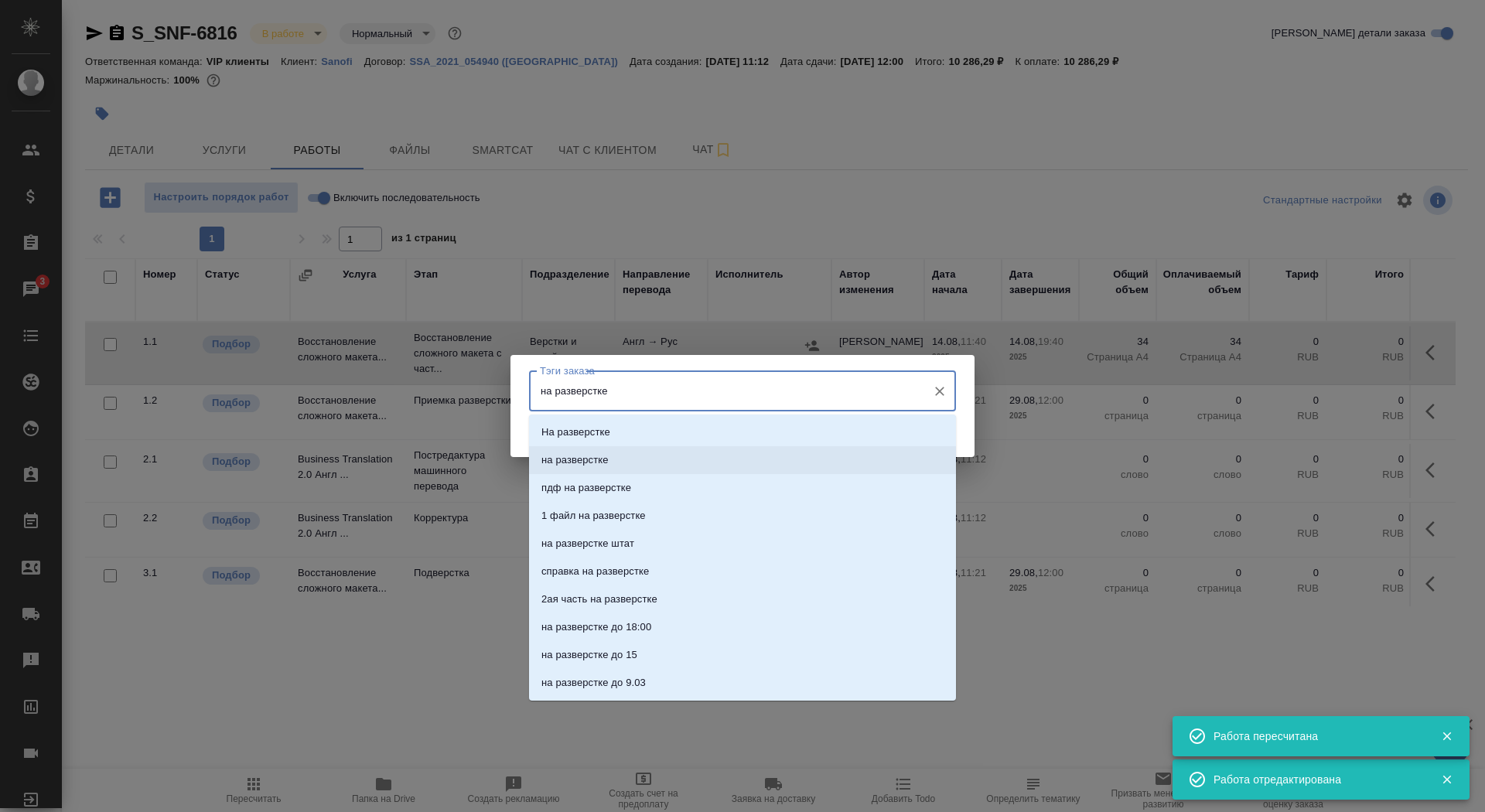
click at [700, 454] on li "на разверстке" at bounding box center [742, 460] width 427 height 28
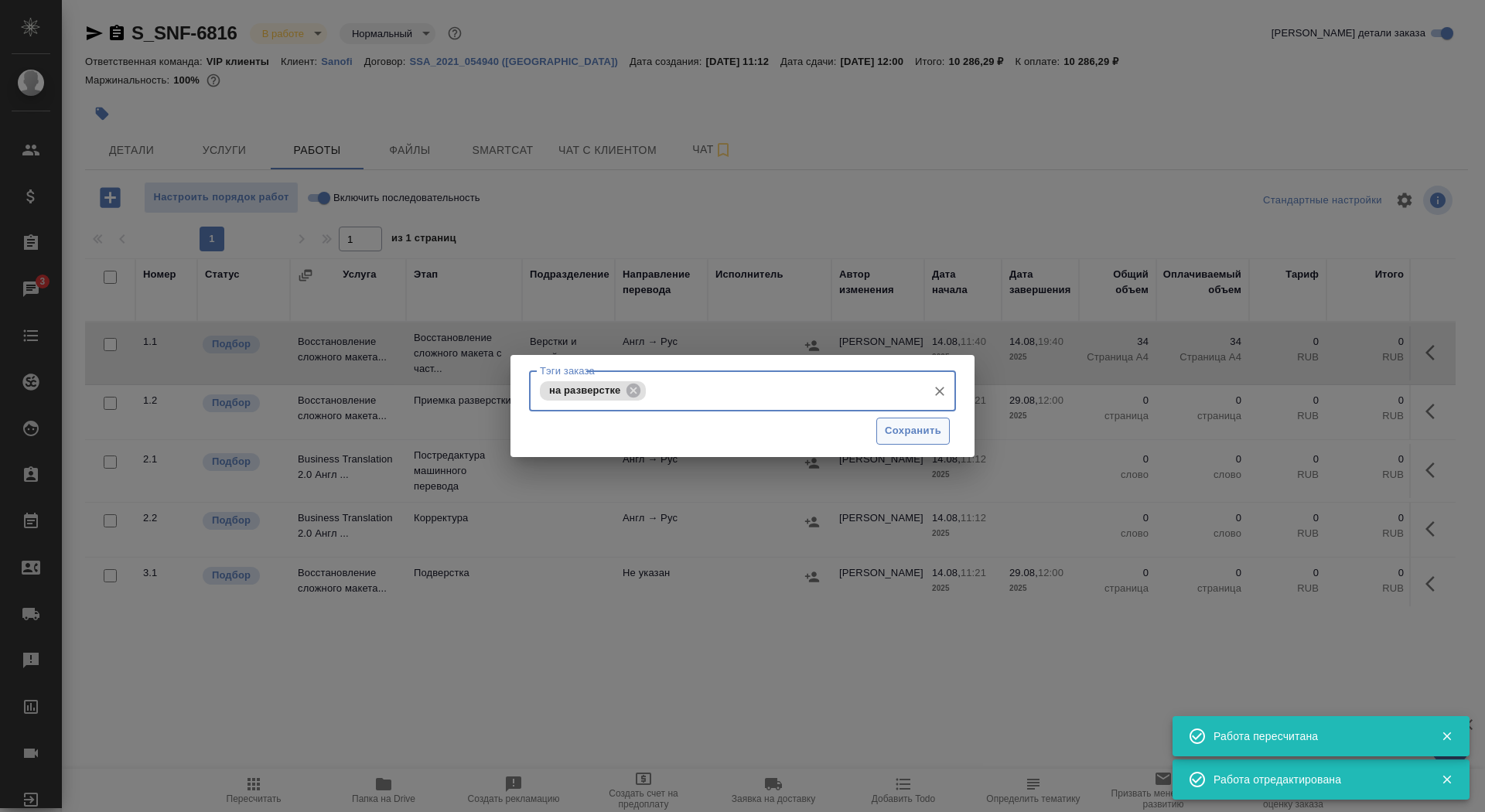
click at [910, 423] on span "Сохранить" at bounding box center [912, 431] width 56 height 18
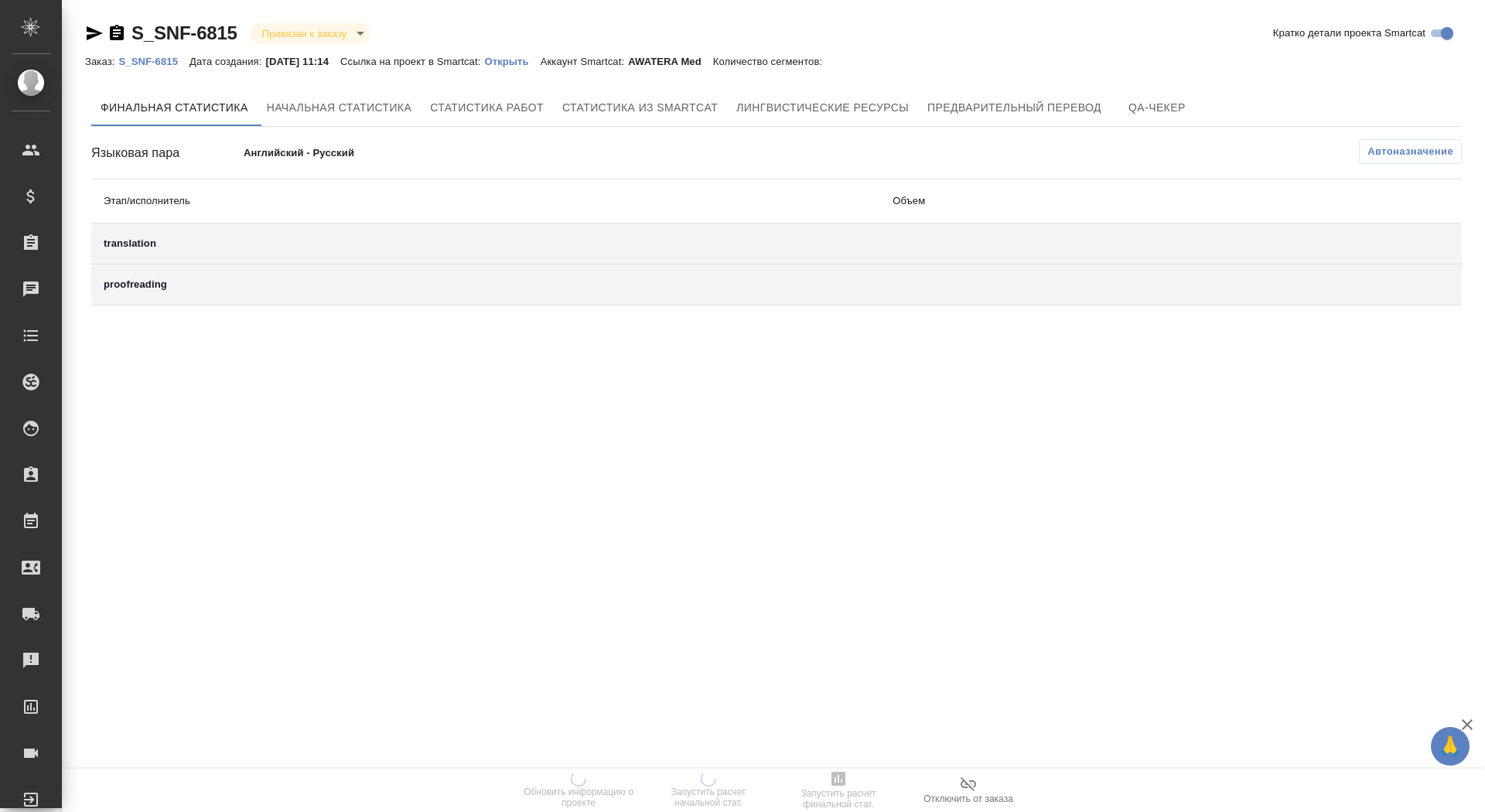
click at [525, 58] on p "Открыть" at bounding box center [512, 61] width 55 height 12
click at [536, 62] on p "Открыть" at bounding box center [512, 61] width 55 height 12
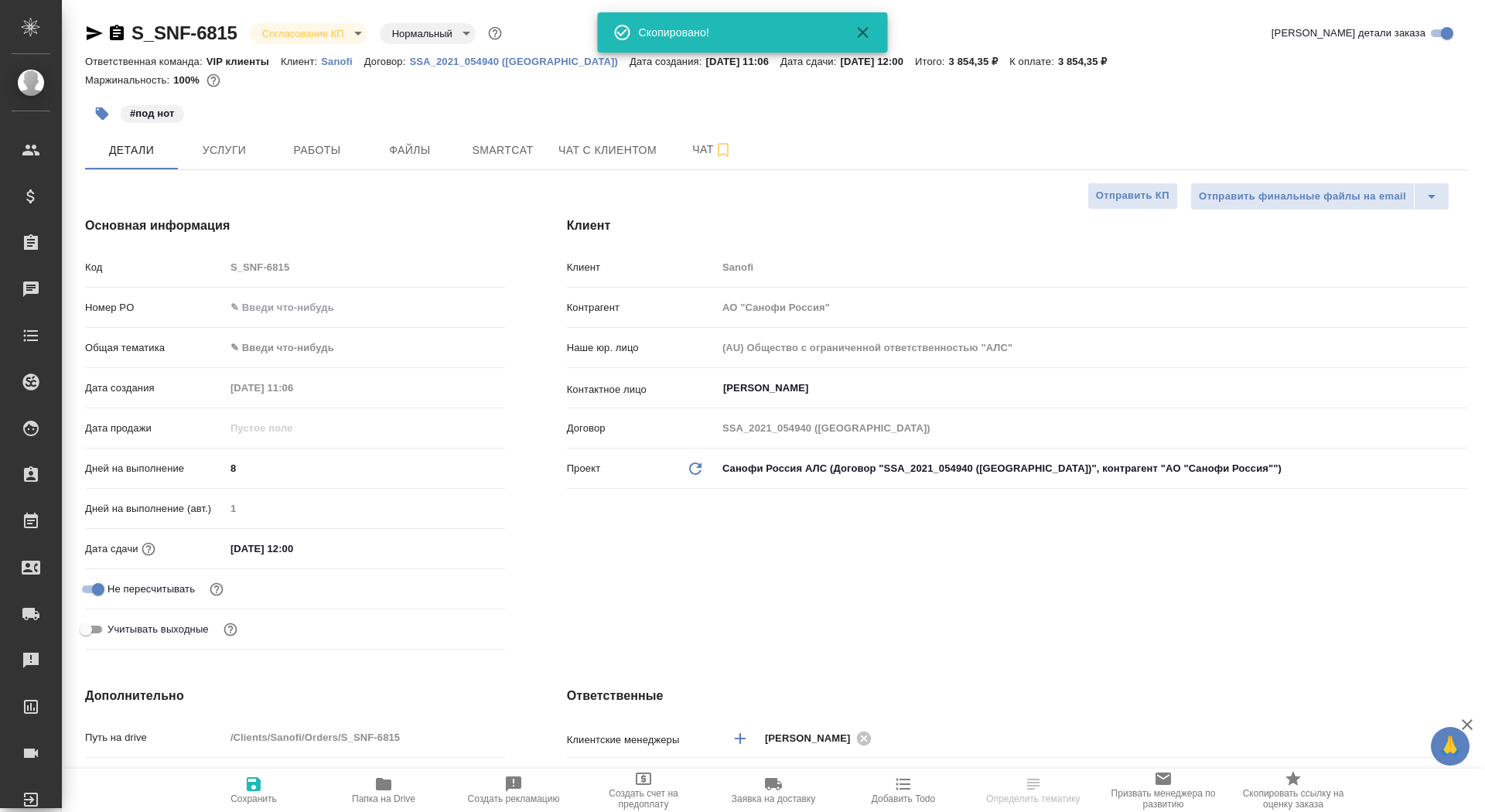
select select "RU"
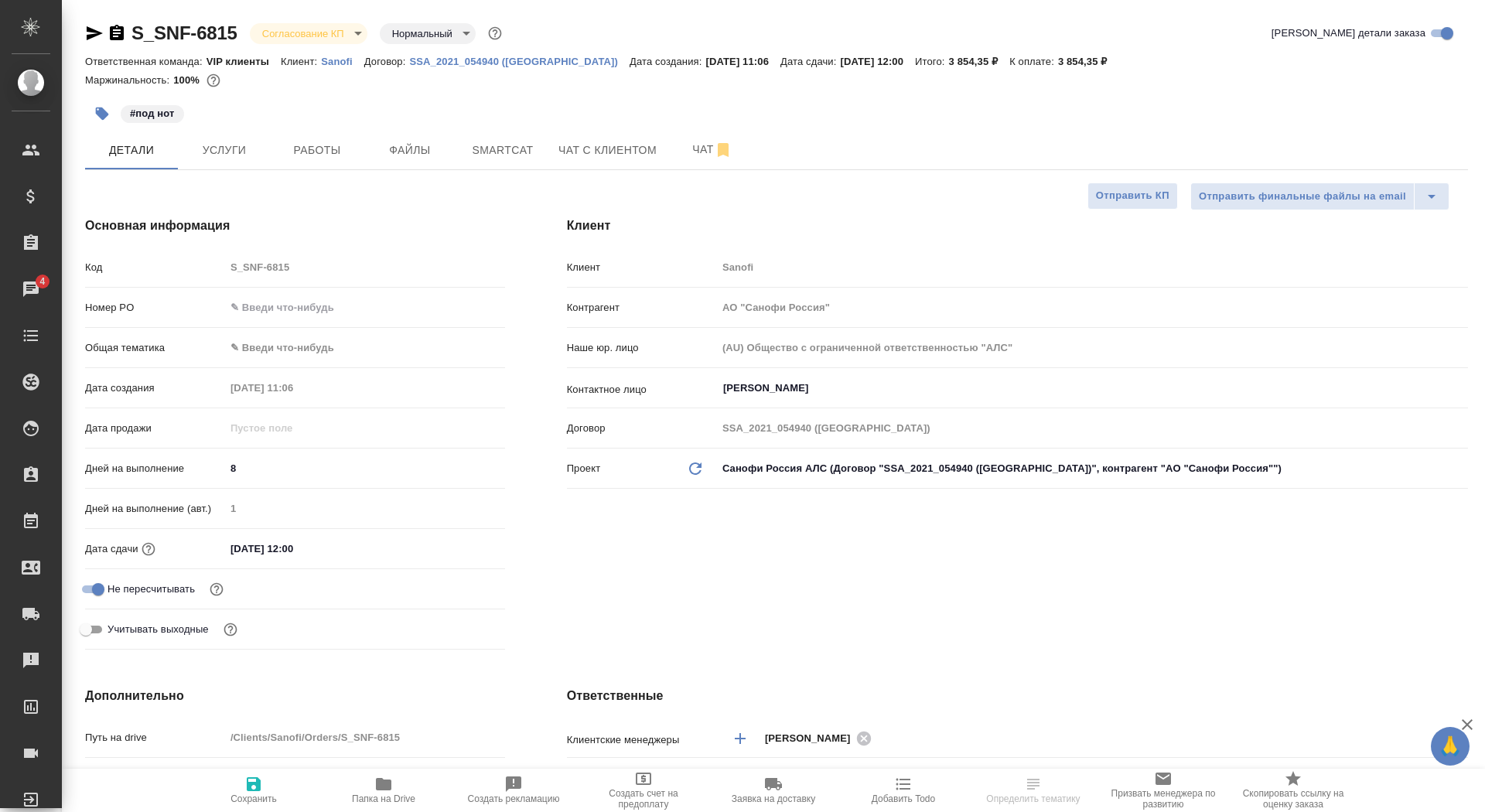
click at [117, 34] on icon "button" at bounding box center [117, 33] width 19 height 19
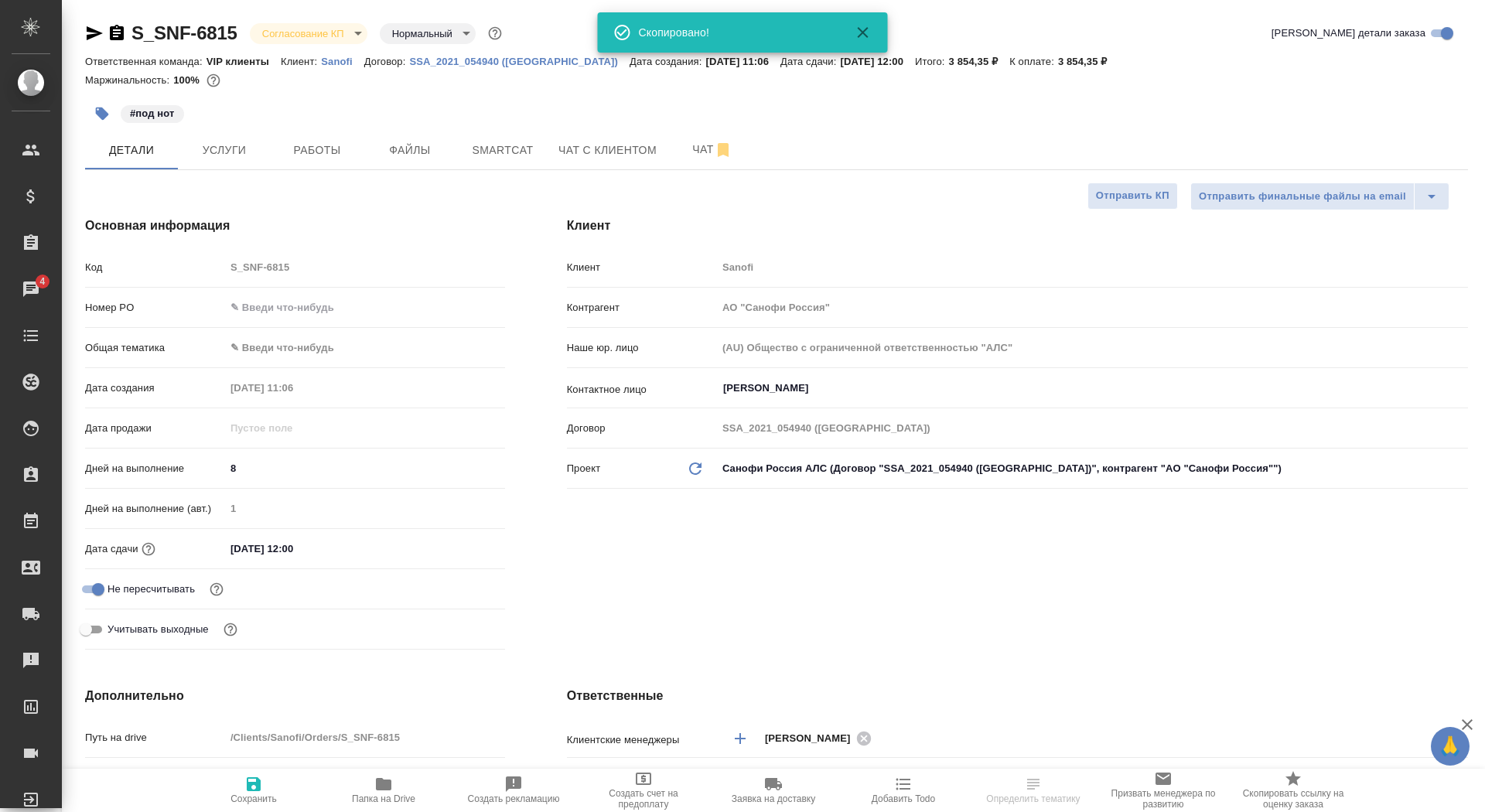
select select "RU"
type textarea "x"
click at [292, 318] on input "text" at bounding box center [365, 307] width 280 height 23
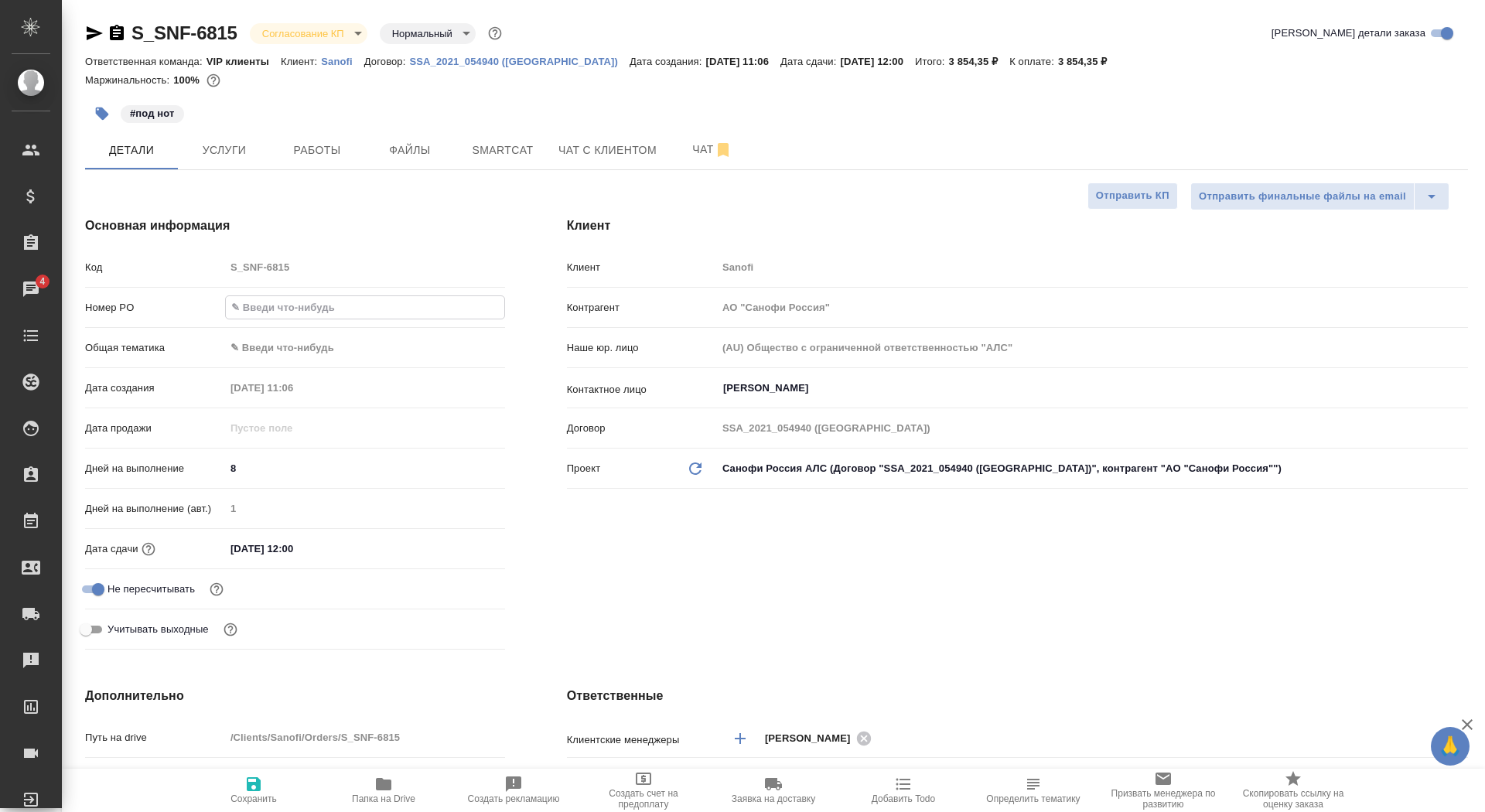
paste input "E005816291"
type input "E005816291"
type textarea "x"
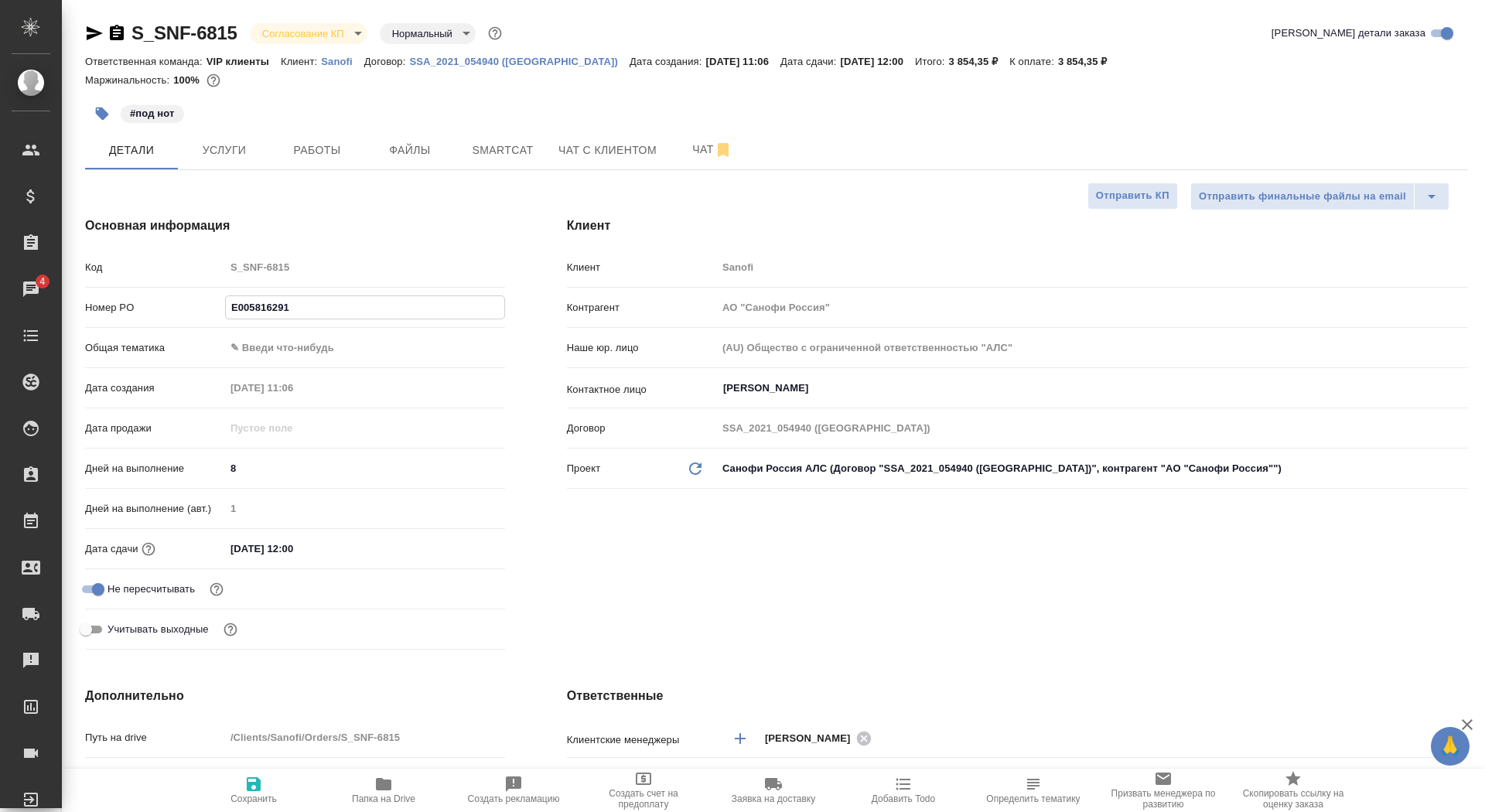
type input "E005816291"
click at [262, 782] on icon "button" at bounding box center [254, 783] width 19 height 19
type textarea "x"
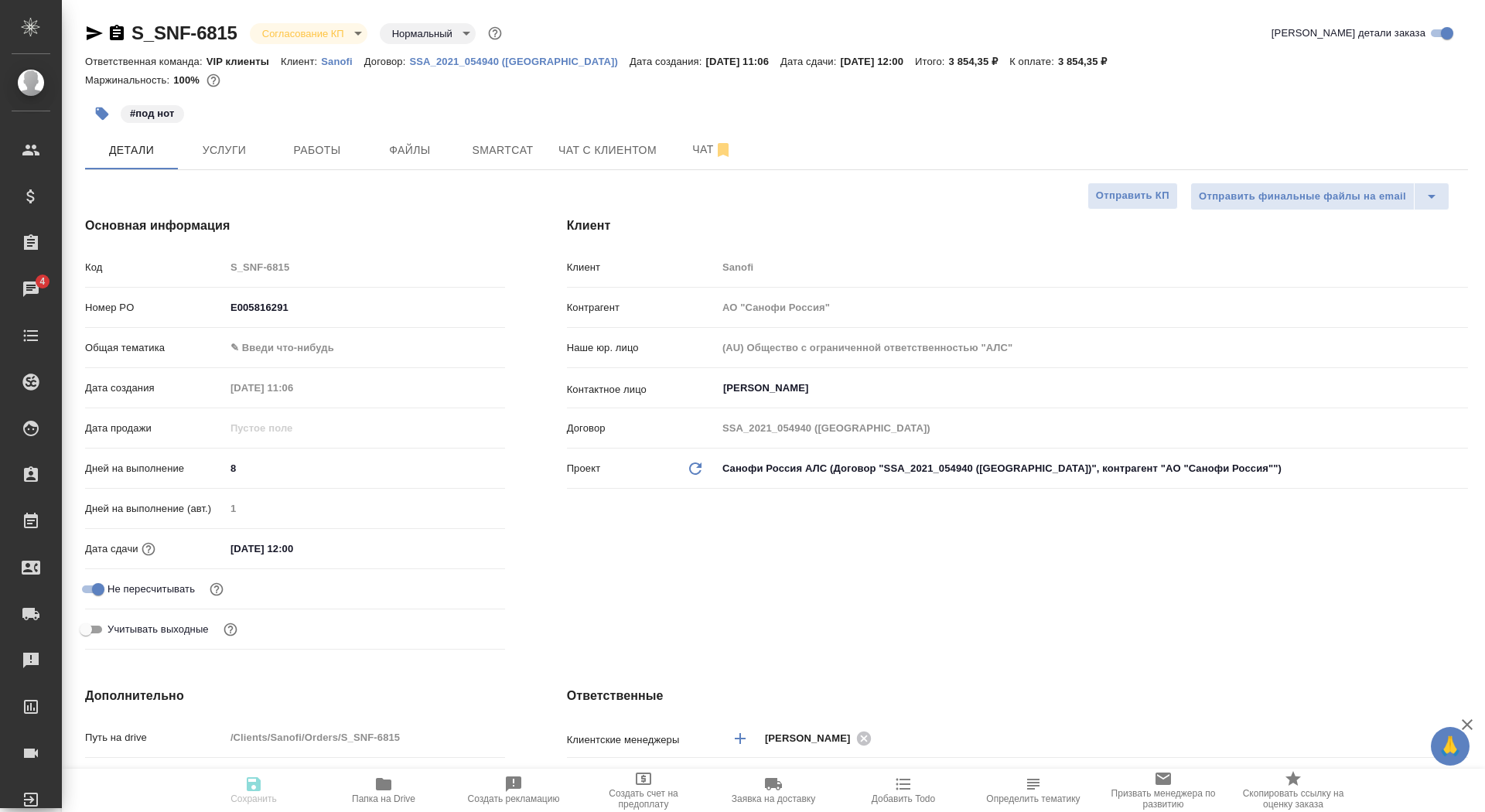
type textarea "x"
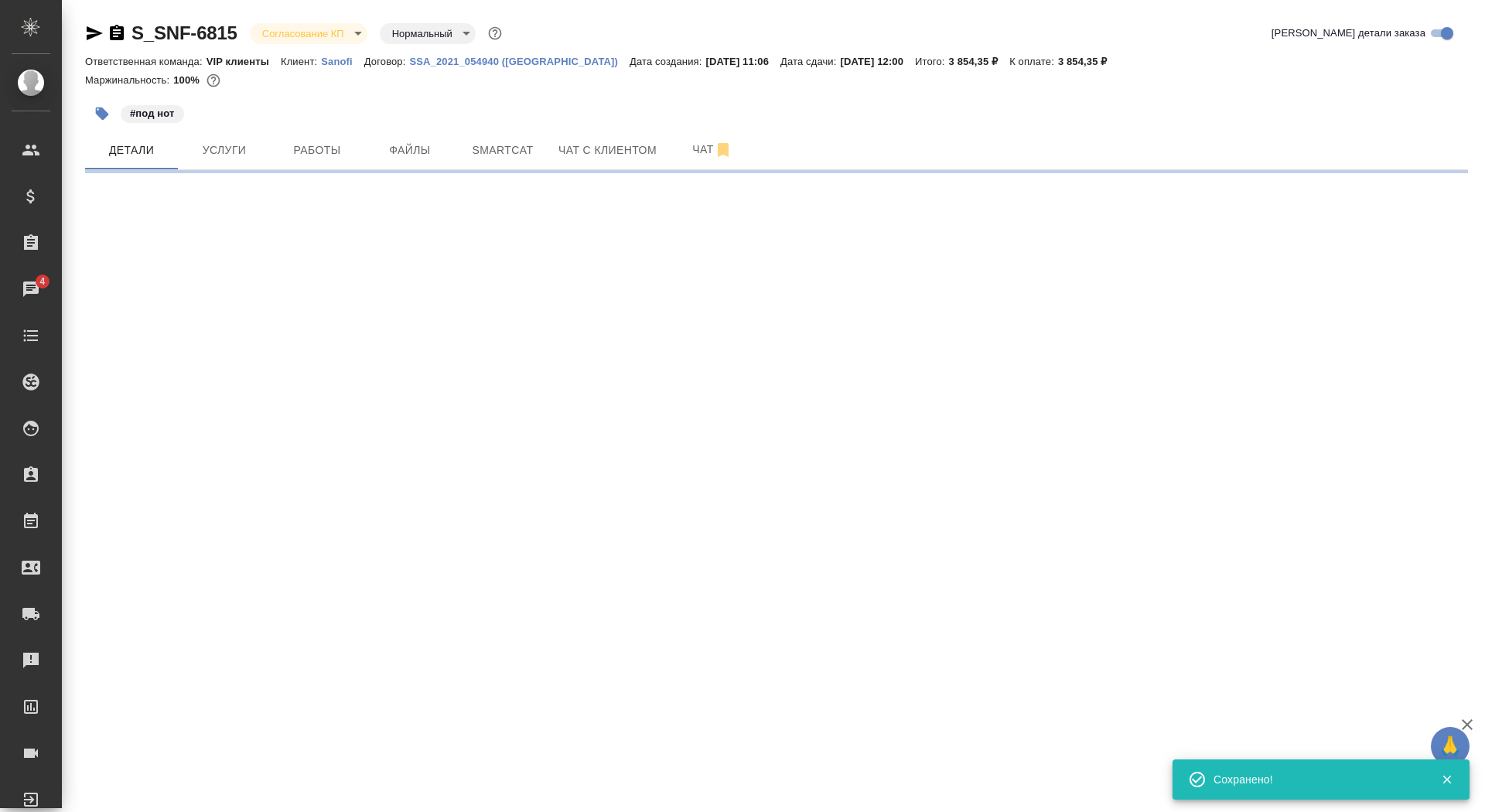
select select "RU"
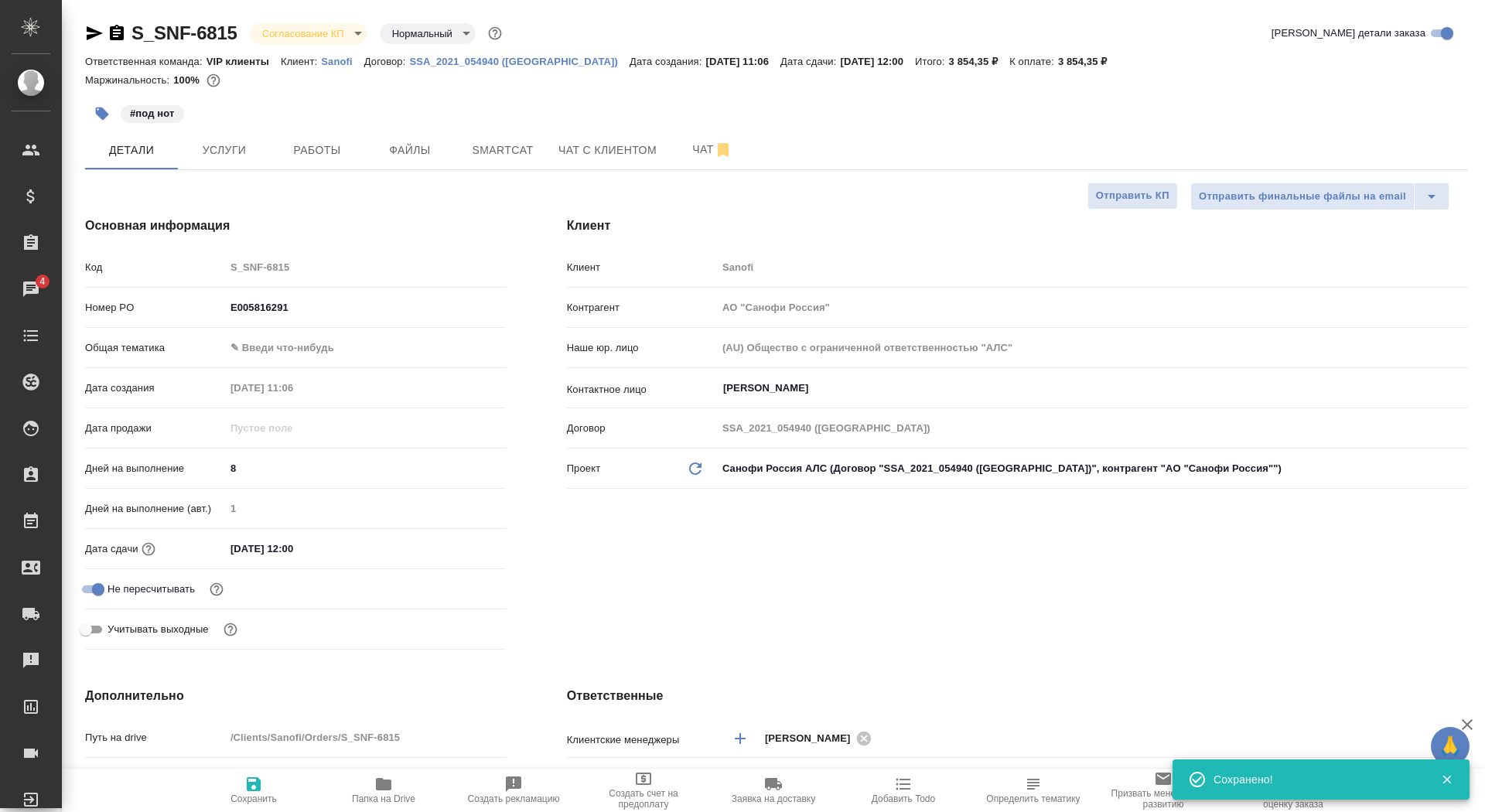
type textarea "x"
click at [303, 37] on body "🙏 .cls-1 fill:#fff; AWATERA Saydasheva Dilyara Клиенты Спецификации Заказы 4 Ча…" at bounding box center [742, 406] width 1485 height 812
type input "[PERSON_NAME]"
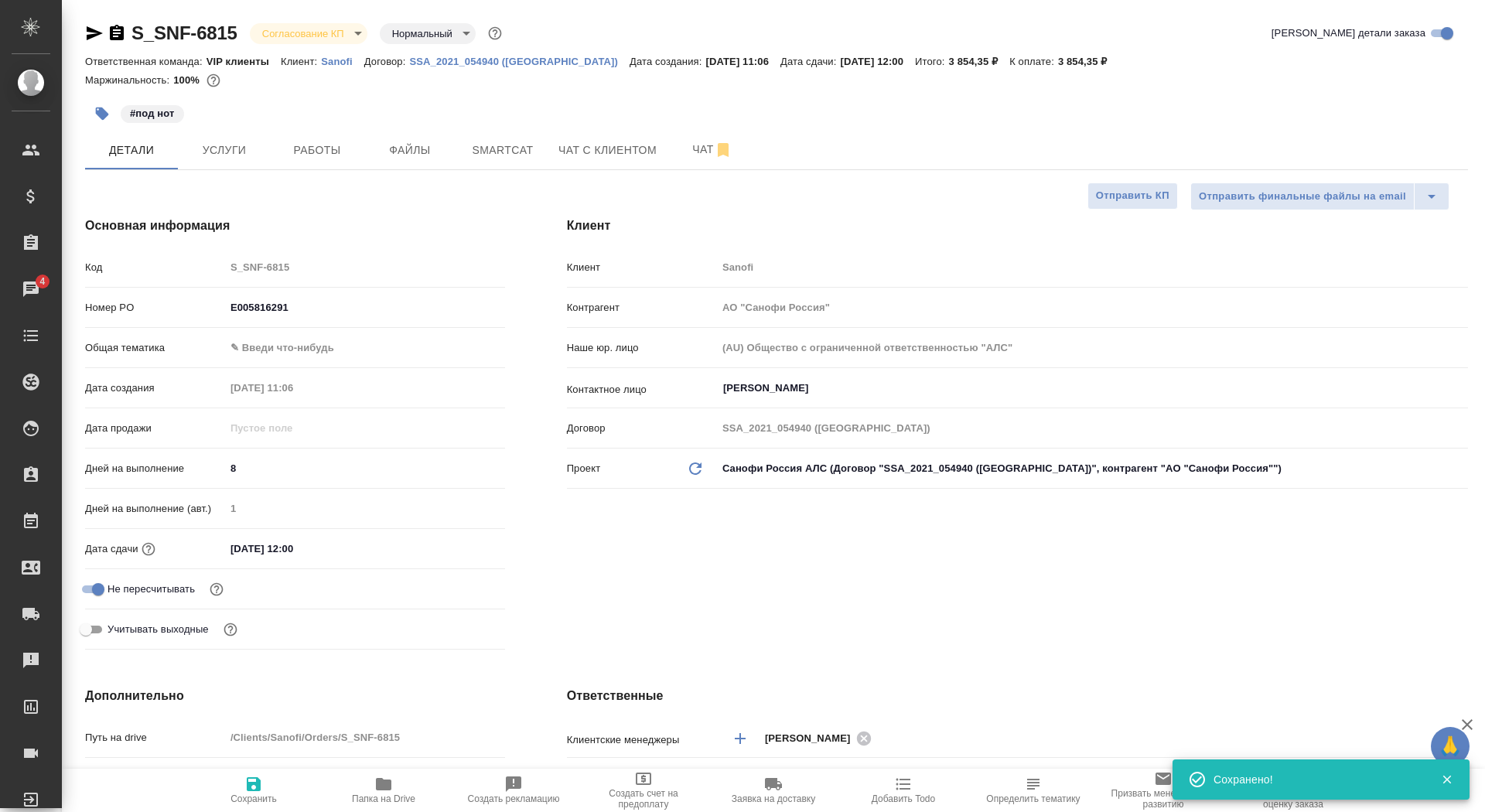
type input "Комаров Роман"
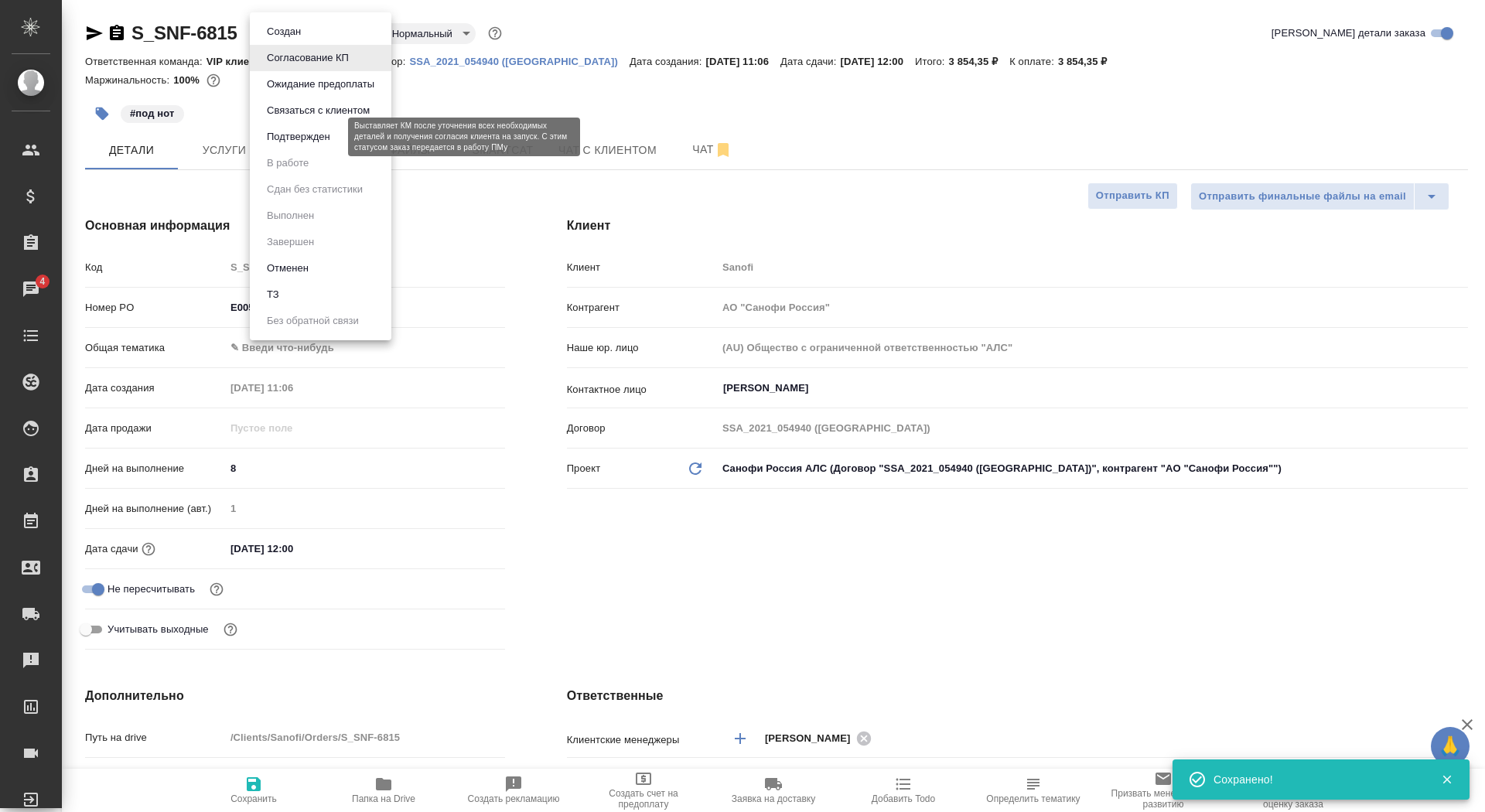
click at [319, 136] on button "Подтвержден" at bounding box center [298, 137] width 72 height 17
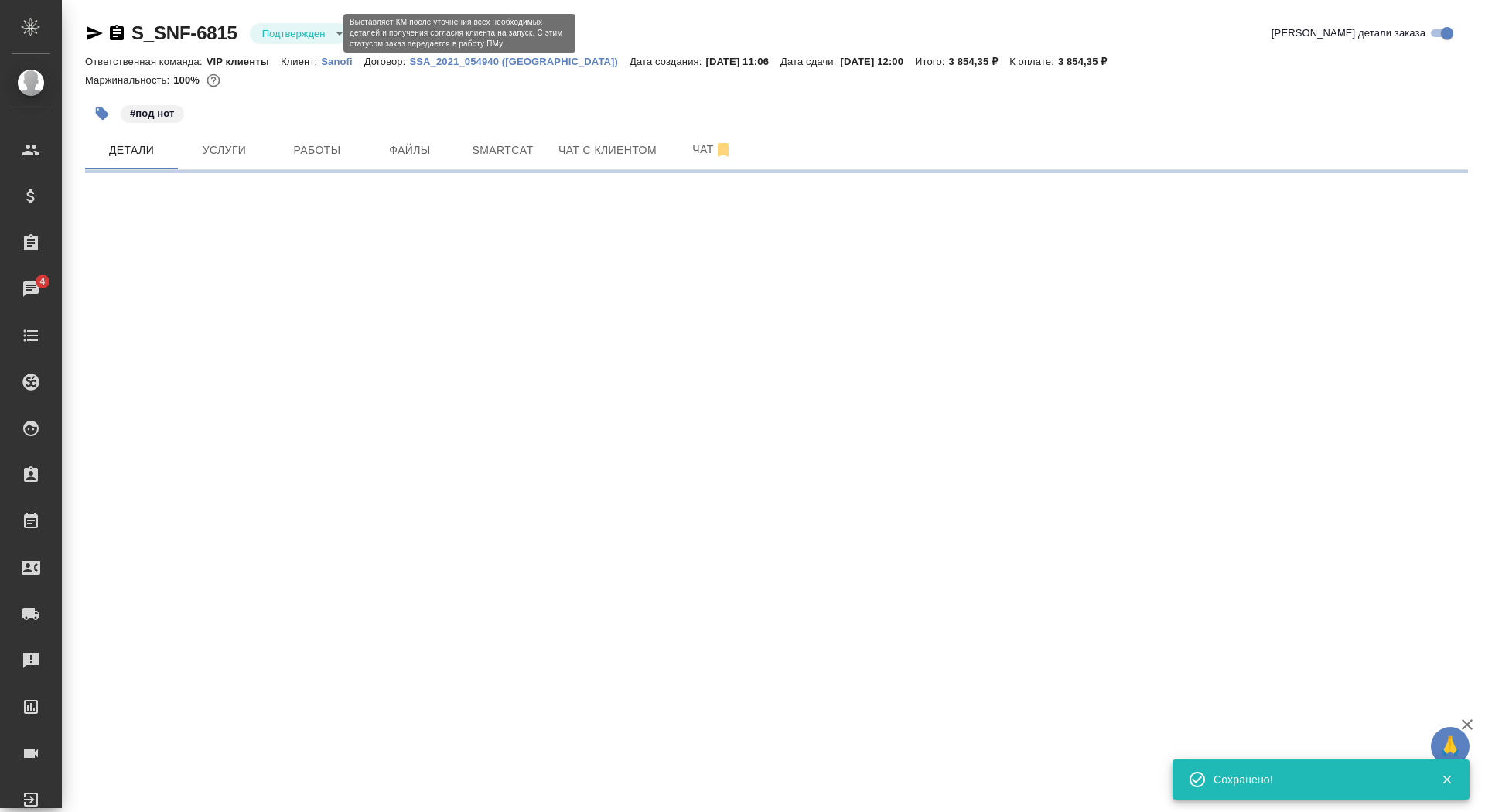
select select "RU"
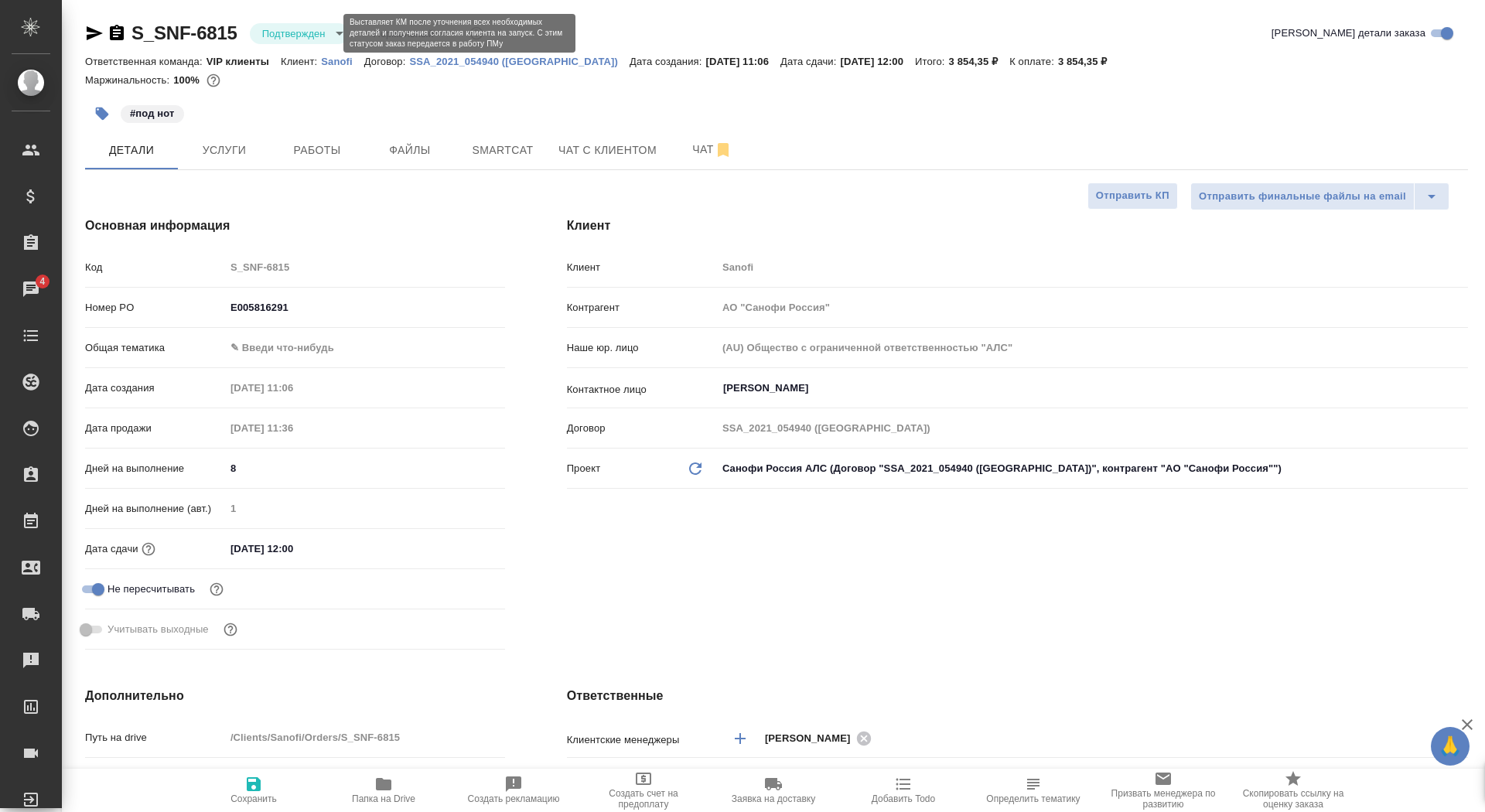
type textarea "x"
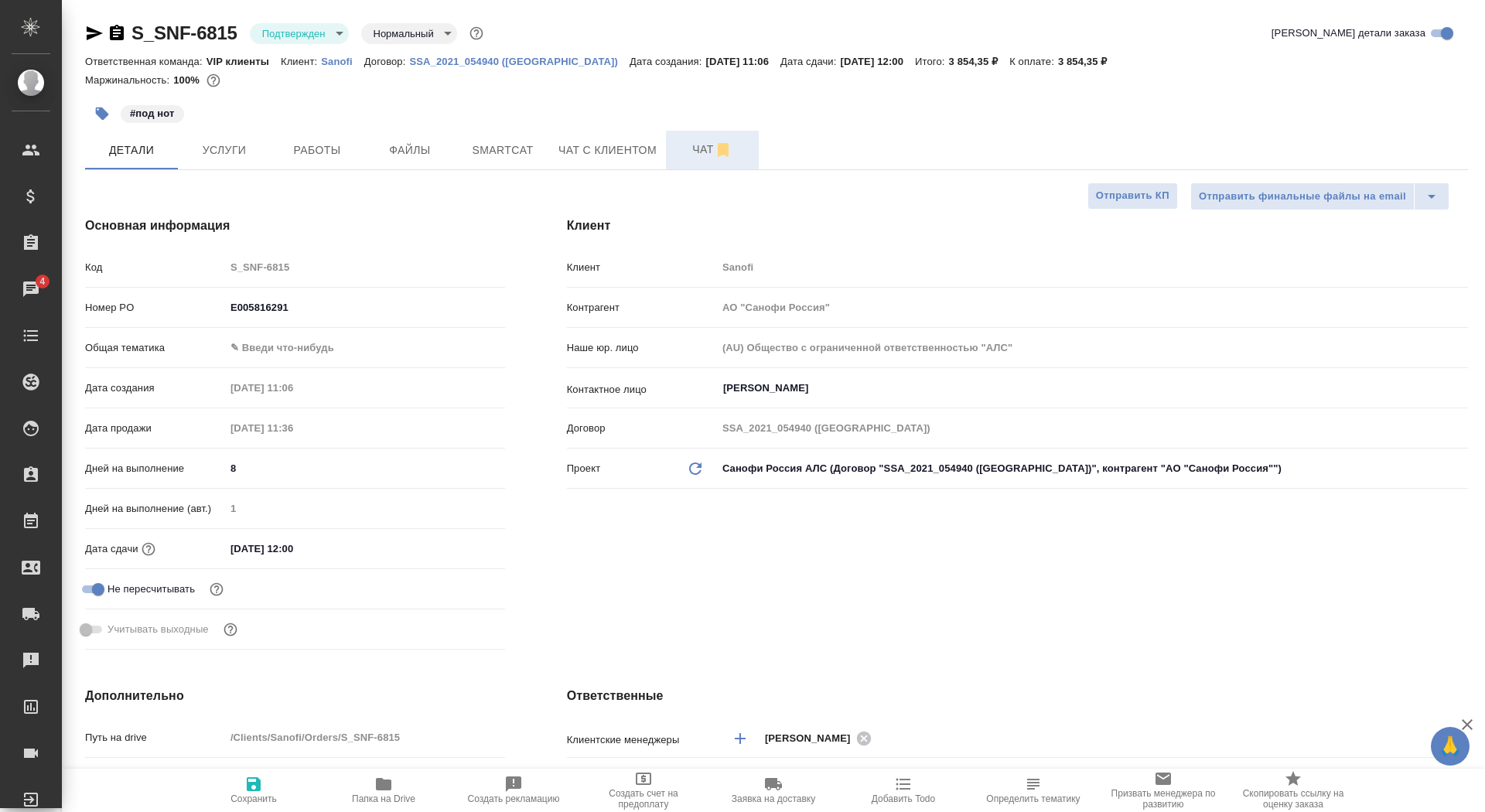
click at [694, 145] on span "Чат" at bounding box center [712, 150] width 74 height 20
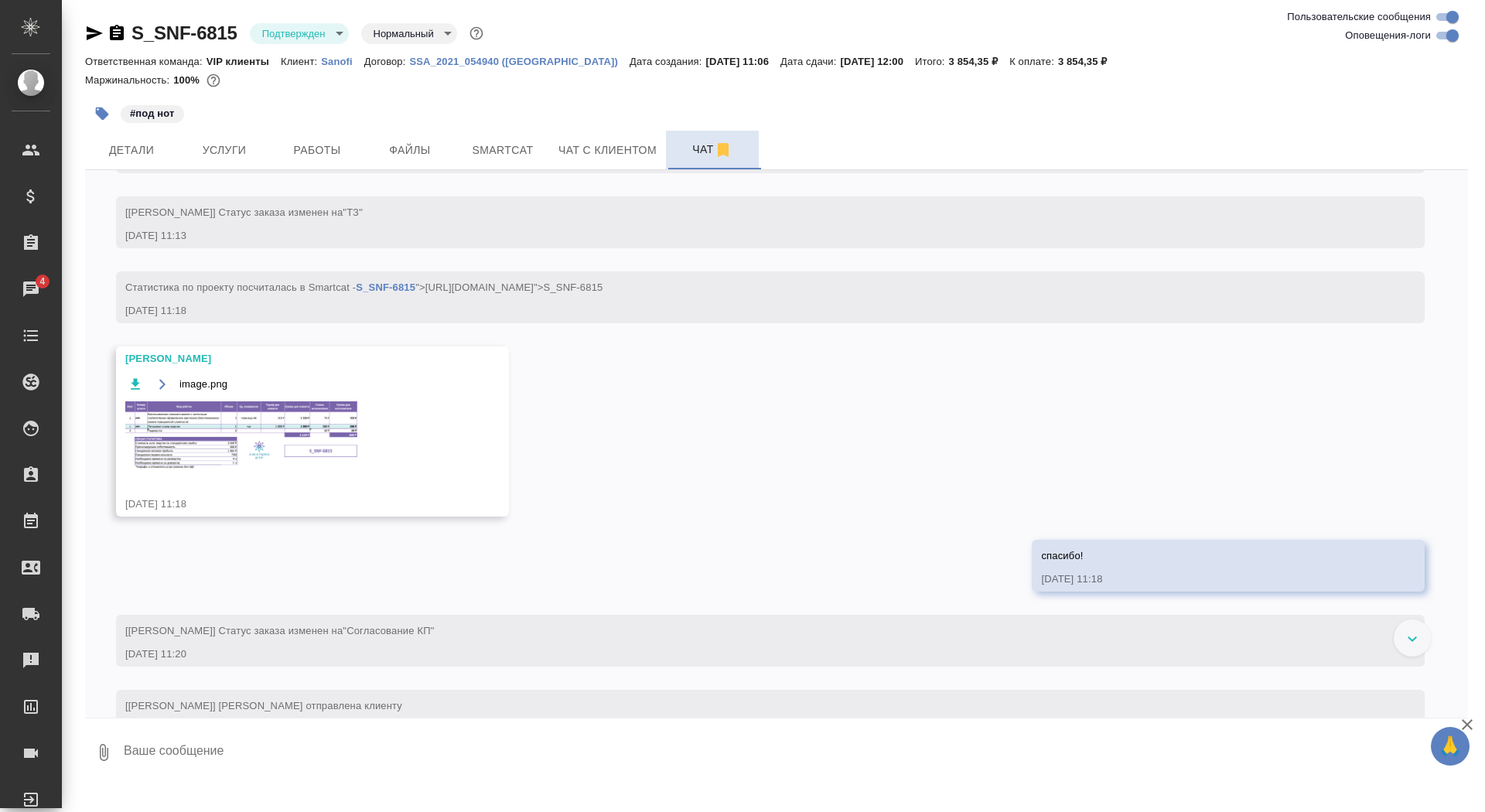
scroll to position [382, 0]
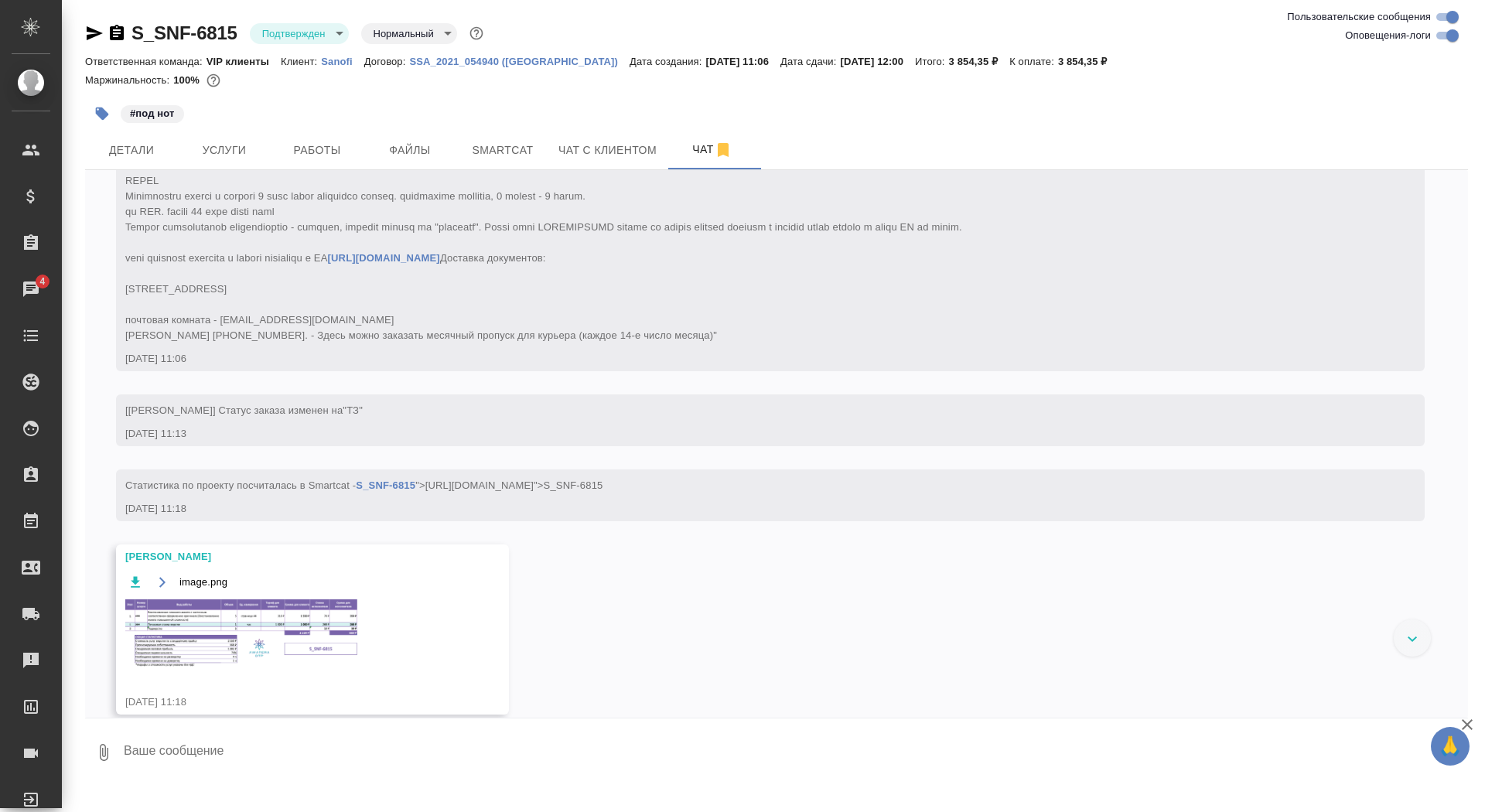
click at [221, 667] on img at bounding box center [241, 633] width 232 height 68
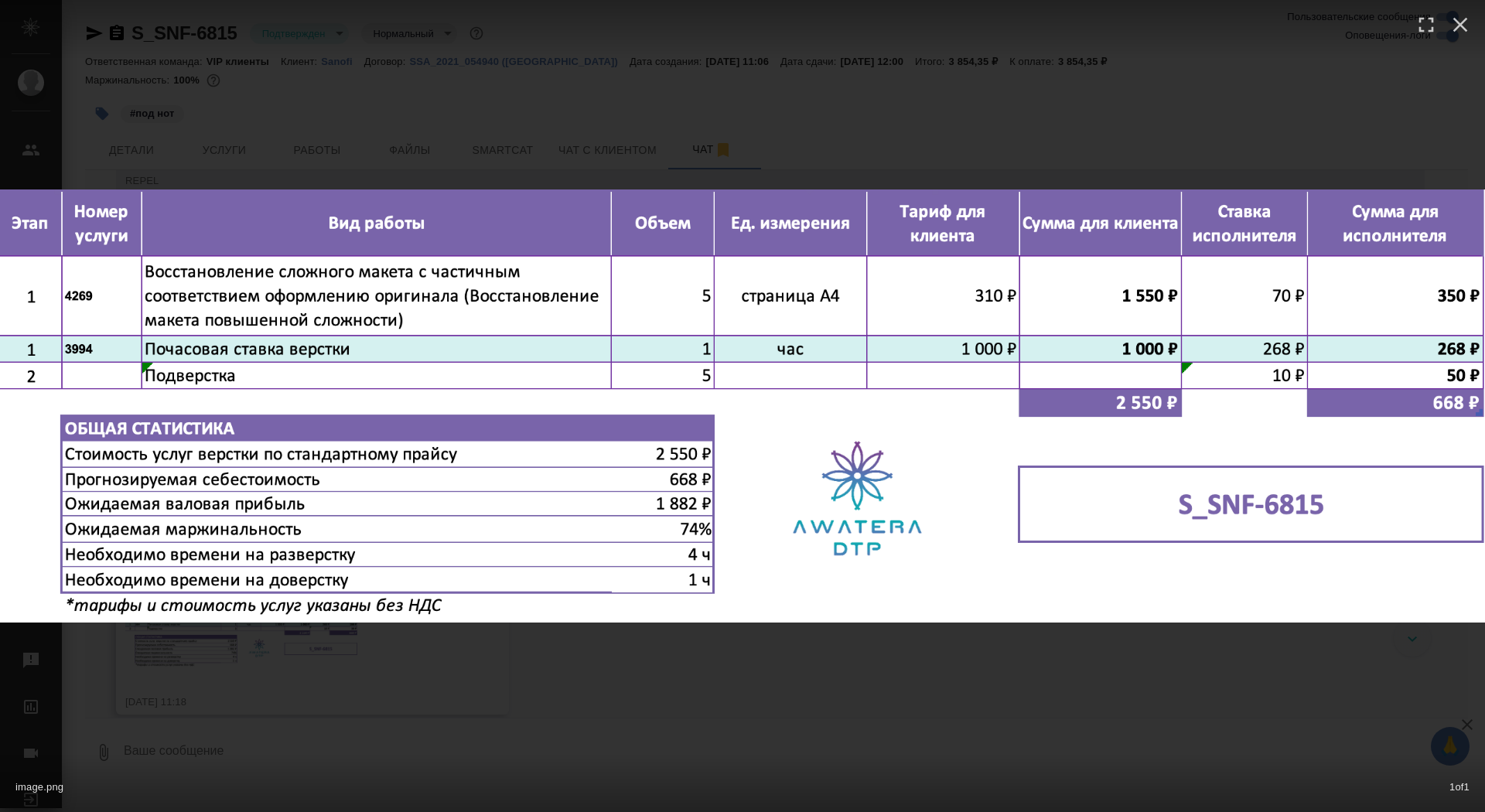
click at [221, 678] on div "image.png 1 of 1" at bounding box center [742, 406] width 1485 height 812
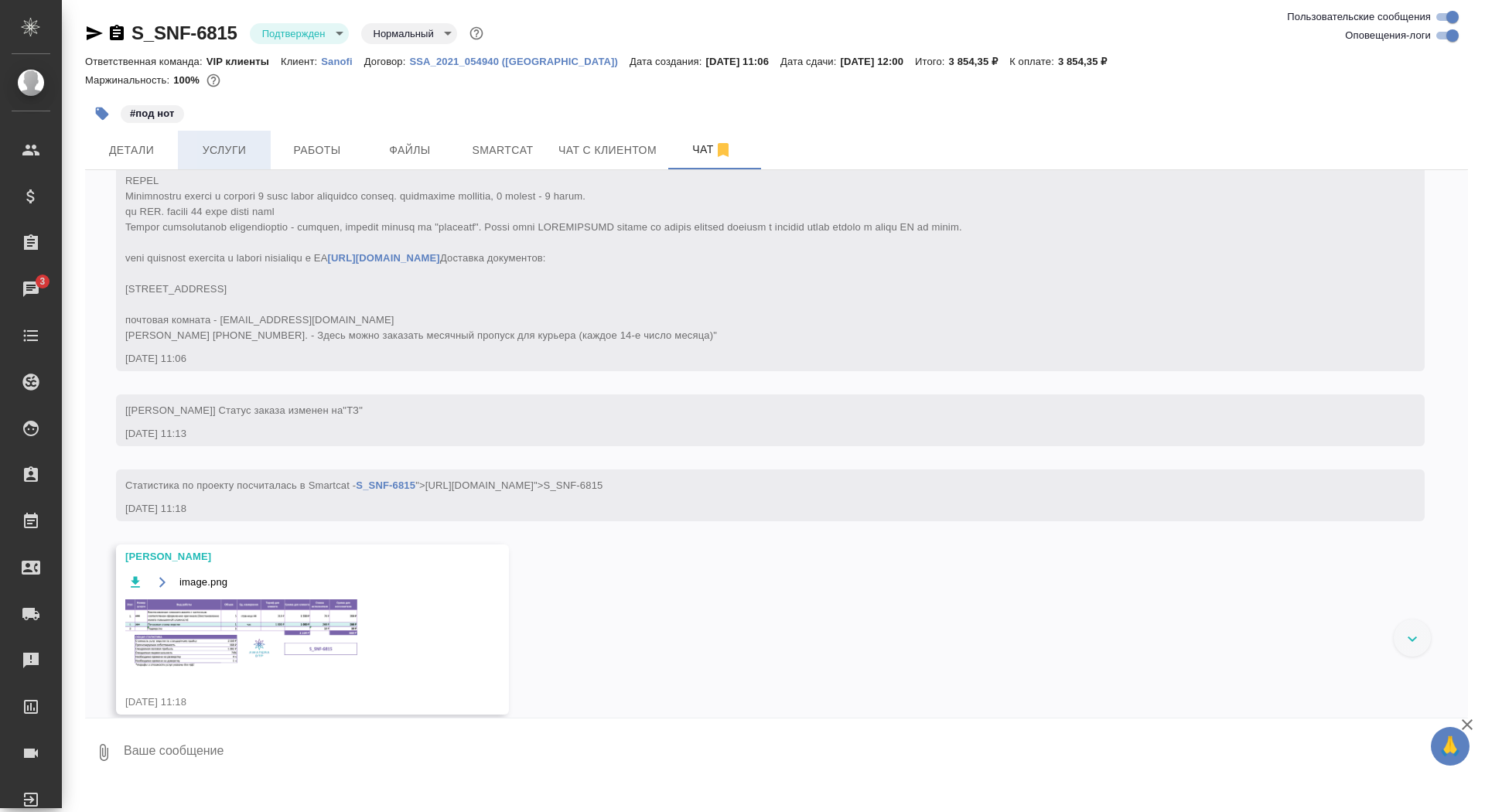
click at [240, 151] on span "Услуги" at bounding box center [224, 151] width 74 height 20
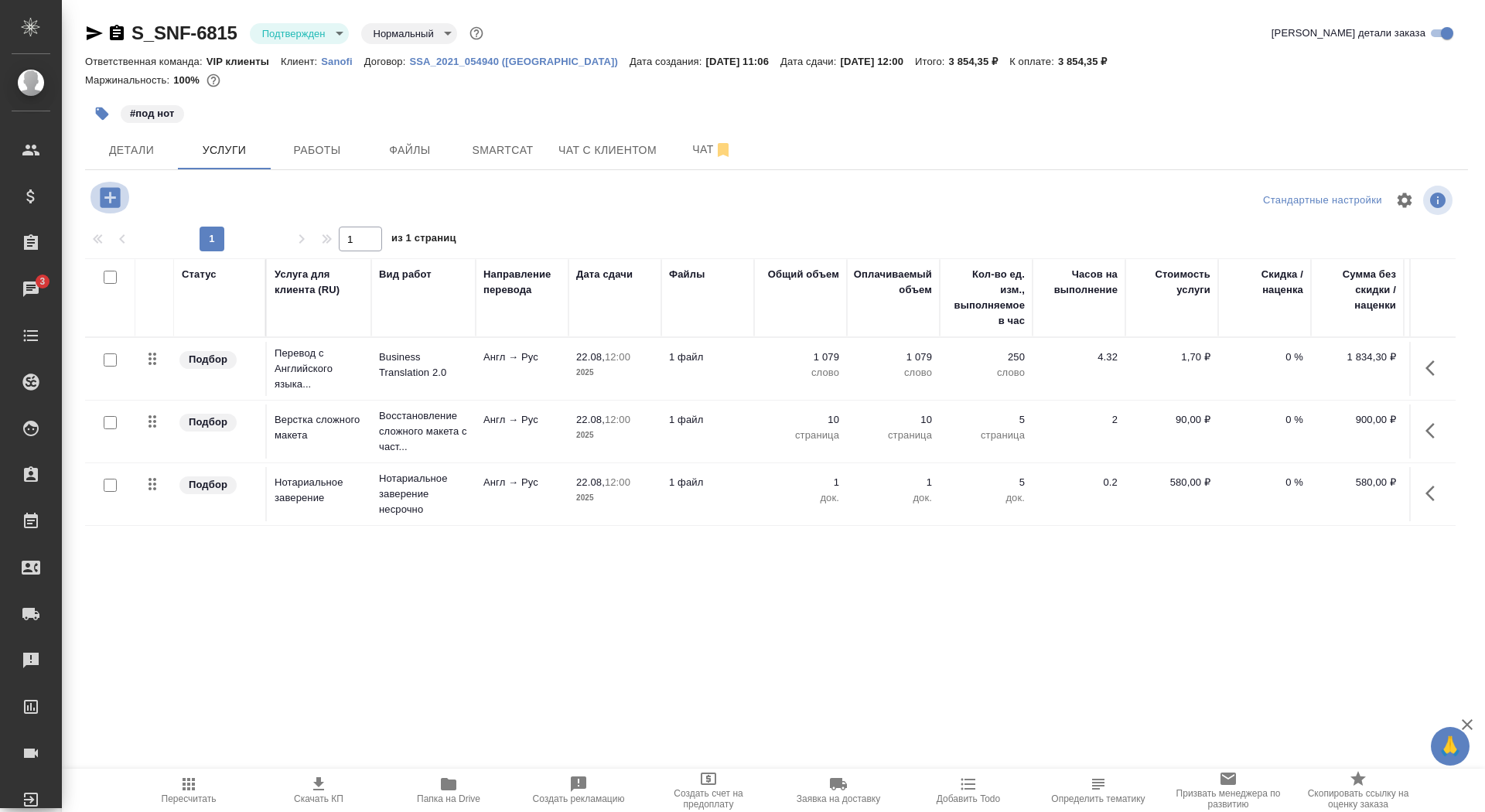
click at [118, 199] on icon "button" at bounding box center [110, 197] width 20 height 20
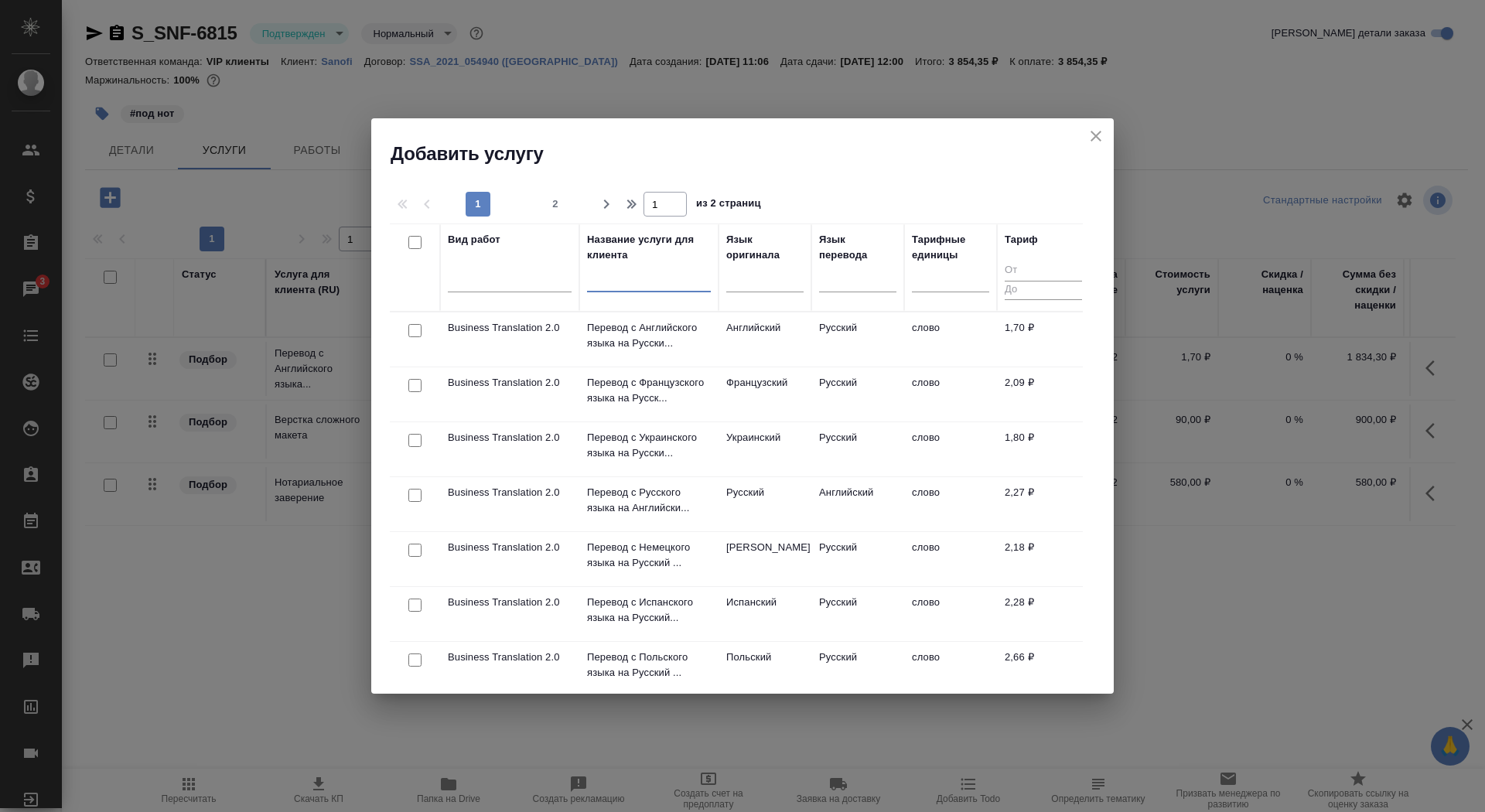
click at [598, 287] on input "text" at bounding box center [649, 283] width 124 height 20
click at [475, 281] on div at bounding box center [509, 276] width 124 height 23
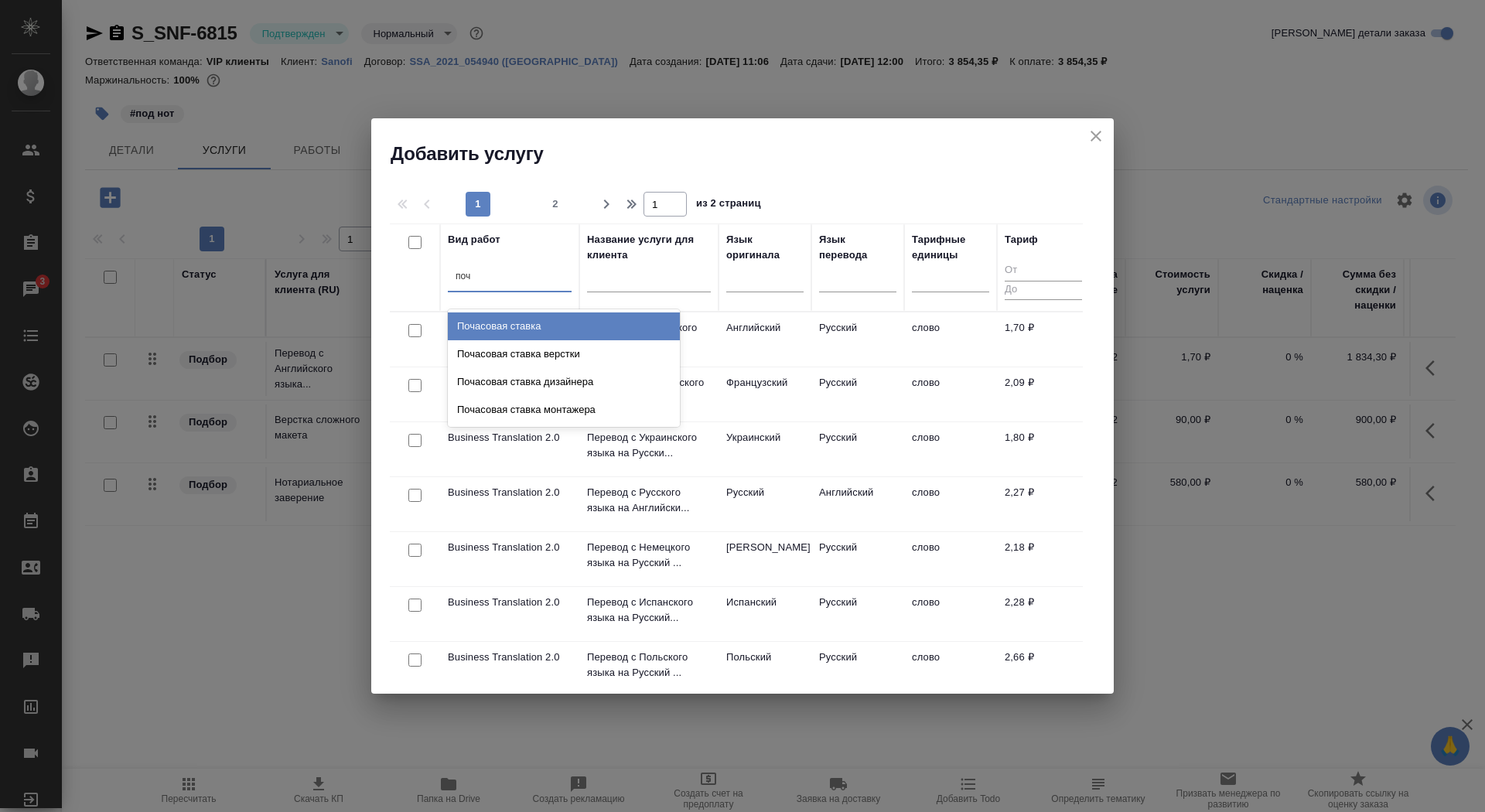
type input "поча"
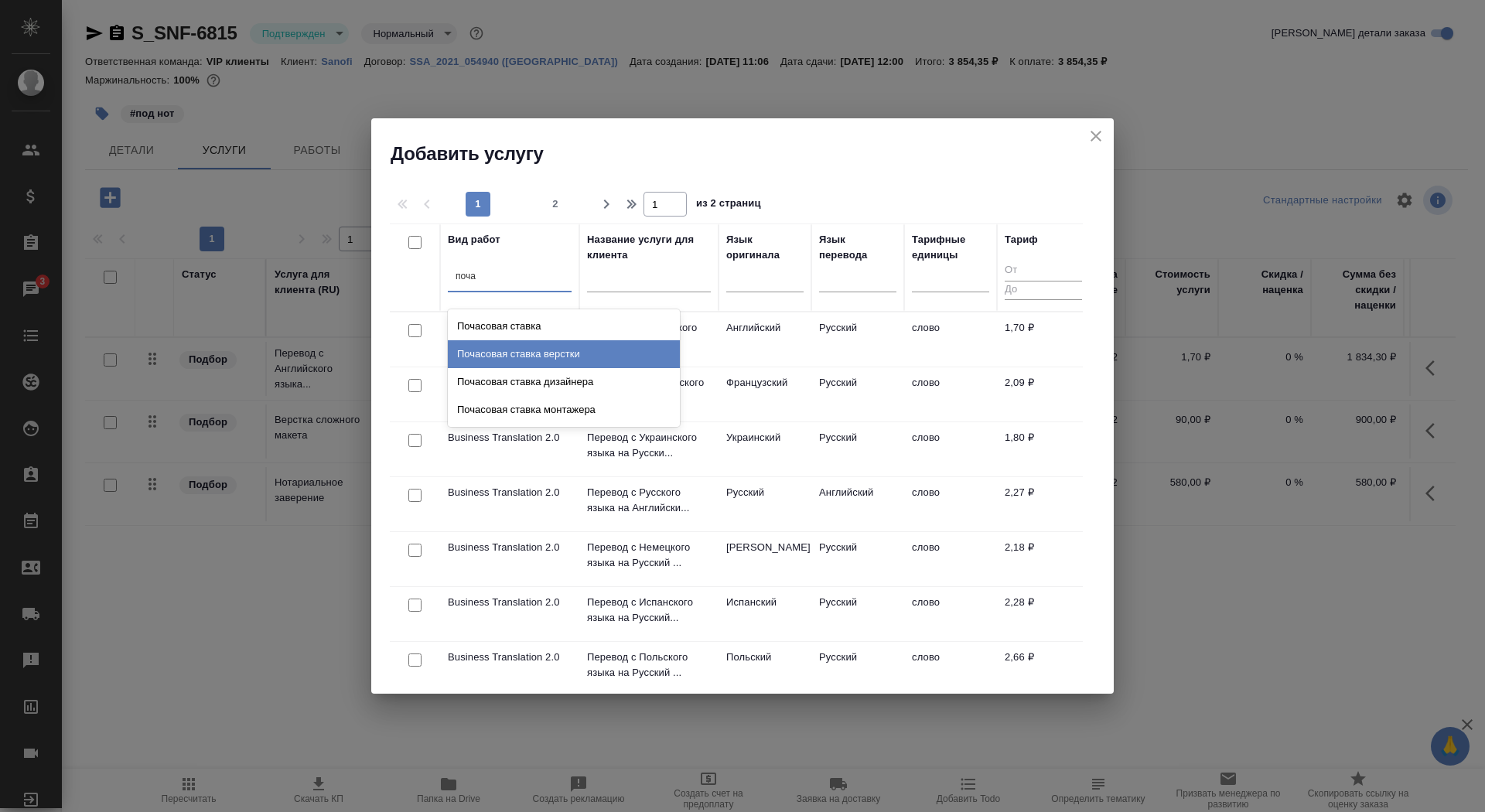
click at [547, 356] on div "Почасовая ставка верстки" at bounding box center [564, 355] width 232 height 28
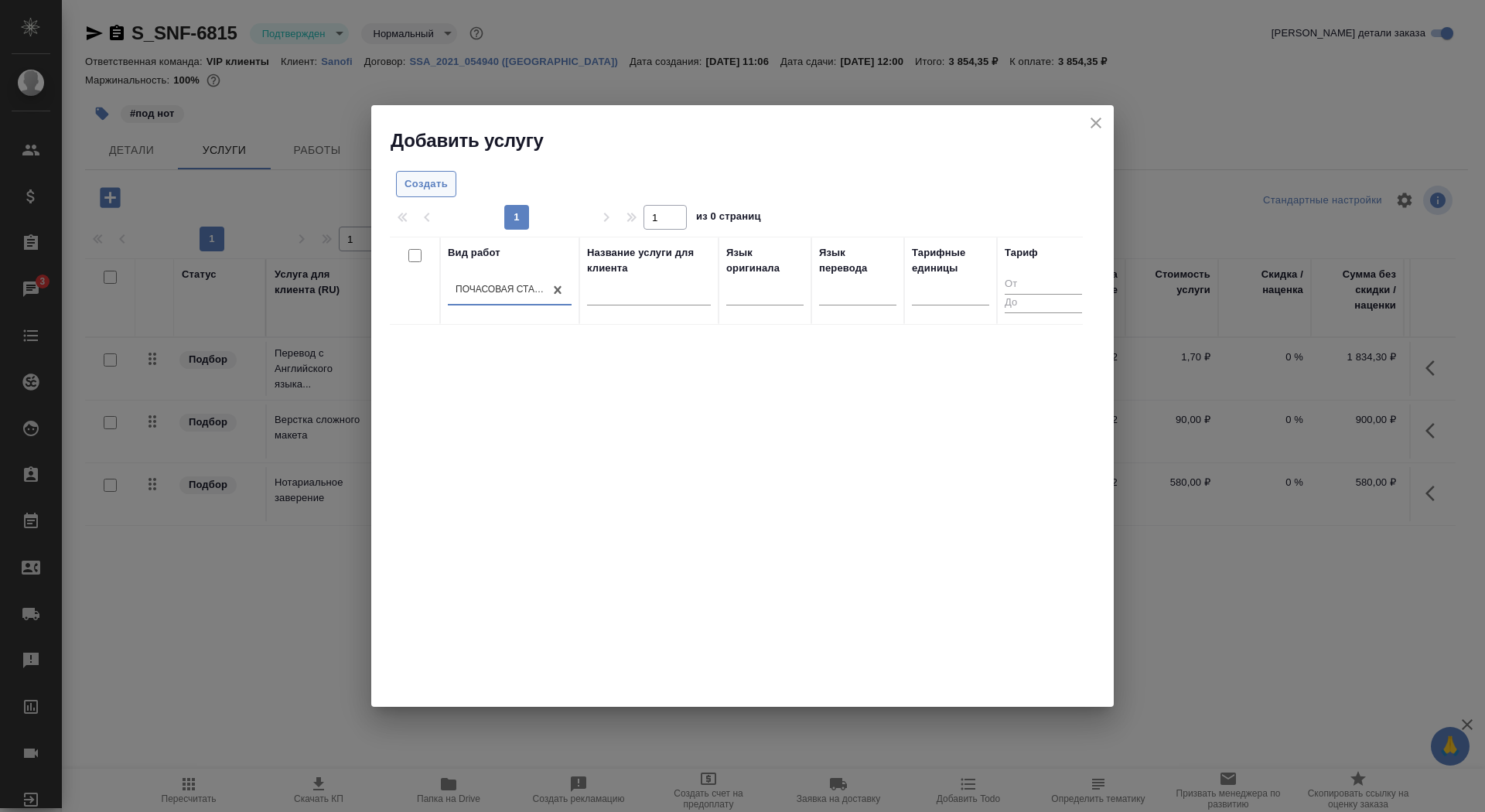
click at [420, 189] on span "Создать" at bounding box center [426, 184] width 44 height 18
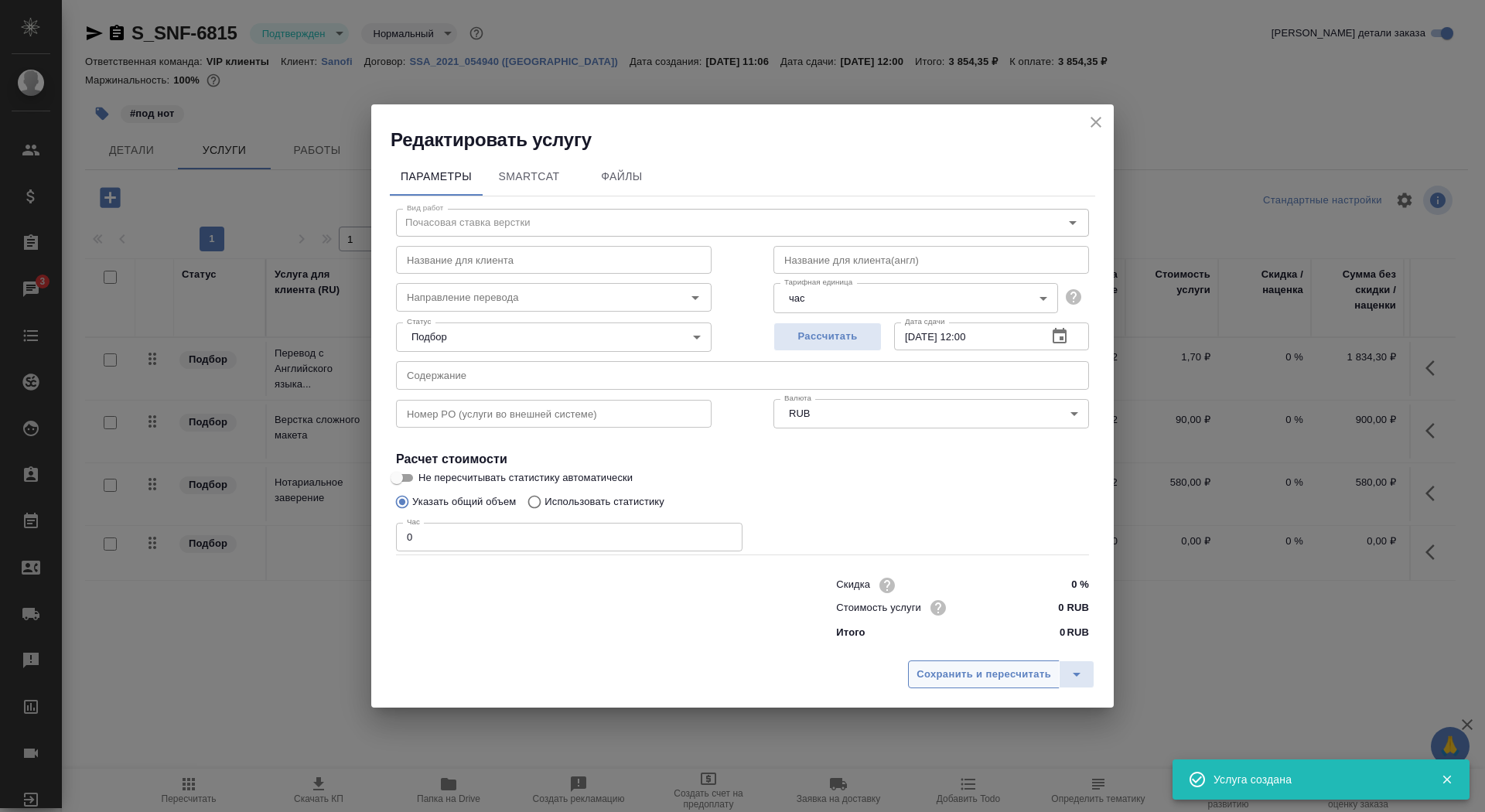
click at [980, 675] on span "Сохранить и пересчитать" at bounding box center [984, 674] width 135 height 18
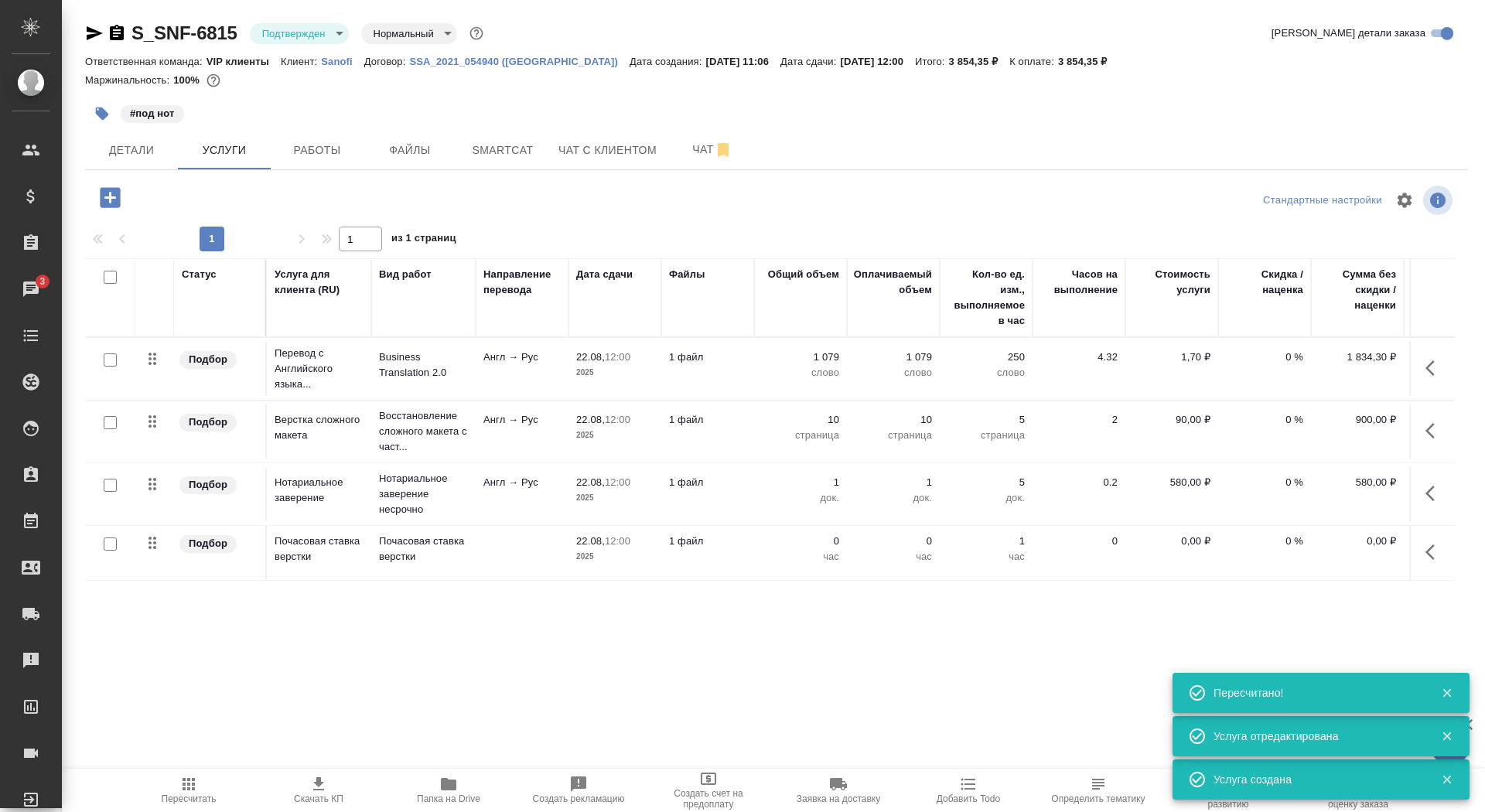
click at [105, 546] on input "checkbox" at bounding box center [110, 544] width 13 height 13
checkbox input "true"
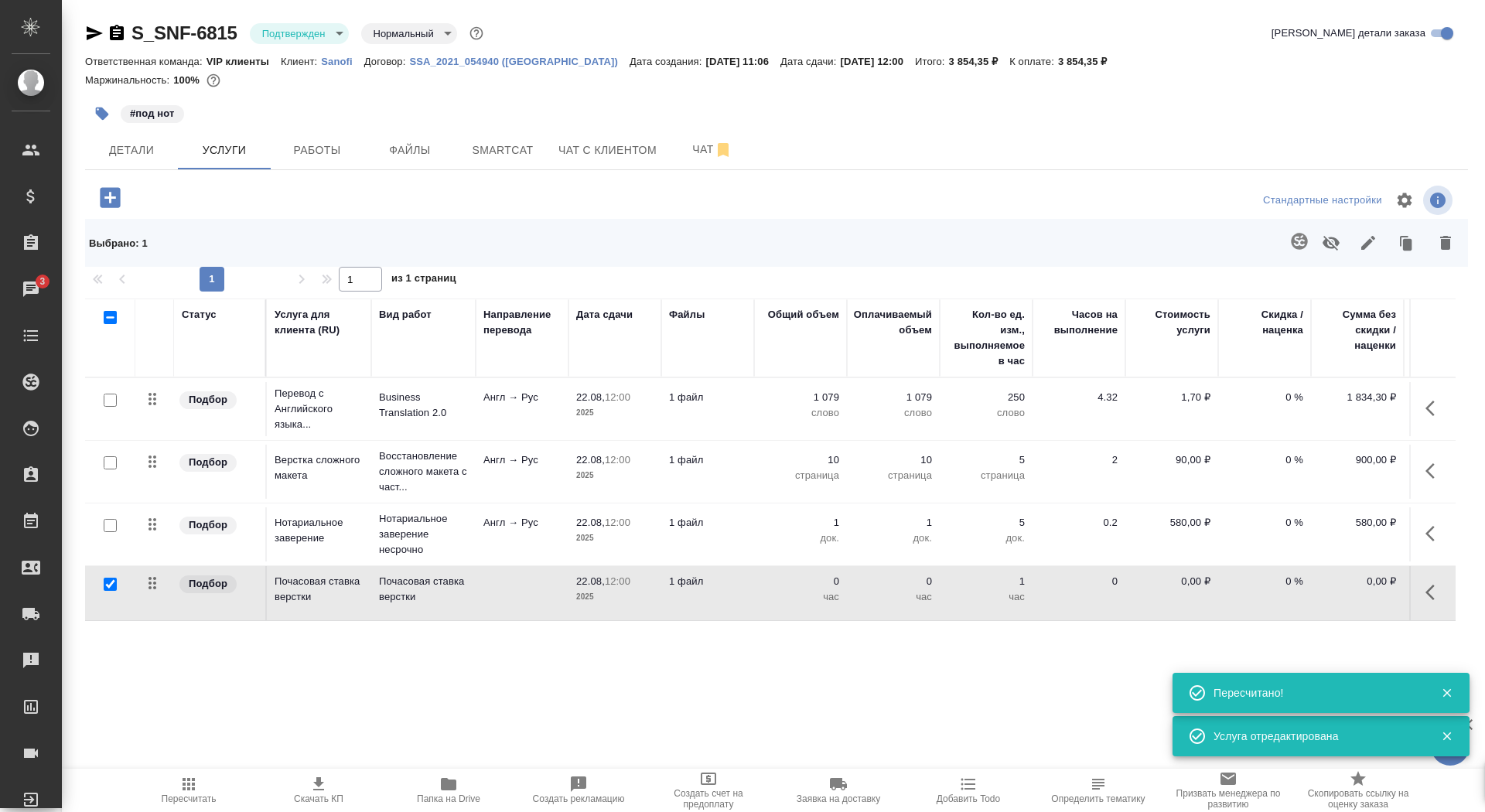
click at [1329, 243] on icon "button" at bounding box center [1330, 243] width 17 height 15
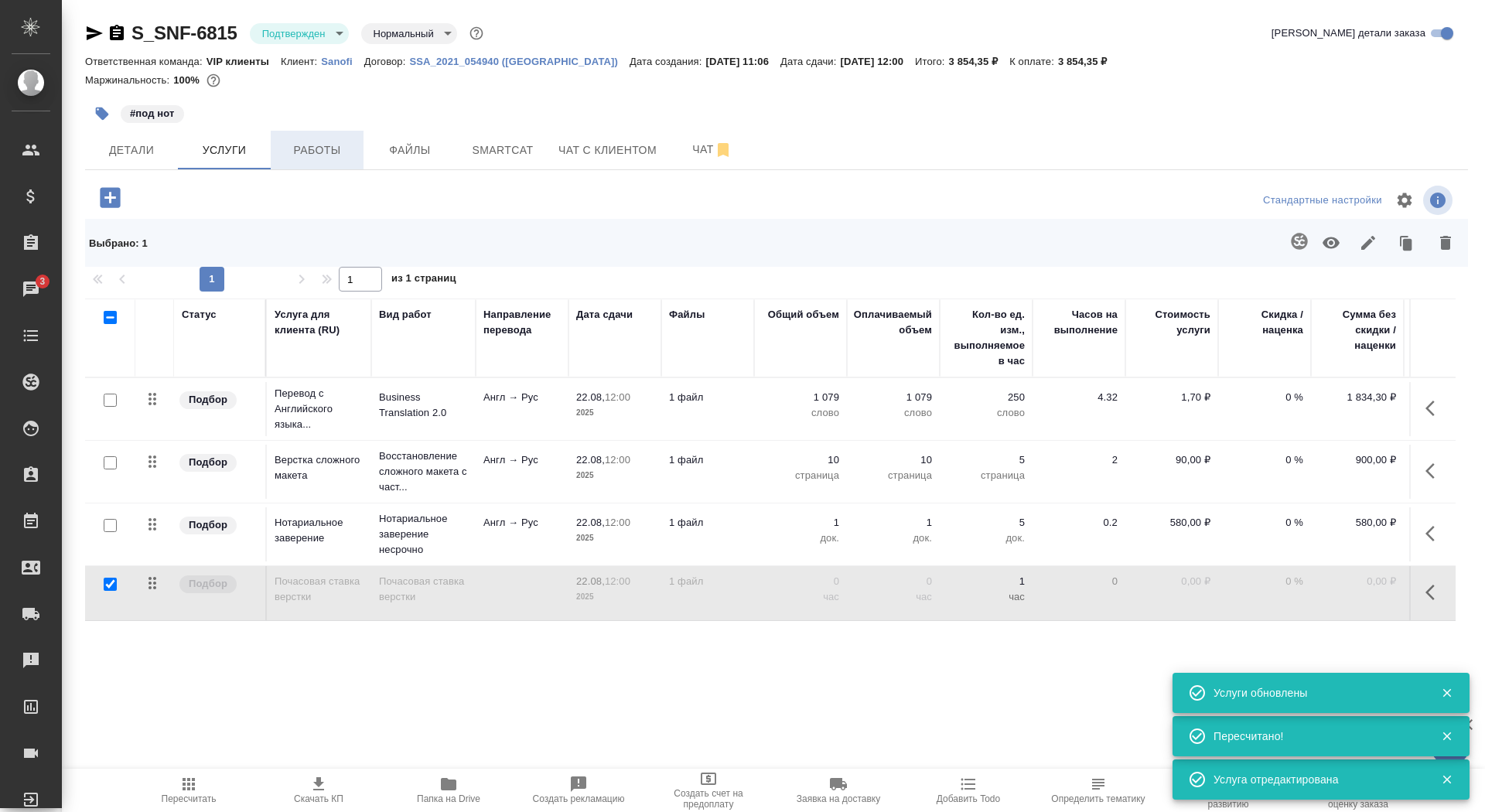
click at [331, 141] on button "Работы" at bounding box center [317, 150] width 93 height 39
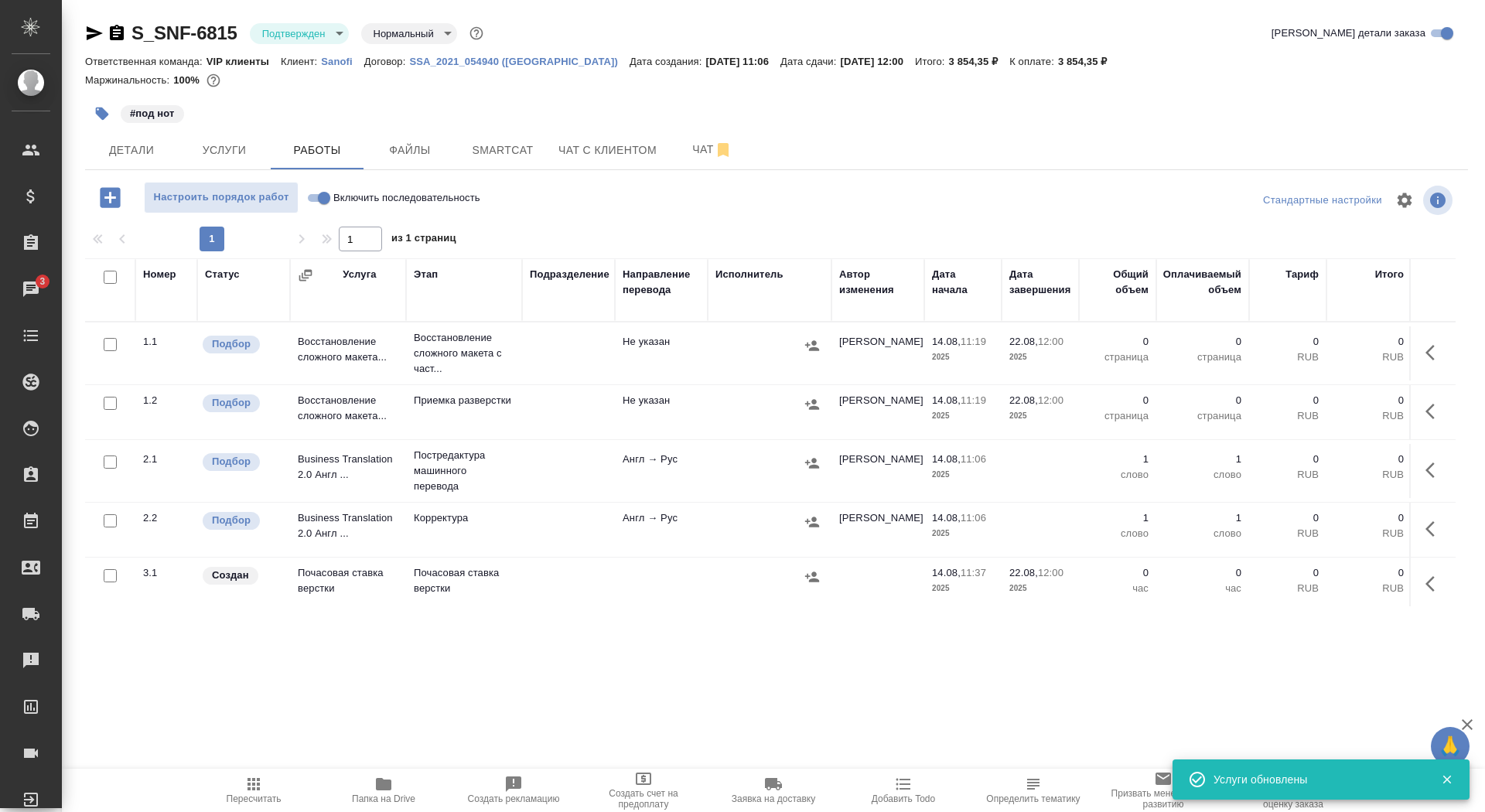
click at [1436, 349] on icon "button" at bounding box center [1434, 353] width 19 height 19
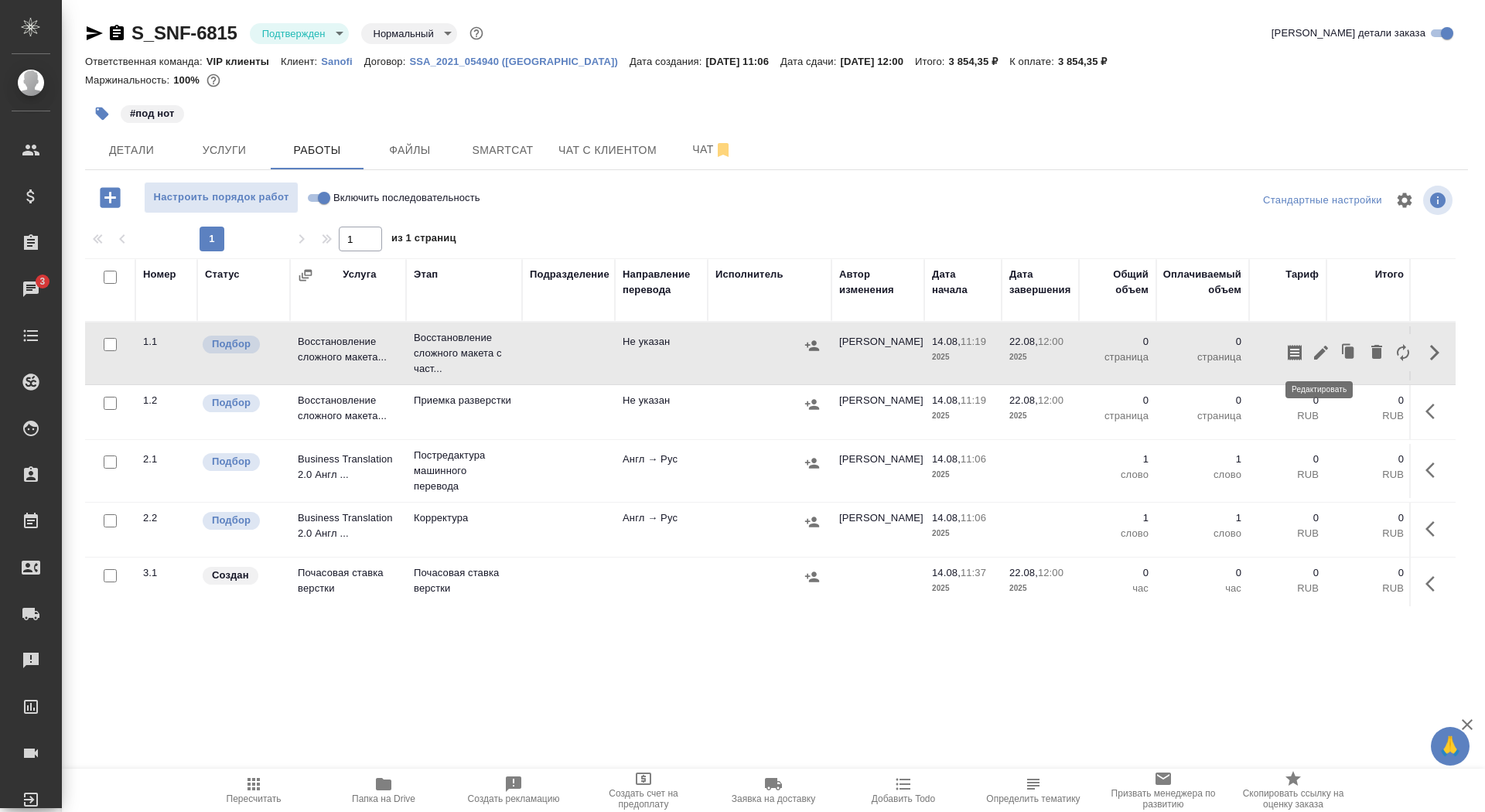
click at [1319, 355] on icon "button" at bounding box center [1322, 353] width 14 height 14
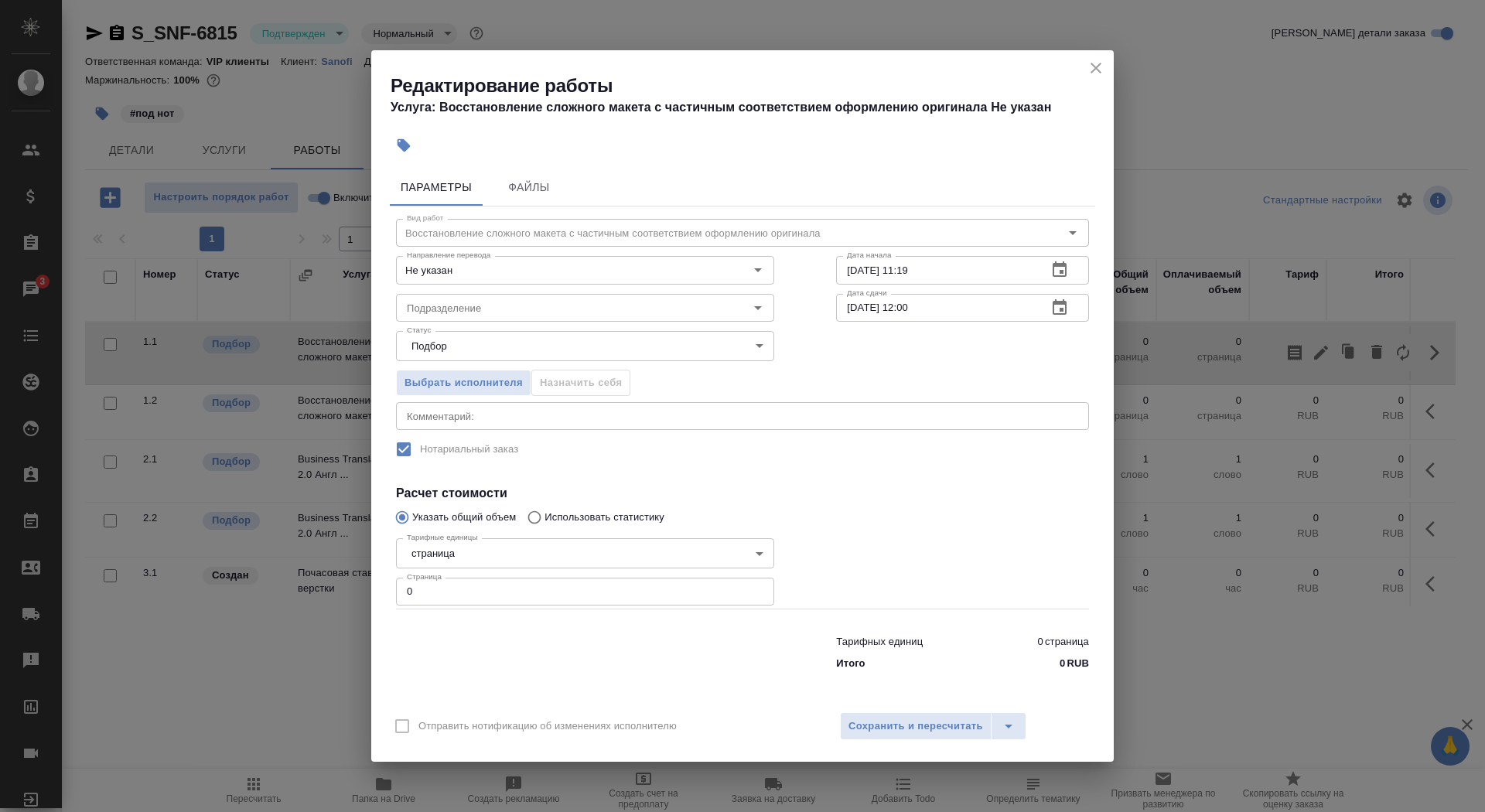
click at [1102, 67] on icon "close" at bounding box center [1096, 67] width 19 height 19
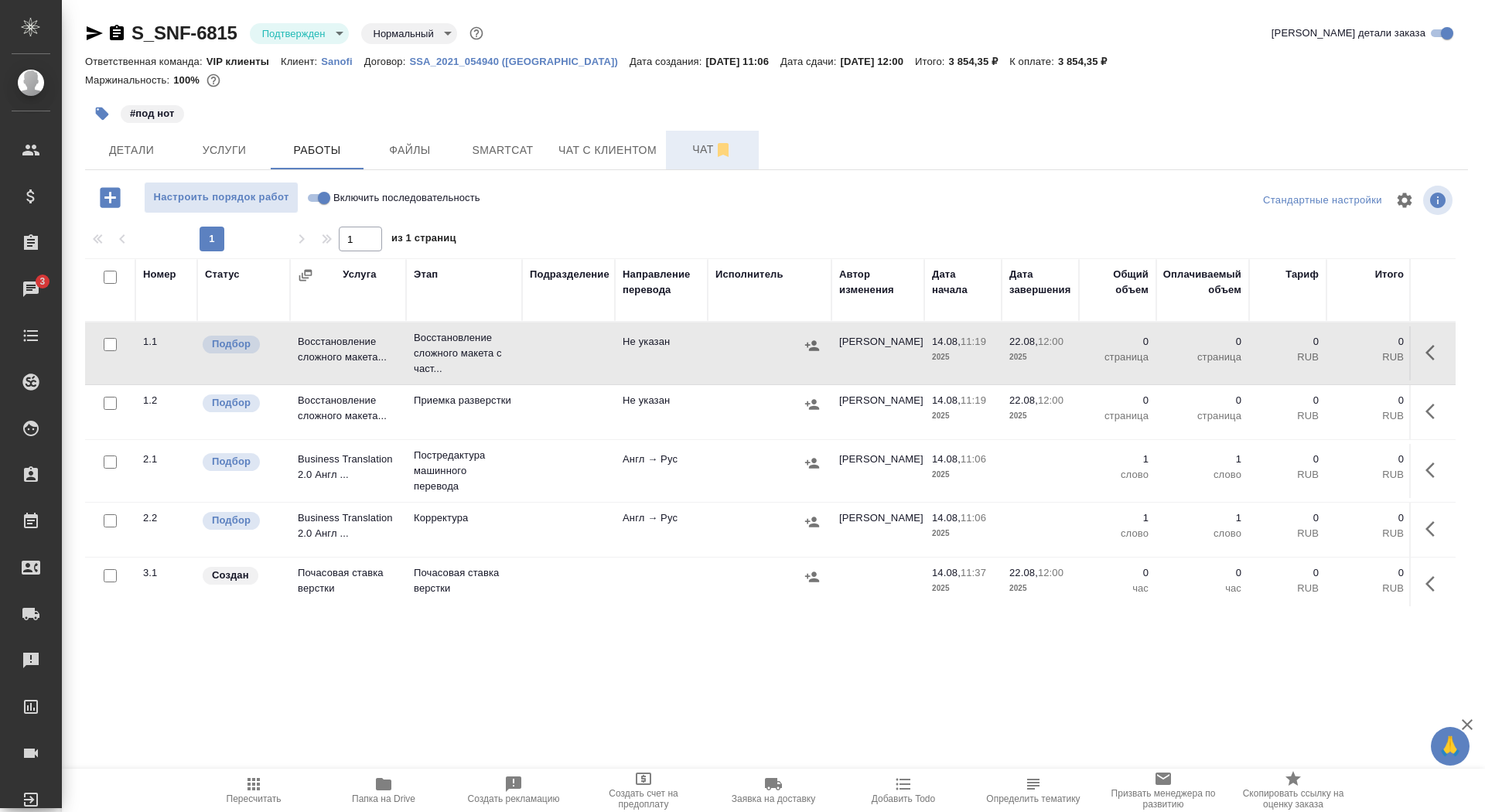
click at [688, 147] on span "Чат" at bounding box center [712, 150] width 74 height 20
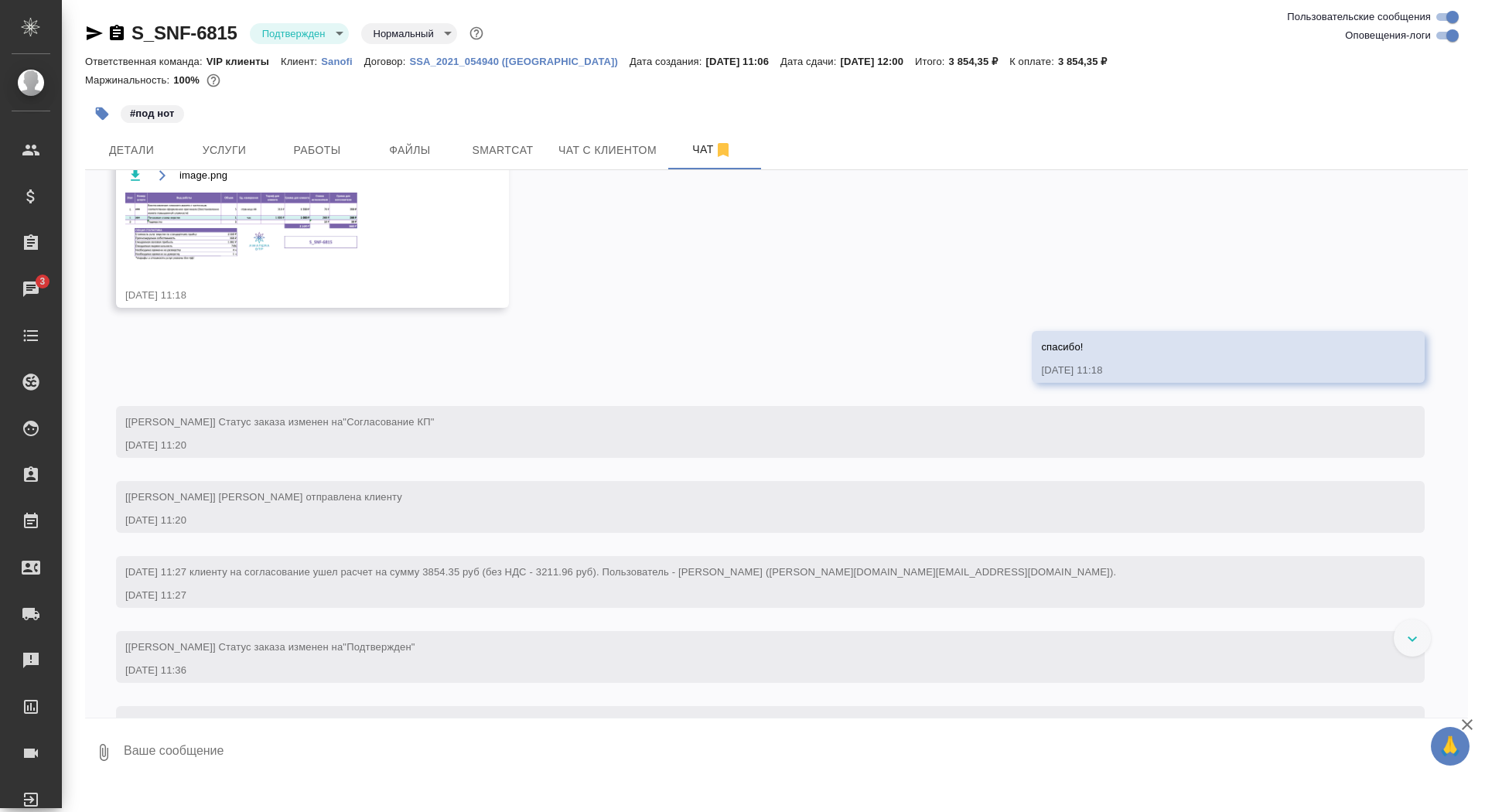
scroll to position [743, 0]
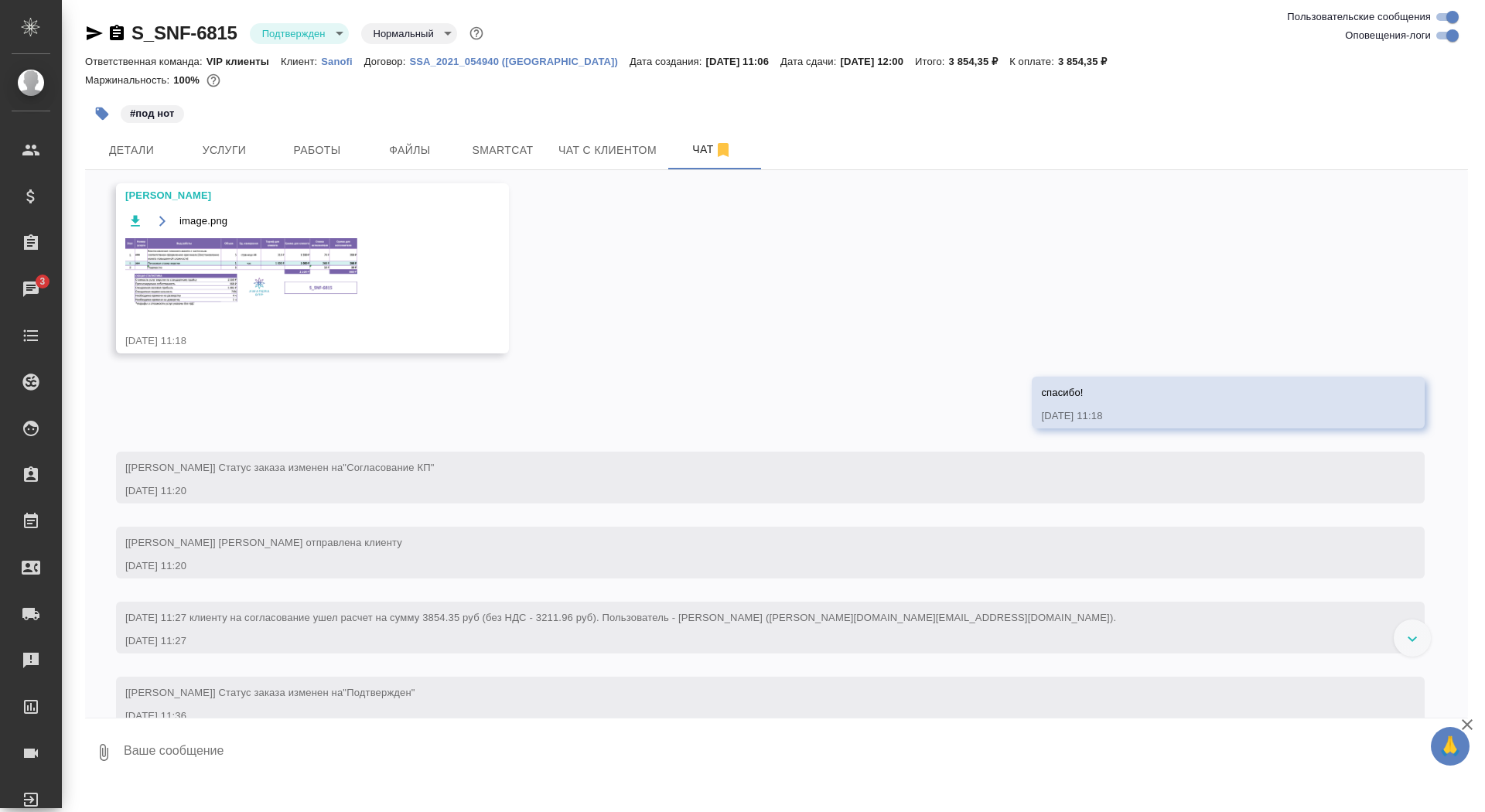
click at [206, 306] on img at bounding box center [241, 272] width 232 height 68
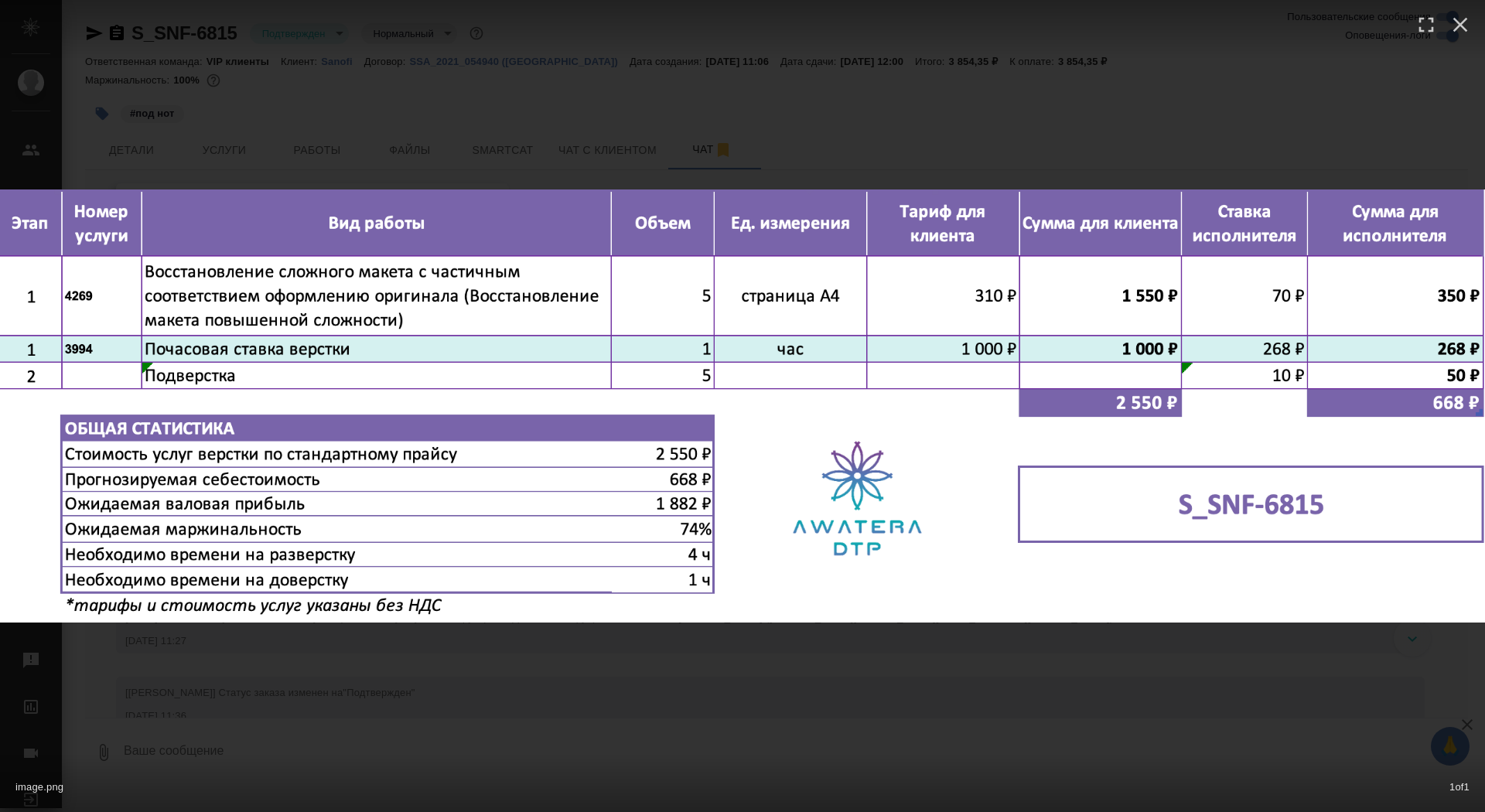
click at [232, 683] on div "image.png 1 of 1" at bounding box center [742, 406] width 1485 height 812
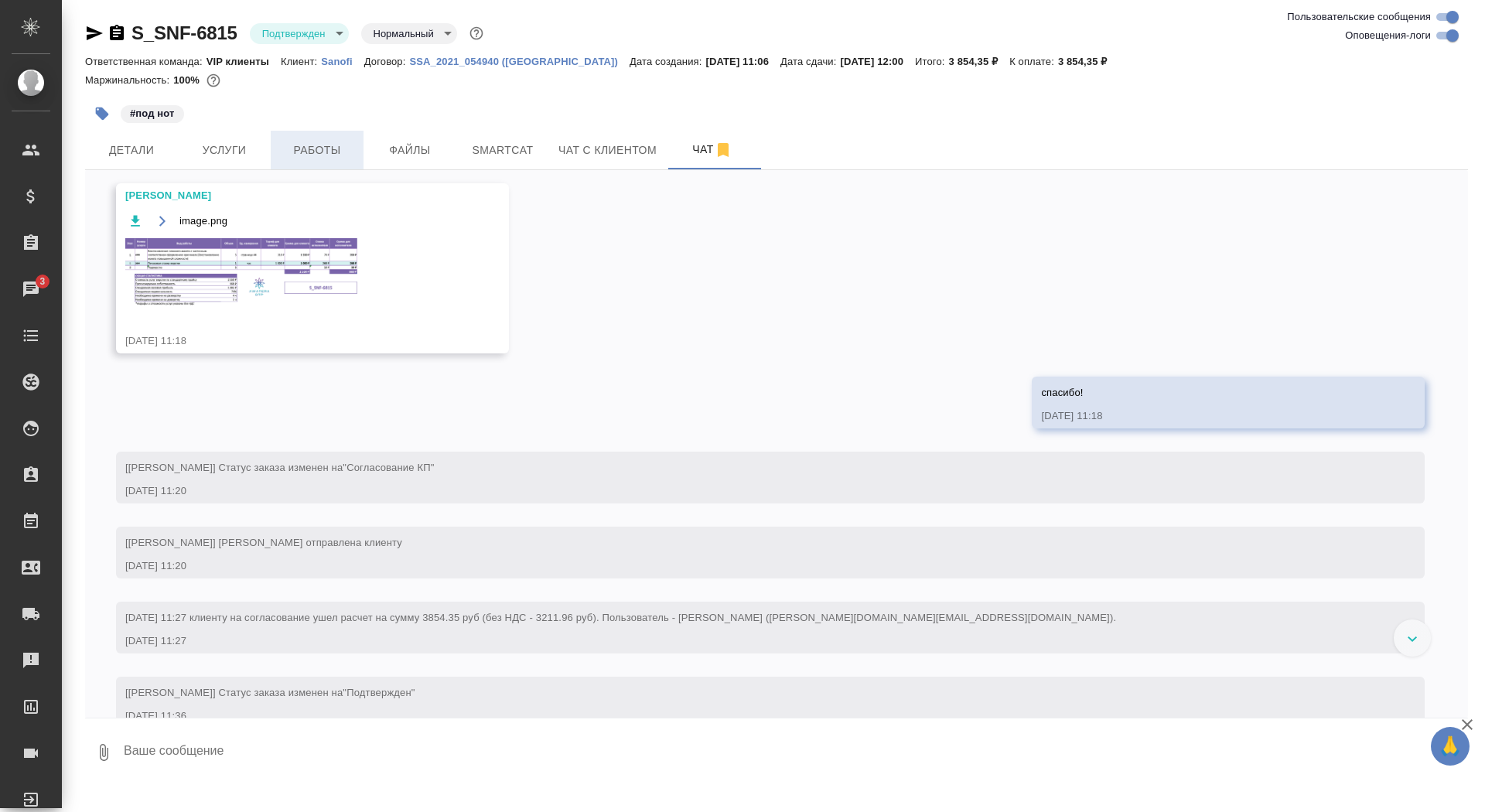
click at [310, 160] on button "Работы" at bounding box center [317, 150] width 93 height 39
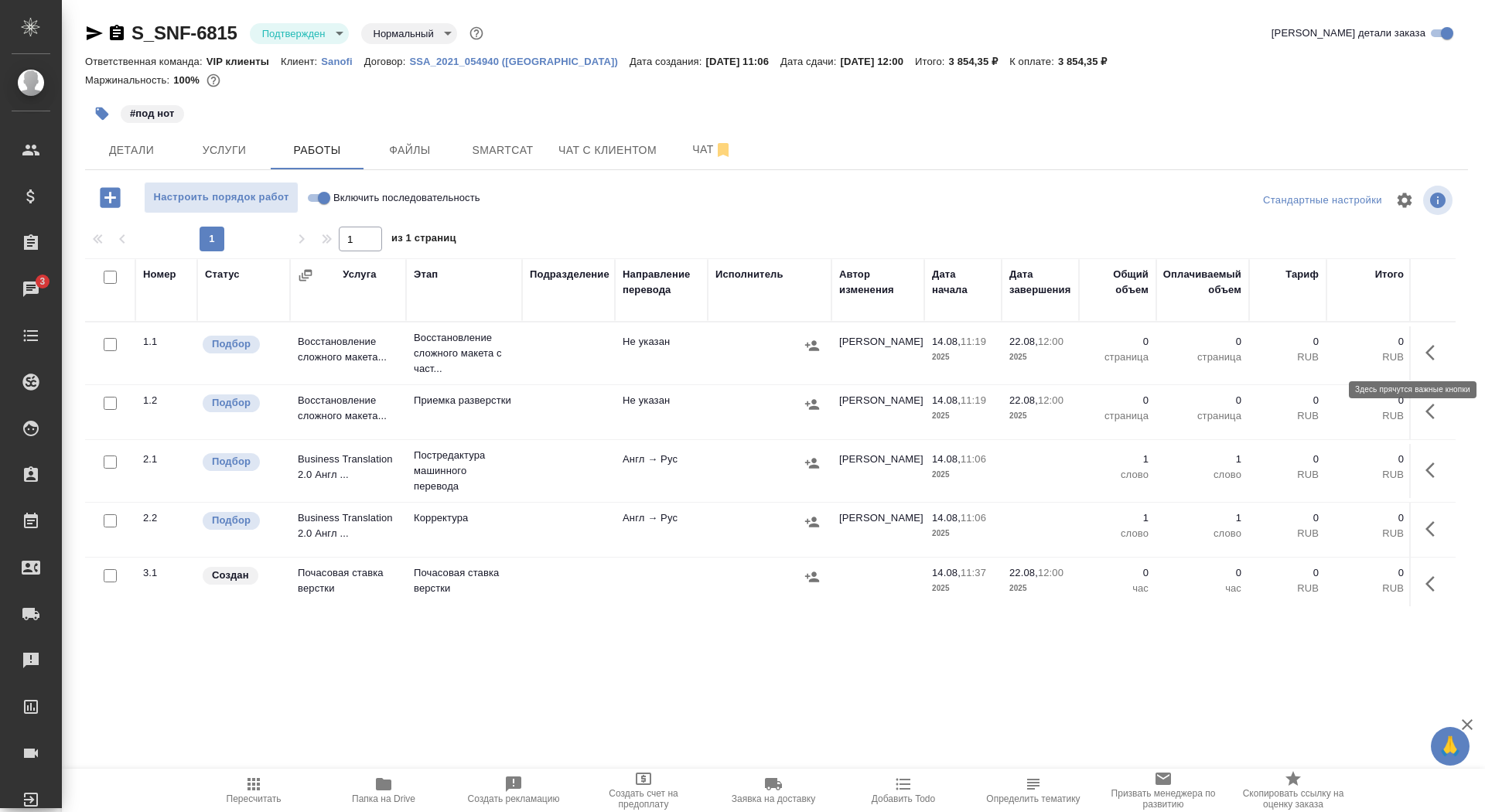
click at [1429, 350] on icon "button" at bounding box center [1430, 353] width 9 height 16
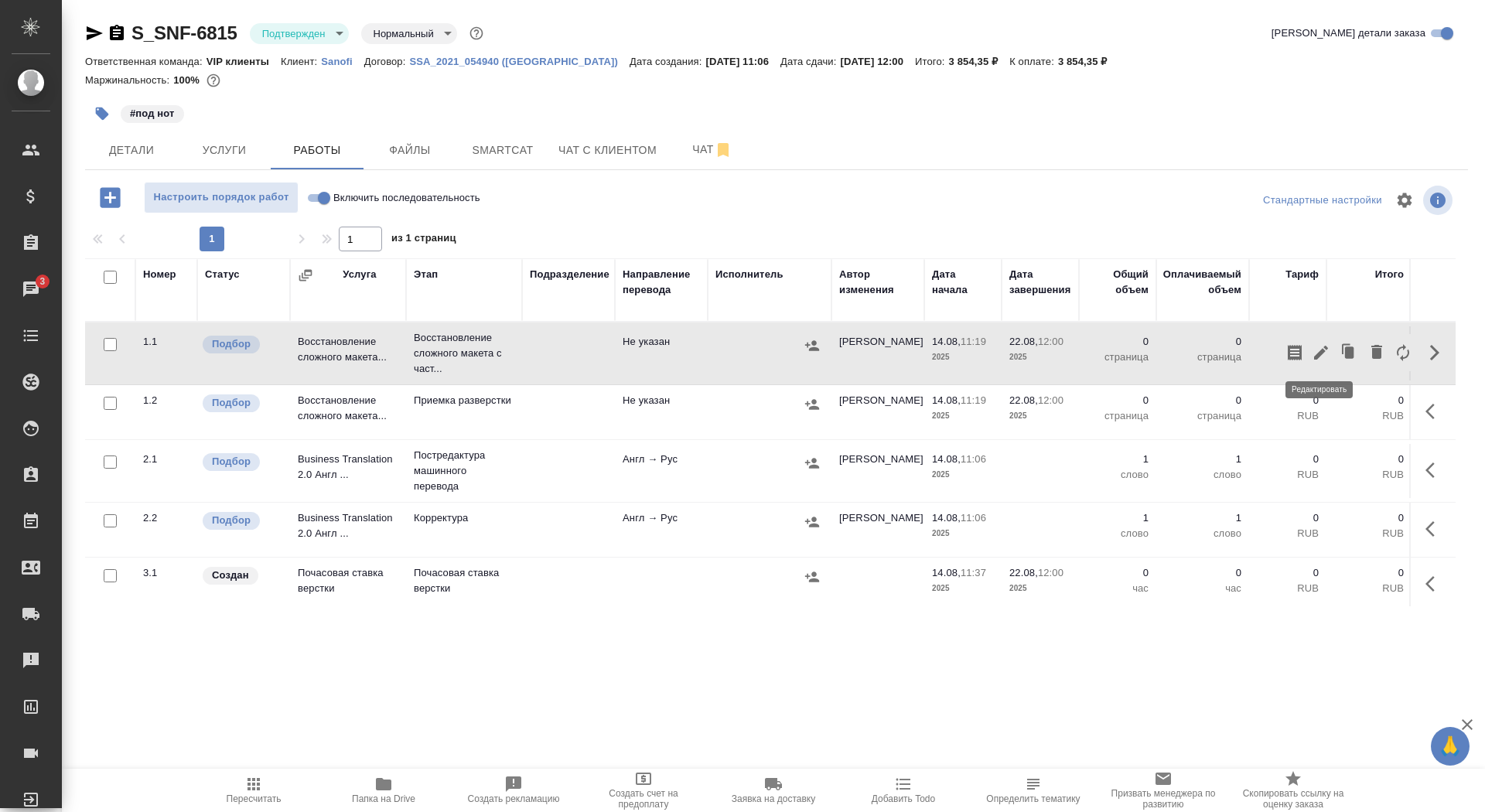
click at [1319, 351] on icon "button" at bounding box center [1321, 353] width 19 height 19
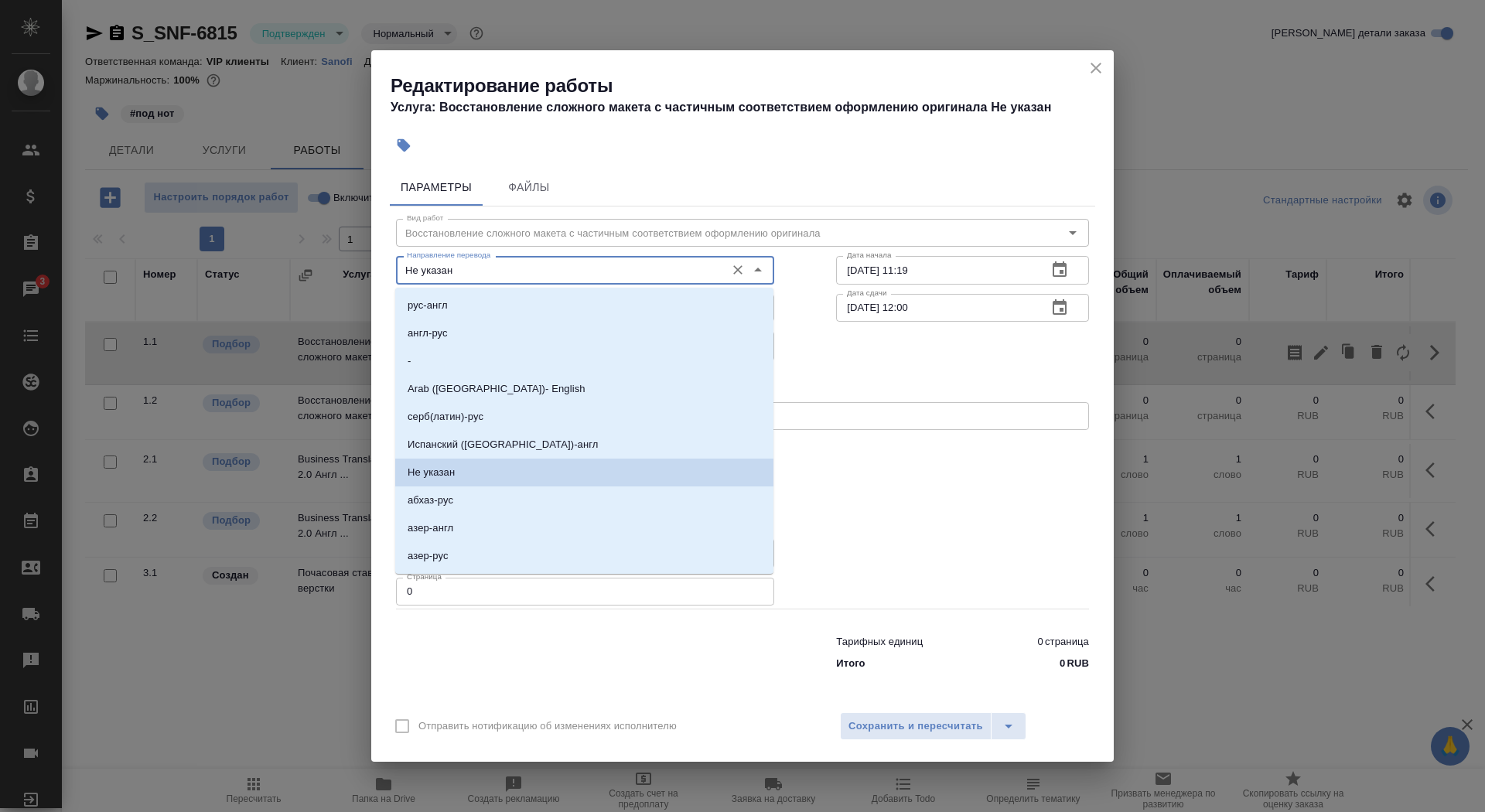
click at [519, 271] on input "Не указан" at bounding box center [559, 269] width 317 height 19
click at [509, 340] on li "англ-рус" at bounding box center [584, 333] width 378 height 28
type input "англ-рус"
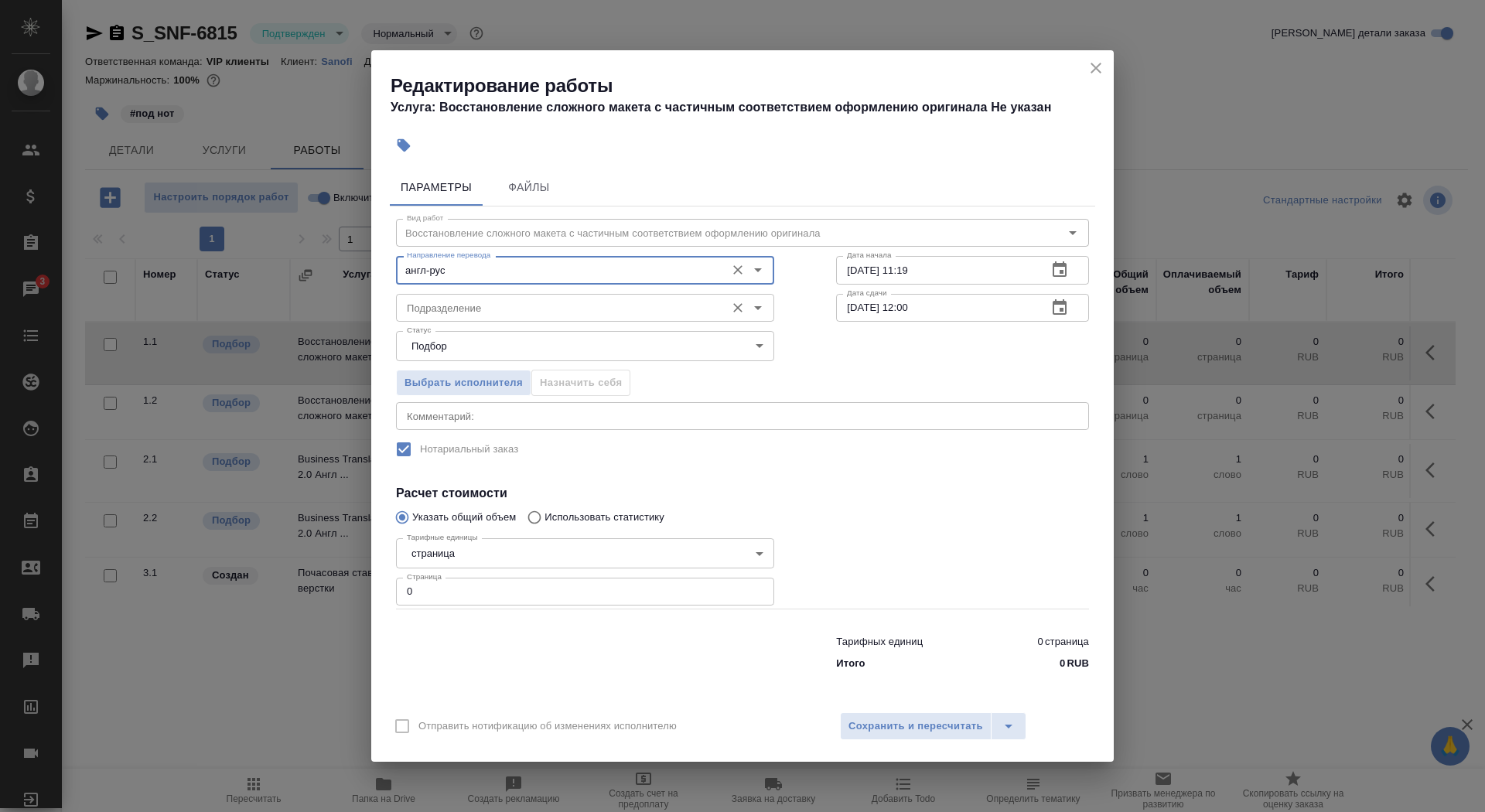
click at [492, 308] on input "Подразделение" at bounding box center [559, 307] width 317 height 19
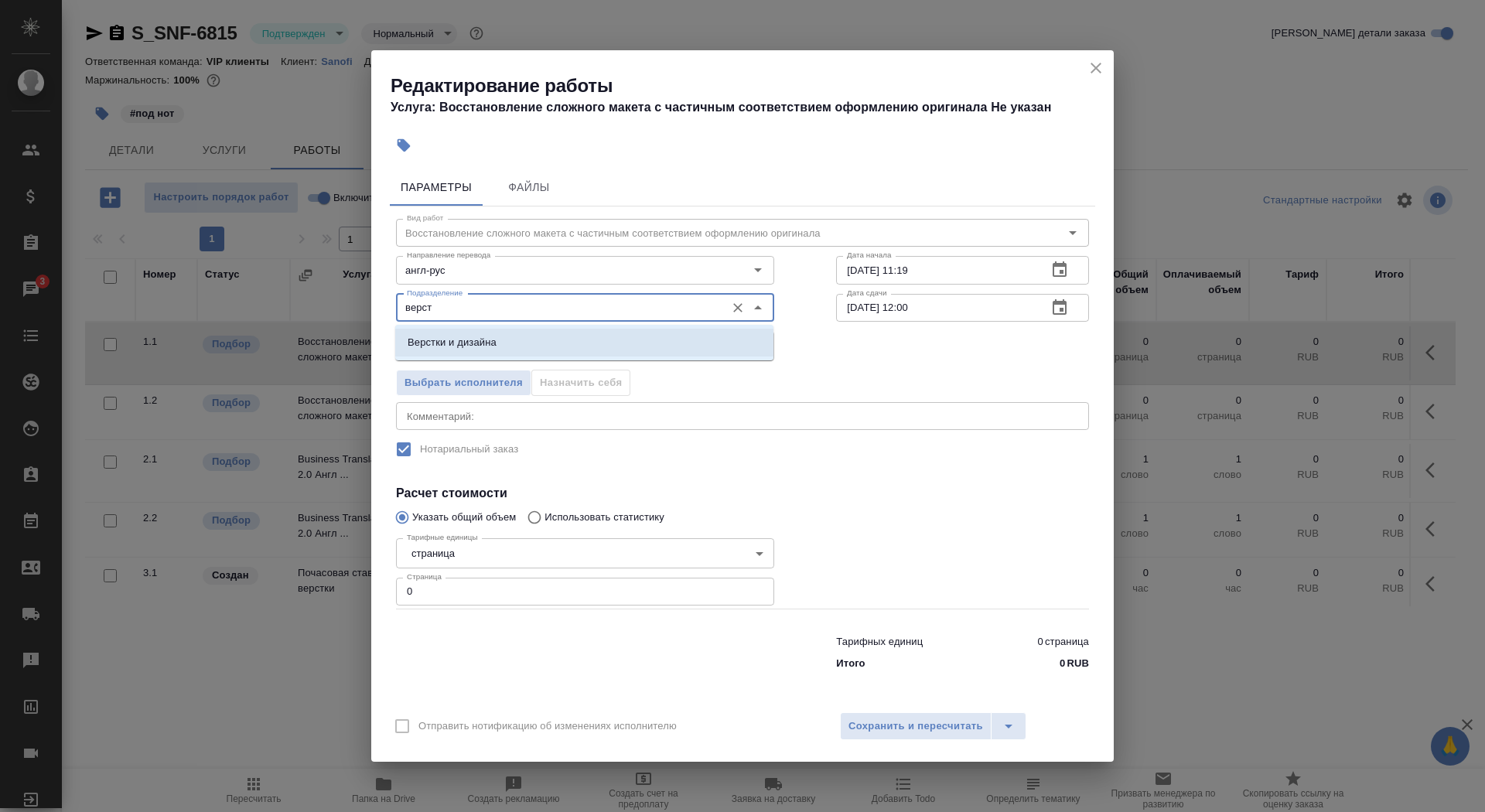
click at [510, 345] on li "Верстки и дизайна" at bounding box center [584, 343] width 378 height 28
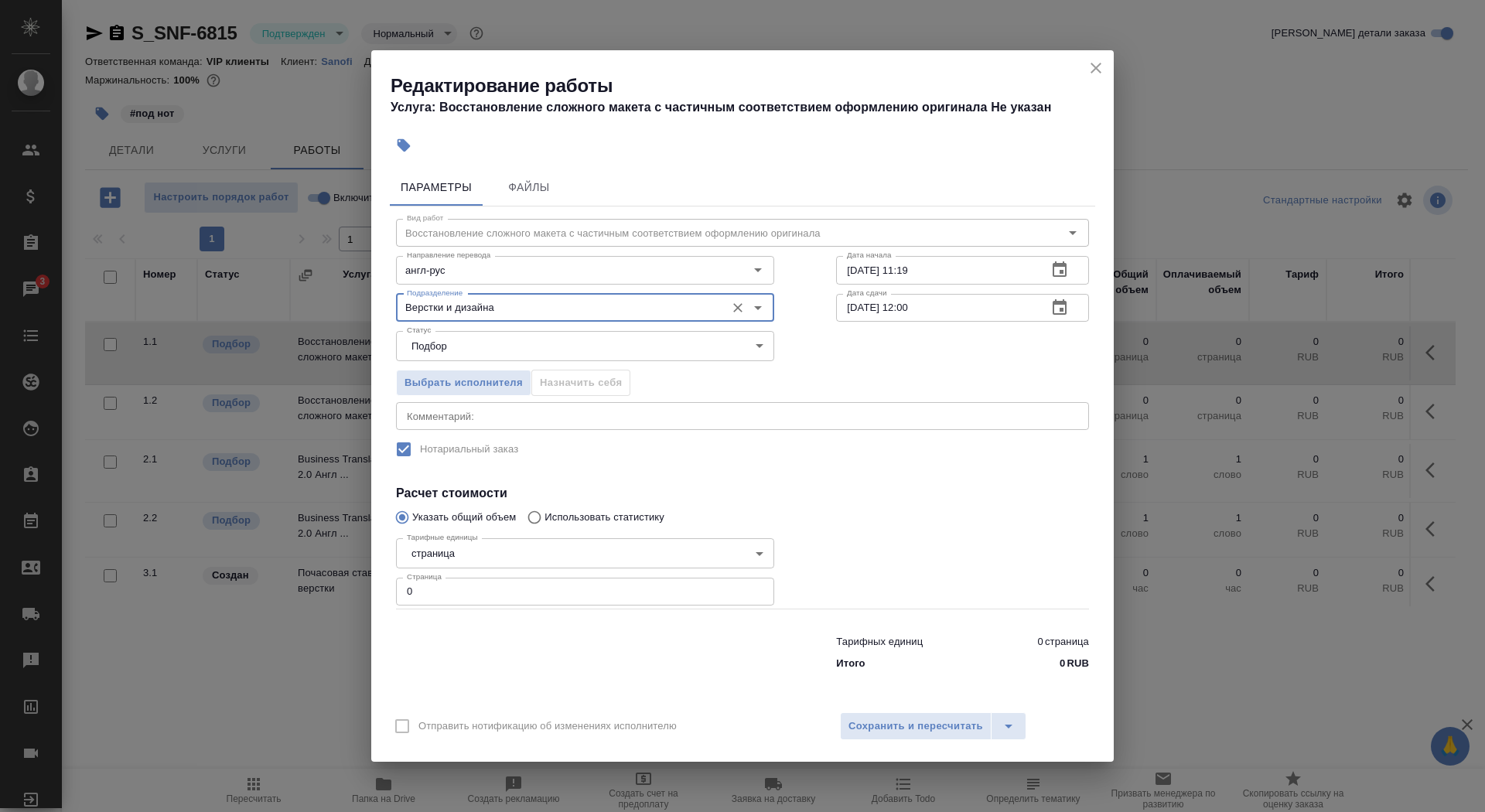
type input "Верстки и дизайна"
click at [488, 554] on body "🙏 .cls-1 fill:#fff; AWATERA Saydasheva Dilyara Клиенты Спецификации Заказы 3 Ча…" at bounding box center [742, 406] width 1485 height 812
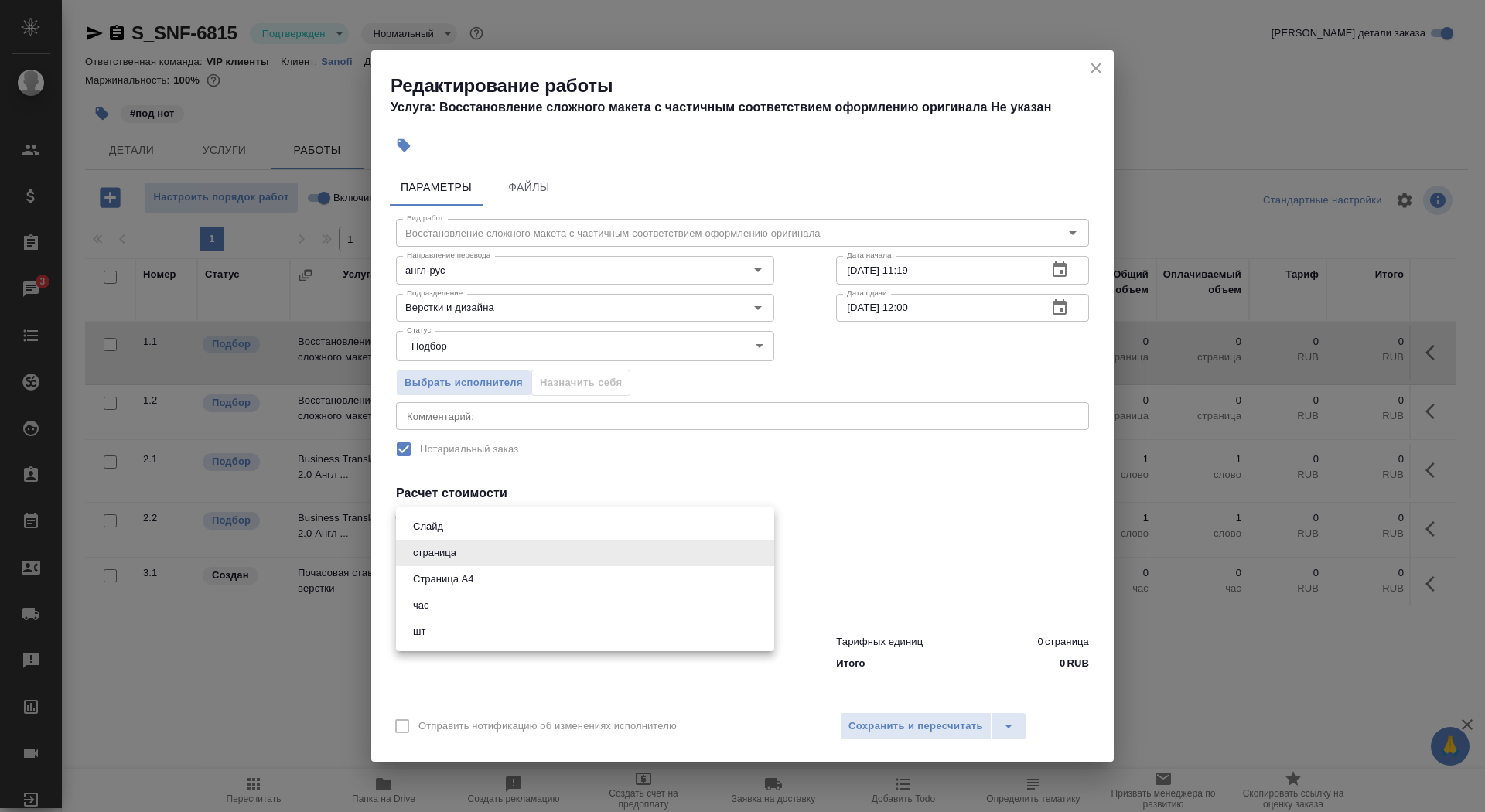
click at [498, 582] on li "Страница А4" at bounding box center [585, 579] width 378 height 27
type input "5f036ec4e16dec2d6b59c8ff"
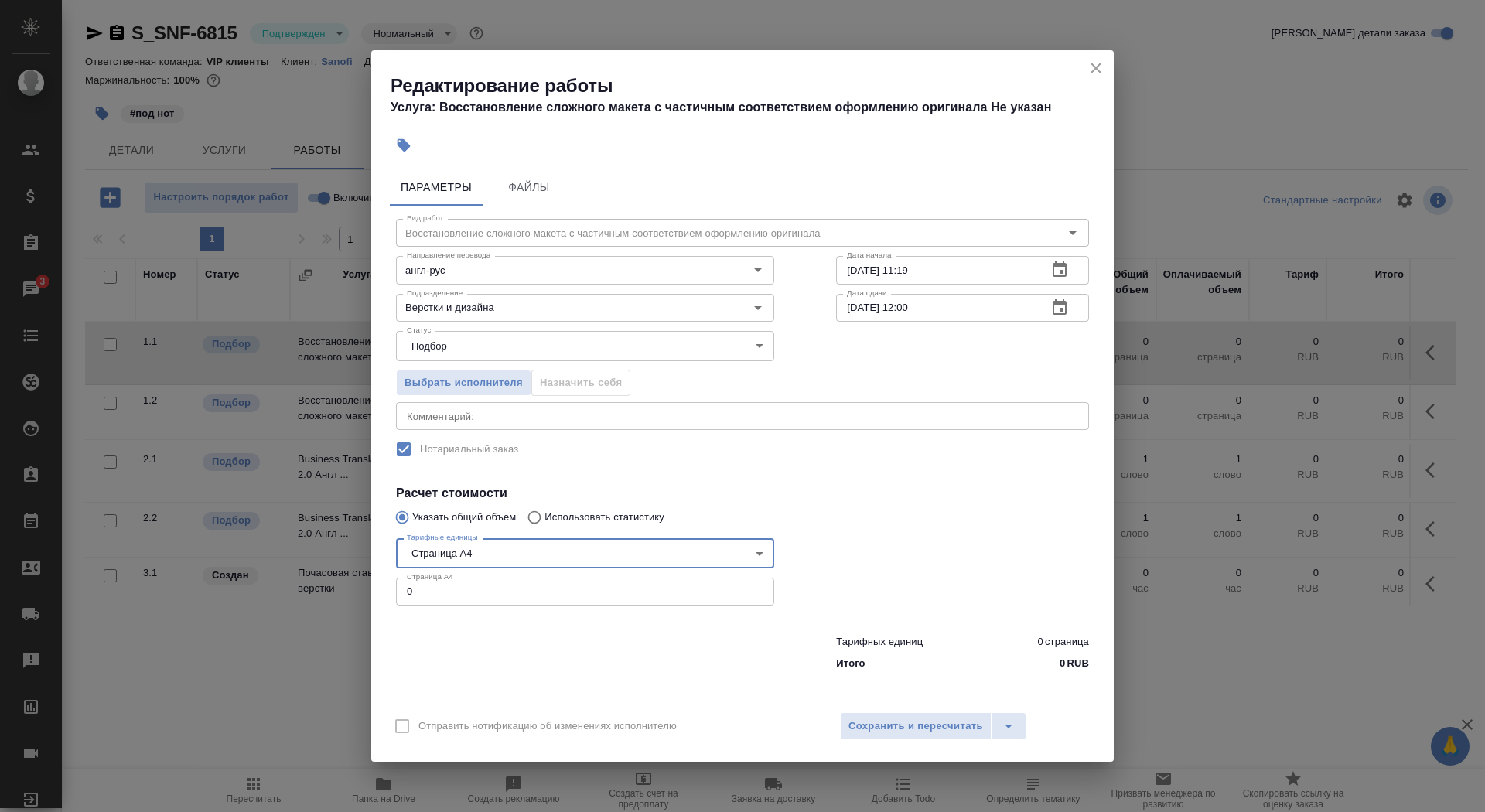
click at [498, 585] on input "0" at bounding box center [585, 591] width 378 height 28
type input "5"
click at [968, 273] on input "14.08.2025 11:19" at bounding box center [935, 269] width 199 height 28
type input "14.08.2025 11:40"
click at [1060, 310] on icon "button" at bounding box center [1060, 307] width 14 height 16
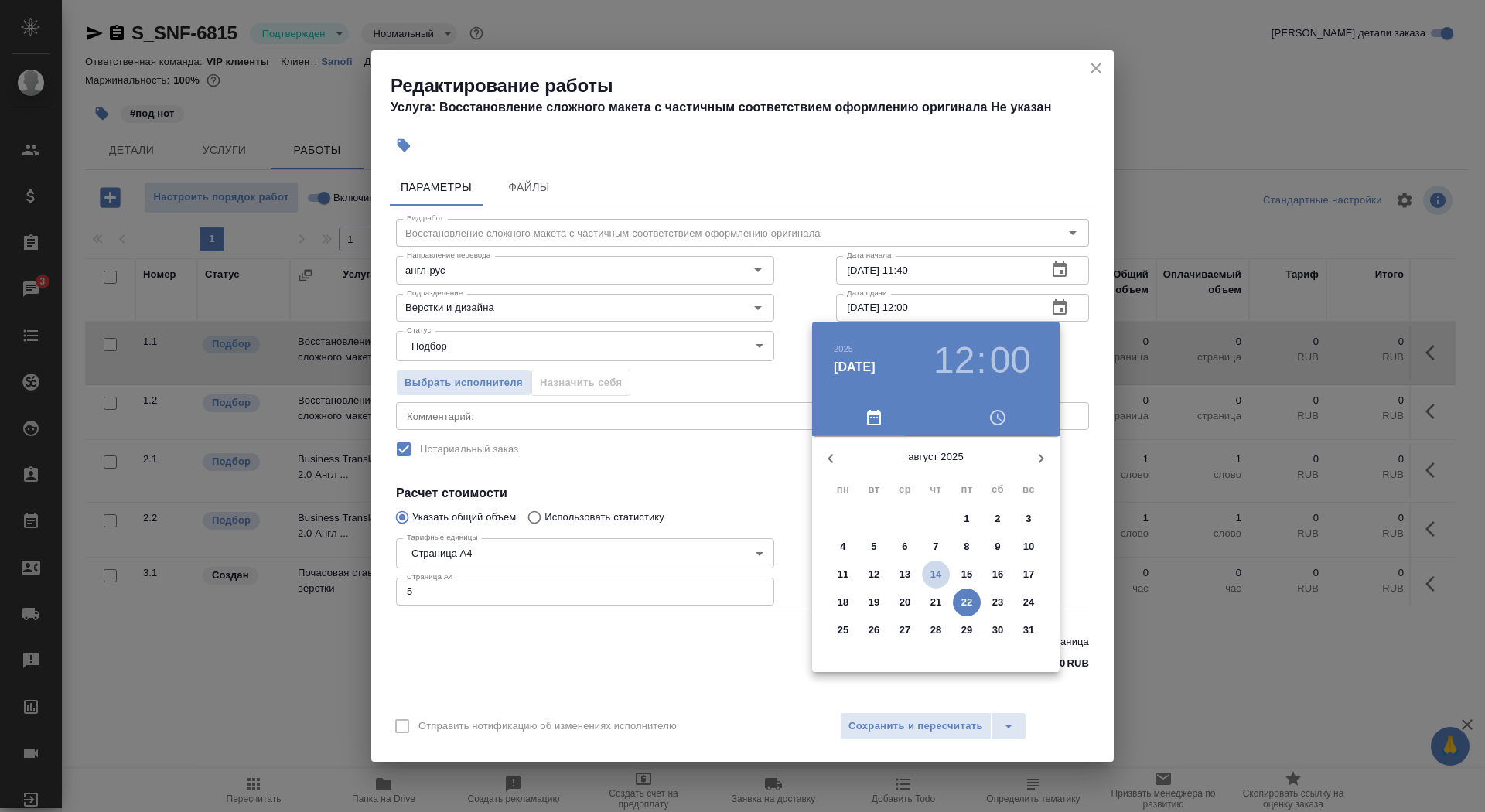
click at [939, 577] on p "14" at bounding box center [936, 574] width 12 height 16
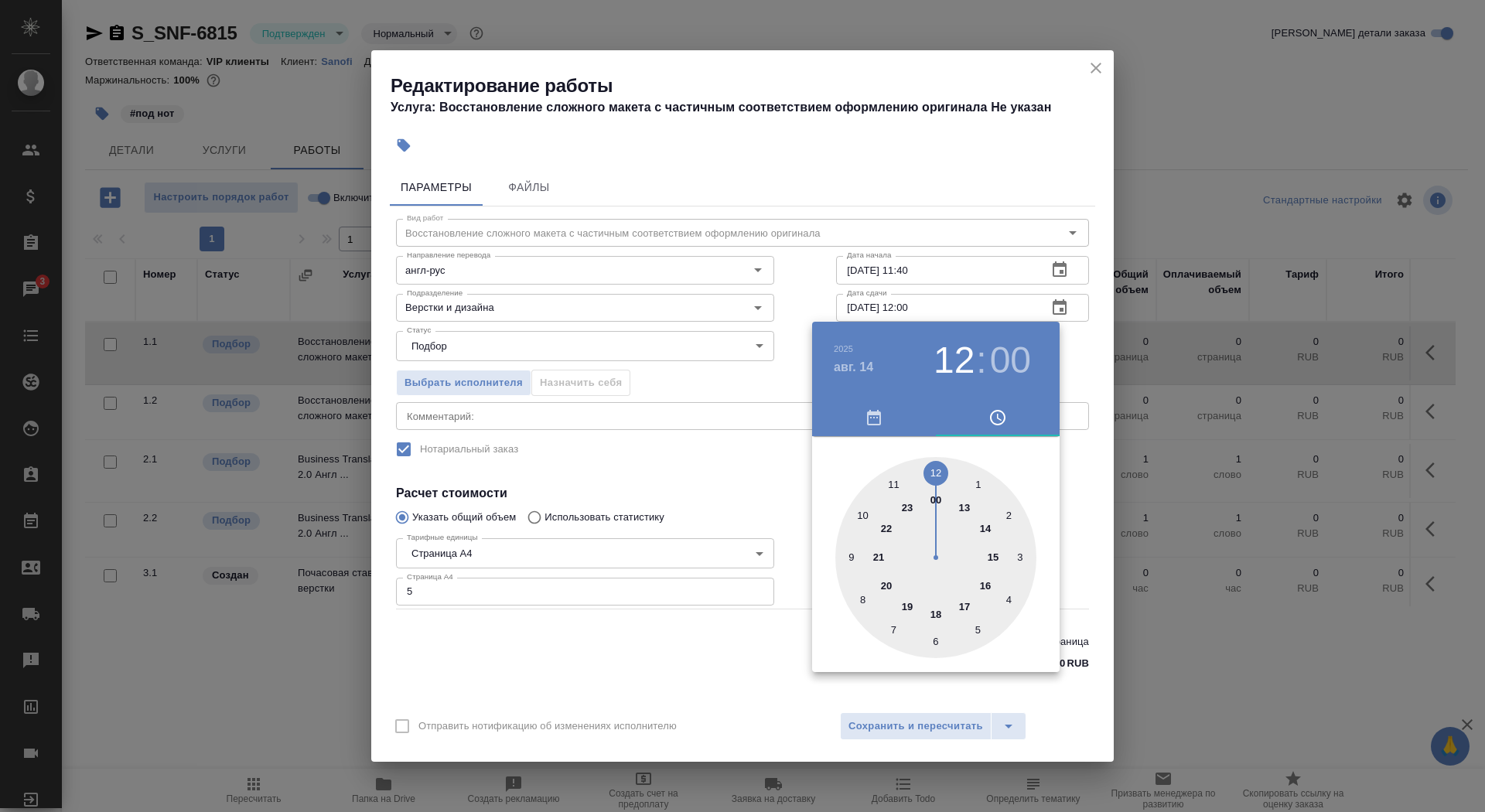
type input "14.08.2025 16:00"
click at [986, 582] on div at bounding box center [935, 557] width 201 height 201
click at [665, 488] on div at bounding box center [742, 406] width 1485 height 812
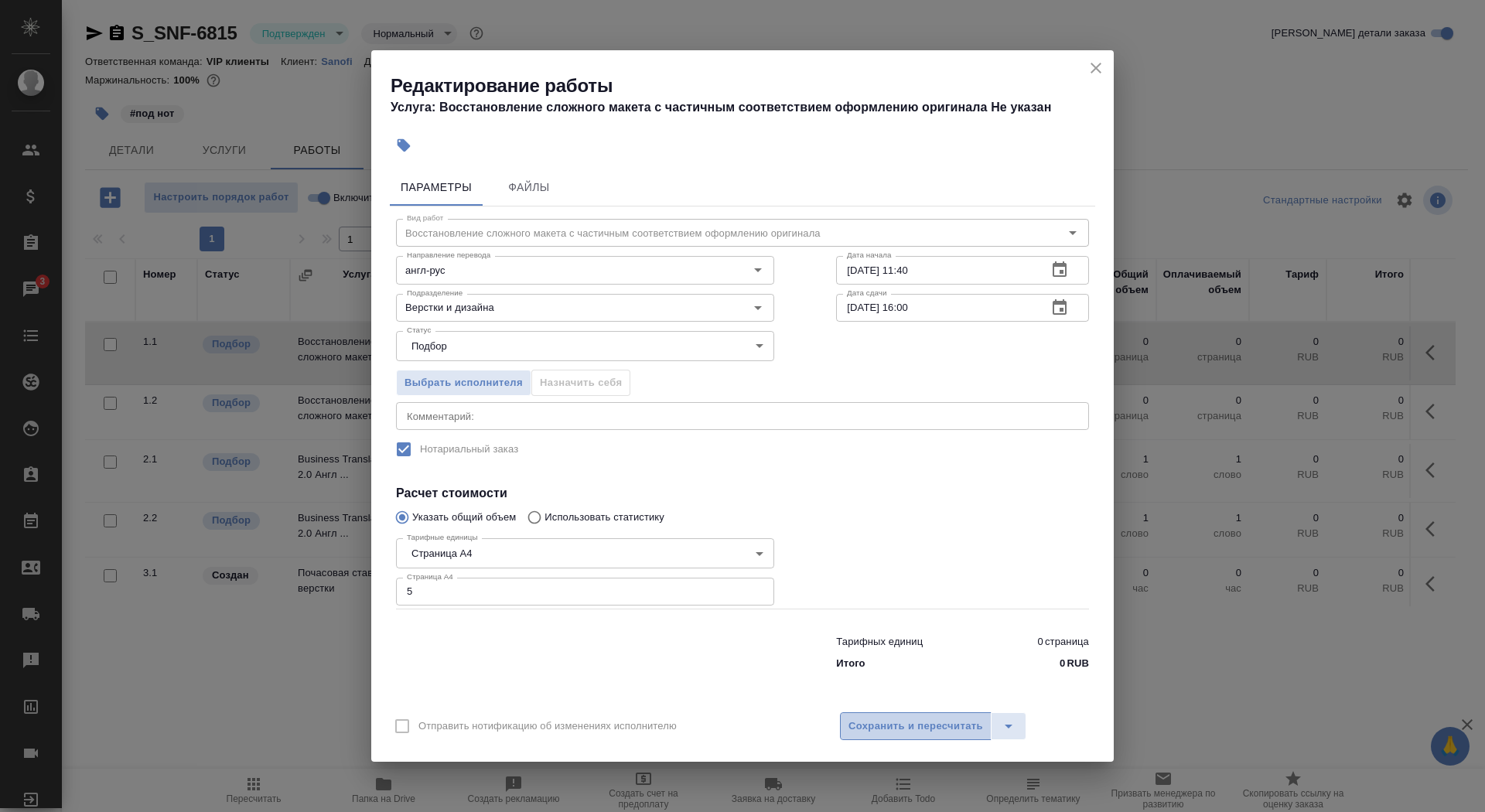
click at [876, 722] on span "Сохранить и пересчитать" at bounding box center [916, 727] width 135 height 18
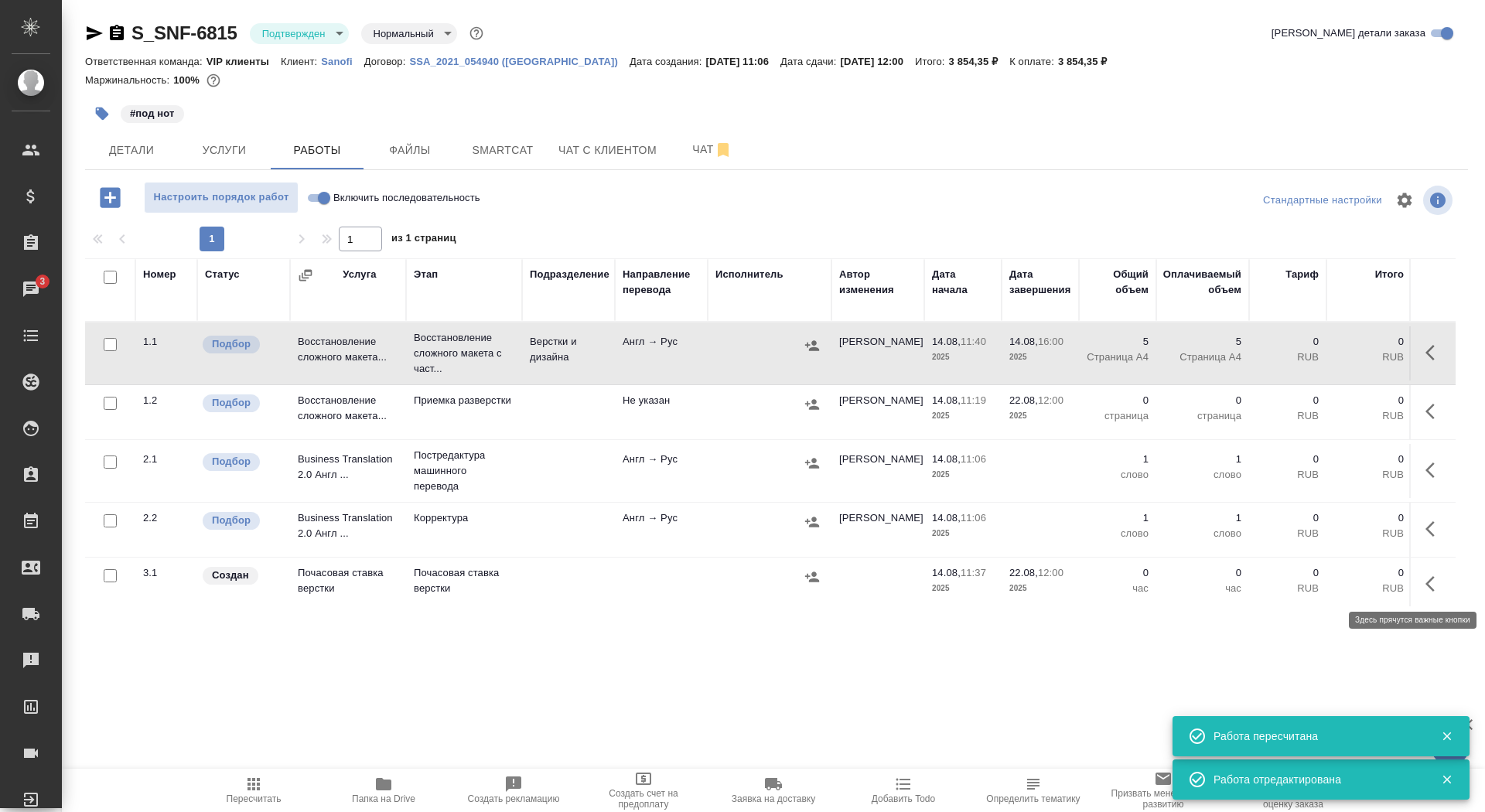
click at [1432, 580] on icon "button" at bounding box center [1434, 583] width 19 height 19
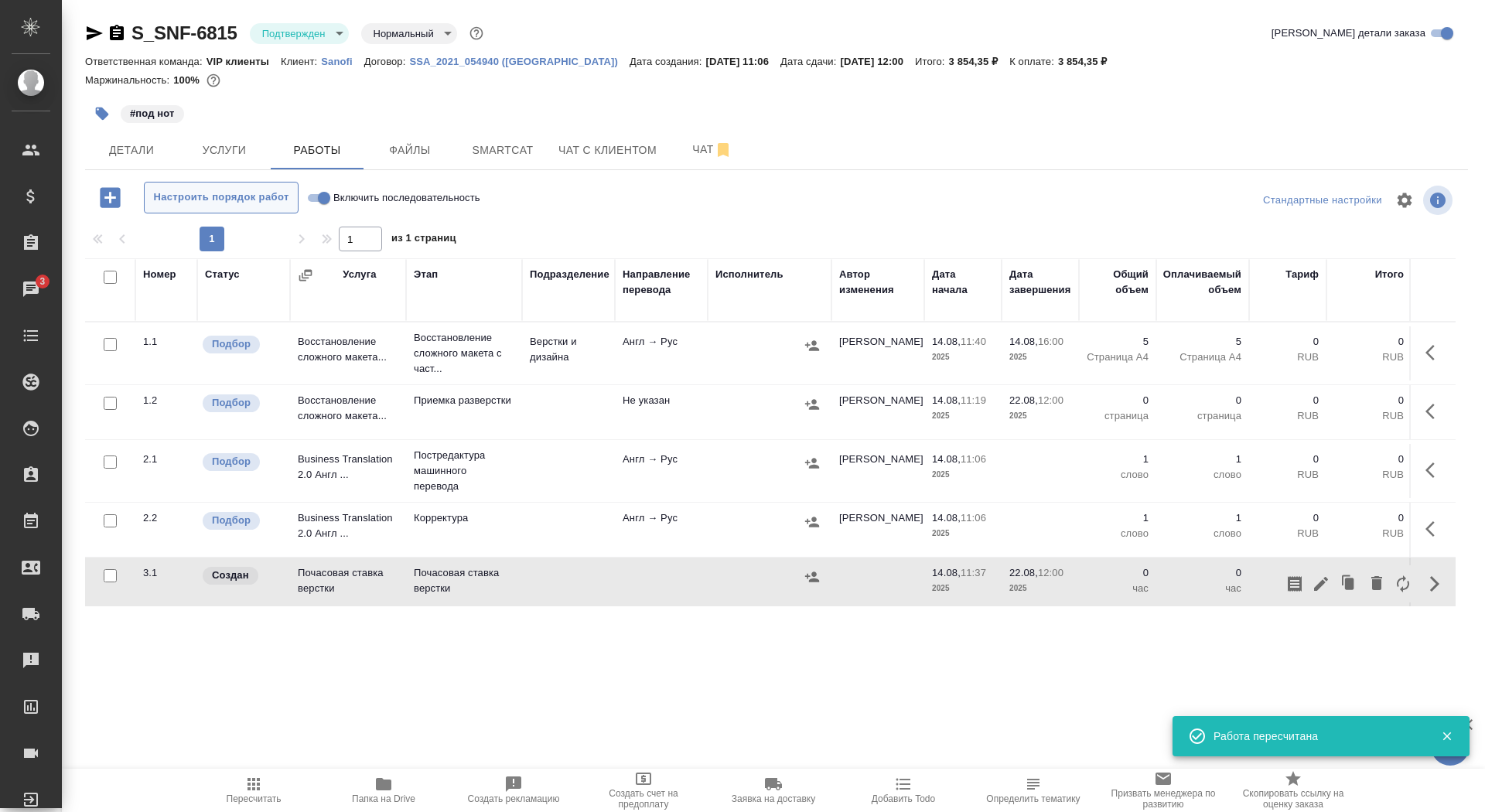
click at [166, 190] on span "Настроить порядок работ" at bounding box center [221, 198] width 138 height 18
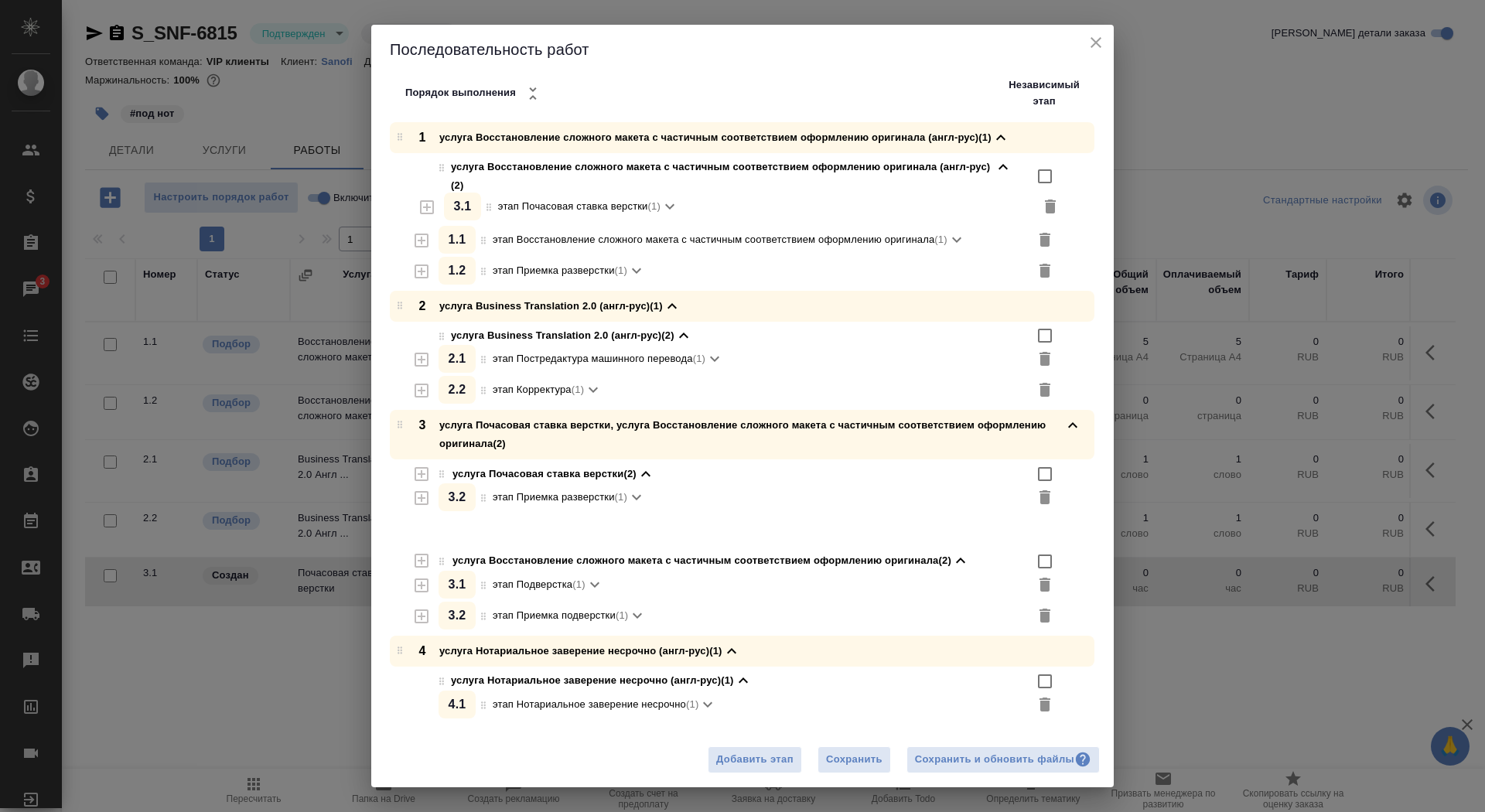
drag, startPoint x: 480, startPoint y: 476, endPoint x: 483, endPoint y: 206, distance: 270.0
click at [483, 206] on div "1 услуга Восстановление сложного макета с частичным соответствием оформлению ор…" at bounding box center [749, 422] width 731 height 601
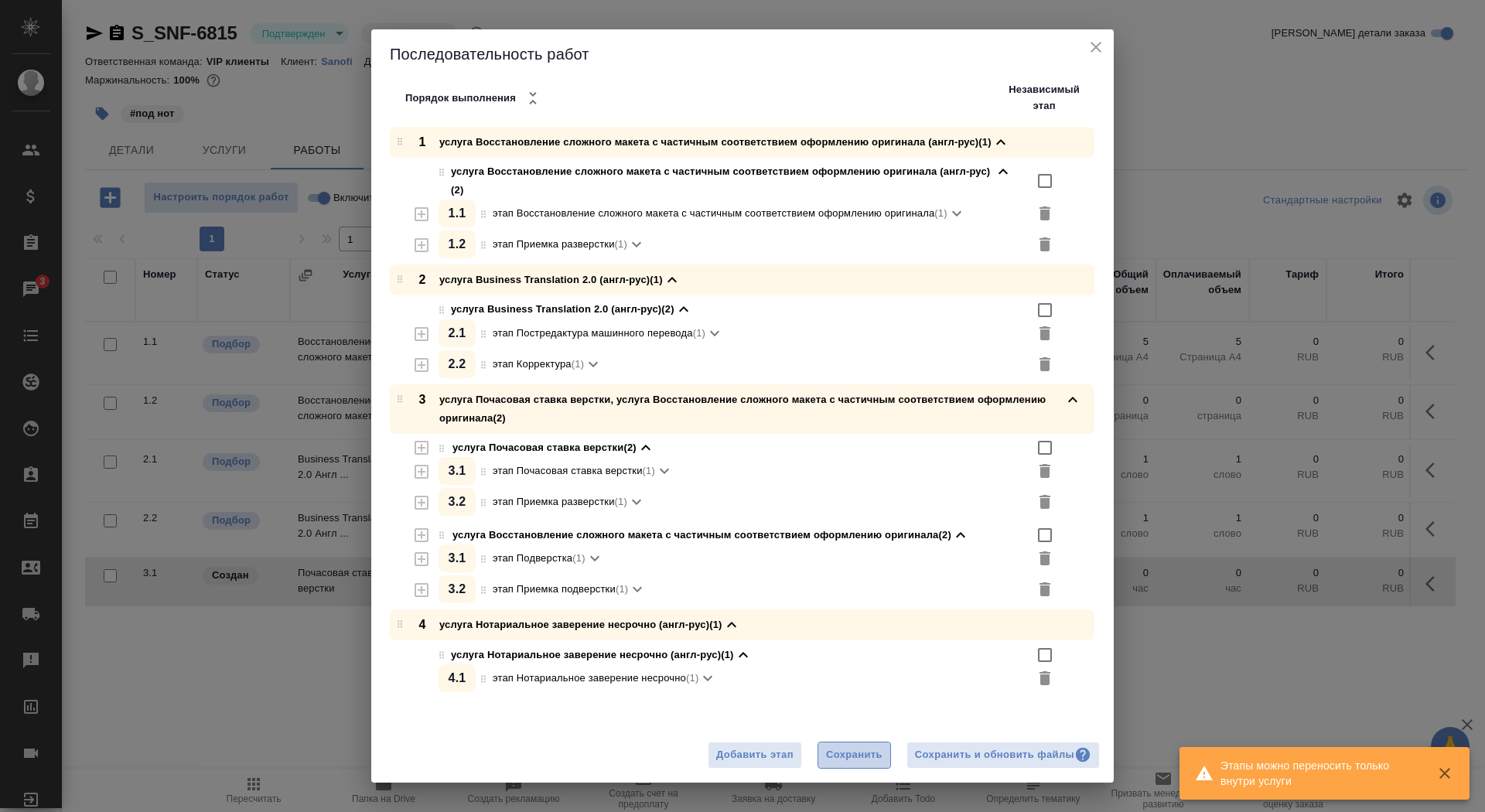
click at [856, 755] on span "Сохранить" at bounding box center [854, 756] width 56 height 18
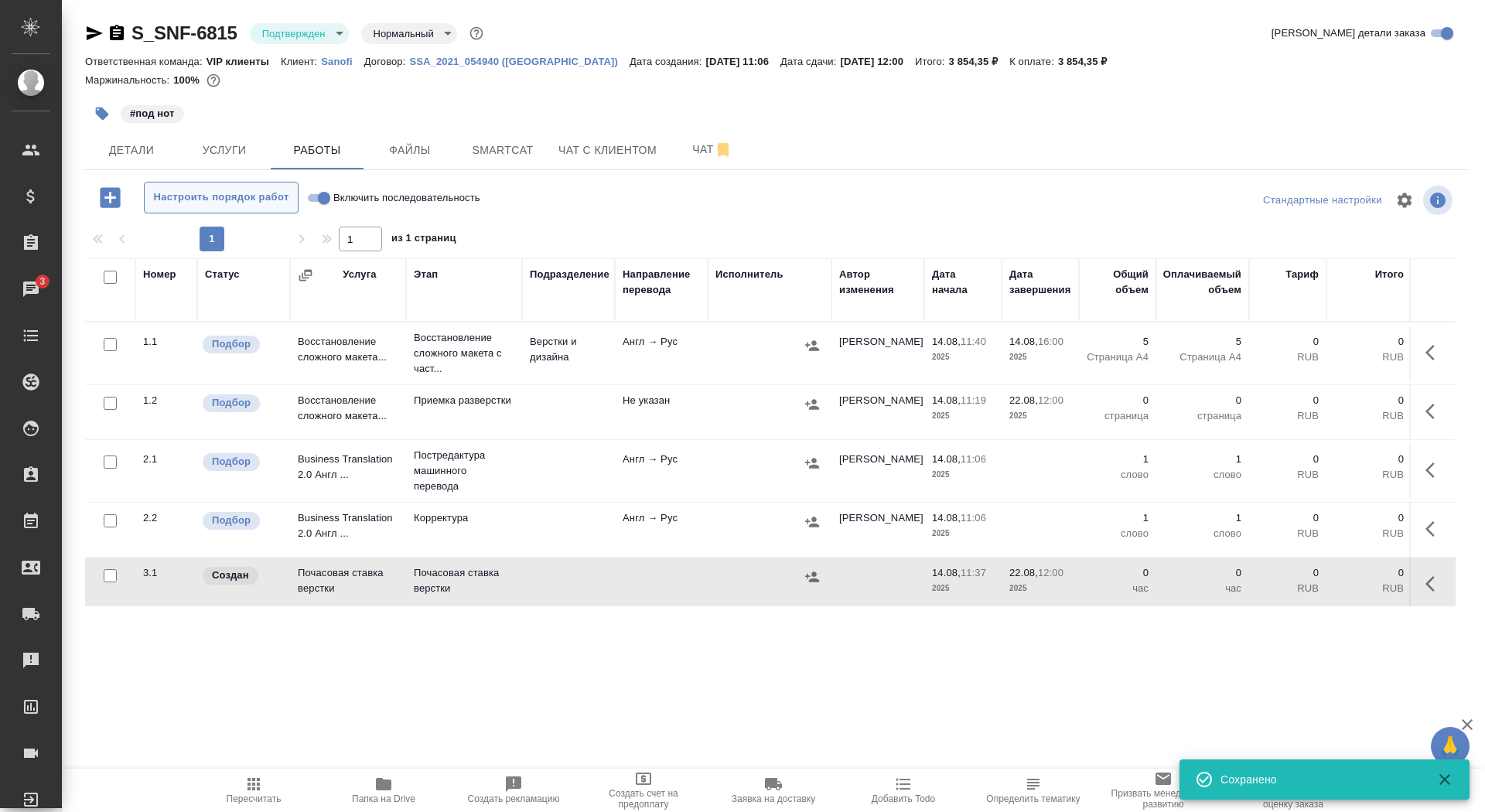
click at [227, 188] on button "Настроить порядок работ" at bounding box center [221, 198] width 155 height 32
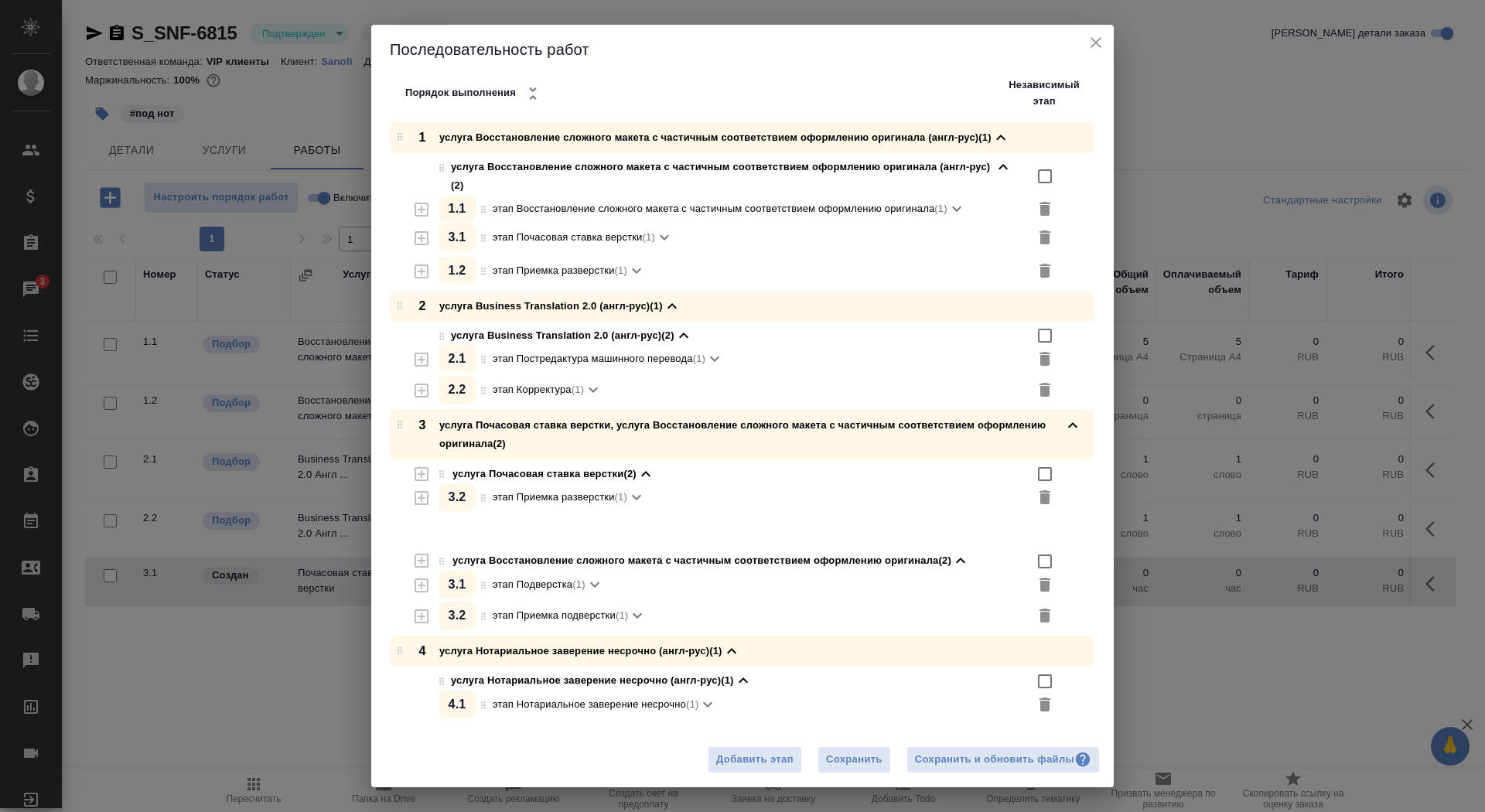
drag, startPoint x: 483, startPoint y: 478, endPoint x: 482, endPoint y: 235, distance: 243.0
click at [483, 235] on div "1 услуга Восстановление сложного макета с частичным соответствием оформлению ор…" at bounding box center [749, 422] width 731 height 601
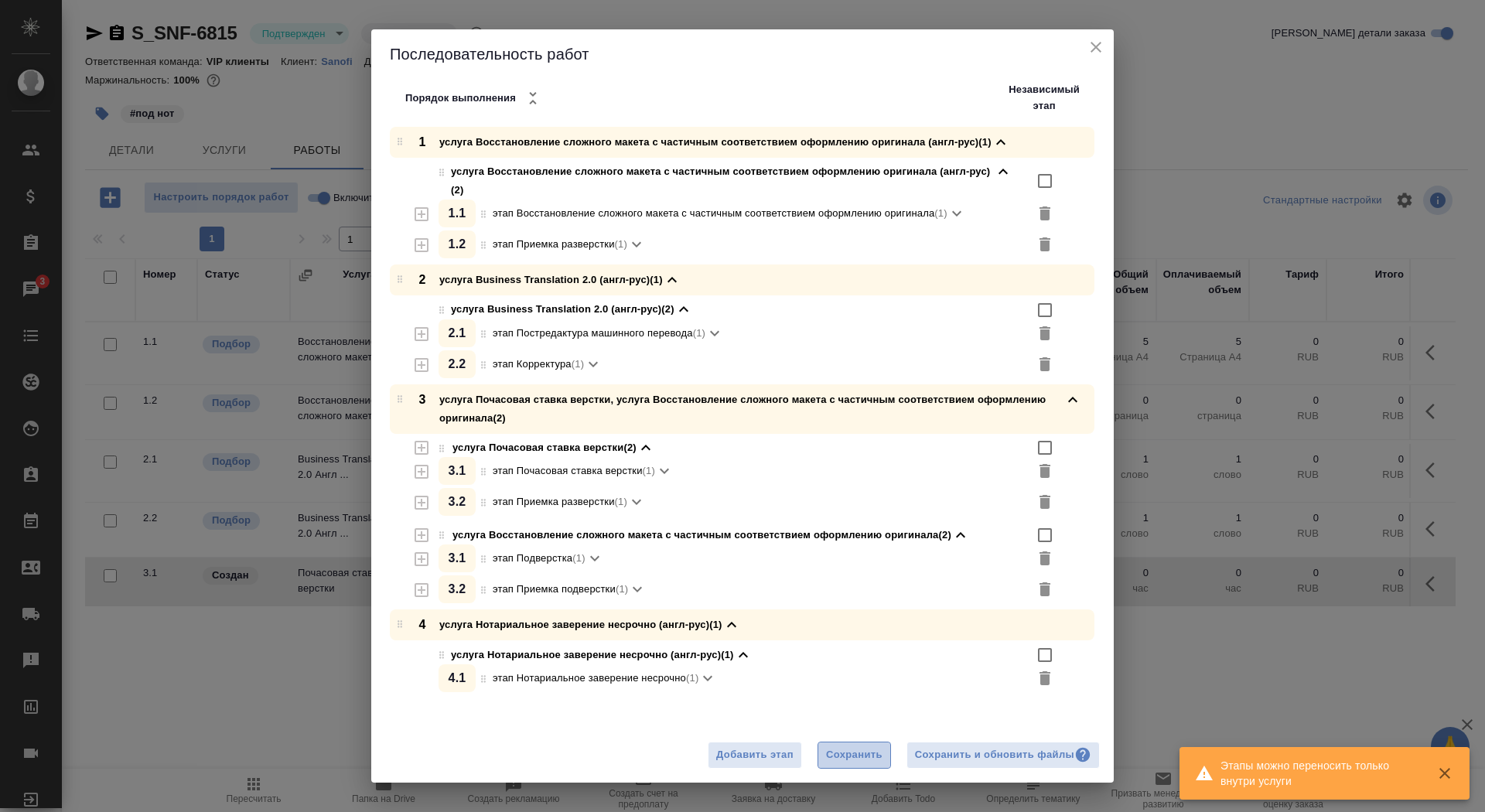
click at [839, 758] on span "Сохранить" at bounding box center [854, 756] width 56 height 18
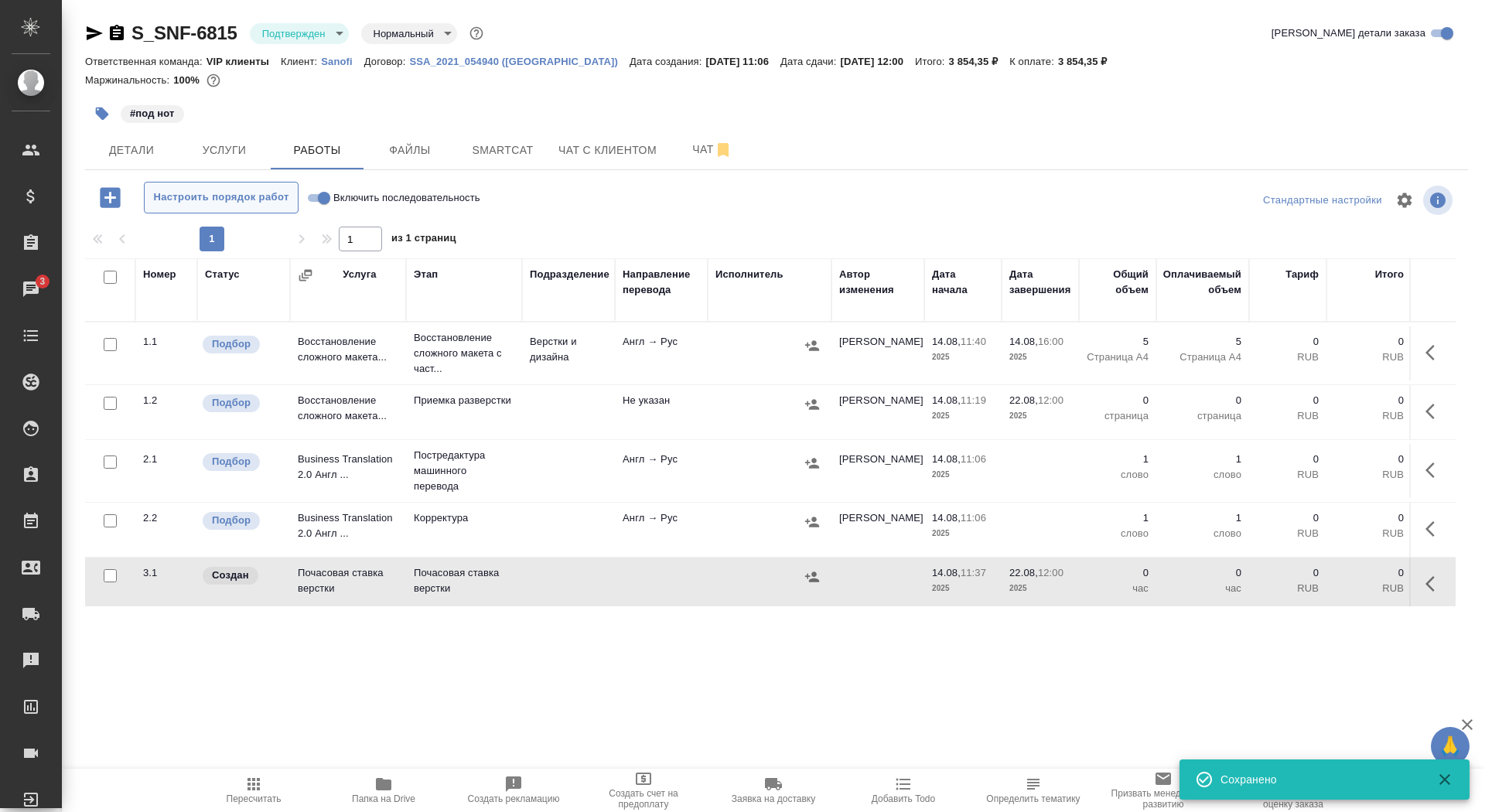
click at [199, 201] on span "Настроить порядок работ" at bounding box center [221, 198] width 138 height 18
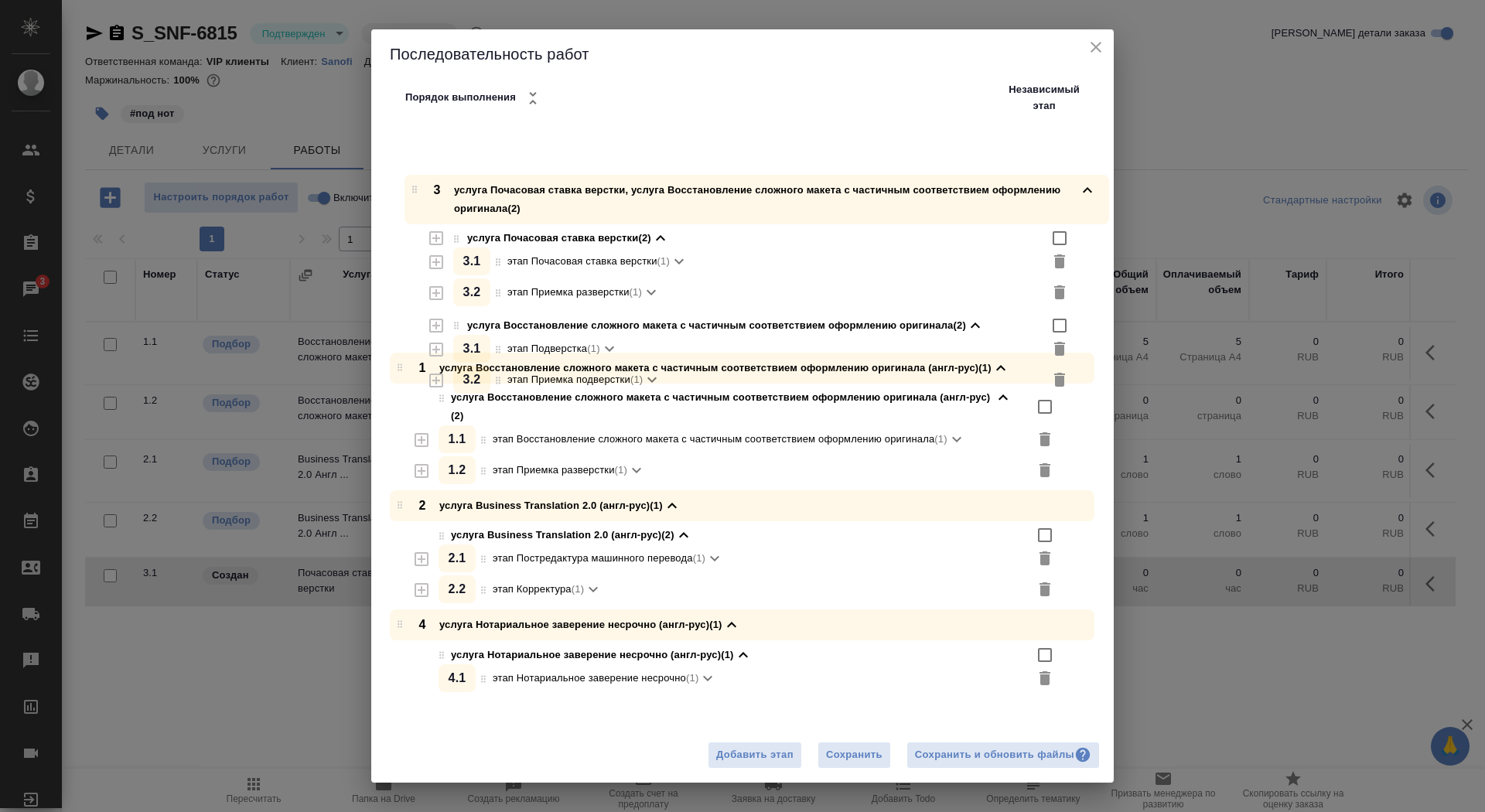
drag, startPoint x: 403, startPoint y: 405, endPoint x: 416, endPoint y: 190, distance: 215.4
click at [416, 190] on div "1 услуга Восстановление сложного макета с частичным соответствием оформлению ор…" at bounding box center [749, 412] width 731 height 570
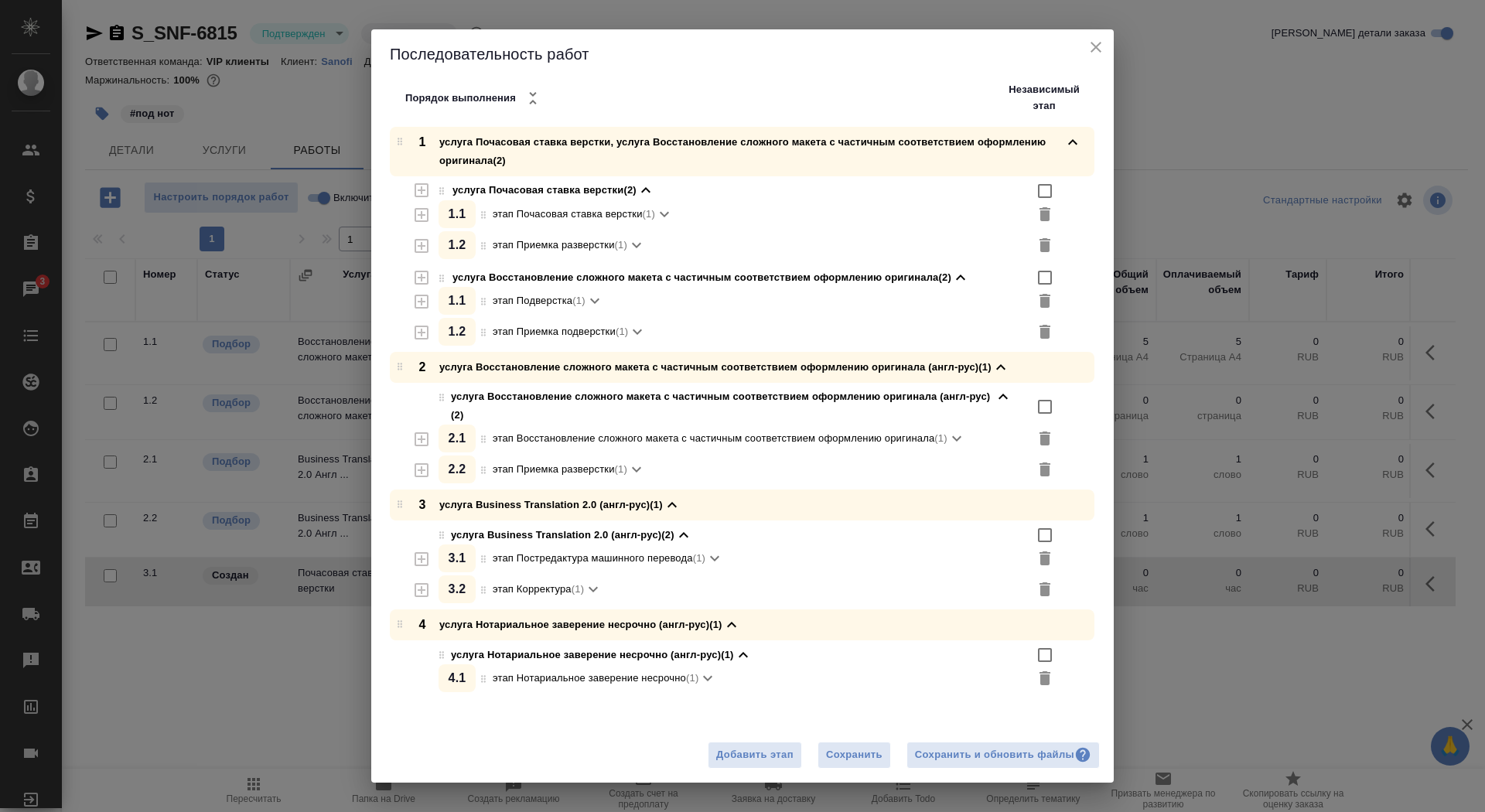
click at [849, 778] on div "Добавить этап Сохранить Сохранить и обновить файлы" at bounding box center [743, 755] width 743 height 54
click at [849, 759] on span "Сохранить" at bounding box center [854, 756] width 56 height 18
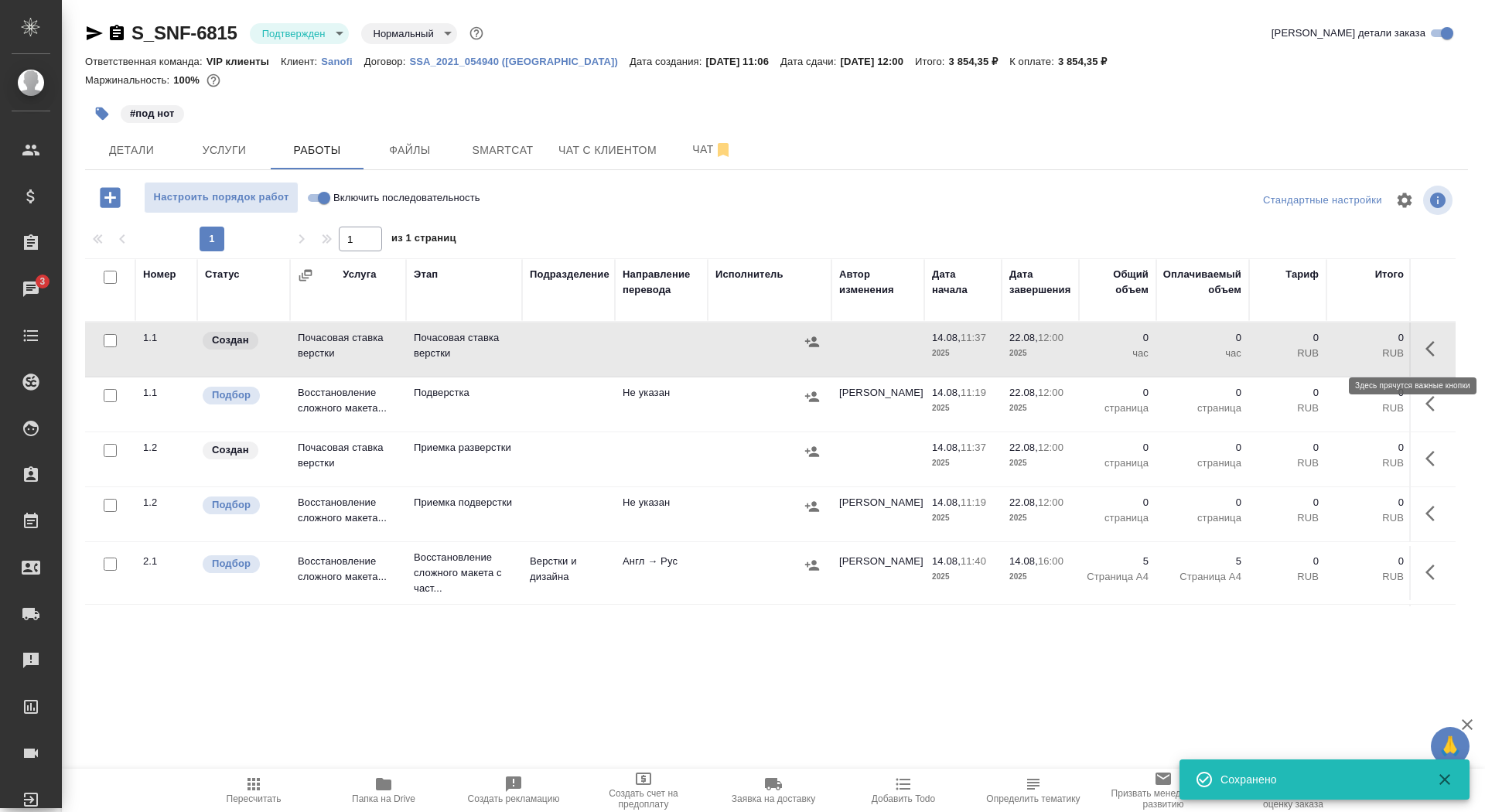
click at [1442, 342] on icon "button" at bounding box center [1434, 349] width 19 height 19
click at [1315, 344] on icon "button" at bounding box center [1321, 349] width 19 height 19
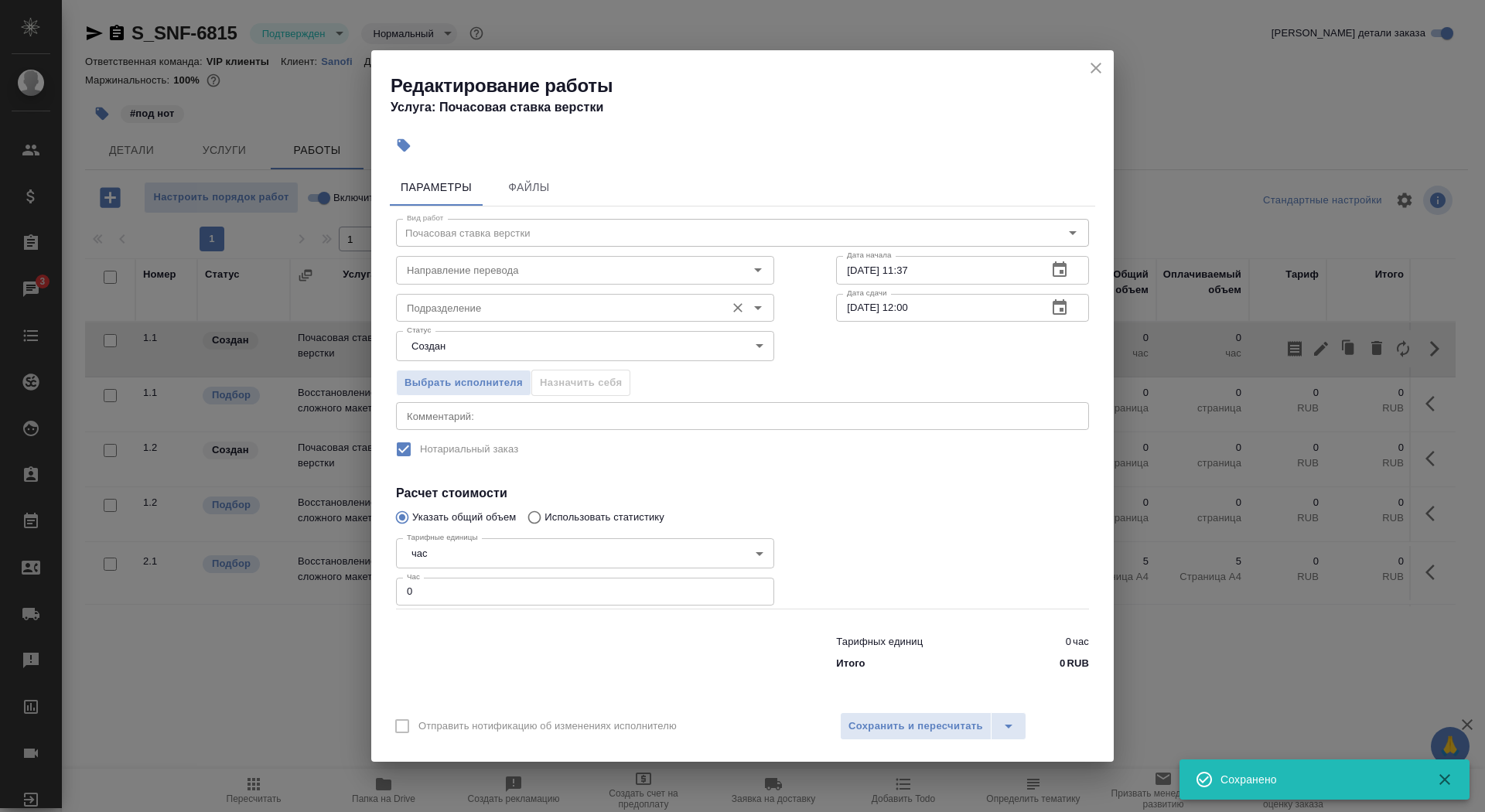
click at [452, 288] on div "Подразделение Подразделение" at bounding box center [585, 305] width 378 height 37
click at [452, 278] on input "Направление перевода" at bounding box center [559, 269] width 317 height 19
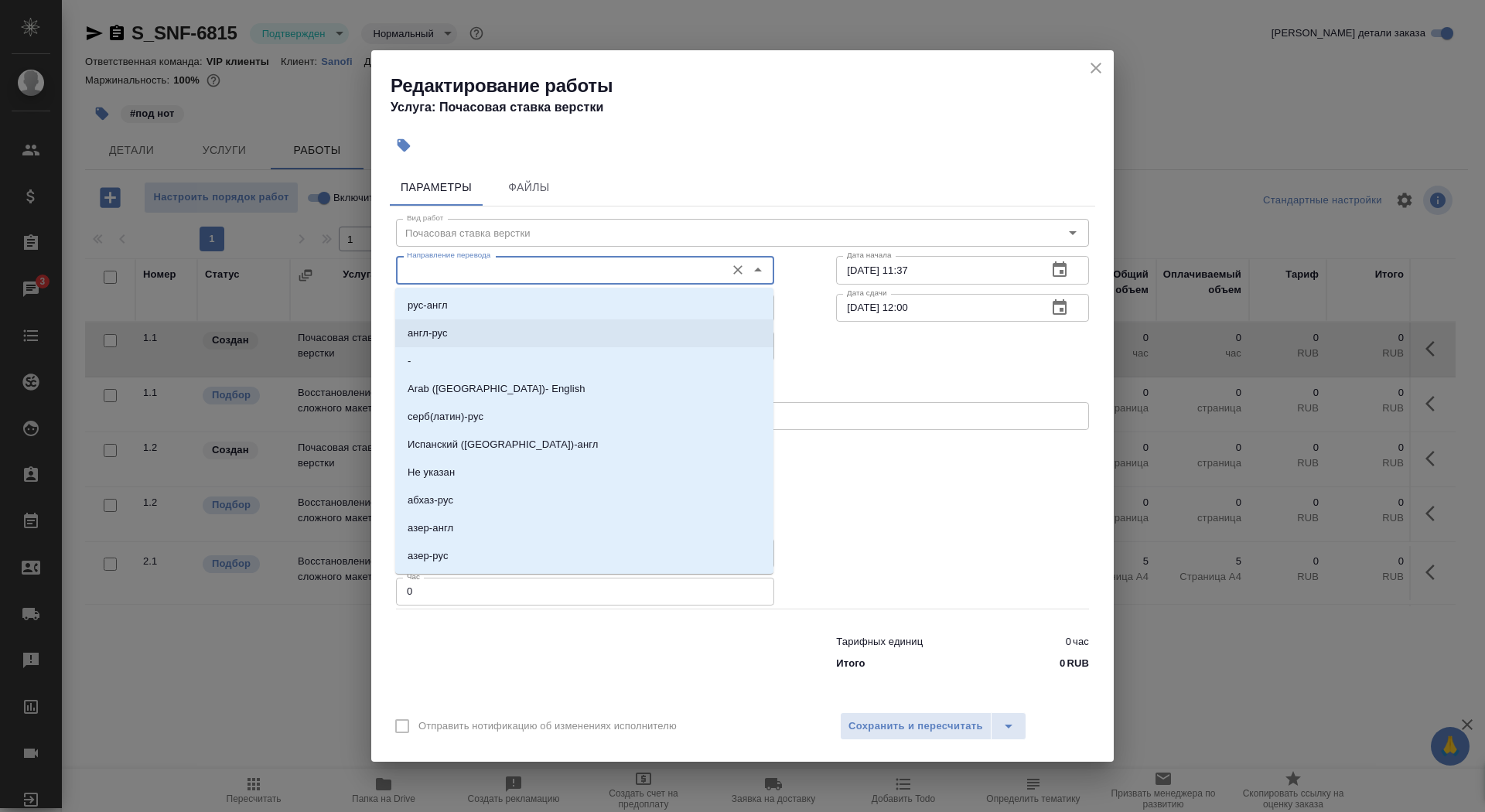
click at [453, 338] on li "англ-рус" at bounding box center [584, 333] width 378 height 28
type input "англ-рус"
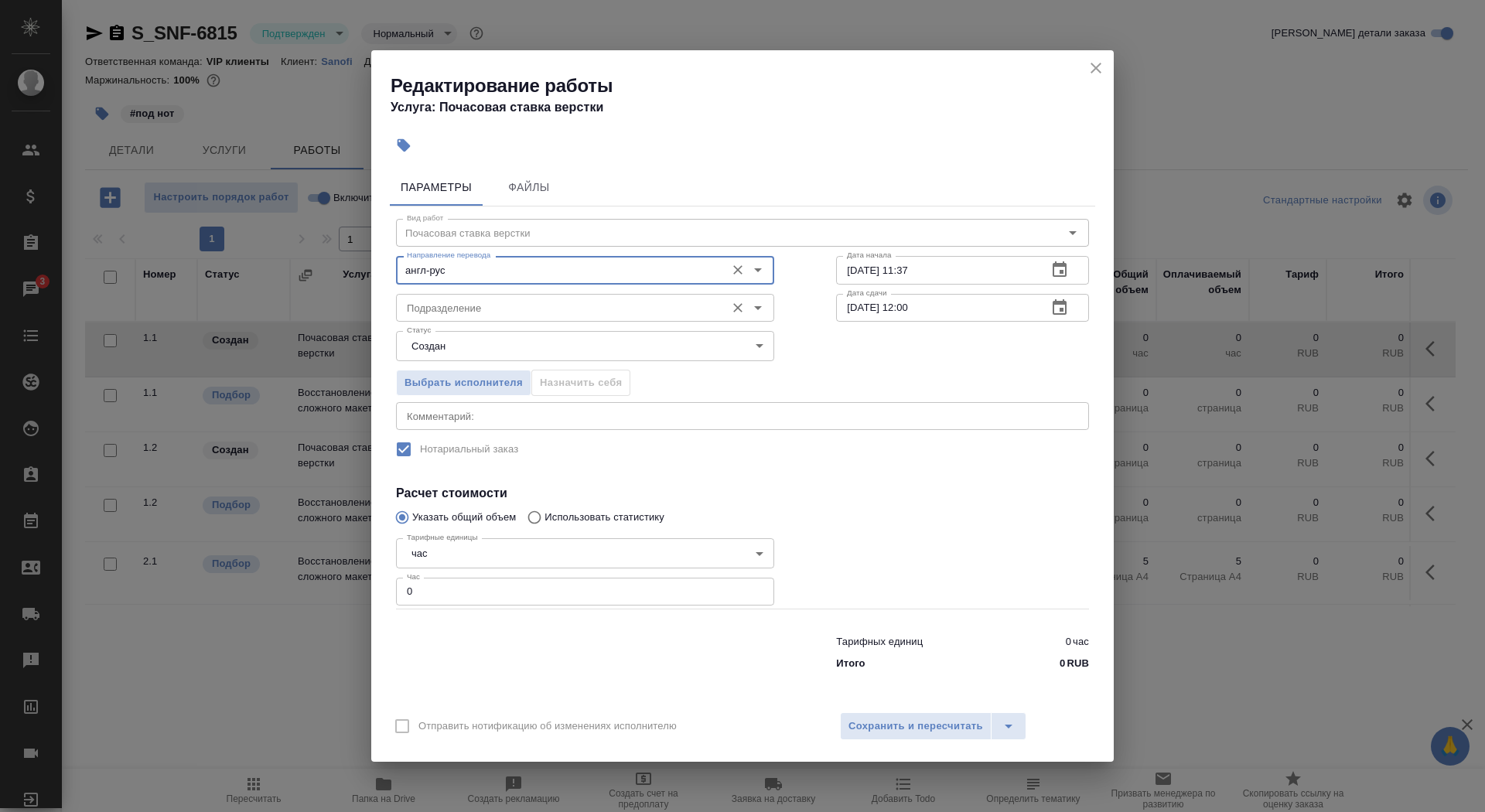
click at [452, 309] on input "Подразделение" at bounding box center [559, 307] width 317 height 19
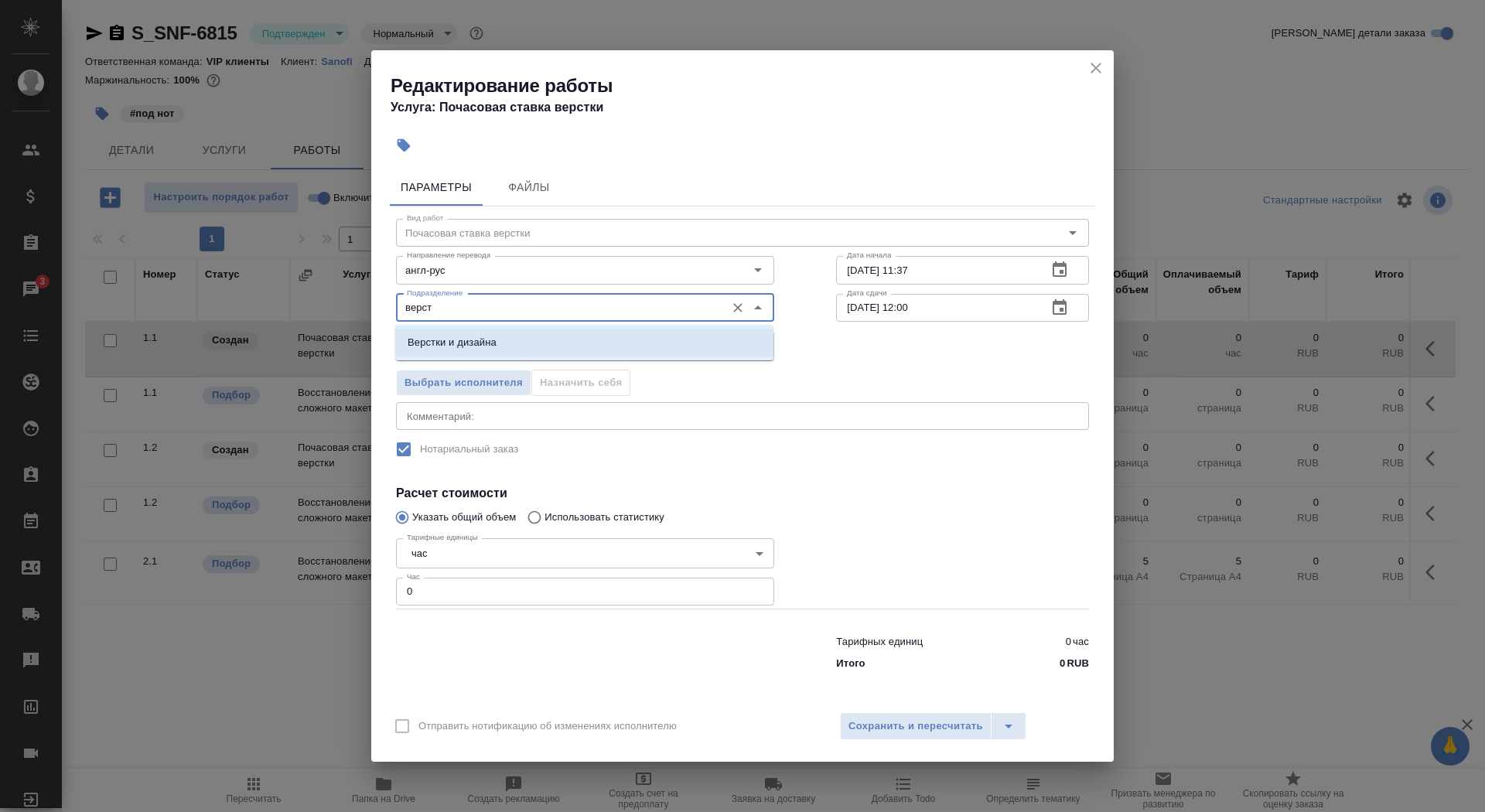
click at [499, 344] on li "Верстки и дизайна" at bounding box center [584, 343] width 378 height 28
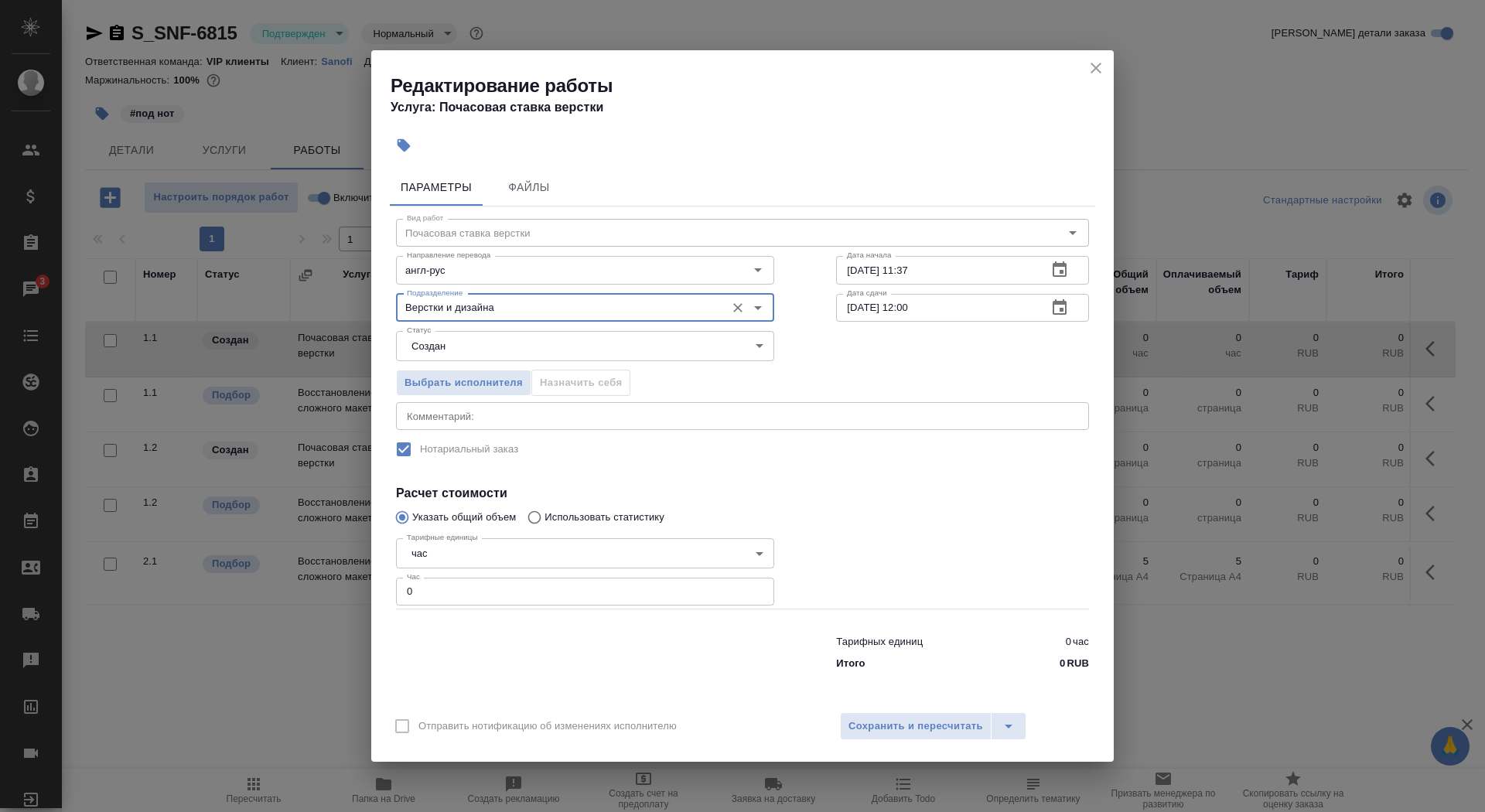
type input "Верстки и дизайна"
click at [499, 344] on body "🙏 .cls-1 fill:#fff; AWATERA Saydasheva Dilyara Клиенты Спецификации Заказы 3 Ча…" at bounding box center [742, 406] width 1485 height 812
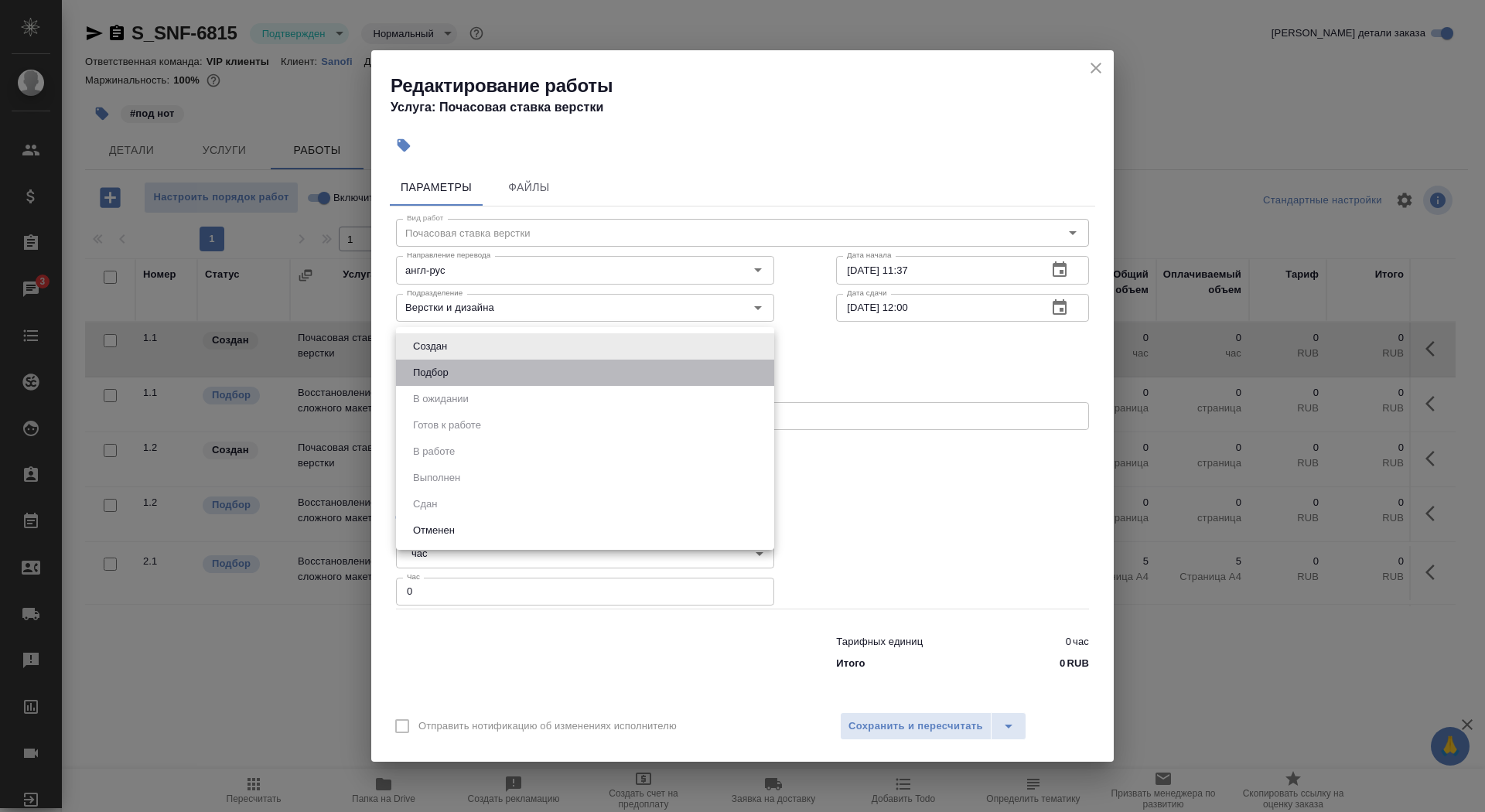
click at [499, 361] on li "Подбор" at bounding box center [585, 372] width 378 height 27
type input "recruiting"
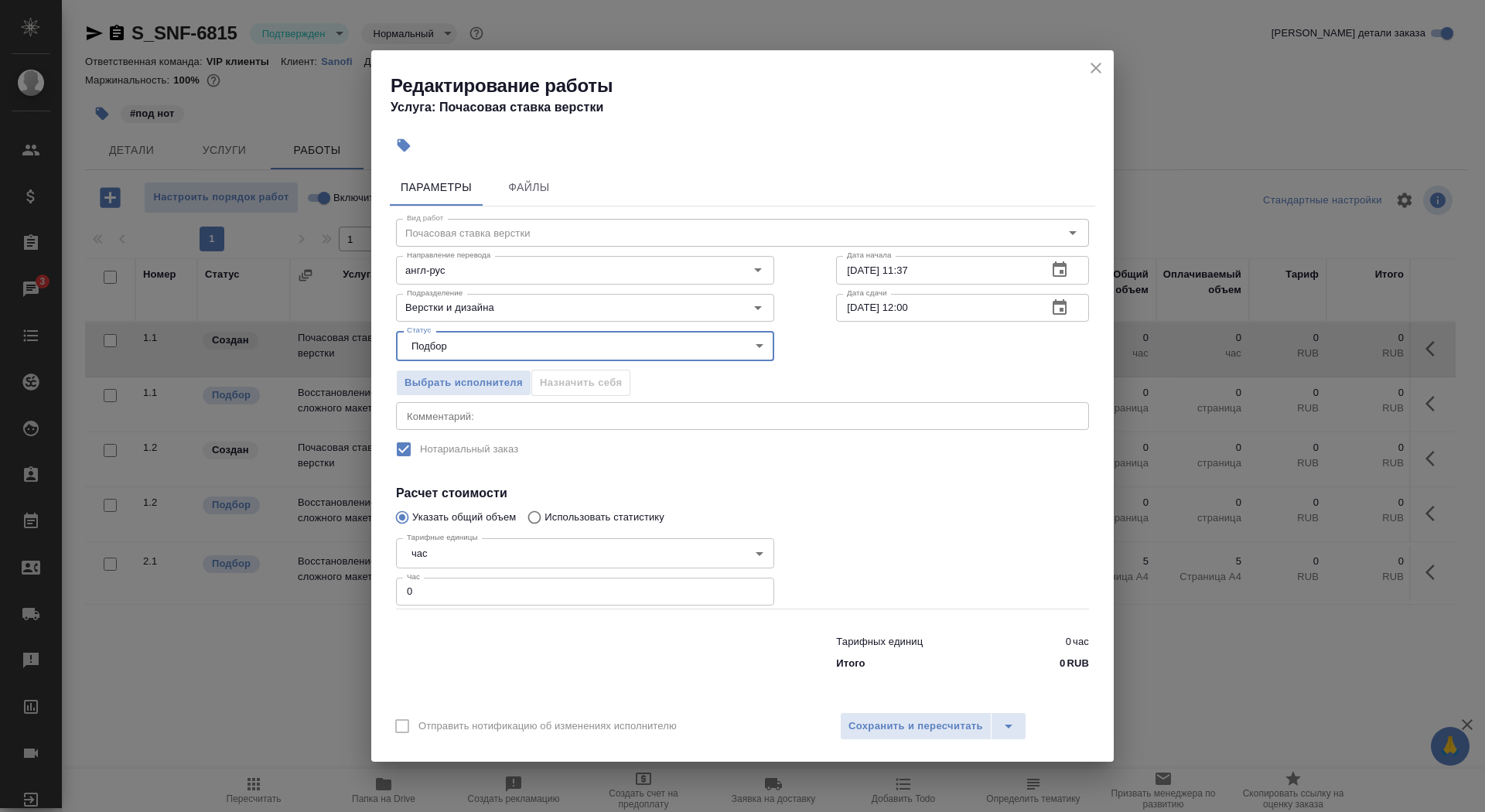
click at [492, 553] on body "🙏 .cls-1 fill:#fff; AWATERA Saydasheva Dilyara Клиенты Спецификации Заказы 3 Ча…" at bounding box center [742, 406] width 1485 height 812
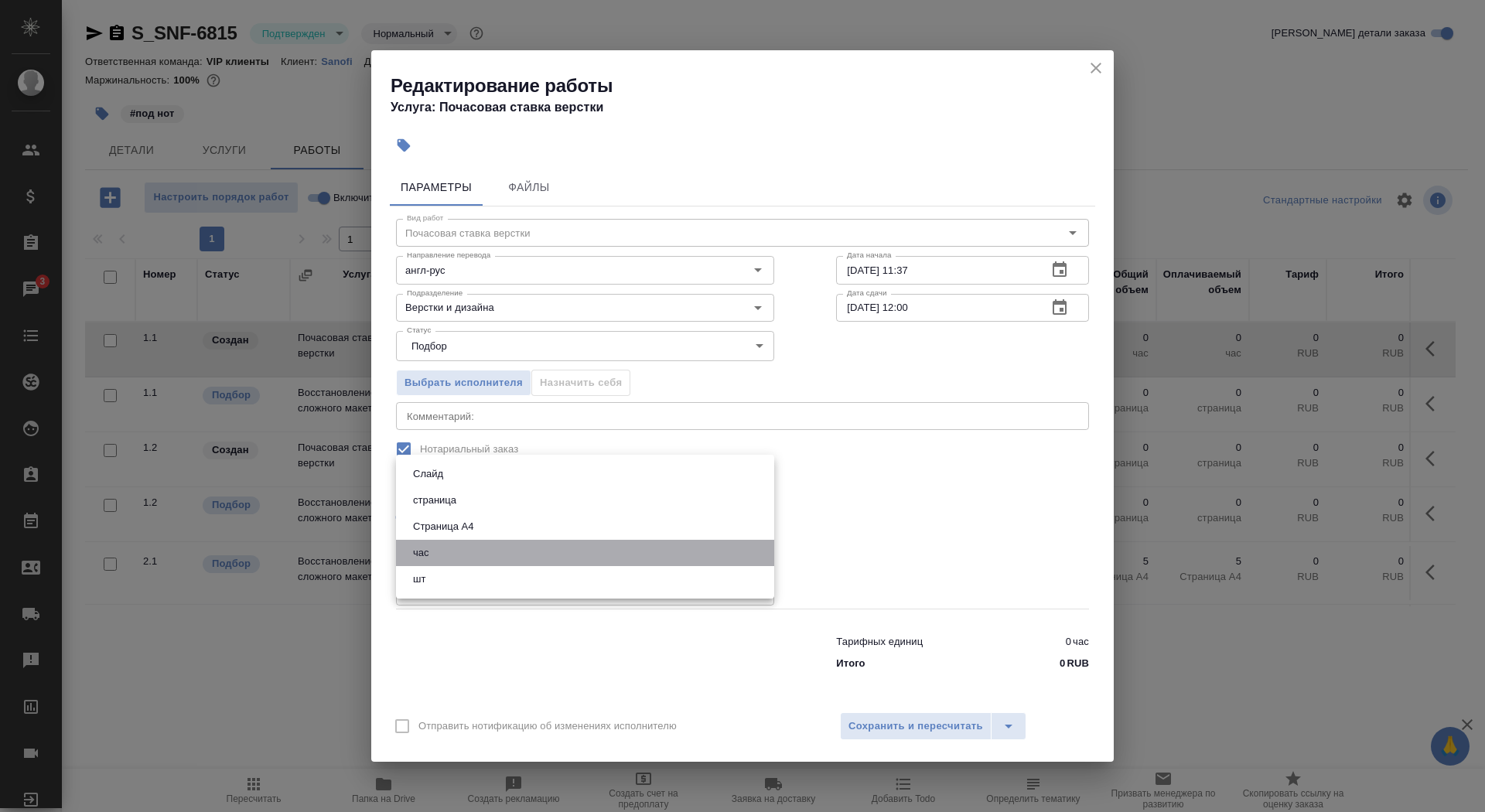
click at [492, 553] on li "час" at bounding box center [585, 553] width 378 height 27
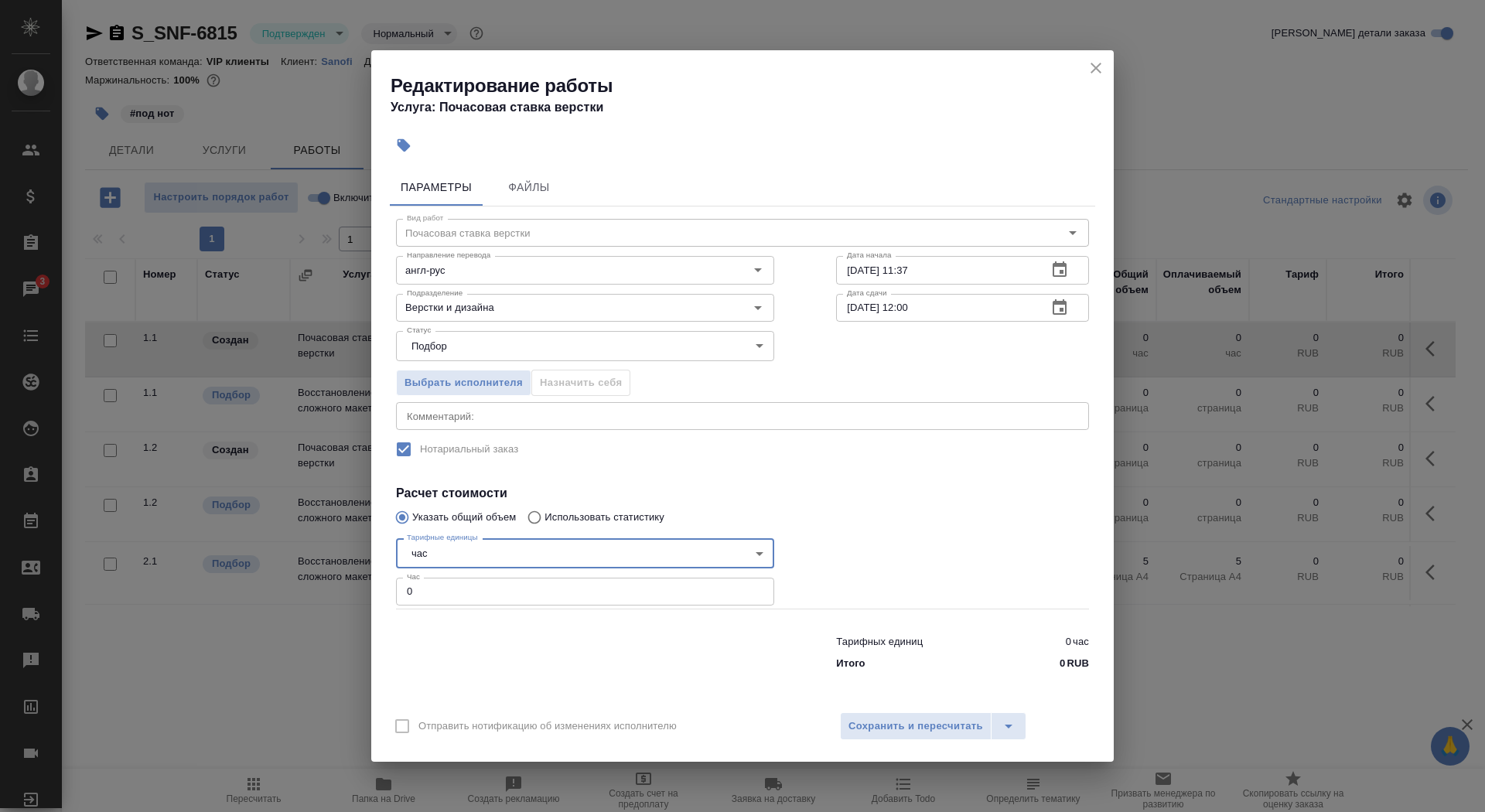
click at [487, 593] on input "0" at bounding box center [585, 591] width 378 height 28
type input "1"
click at [957, 270] on input "14.08.2025 11:37" at bounding box center [935, 269] width 199 height 28
type input "14.08.2025 11:40"
click at [1052, 304] on icon "button" at bounding box center [1059, 307] width 19 height 19
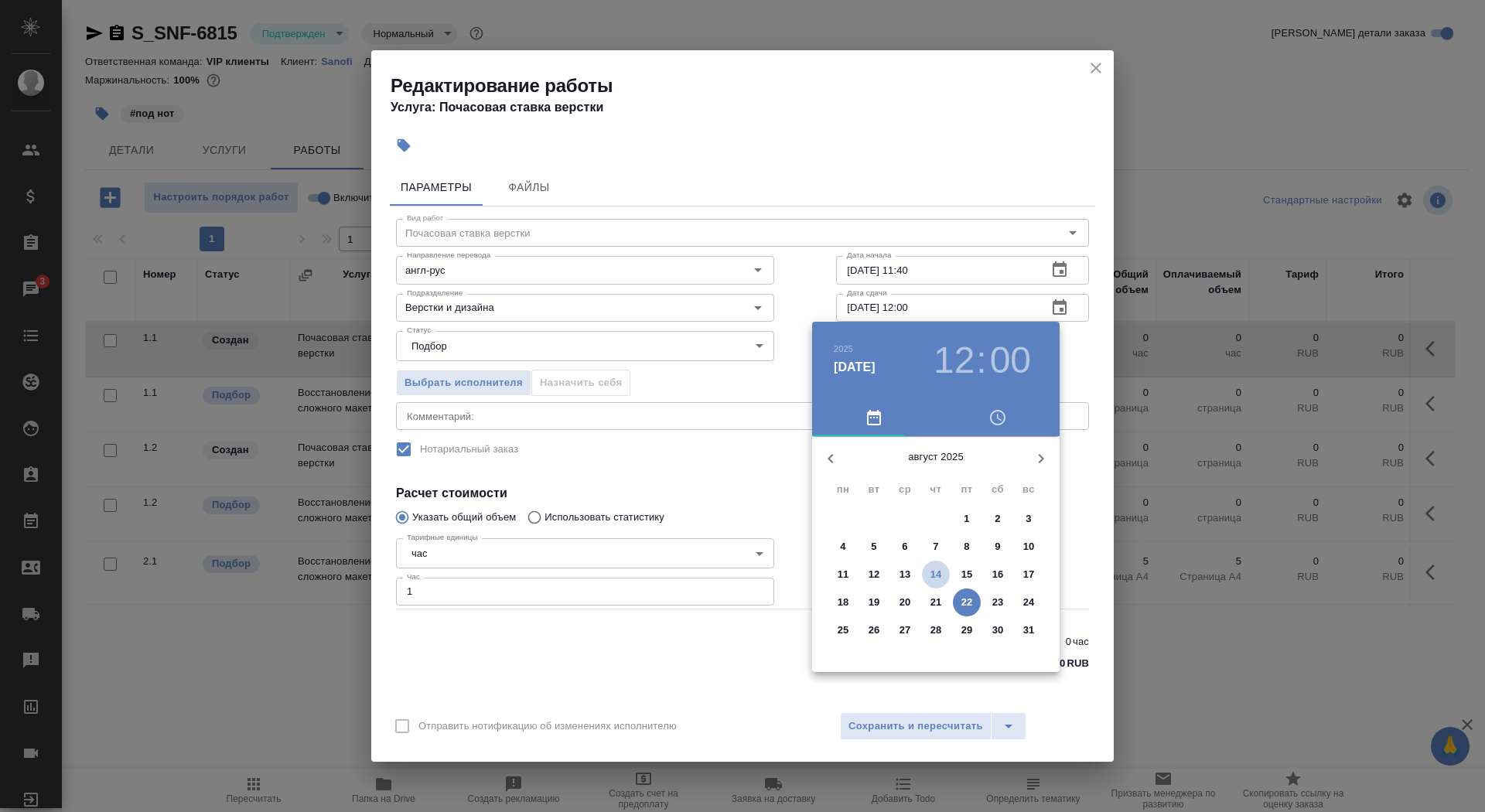
click at [938, 575] on p "14" at bounding box center [936, 574] width 12 height 16
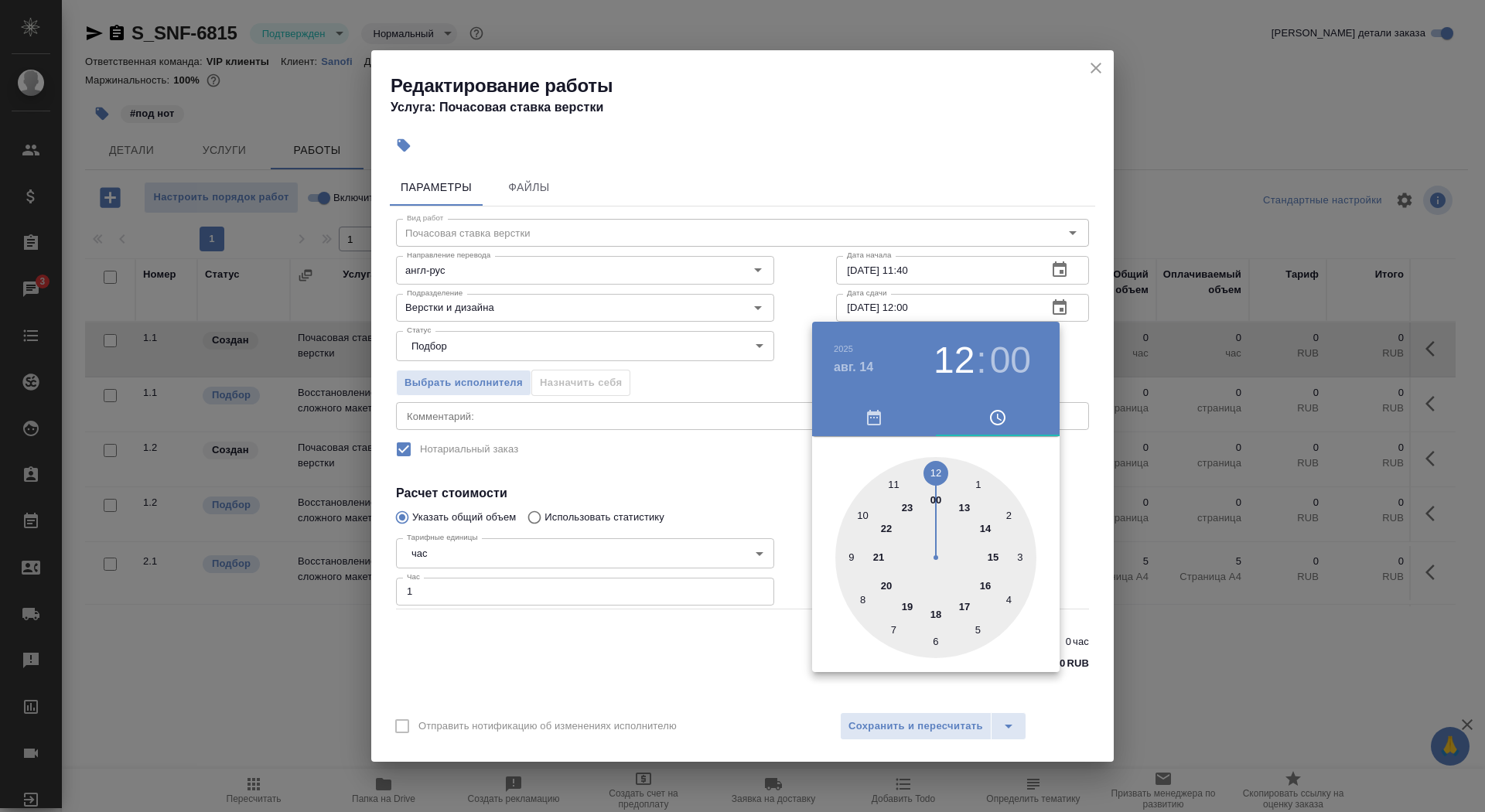
type input "14.08.2025 16:00"
click at [987, 584] on div at bounding box center [935, 557] width 201 height 201
click at [735, 449] on div at bounding box center [742, 406] width 1485 height 812
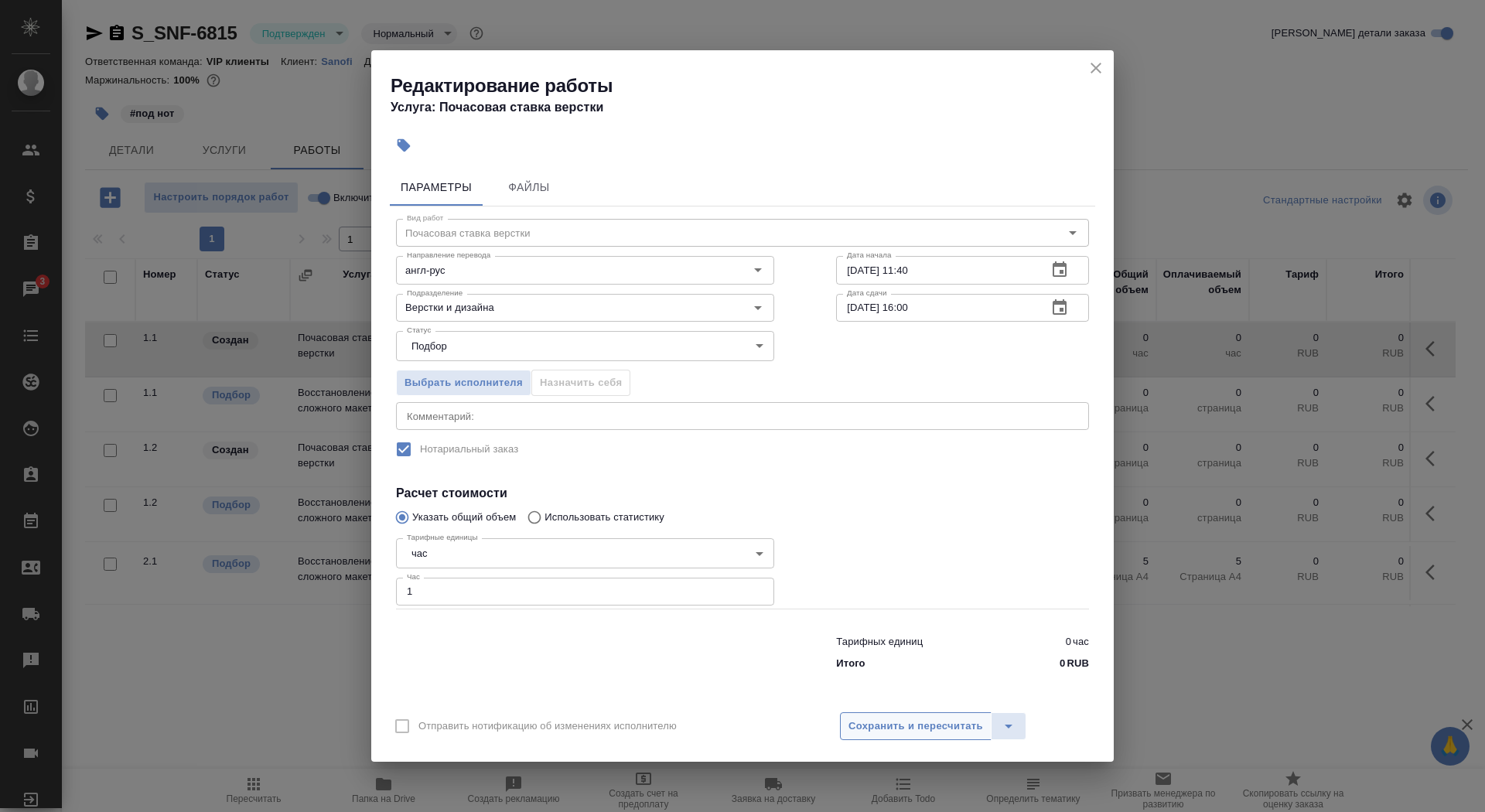
click at [901, 725] on span "Сохранить и пересчитать" at bounding box center [916, 727] width 135 height 18
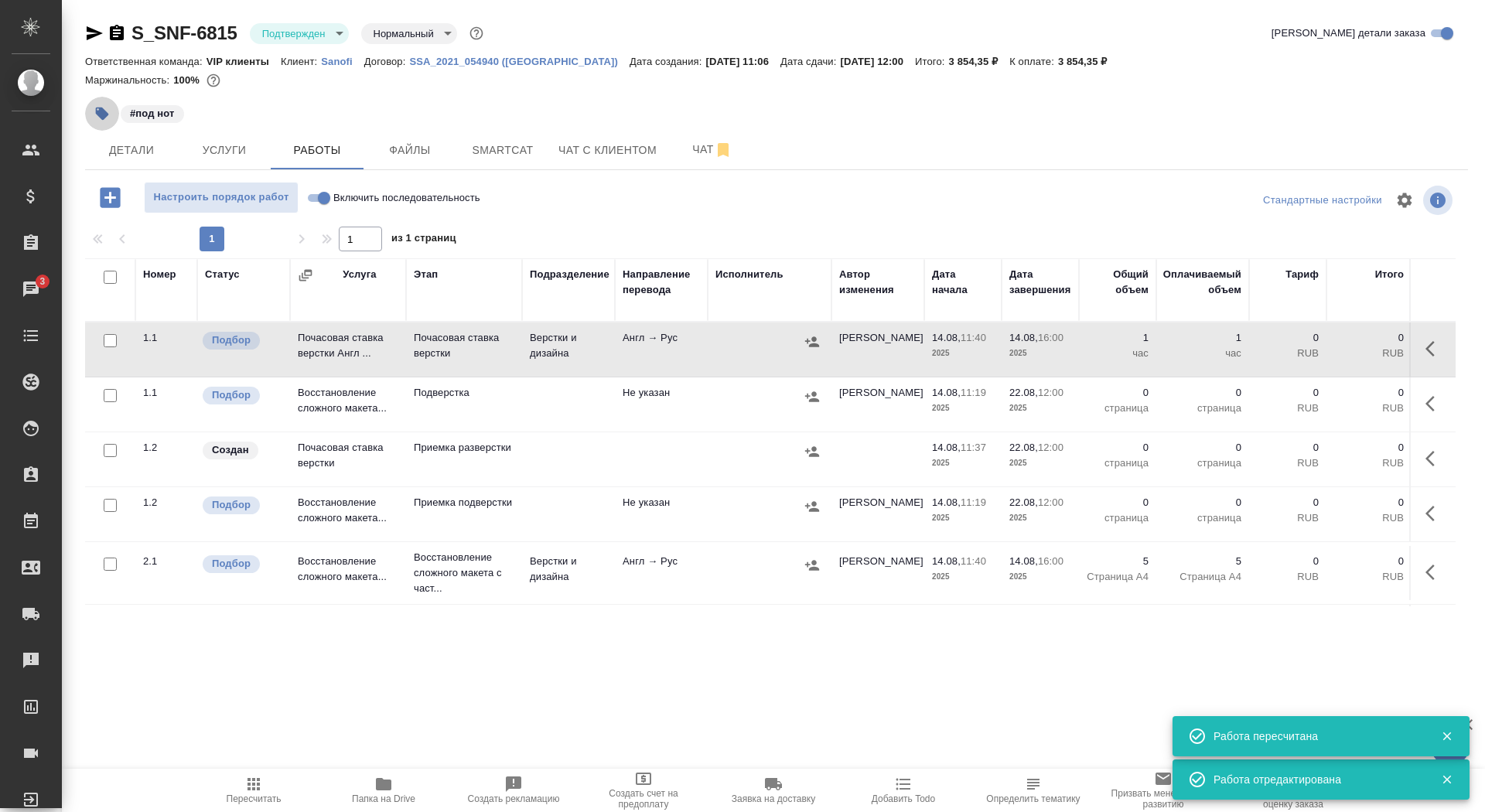
click at [102, 121] on icon "button" at bounding box center [102, 114] width 16 height 16
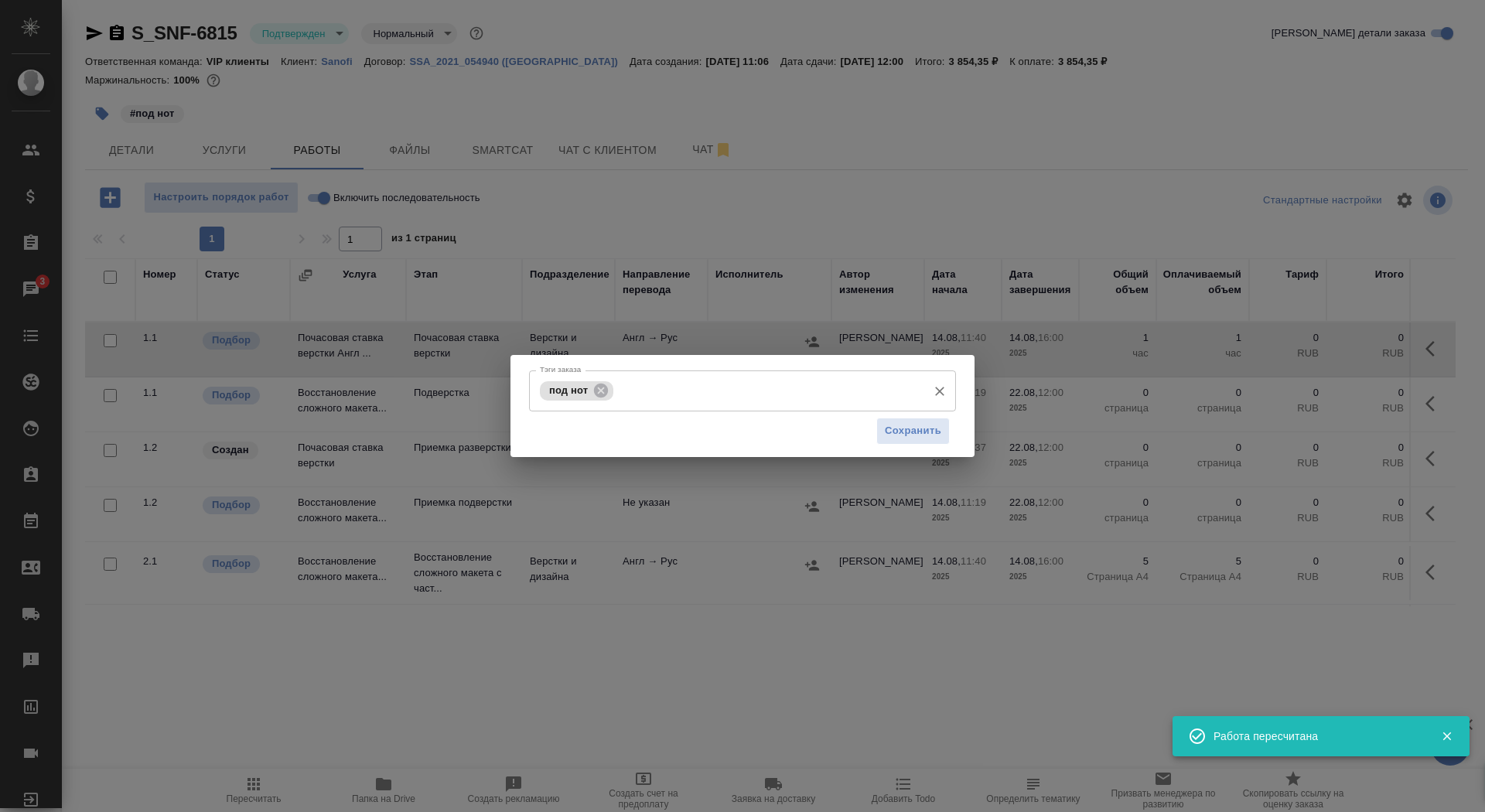
click at [684, 404] on input "Тэги заказа" at bounding box center [768, 390] width 302 height 27
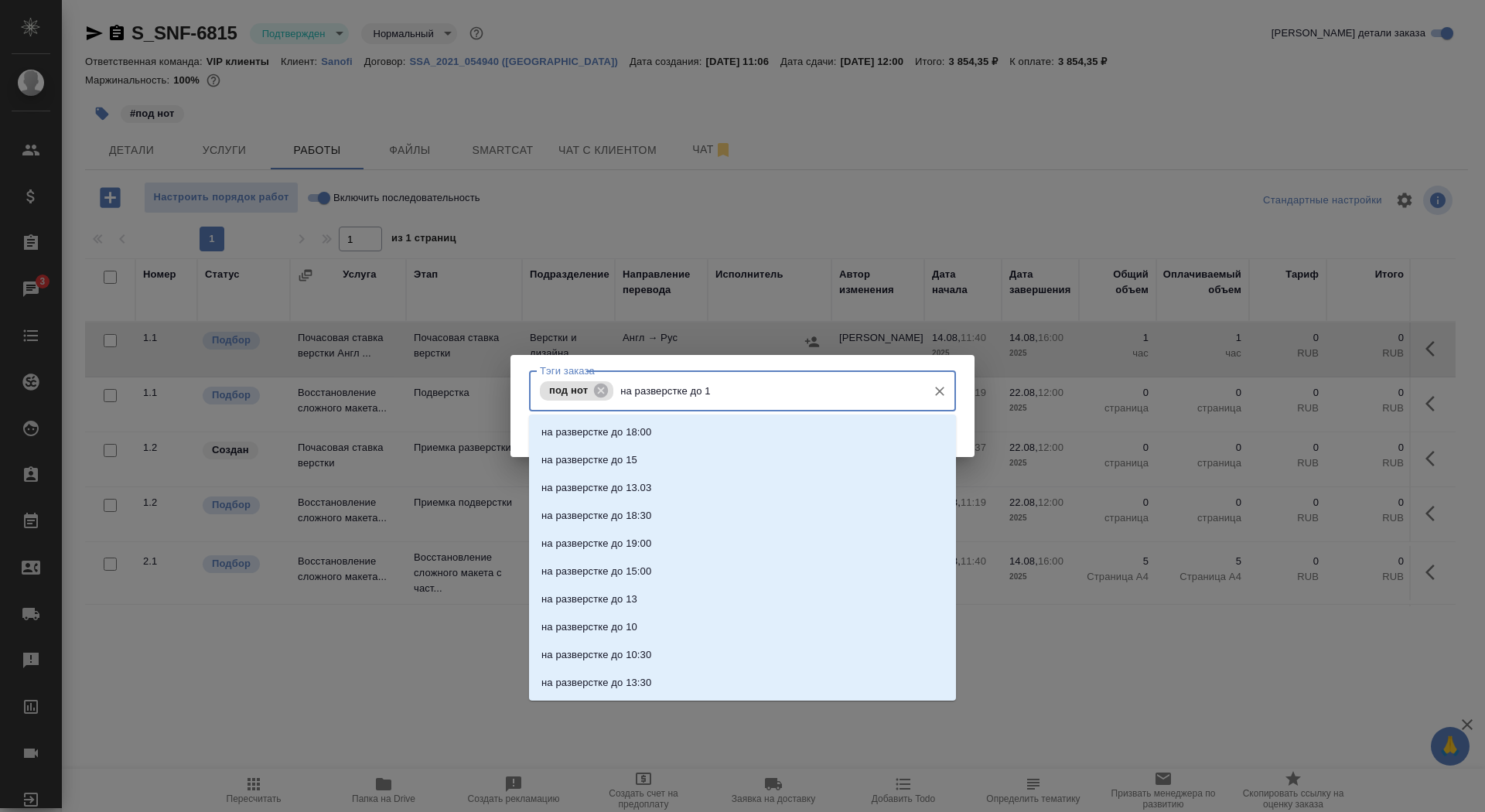
type input "на разверстке до 16"
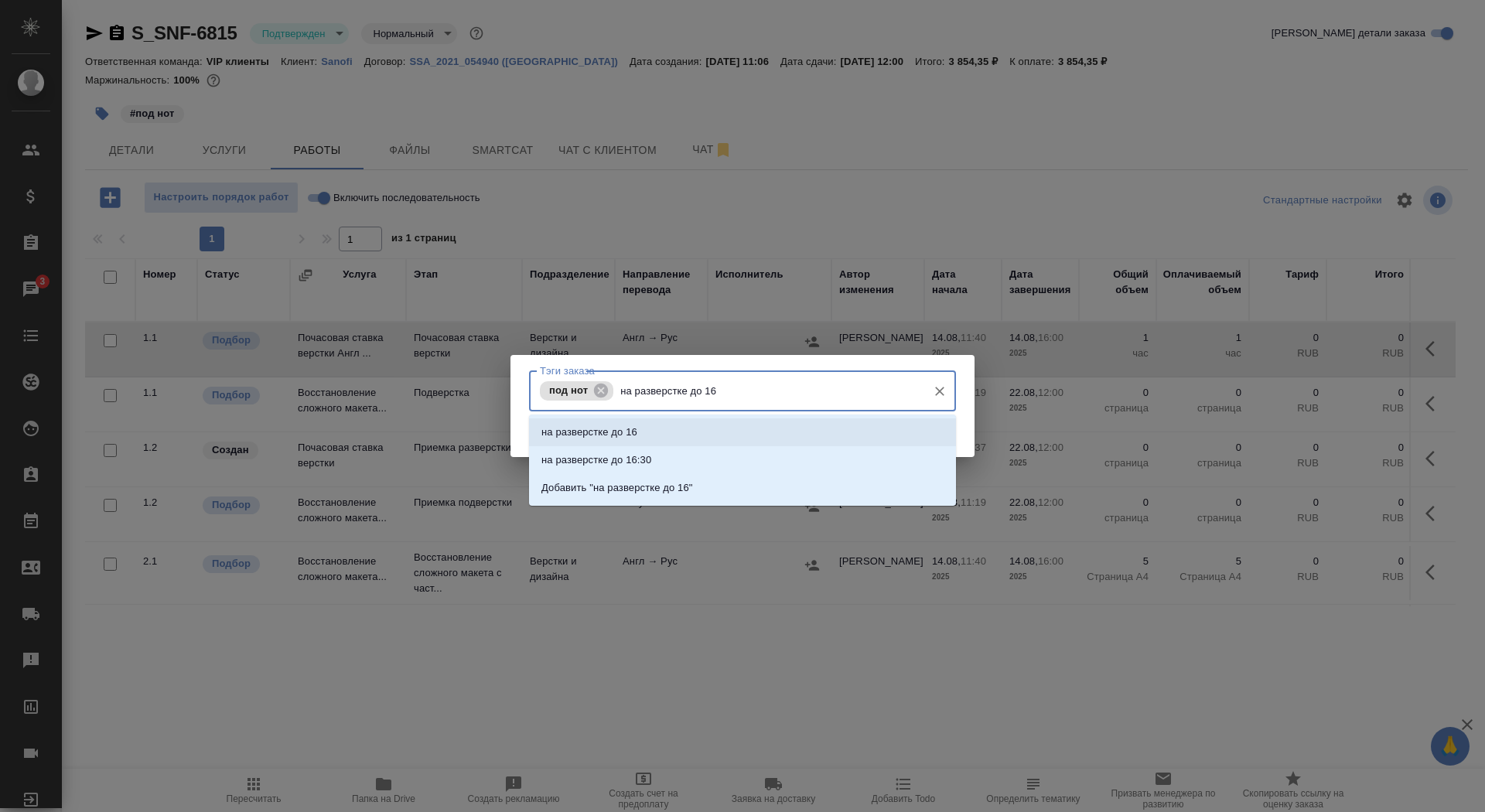
click at [673, 436] on li "на разверстке до 16" at bounding box center [742, 432] width 427 height 28
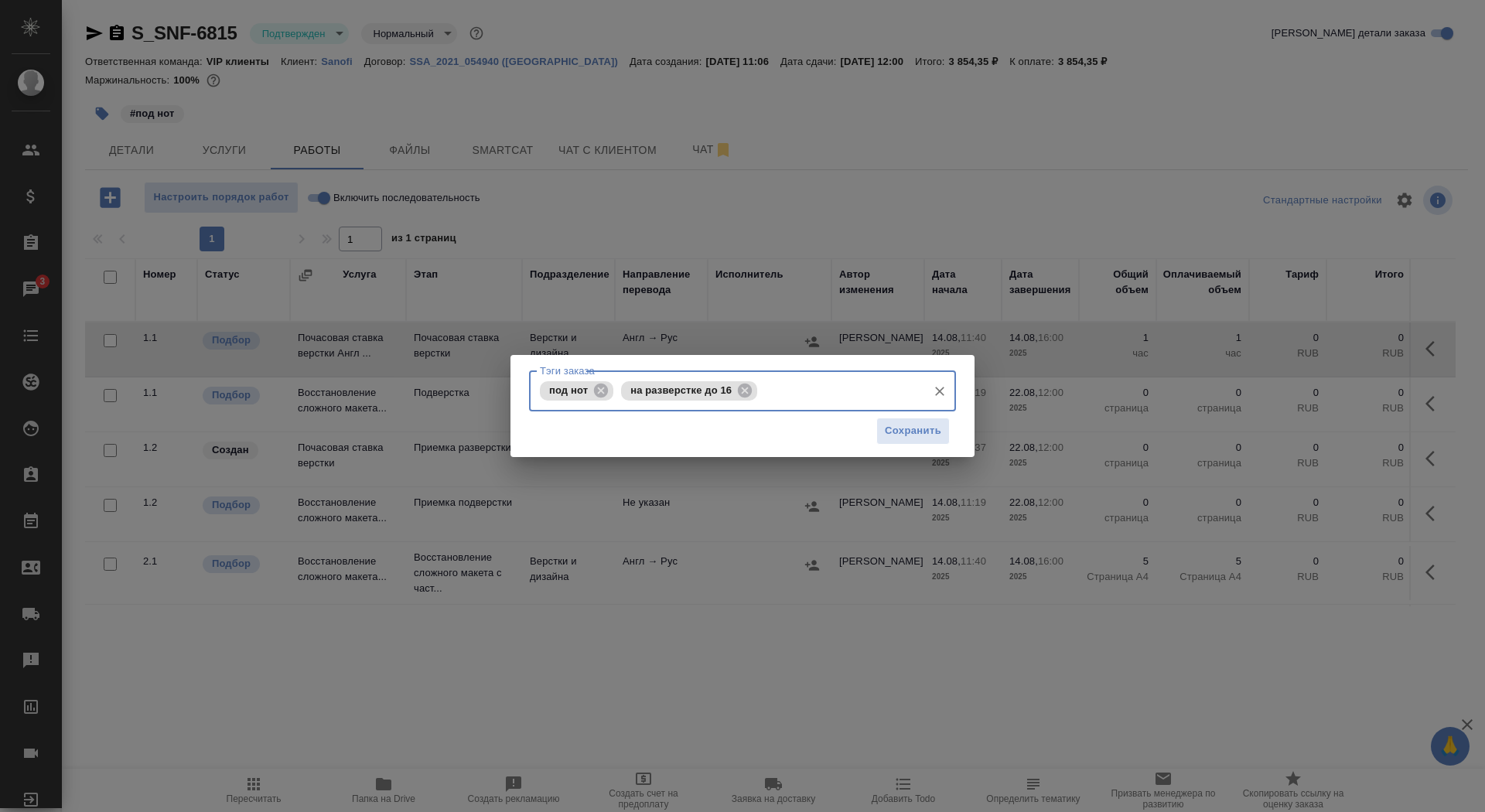
click at [941, 451] on div "Тэги заказа под нот на разверстке до 16 Тэги заказа Сохранить" at bounding box center [742, 405] width 465 height 102
click at [921, 435] on span "Сохранить" at bounding box center [912, 431] width 56 height 18
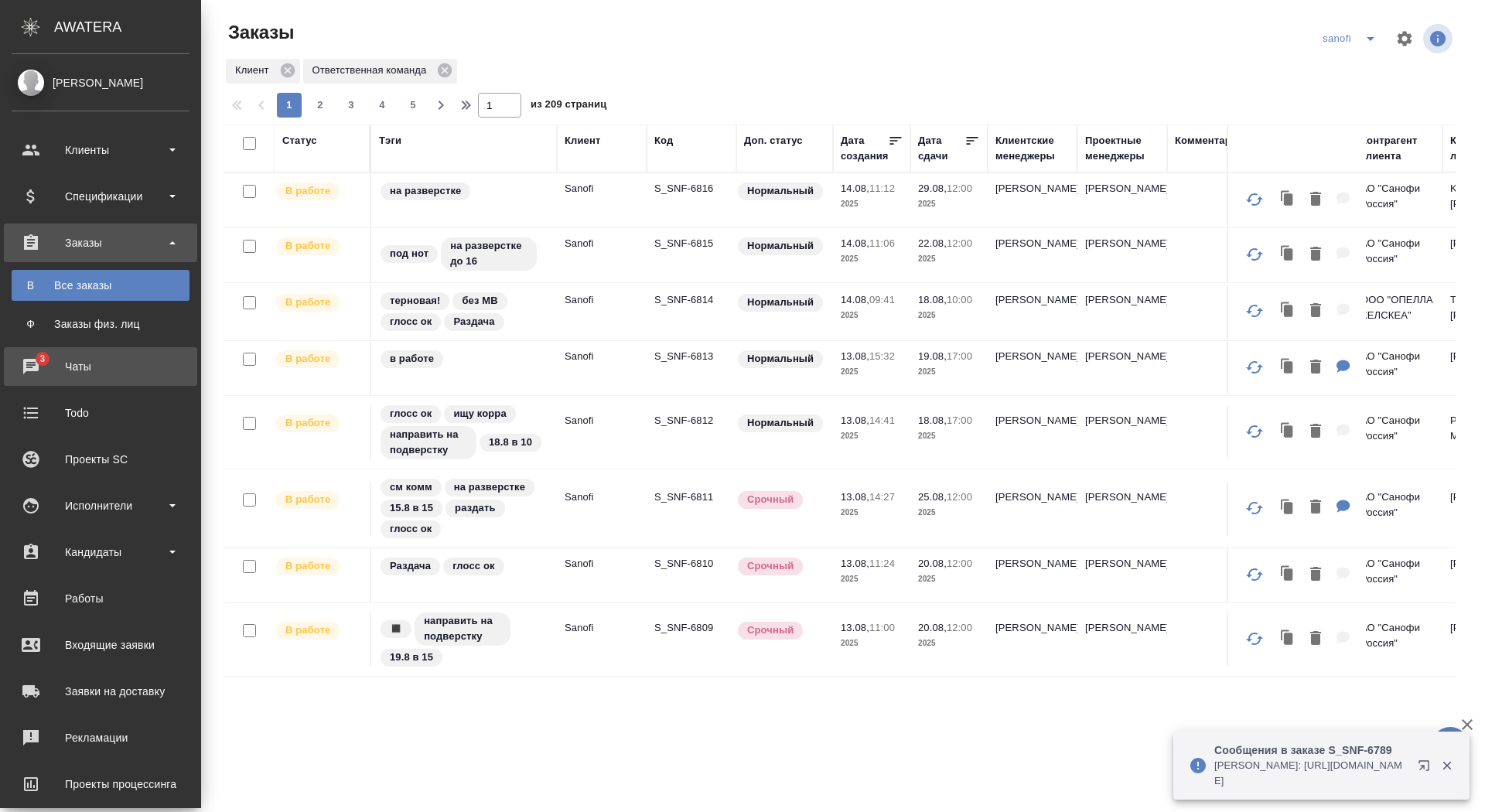
click at [48, 375] on div "Чаты" at bounding box center [101, 365] width 178 height 23
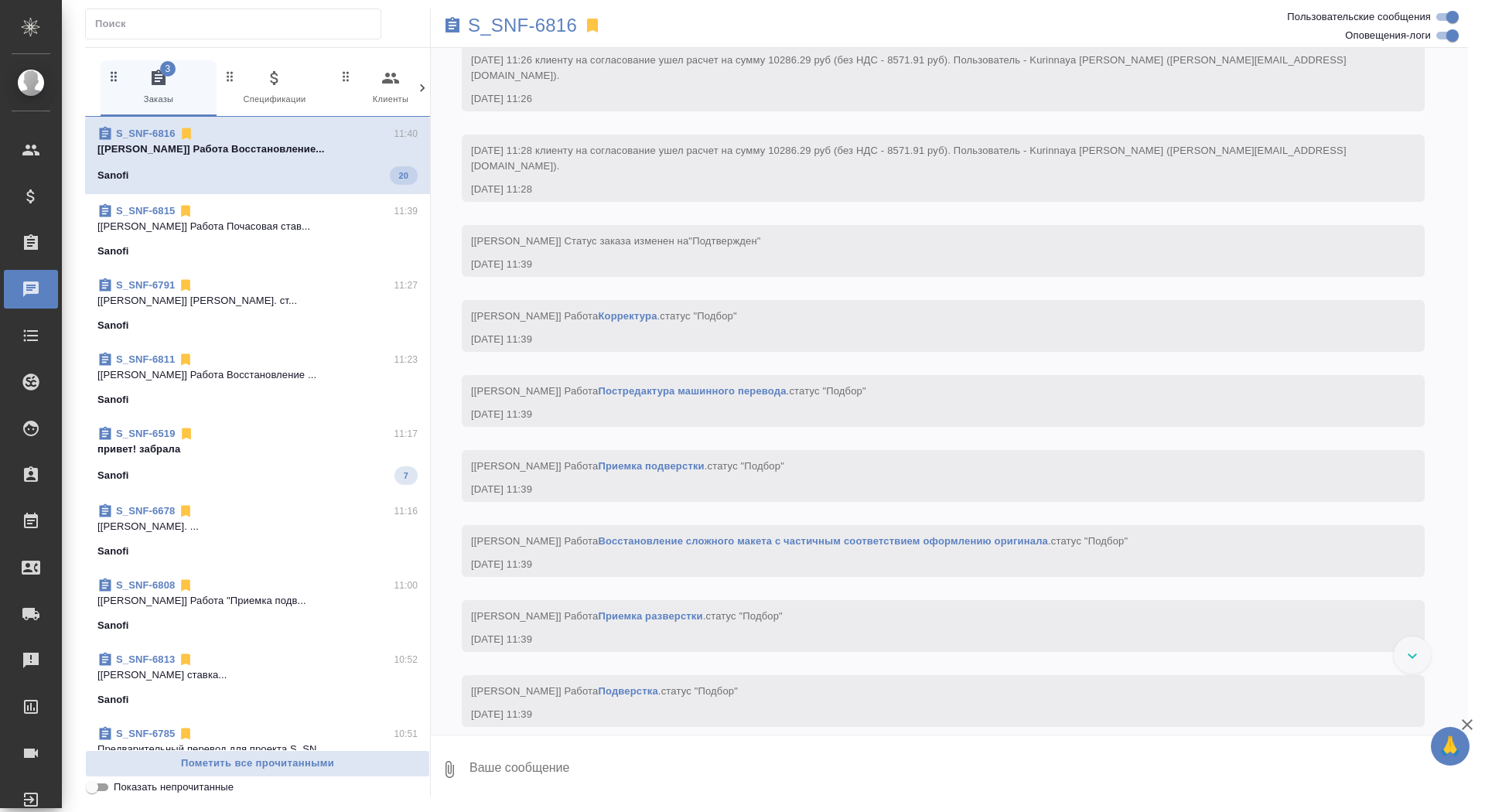
click at [346, 145] on p "[[PERSON_NAME]] Работа Восстановление..." at bounding box center [257, 150] width 320 height 16
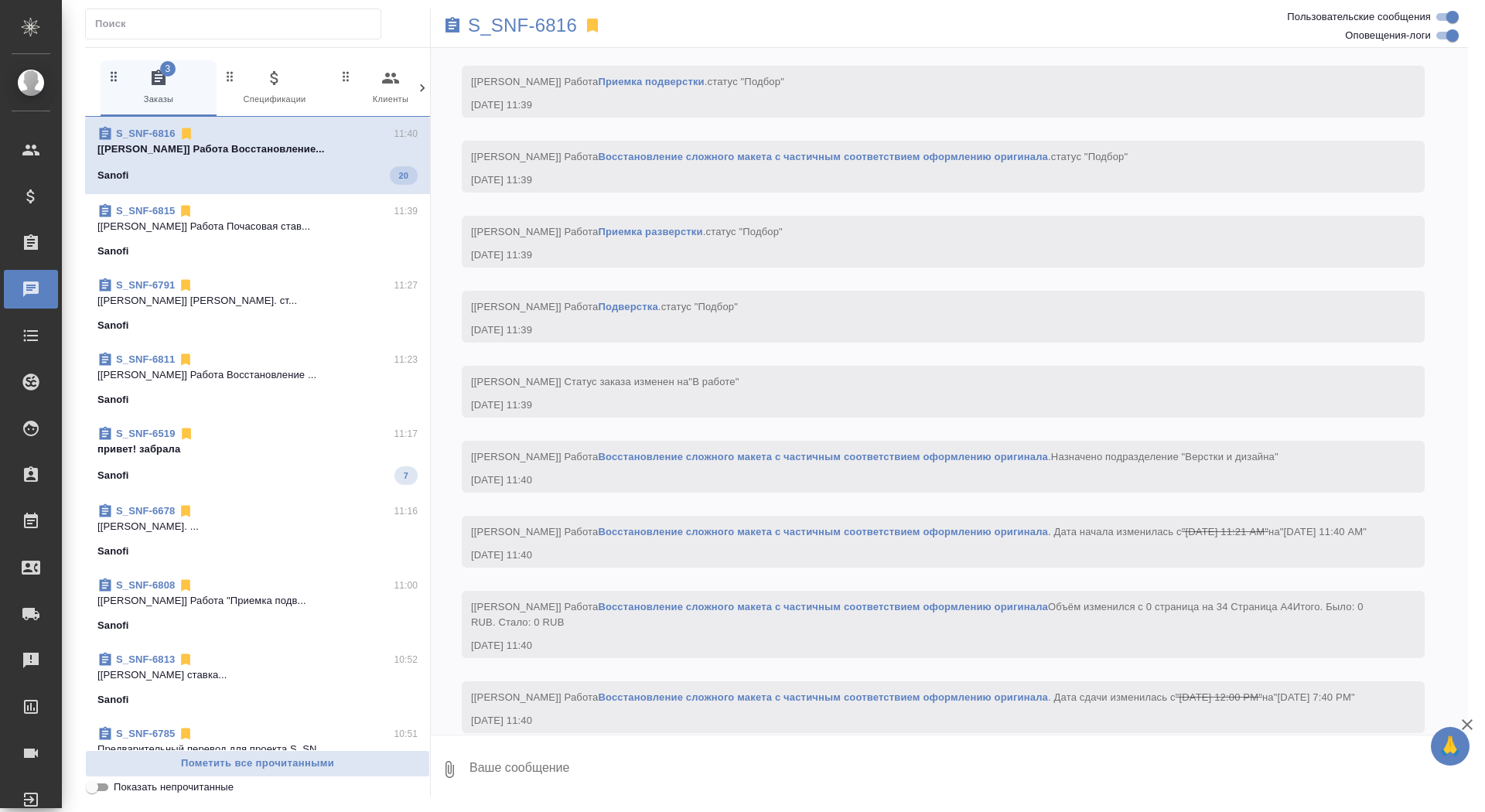
scroll to position [1992, 0]
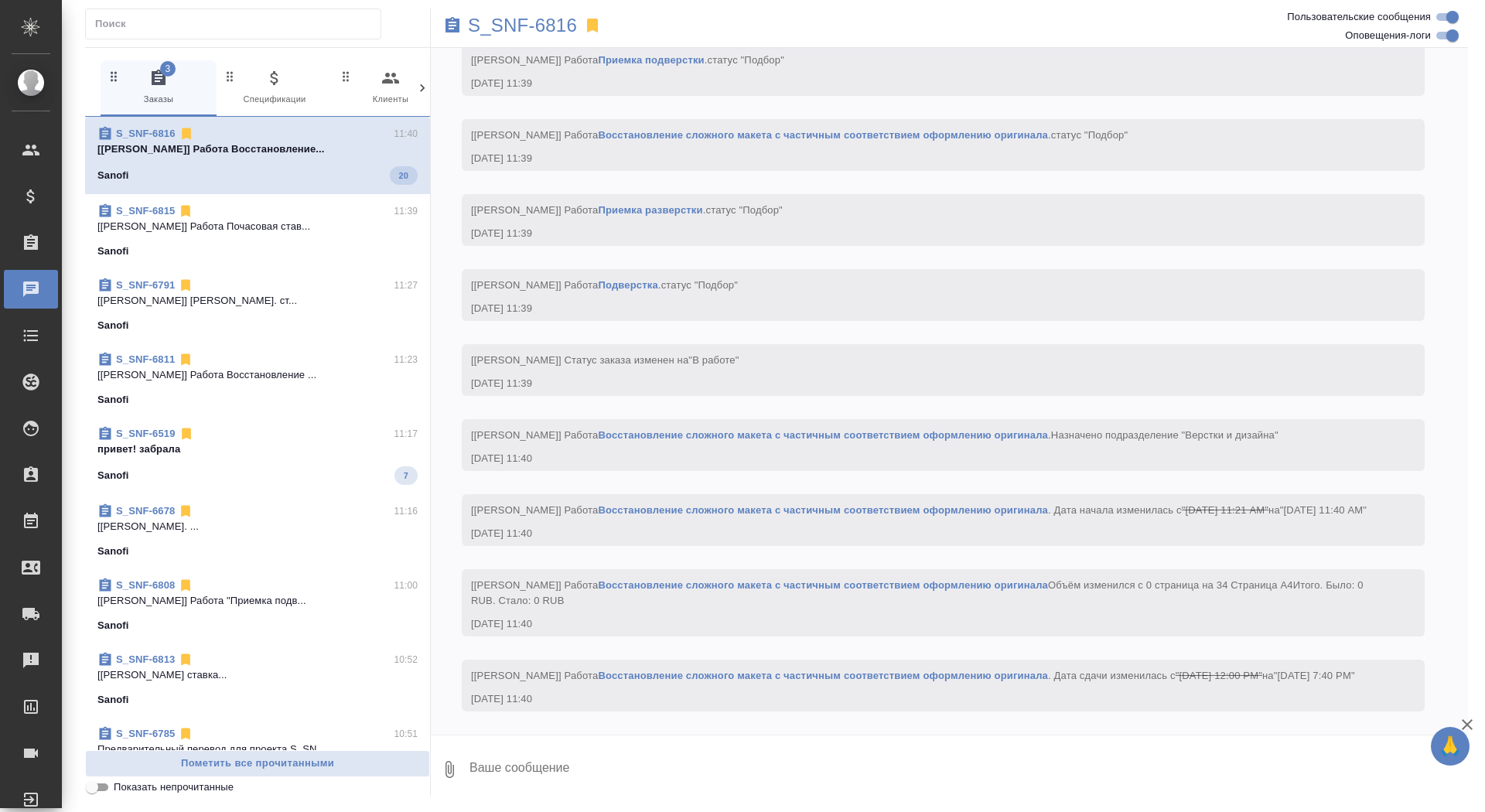
click at [346, 145] on p "[[PERSON_NAME]] Работа Восстановление..." at bounding box center [257, 150] width 320 height 16
click at [334, 441] on p "привет! забрала" at bounding box center [257, 447] width 320 height 16
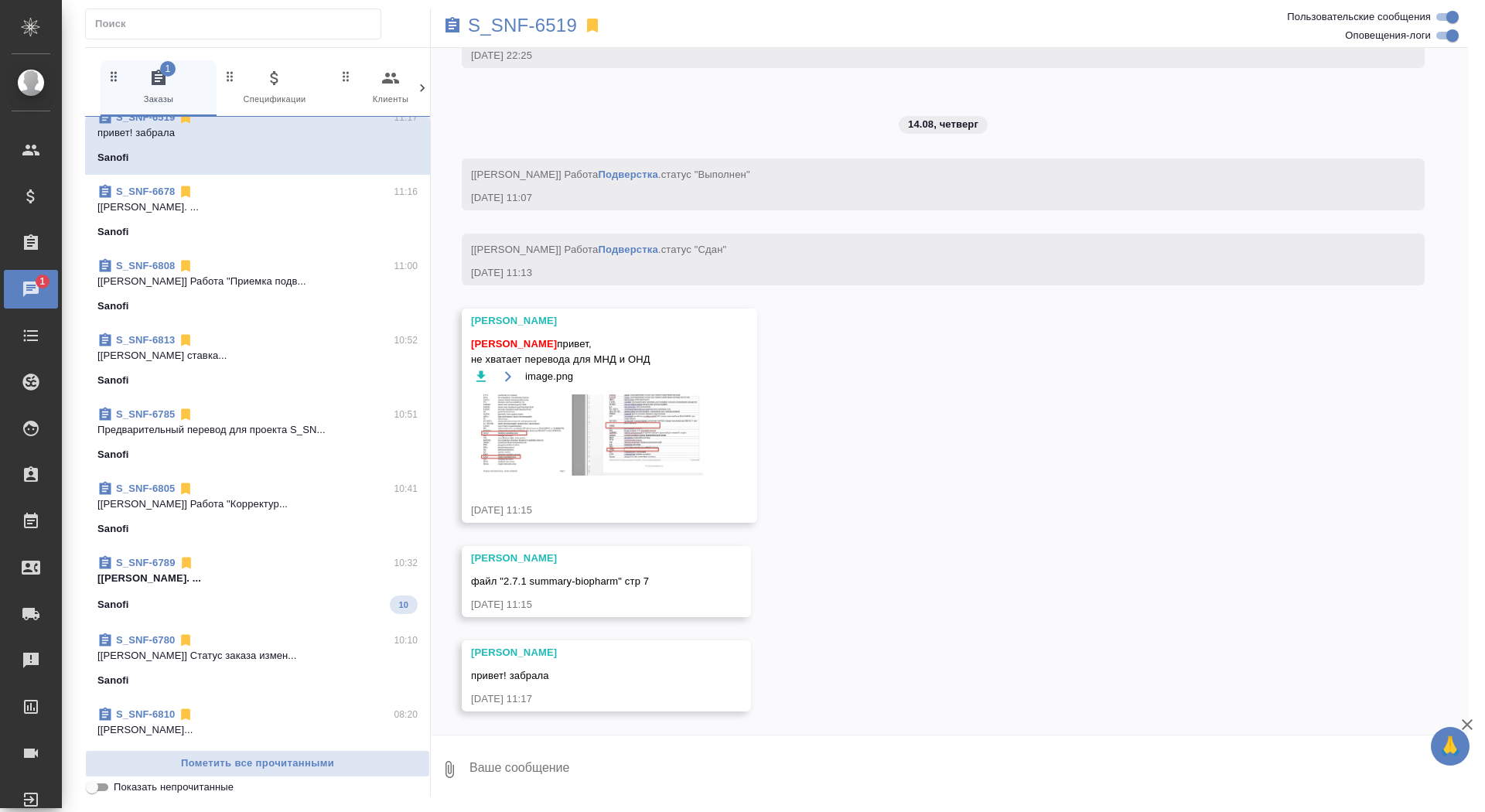
scroll to position [320, 0]
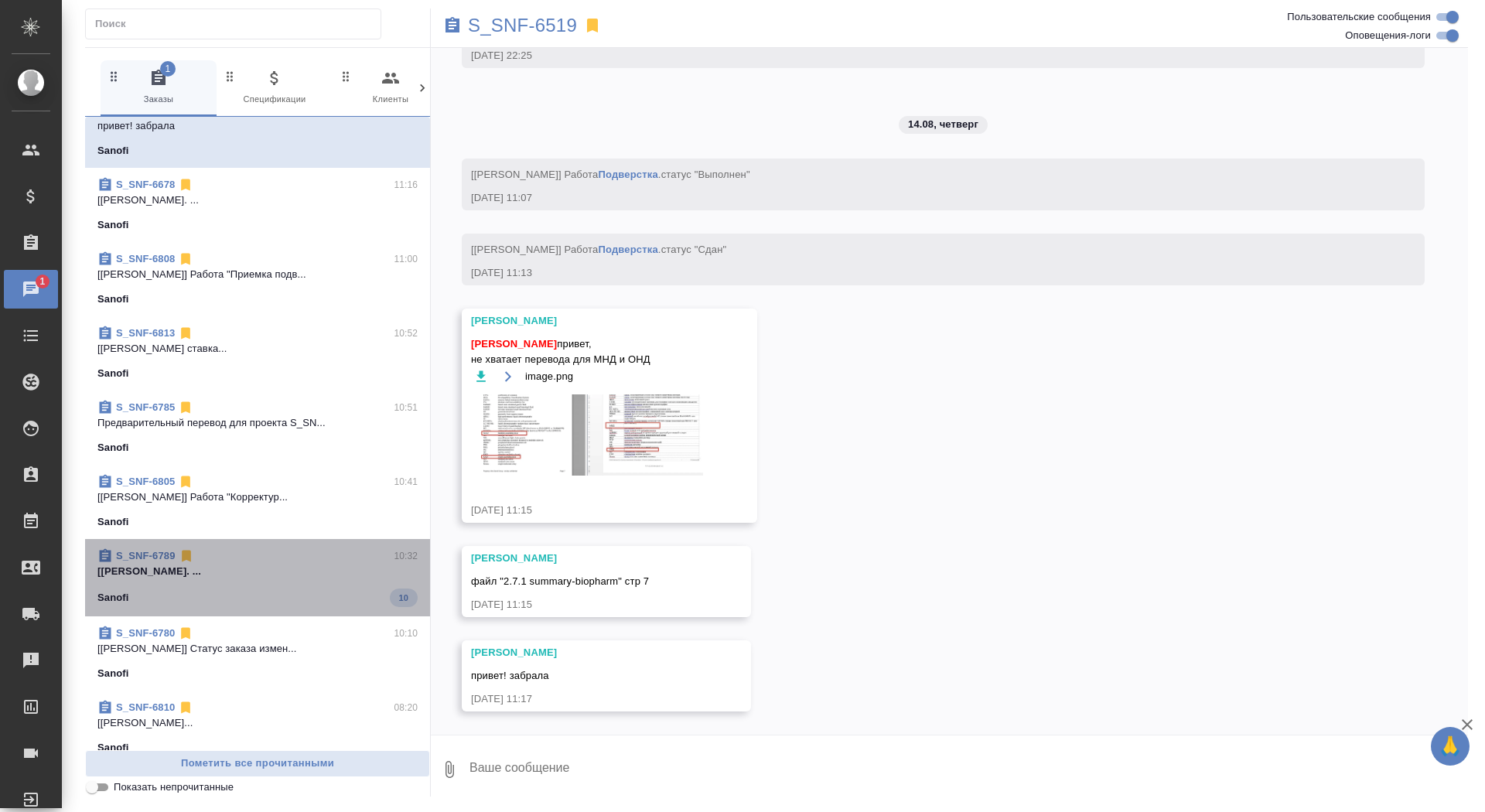
click at [330, 591] on div "Sanofi 10" at bounding box center [257, 597] width 320 height 19
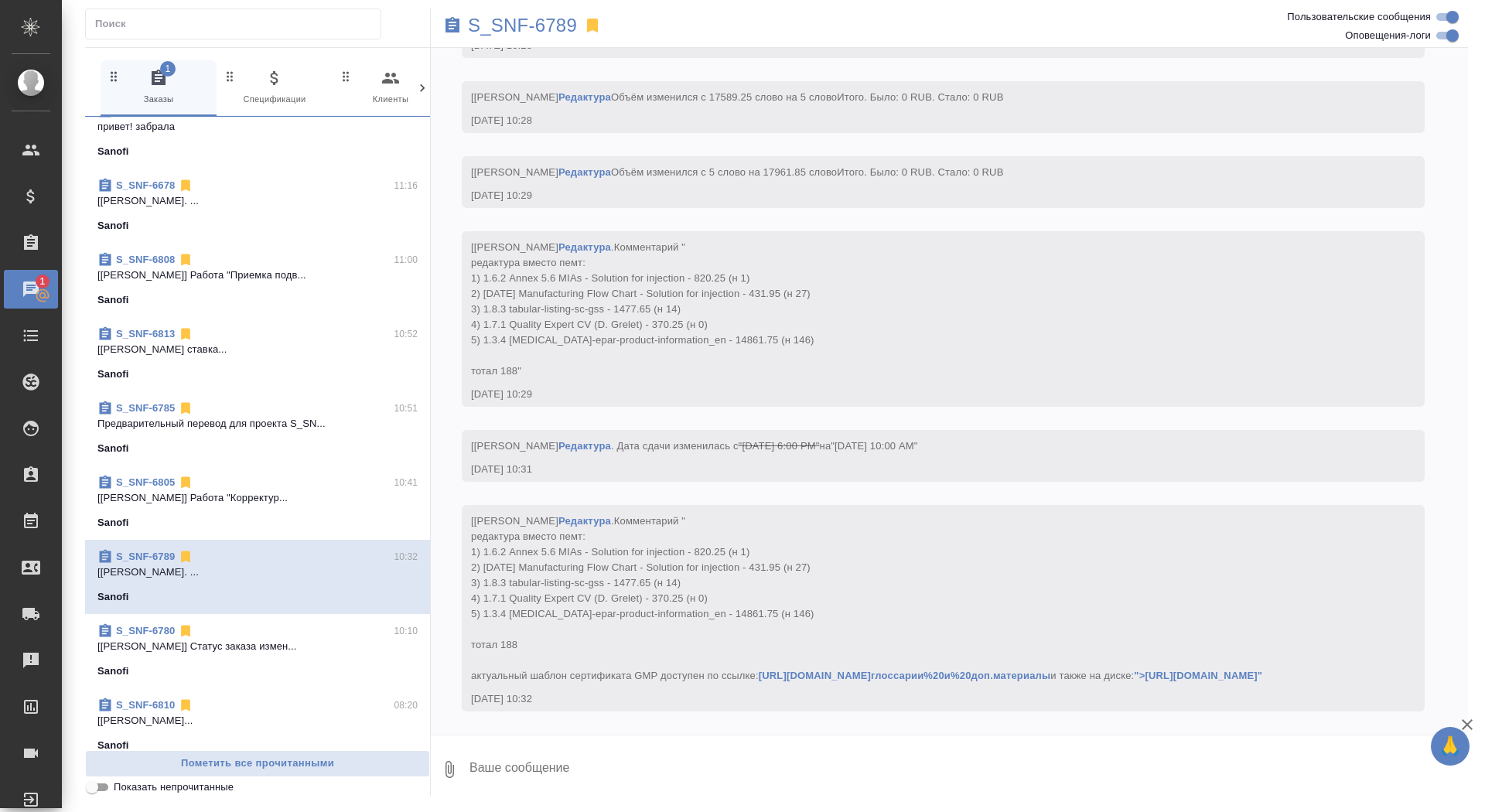
scroll to position [0, 0]
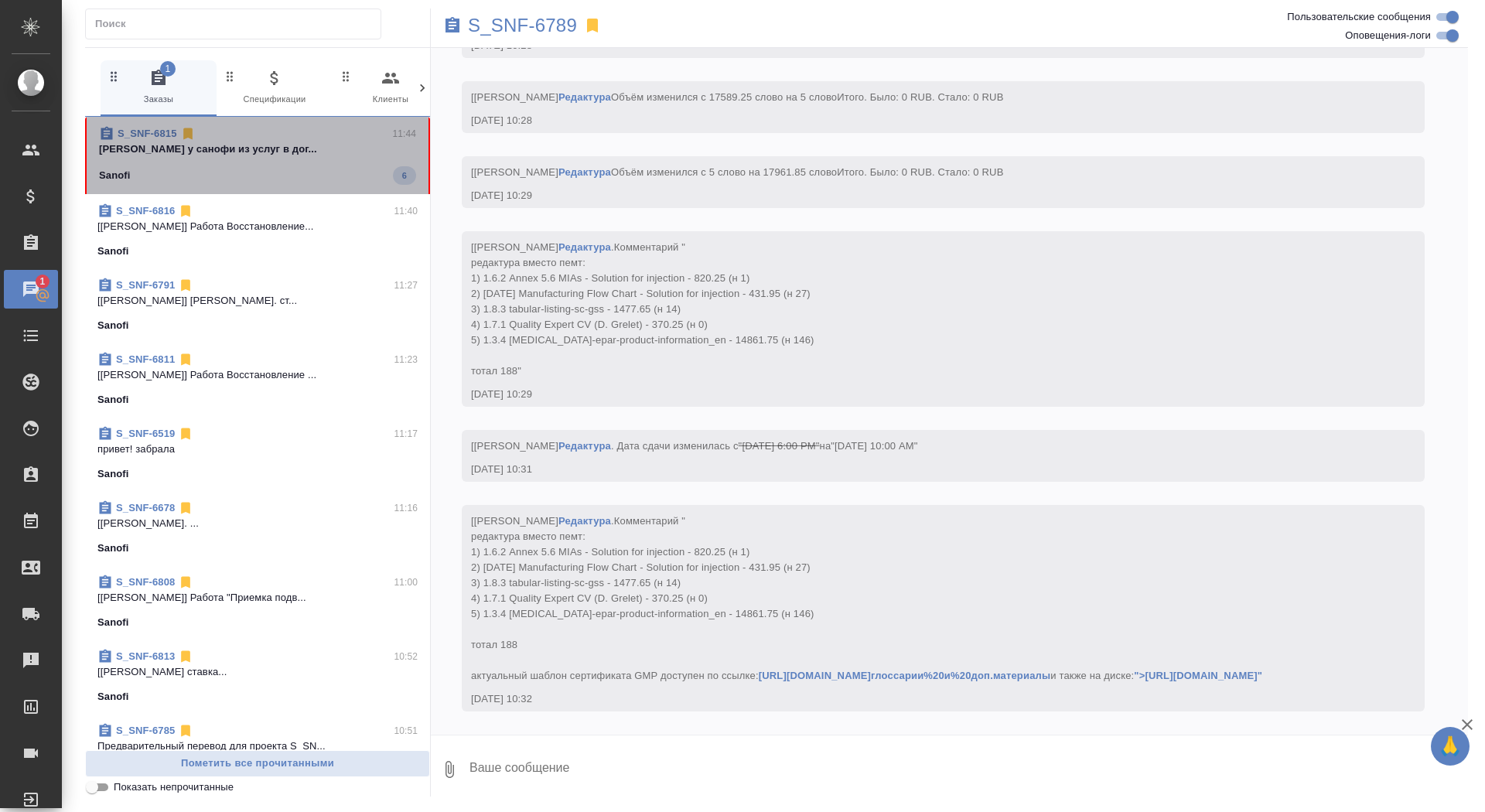
click at [289, 150] on p "[PERSON_NAME] у санофи из услуг в дог..." at bounding box center [258, 150] width 317 height 16
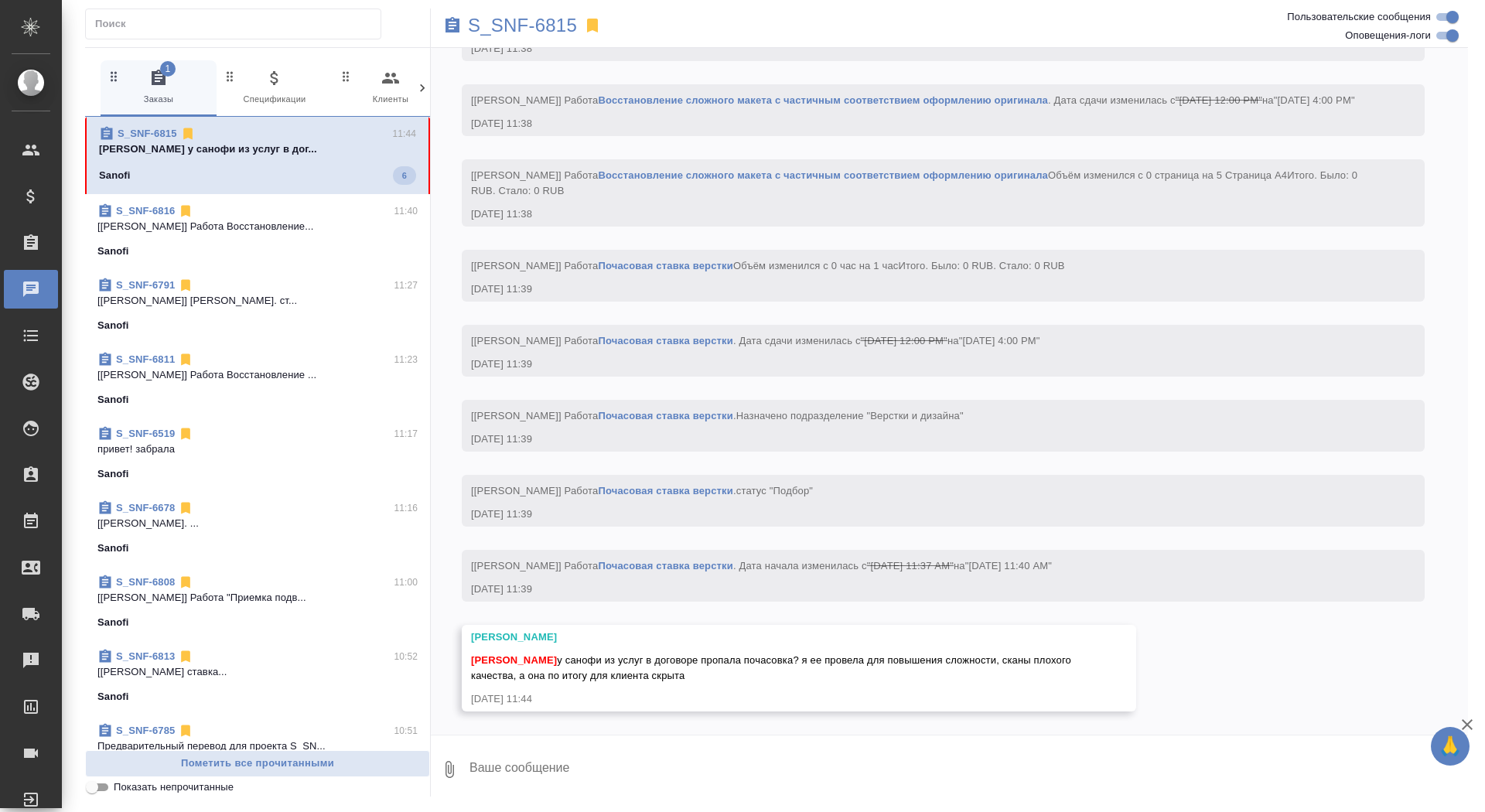
scroll to position [2192, 0]
click at [531, 766] on textarea at bounding box center [968, 768] width 1001 height 52
type textarea "д"
type textarea "а ее никогда не было в договоре, Саш"
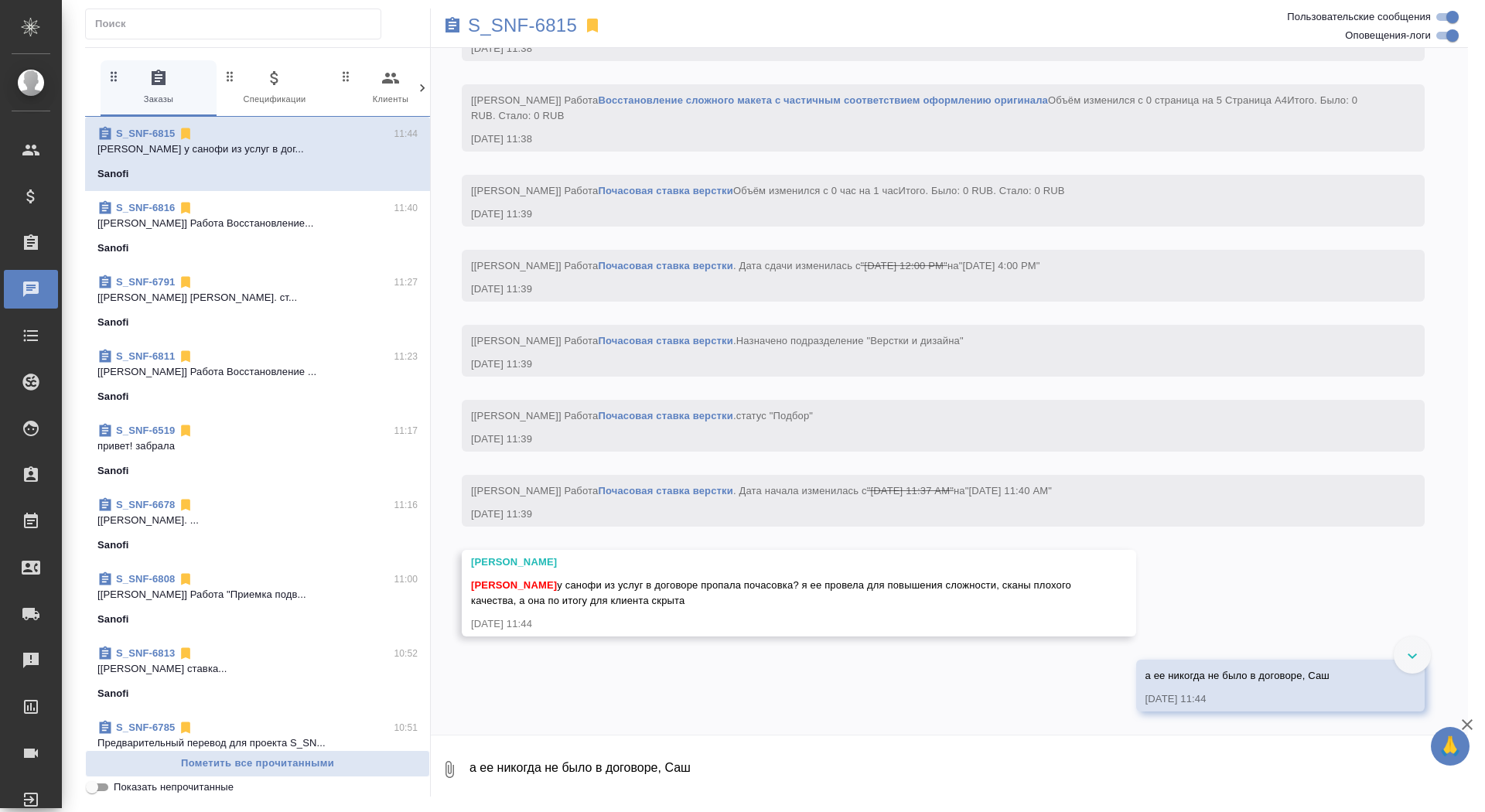
scroll to position [2267, 0]
type textarea "я всегда ее зашиваю в услуги верстки или в перевод"
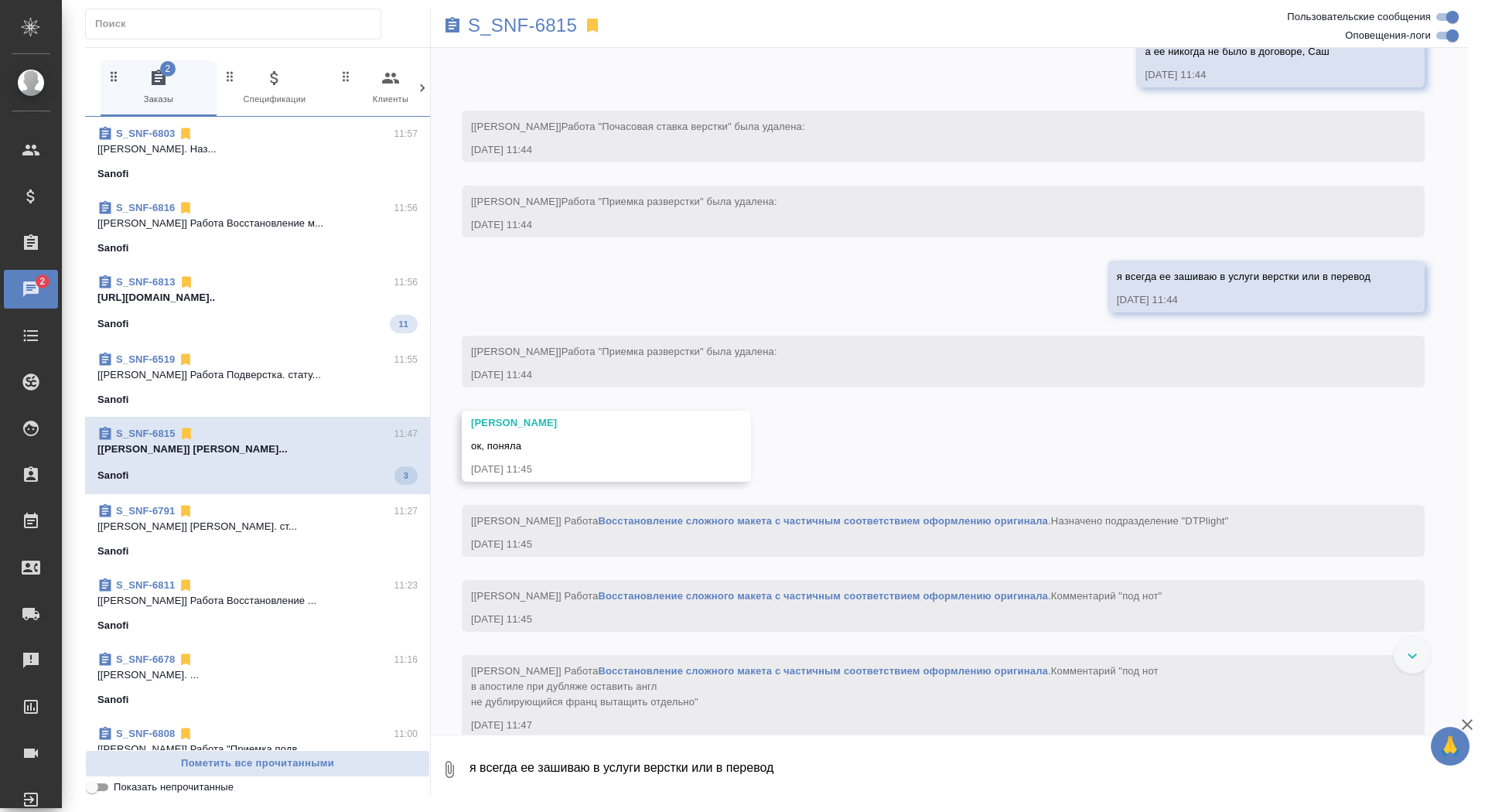
scroll to position [2917, 0]
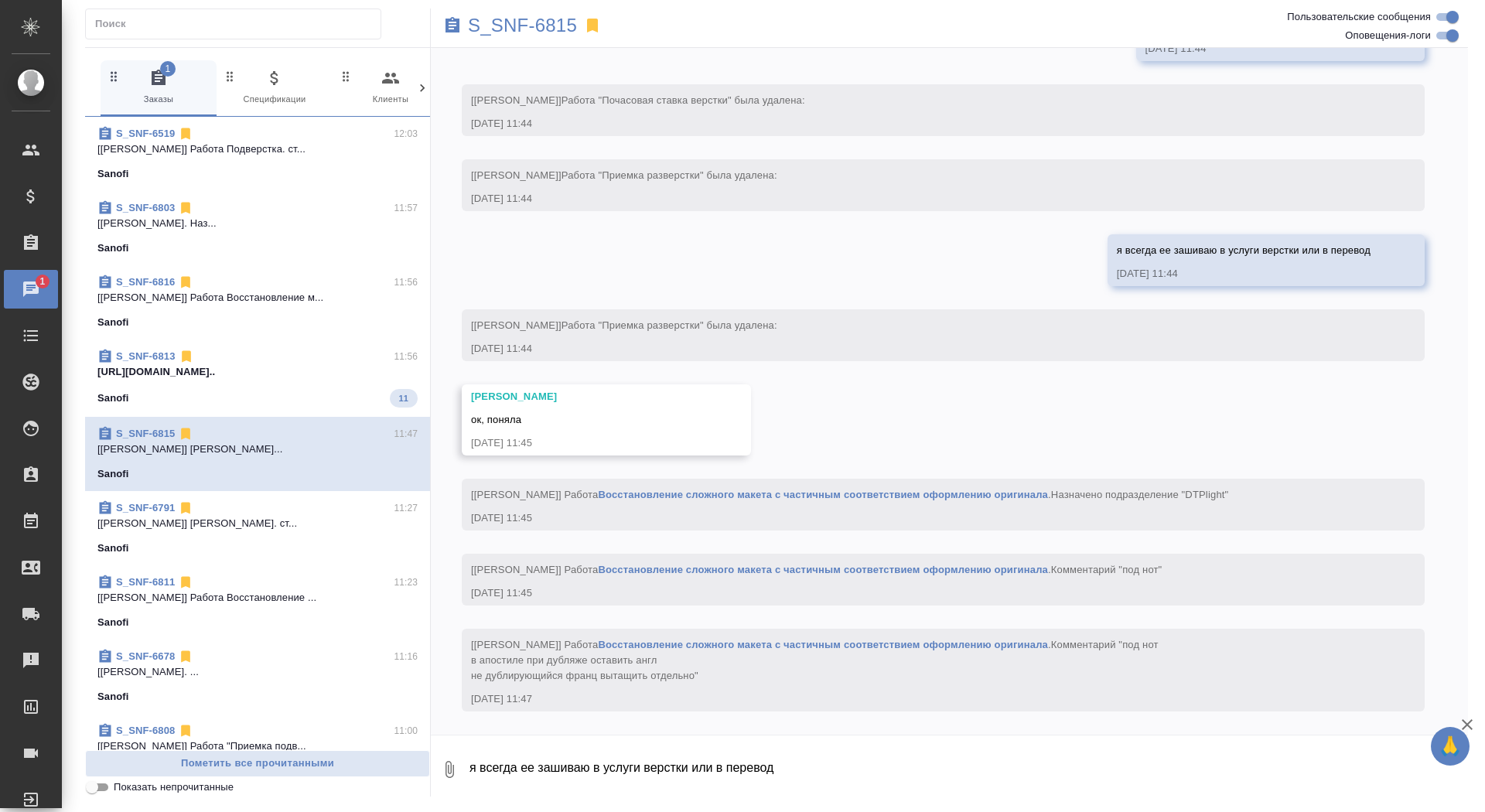
click at [235, 380] on span "S_SNF-6813 11:56 [URL][DOMAIN_NAME].. Sanofi 11" at bounding box center [257, 377] width 320 height 58
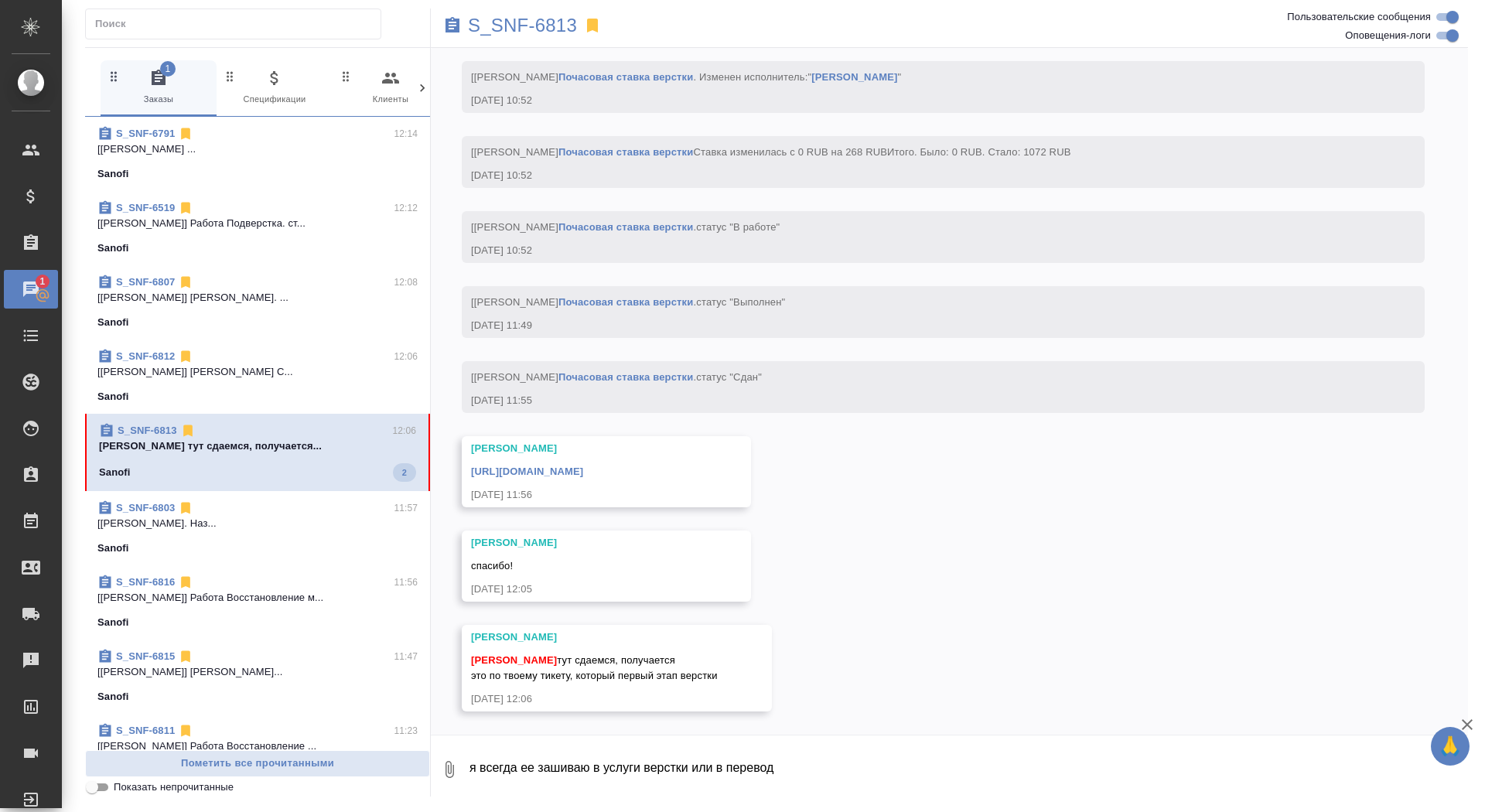
scroll to position [4521, 0]
click at [672, 783] on textarea "я всегда ее зашиваю в услуги верстки или в перевод" at bounding box center [968, 768] width 1001 height 52
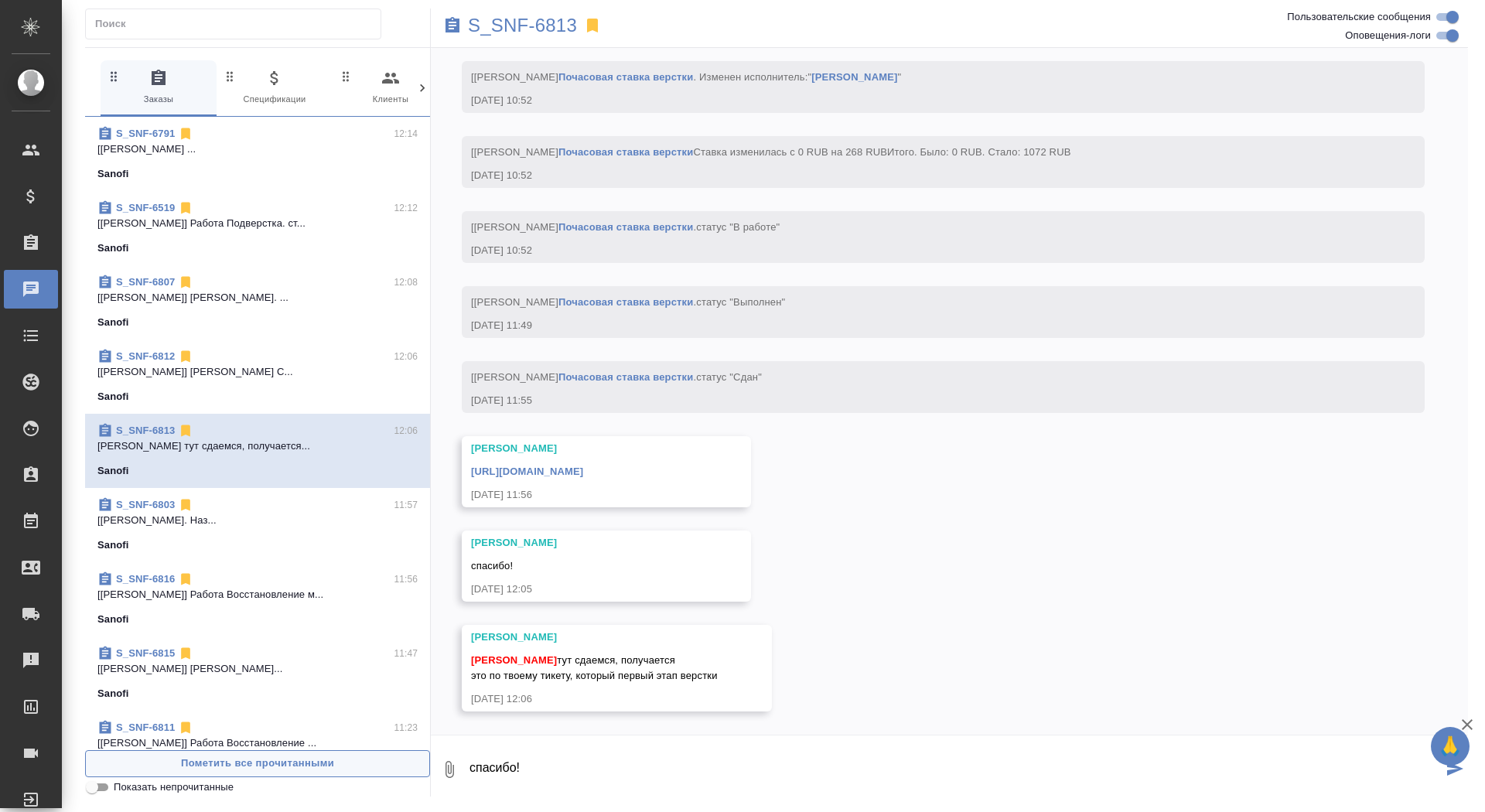
drag, startPoint x: 587, startPoint y: 763, endPoint x: 297, endPoint y: 755, distance: 290.1
click at [297, 757] on div "0 Заказы 0 Спецификации 0 Клиенты 0 Входящие 0 Тендеры 0 Исполнители 0 Подбор и…" at bounding box center [777, 422] width 1383 height 750
type textarea "Валечка, коллеги, нам нужен этап пре-пресс"
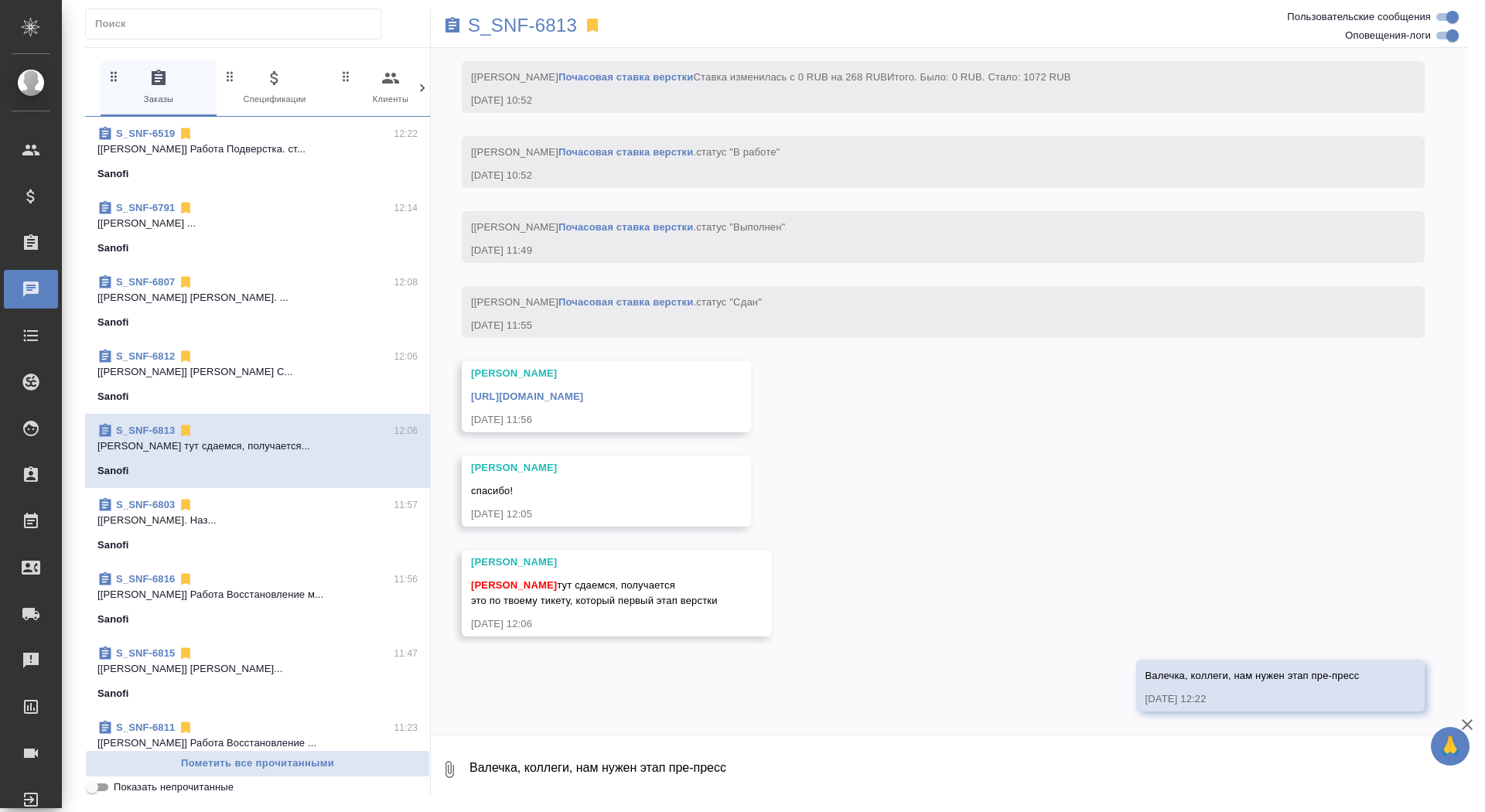
scroll to position [4597, 0]
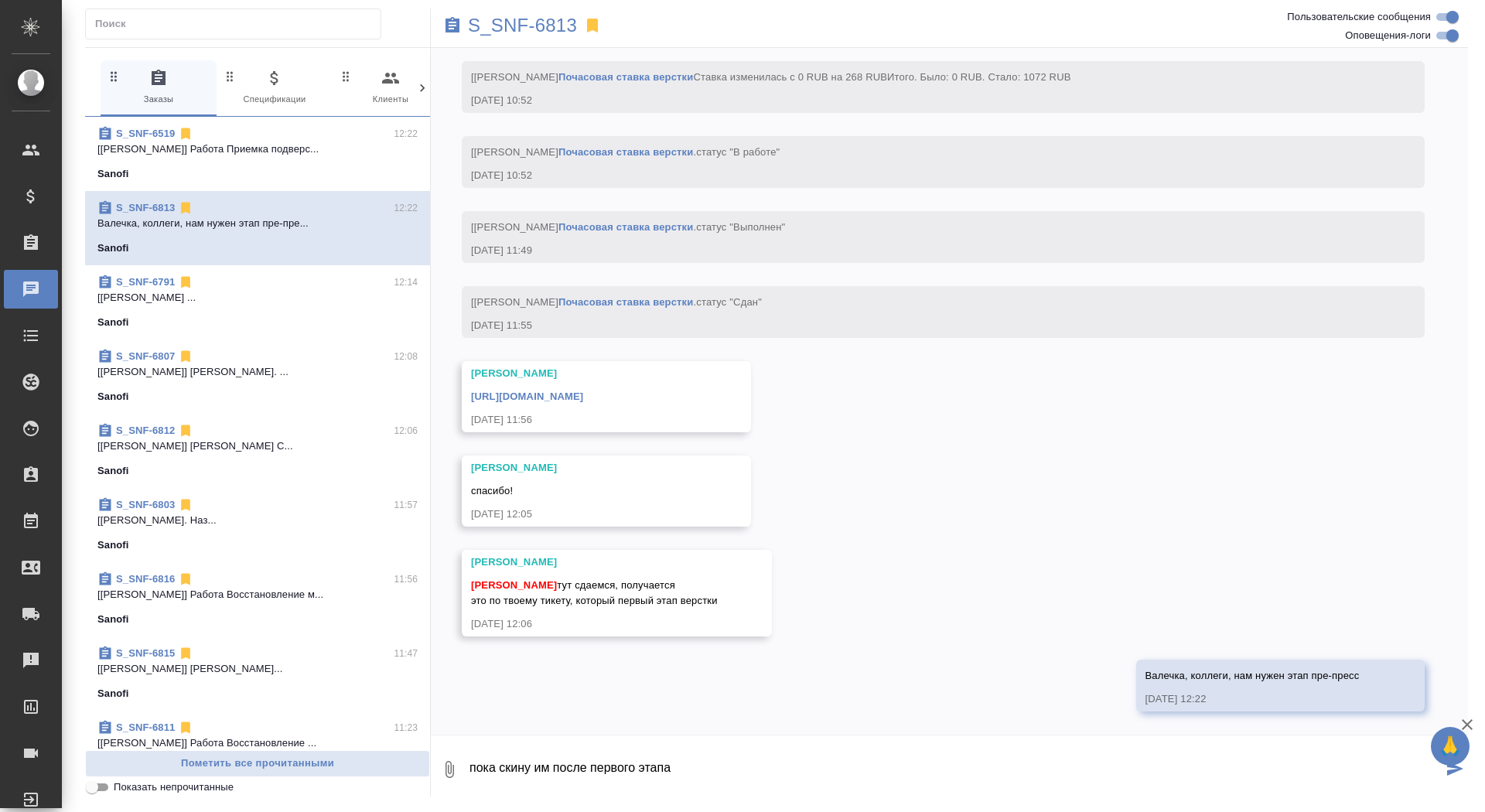
type textarea "пока скину им после первого этапа"
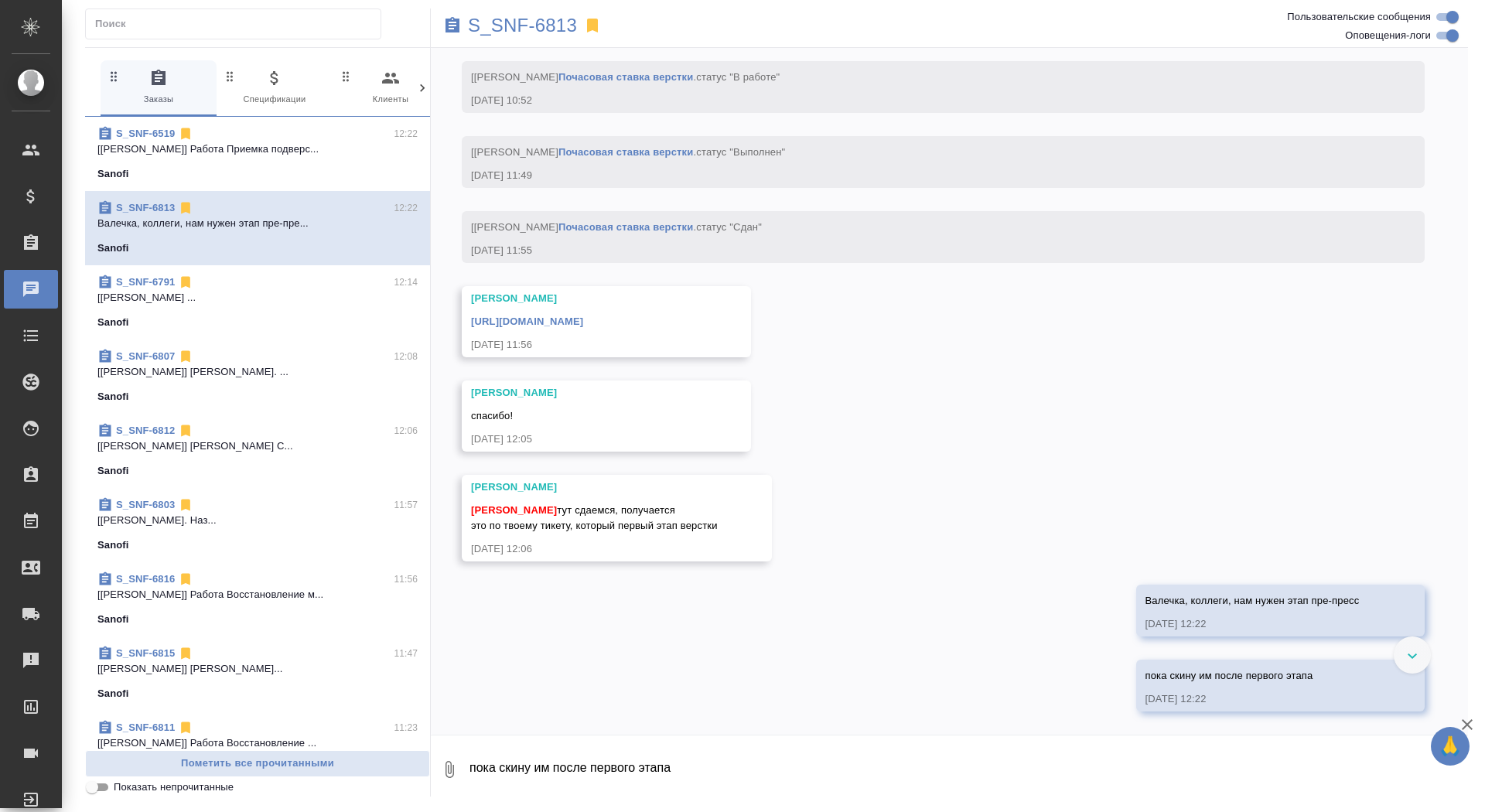
scroll to position [4672, 0]
click at [583, 317] on link "[URL][DOMAIN_NAME]" at bounding box center [527, 322] width 112 height 12
click at [535, 18] on p "S_SNF-6813" at bounding box center [522, 26] width 109 height 16
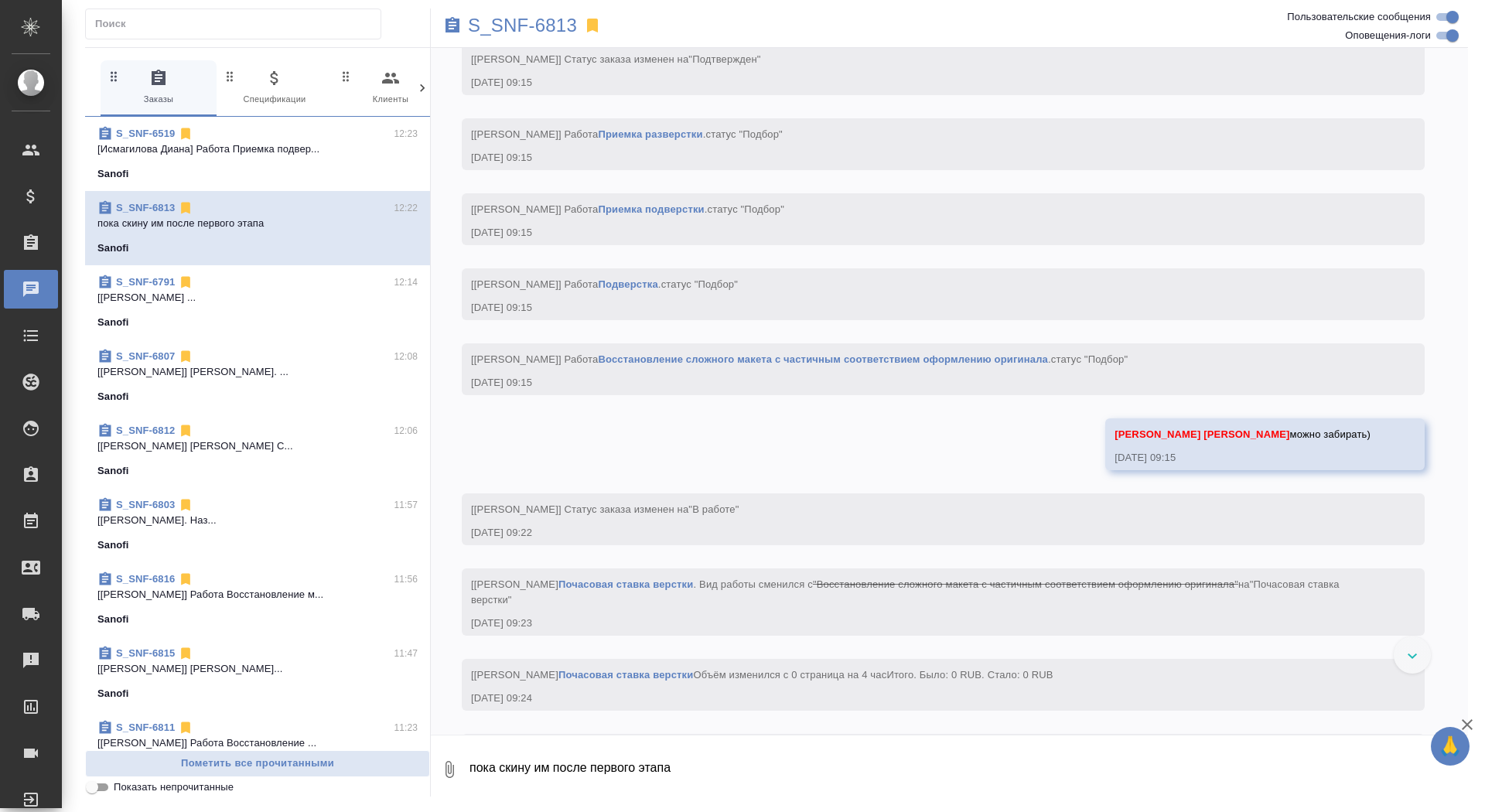
scroll to position [2485, 0]
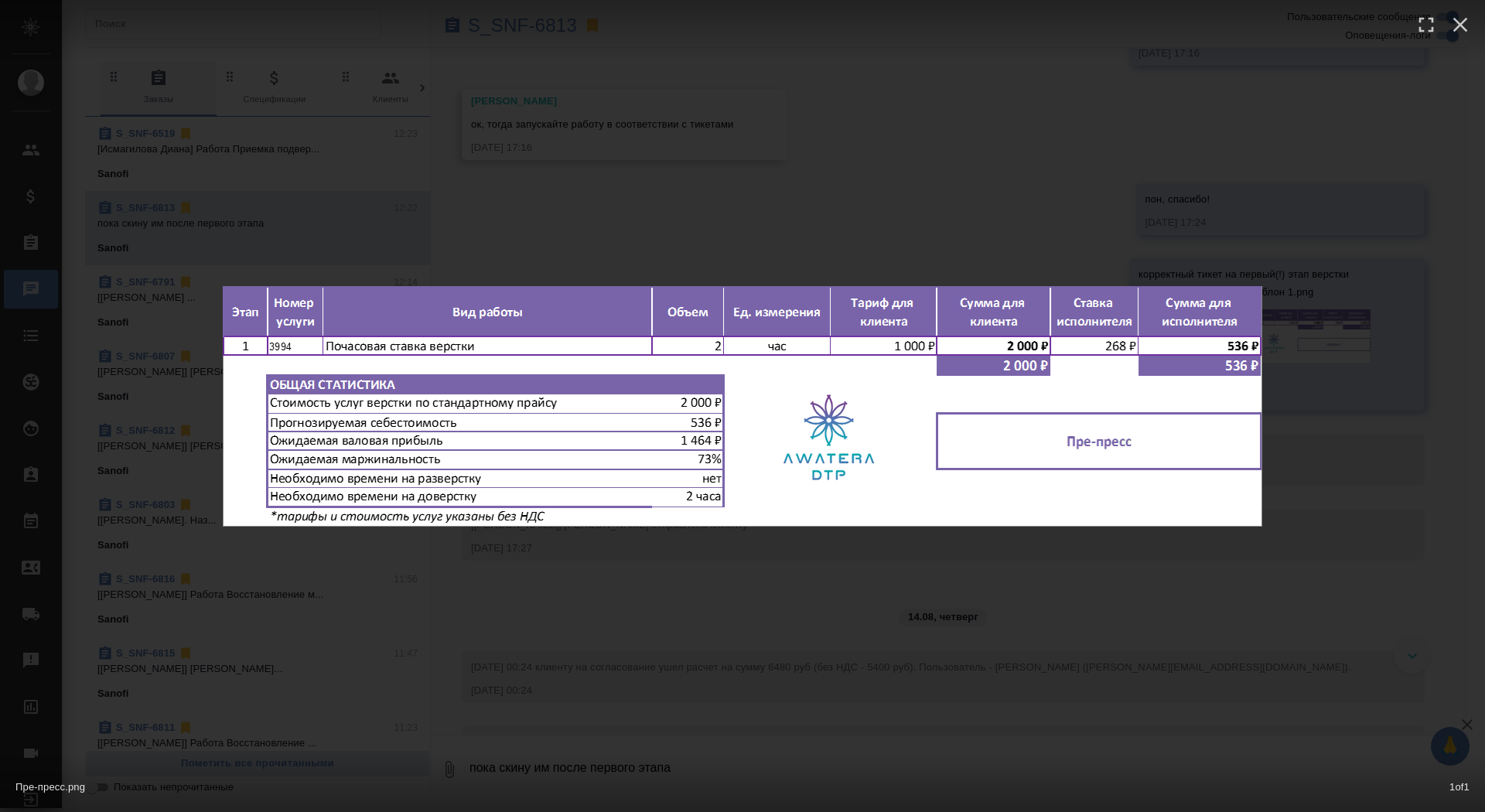
click at [1185, 122] on div "Пре-пресс.png 1 of 1" at bounding box center [742, 406] width 1485 height 812
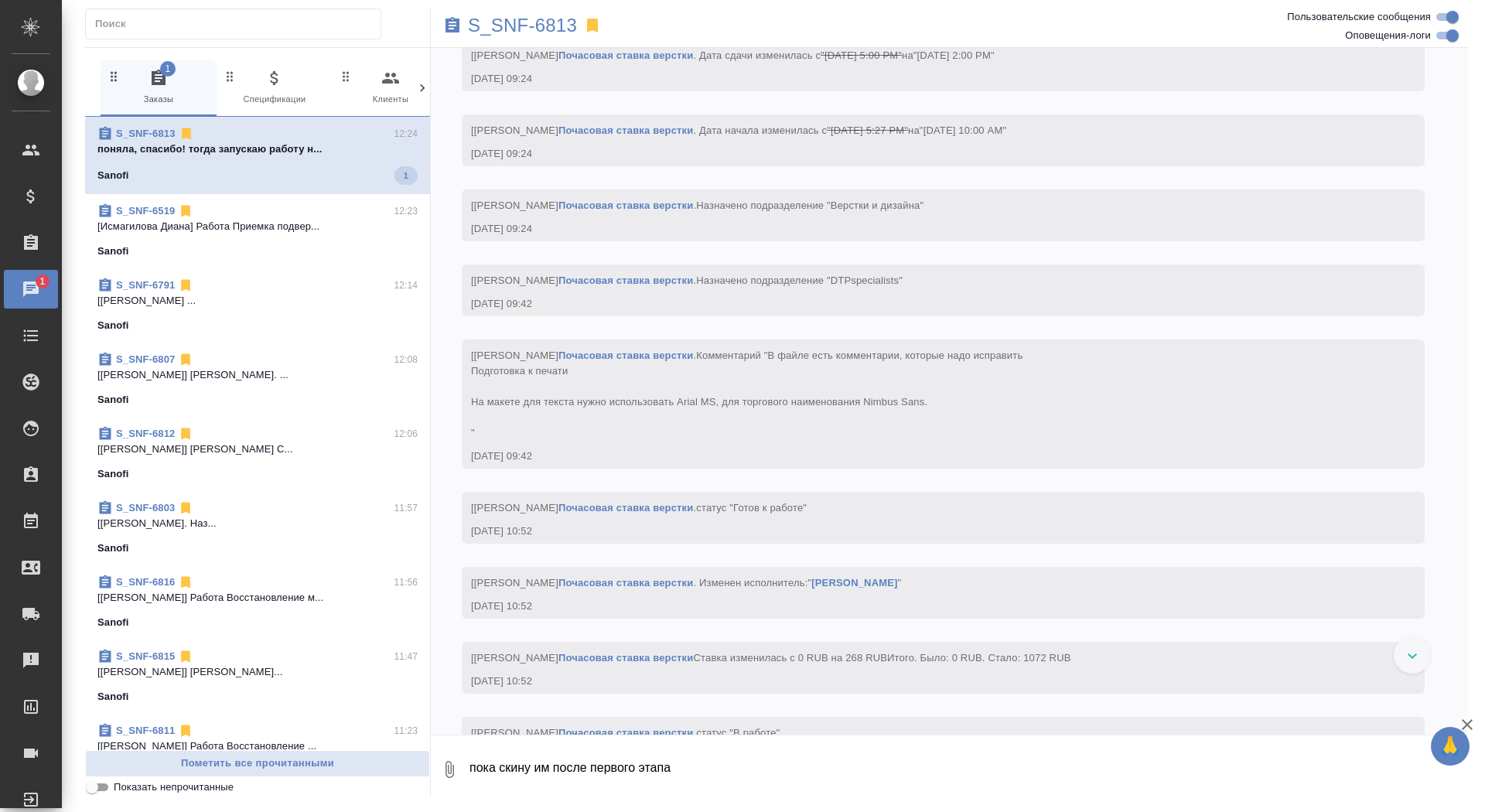
scroll to position [4766, 0]
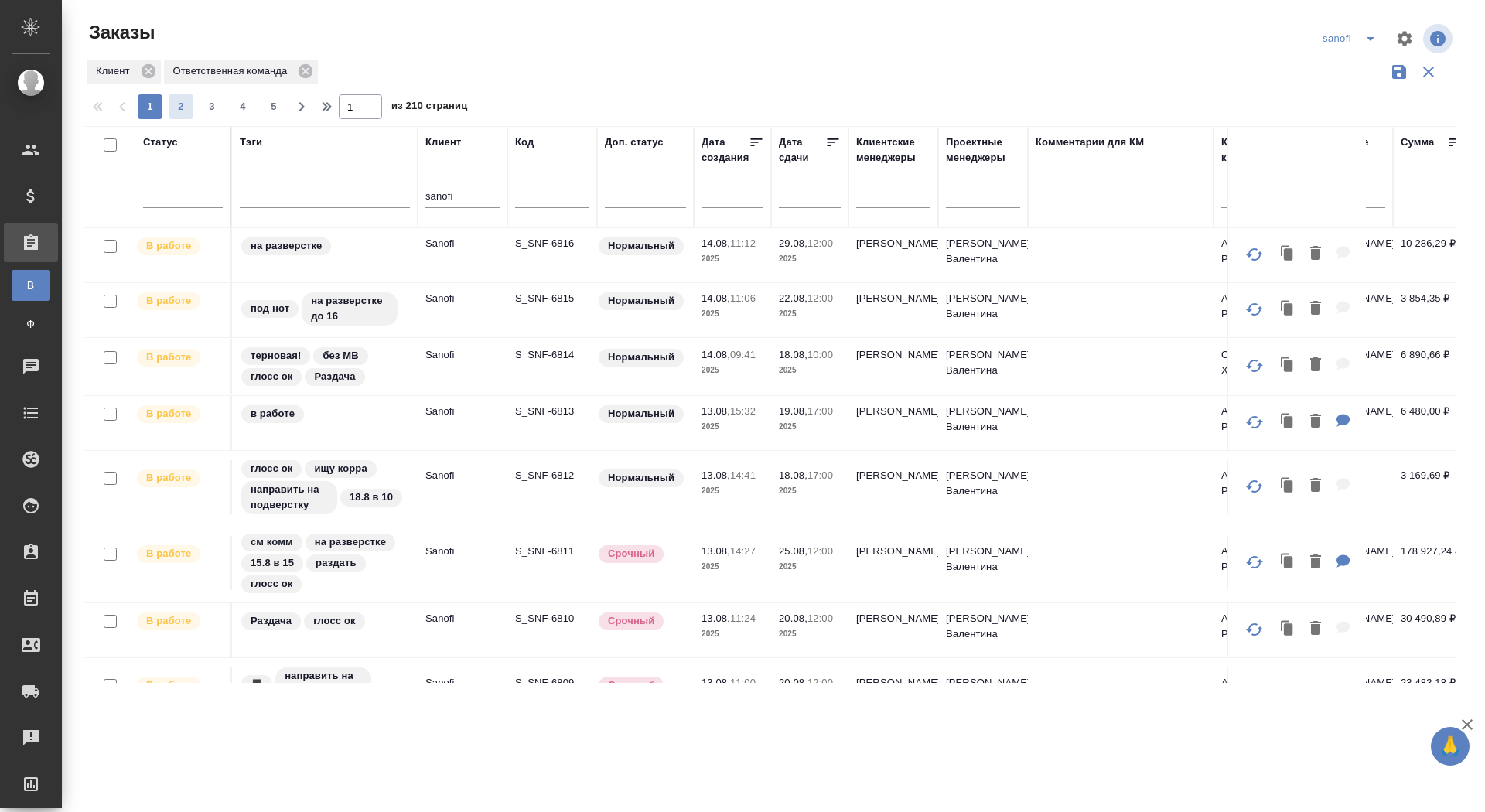
scroll to position [1156, 0]
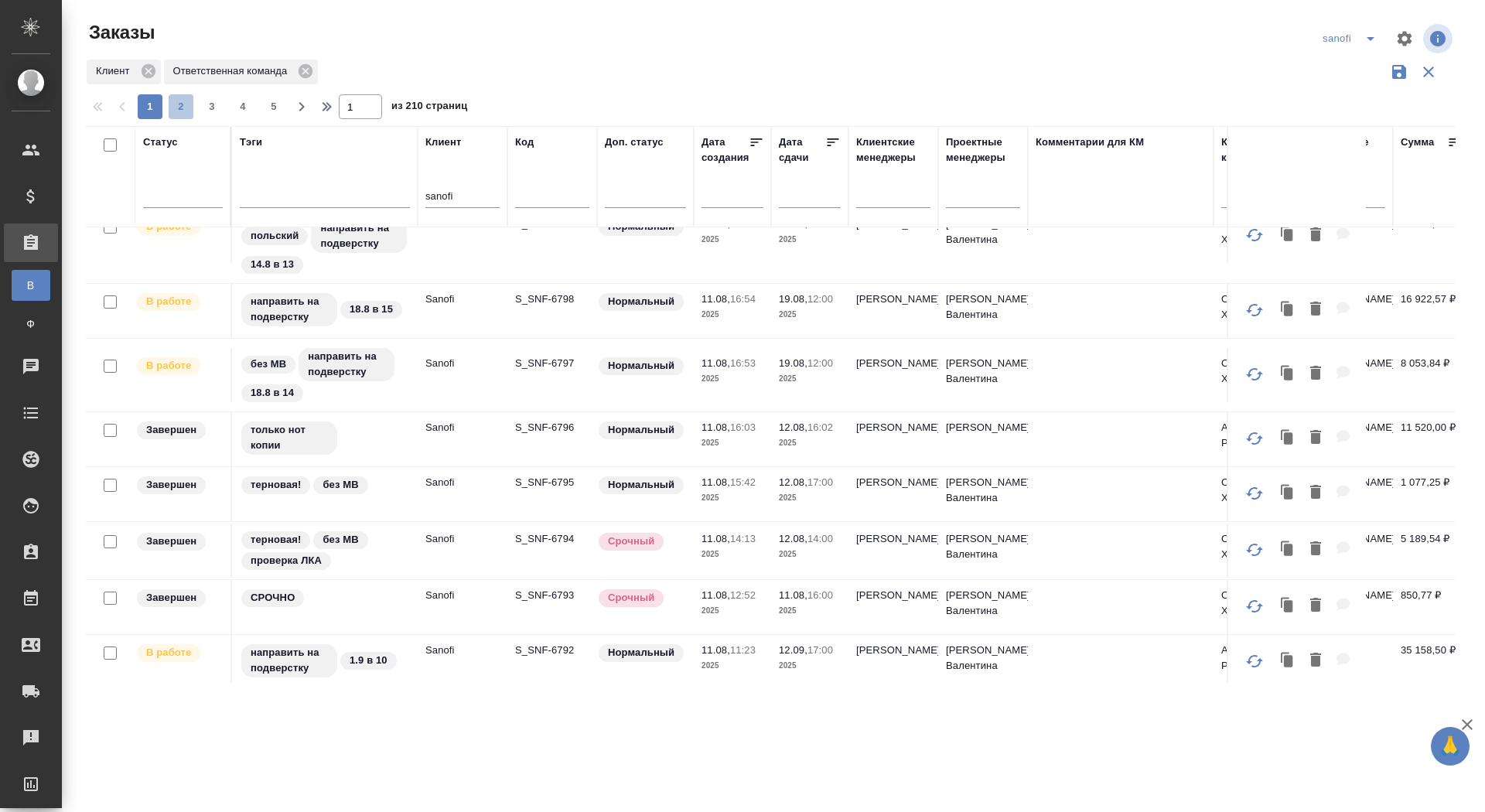
click at [182, 107] on span "2" at bounding box center [180, 107] width 25 height 16
type input "2"
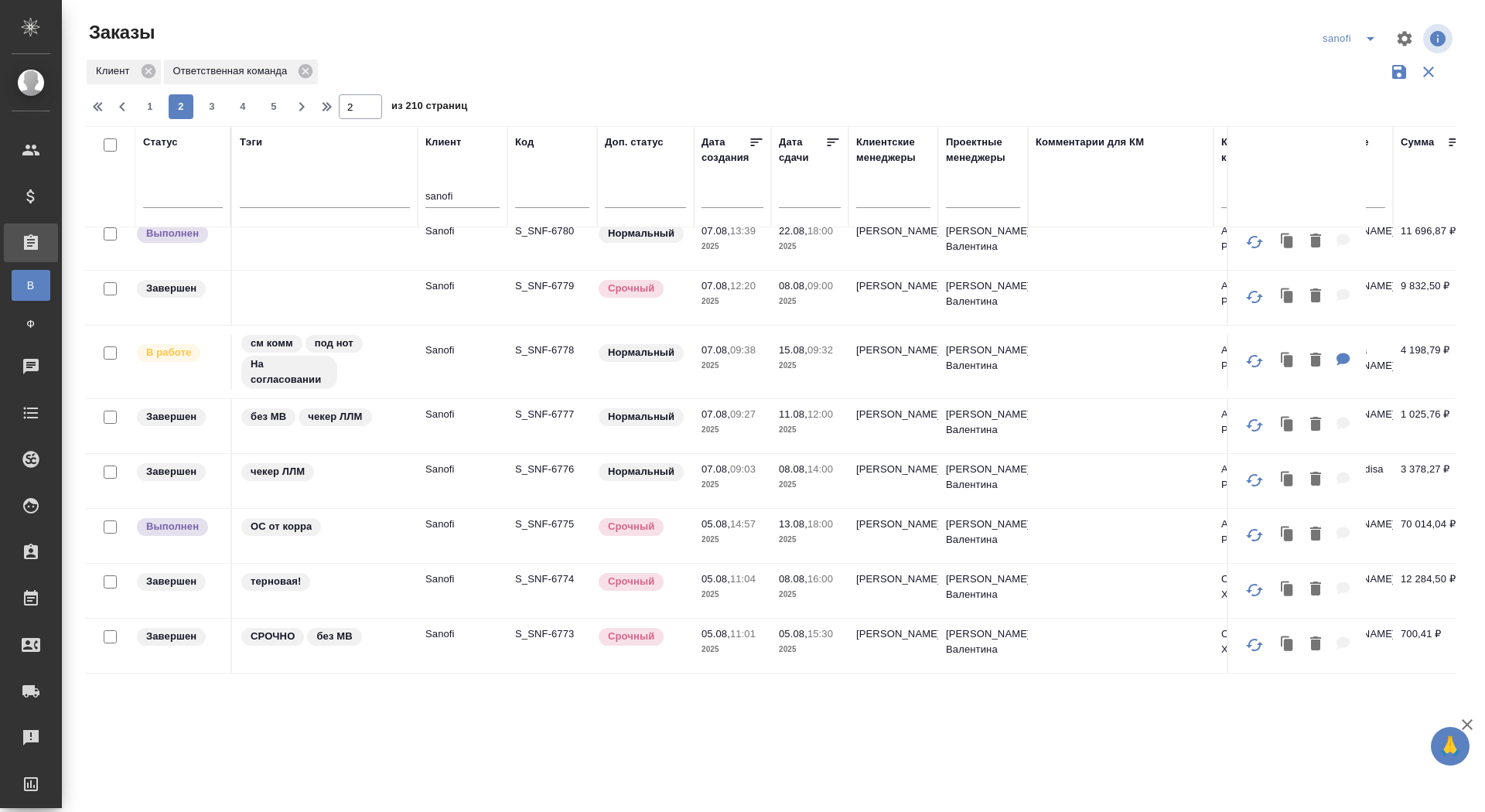
scroll to position [644, 0]
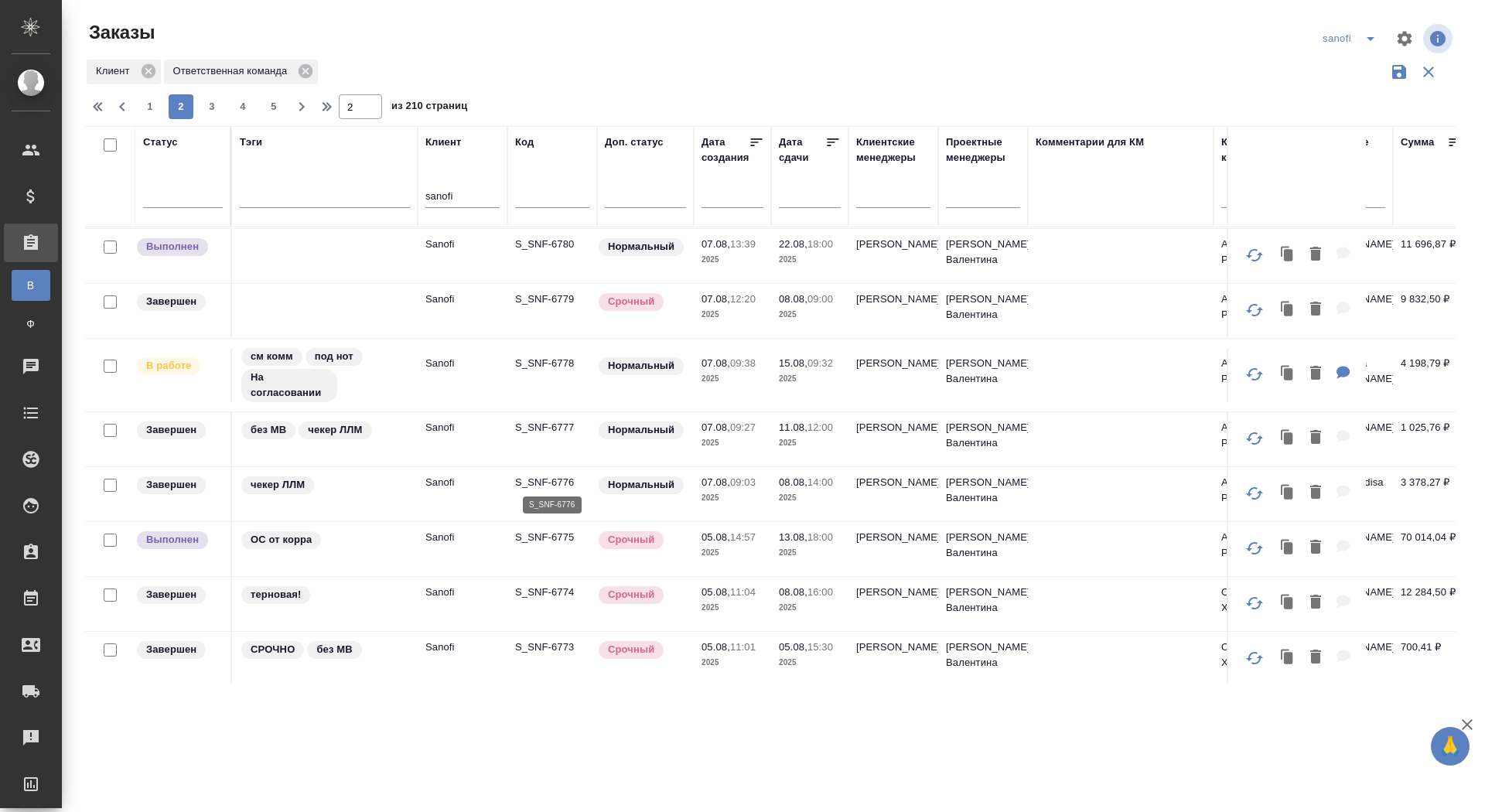
click at [538, 477] on p "S_SNF-6776" at bounding box center [552, 482] width 74 height 16
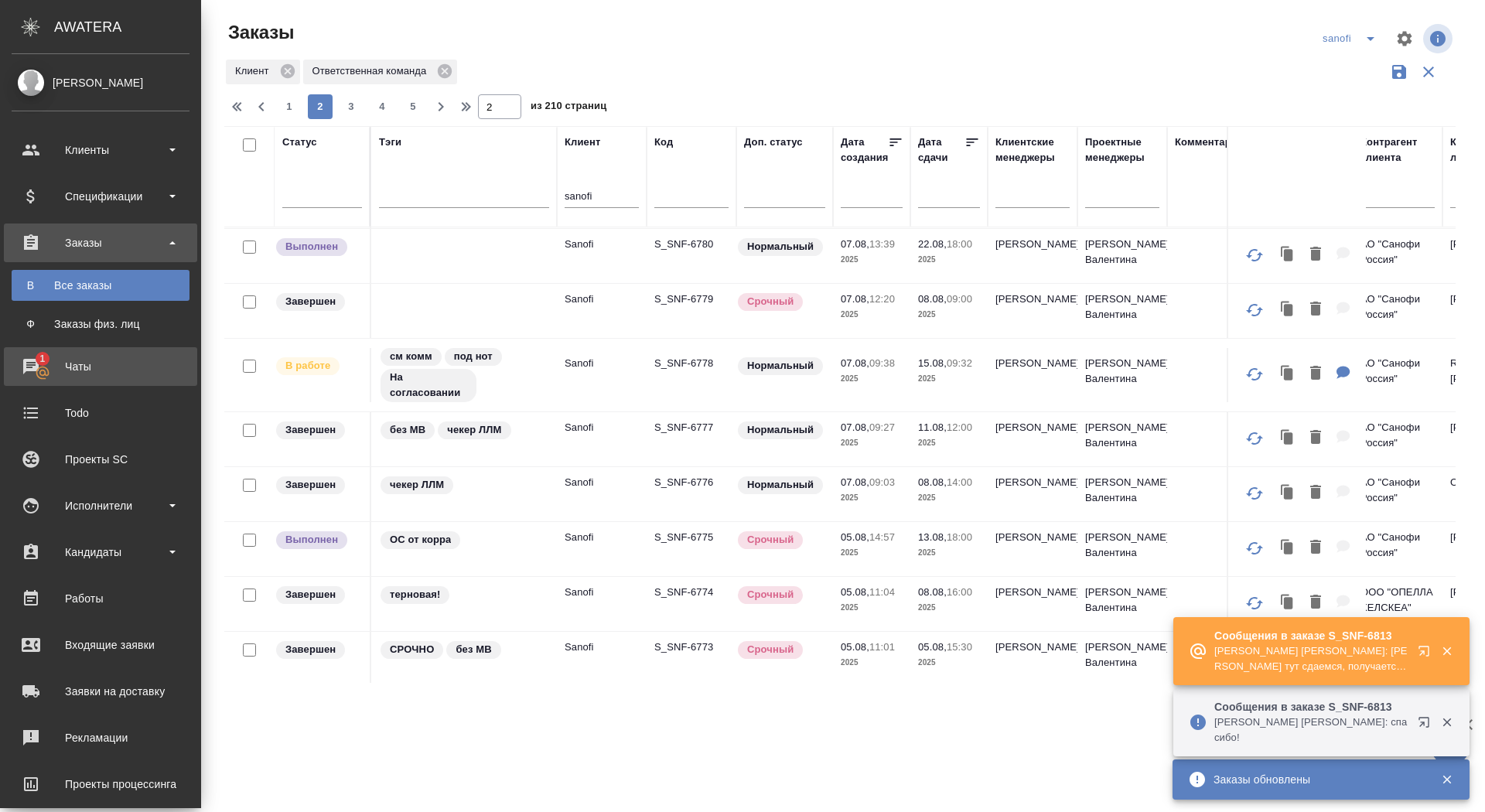
click at [34, 364] on div "Чаты" at bounding box center [101, 365] width 178 height 23
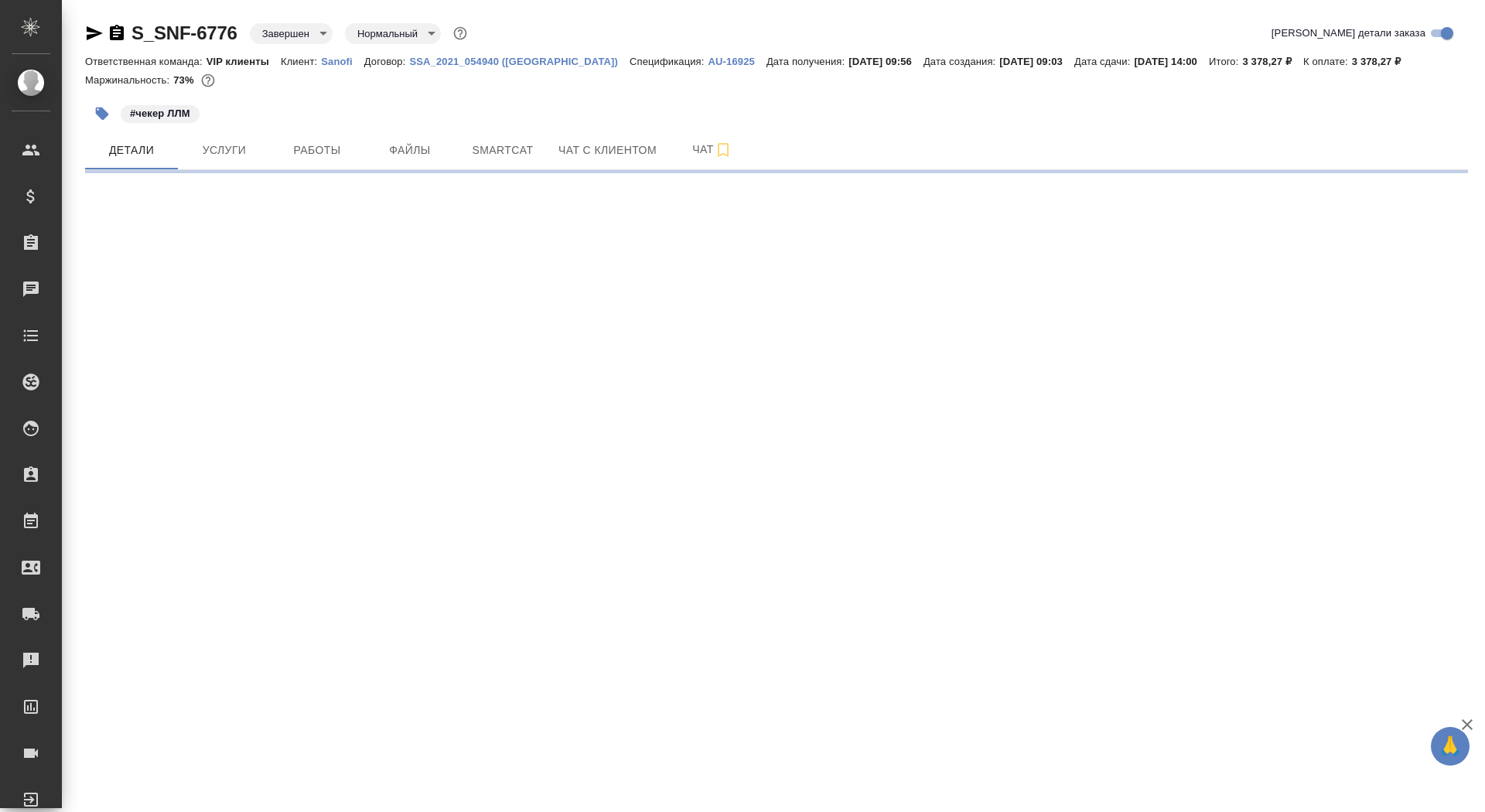
select select "RU"
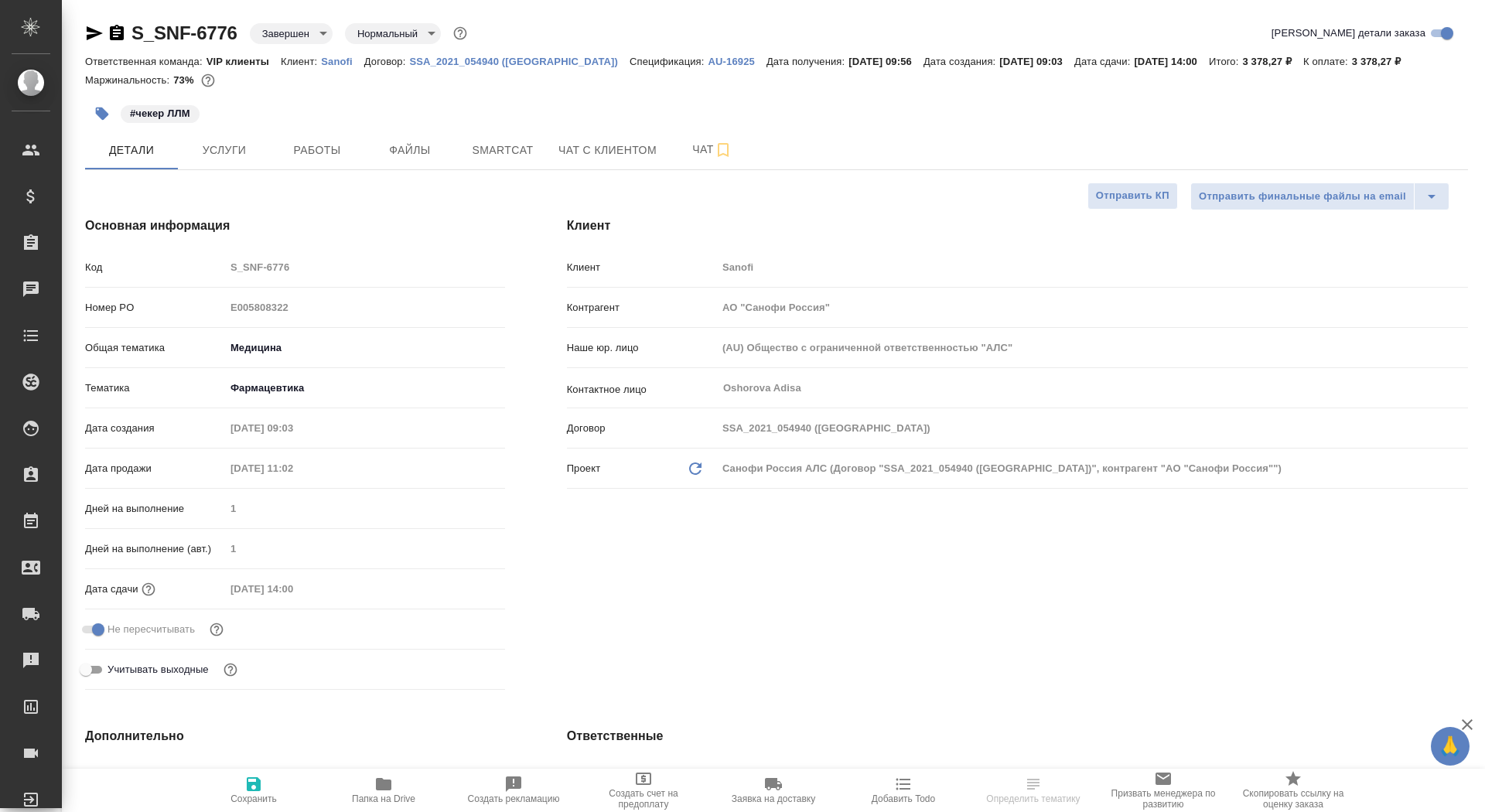
type textarea "x"
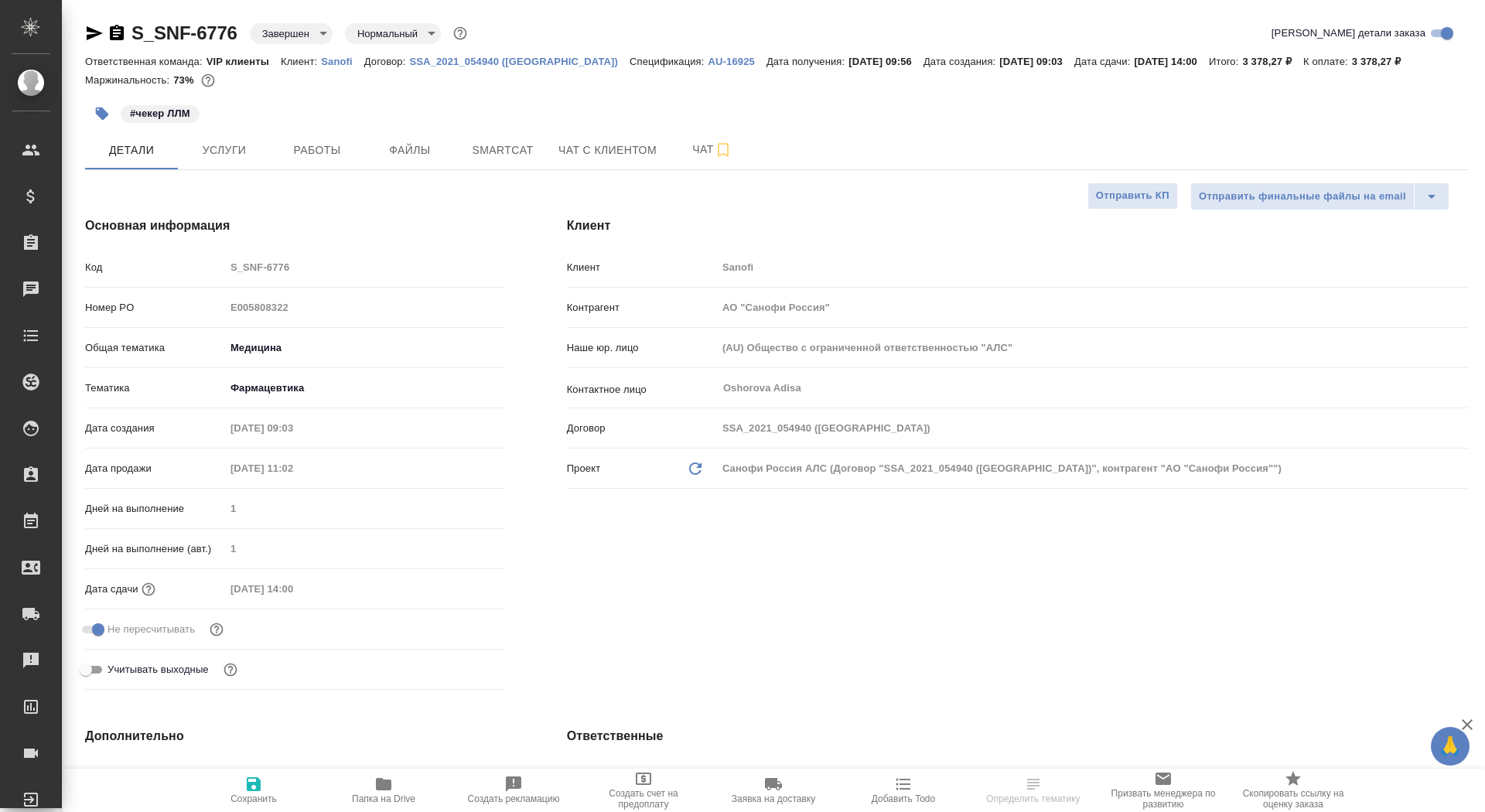
type textarea "x"
select select "RU"
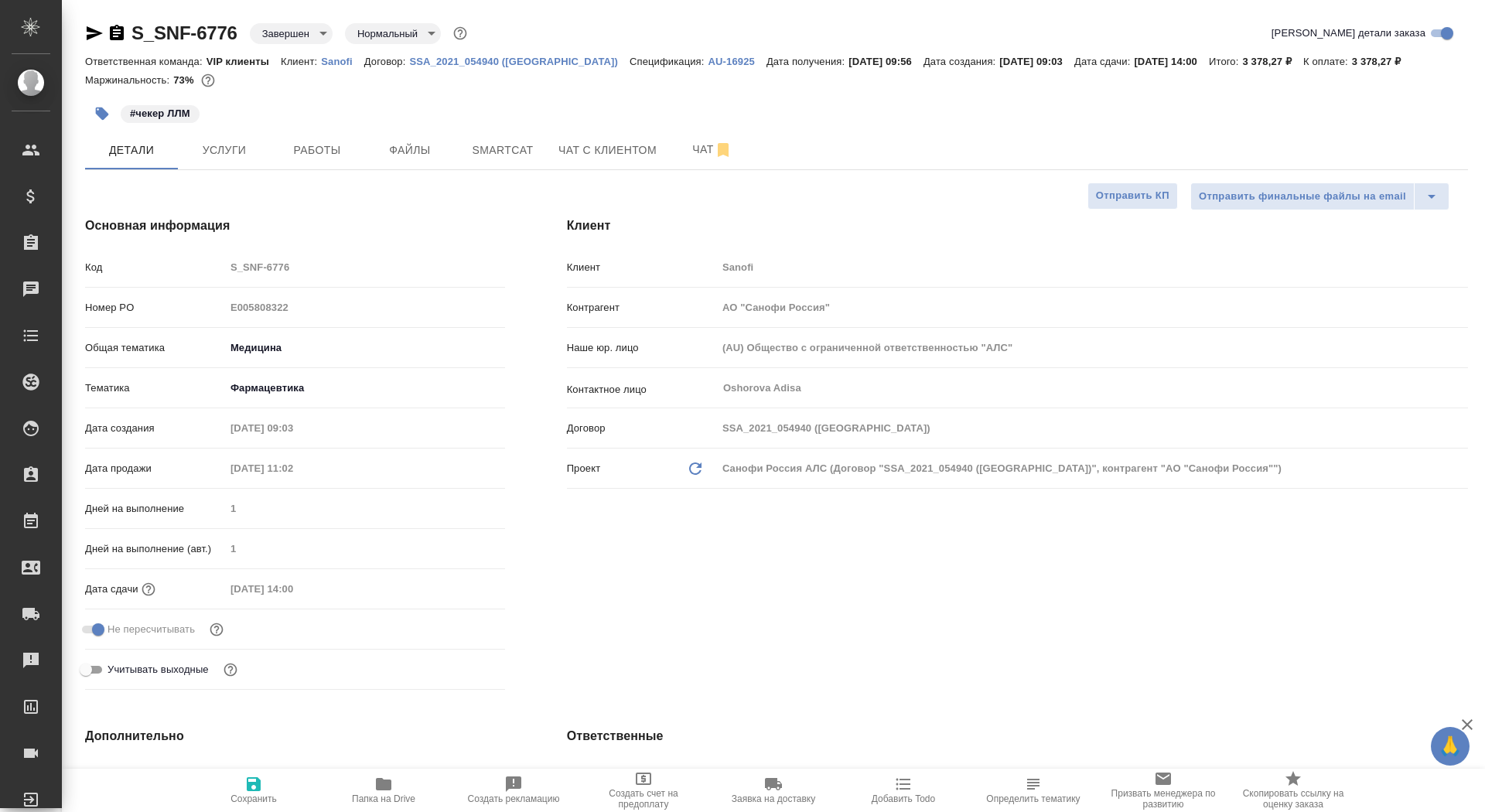
type textarea "x"
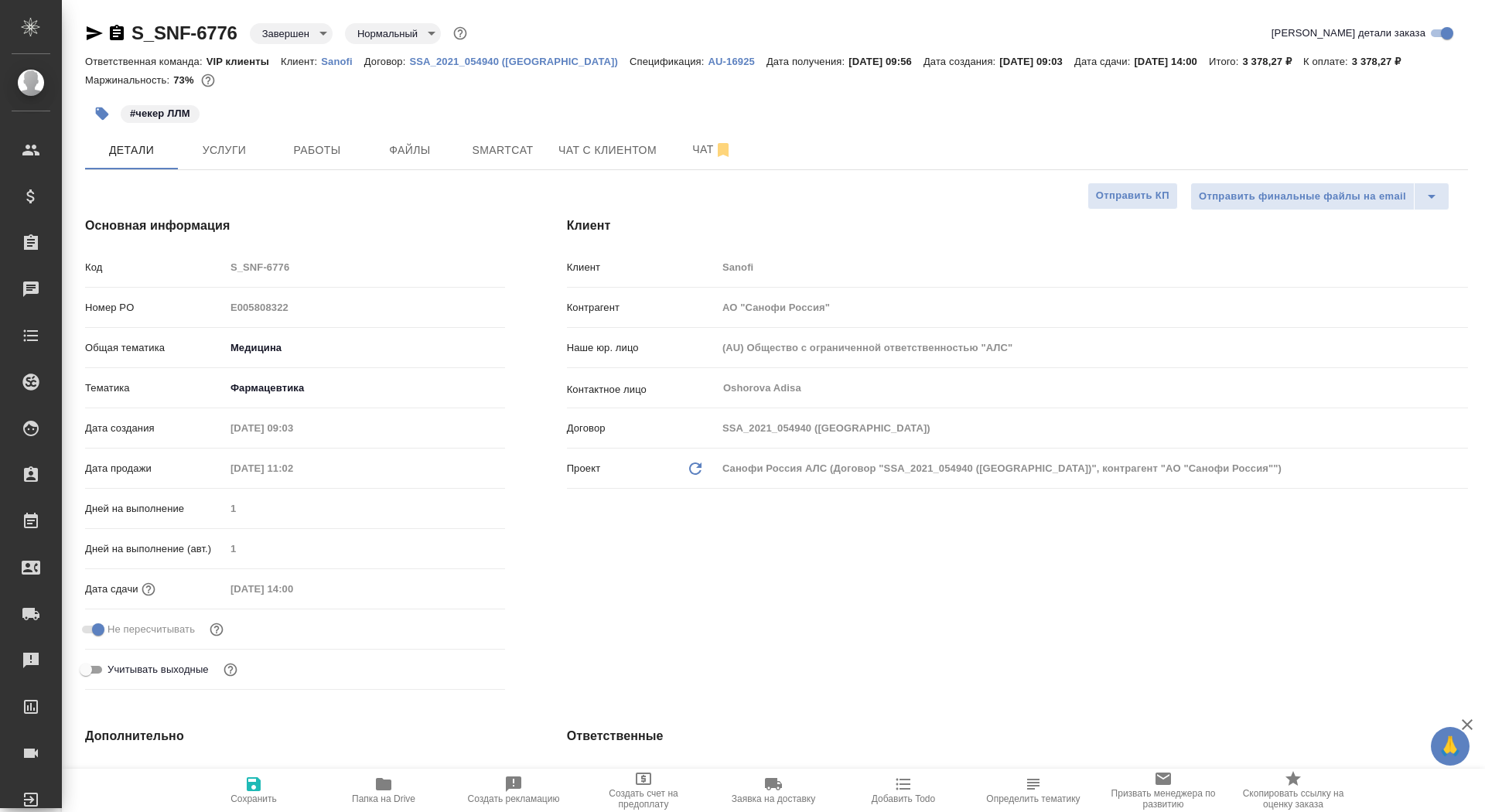
type textarea "x"
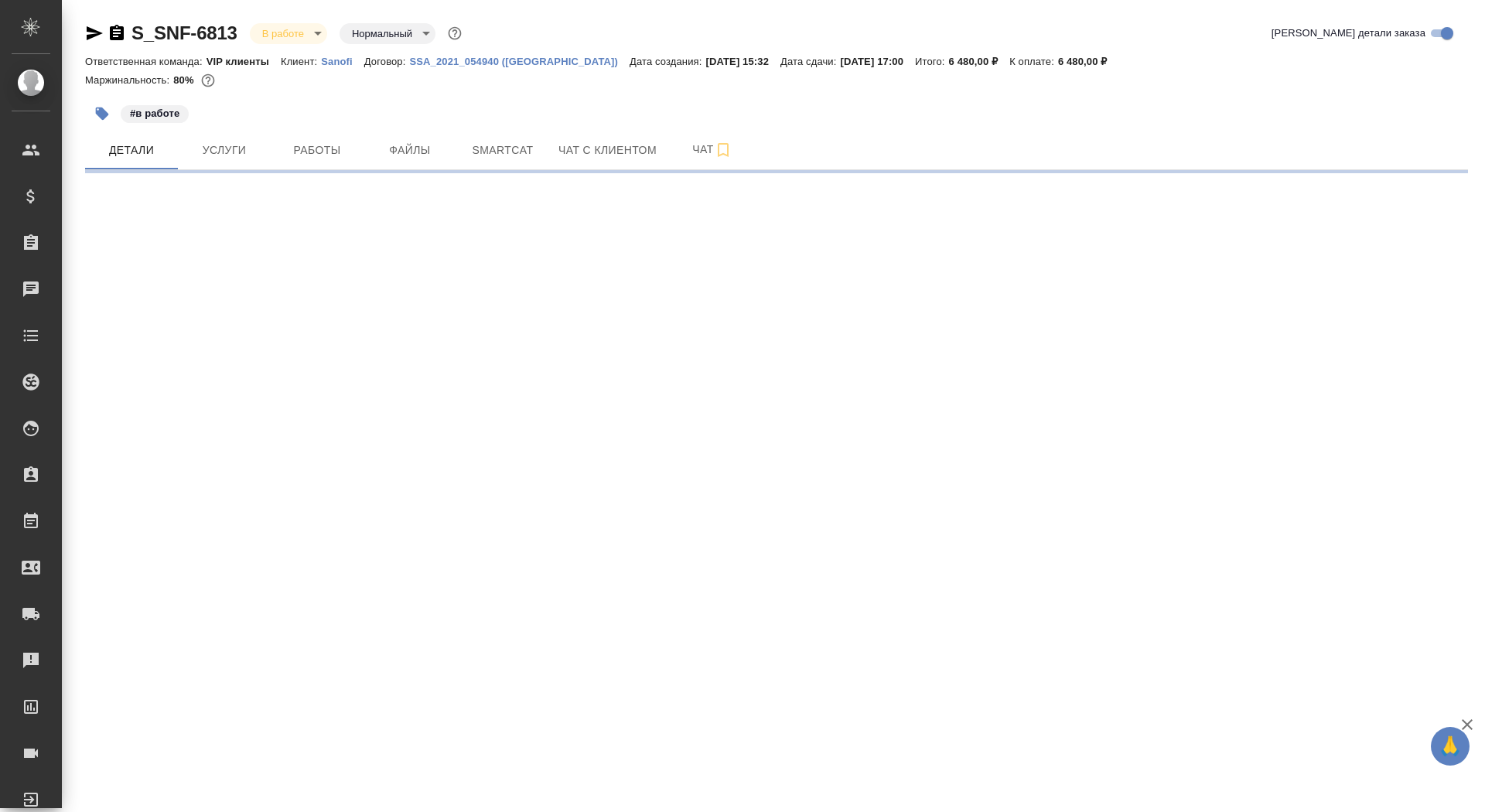
click at [118, 33] on icon "button" at bounding box center [117, 33] width 19 height 19
select select "RU"
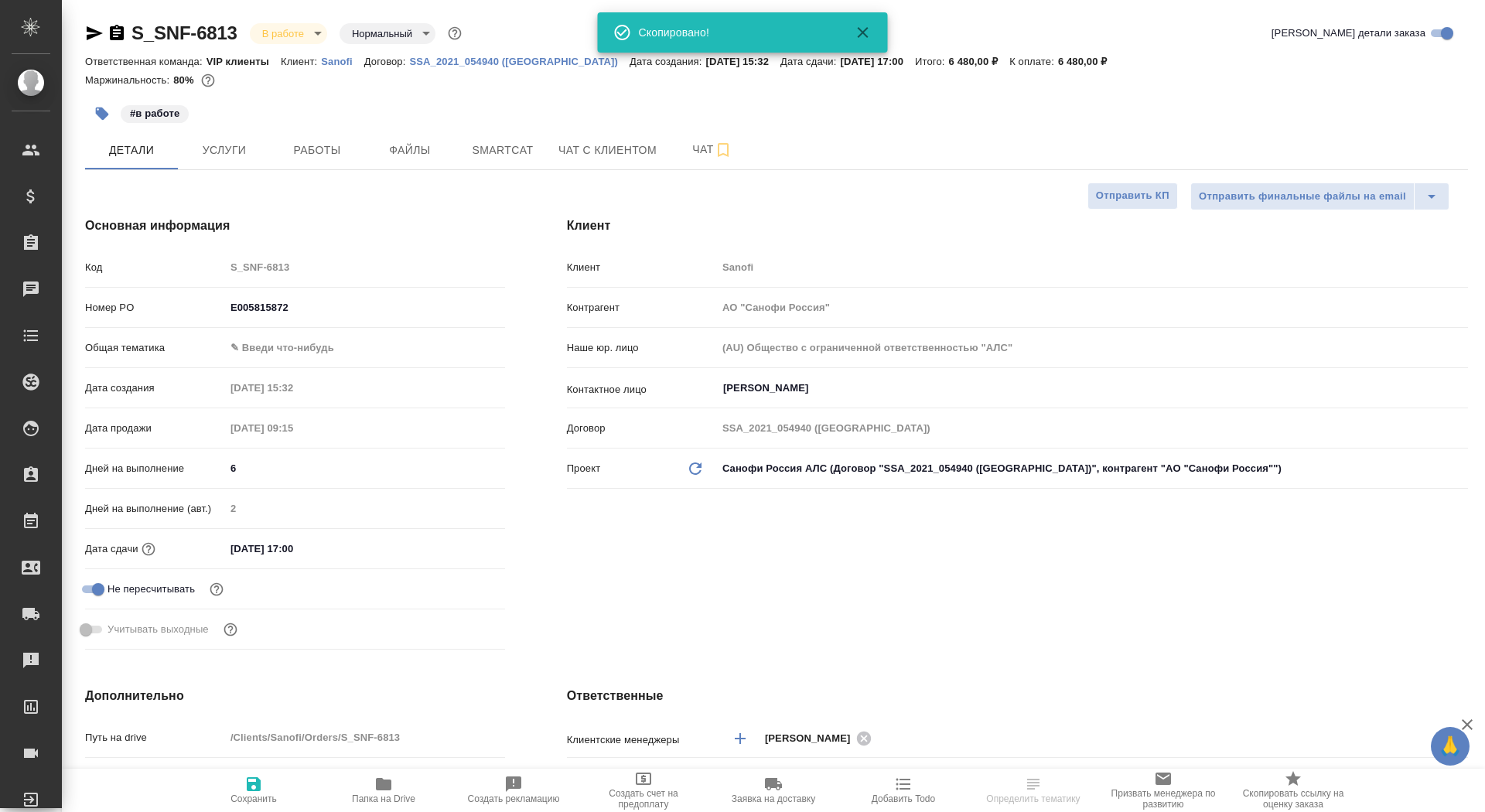
type textarea "x"
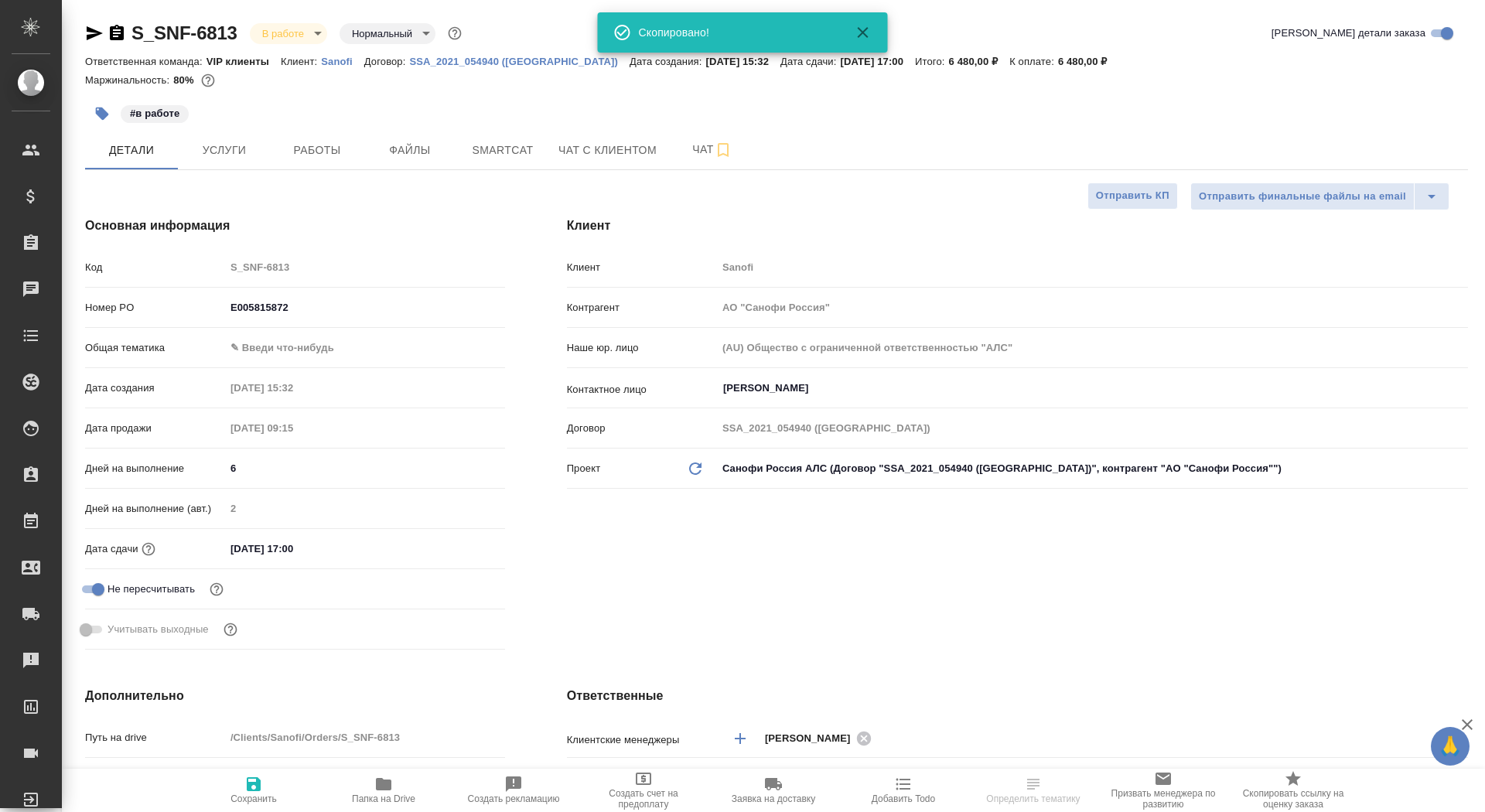
type textarea "x"
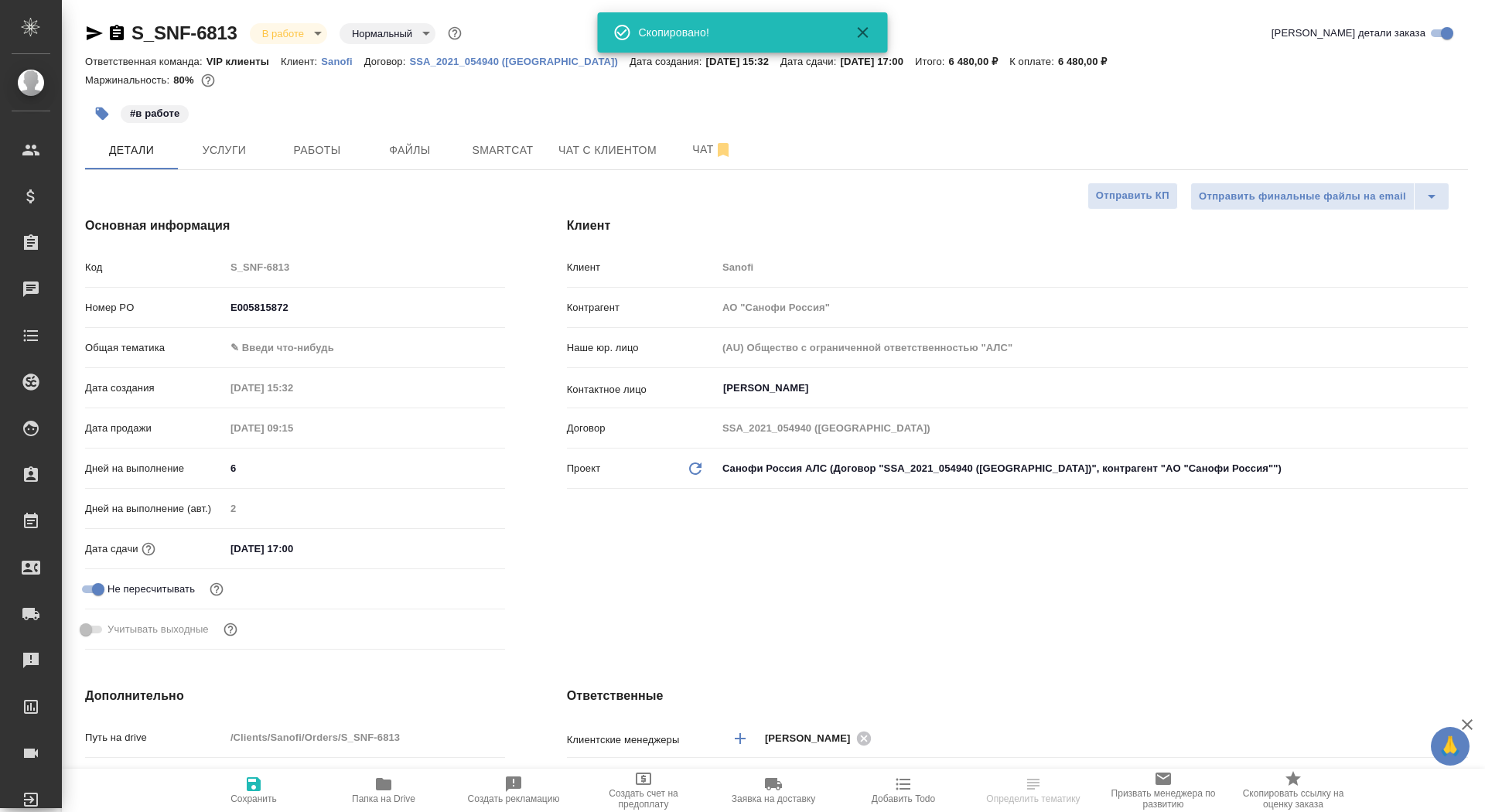
type textarea "x"
select select "RU"
type textarea "x"
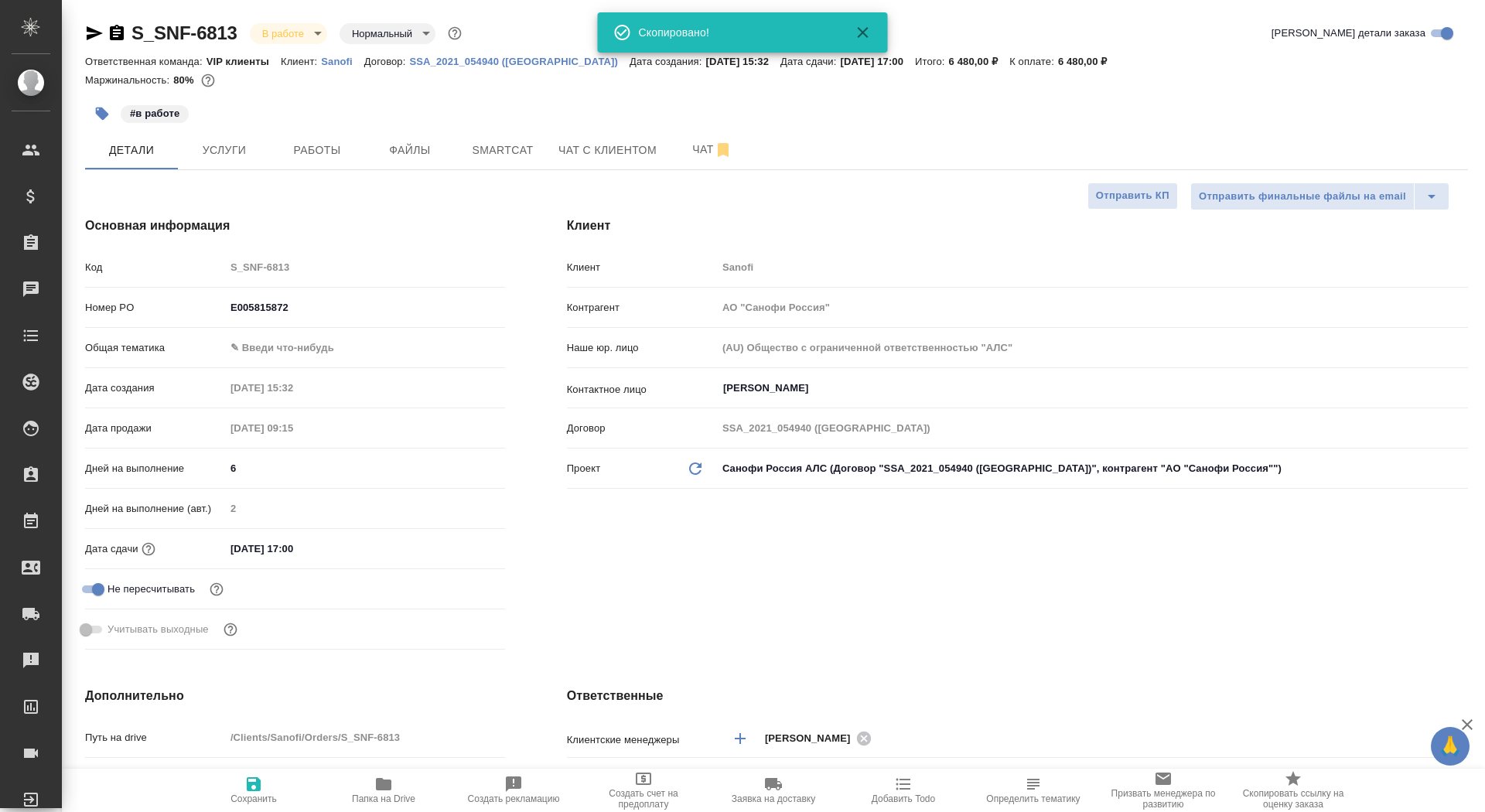
type textarea "x"
